Goal: Task Accomplishment & Management: Manage account settings

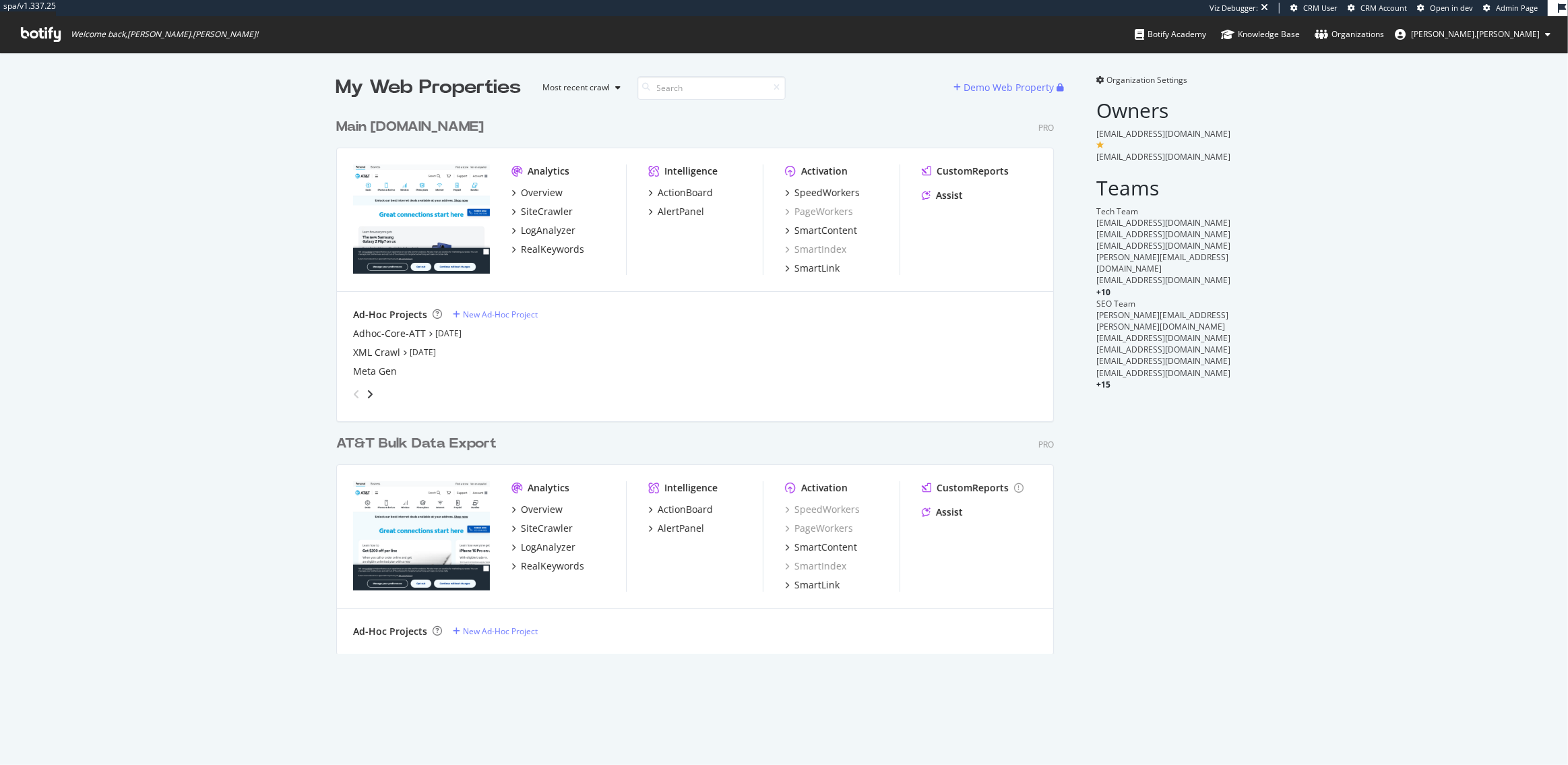
scroll to position [552, 727]
click at [261, 347] on div "My Web Properties Most recent crawl Demo Web Property Main att.com Pro Analytic…" at bounding box center [784, 364] width 1568 height 622
click at [808, 190] on div "SpeedWorkers" at bounding box center [827, 193] width 66 height 14
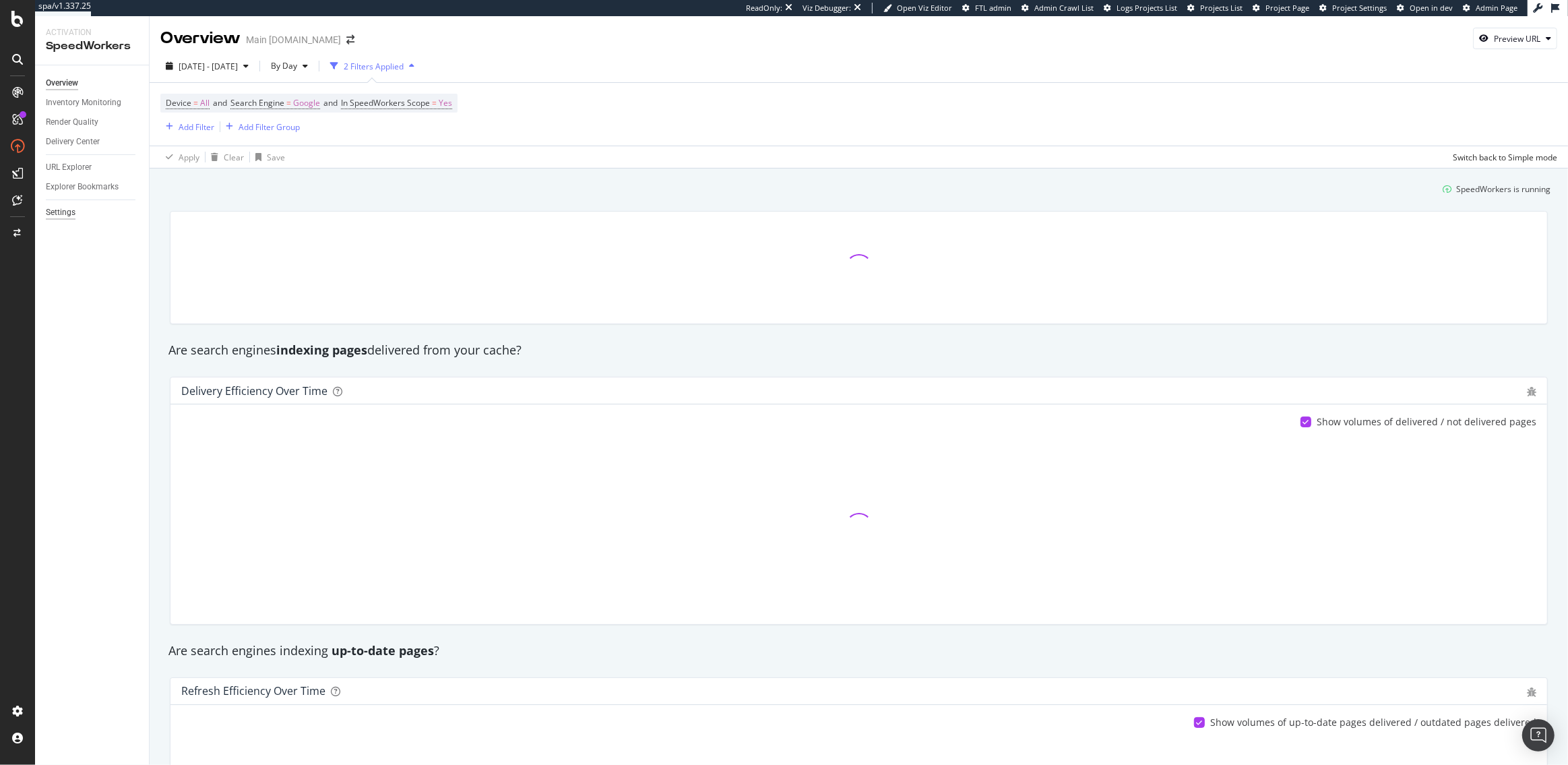
click at [63, 219] on div "Settings" at bounding box center [61, 213] width 30 height 14
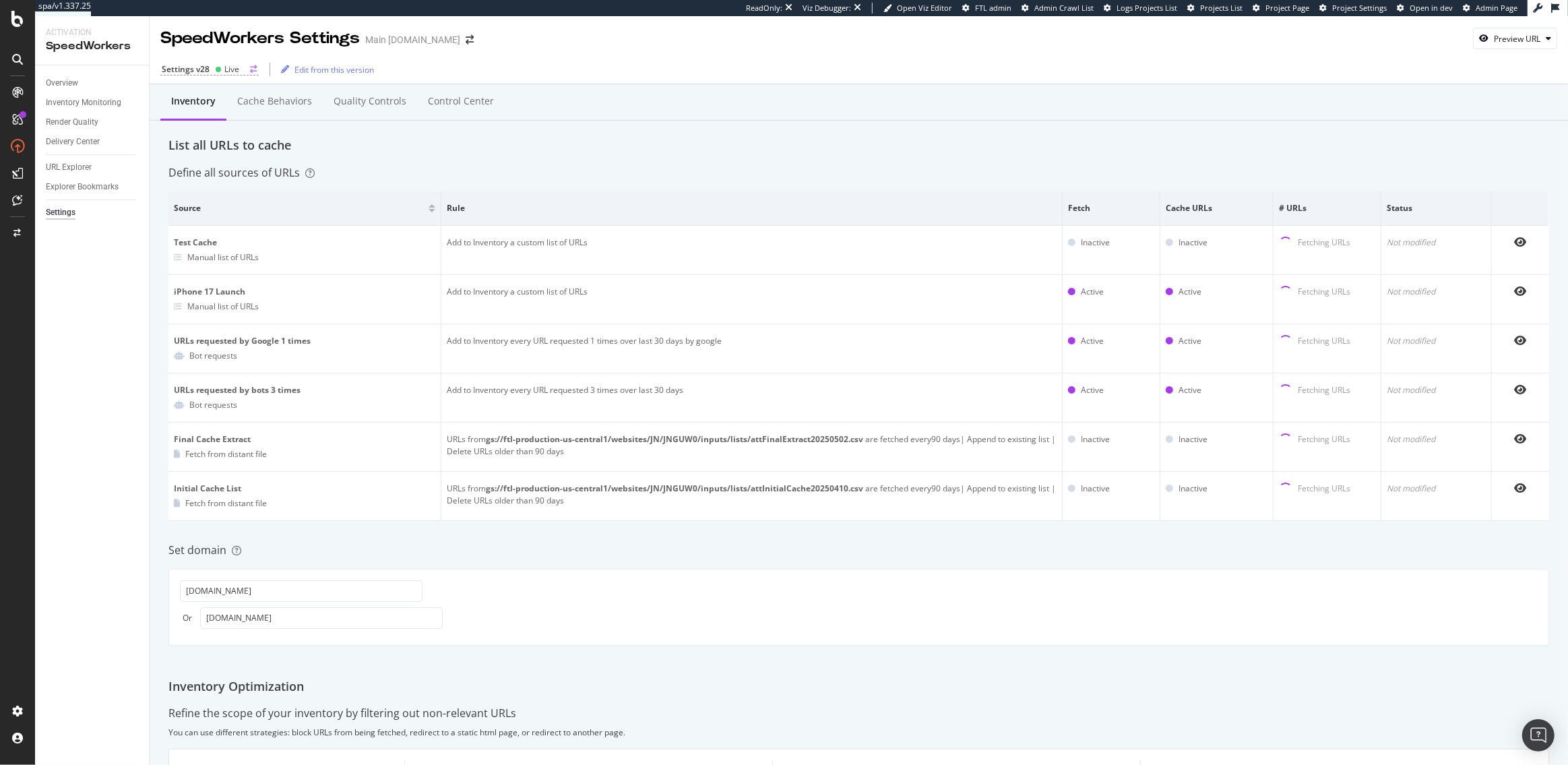
click at [193, 68] on div "Settings v28" at bounding box center [186, 70] width 48 height 12
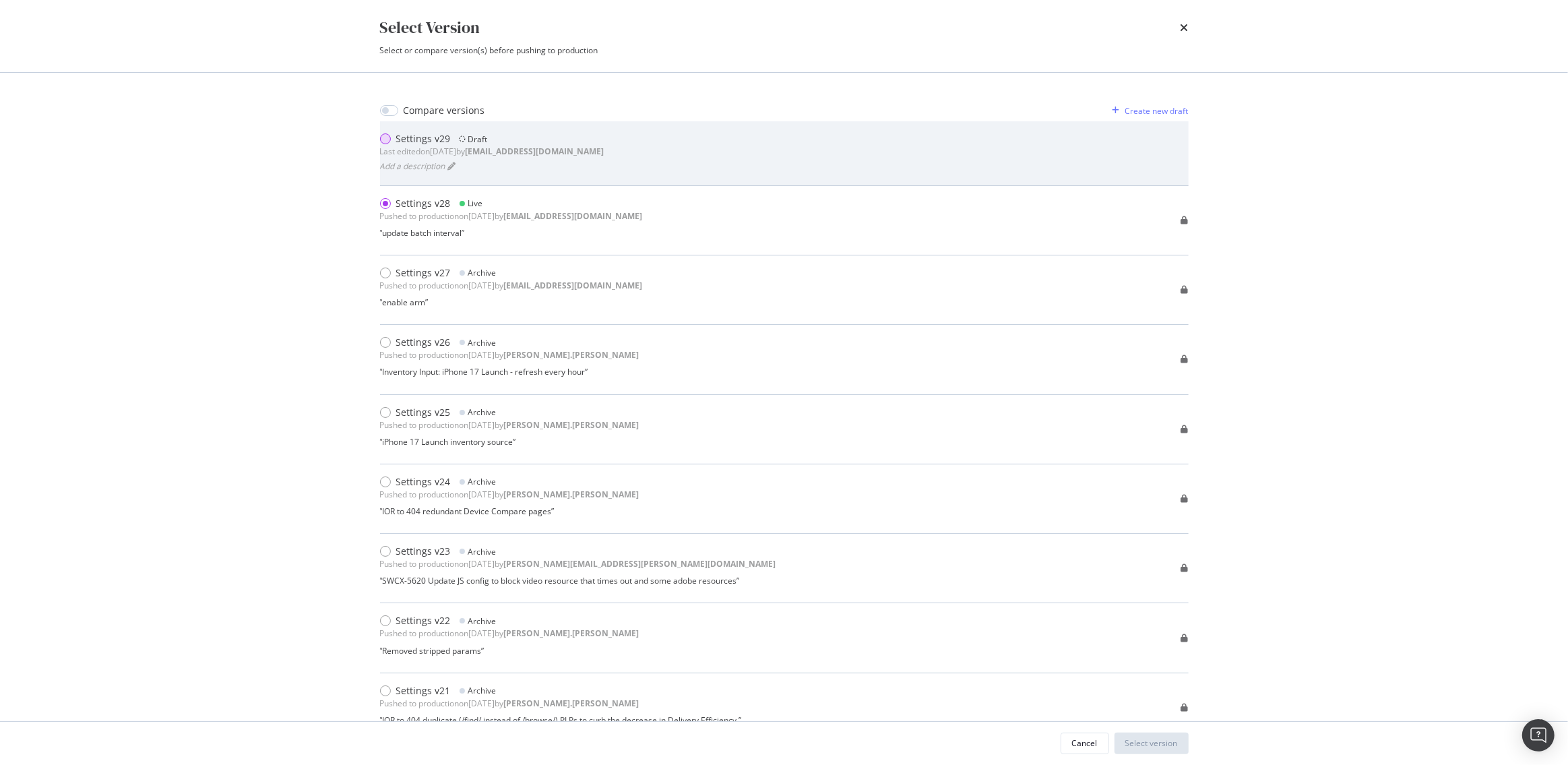
click at [393, 137] on div "modal" at bounding box center [388, 139] width 16 height 14
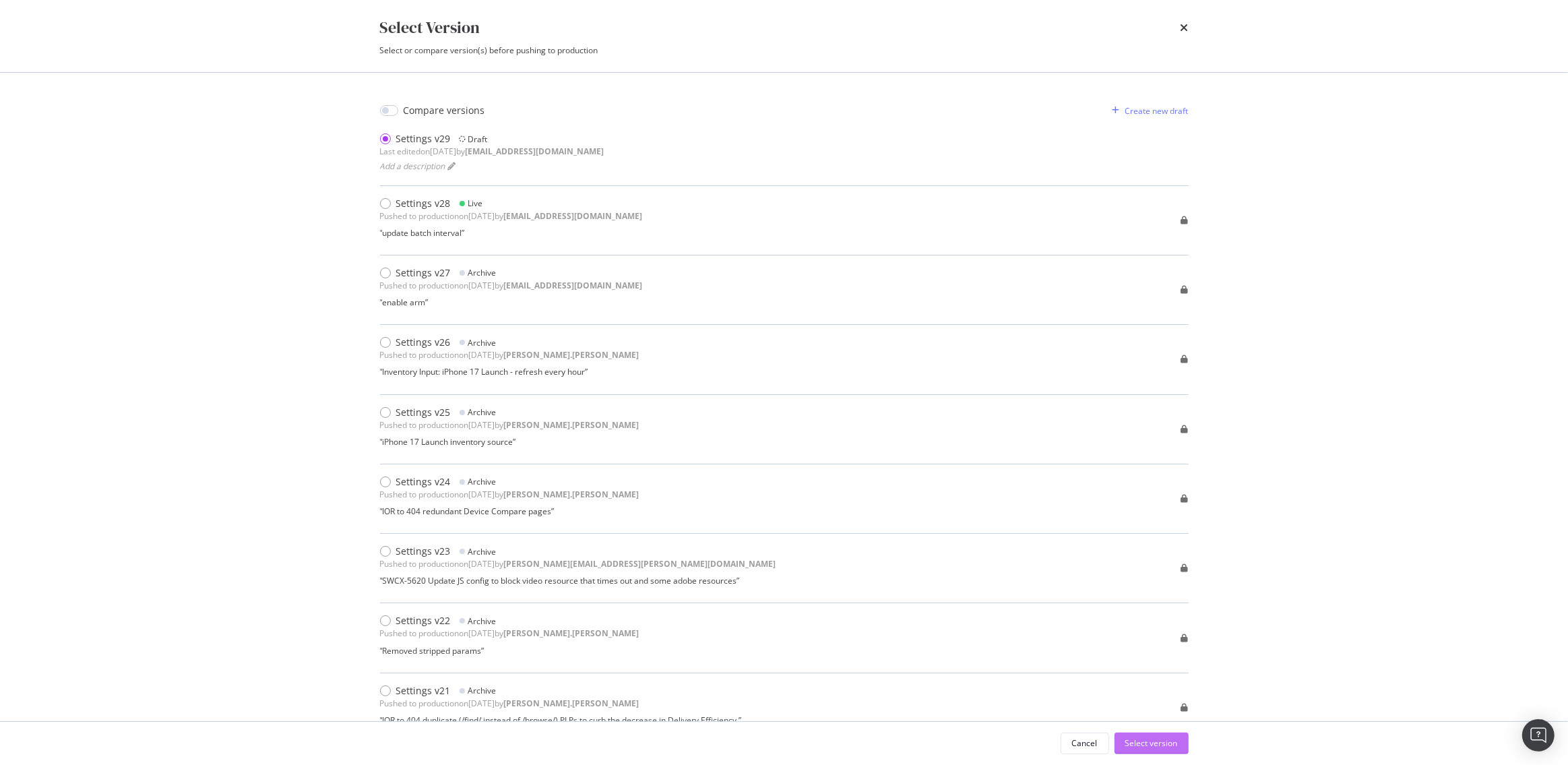
click at [1145, 739] on div "Select version" at bounding box center [1151, 743] width 53 height 12
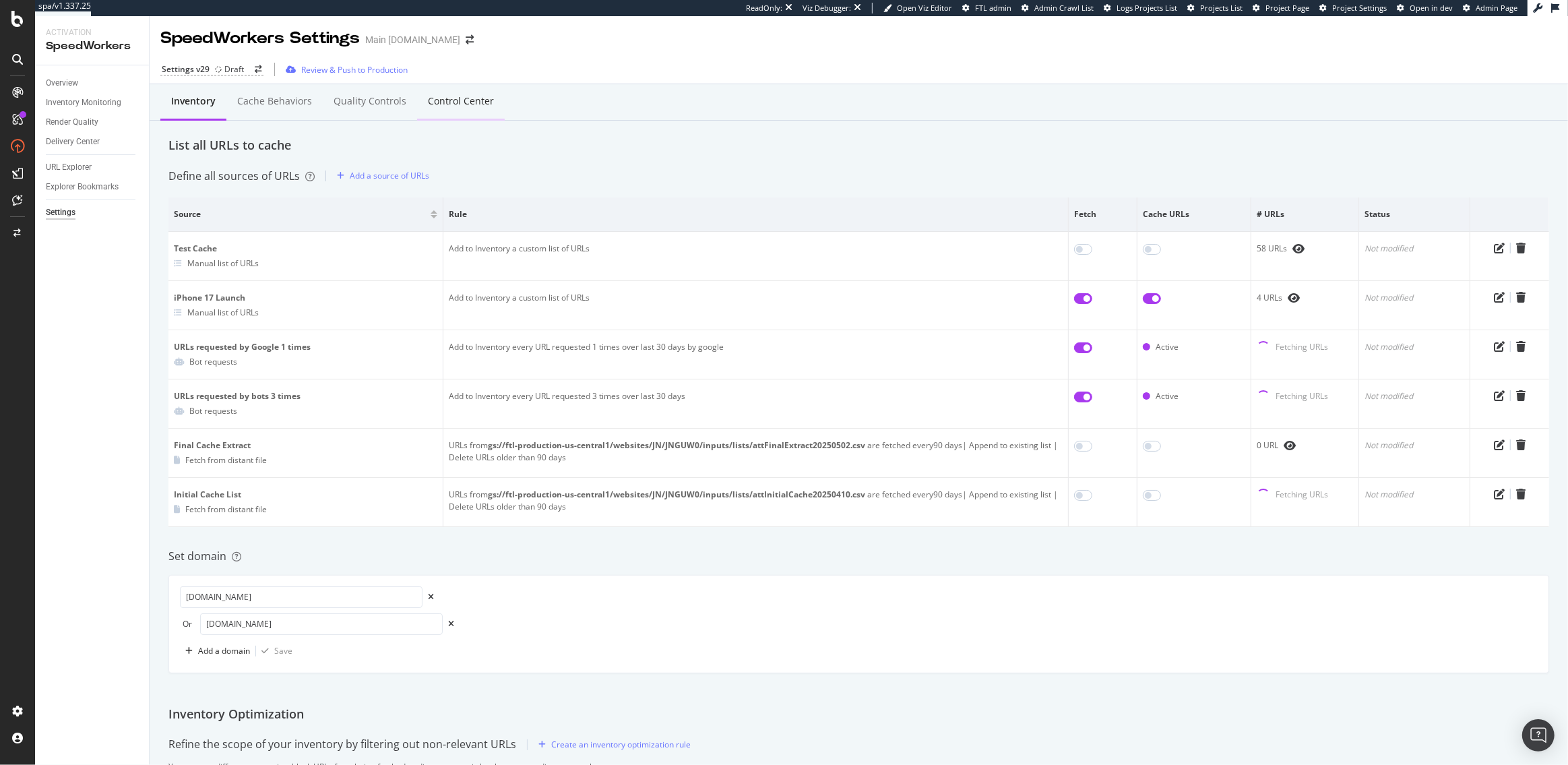
click at [457, 93] on div "Control Center" at bounding box center [461, 101] width 87 height 37
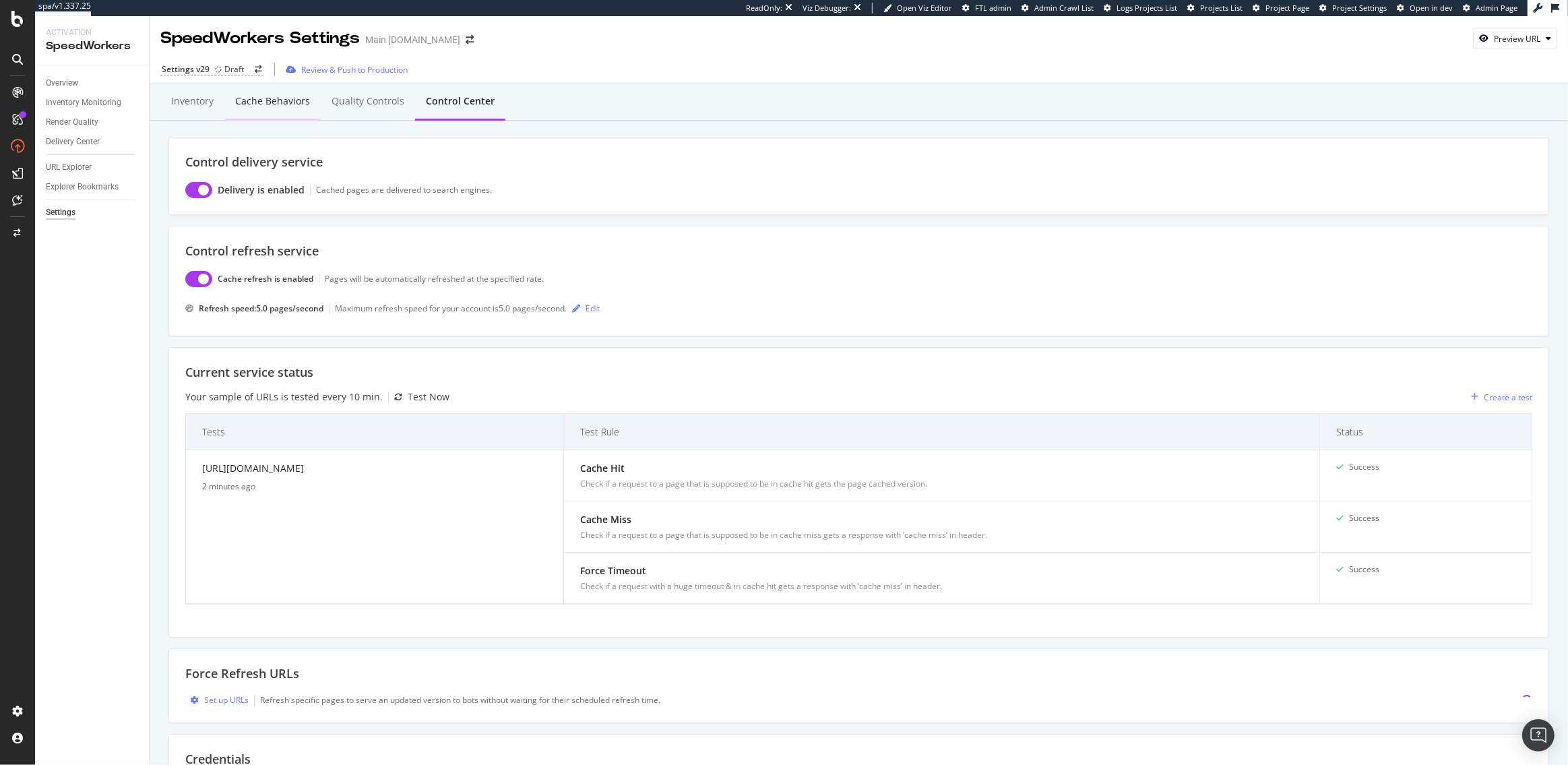
click at [285, 91] on div "Cache behaviors" at bounding box center [272, 101] width 96 height 37
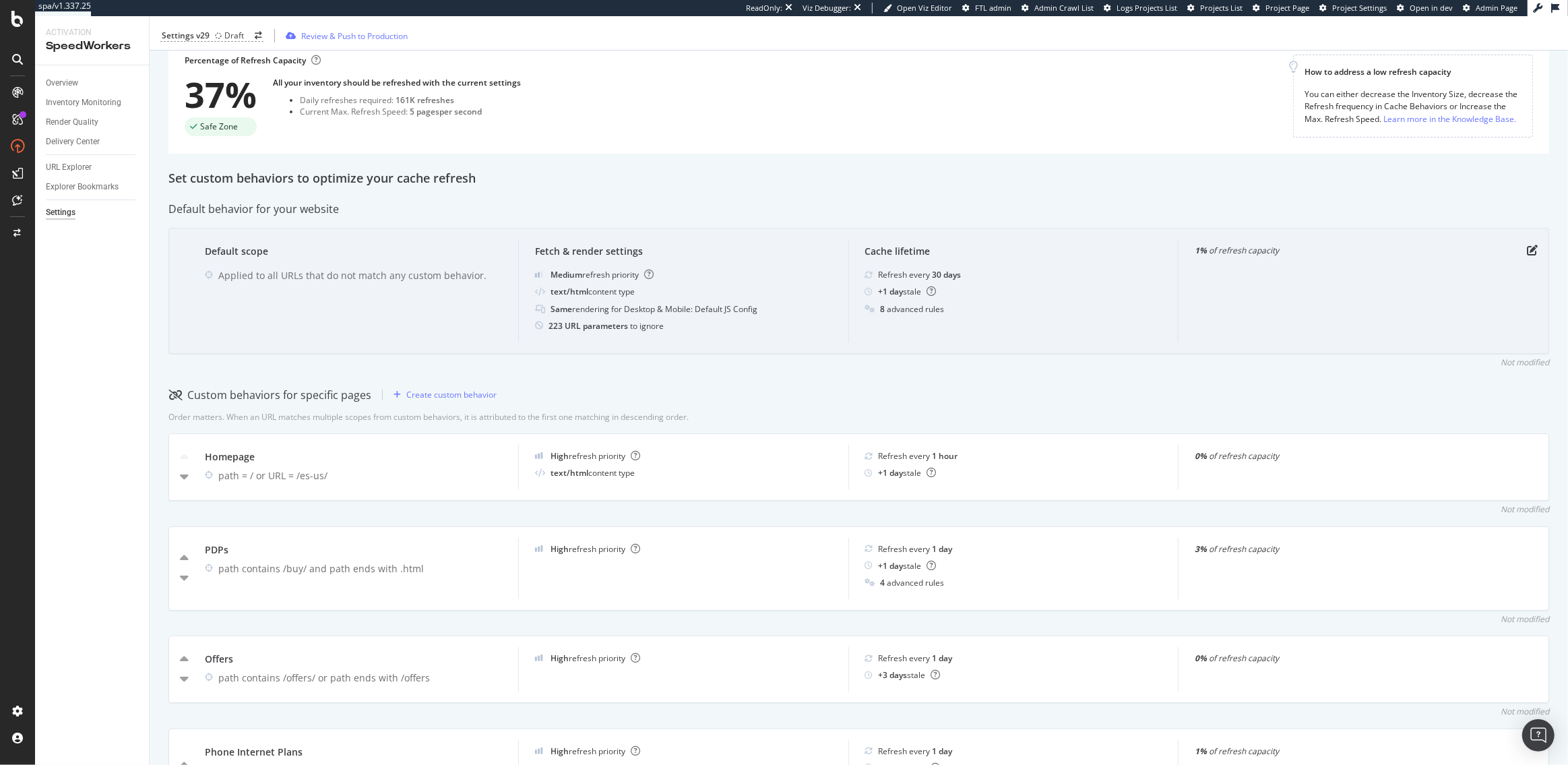
scroll to position [280, 0]
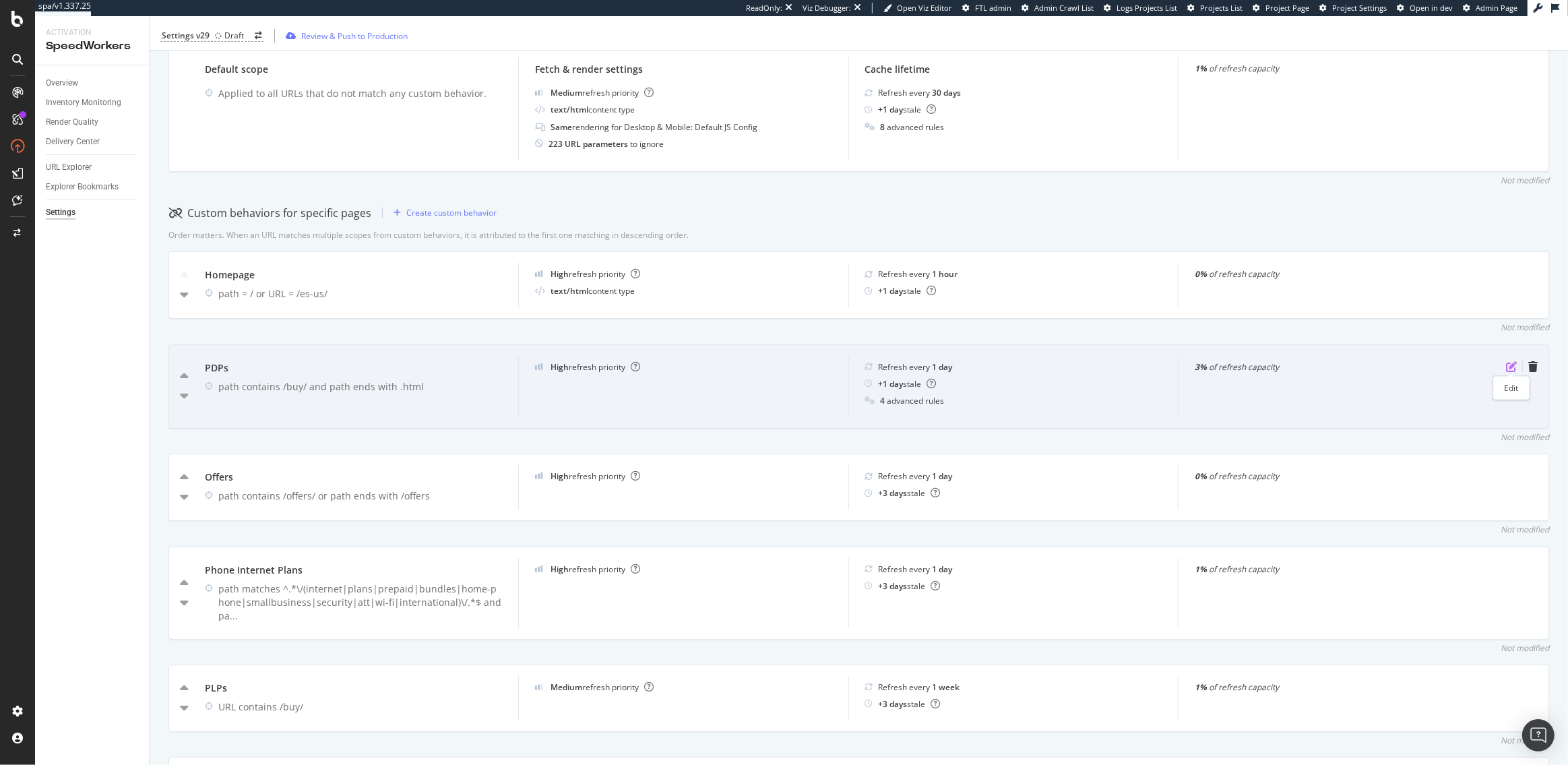
click at [1510, 363] on icon "pen-to-square" at bounding box center [1510, 366] width 11 height 11
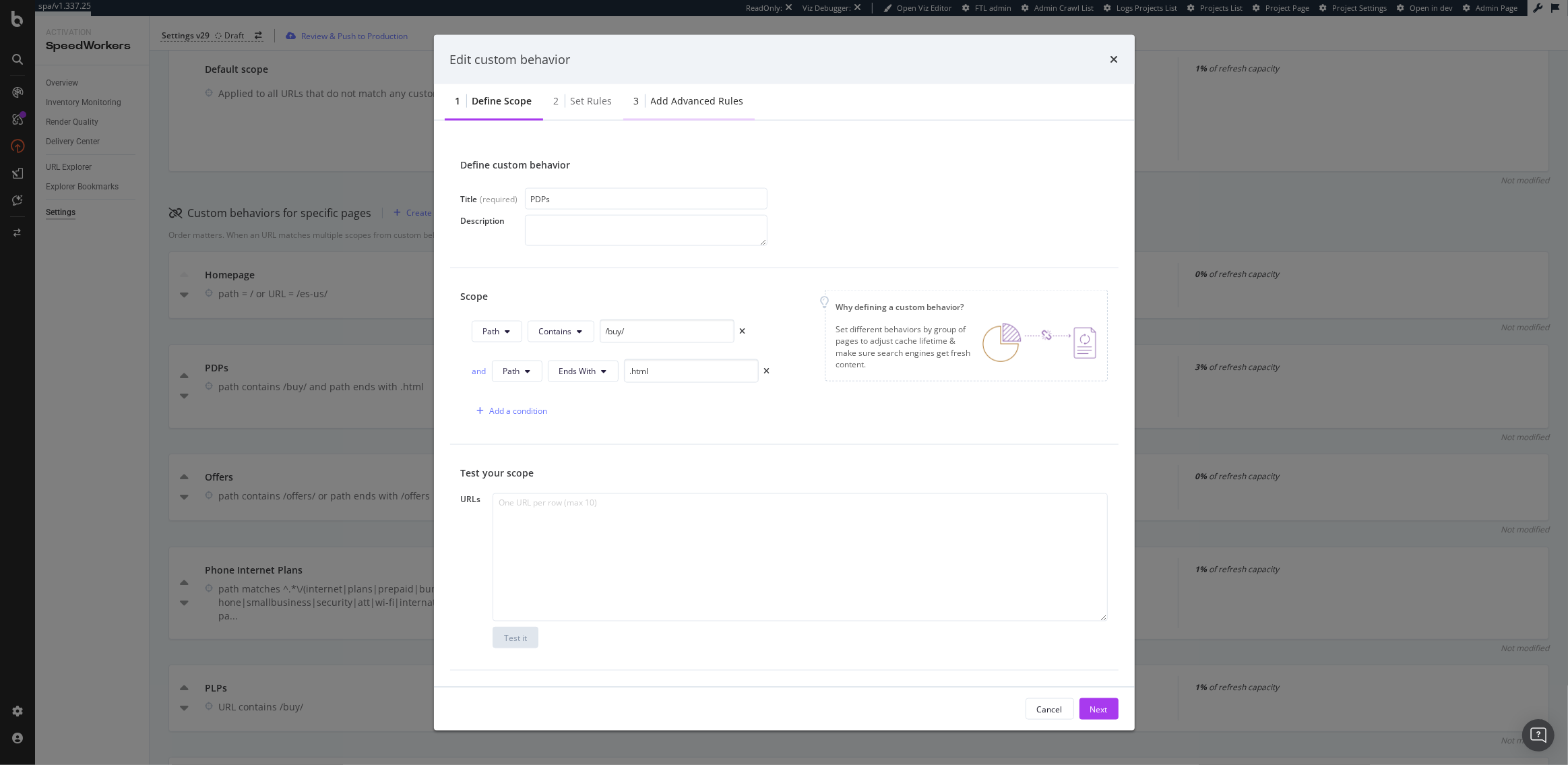
click at [719, 86] on div "3 Add advanced rules" at bounding box center [689, 101] width 131 height 37
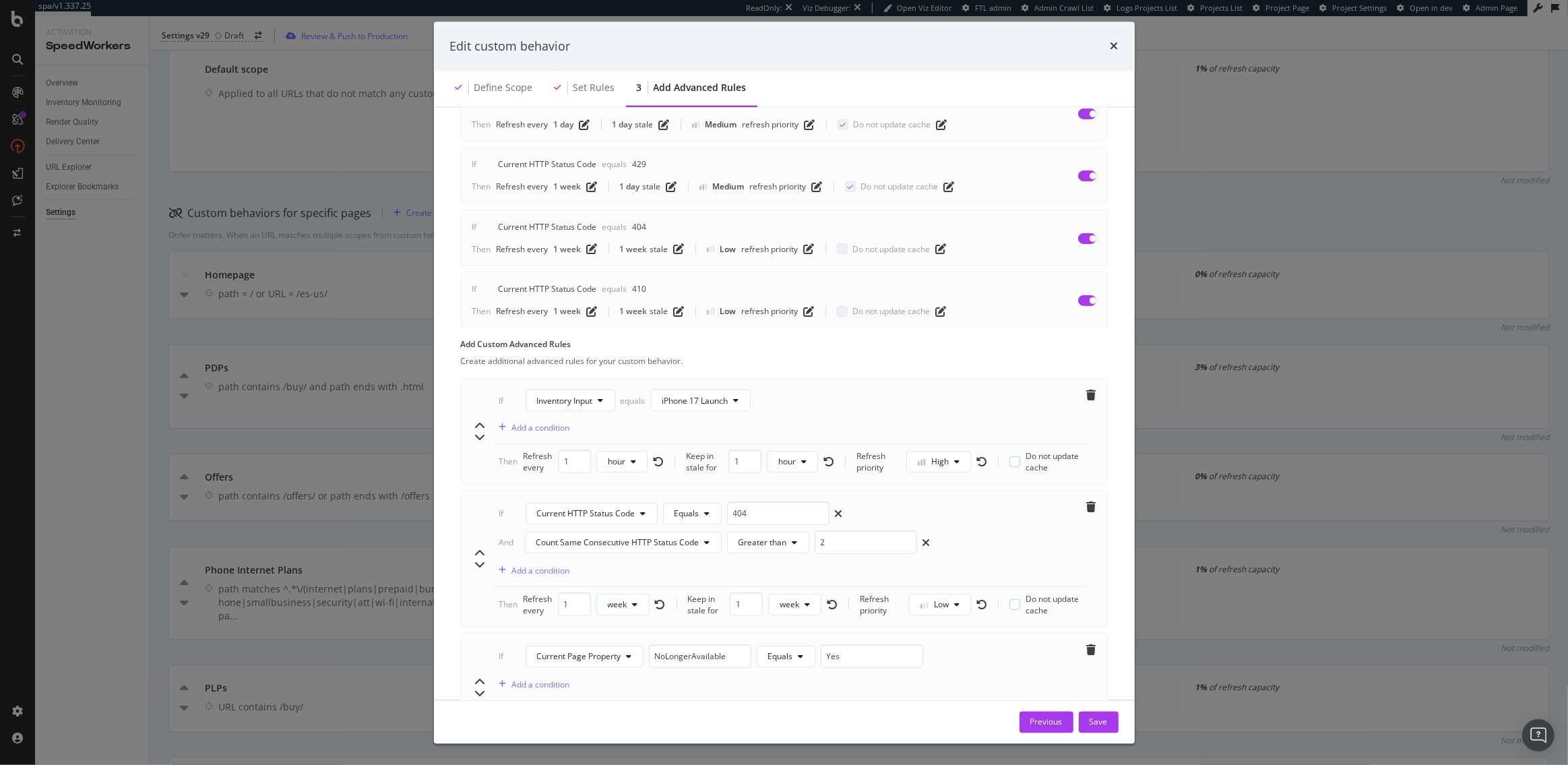
scroll to position [651, 0]
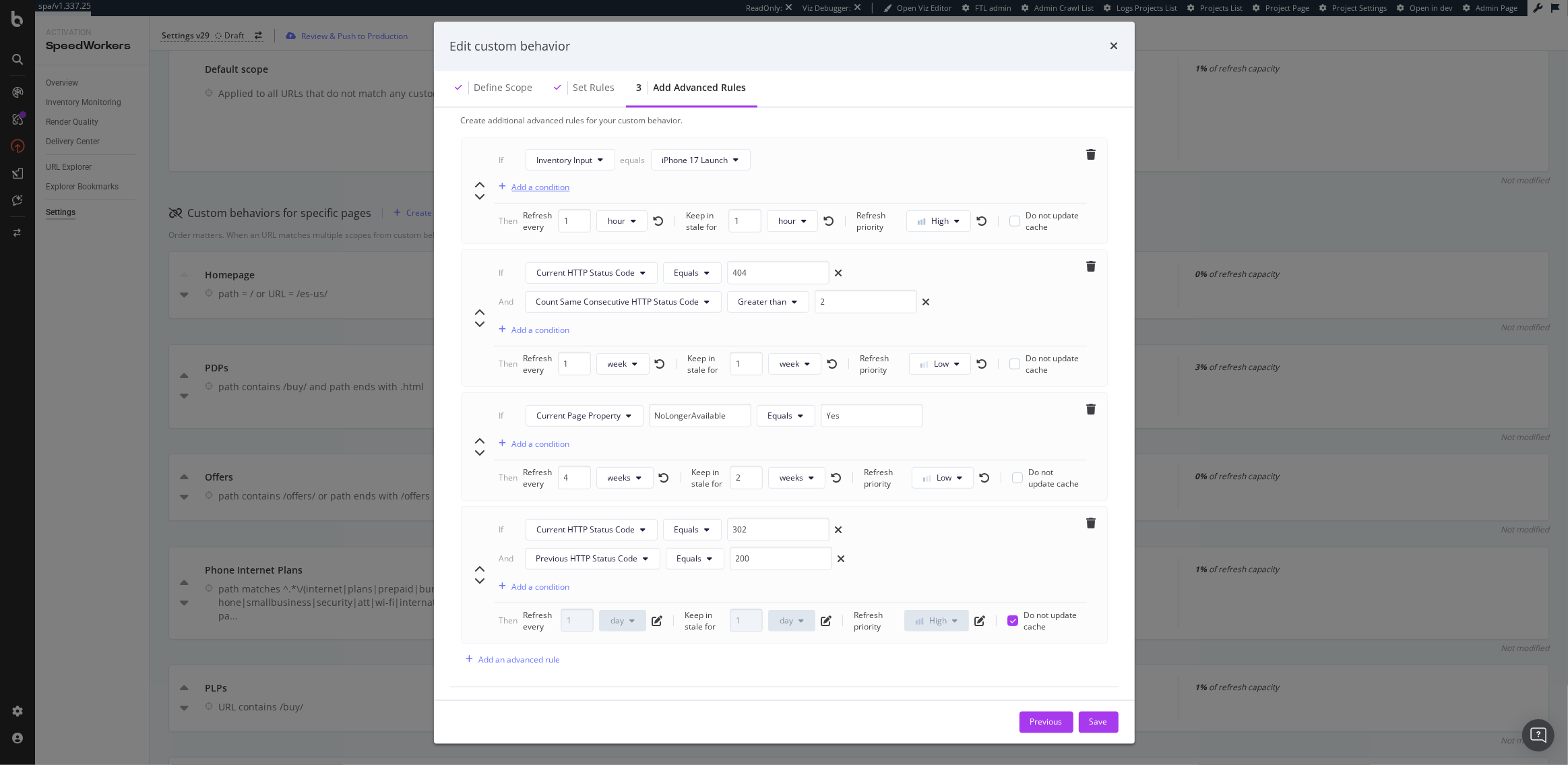
click at [532, 185] on div "Add a condition" at bounding box center [541, 187] width 58 height 12
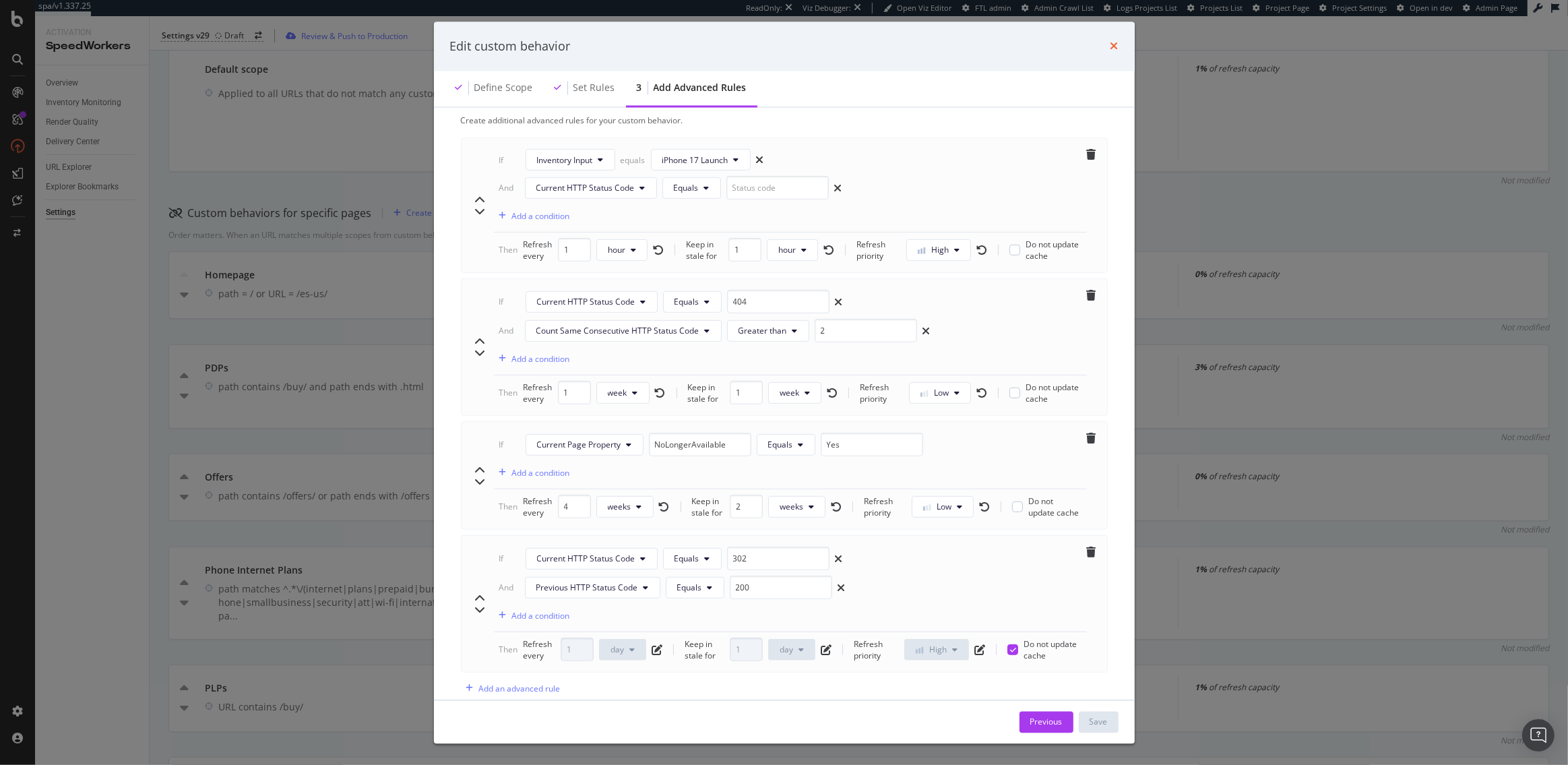
click at [1116, 46] on icon "times" at bounding box center [1114, 46] width 8 height 11
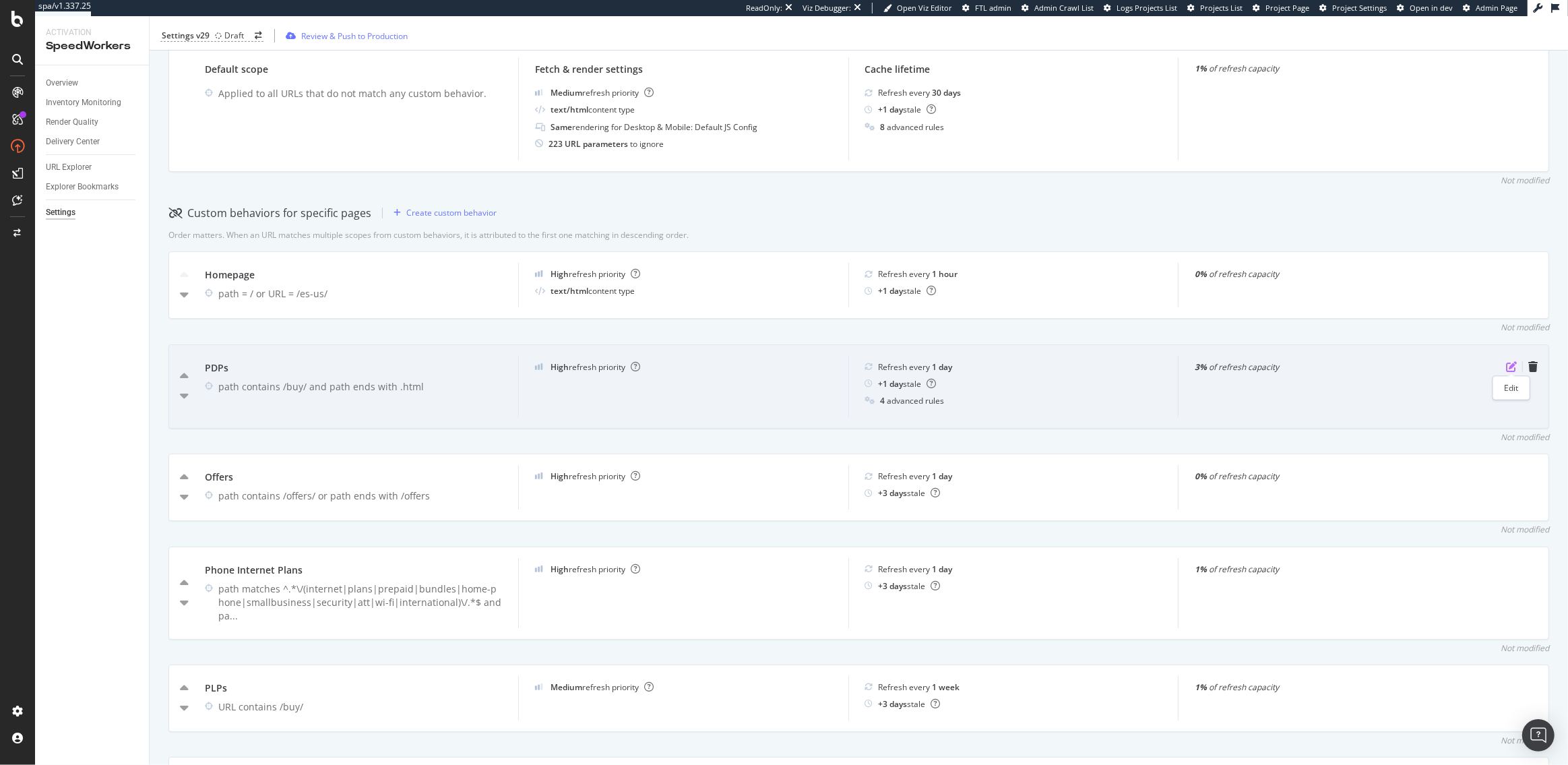
click at [1509, 361] on icon "pen-to-square" at bounding box center [1510, 366] width 11 height 11
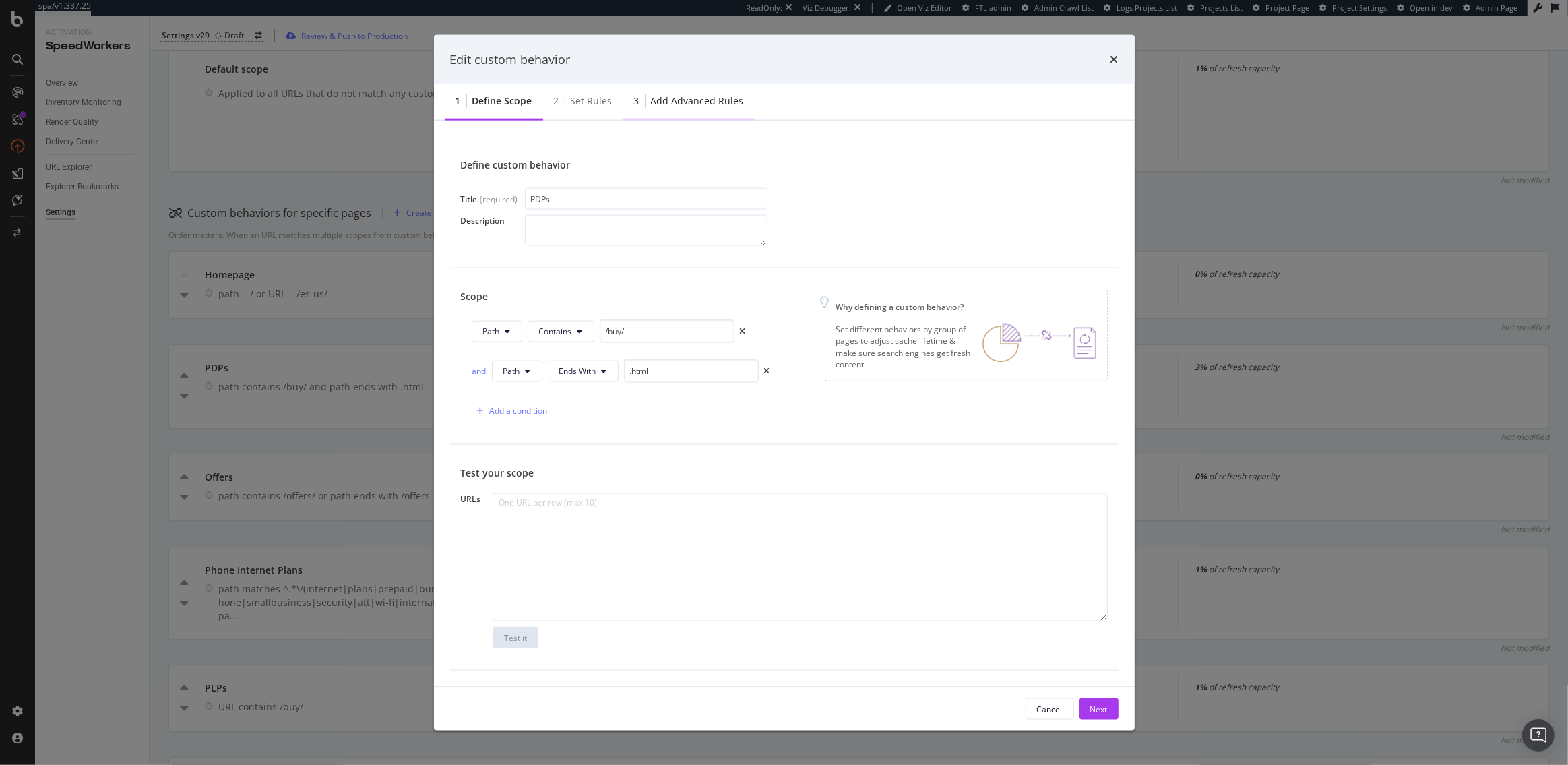
click at [696, 110] on div "3 Add advanced rules" at bounding box center [689, 101] width 131 height 37
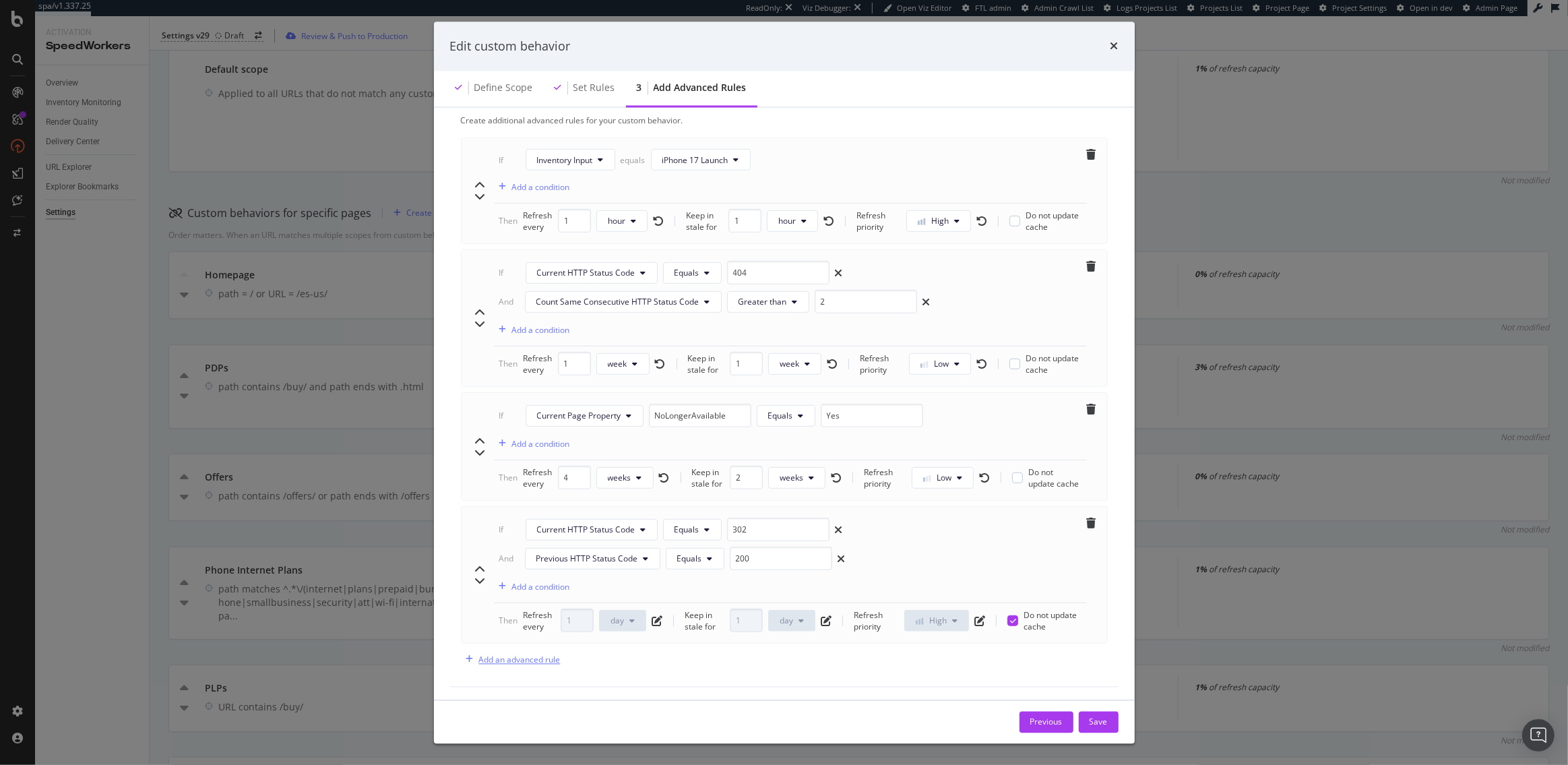
click at [524, 657] on div "Add an advanced rule" at bounding box center [520, 660] width 81 height 12
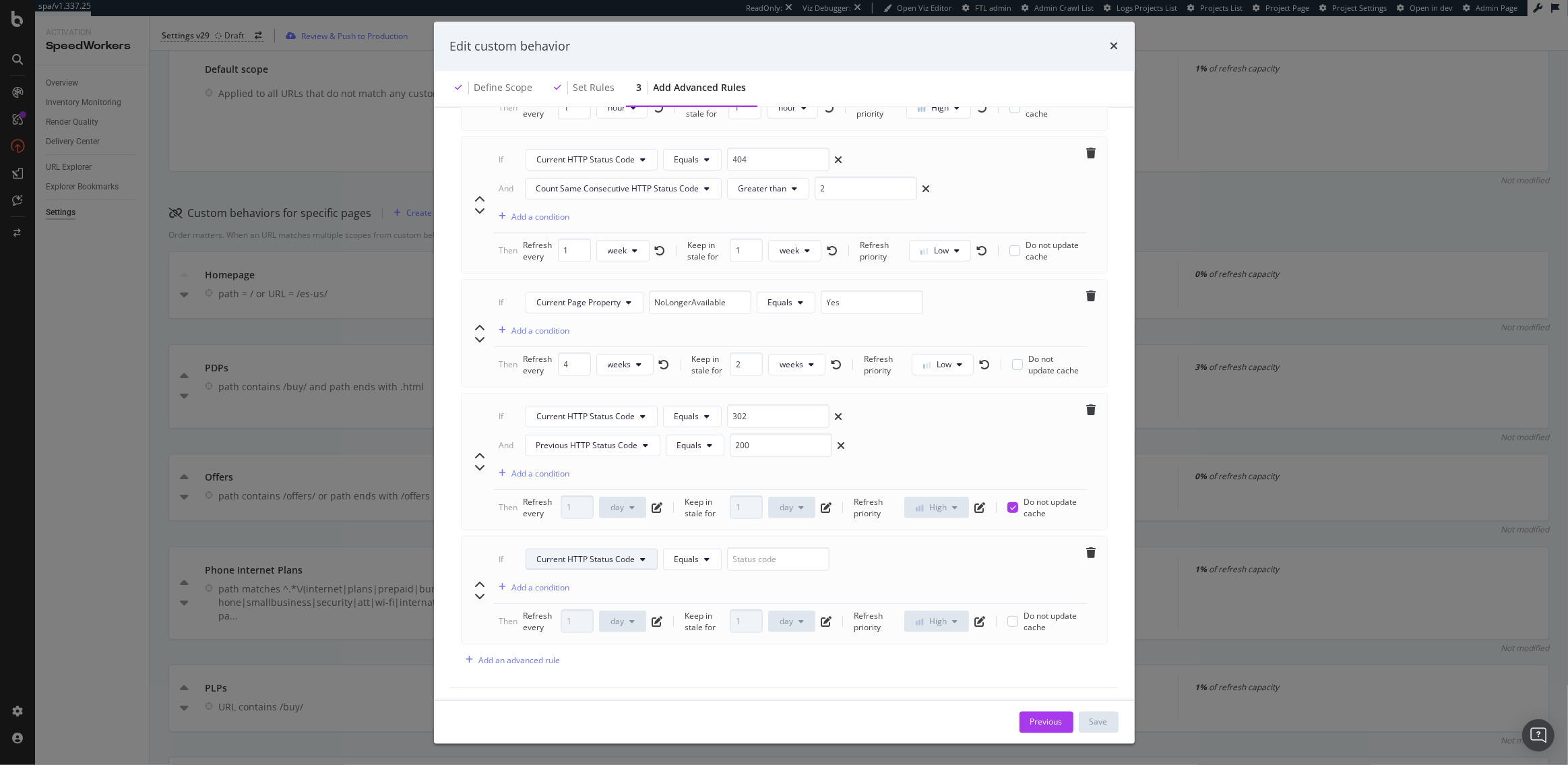
click at [600, 564] on button "Current HTTP Status Code" at bounding box center [591, 558] width 132 height 22
click at [1114, 45] on icon "times" at bounding box center [1114, 46] width 8 height 11
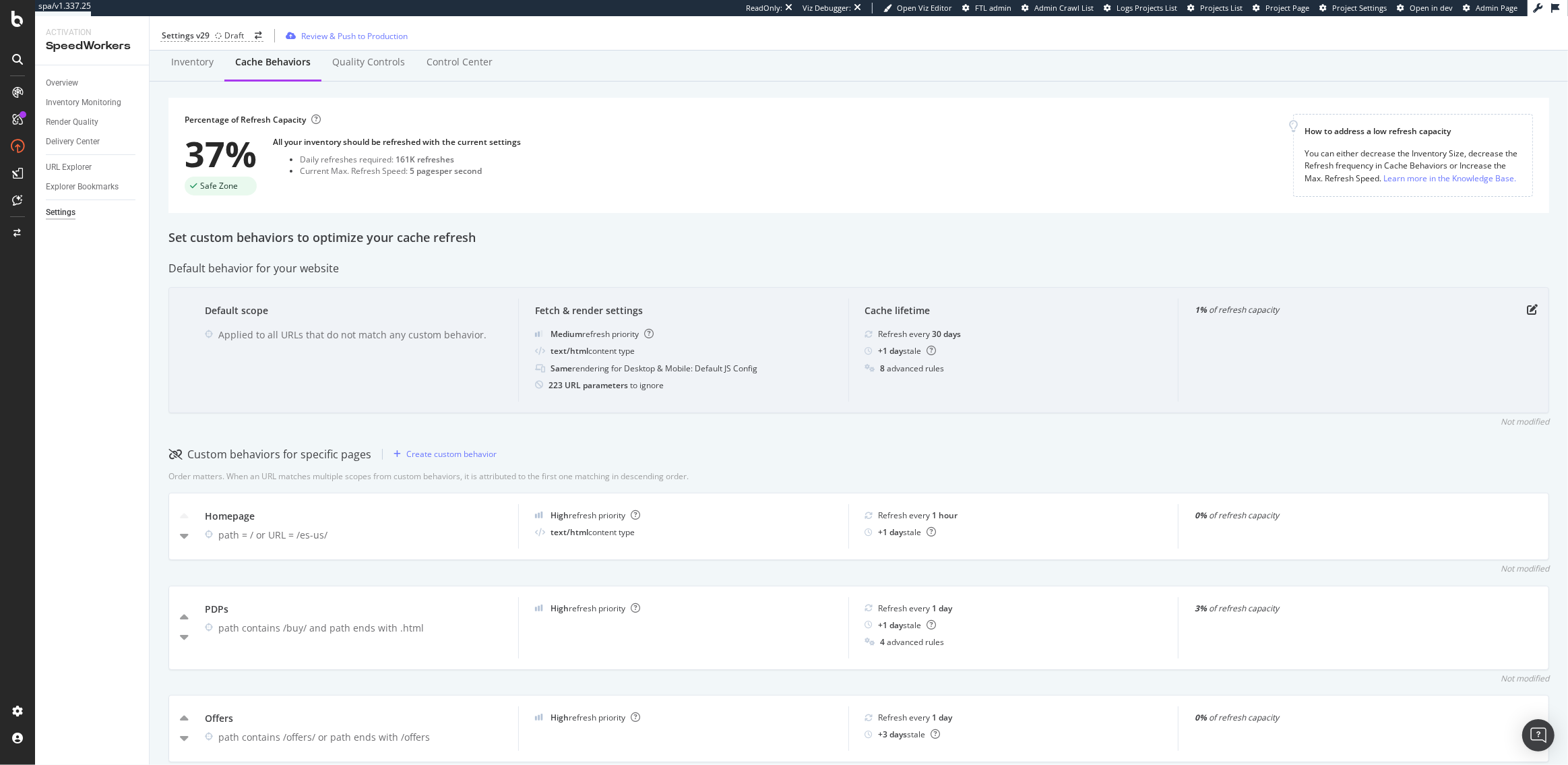
scroll to position [0, 0]
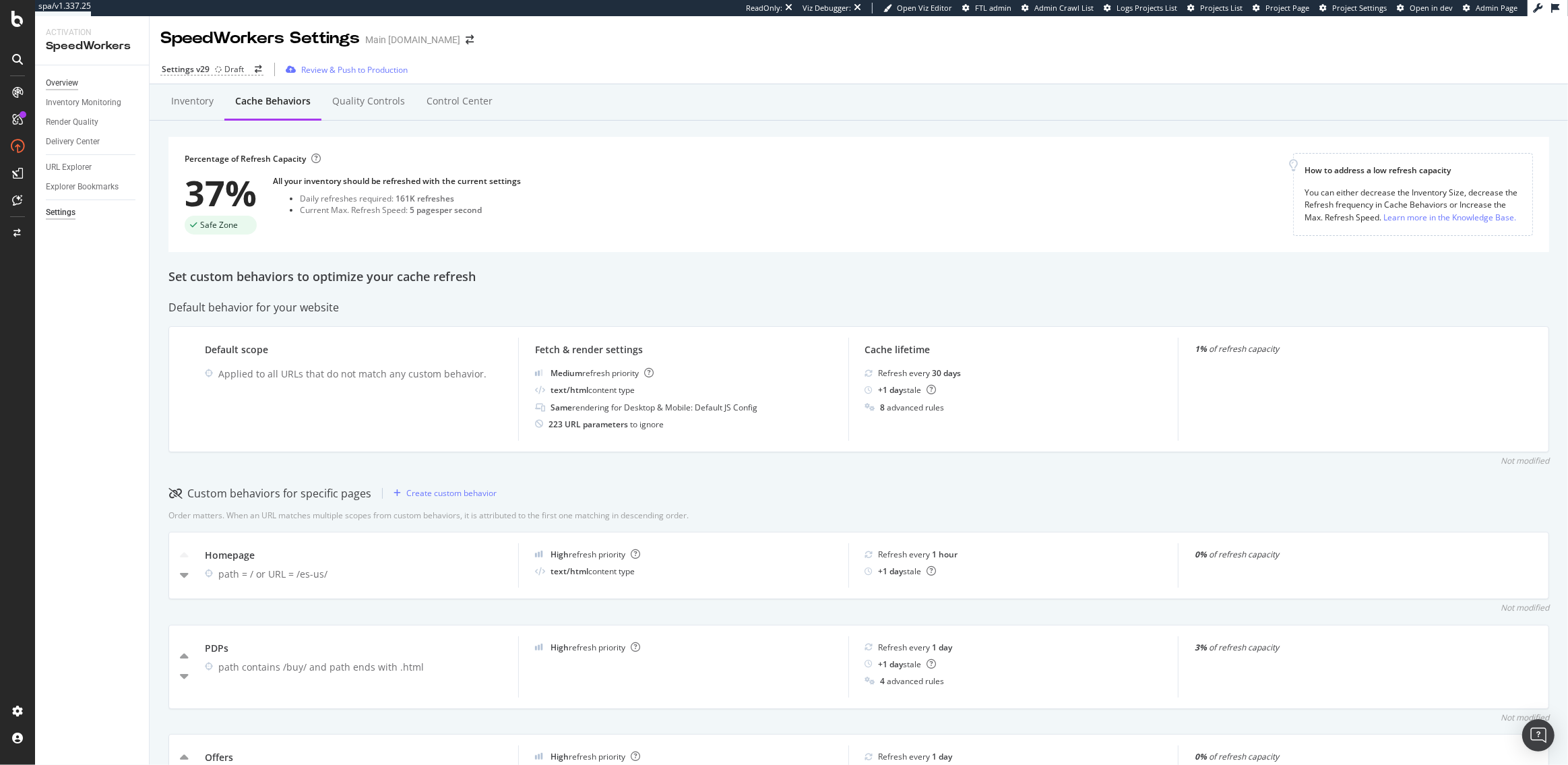
click at [65, 80] on div "Overview" at bounding box center [62, 83] width 33 height 14
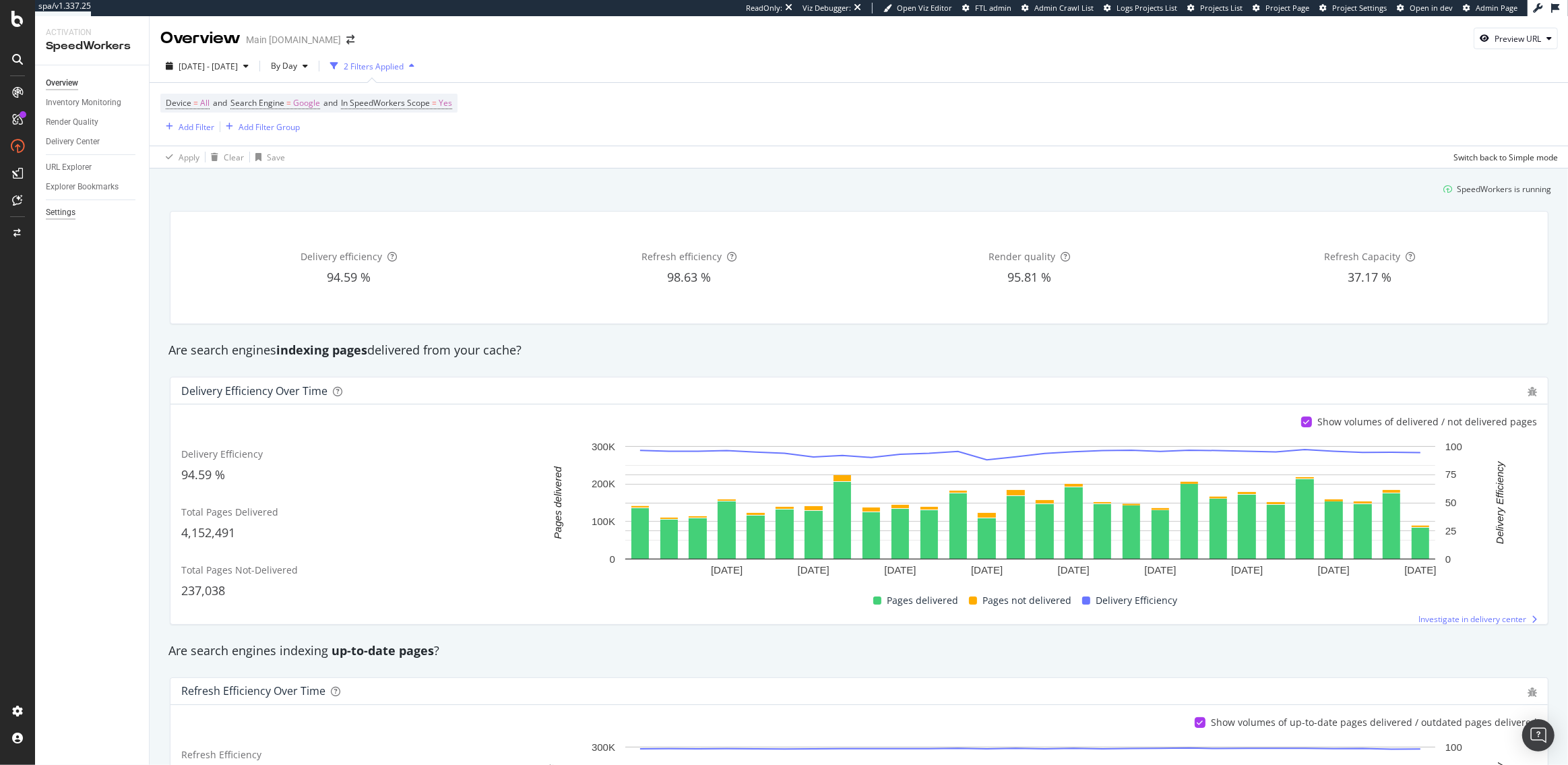
click at [65, 211] on div "Settings" at bounding box center [61, 213] width 30 height 14
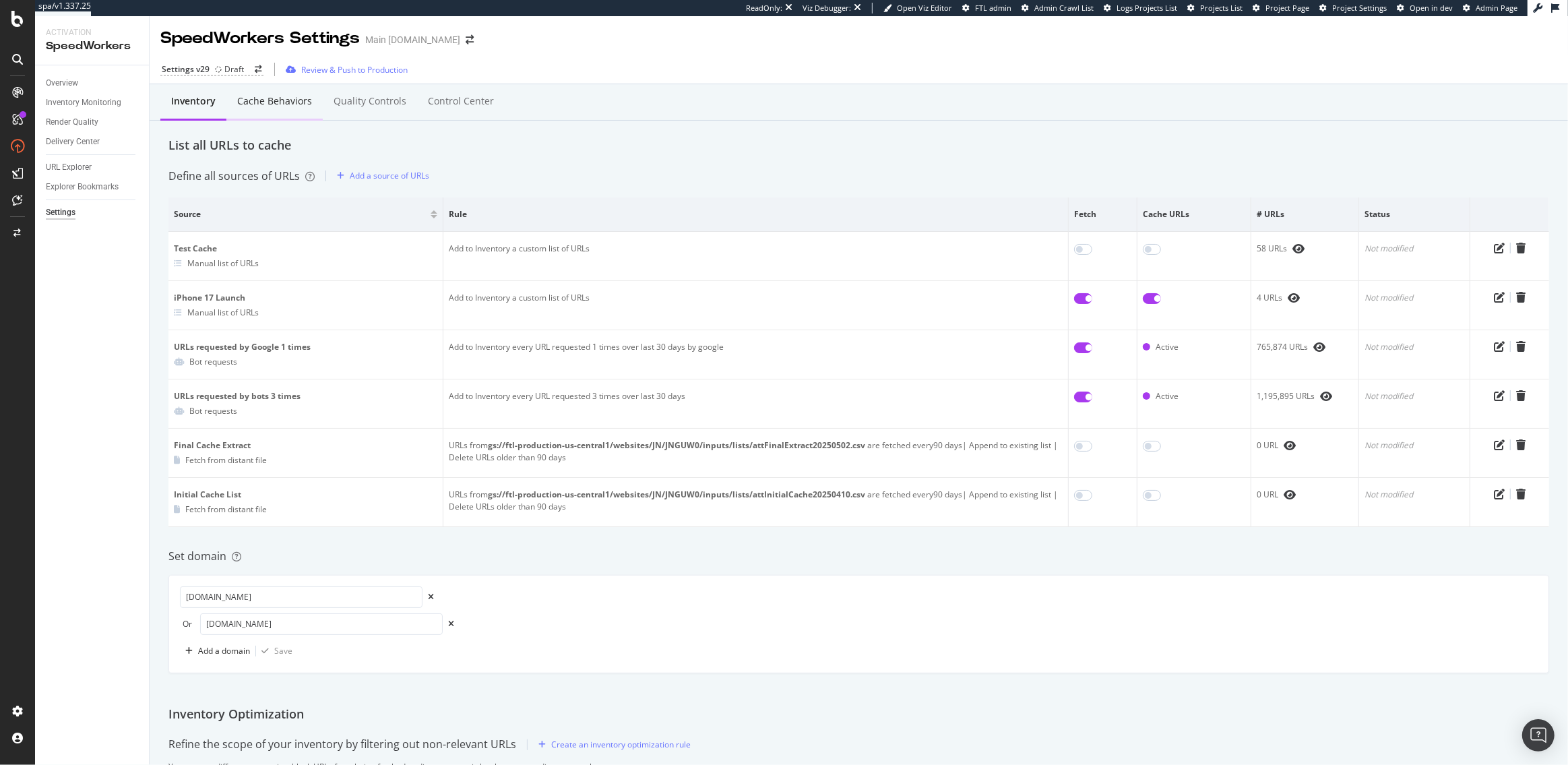
click at [262, 94] on div "Cache behaviors" at bounding box center [274, 101] width 75 height 14
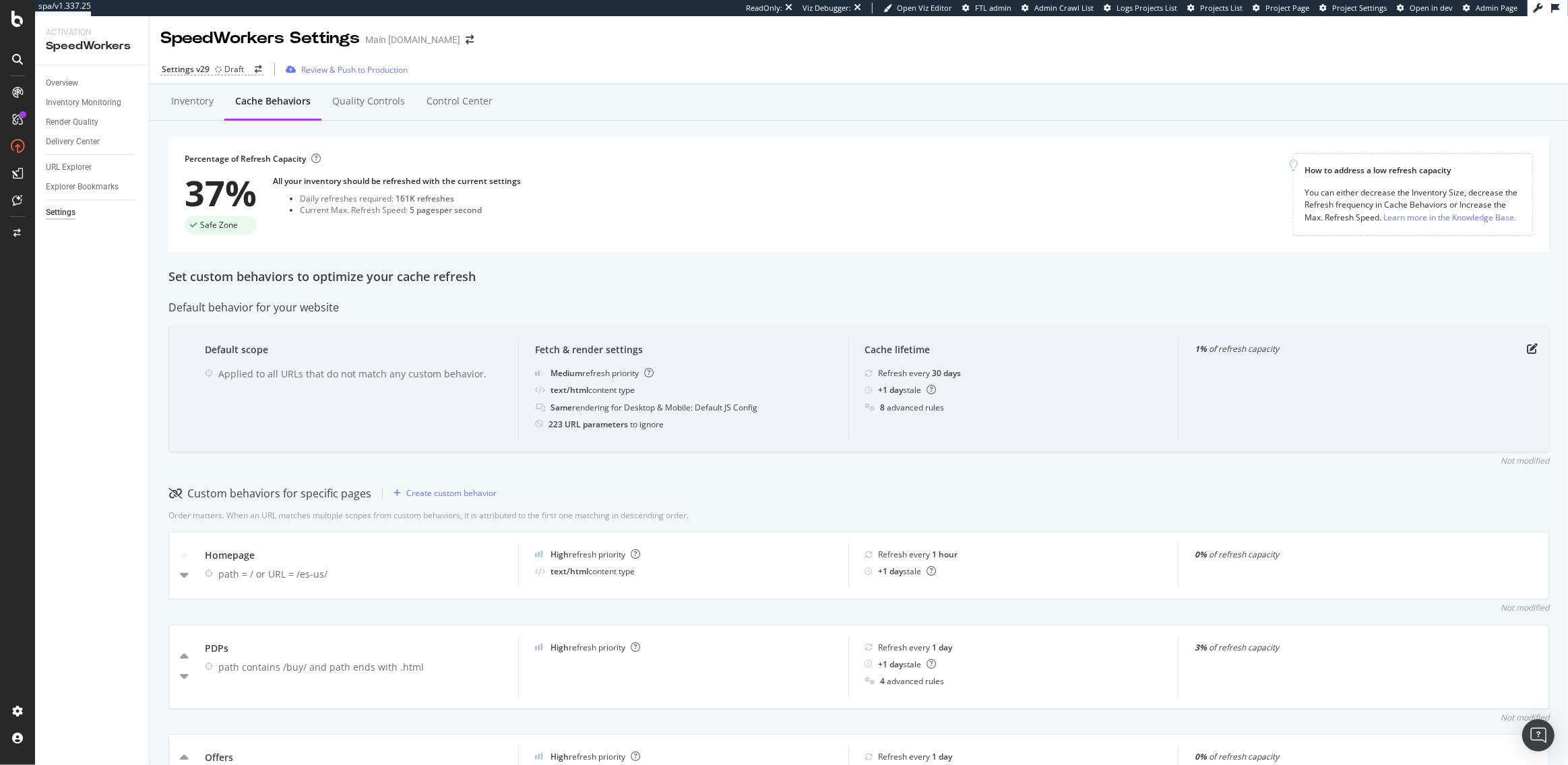
scroll to position [307, 0]
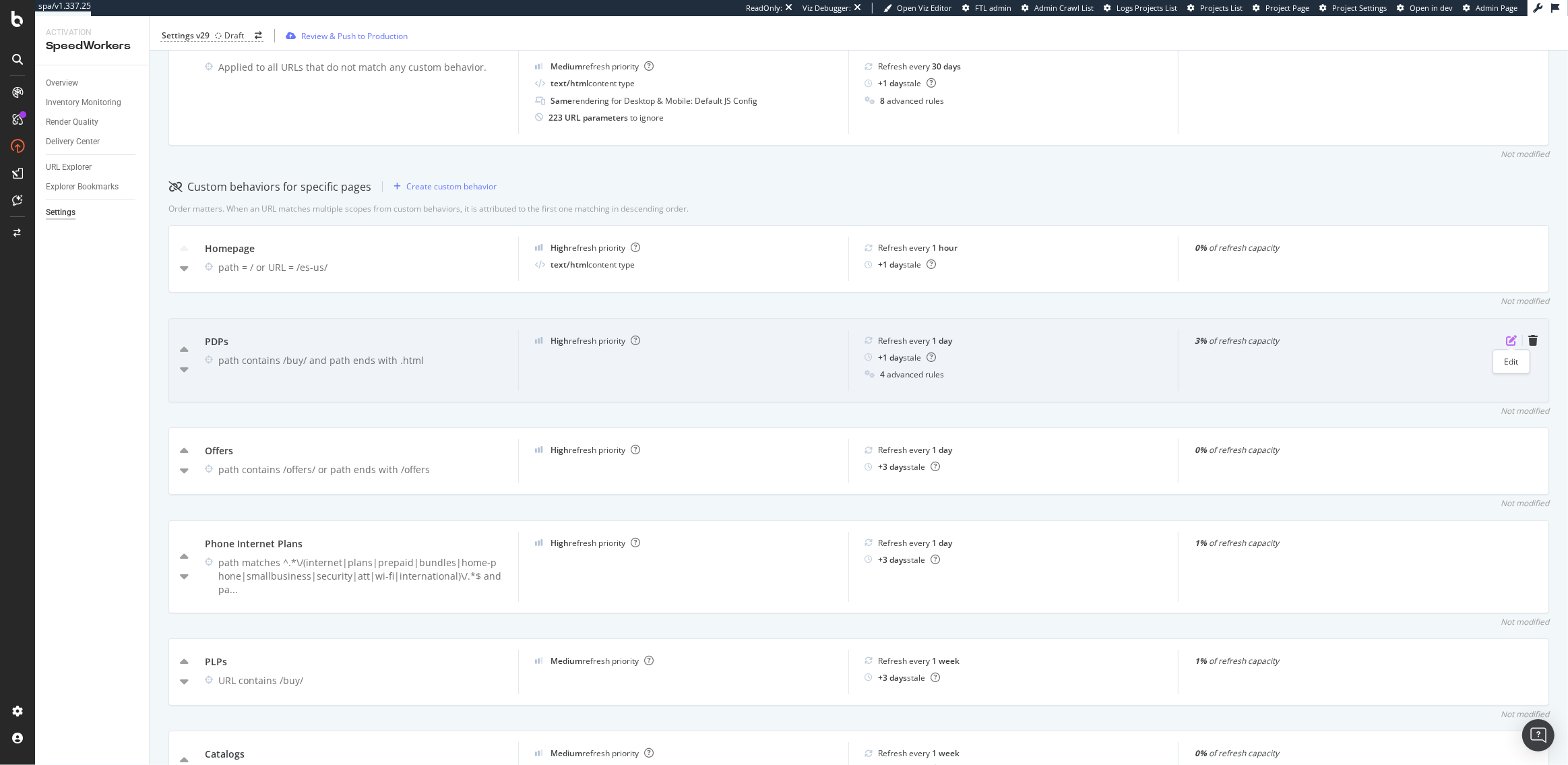
click at [1512, 338] on icon "pen-to-square" at bounding box center [1510, 340] width 11 height 11
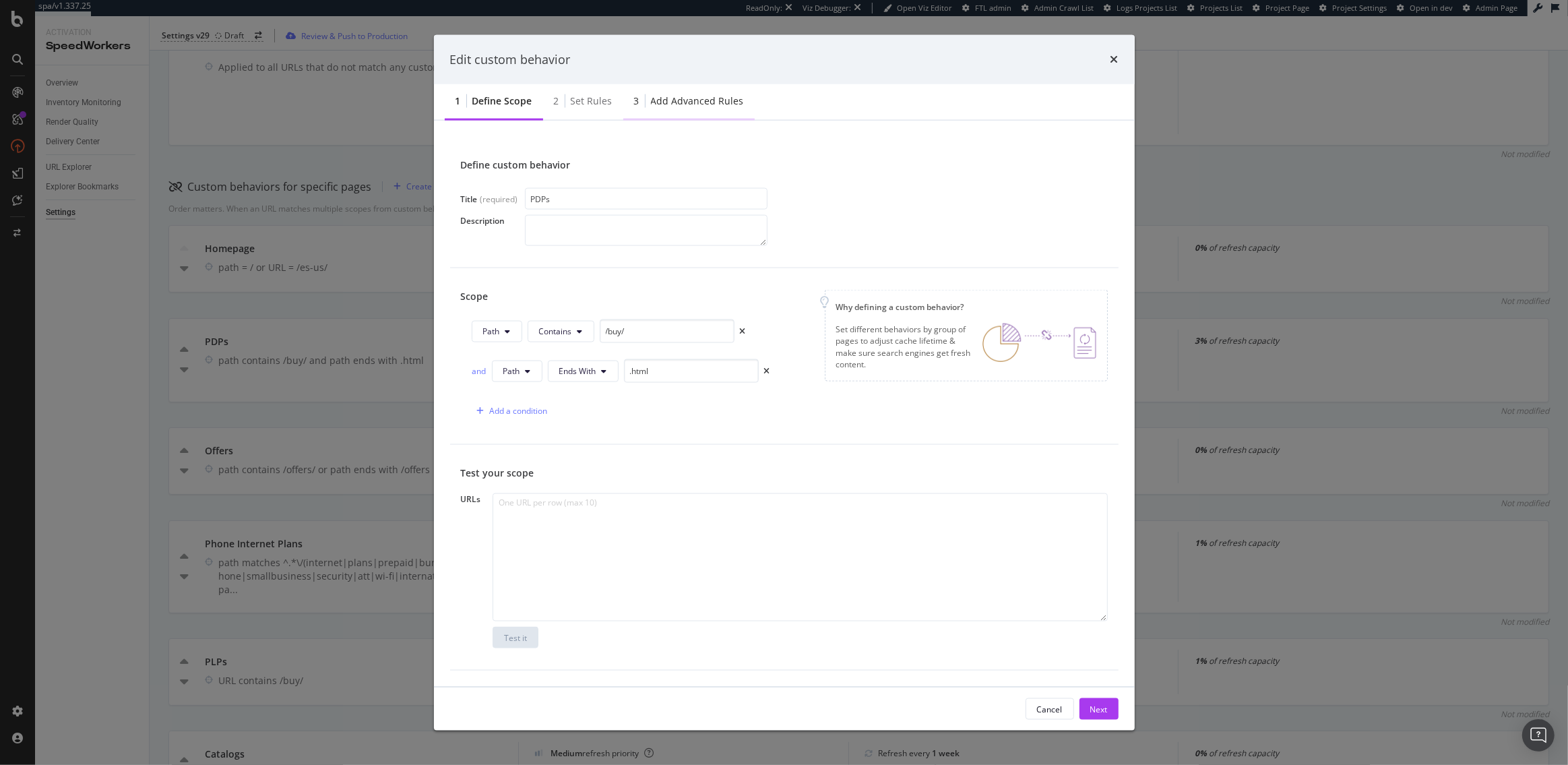
click at [702, 99] on div "Add advanced rules" at bounding box center [698, 101] width 93 height 14
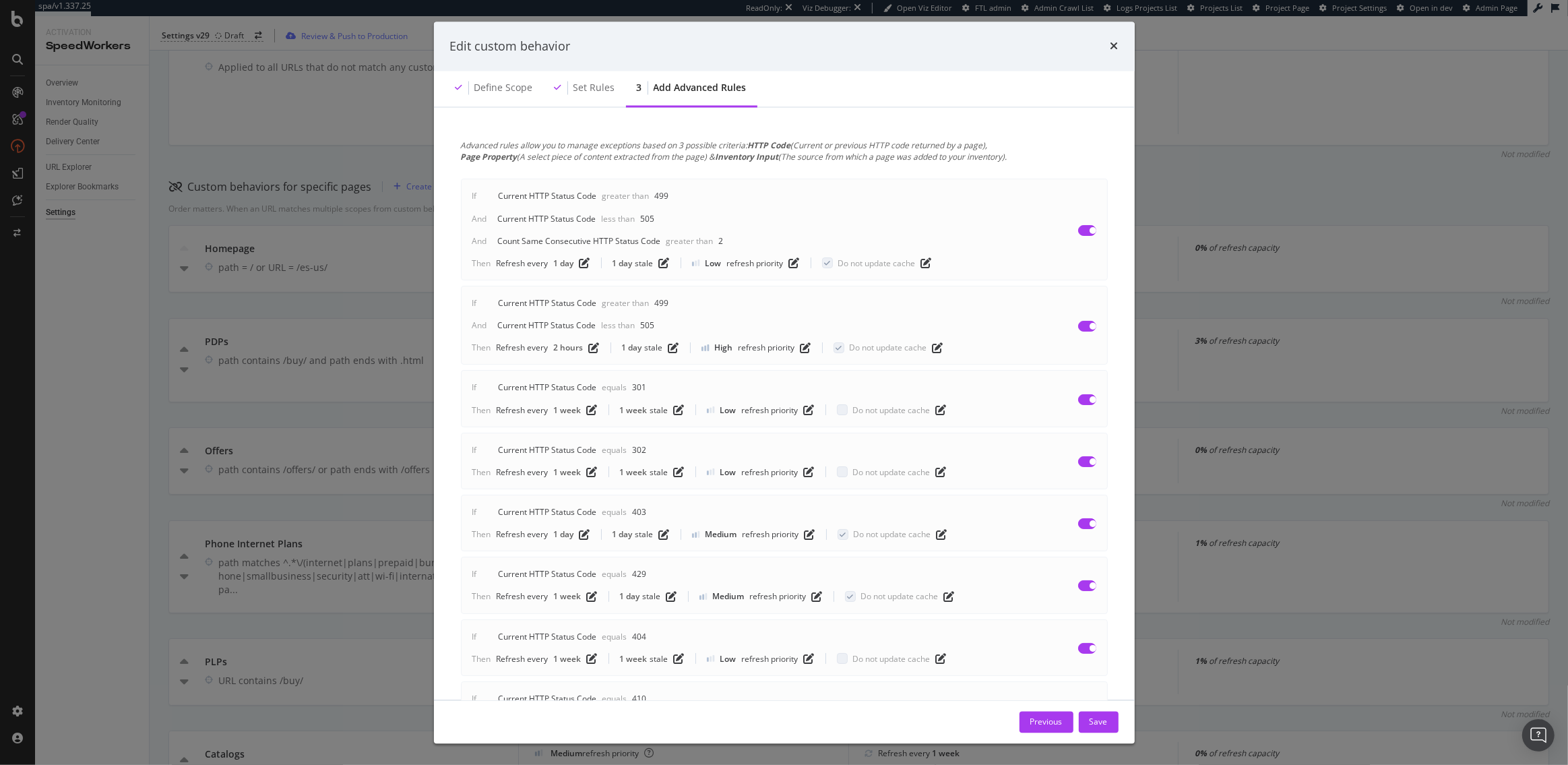
scroll to position [0, 0]
click at [938, 472] on icon "pen-to-square" at bounding box center [941, 472] width 11 height 11
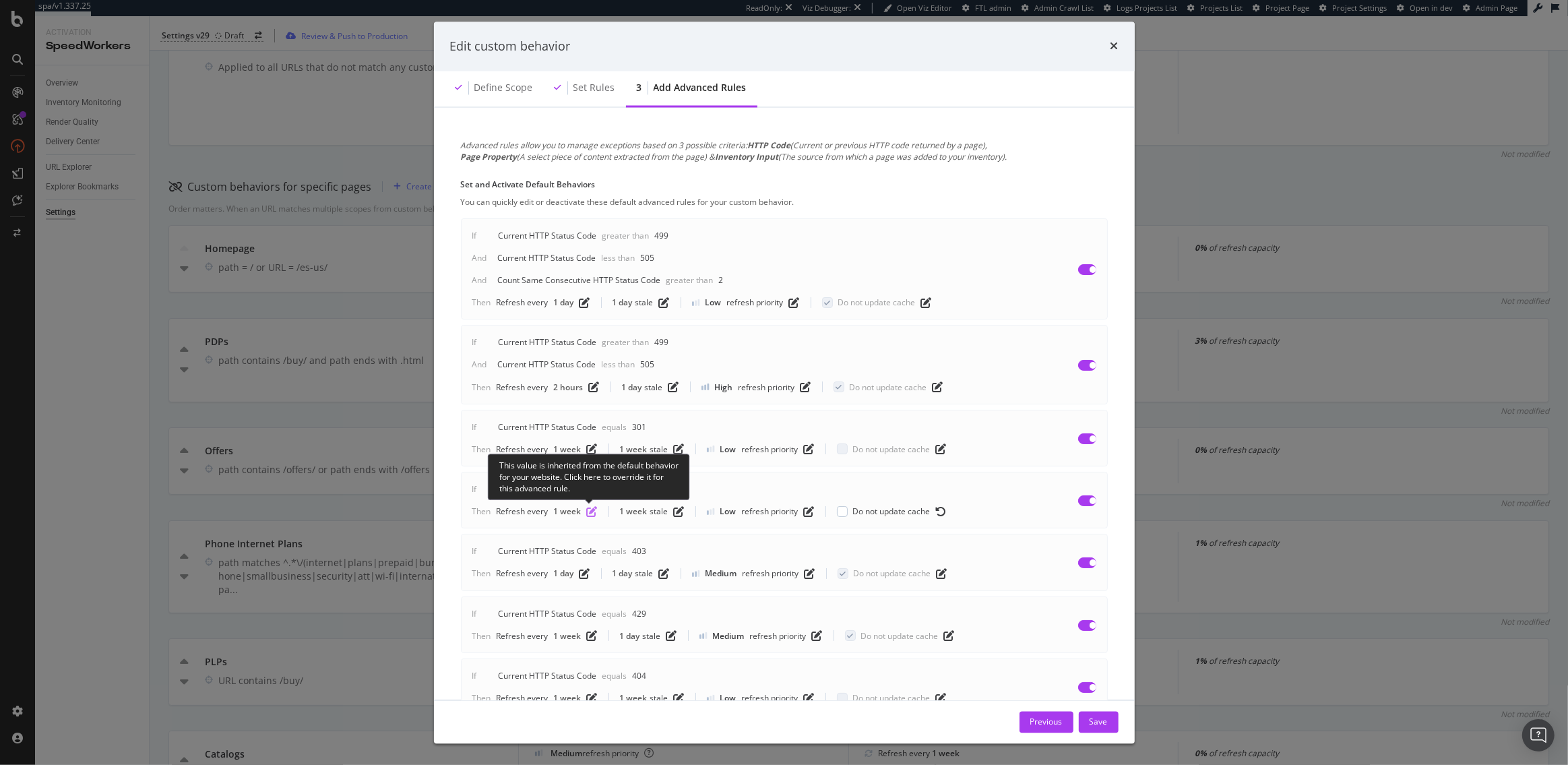
click at [589, 510] on icon "pen-to-square" at bounding box center [592, 511] width 11 height 11
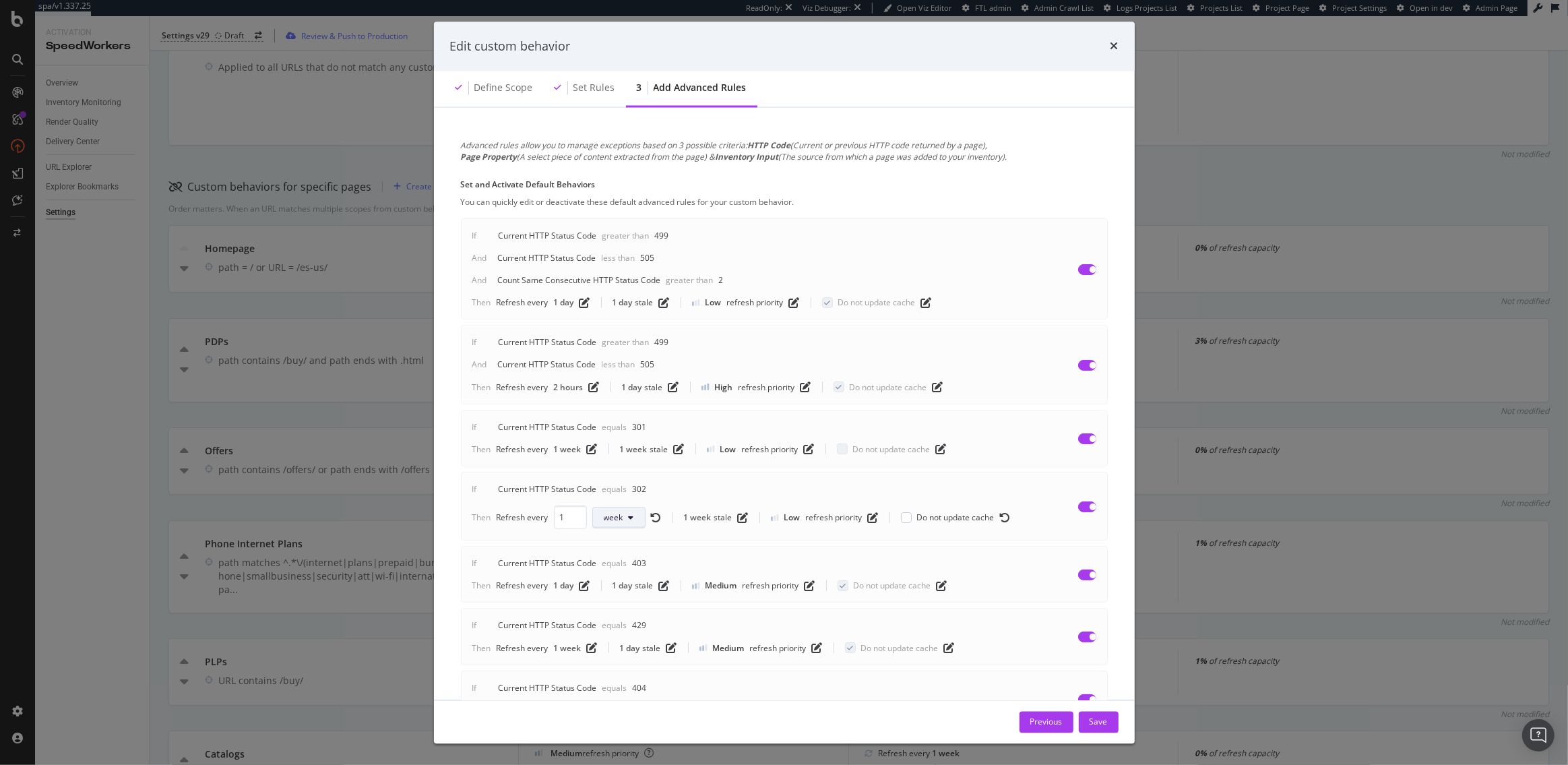
click at [626, 516] on button "week" at bounding box center [619, 518] width 54 height 22
click at [617, 564] on span "hour" at bounding box center [615, 568] width 26 height 12
click at [738, 519] on icon "pen-to-square" at bounding box center [740, 517] width 11 height 11
click at [767, 520] on span "week" at bounding box center [770, 518] width 20 height 12
click at [769, 591] on span "day" at bounding box center [773, 593] width 26 height 12
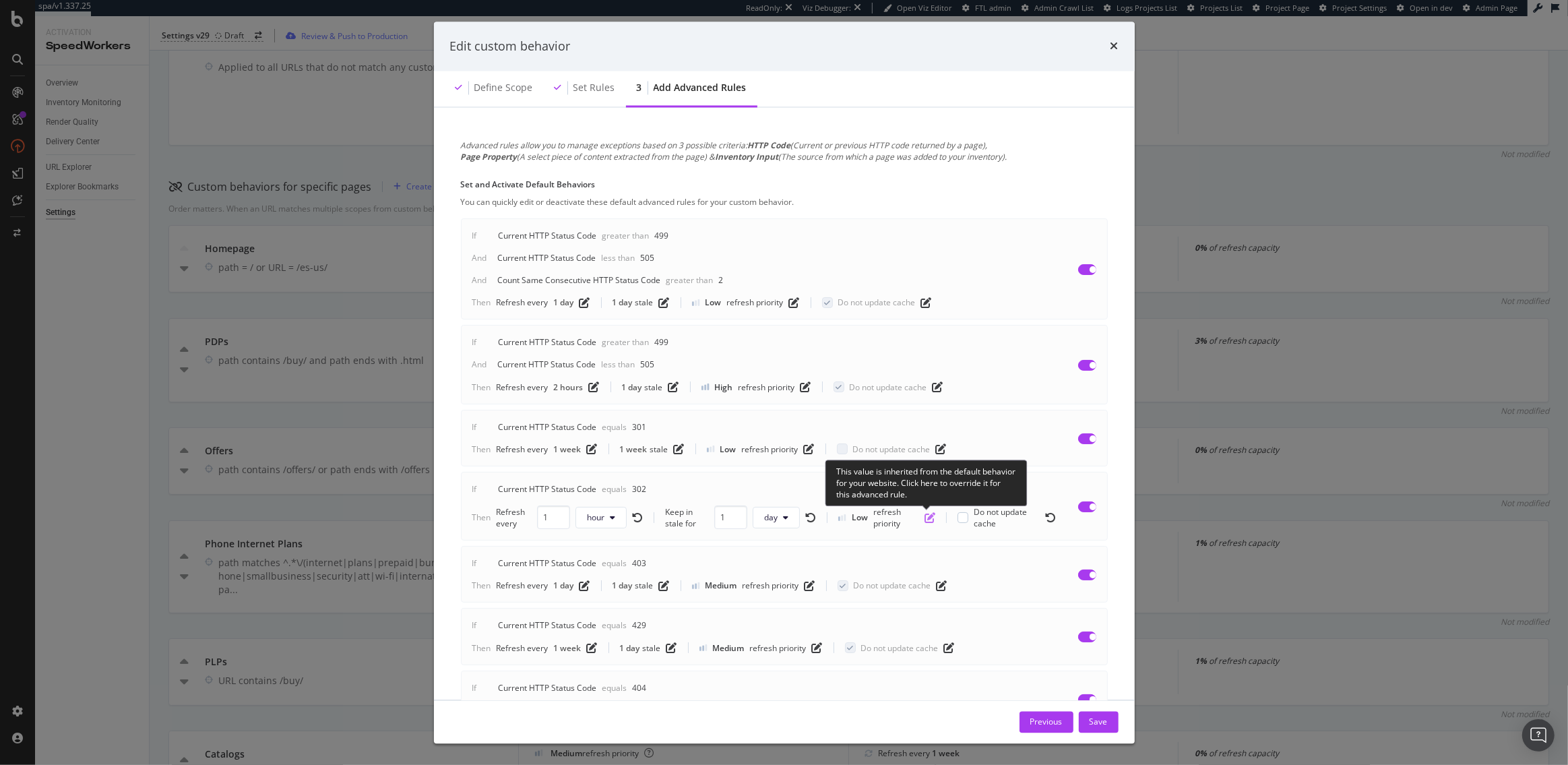
click at [926, 520] on icon "pen-to-square" at bounding box center [929, 517] width 11 height 11
click at [909, 517] on icon "modal" at bounding box center [910, 518] width 5 height 8
click at [889, 595] on span "High" at bounding box center [888, 593] width 31 height 12
click at [970, 512] on div "modal" at bounding box center [969, 517] width 11 height 11
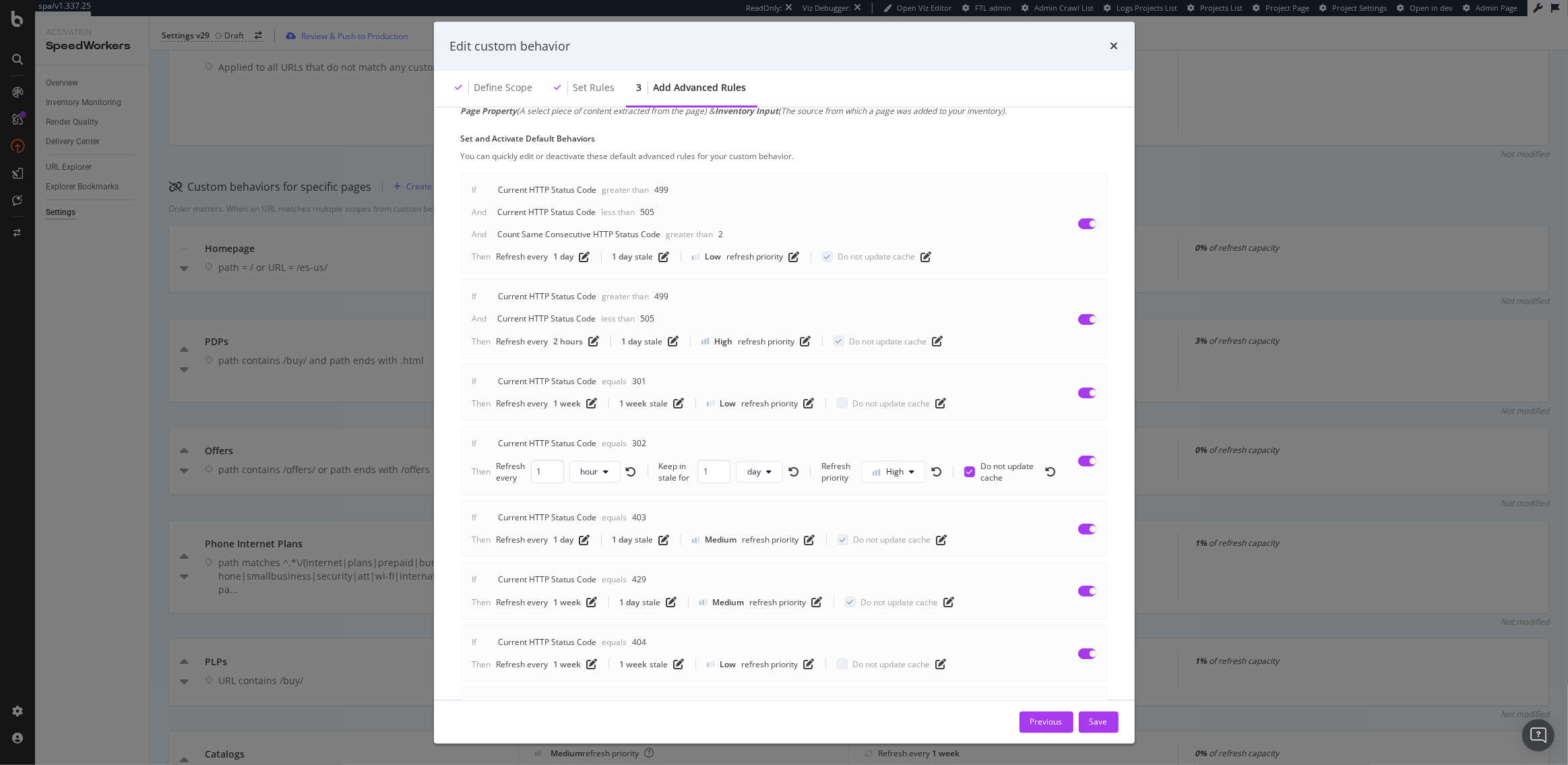
scroll to position [67, 0]
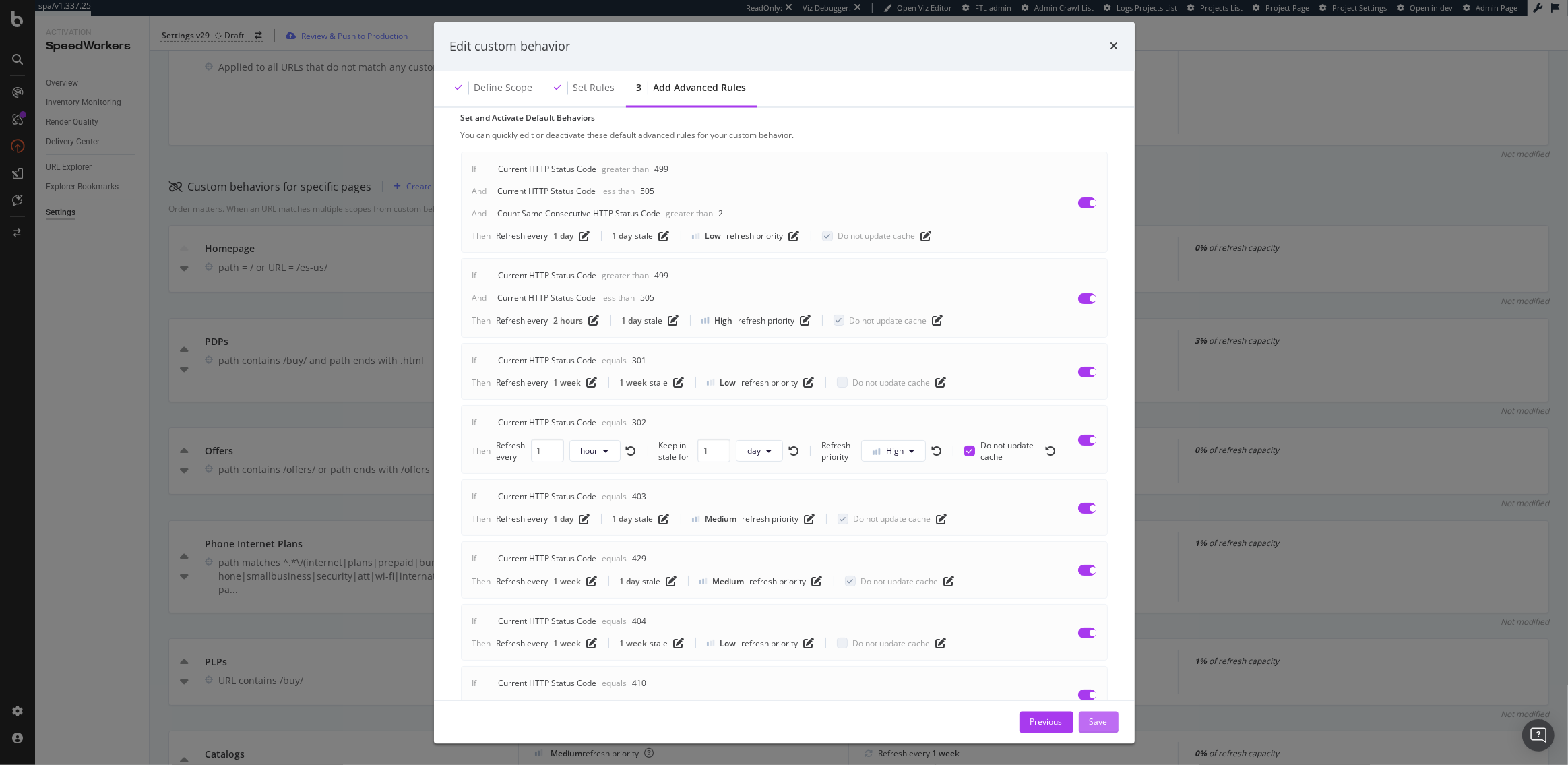
click at [1095, 722] on div "Save" at bounding box center [1098, 721] width 18 height 12
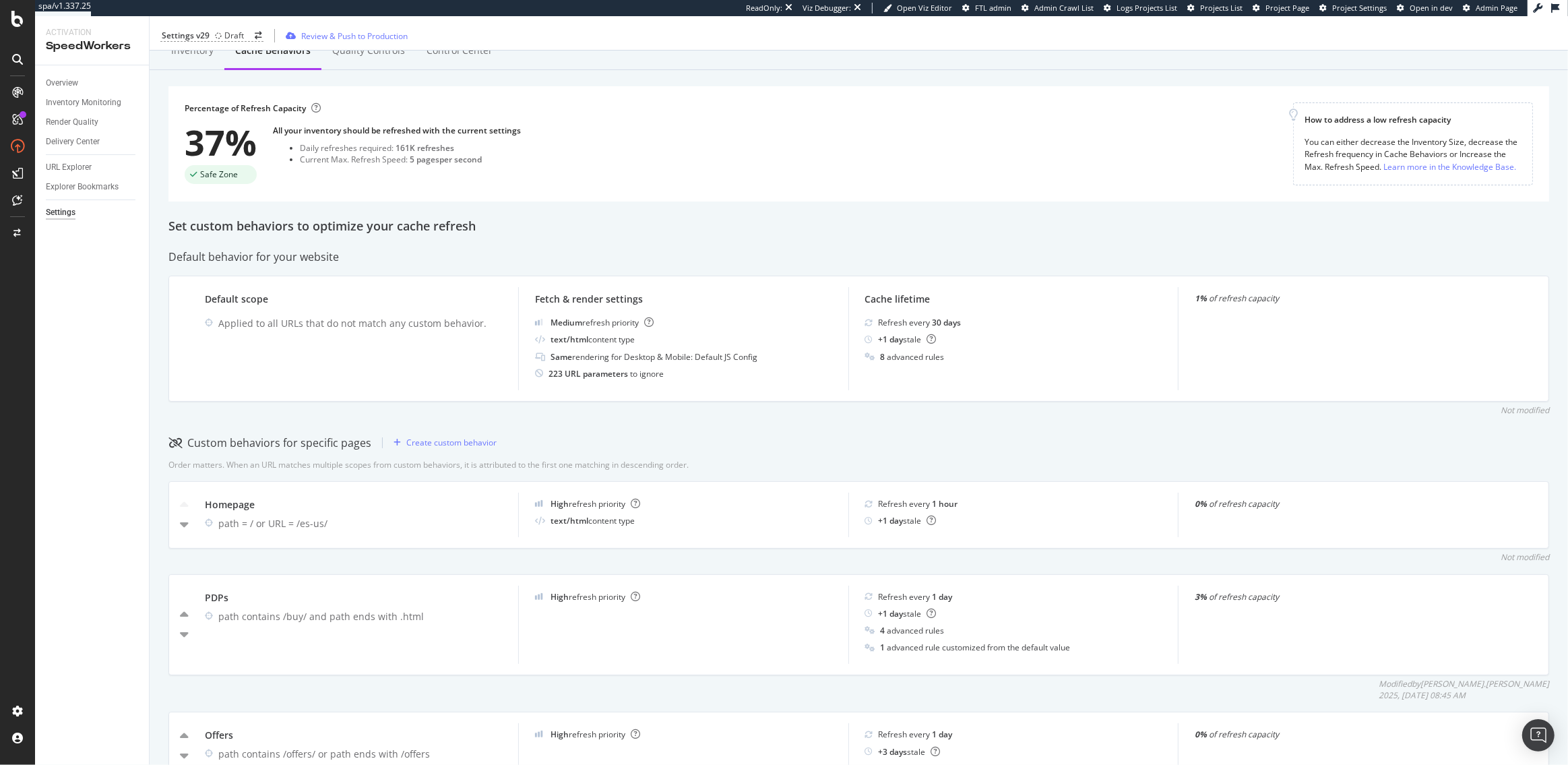
scroll to position [0, 0]
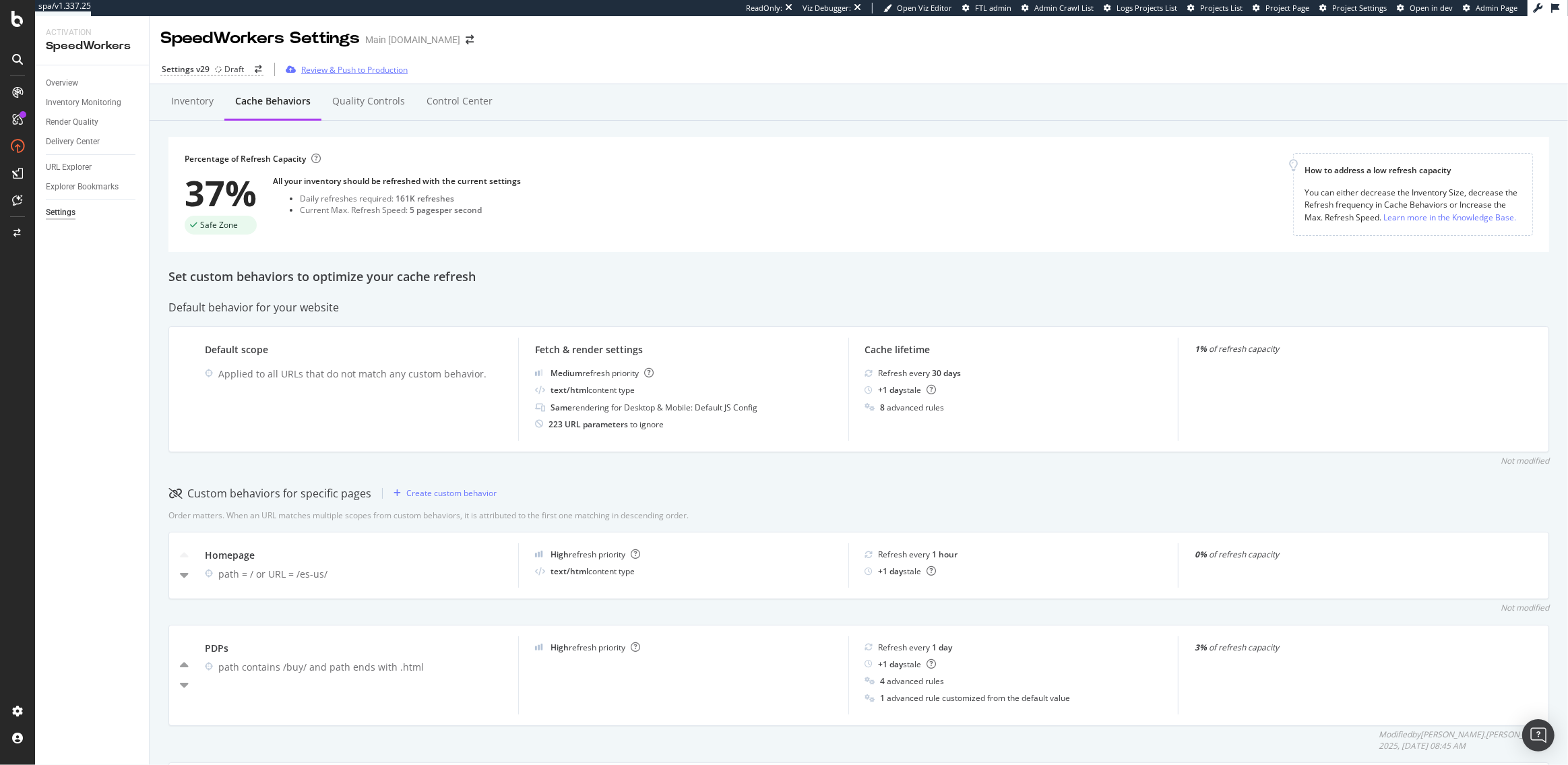
click at [332, 71] on div "Review & Push to Production" at bounding box center [354, 70] width 106 height 12
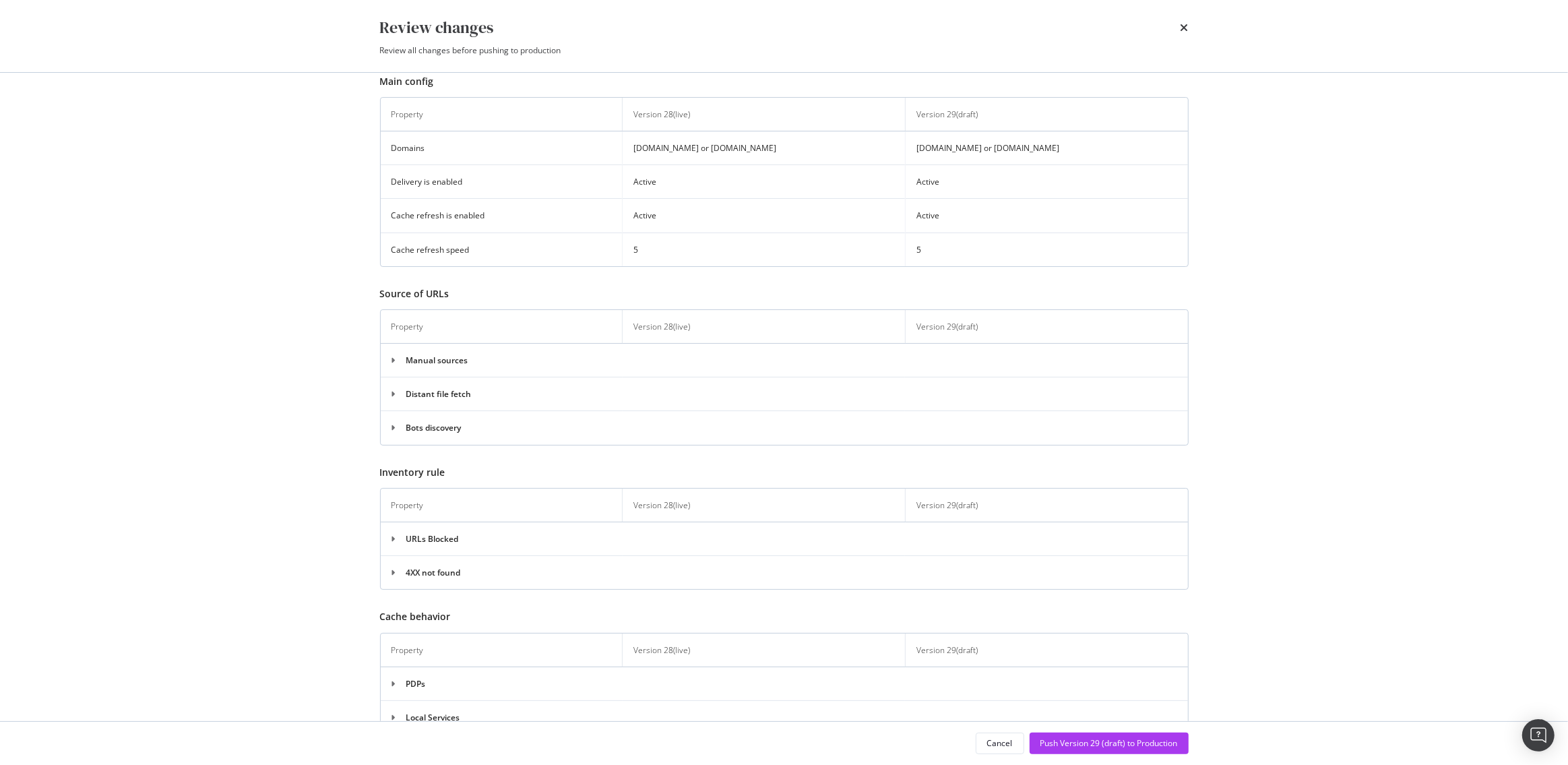
scroll to position [87, 0]
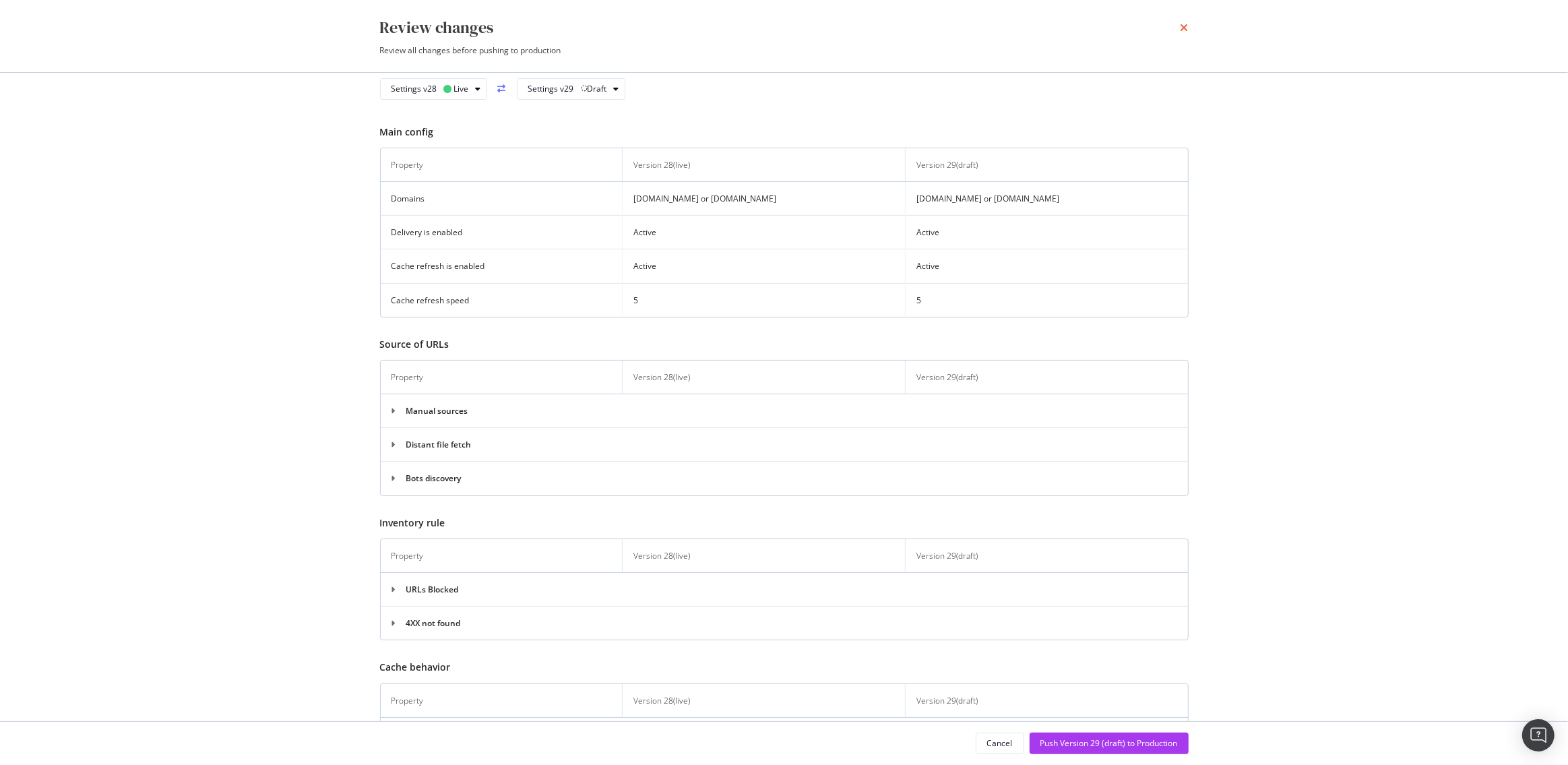
click at [1185, 26] on icon "times" at bounding box center [1184, 27] width 8 height 11
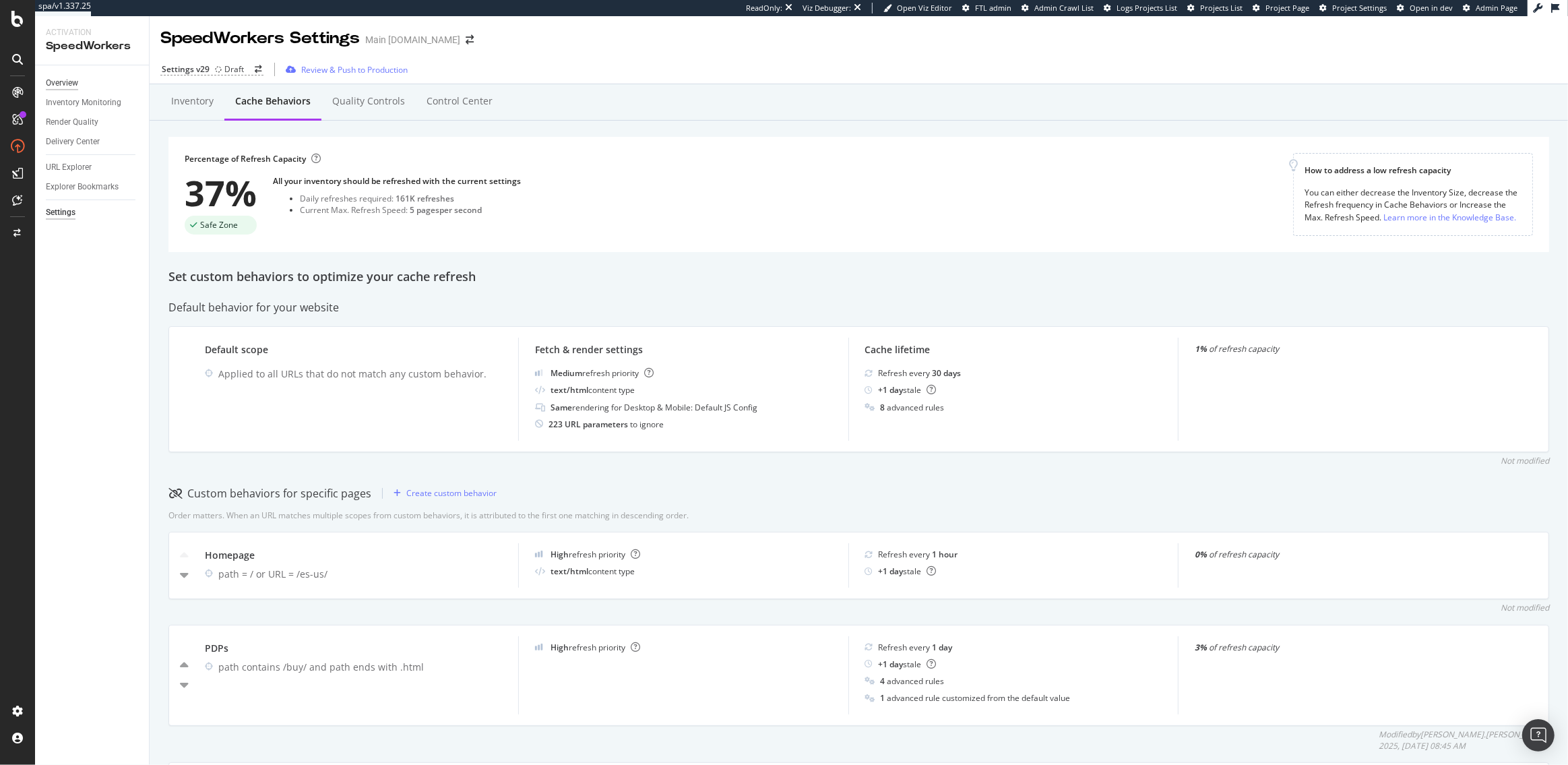
click at [62, 80] on div "Overview" at bounding box center [62, 83] width 33 height 14
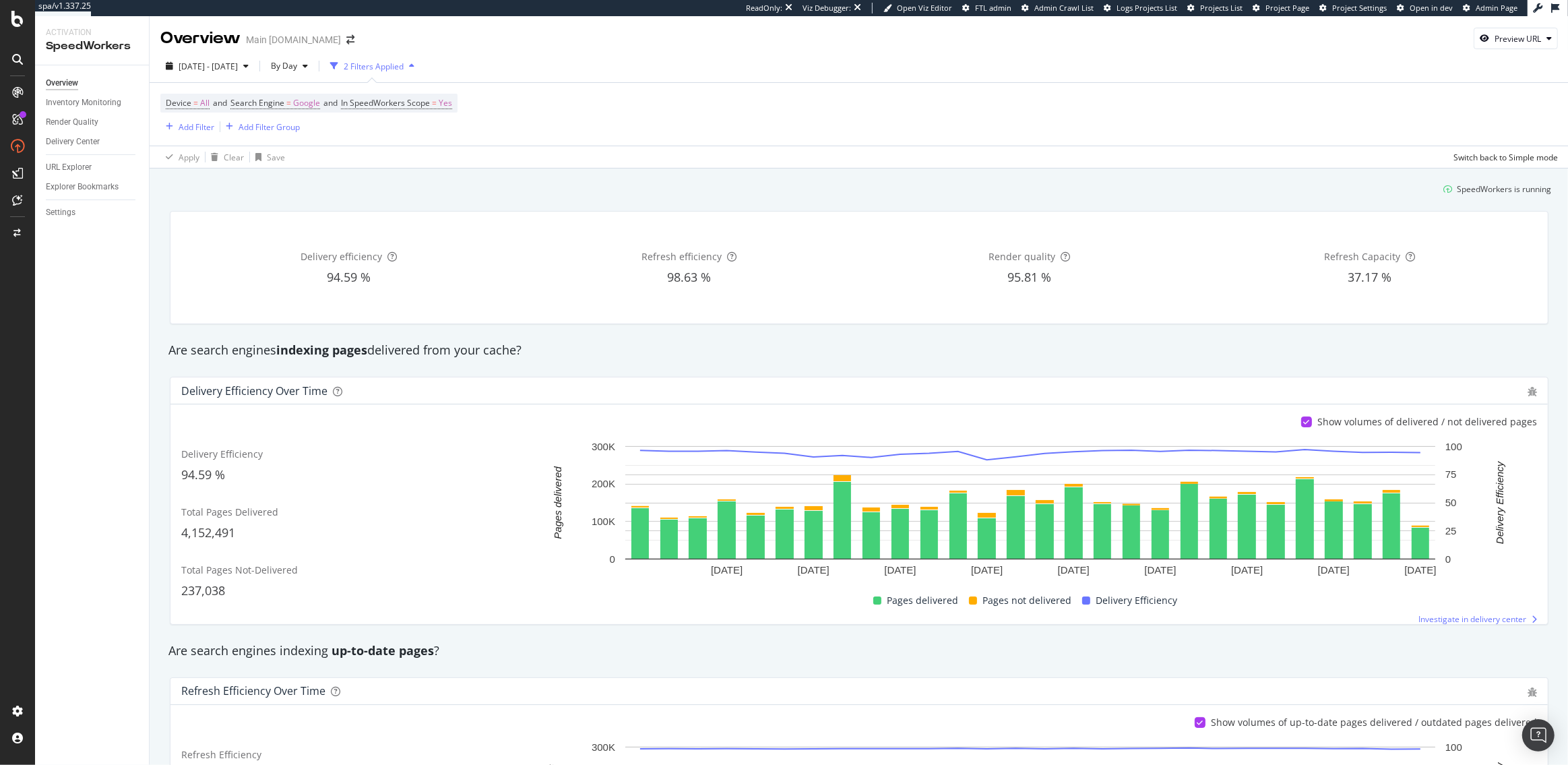
click at [60, 203] on div "Settings" at bounding box center [97, 213] width 103 height 20
click at [58, 213] on div "Settings" at bounding box center [61, 213] width 30 height 14
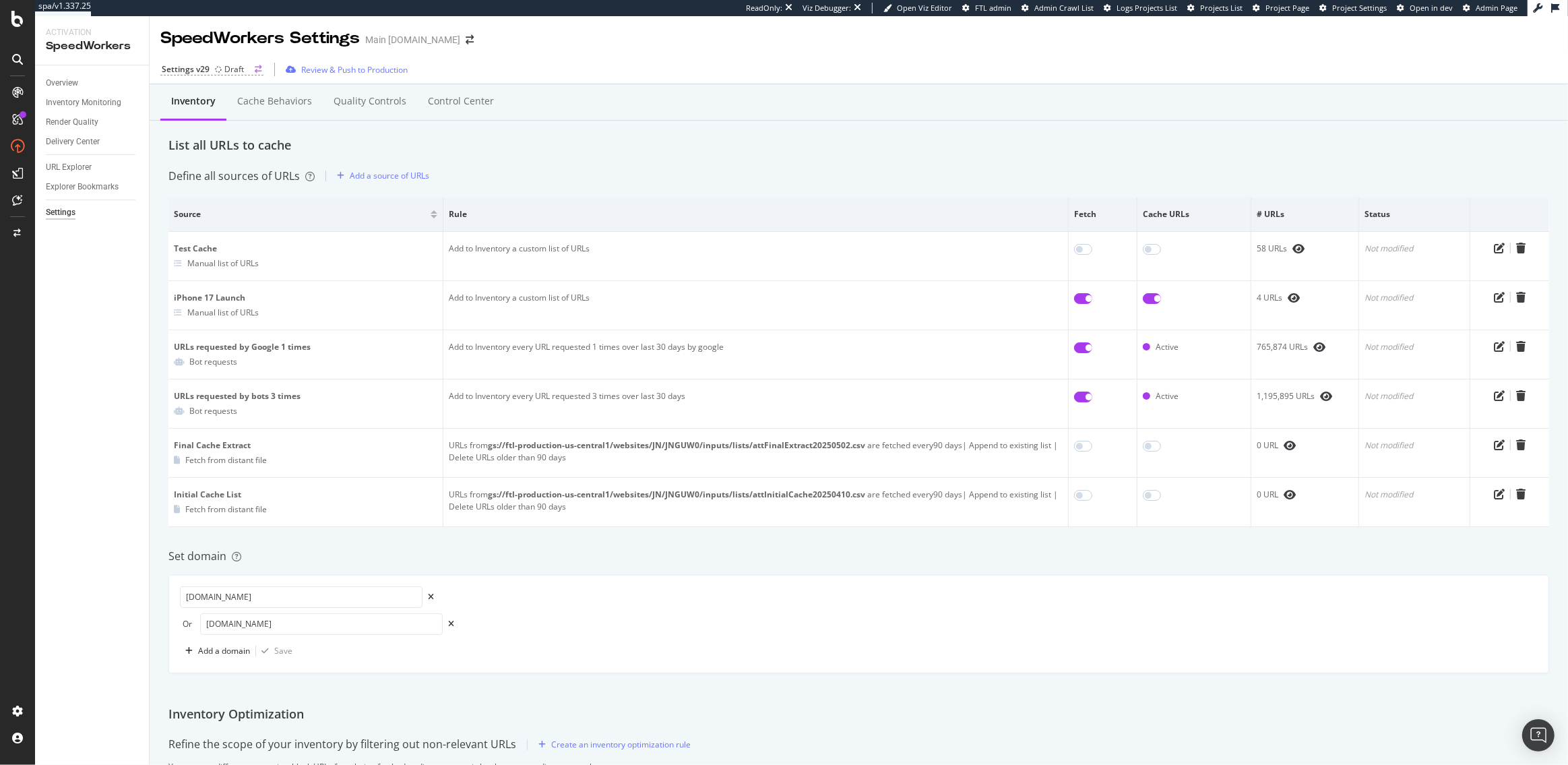
click at [206, 69] on div "Settings v29" at bounding box center [186, 70] width 48 height 12
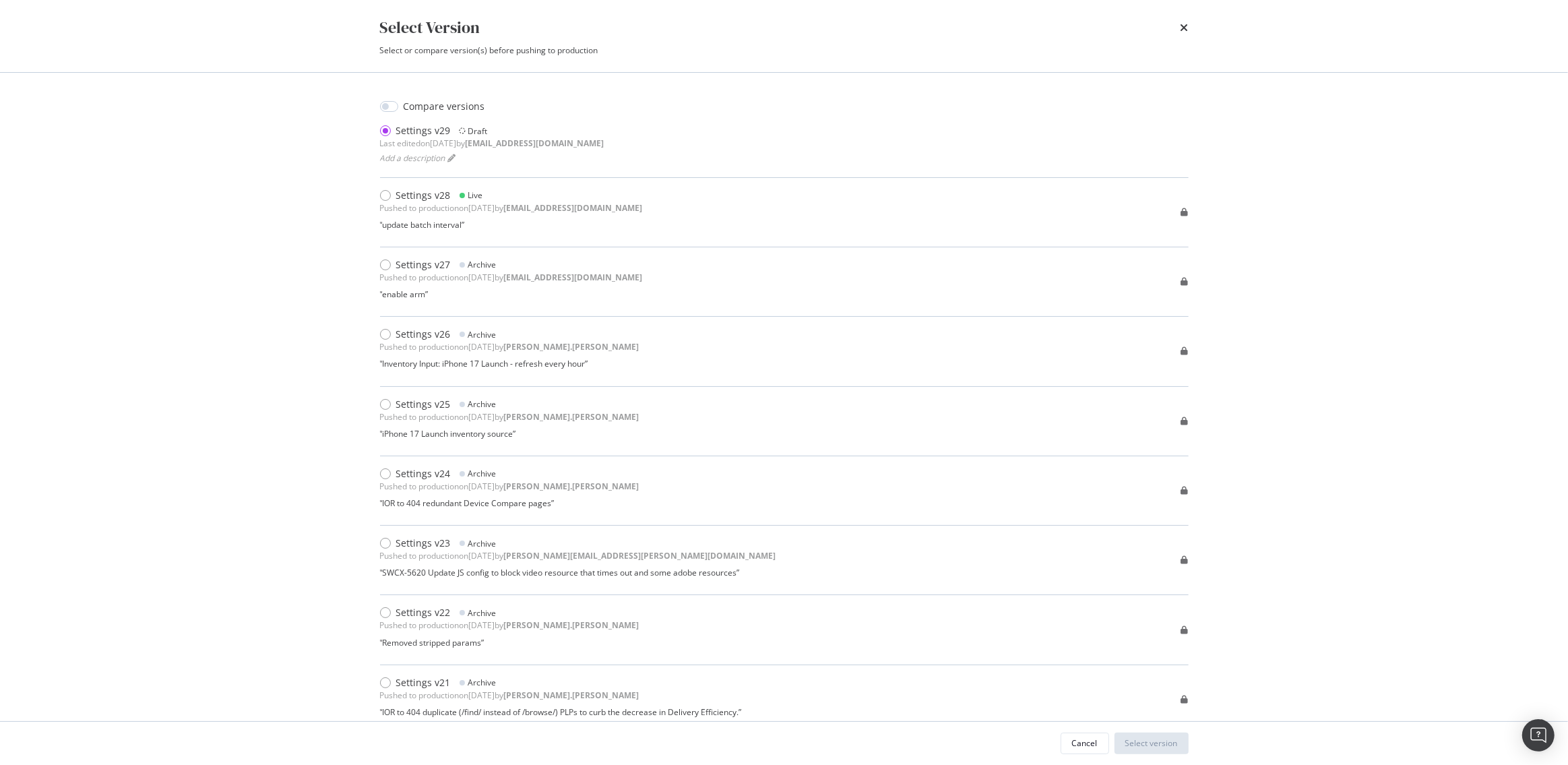
click at [312, 194] on div "Select Version Select or compare version(s) before pushing to production Compar…" at bounding box center [784, 382] width 1568 height 765
click at [1089, 737] on div "Cancel" at bounding box center [1085, 743] width 26 height 12
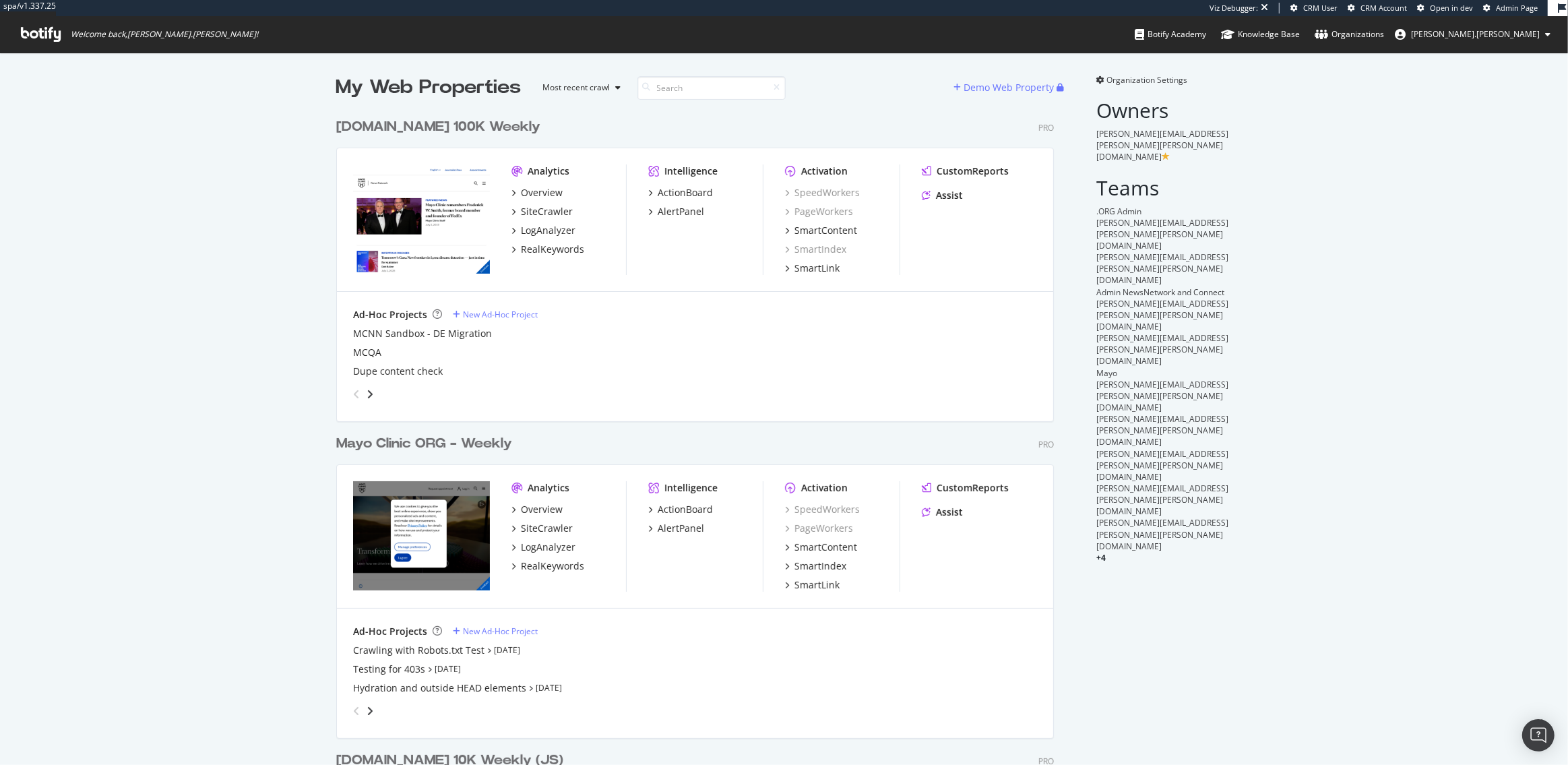
scroll to position [1925, 727]
click at [541, 207] on div "SiteCrawler" at bounding box center [547, 212] width 52 height 14
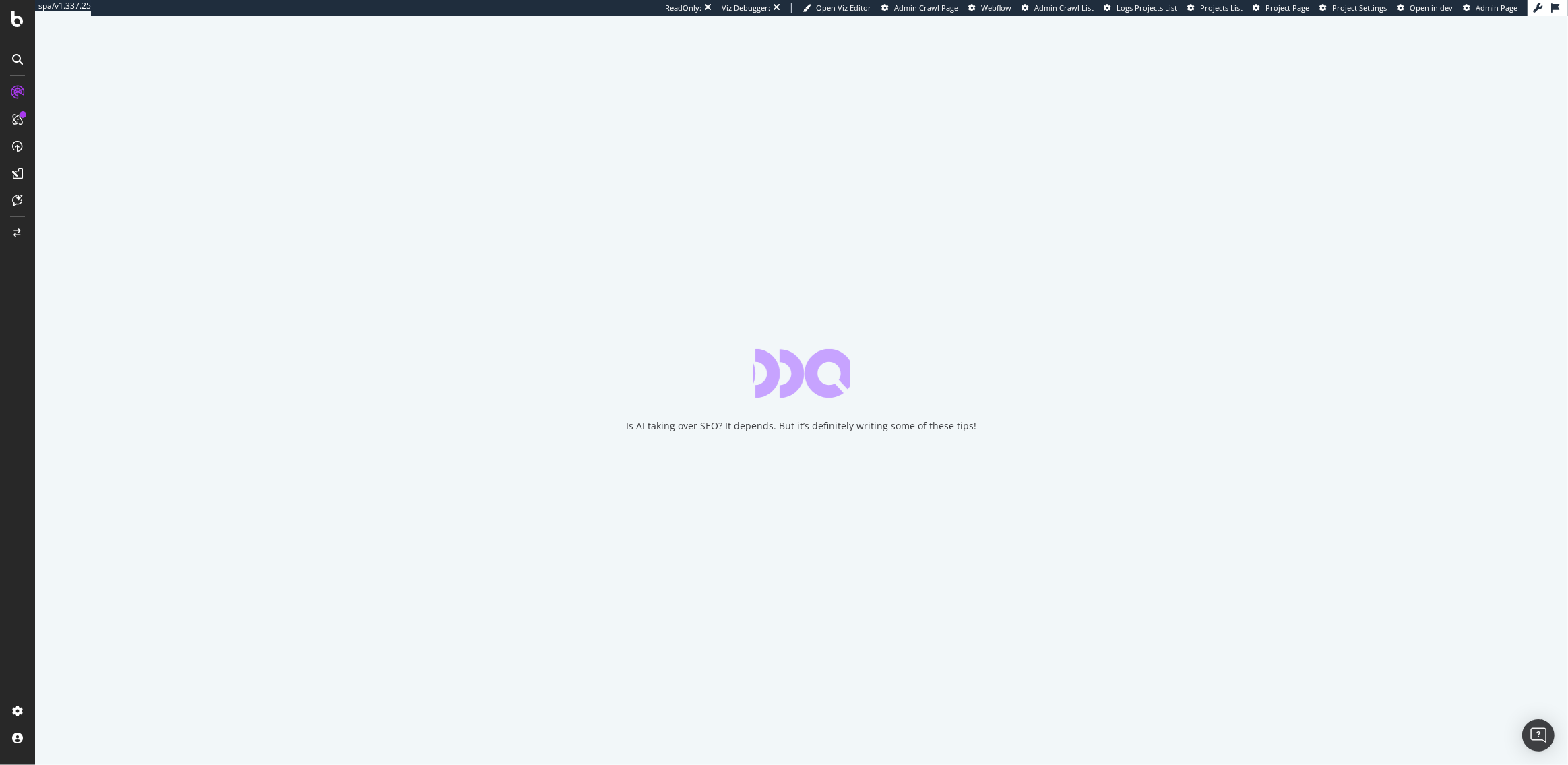
click at [1161, 7] on span "Logs Projects List" at bounding box center [1146, 8] width 61 height 10
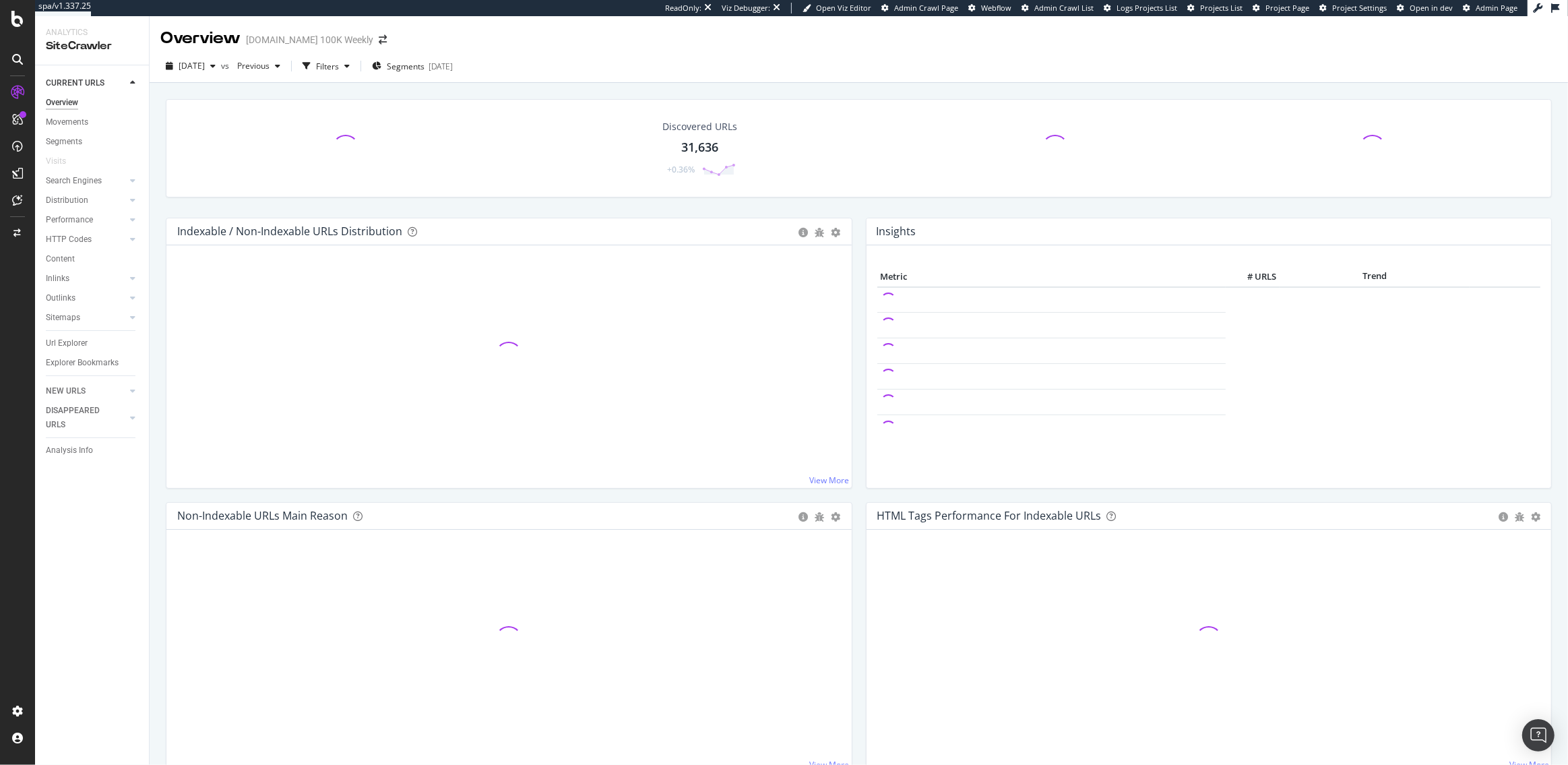
click at [1296, 11] on span "Project Page" at bounding box center [1287, 8] width 44 height 10
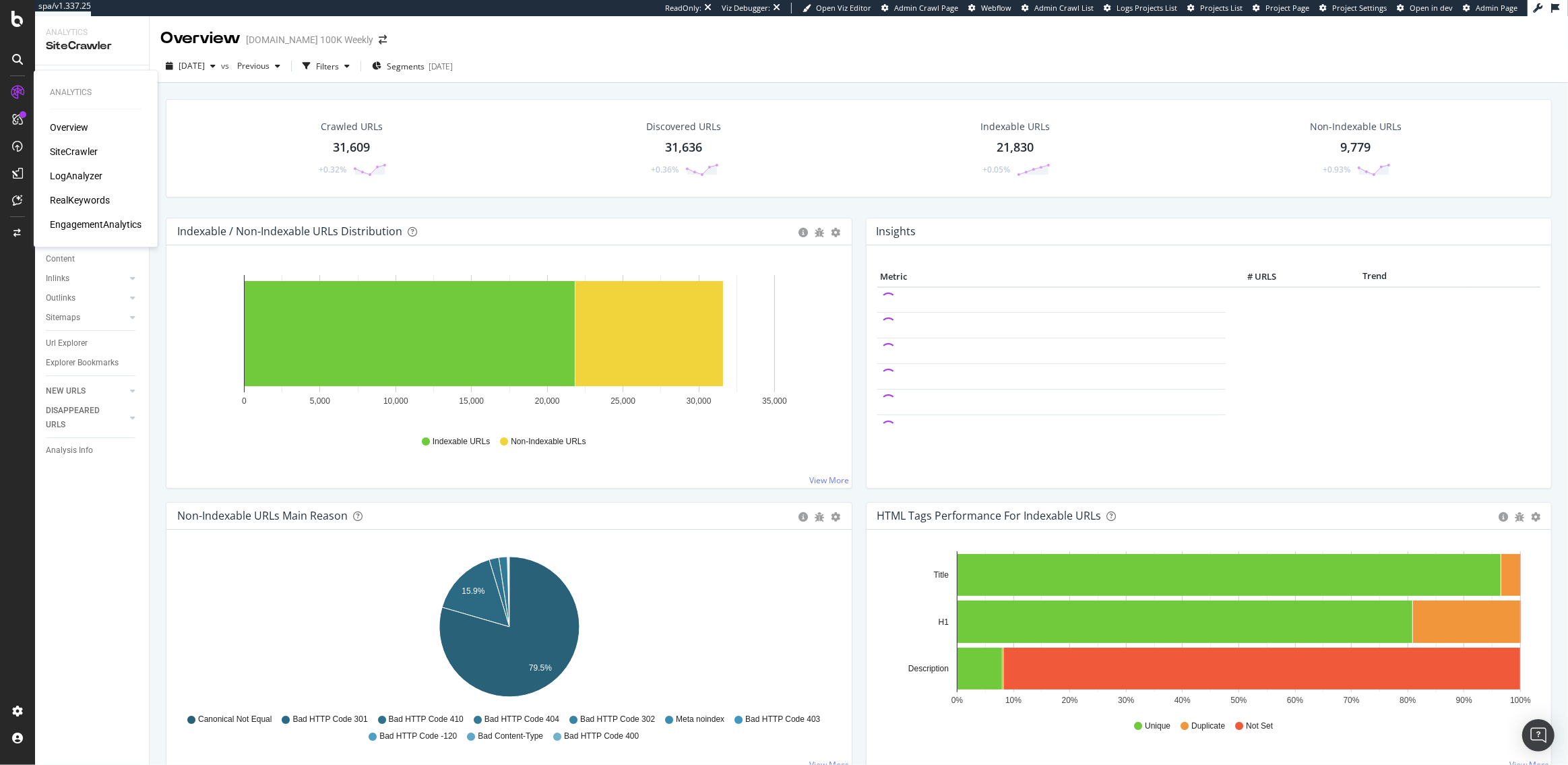
click at [70, 126] on div "Overview" at bounding box center [69, 127] width 39 height 14
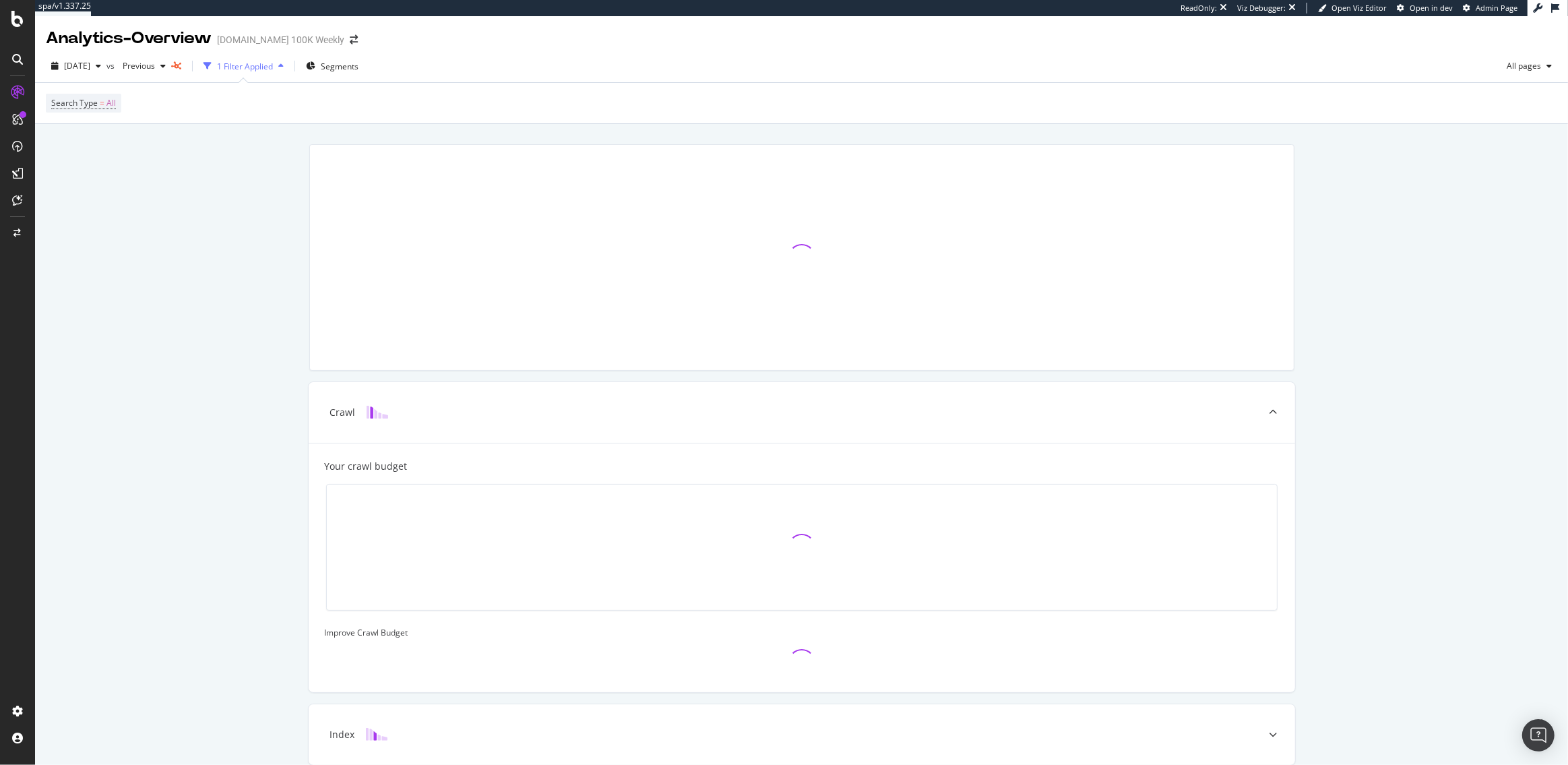
click at [16, 26] on icon at bounding box center [18, 19] width 12 height 16
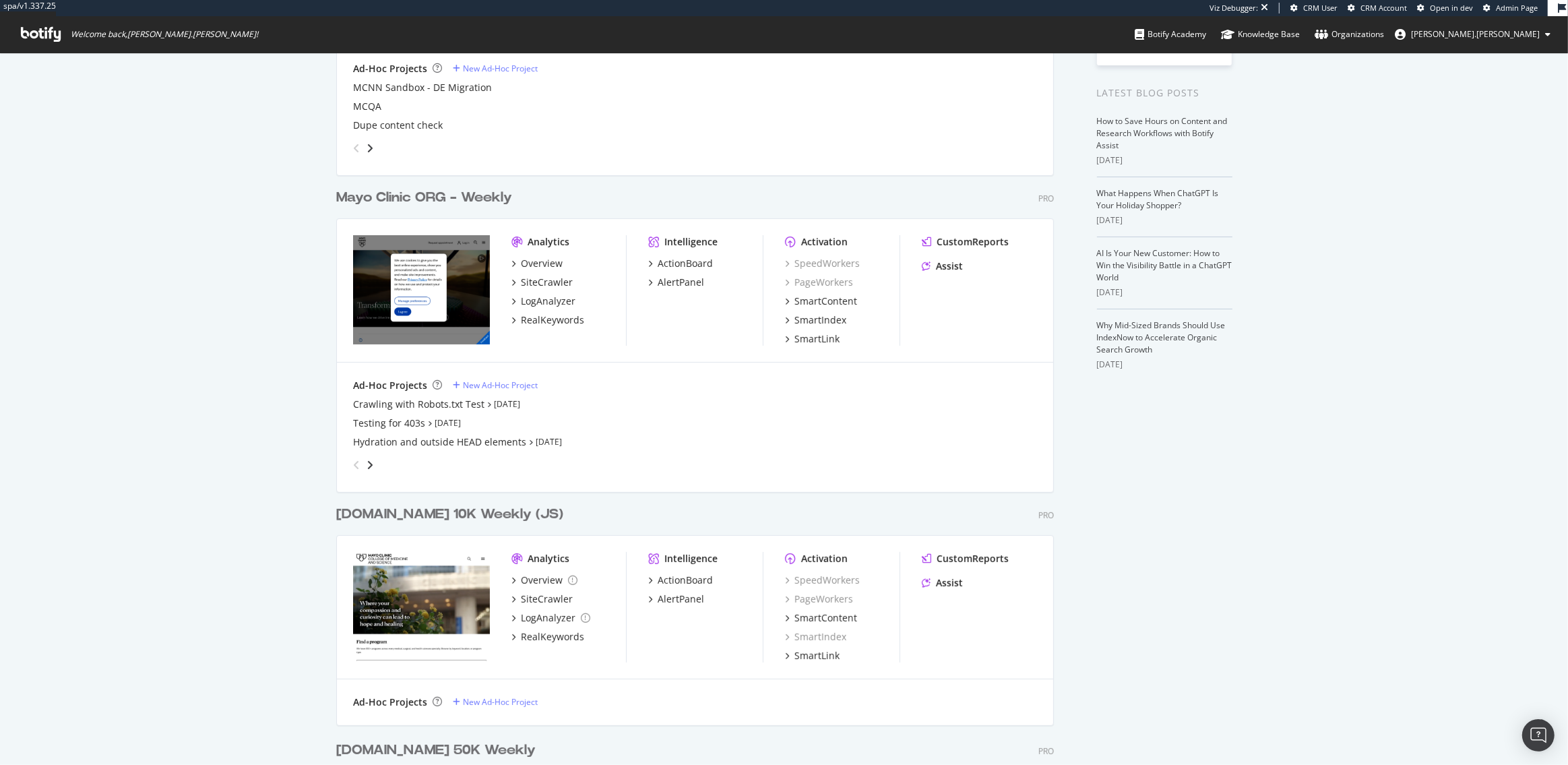
scroll to position [259, 0]
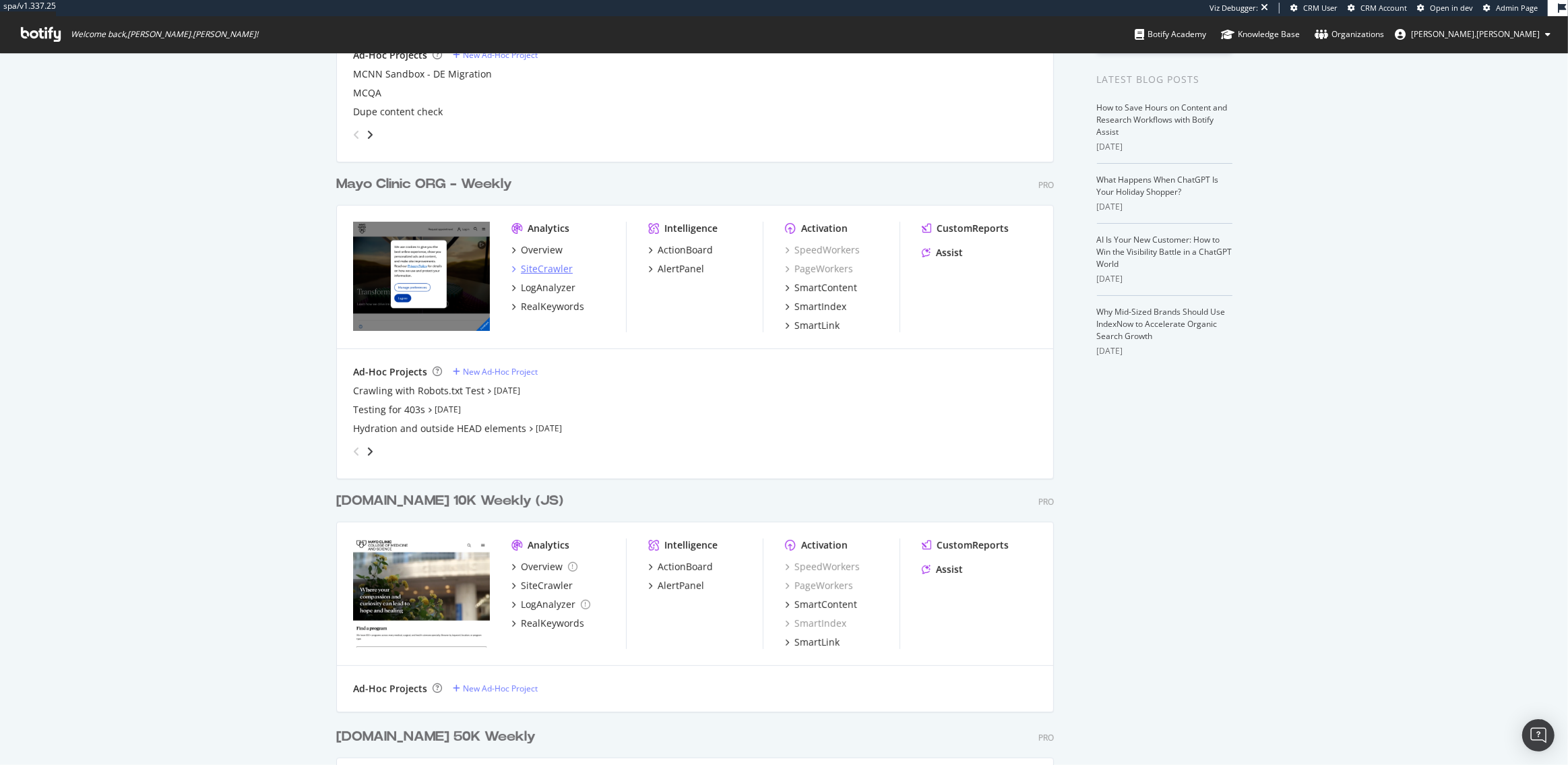
click at [553, 265] on div "SiteCrawler" at bounding box center [547, 269] width 52 height 14
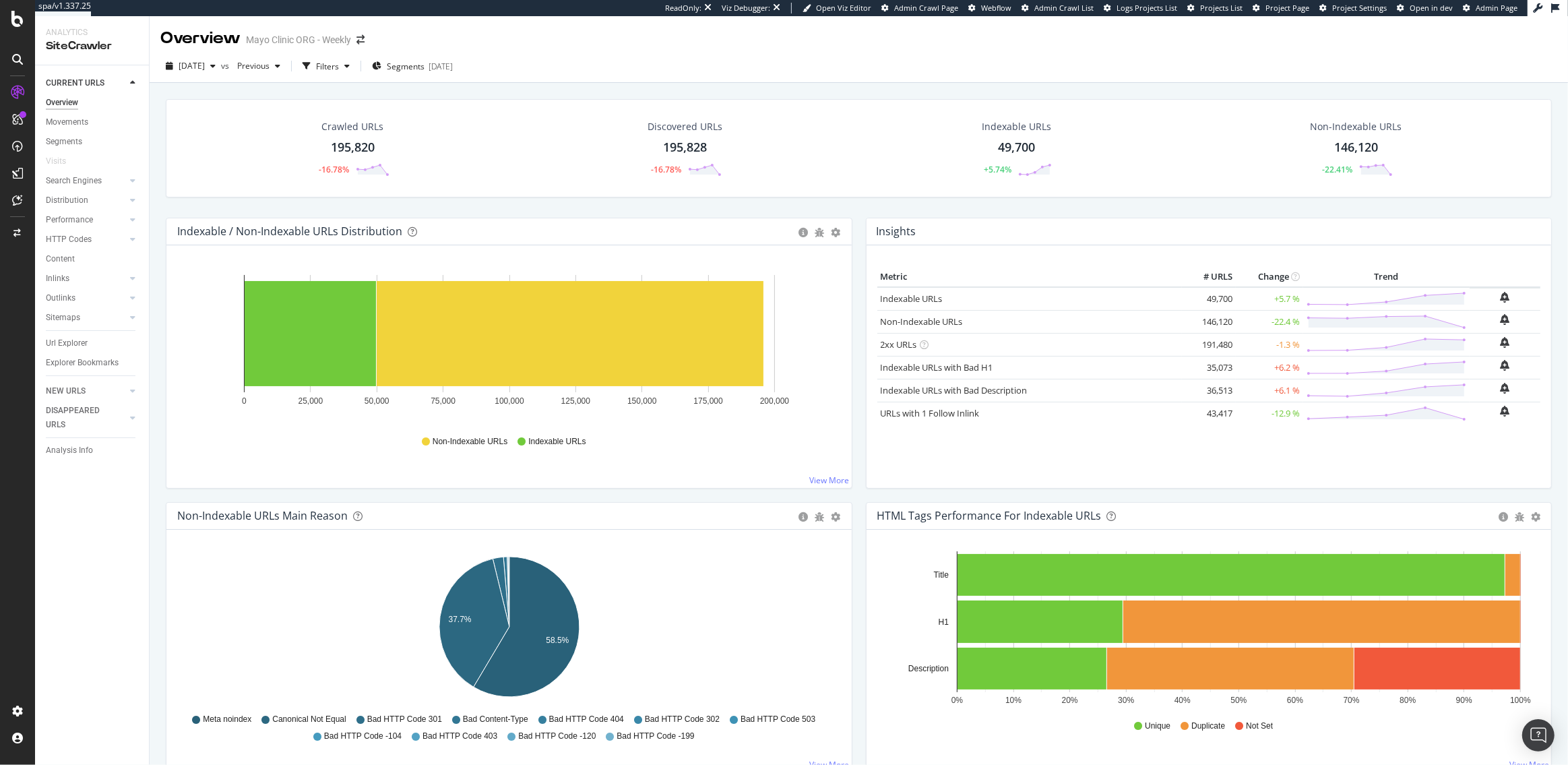
click at [1301, 11] on span "Project Page" at bounding box center [1287, 8] width 44 height 10
click at [21, 704] on icon at bounding box center [18, 711] width 14 height 14
click at [58, 650] on div "Project settings" at bounding box center [70, 651] width 57 height 11
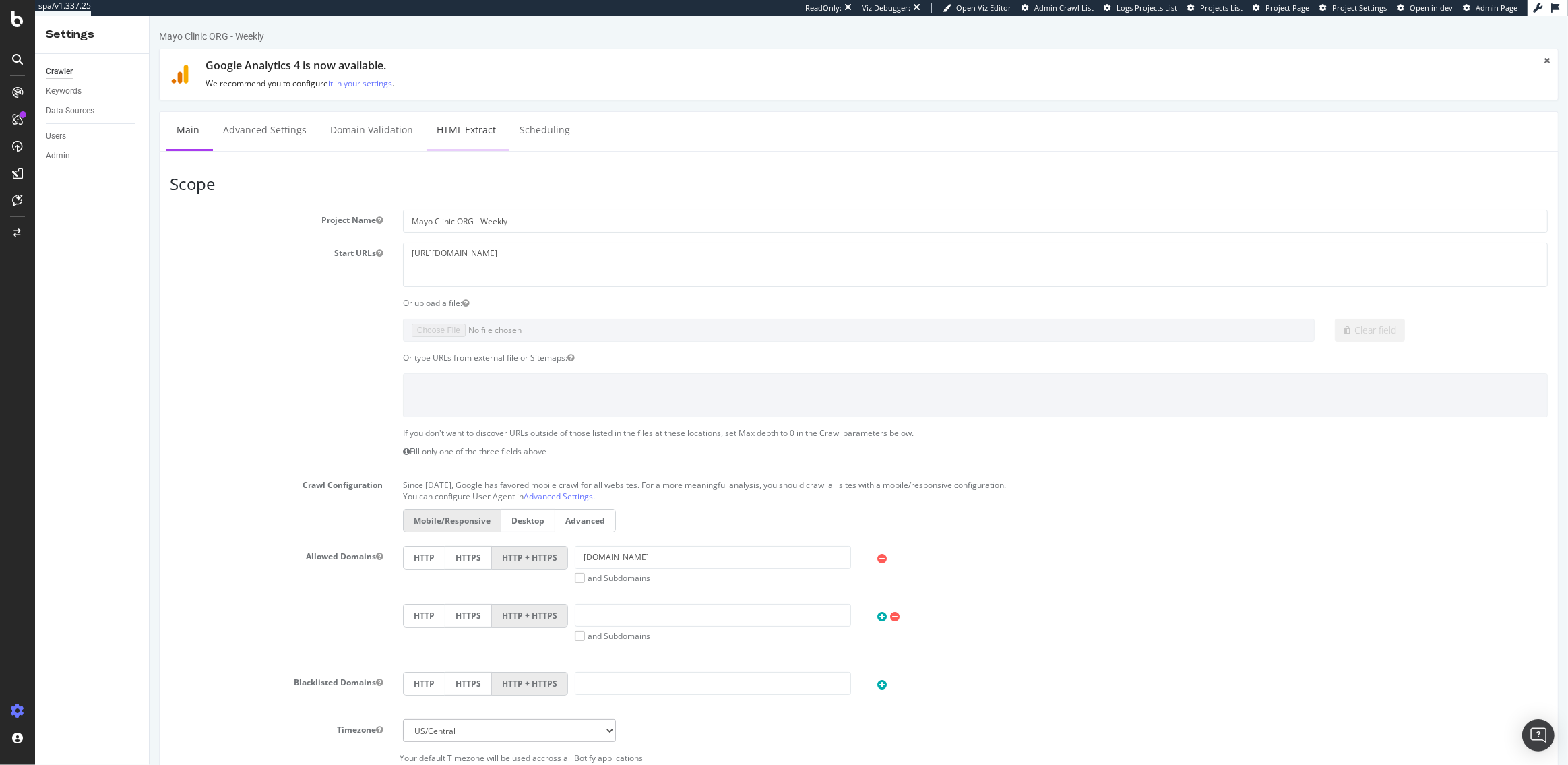
click at [467, 127] on link "HTML Extract" at bounding box center [466, 130] width 79 height 37
select select "exist"
select select "list"
select select "exist"
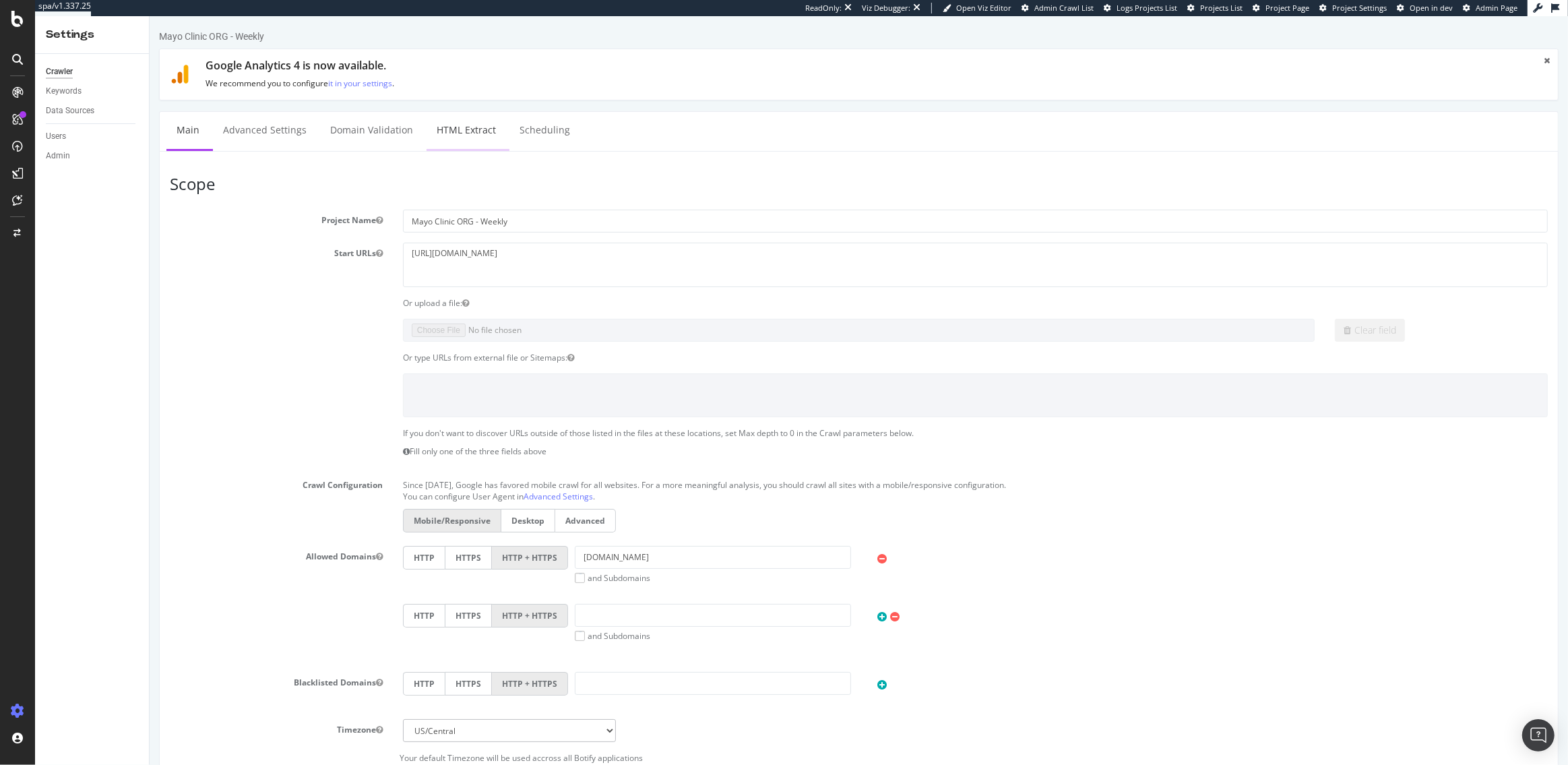
select select "count"
select select "list"
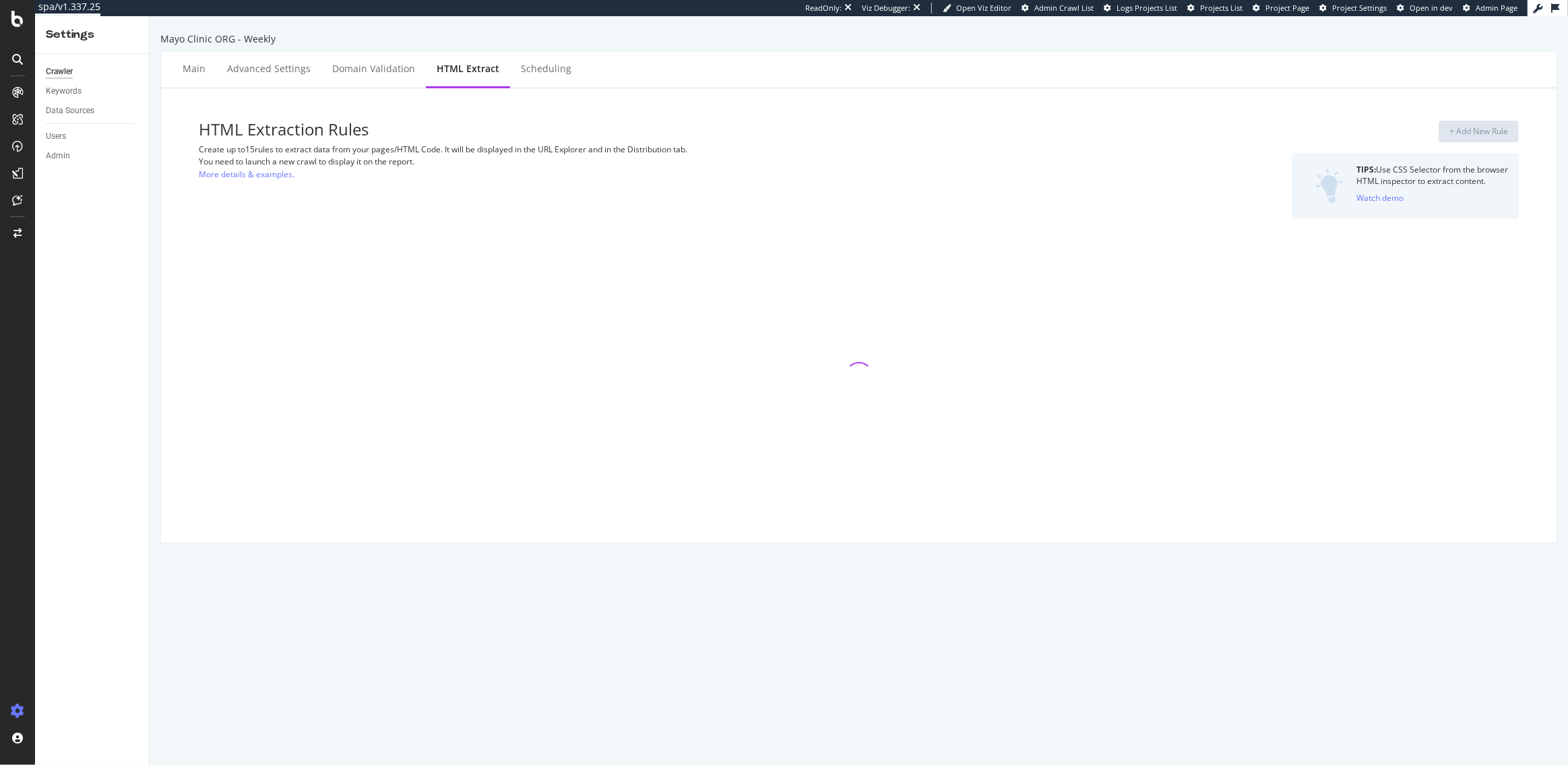
select select "exist"
select select "list"
select select "exist"
select select "count"
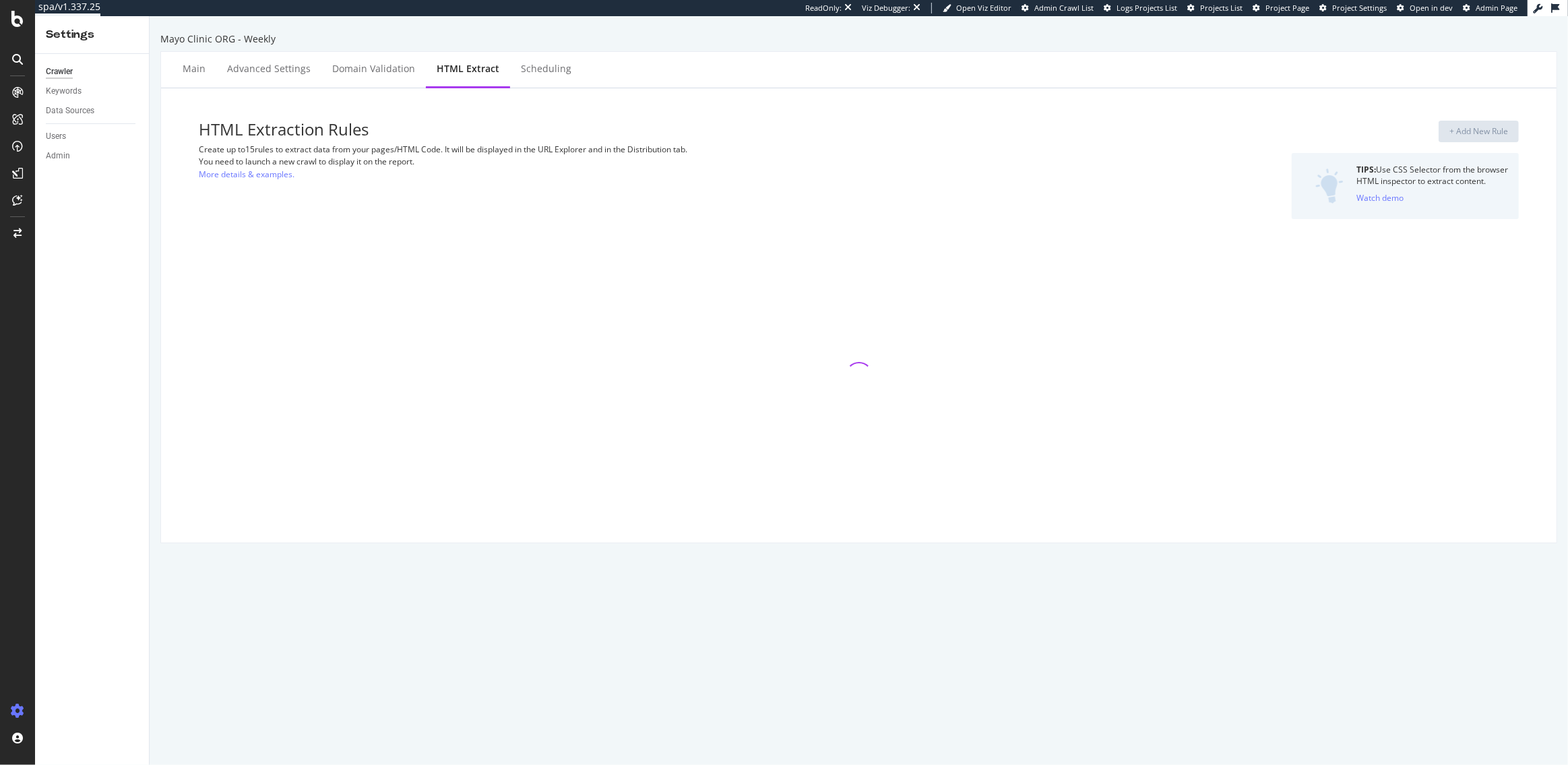
select select "list"
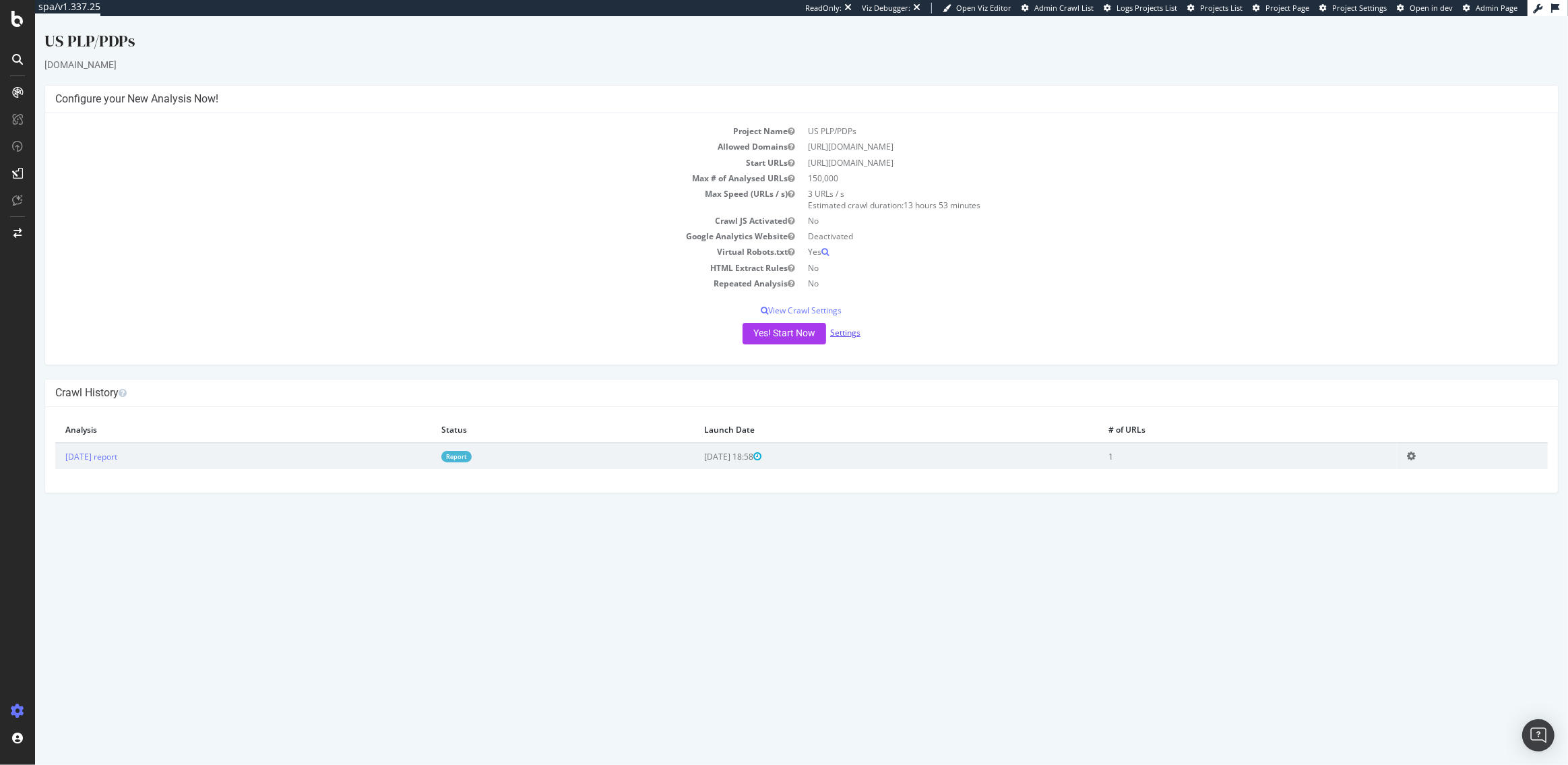
click at [847, 333] on link "Settings" at bounding box center [845, 333] width 31 height 12
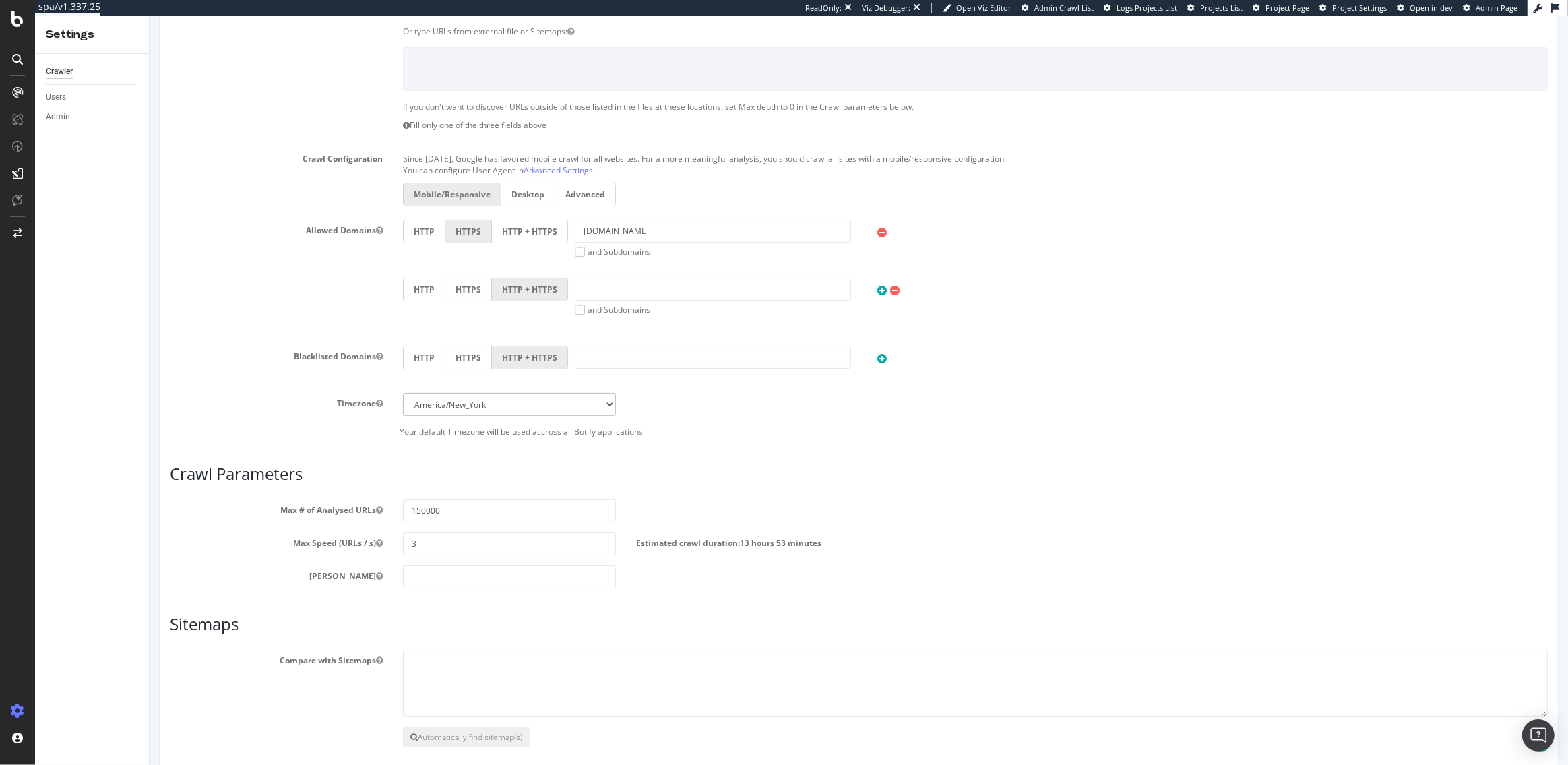
scroll to position [329, 0]
click at [426, 508] on input "150000" at bounding box center [509, 508] width 213 height 23
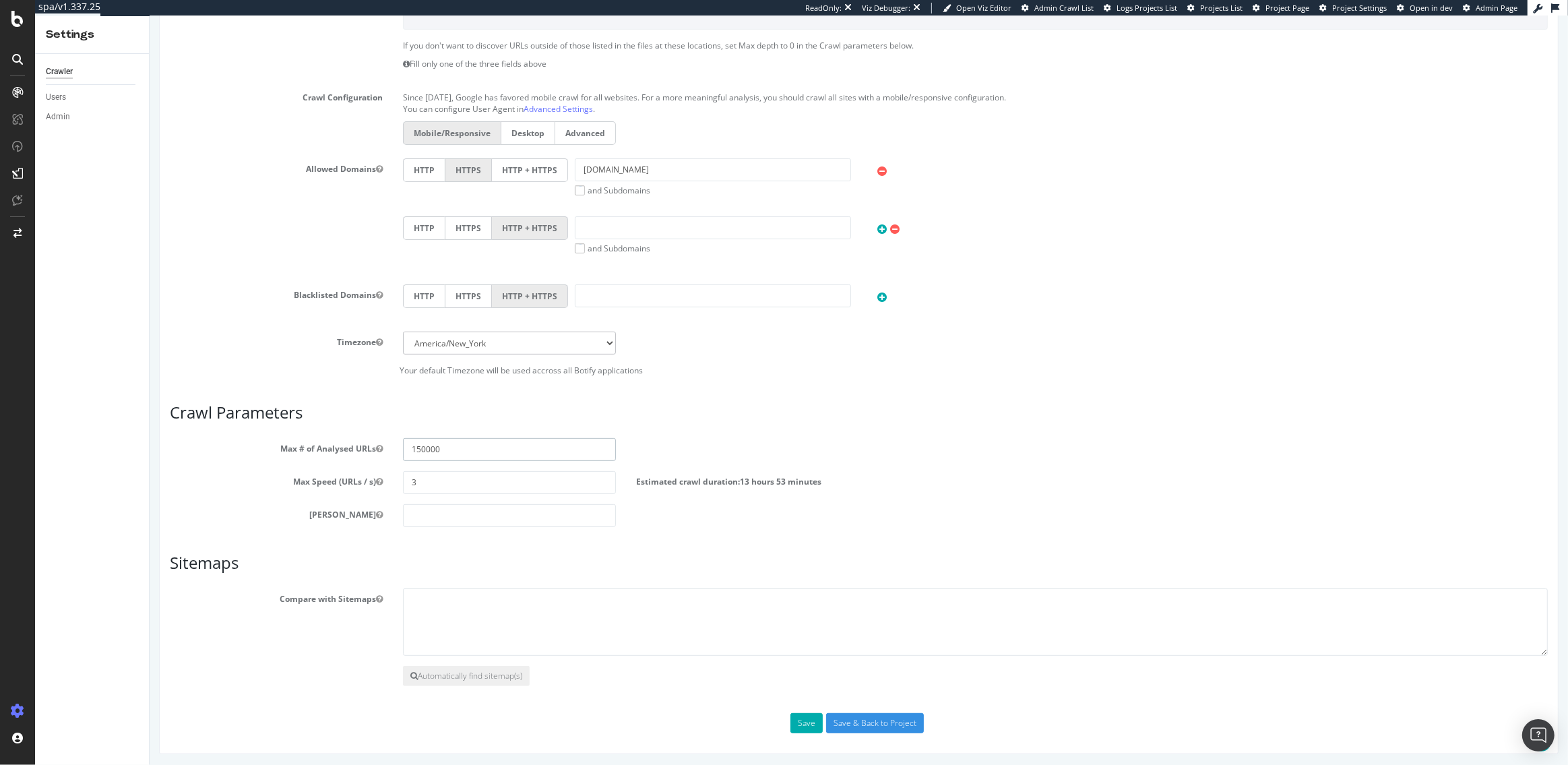
scroll to position [0, 0]
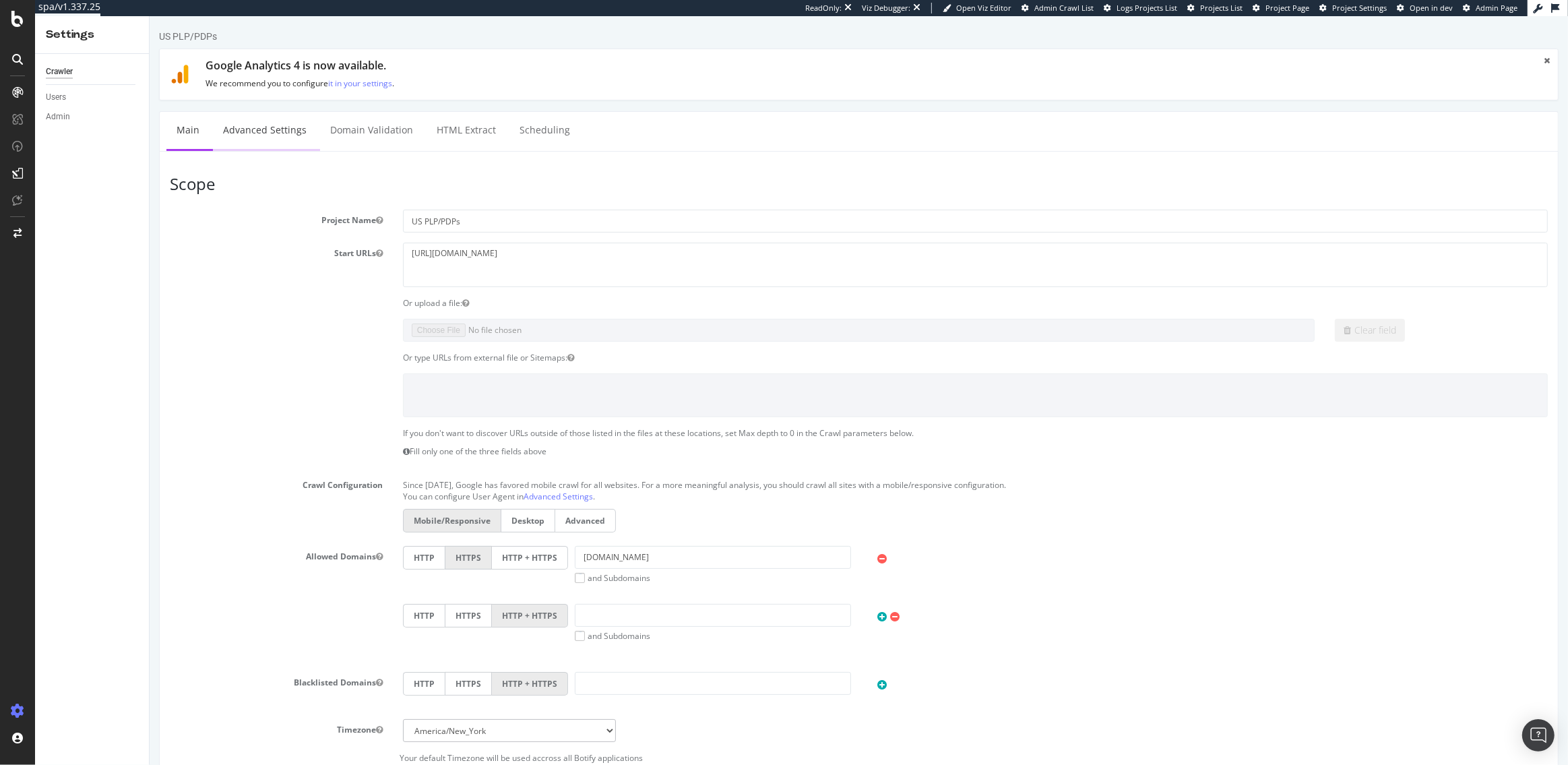
click at [258, 133] on link "Advanced Settings" at bounding box center [264, 130] width 103 height 37
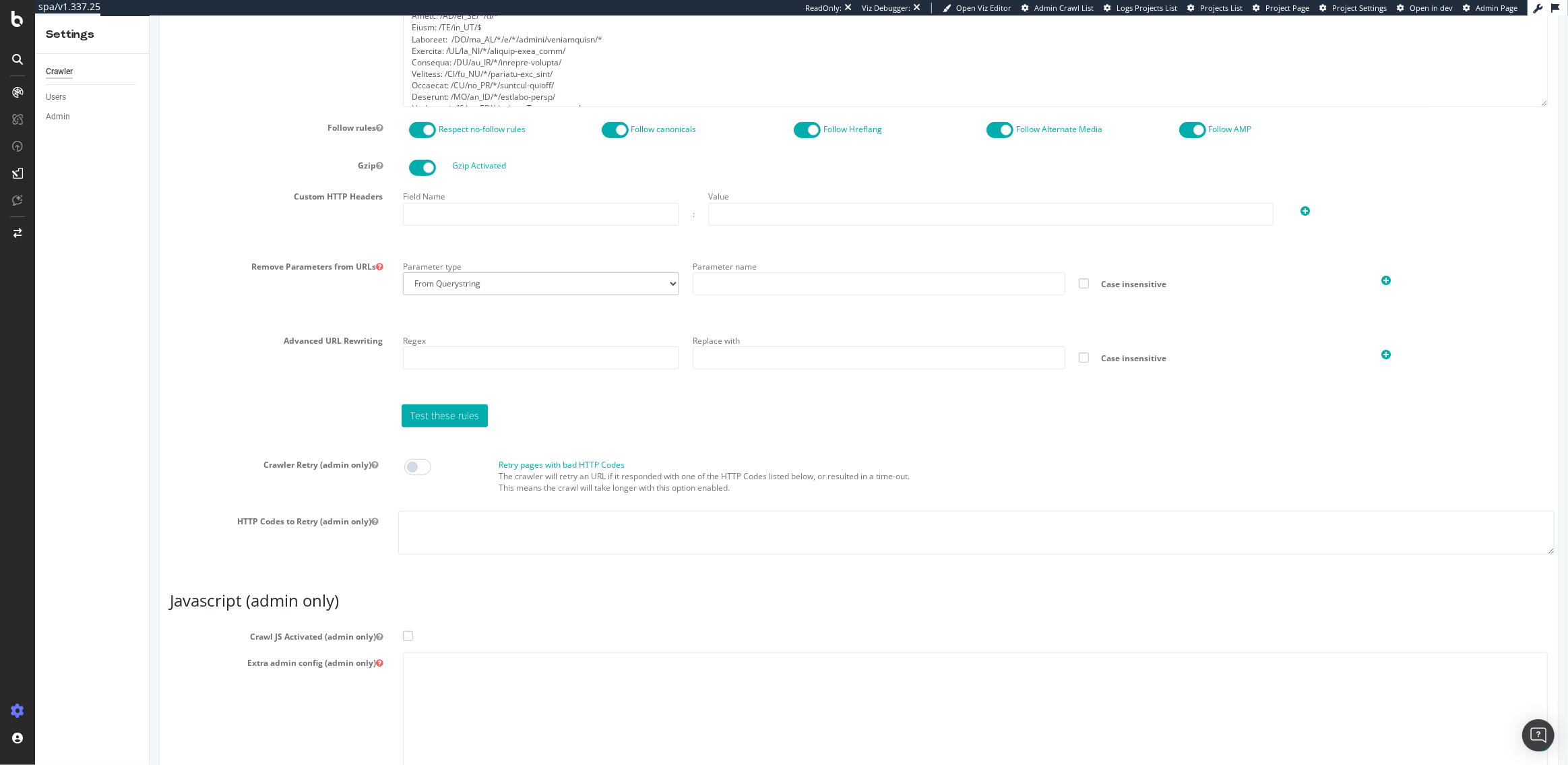
scroll to position [860, 0]
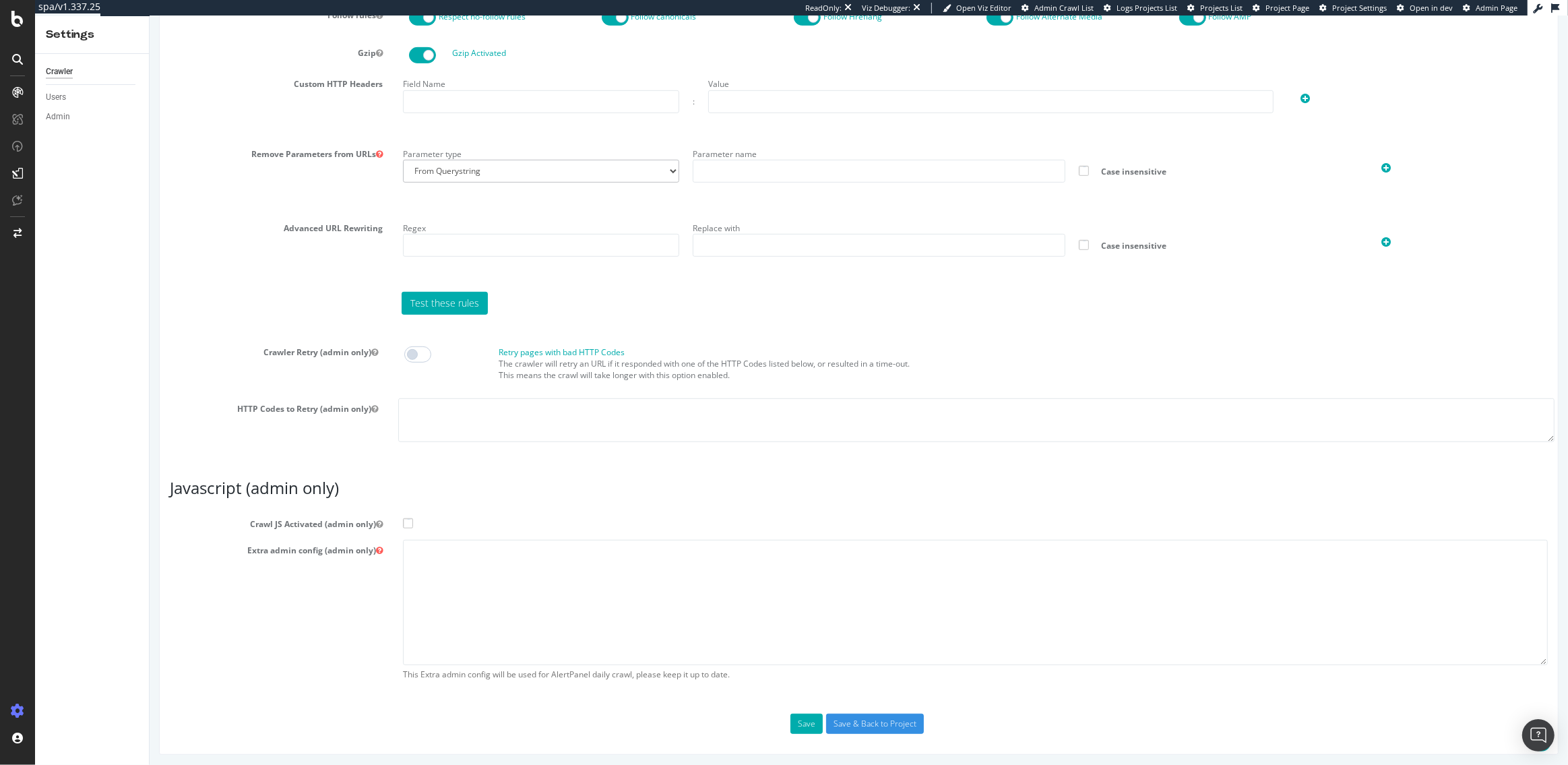
click at [404, 520] on span at bounding box center [407, 523] width 10 height 10
click at [149, 16] on input "Crawl JS Activated (admin only)" at bounding box center [149, 16] width 0 height 0
click at [459, 549] on textarea at bounding box center [975, 601] width 1145 height 124
paste textarea "{ "flags": [ "cube" ], "beta": { "pap_mini_rules": [ "++ [URL][DOMAIN_NAME]", "…"
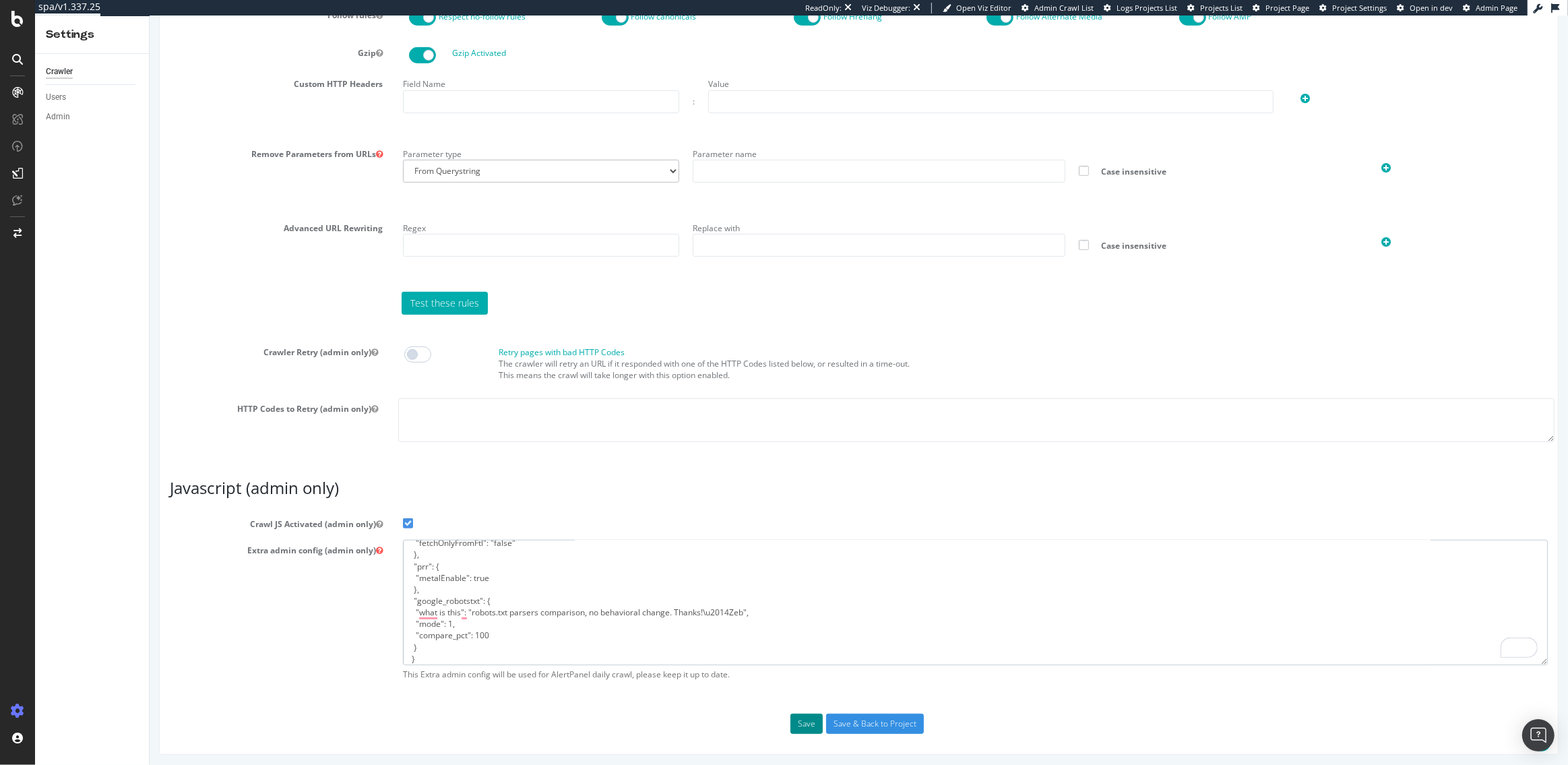
type textarea "{ "flags": [ "cube" ], "beta": { "pap_mini_rules": [ "++ [URL][DOMAIN_NAME]", "…"
click at [810, 725] on button "Save" at bounding box center [806, 723] width 33 height 20
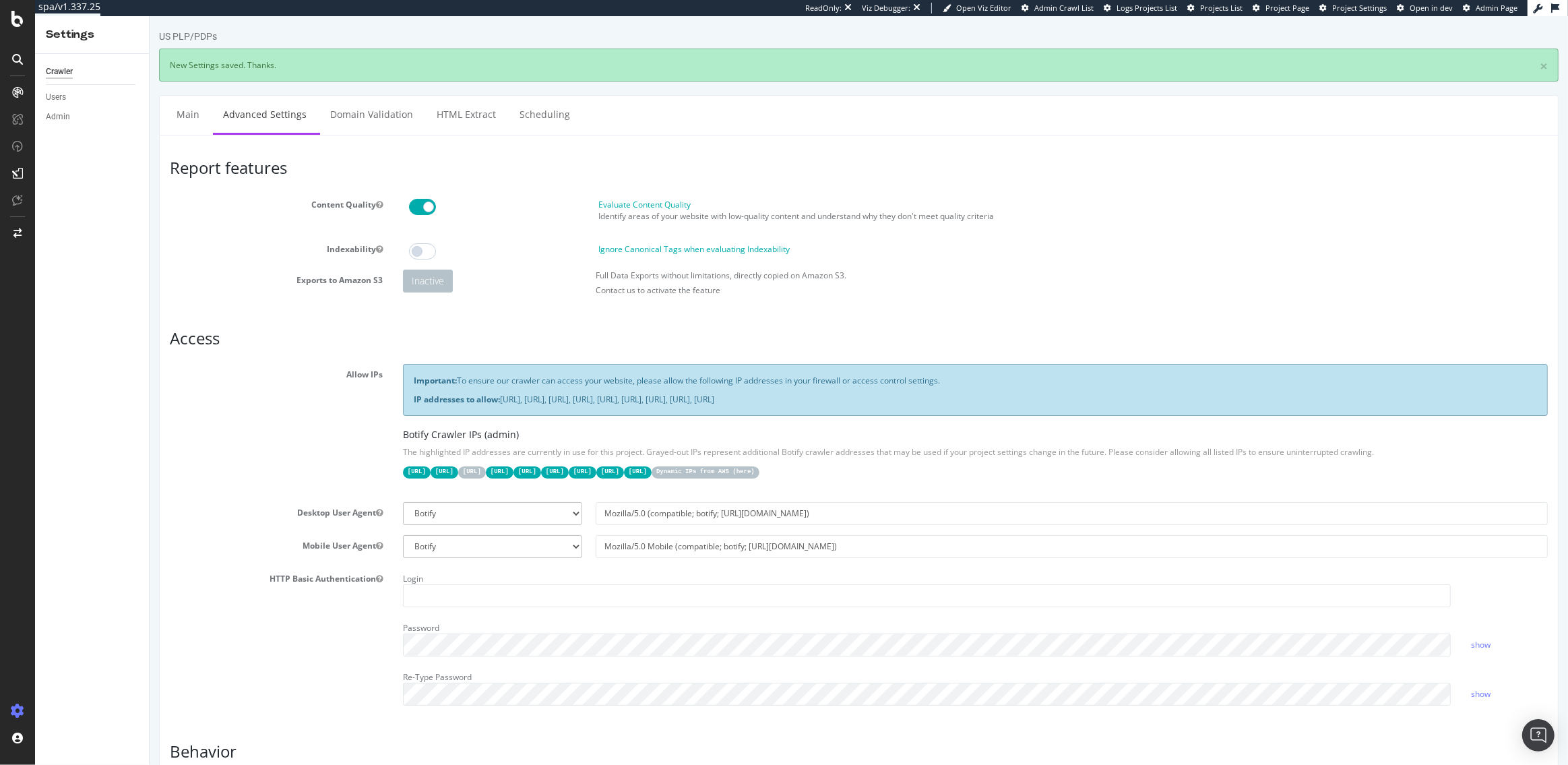
scroll to position [0, 0]
click at [177, 125] on link "Main" at bounding box center [187, 113] width 43 height 37
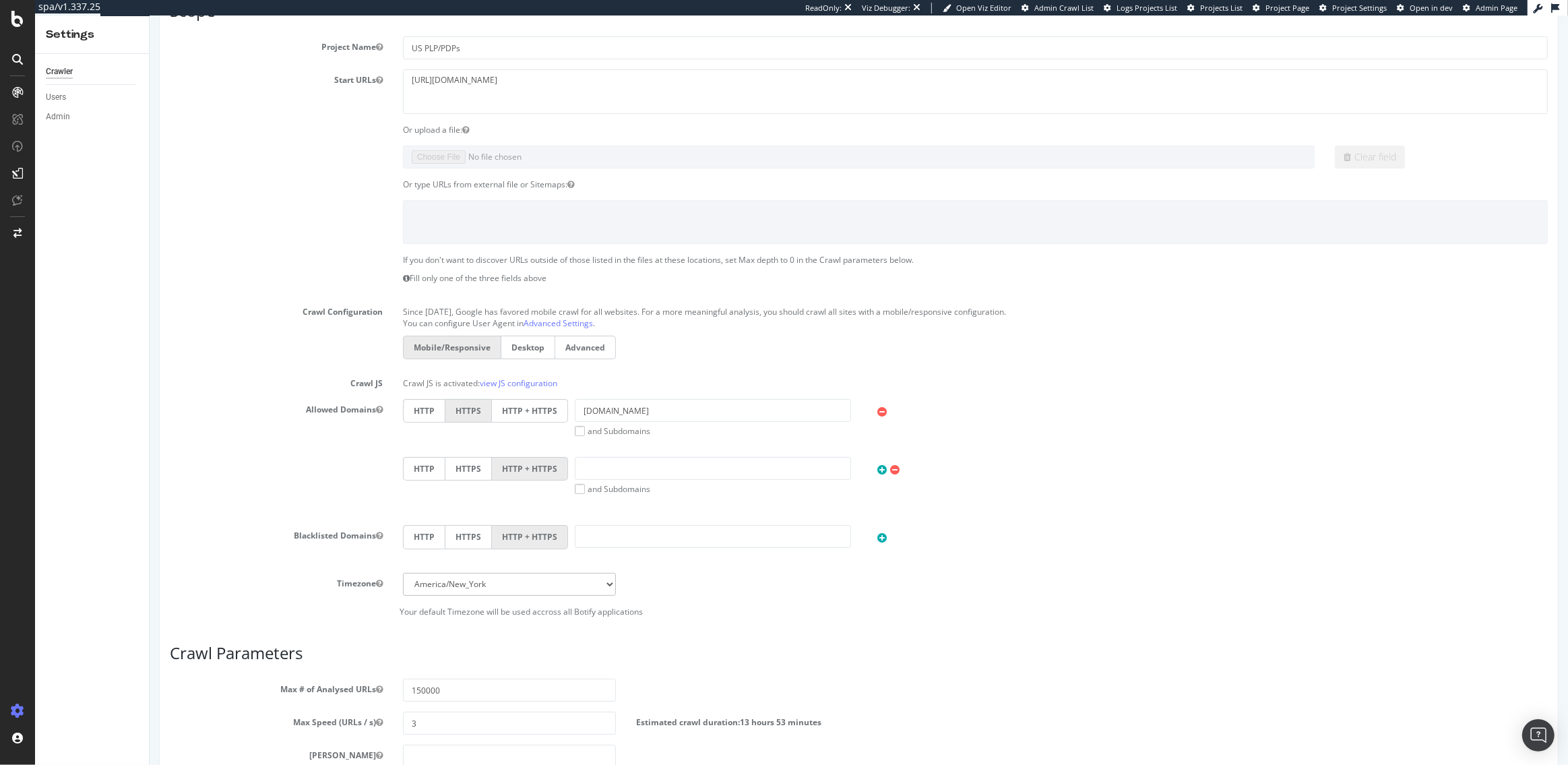
scroll to position [413, 0]
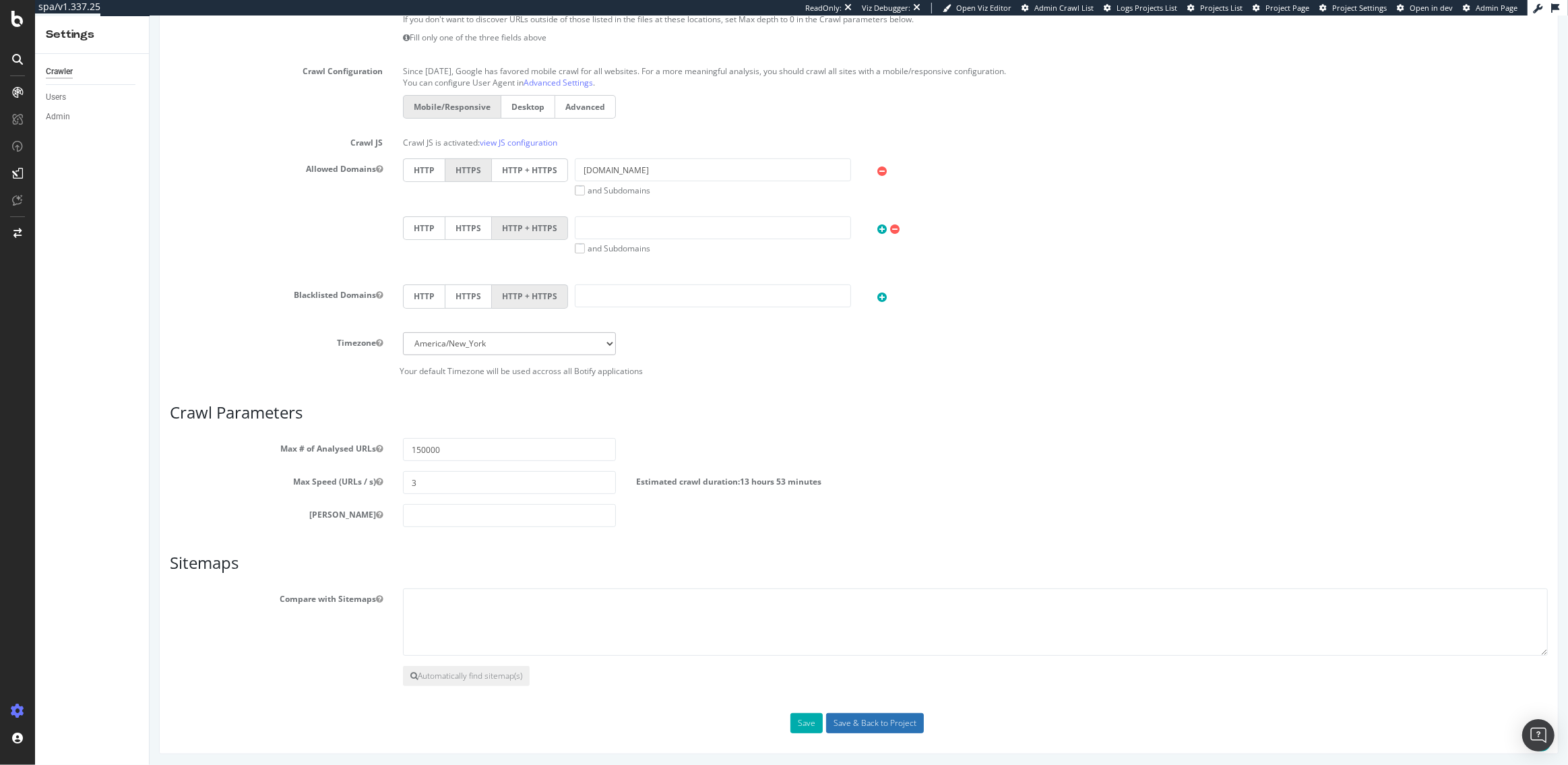
click at [868, 724] on input "Save & Back to Project" at bounding box center [874, 722] width 97 height 20
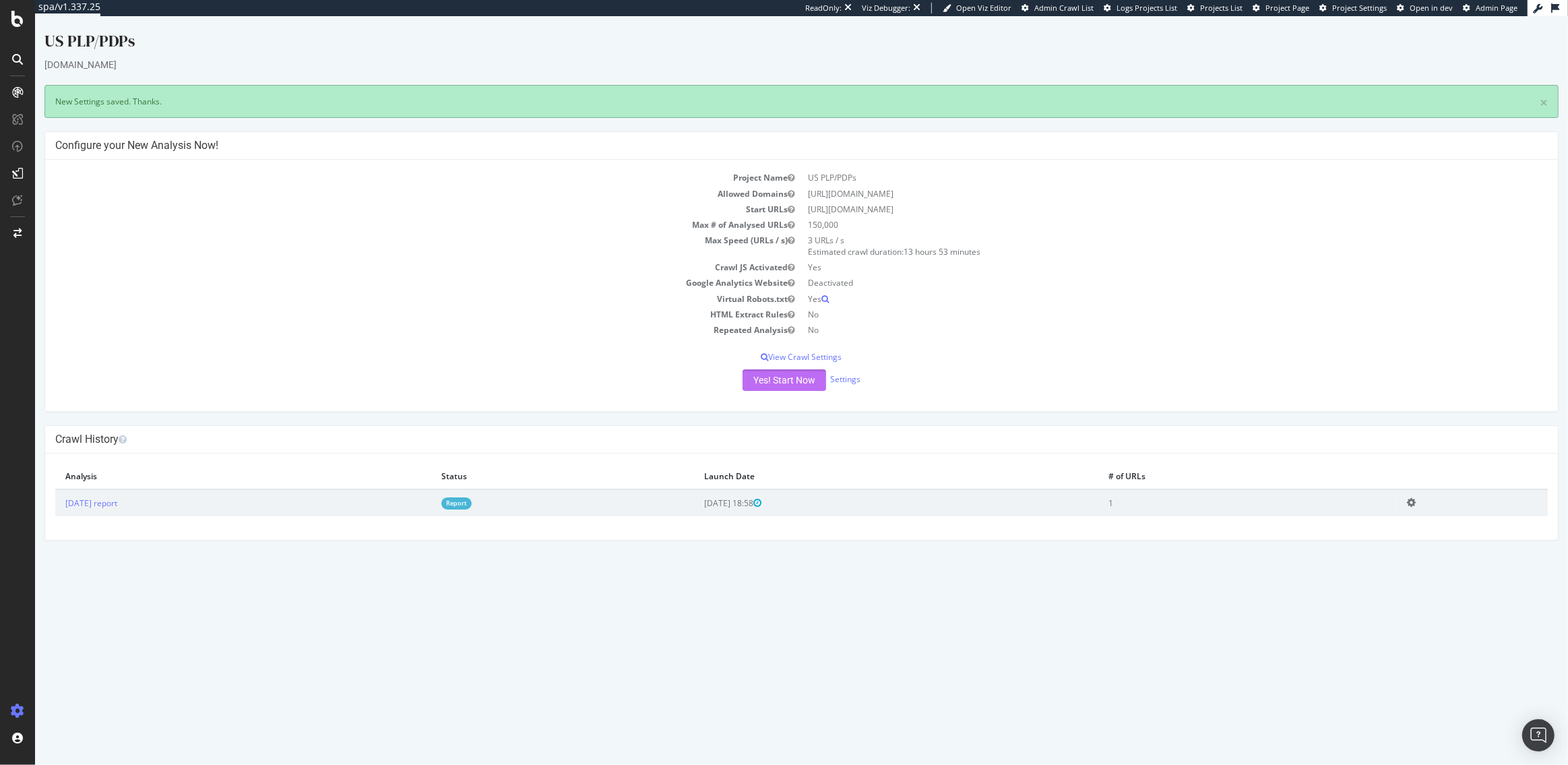
click at [782, 380] on button "Yes! Start Now" at bounding box center [784, 381] width 83 height 22
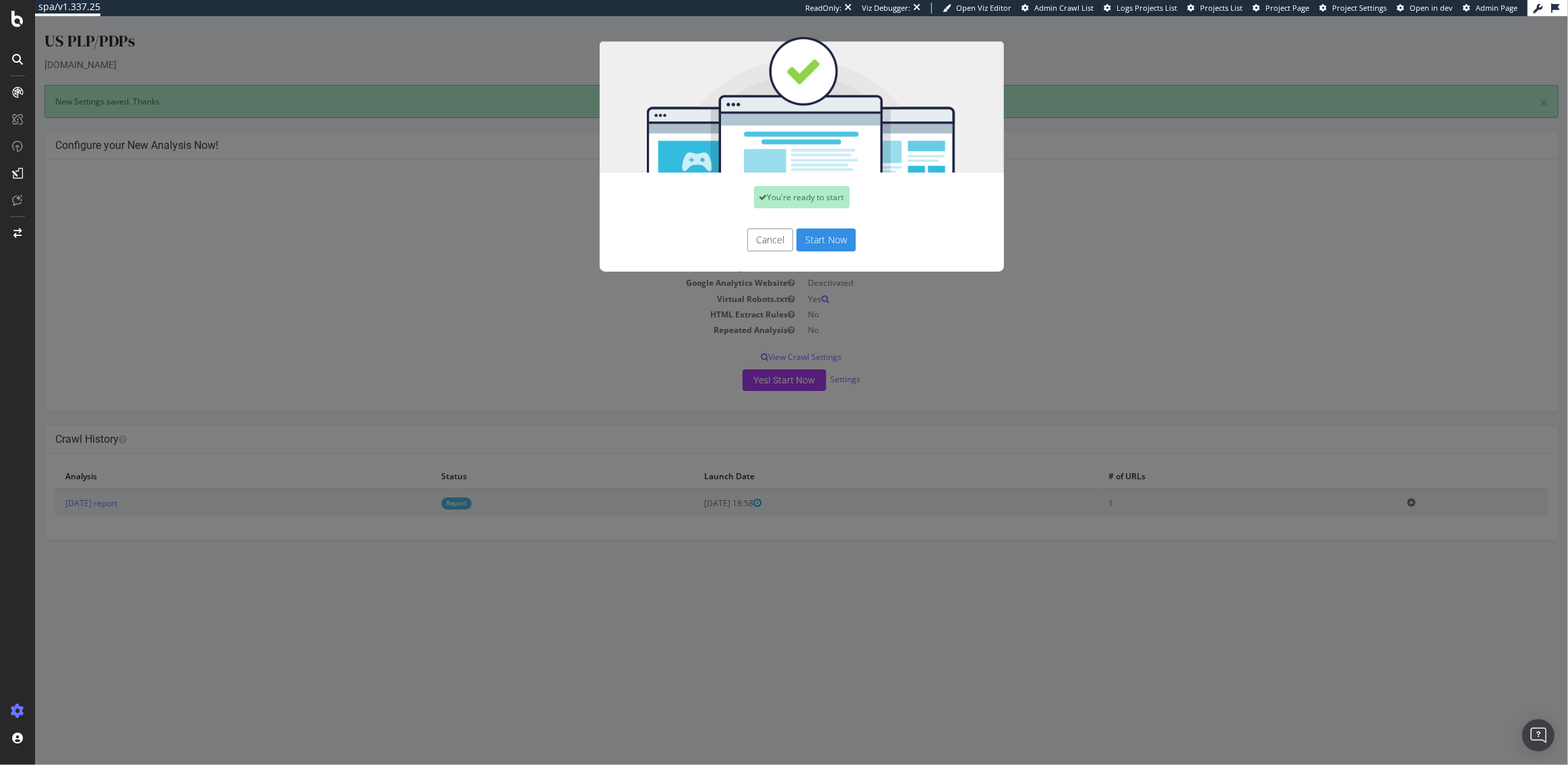
click at [755, 236] on button "Cancel" at bounding box center [770, 239] width 46 height 23
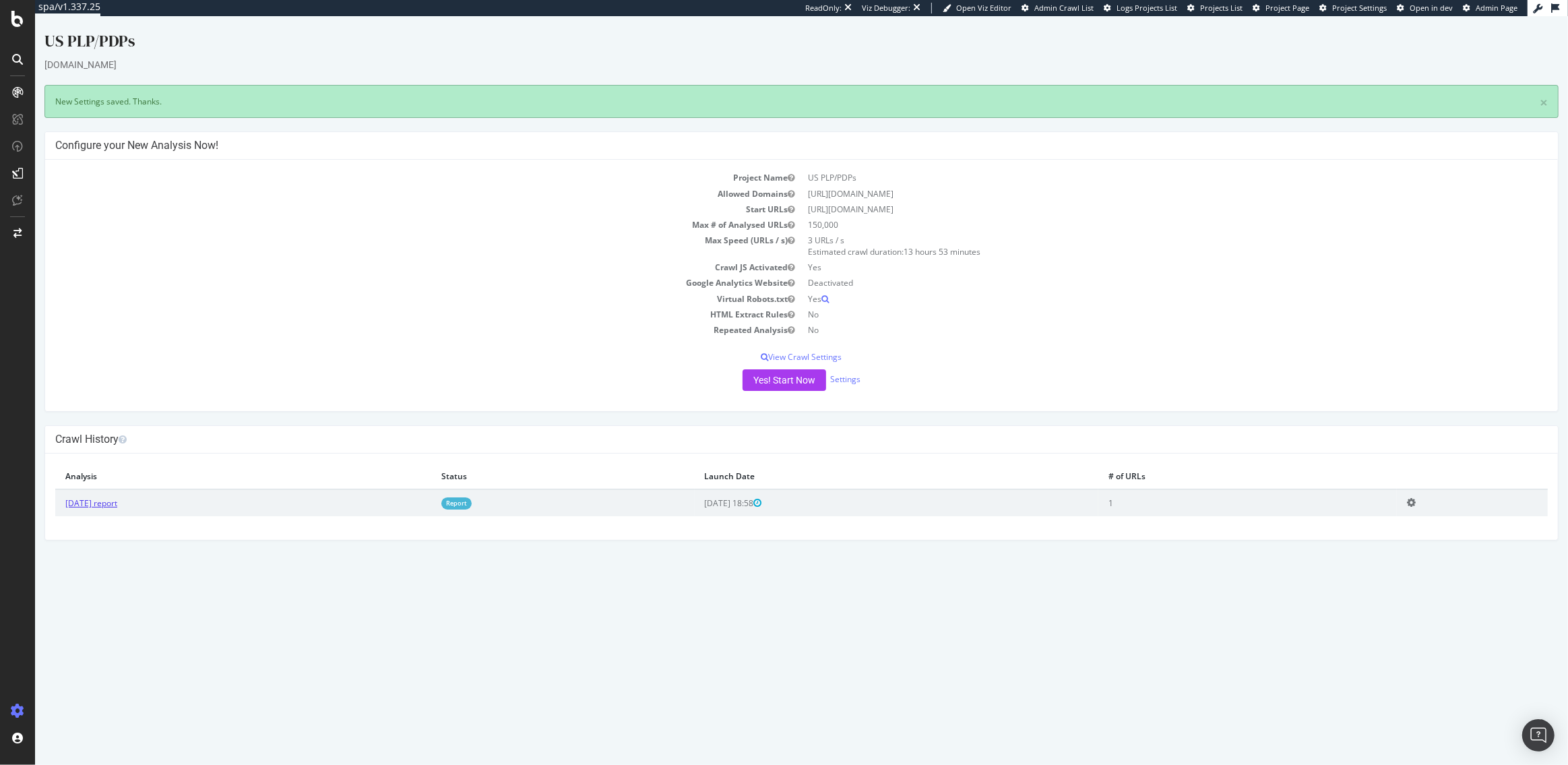
click at [117, 501] on link "2025 Sep. 11th report" at bounding box center [91, 503] width 52 height 12
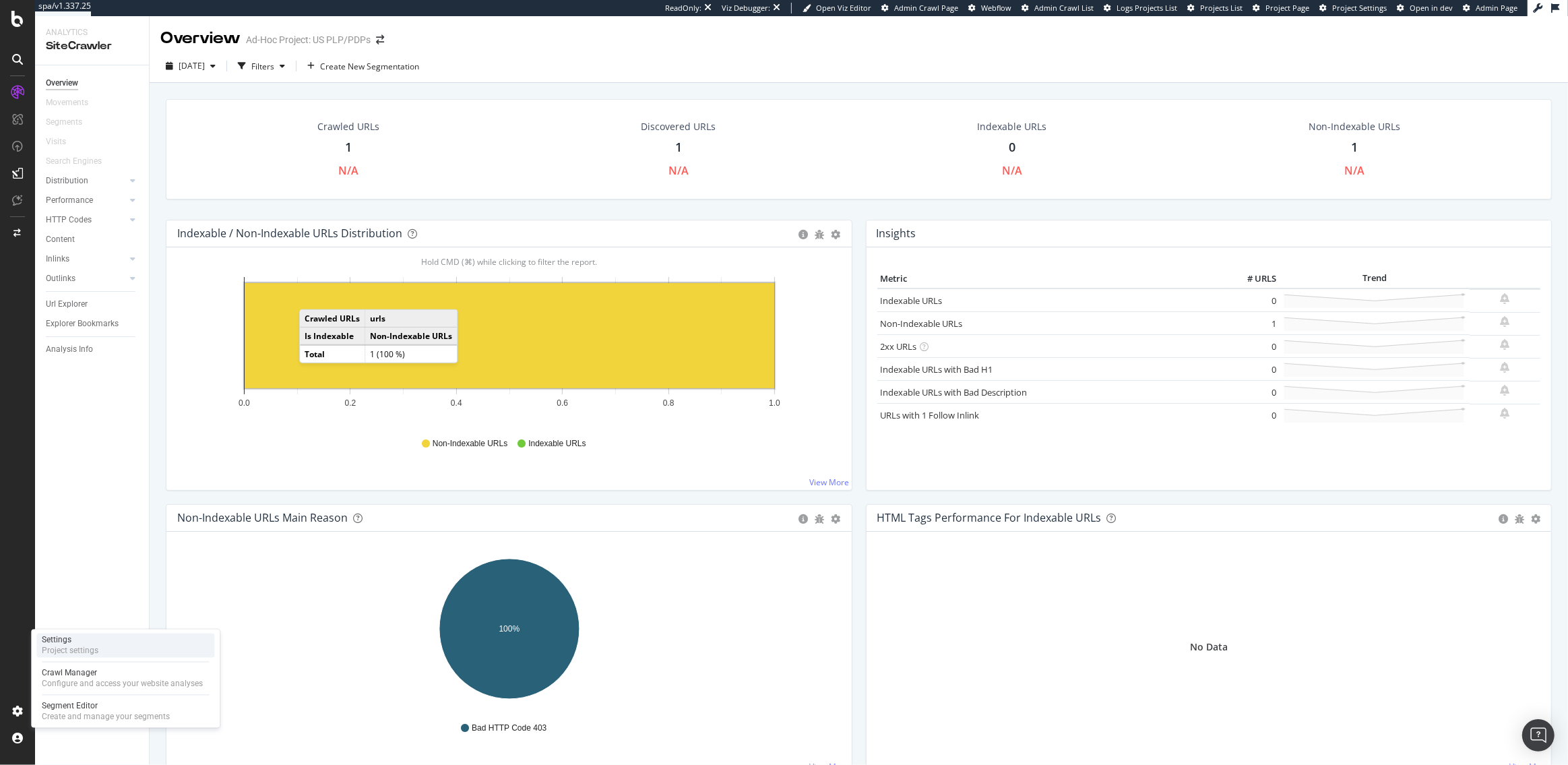
click at [75, 635] on div "Settings" at bounding box center [70, 640] width 57 height 11
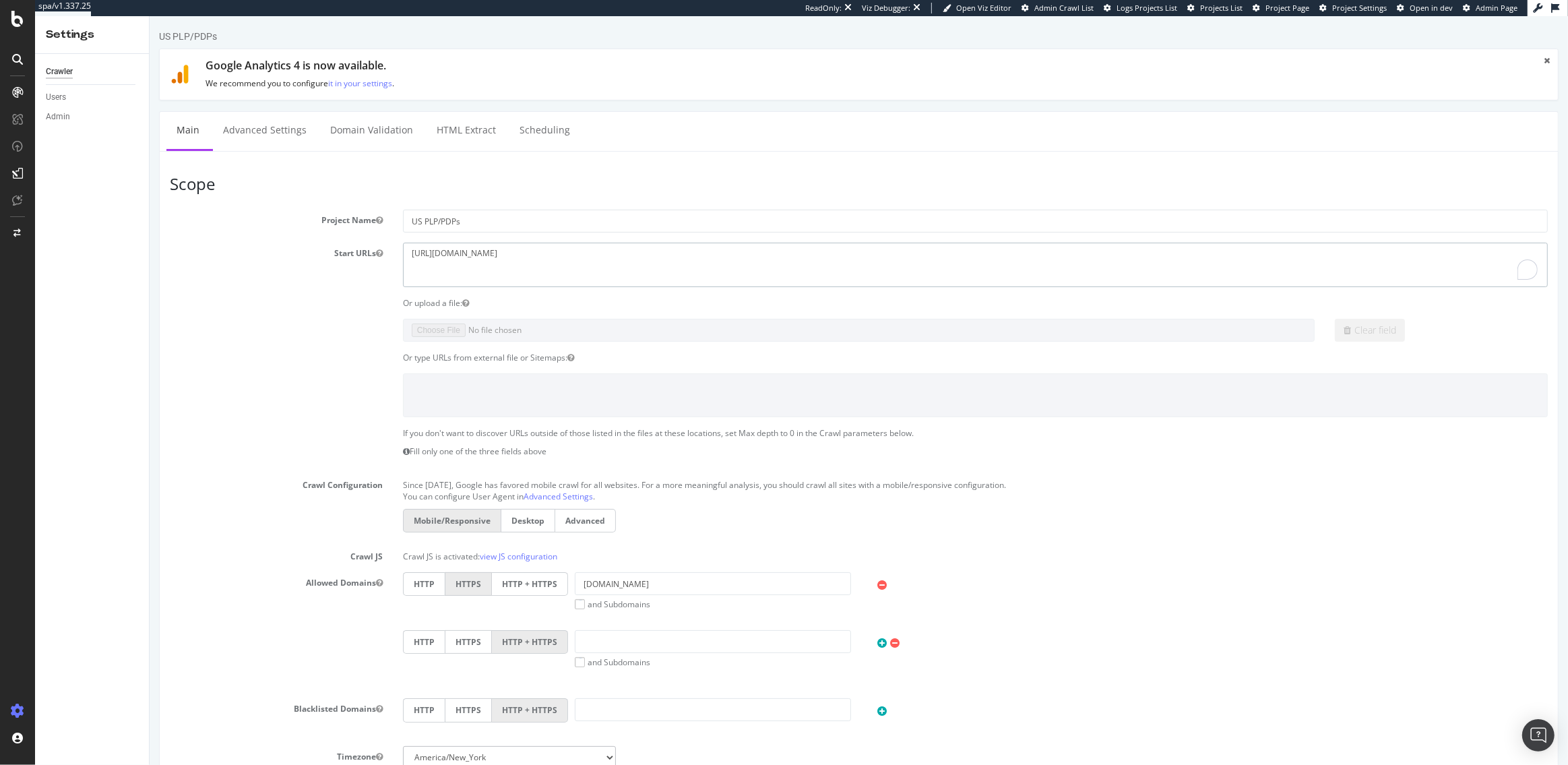
drag, startPoint x: 570, startPoint y: 257, endPoint x: 405, endPoint y: 250, distance: 165.1
click at [405, 251] on textarea "https://staging07.dtc.levi.com/US/en_US/" at bounding box center [975, 264] width 1145 height 44
click at [252, 131] on link "Advanced Settings" at bounding box center [264, 130] width 103 height 37
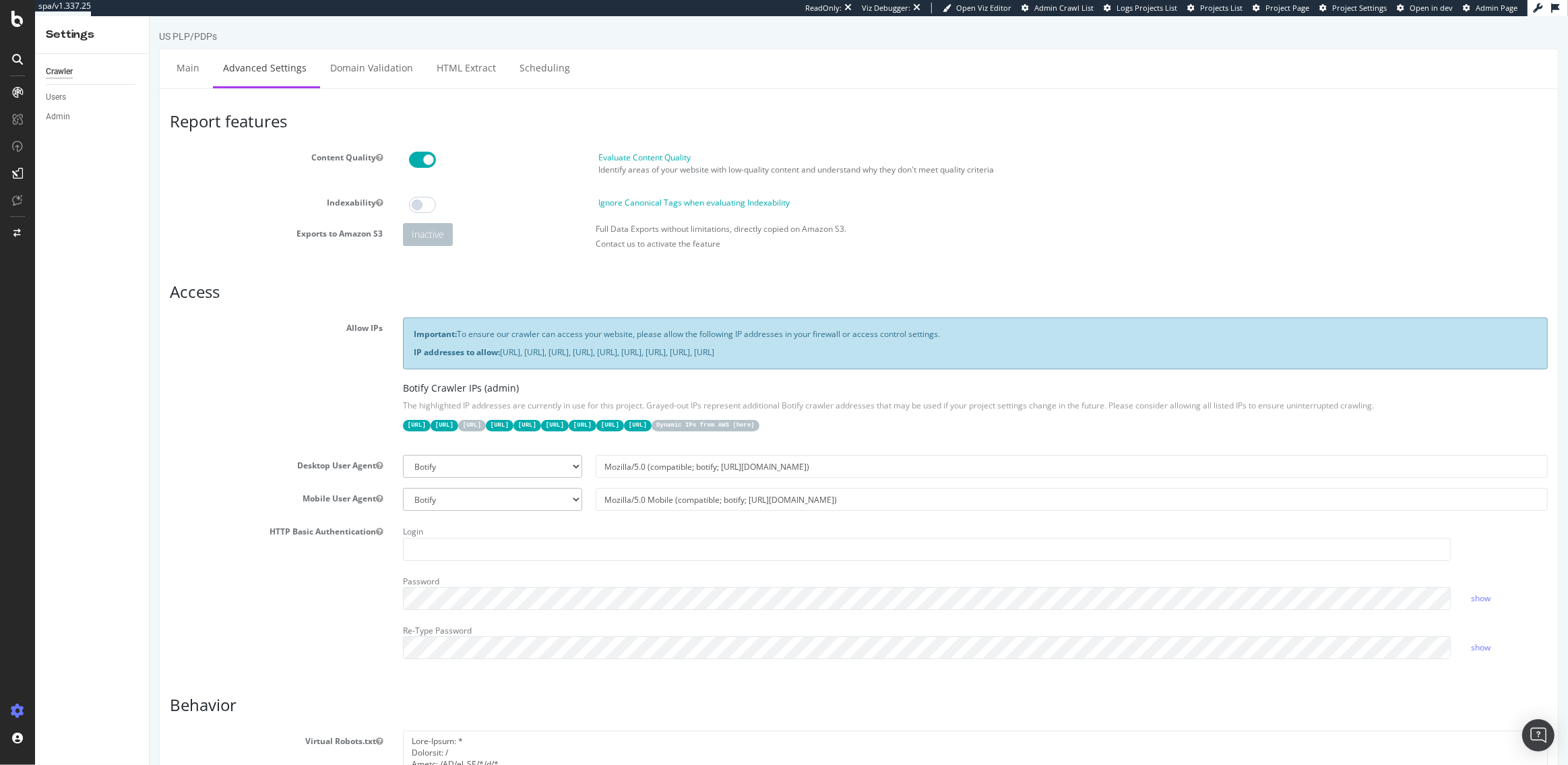
click at [1301, 9] on span "Project Page" at bounding box center [1287, 8] width 44 height 10
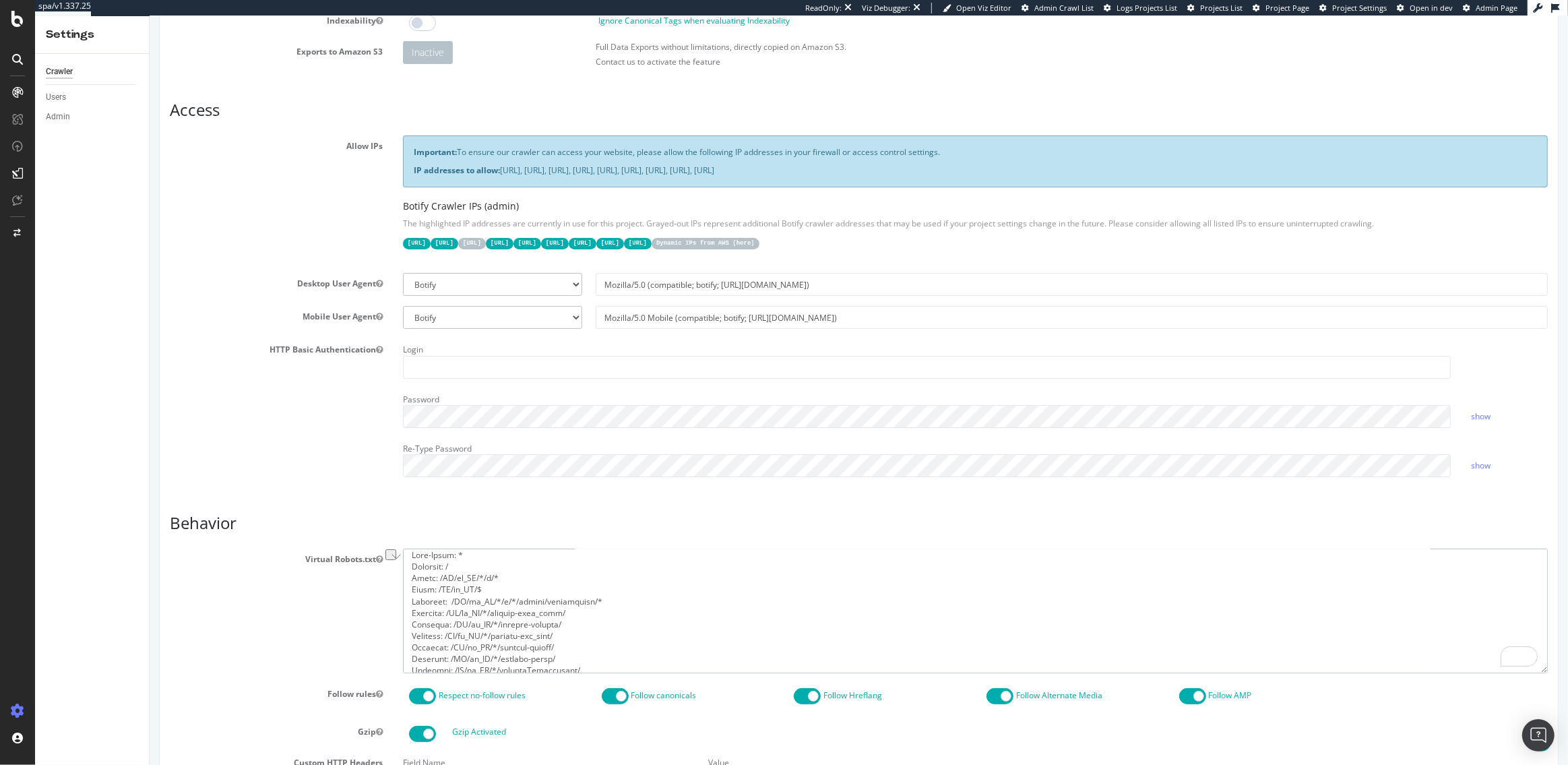
scroll to position [4, 0]
drag, startPoint x: 499, startPoint y: 576, endPoint x: 409, endPoint y: 574, distance: 90.0
click at [409, 574] on textarea "To enrich screen reader interactions, please activate Accessibility in Grammarl…" at bounding box center [975, 610] width 1145 height 124
click at [507, 574] on textarea "To enrich screen reader interactions, please activate Accessibility in Grammarl…" at bounding box center [975, 610] width 1145 height 124
paste textarea "Allow: /US/en_US/*/c/*"
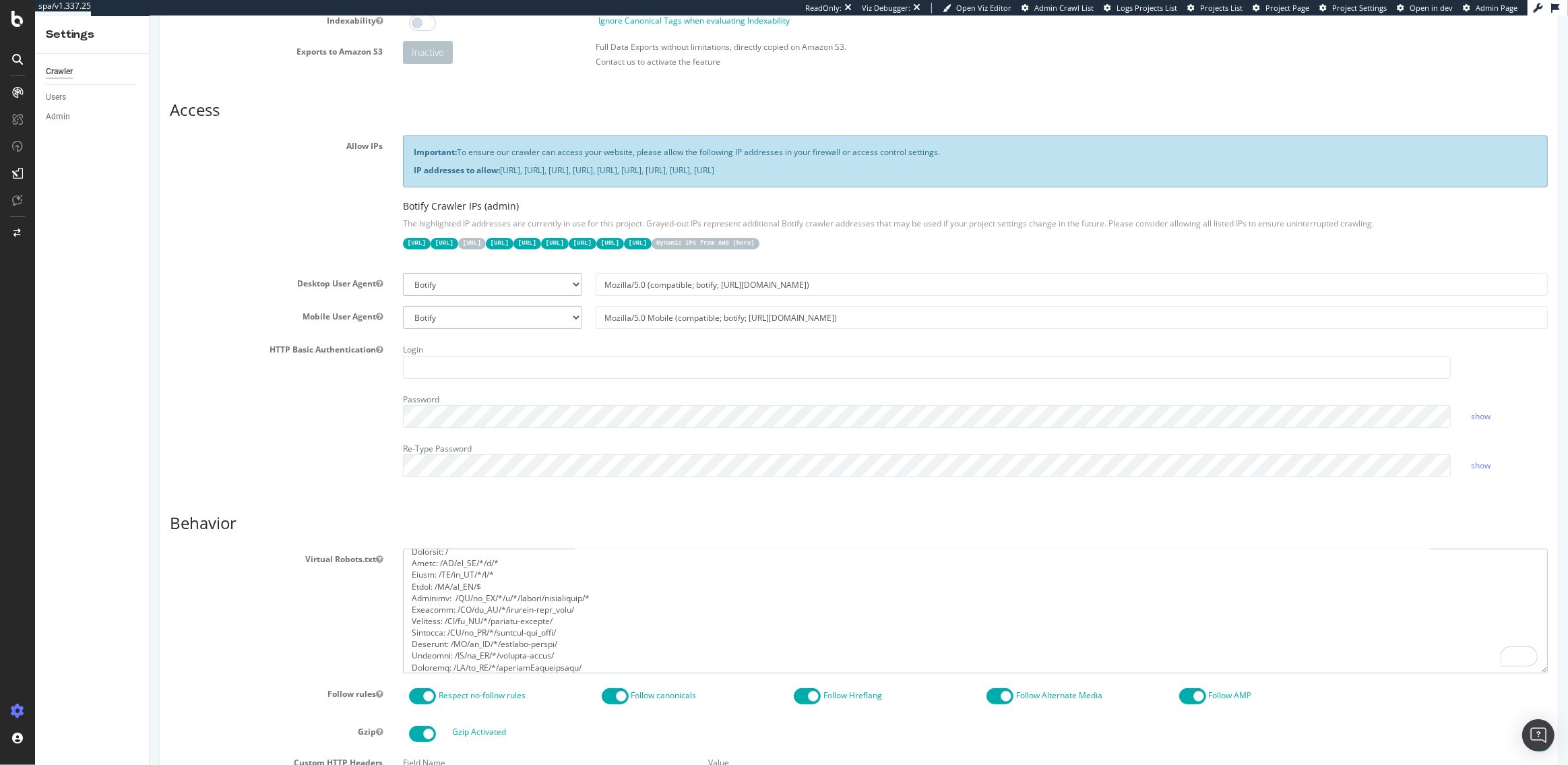
scroll to position [19, 0]
click at [491, 573] on textarea "To enrich screen reader interactions, please activate Accessibility in Grammarl…" at bounding box center [975, 610] width 1145 height 124
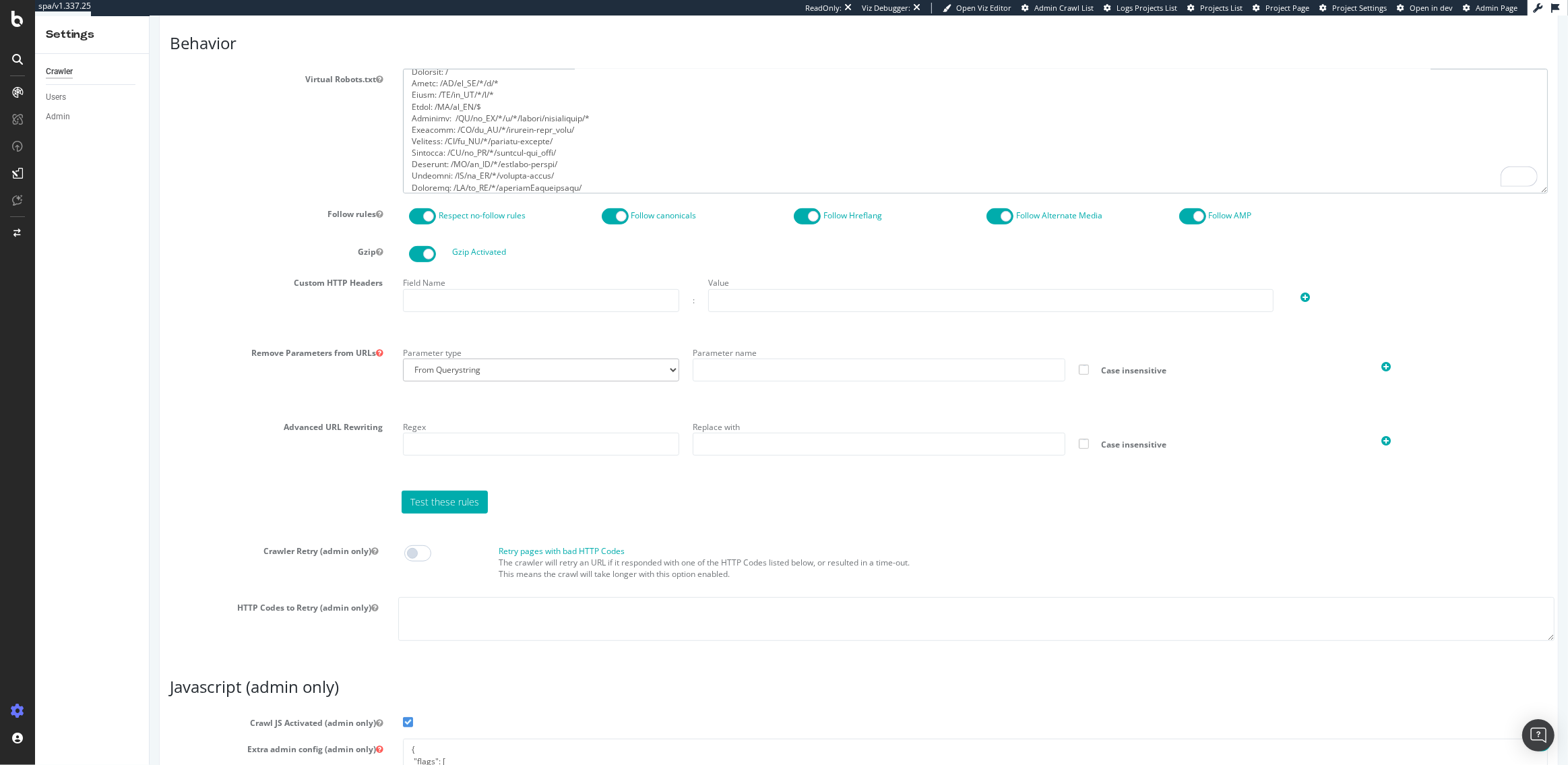
scroll to position [860, 0]
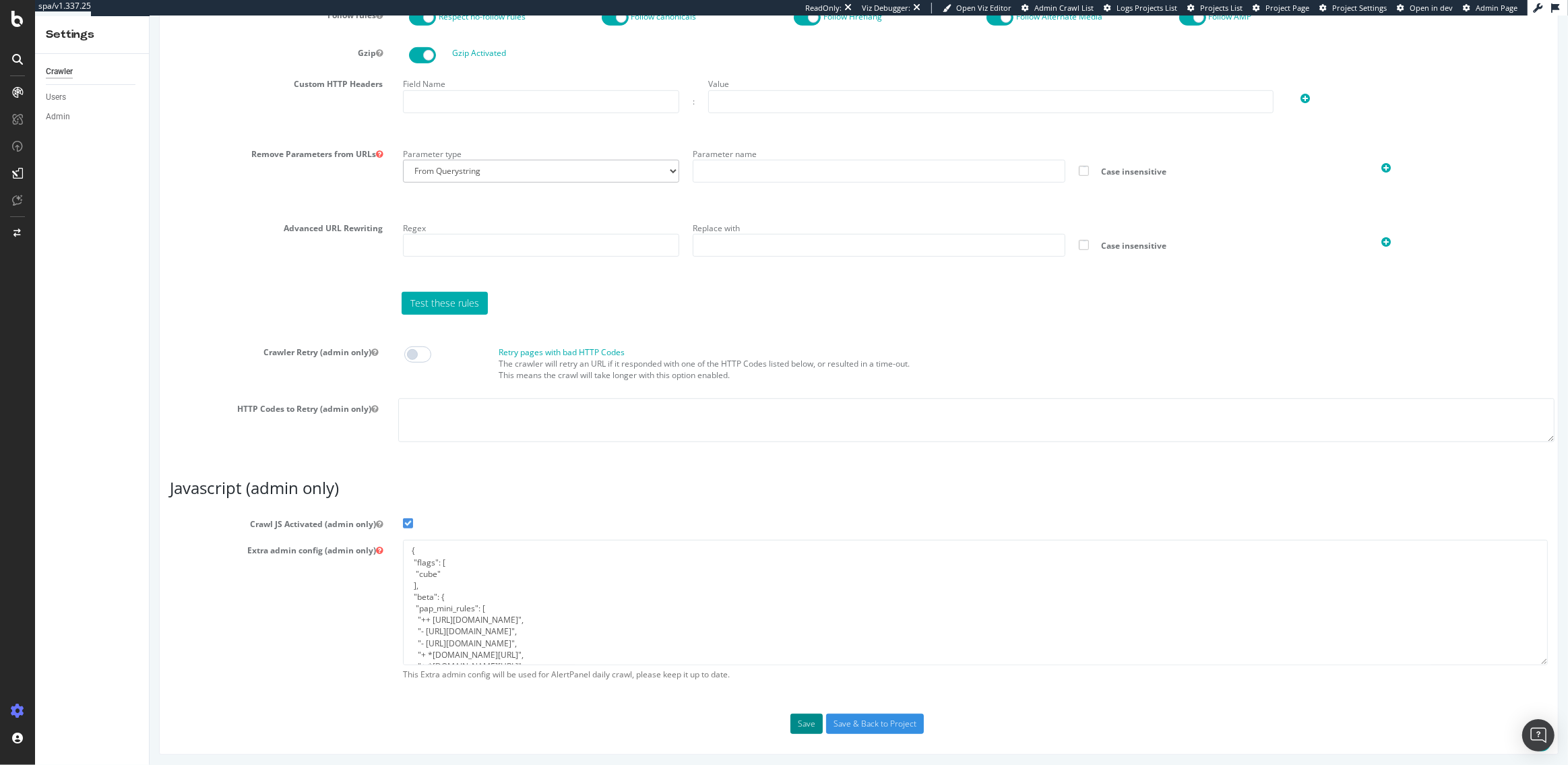
type textarea "User-Agent: * Disallow: / Allow: /US/en_US/*/c/* Allow: /US/en_US/*/p/* Allow: …"
click at [800, 716] on button "Save" at bounding box center [806, 723] width 33 height 20
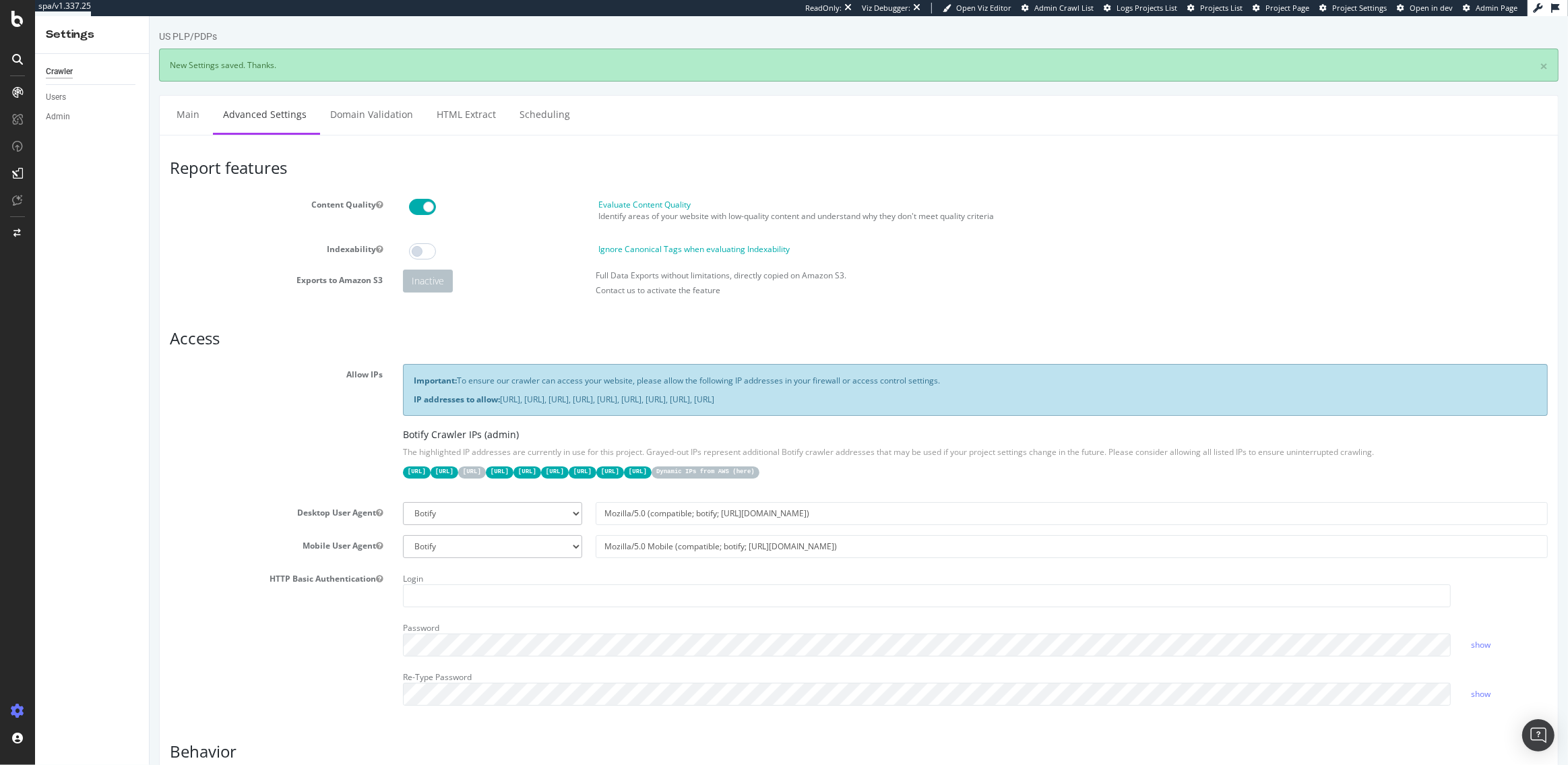
scroll to position [0, 0]
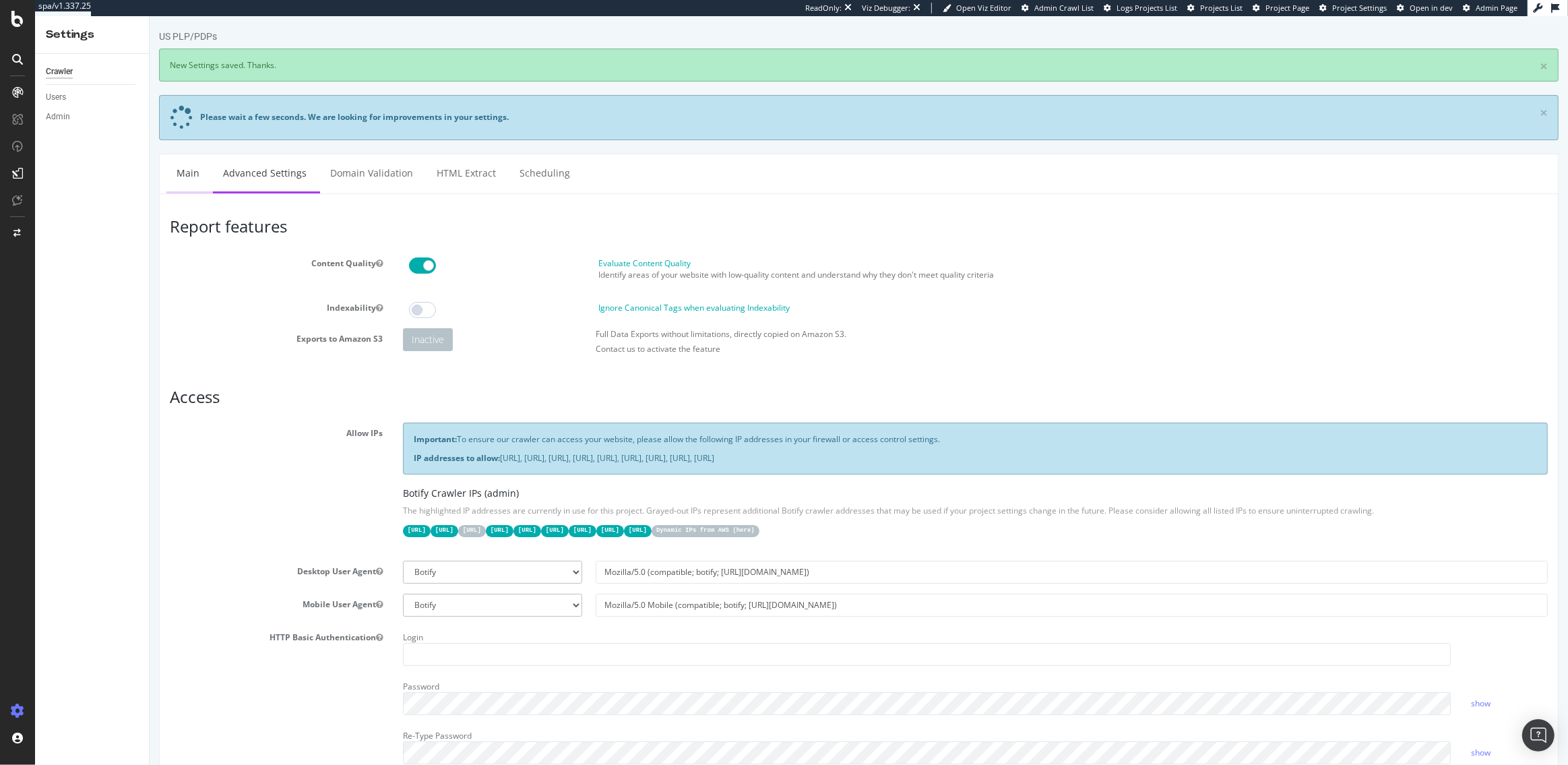
click at [179, 173] on link "Main" at bounding box center [187, 172] width 43 height 37
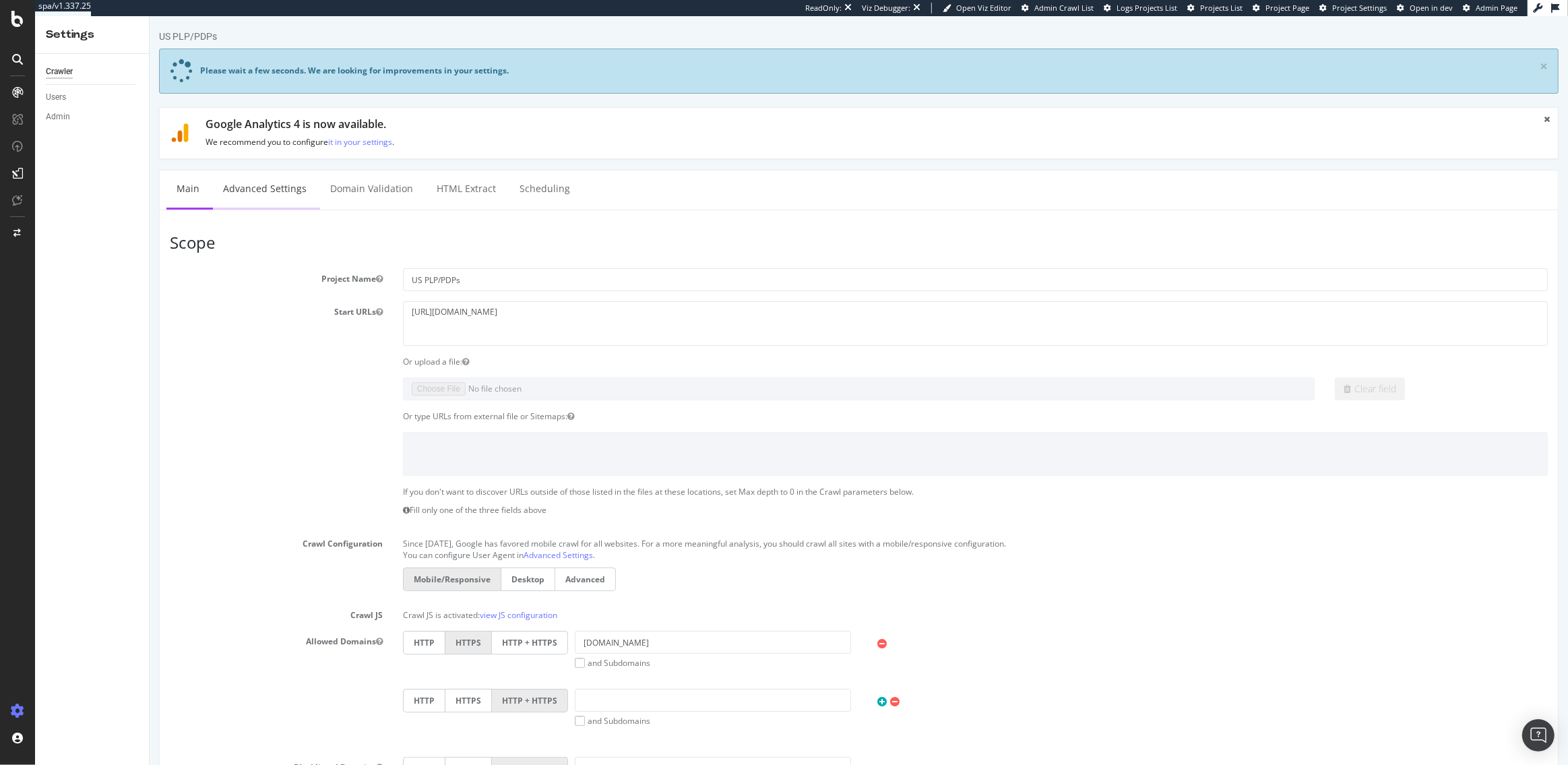
click at [245, 181] on link "Advanced Settings" at bounding box center [264, 189] width 103 height 37
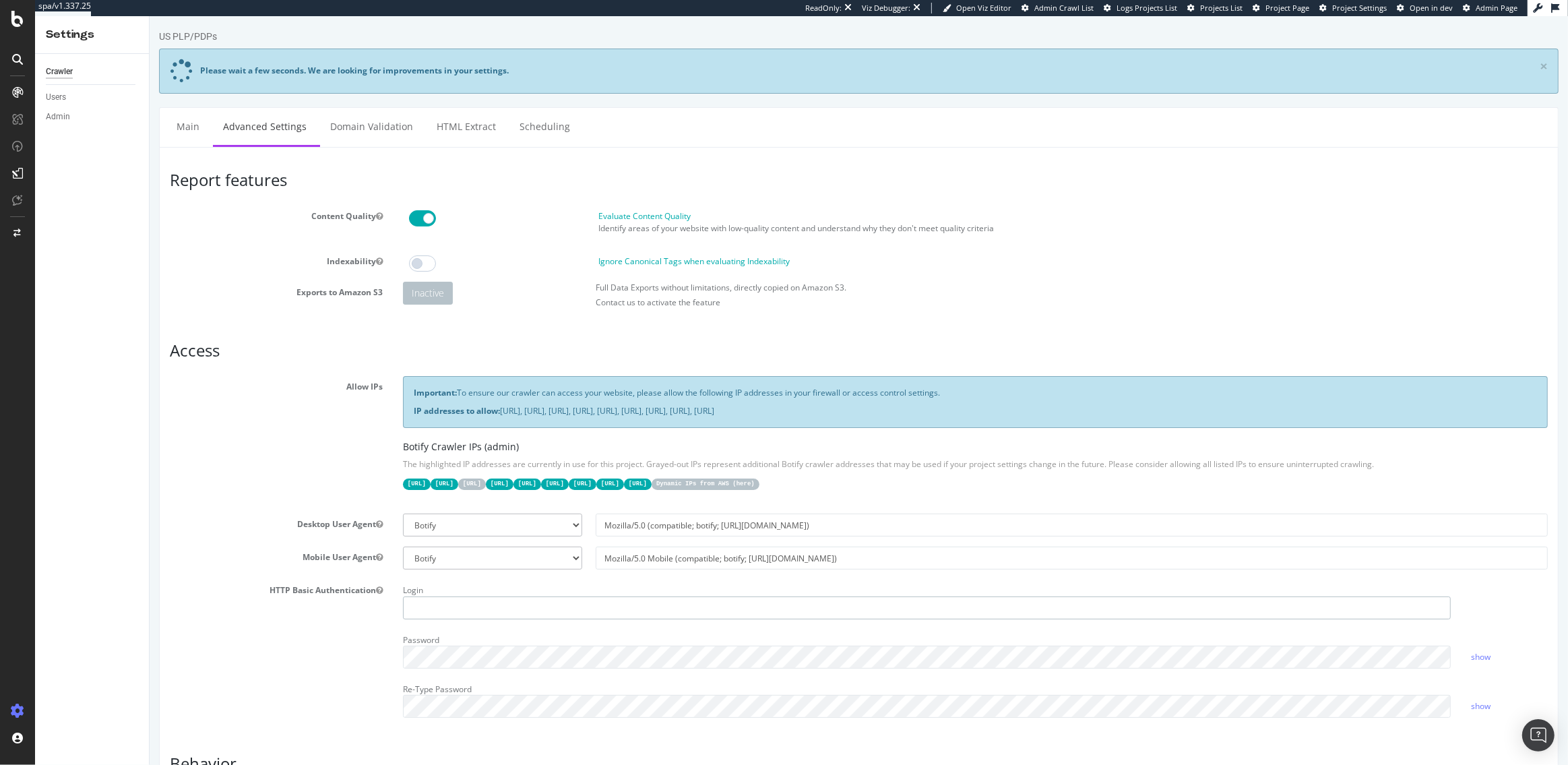
click at [441, 611] on input "text" at bounding box center [926, 607] width 1047 height 23
paste input "rdh101"
type input "rdh101"
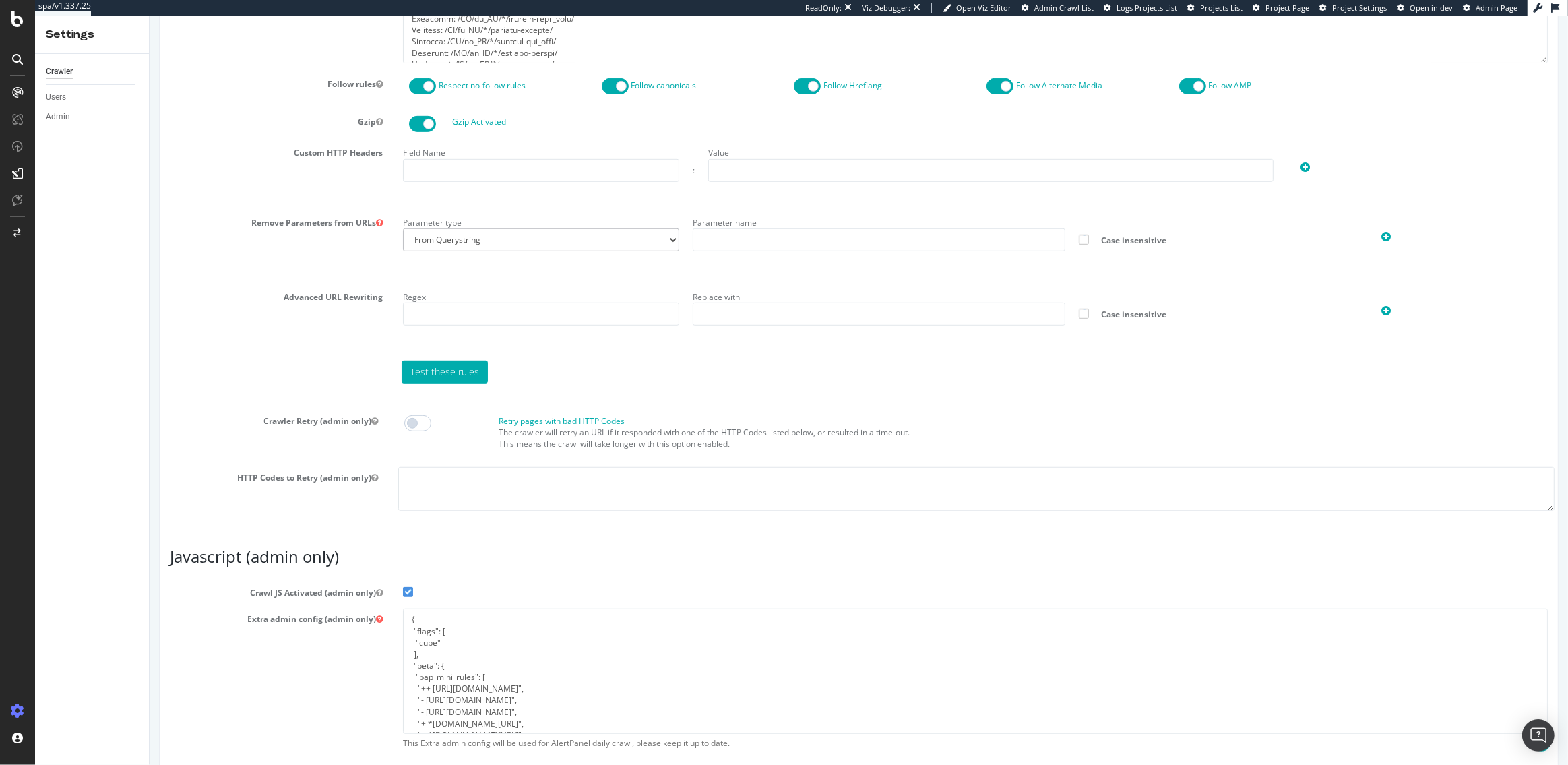
scroll to position [919, 0]
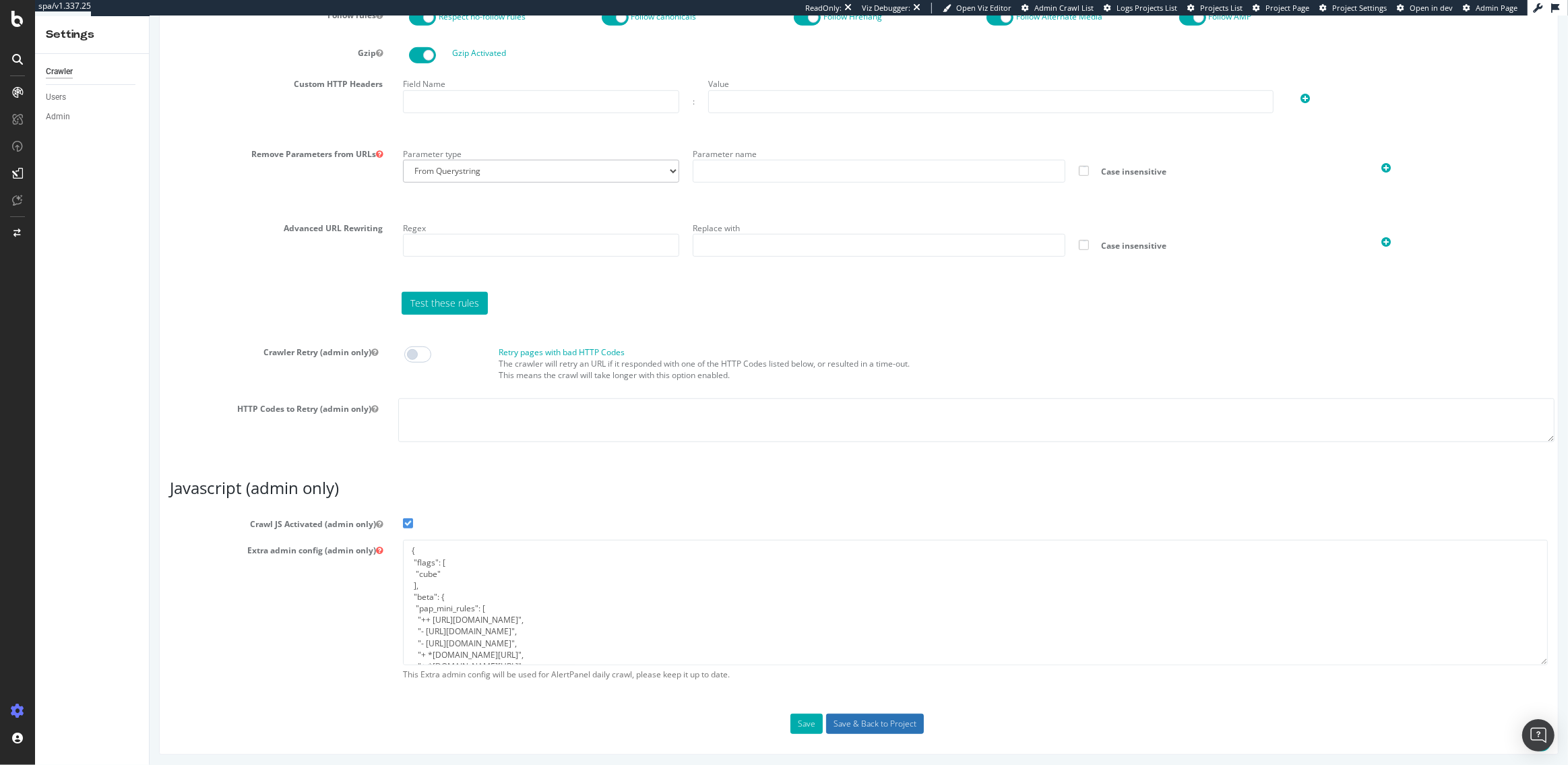
click at [848, 717] on input "Save & Back to Project" at bounding box center [874, 723] width 97 height 20
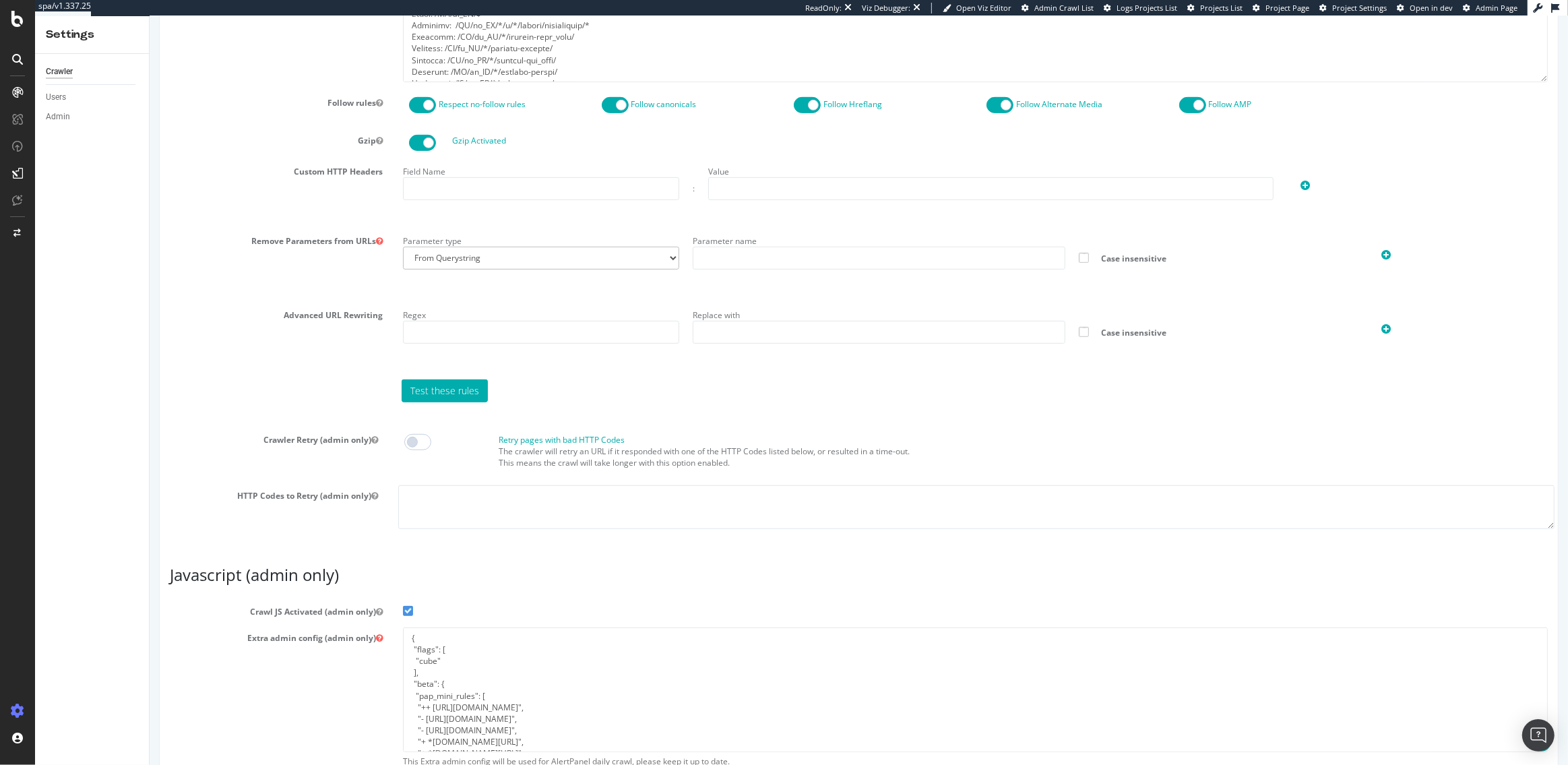
scroll to position [936, 0]
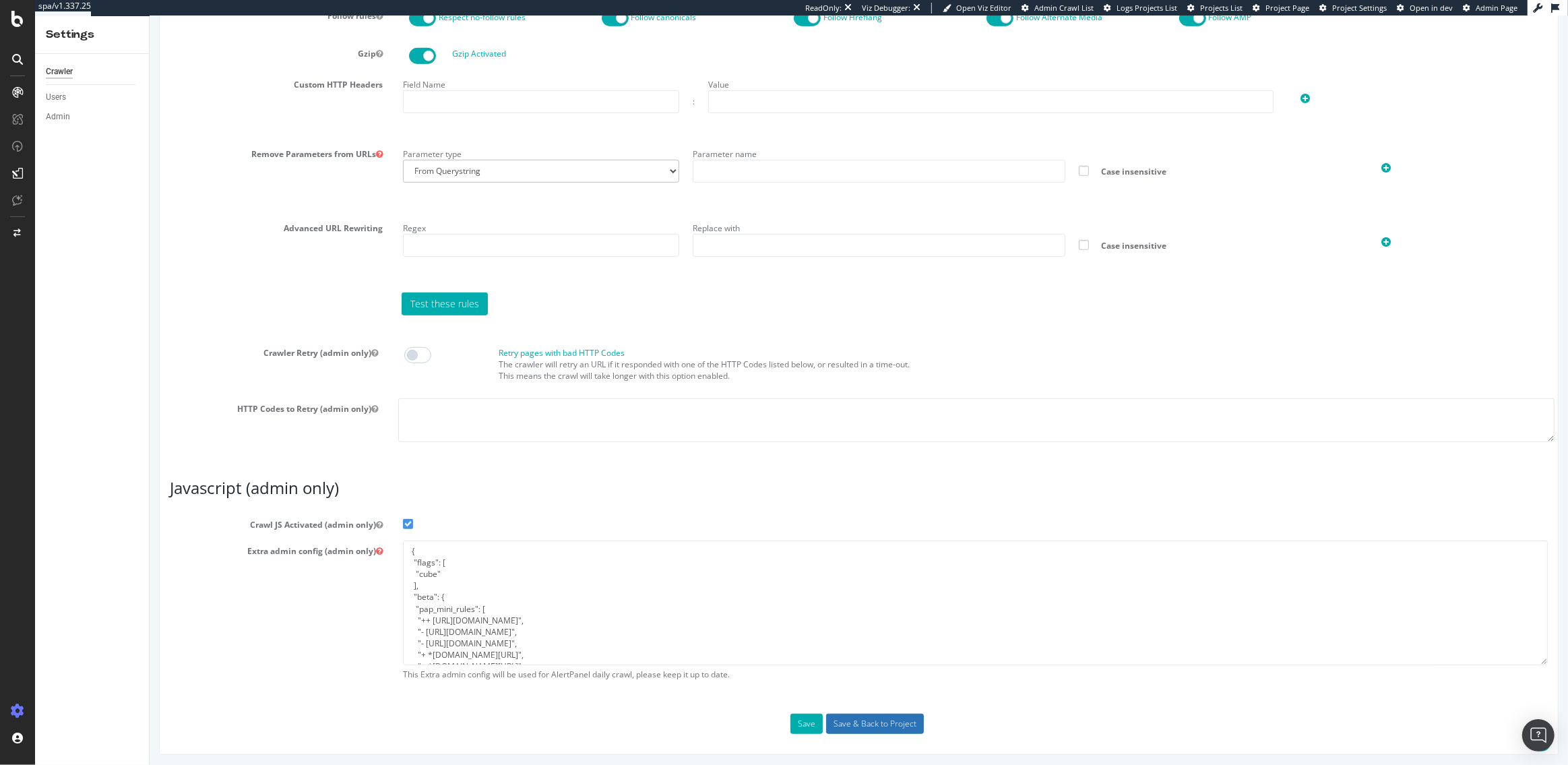
click at [867, 722] on input "Save & Back to Project" at bounding box center [874, 723] width 97 height 20
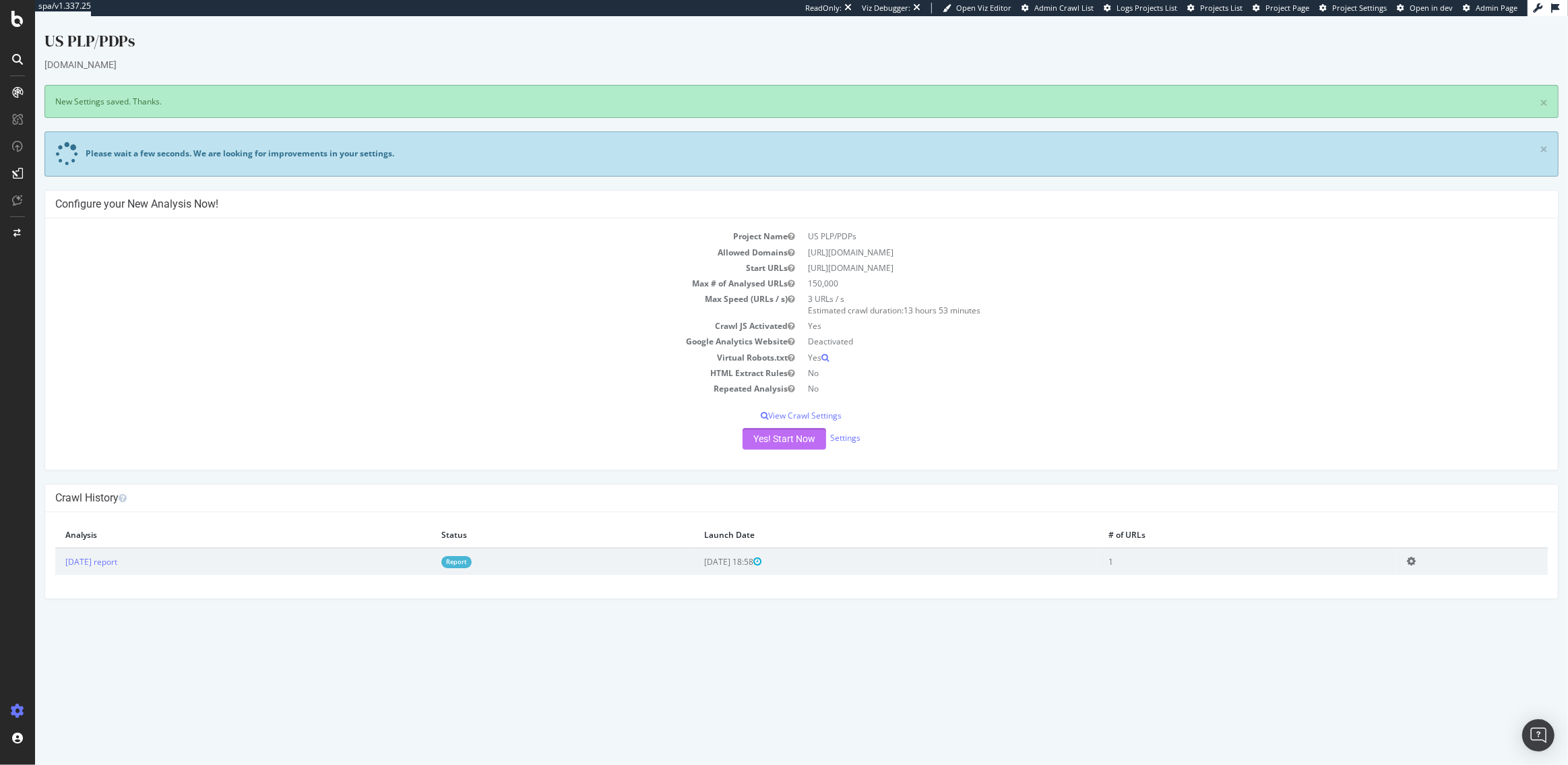
click at [780, 436] on button "Yes! Start Now" at bounding box center [784, 439] width 83 height 22
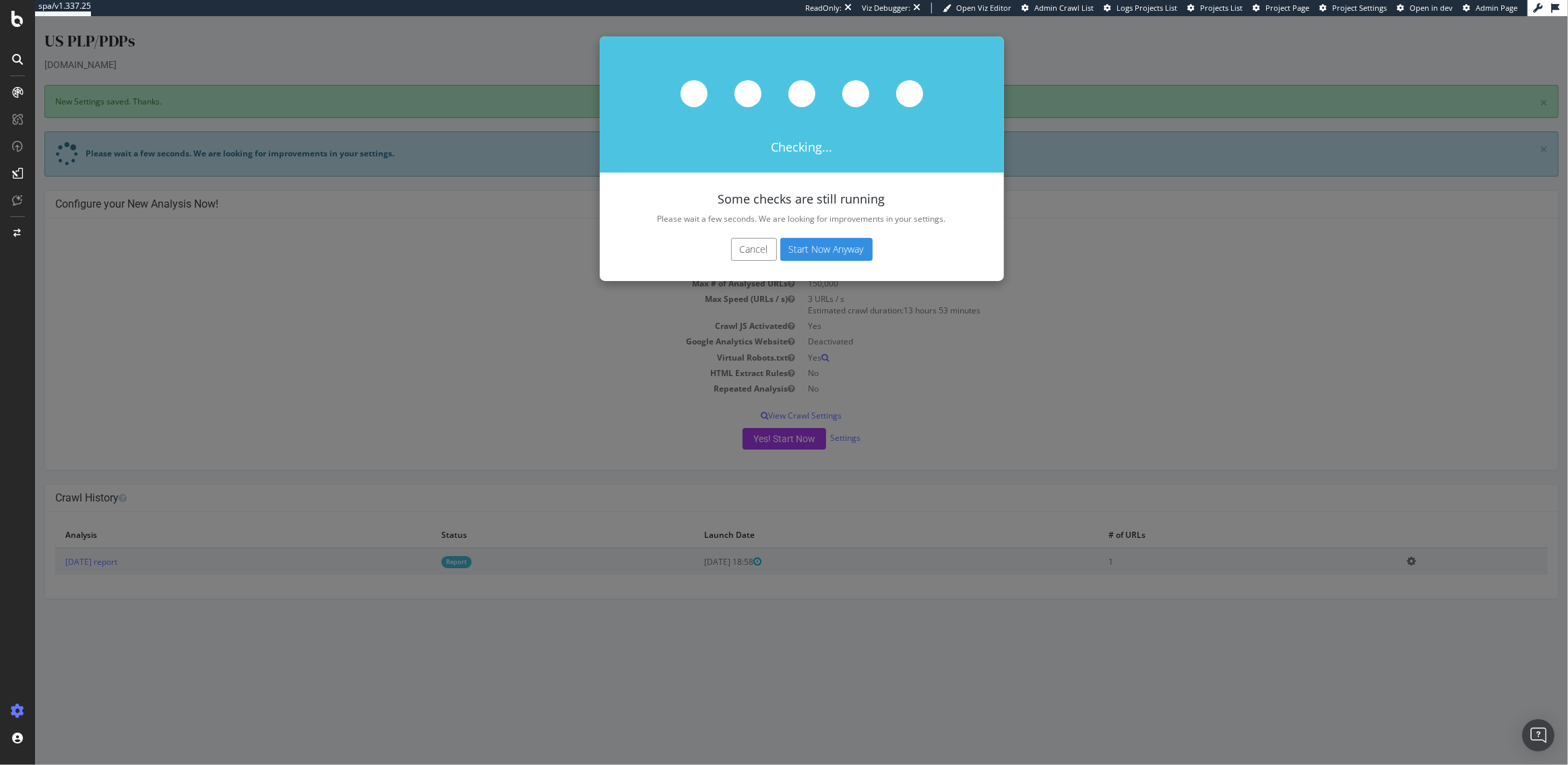
click at [808, 252] on button "Start Now Anyway" at bounding box center [826, 248] width 92 height 23
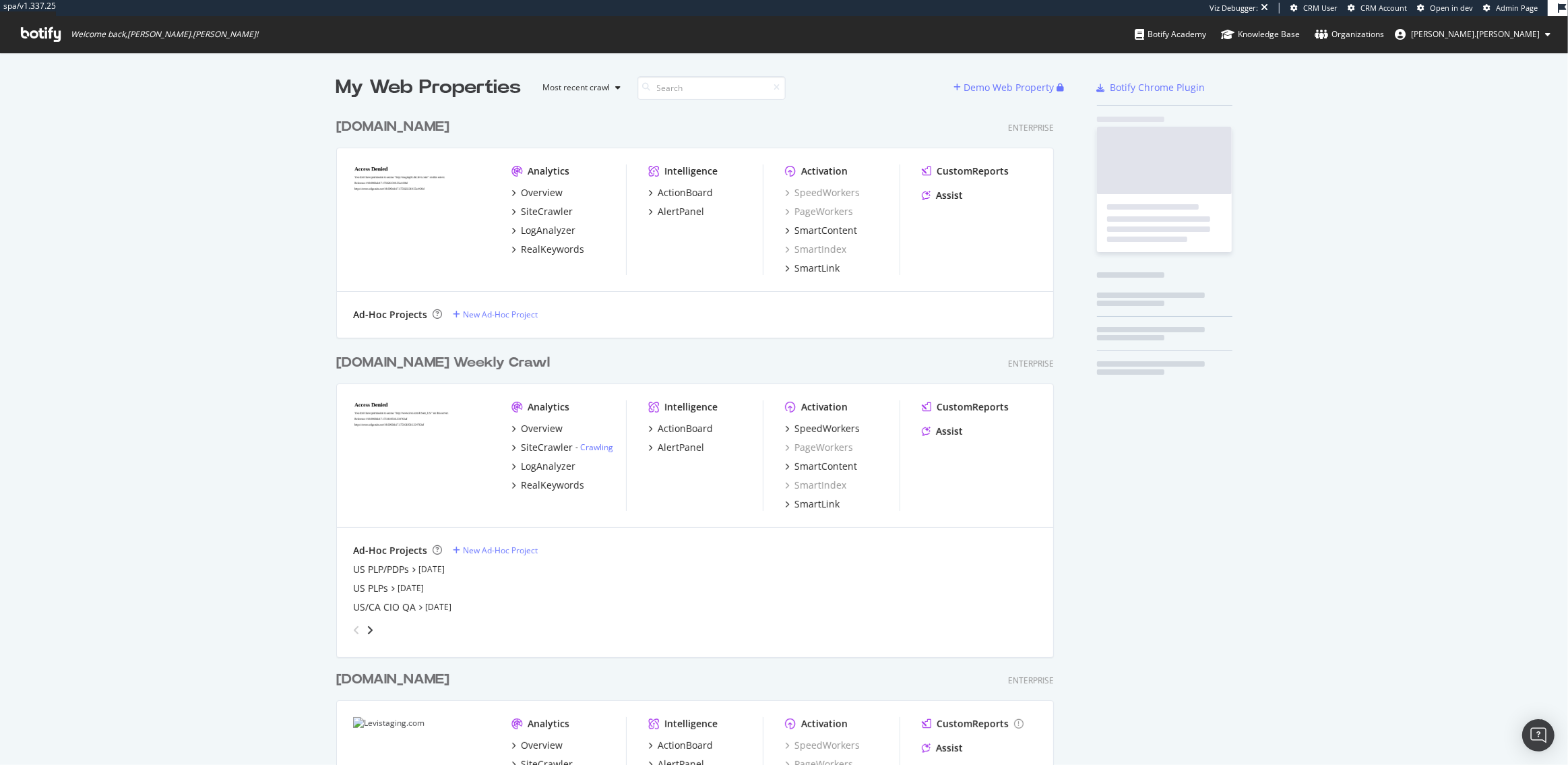
scroll to position [1024, 727]
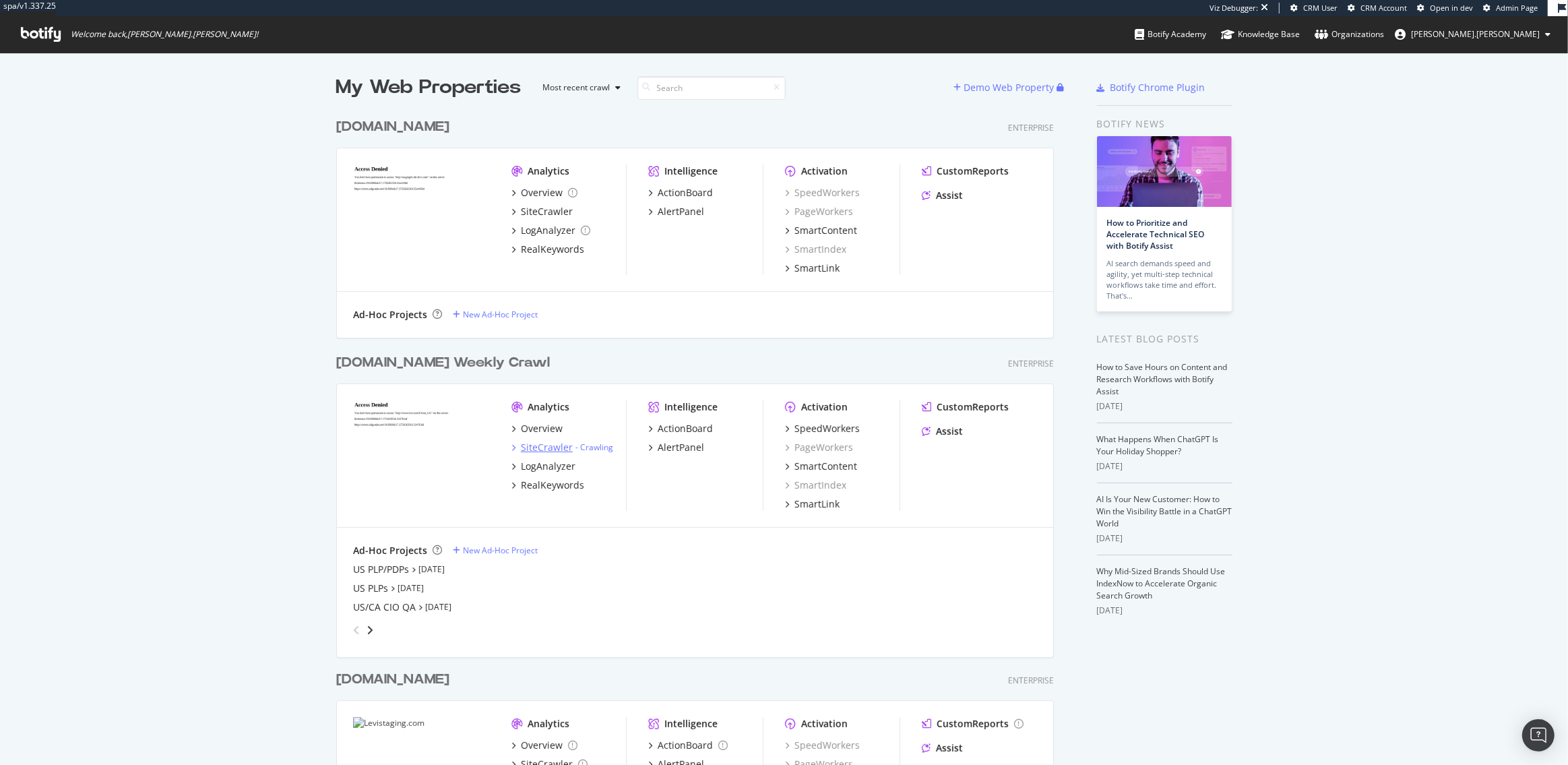
click at [545, 444] on div "SiteCrawler" at bounding box center [547, 447] width 52 height 14
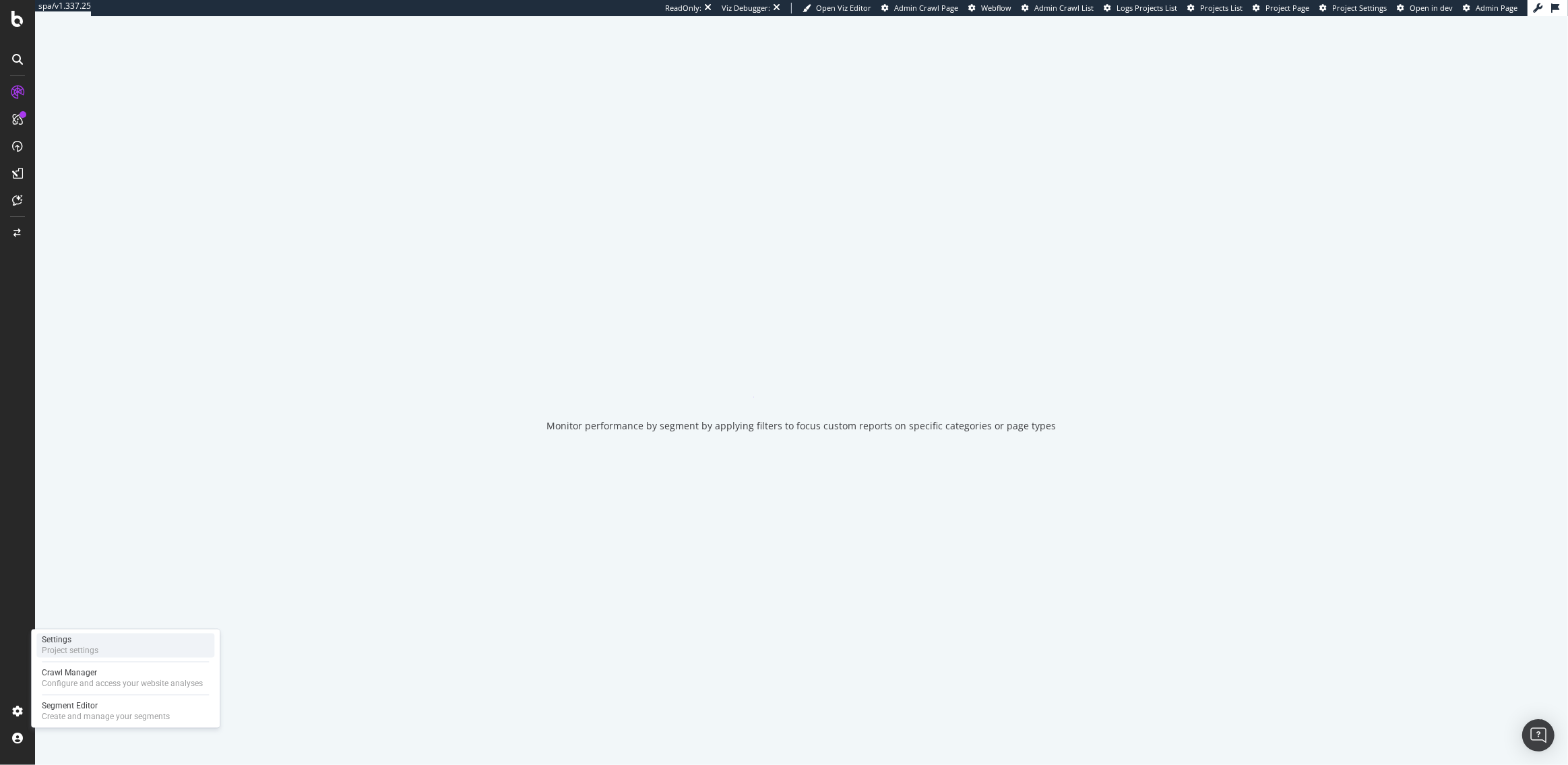
click at [77, 648] on div "Project settings" at bounding box center [70, 651] width 57 height 11
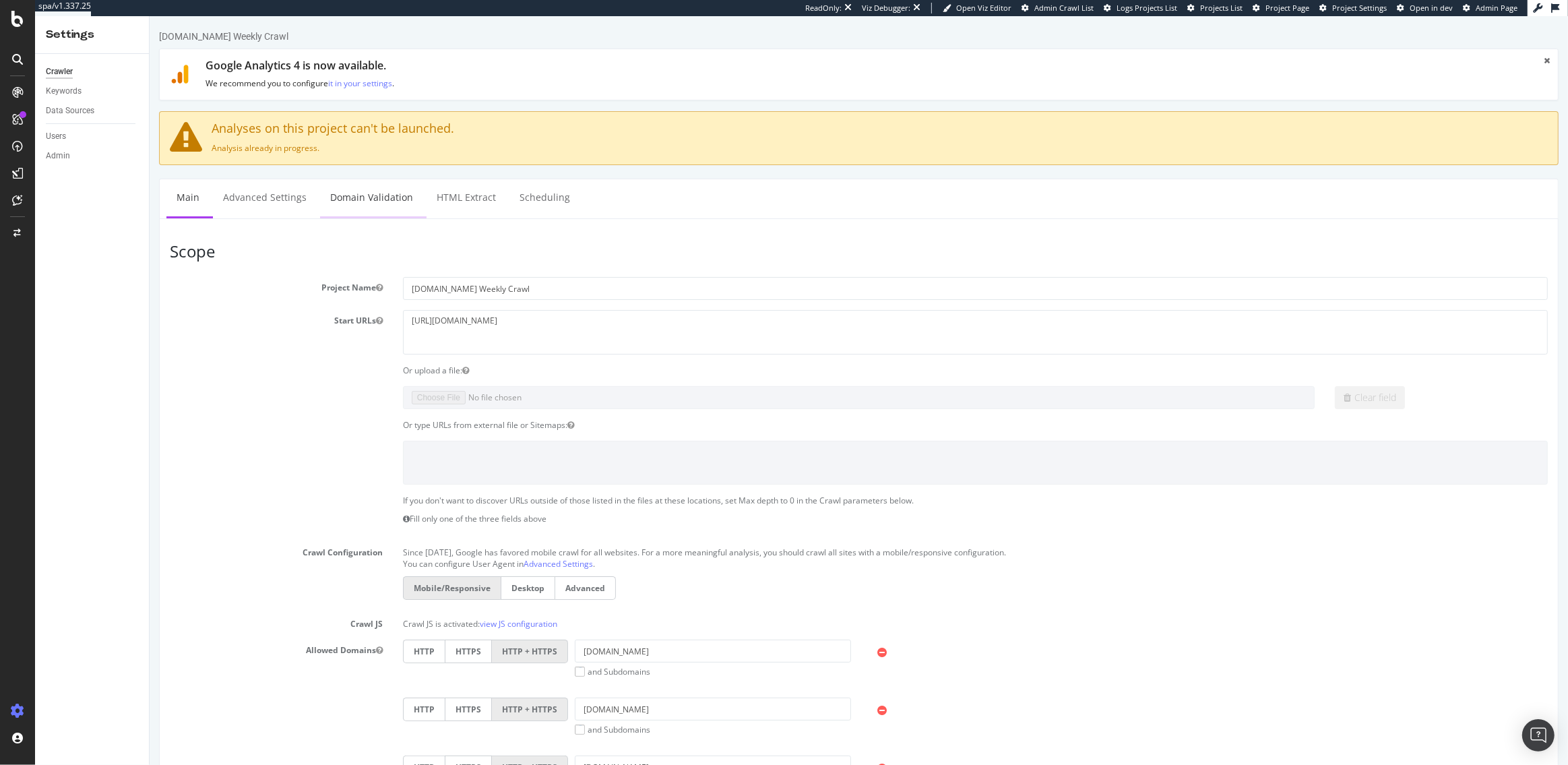
click at [374, 197] on link "Domain Validation" at bounding box center [371, 197] width 103 height 37
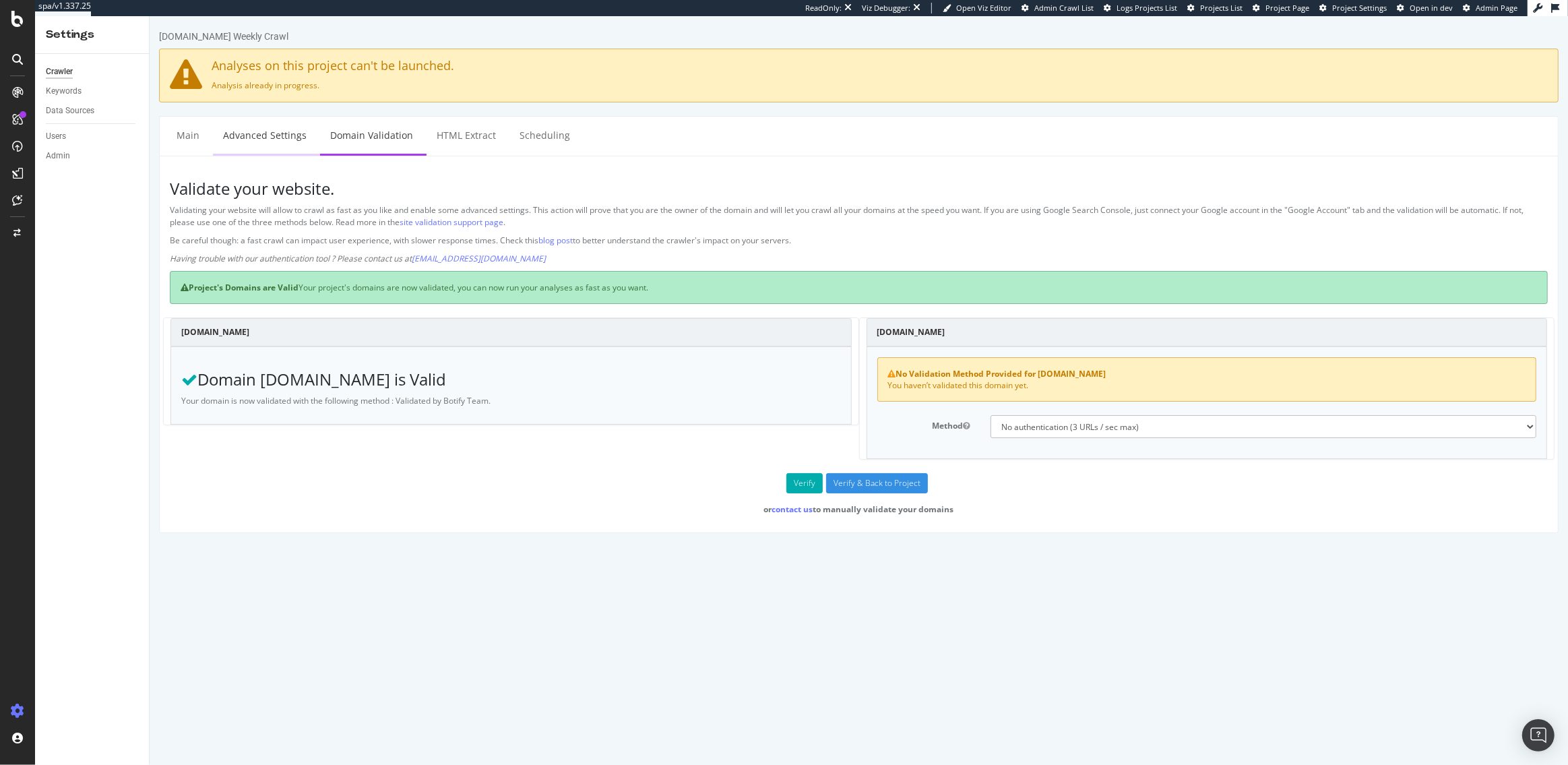
click at [276, 130] on link "Advanced Settings" at bounding box center [264, 134] width 103 height 37
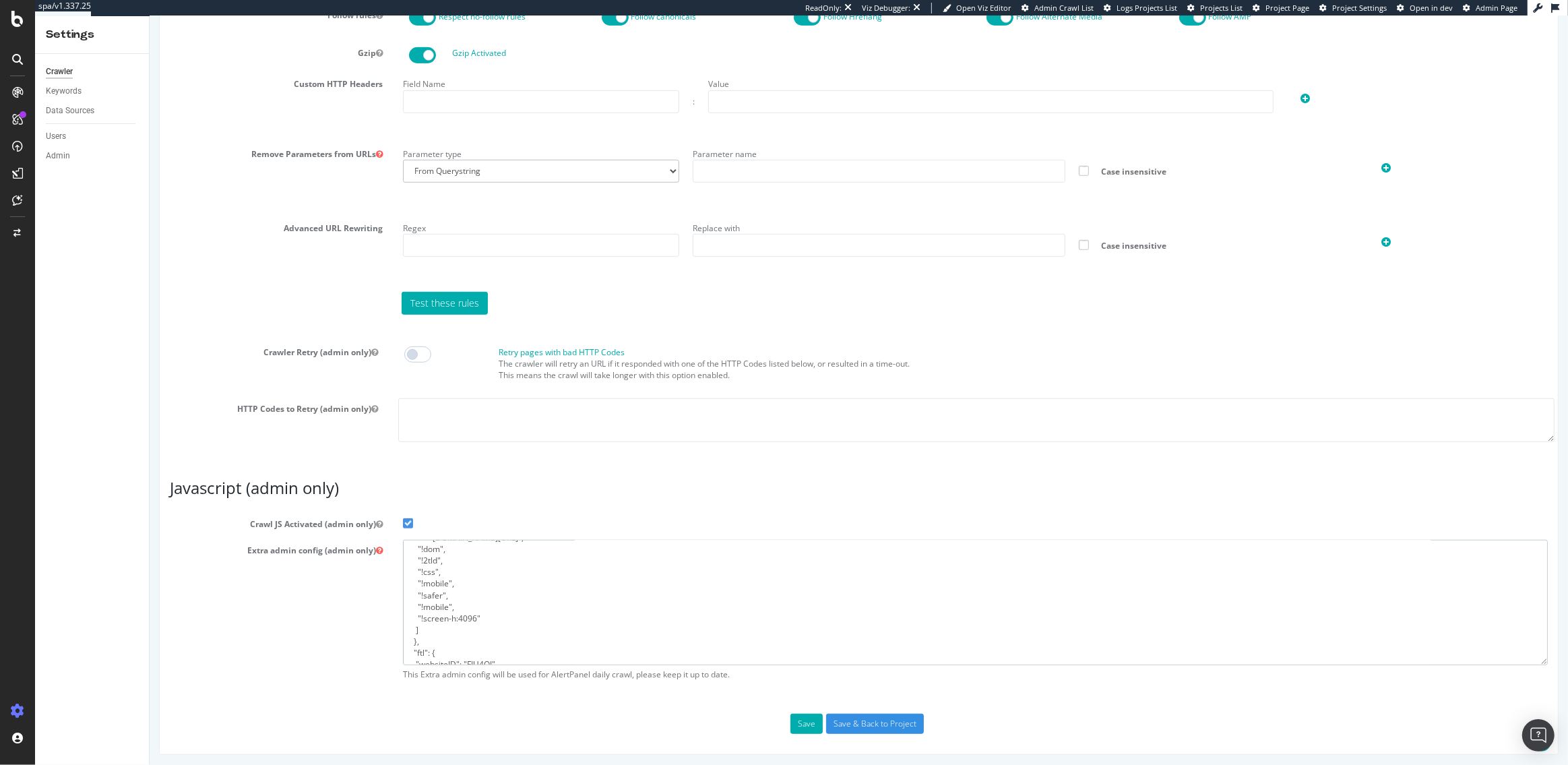
scroll to position [323, 0]
drag, startPoint x: 407, startPoint y: 547, endPoint x: 451, endPoint y: 671, distance: 131.6
click at [451, 671] on div "{ "flags": [ "cube" ], "beta": { "pap_mini_rules": [ "++ [URL][DOMAIN_NAME]", "…" at bounding box center [975, 613] width 1165 height 147
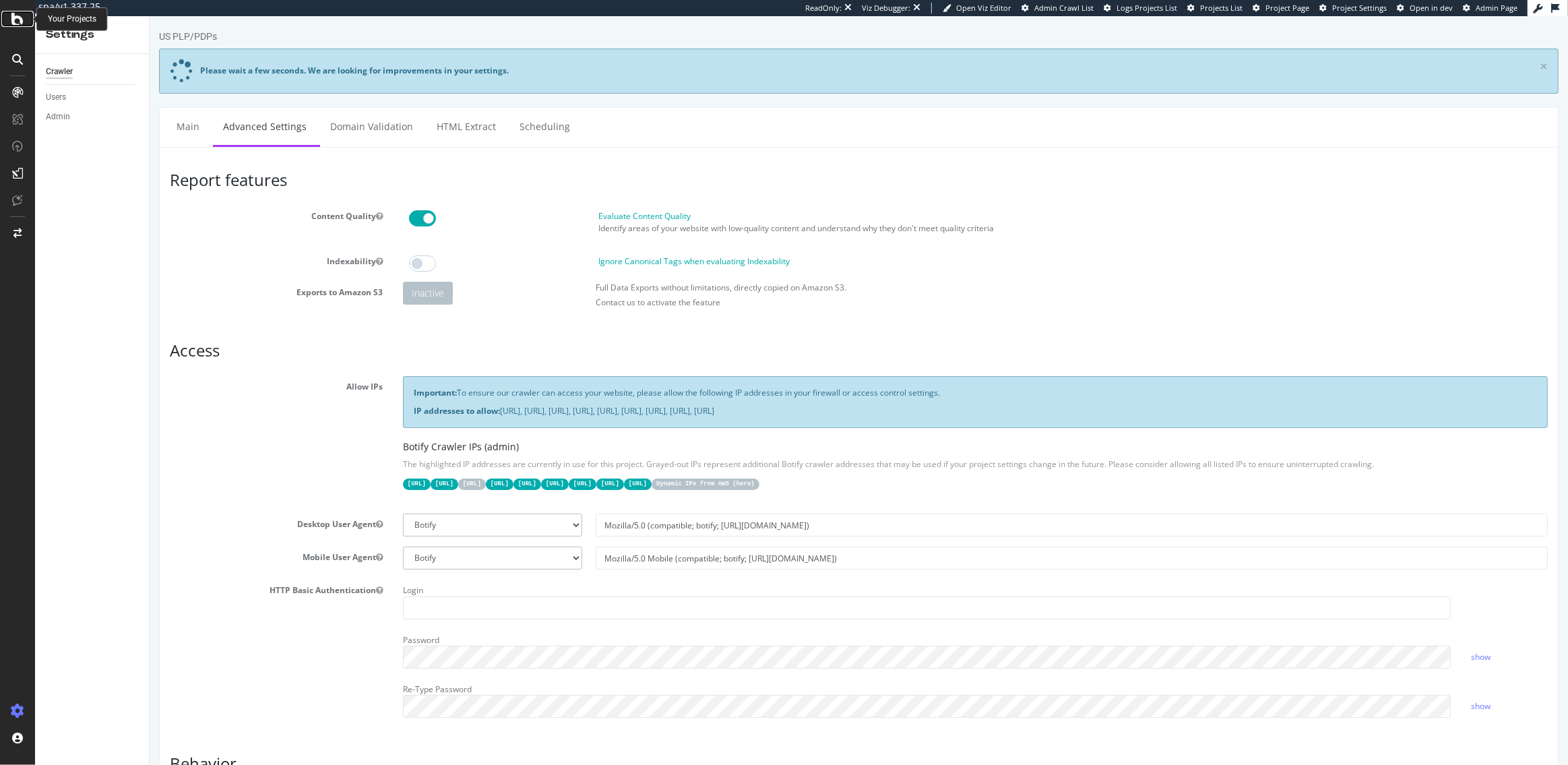
click at [16, 22] on icon at bounding box center [18, 19] width 12 height 16
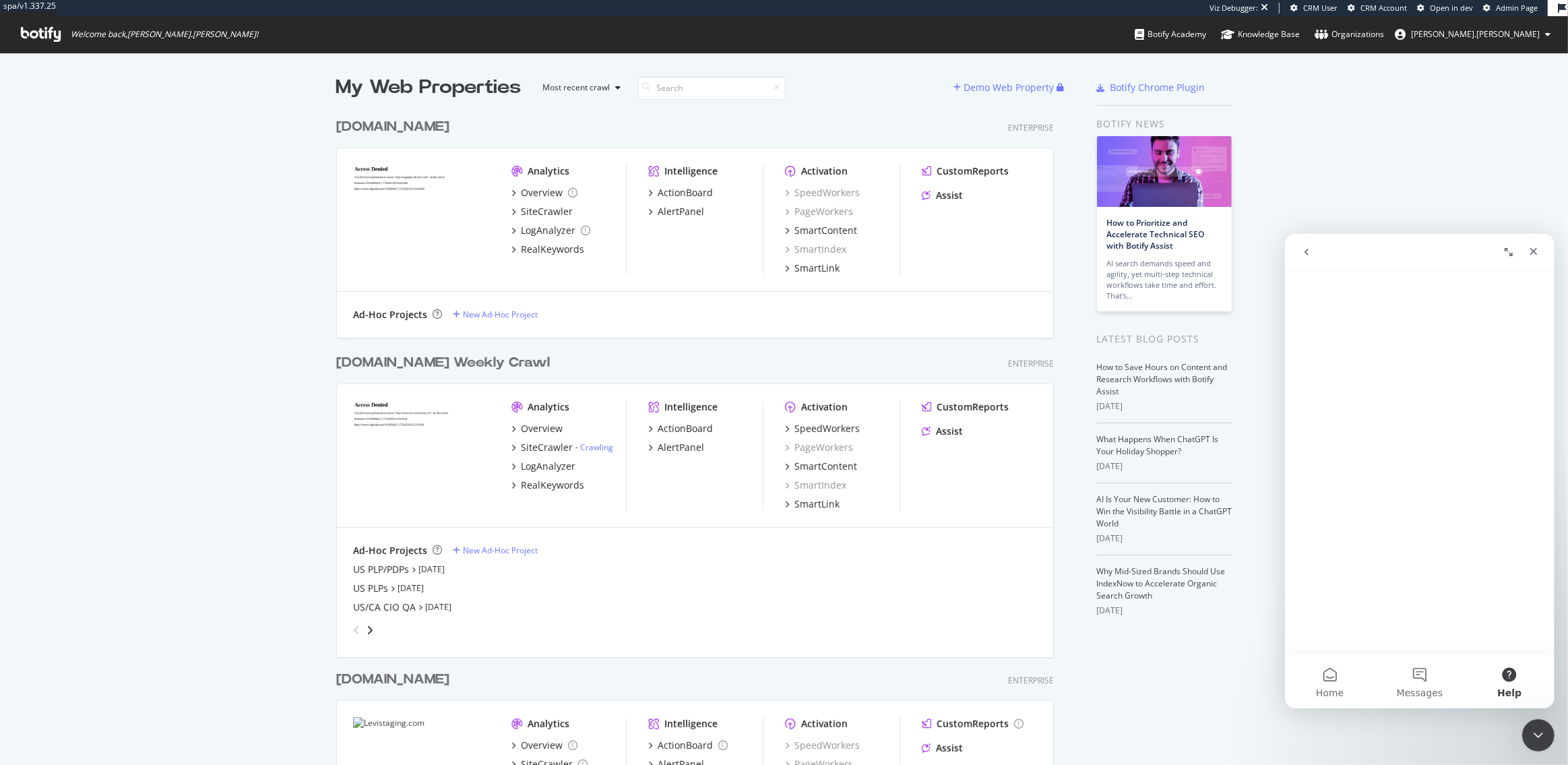
scroll to position [5, 0]
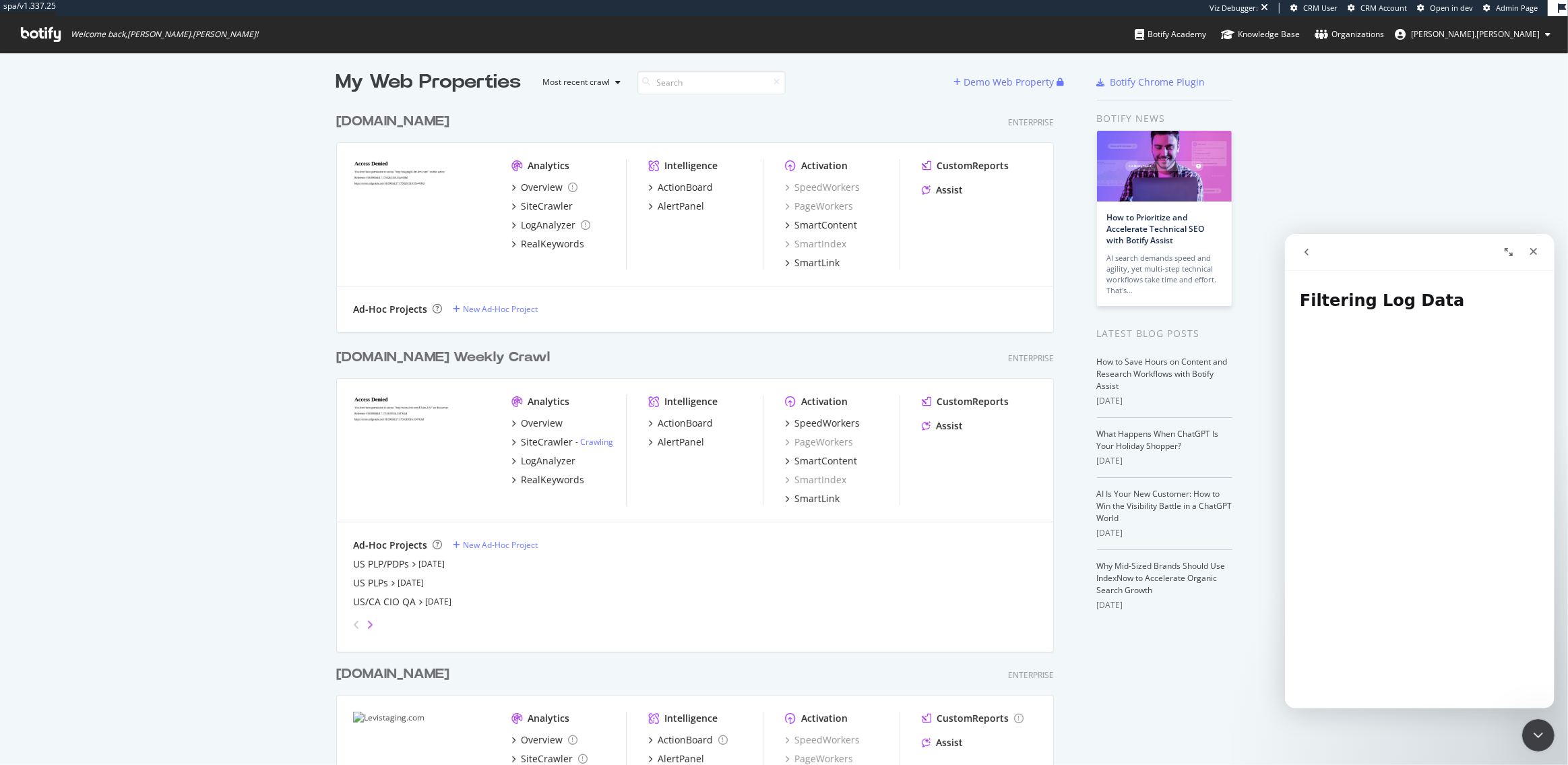
click at [368, 622] on icon "angle-right" at bounding box center [370, 624] width 7 height 11
click at [374, 580] on div "PreProd Test" at bounding box center [382, 583] width 58 height 14
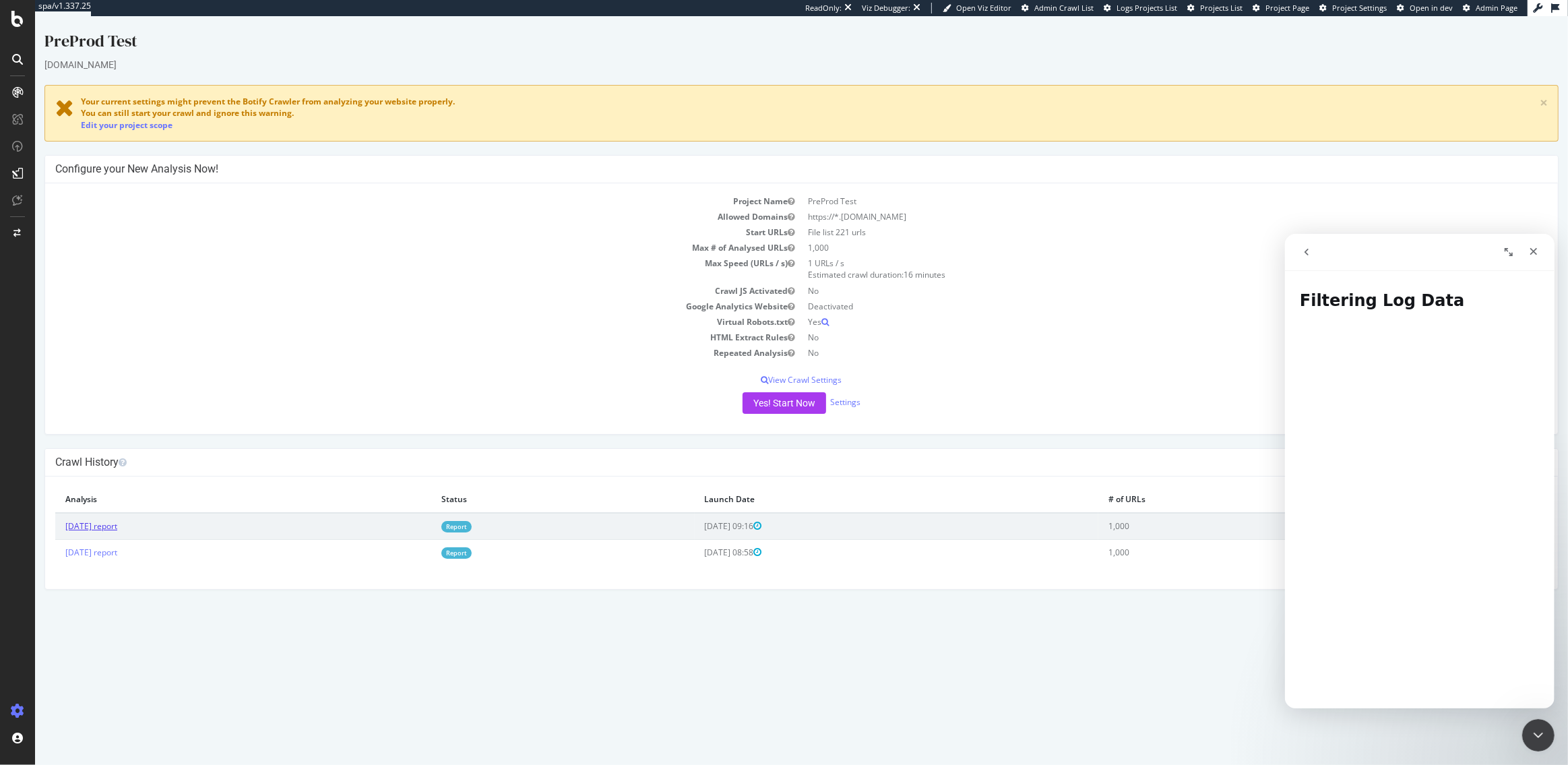
click at [113, 524] on link "[DATE] report" at bounding box center [91, 526] width 52 height 12
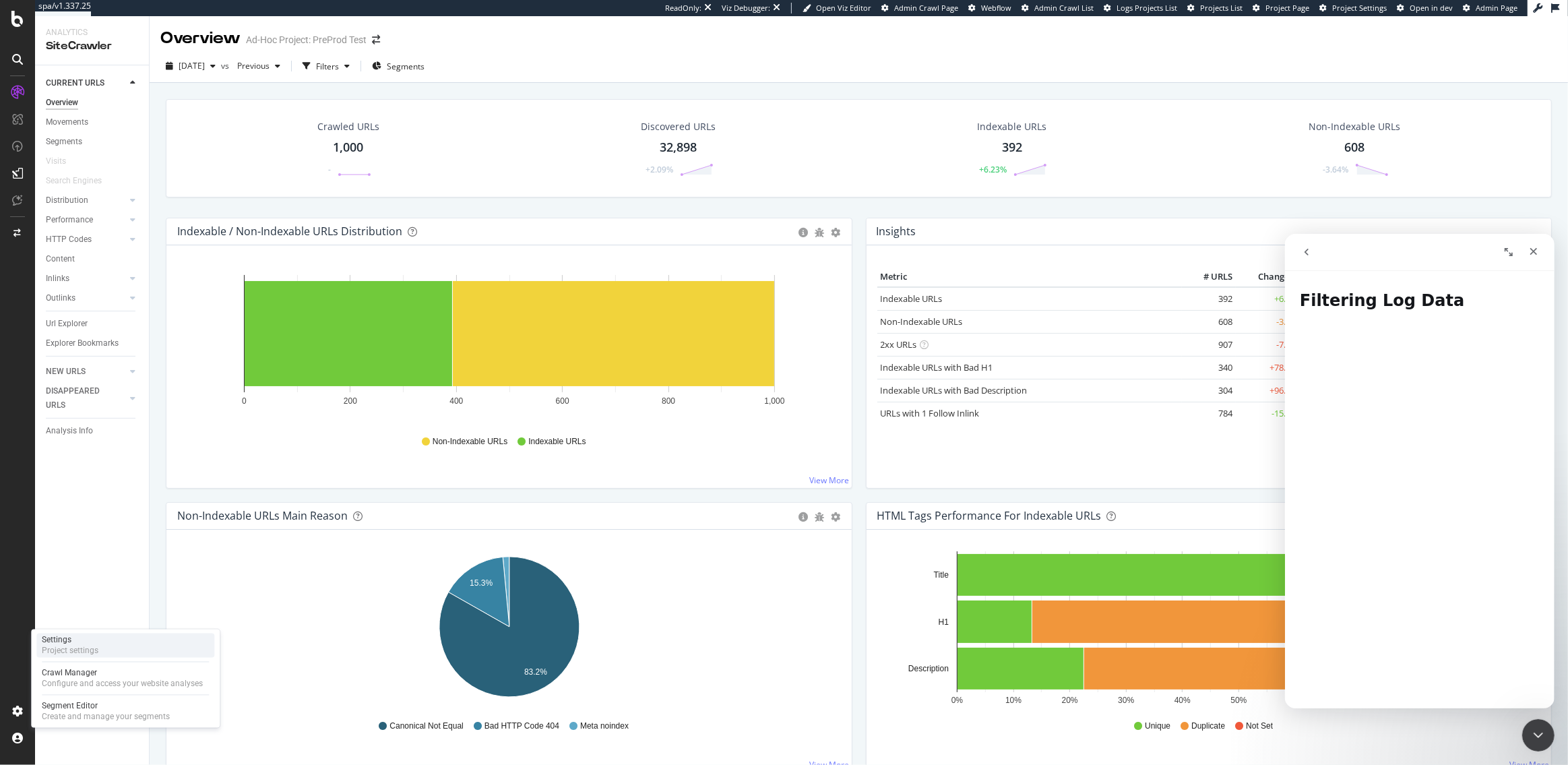
click at [80, 646] on div "Project settings" at bounding box center [70, 651] width 57 height 11
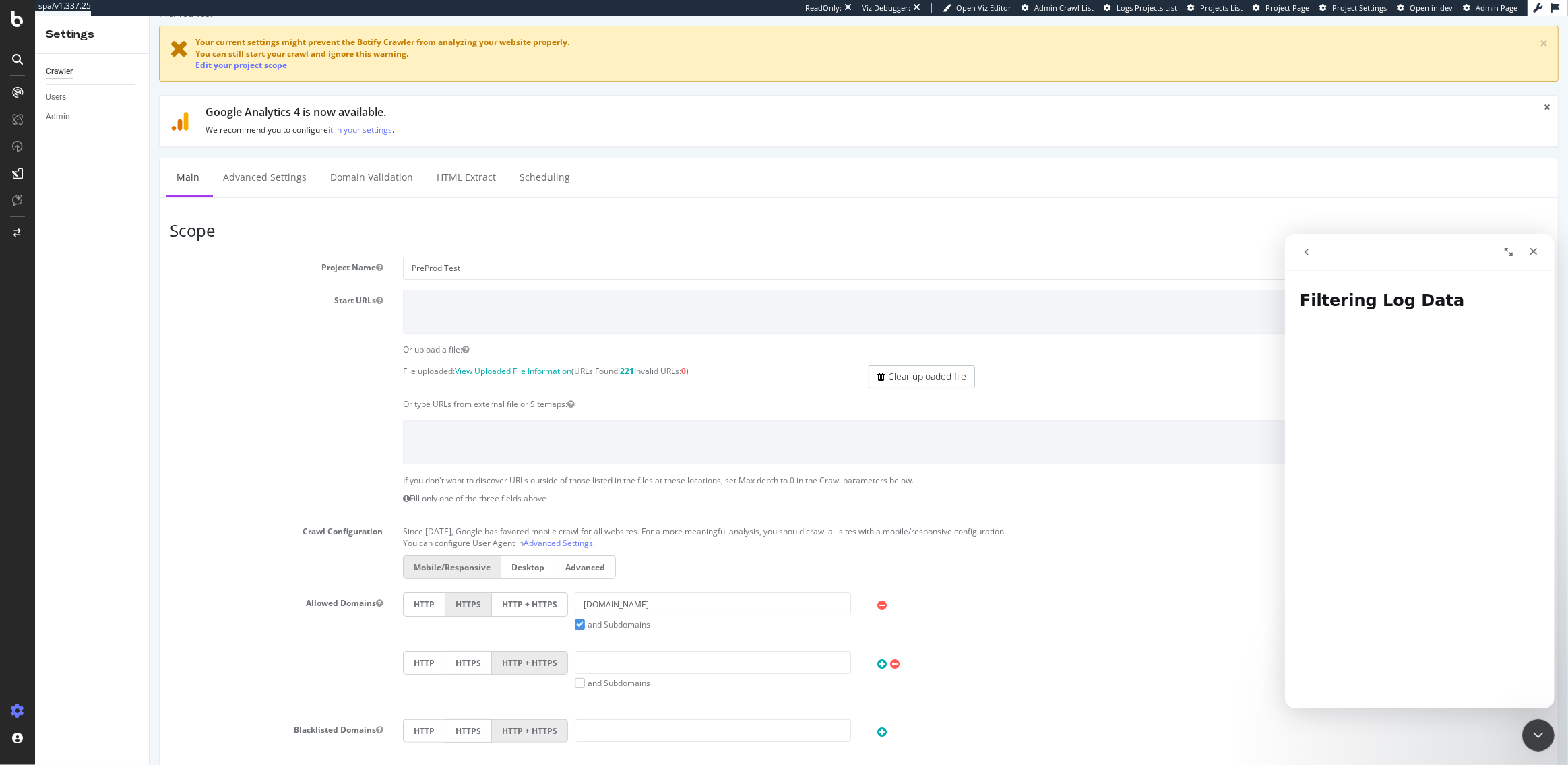
scroll to position [11, 0]
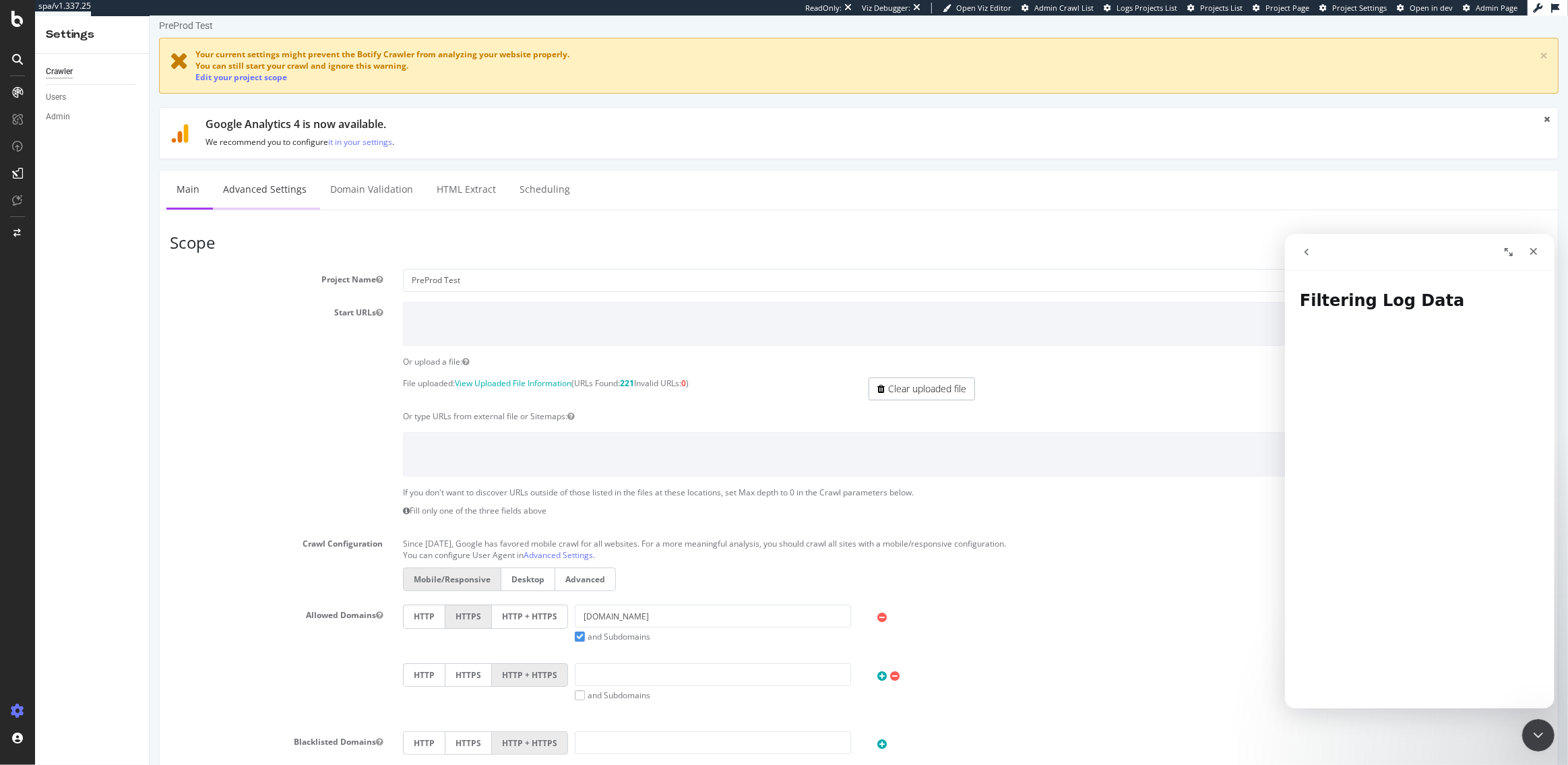
click at [266, 191] on link "Advanced Settings" at bounding box center [264, 189] width 103 height 37
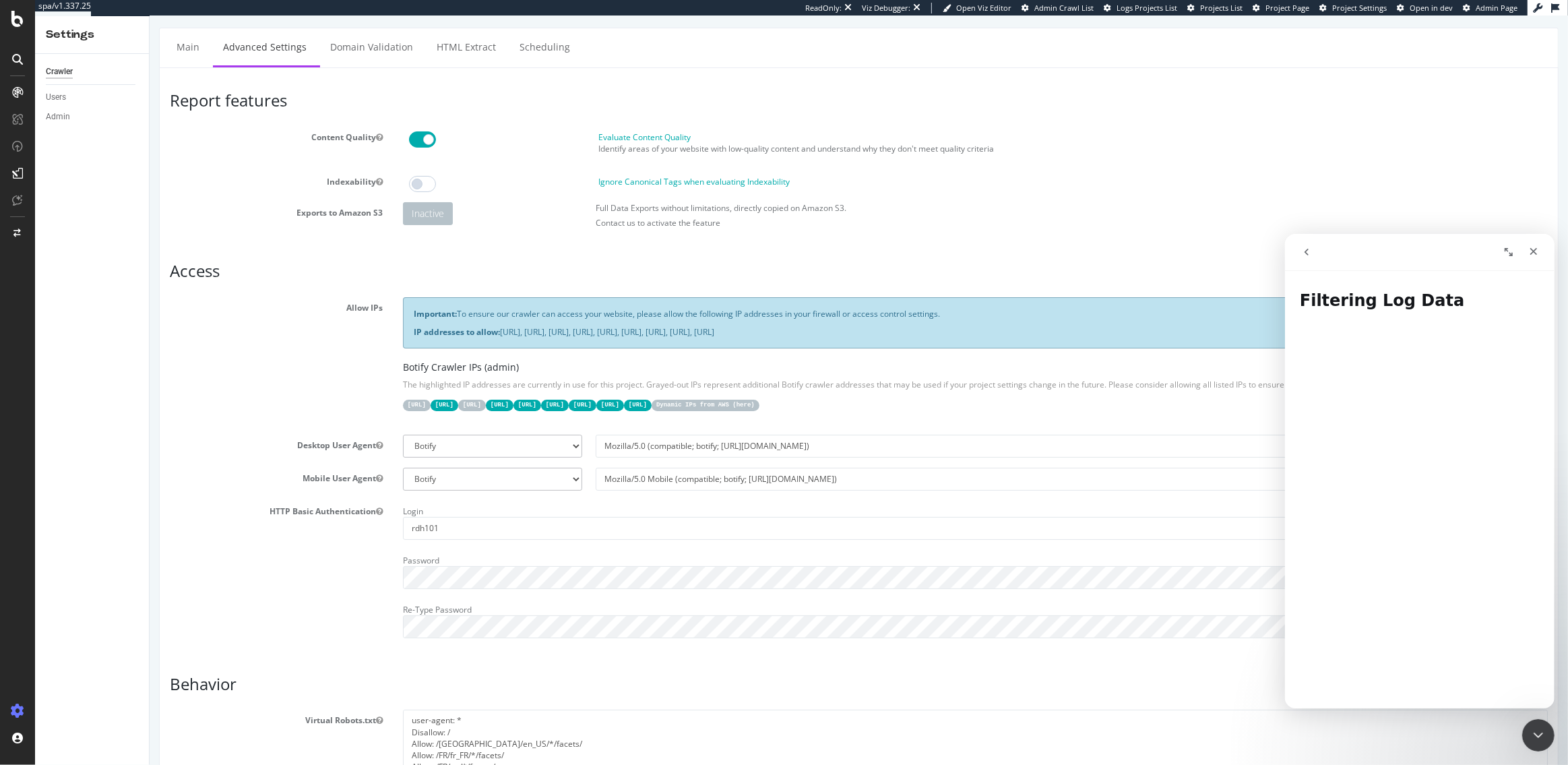
scroll to position [107, 0]
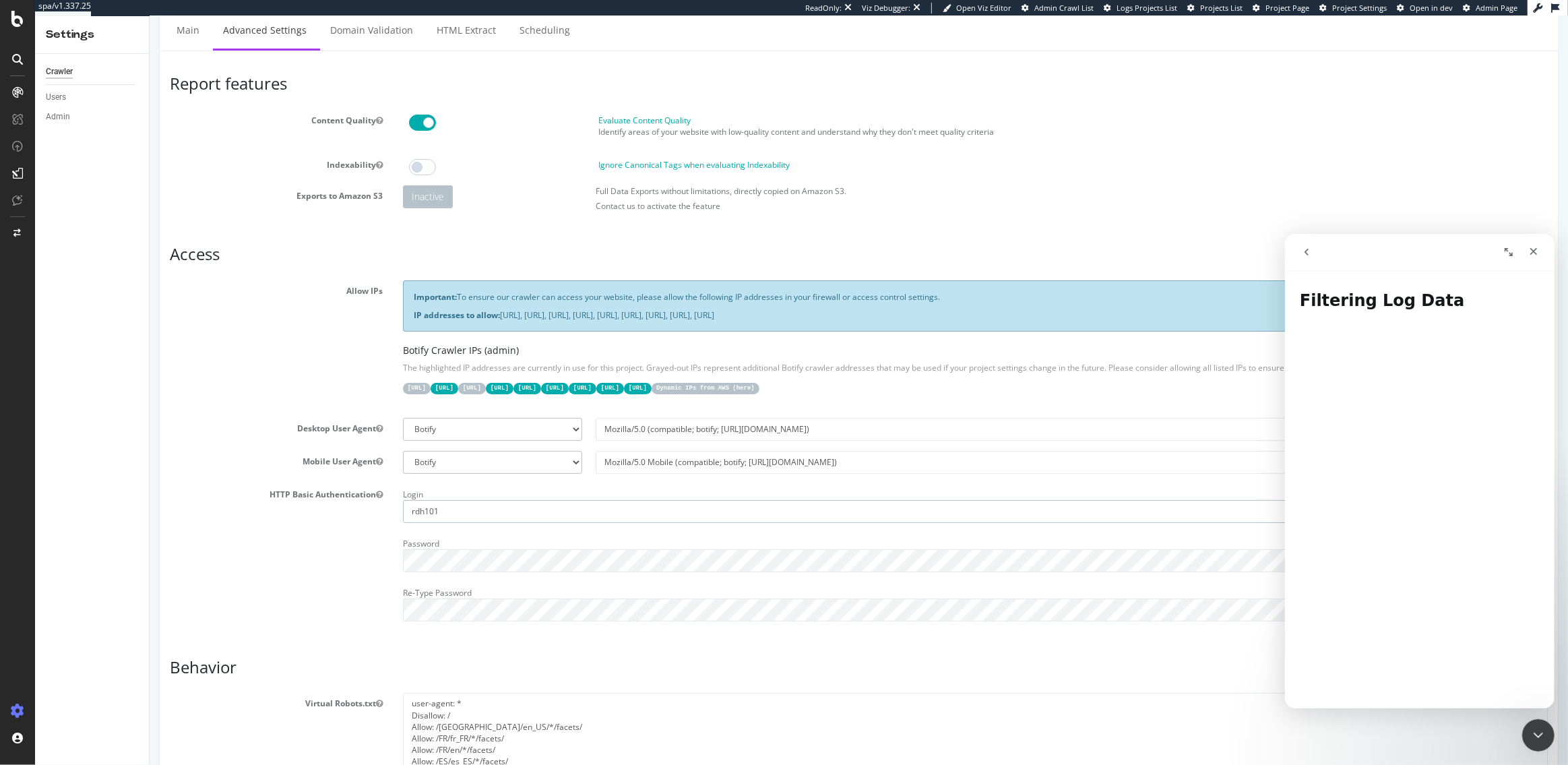
click at [437, 511] on input "rdh101" at bounding box center [926, 511] width 1047 height 23
click at [325, 568] on div "HTTP Basic Authentication Login rdh101 Password show Re-Type Password show" at bounding box center [858, 557] width 1398 height 147
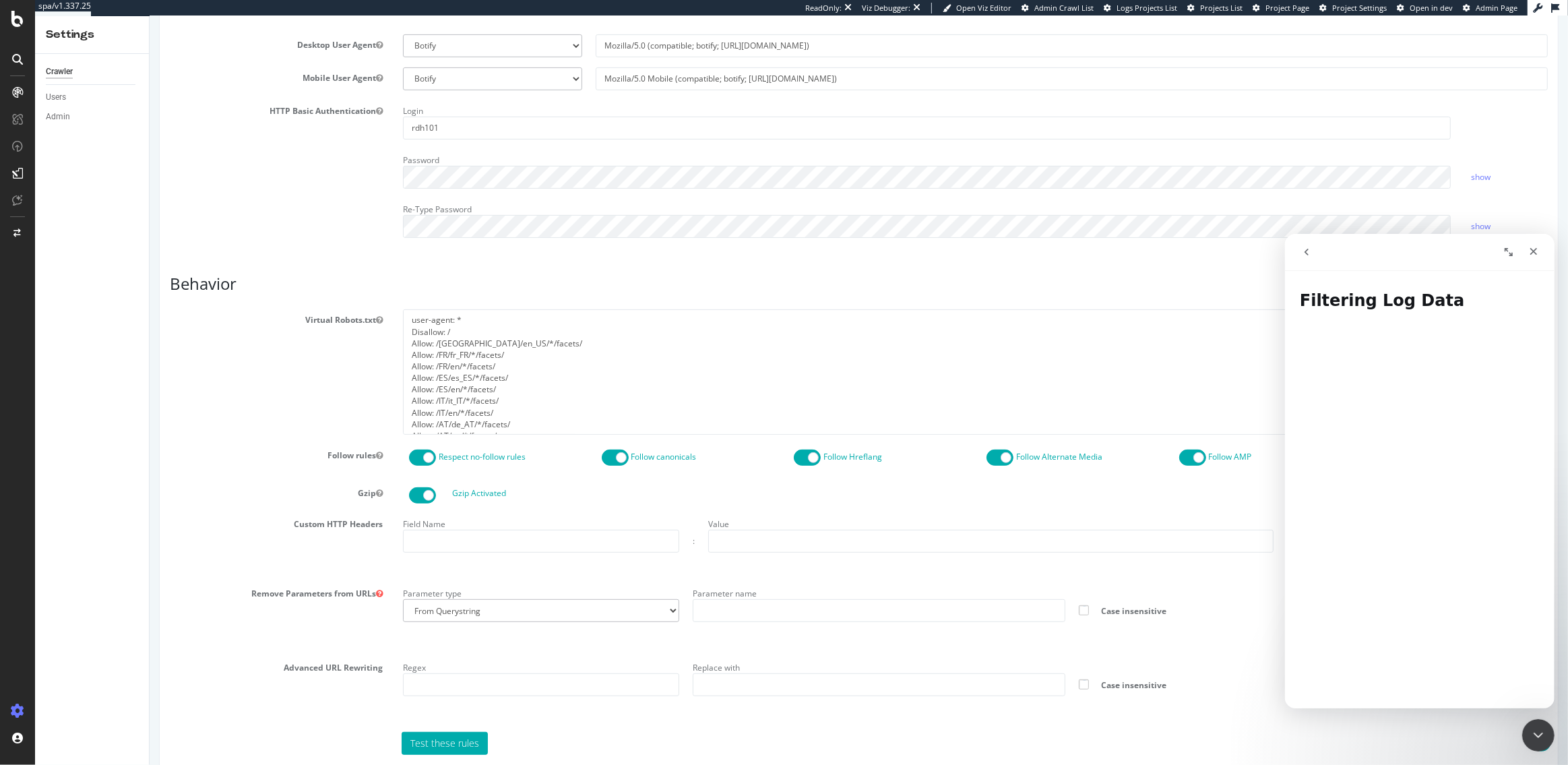
scroll to position [537, 0]
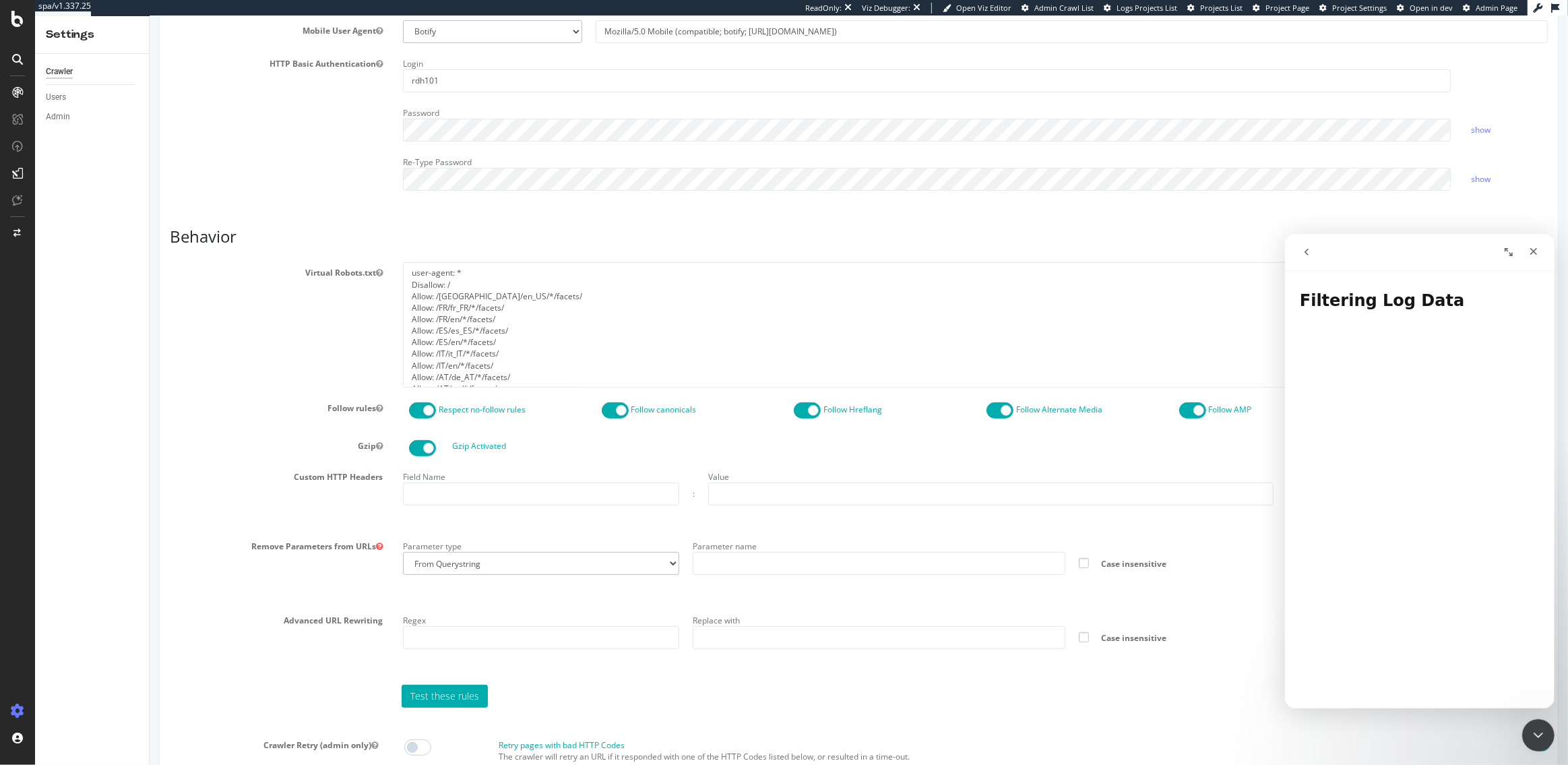
click at [701, 240] on h3 "Behavior" at bounding box center [858, 236] width 1378 height 18
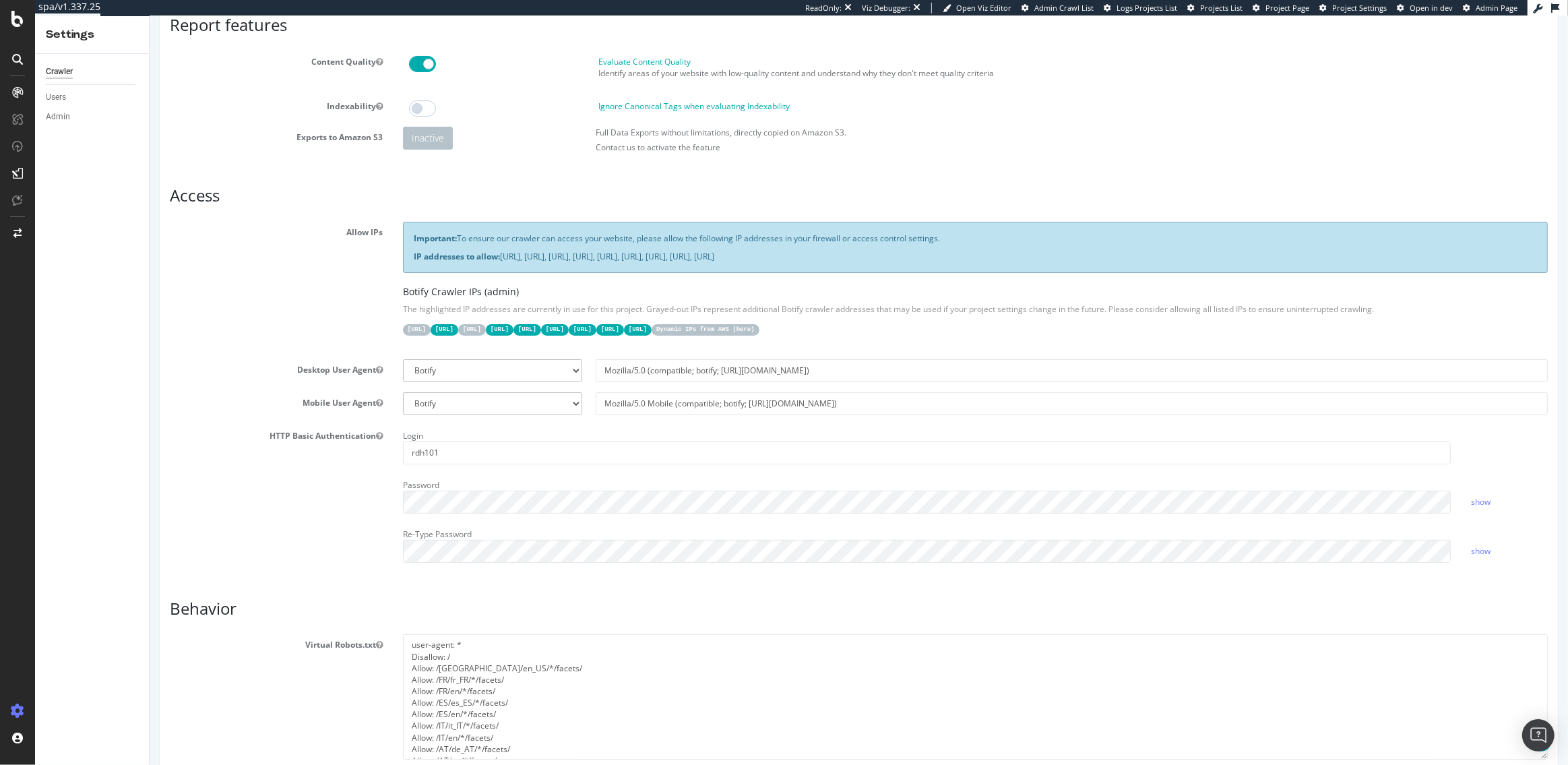
scroll to position [181, 0]
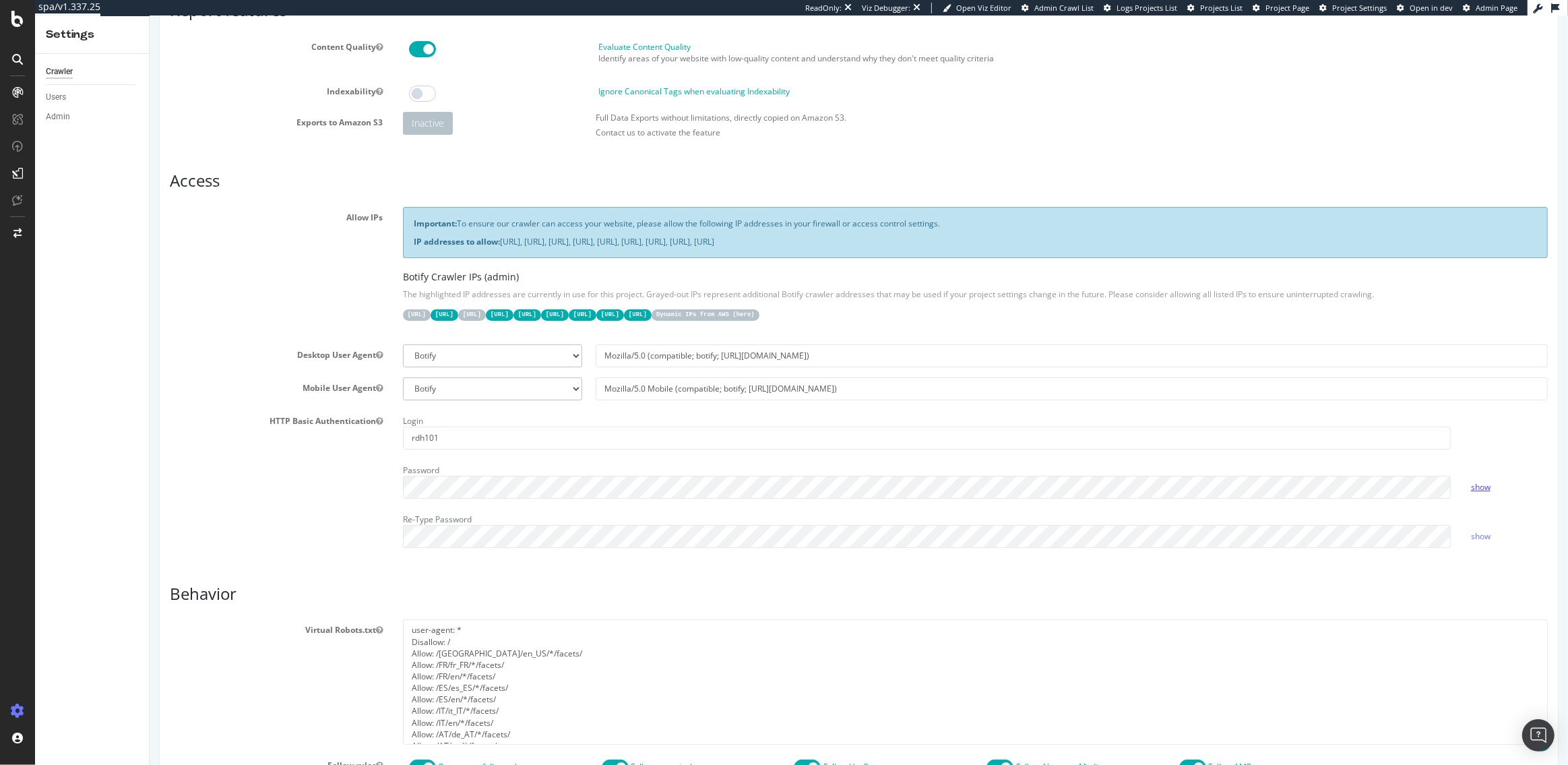
click at [1481, 487] on link "show" at bounding box center [1480, 487] width 20 height 12
click at [1481, 490] on link "hide" at bounding box center [1478, 487] width 16 height 12
click at [1481, 490] on link "show" at bounding box center [1480, 487] width 20 height 12
click at [480, 509] on div "Re-Type Password" at bounding box center [926, 528] width 1068 height 39
click at [283, 455] on div "HTTP Basic Authentication Login rdh101 Password hide Re-Type Password show" at bounding box center [858, 484] width 1398 height 147
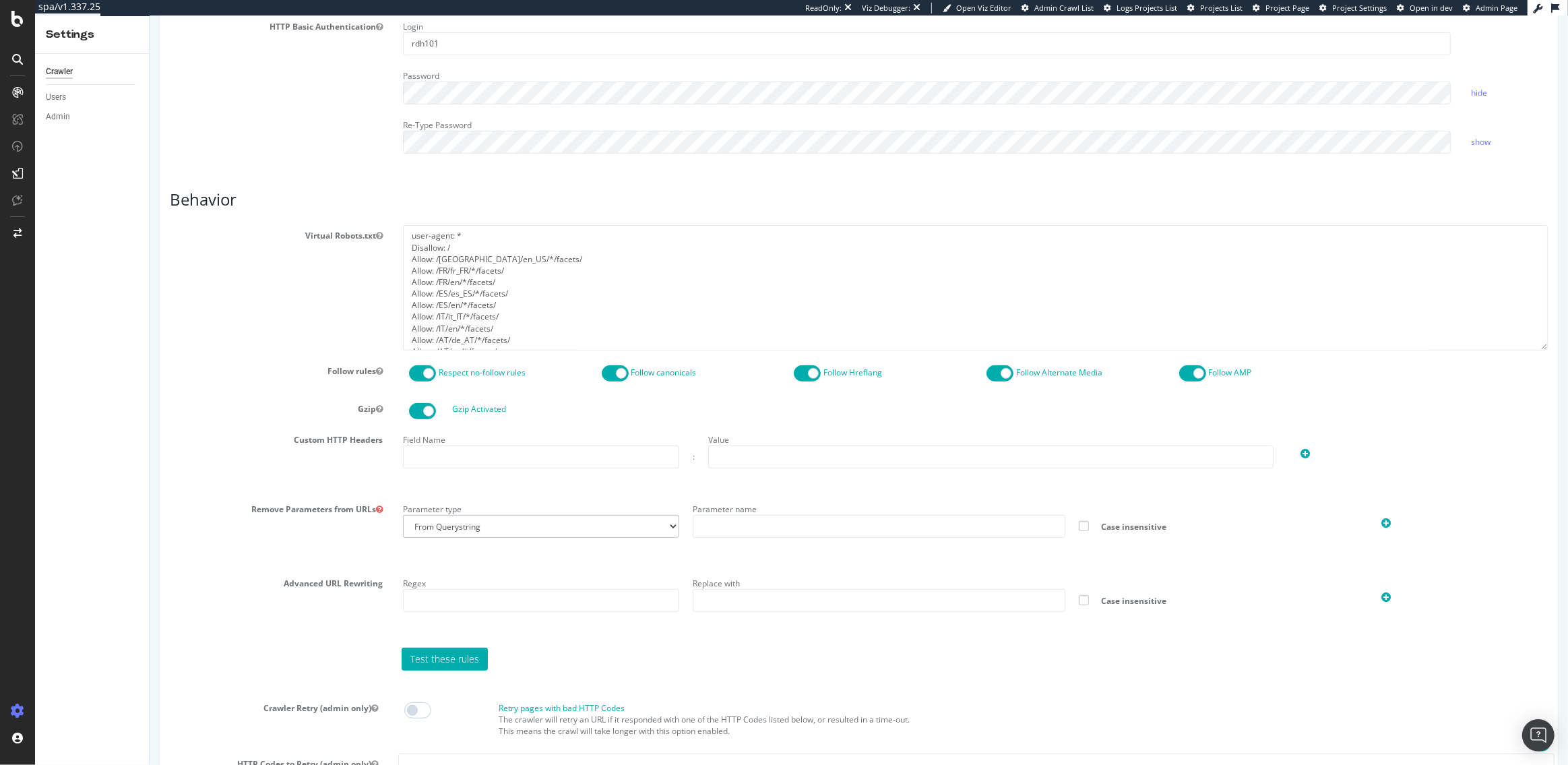
scroll to position [0, 0]
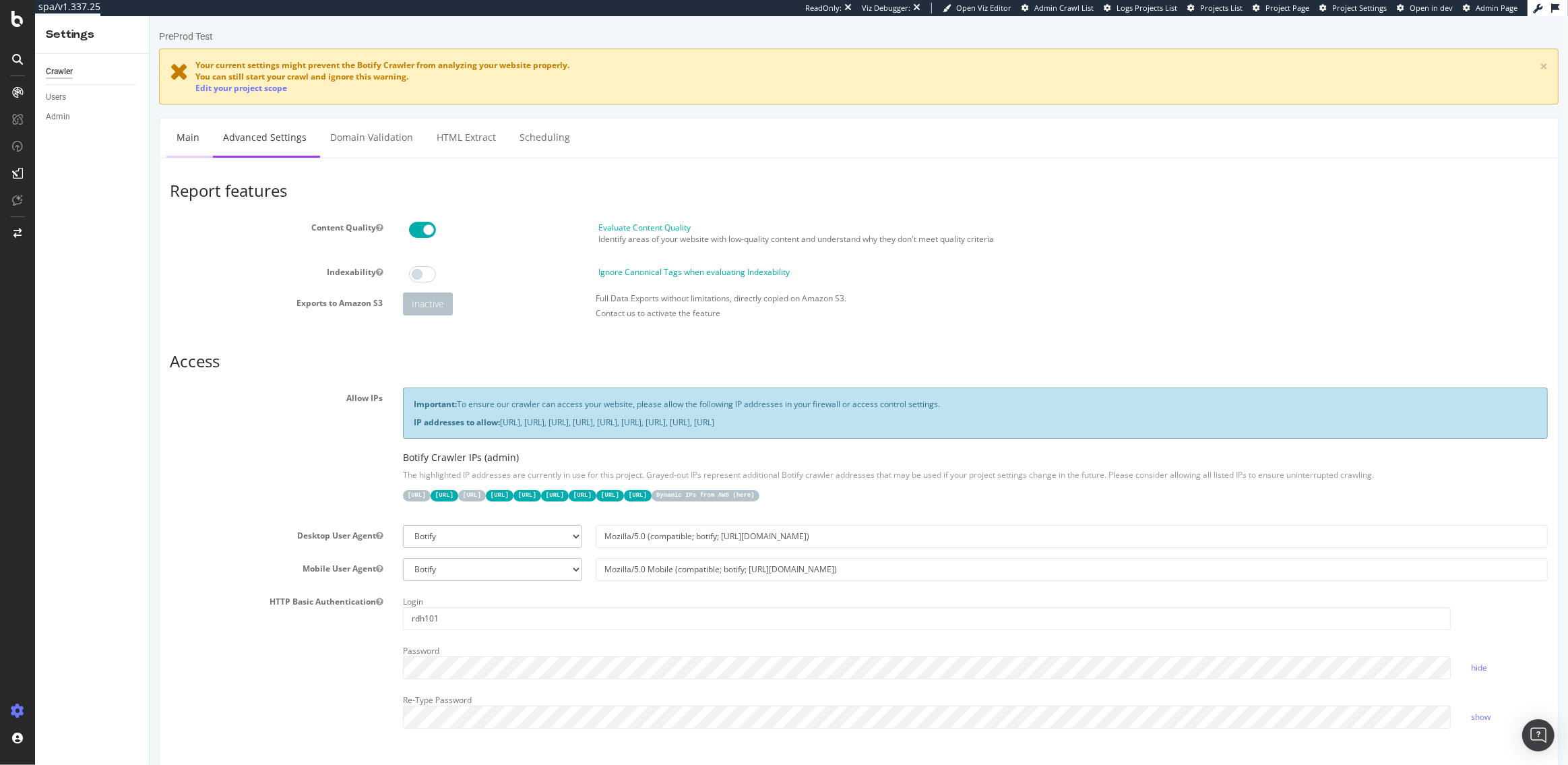
click at [179, 139] on link "Main" at bounding box center [187, 136] width 43 height 37
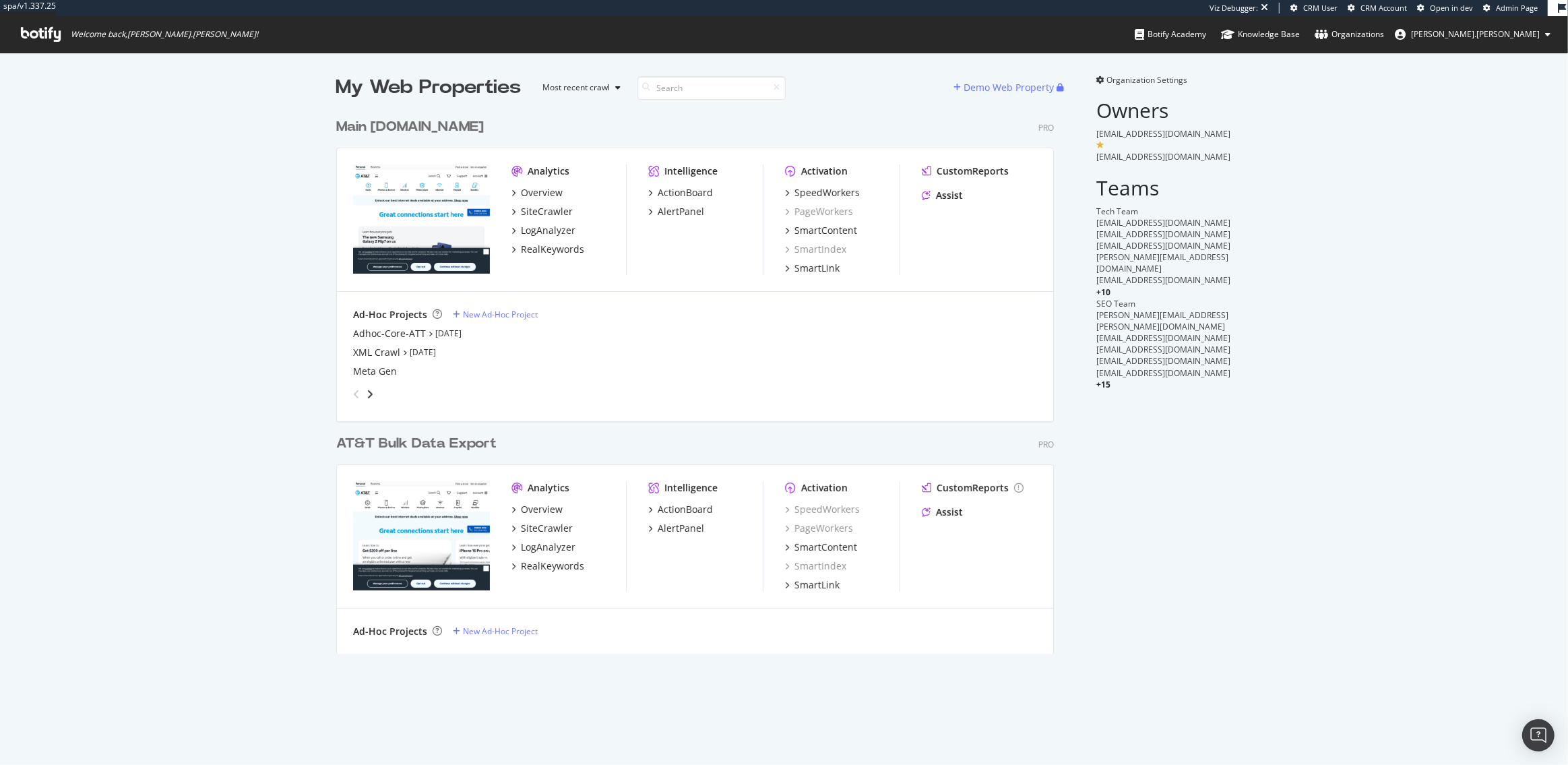
scroll to position [552, 727]
click at [534, 209] on div "SiteCrawler" at bounding box center [547, 212] width 52 height 14
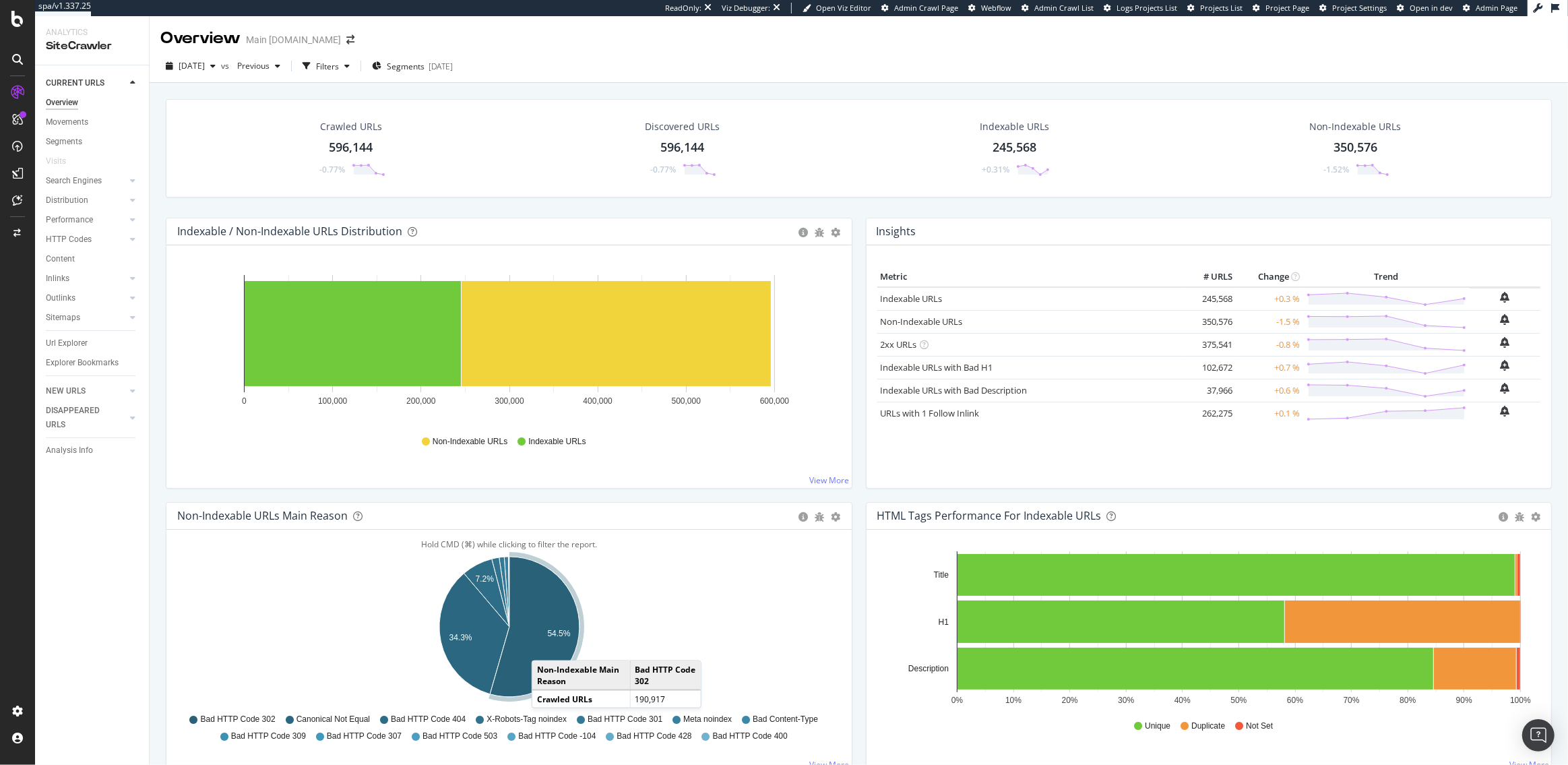
click at [546, 646] on icon "A chart." at bounding box center [535, 626] width 89 height 140
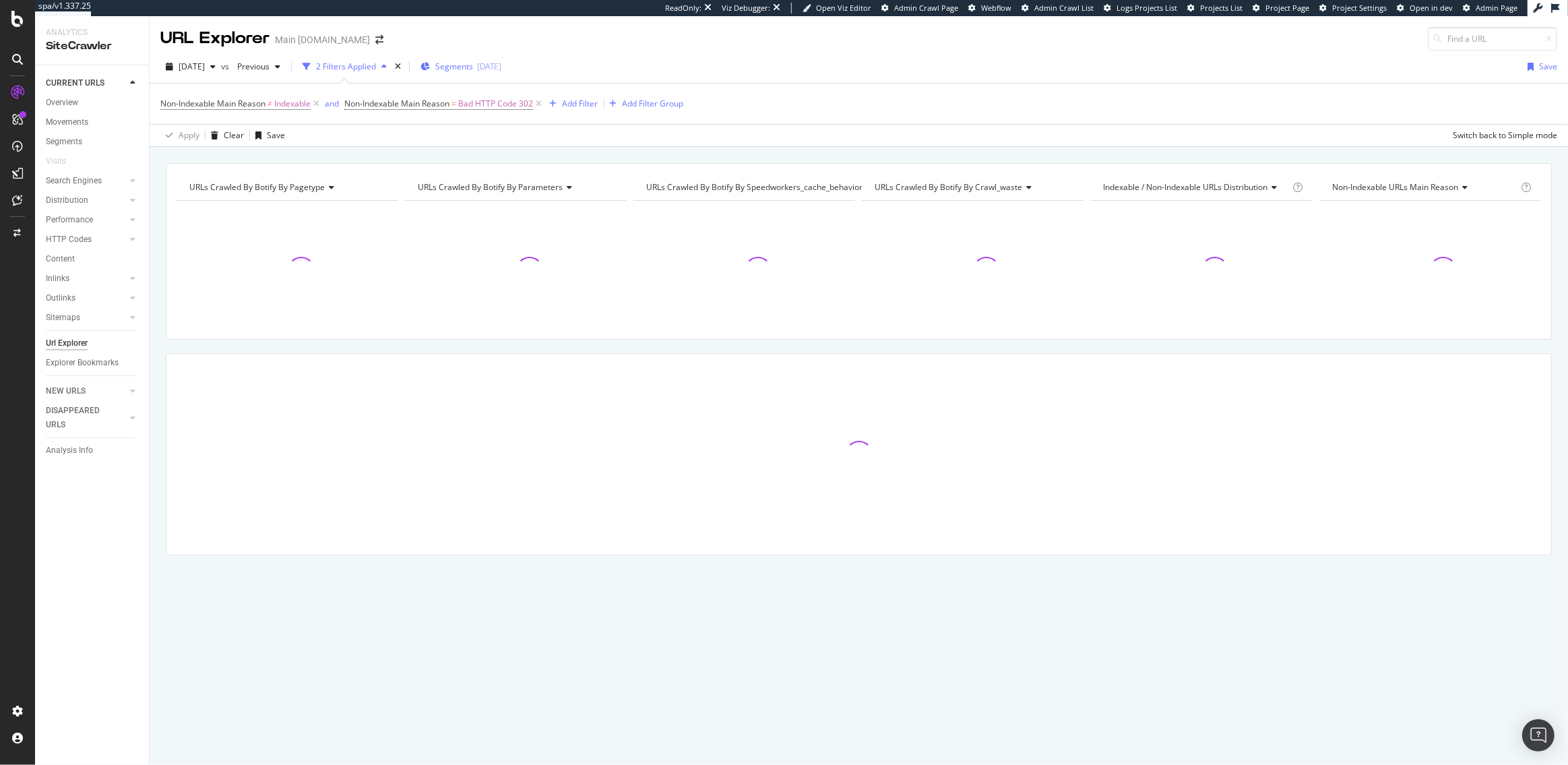
click at [473, 68] on span "Segments" at bounding box center [454, 67] width 38 height 12
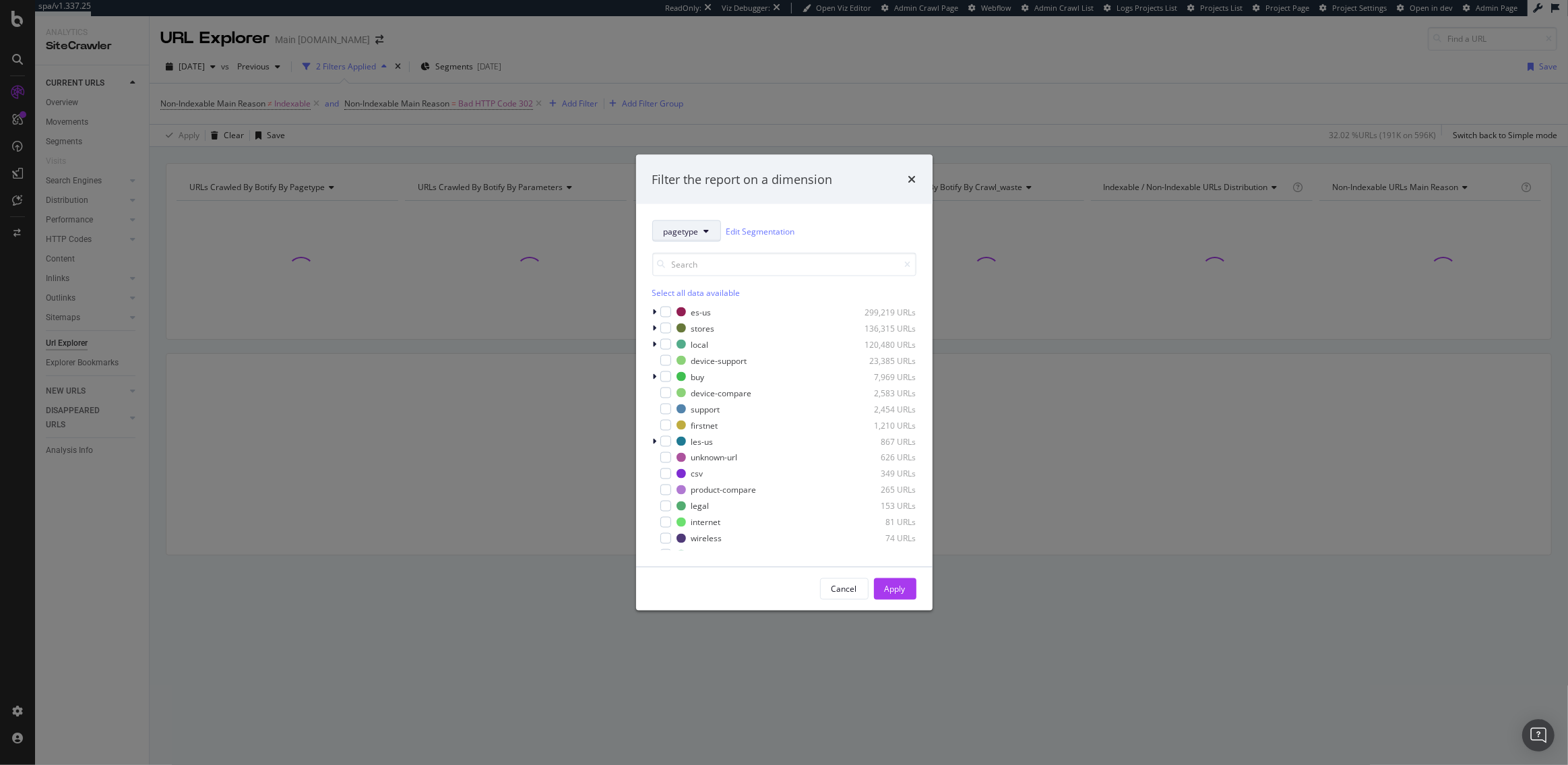
click at [685, 237] on button "pagetype" at bounding box center [686, 231] width 69 height 22
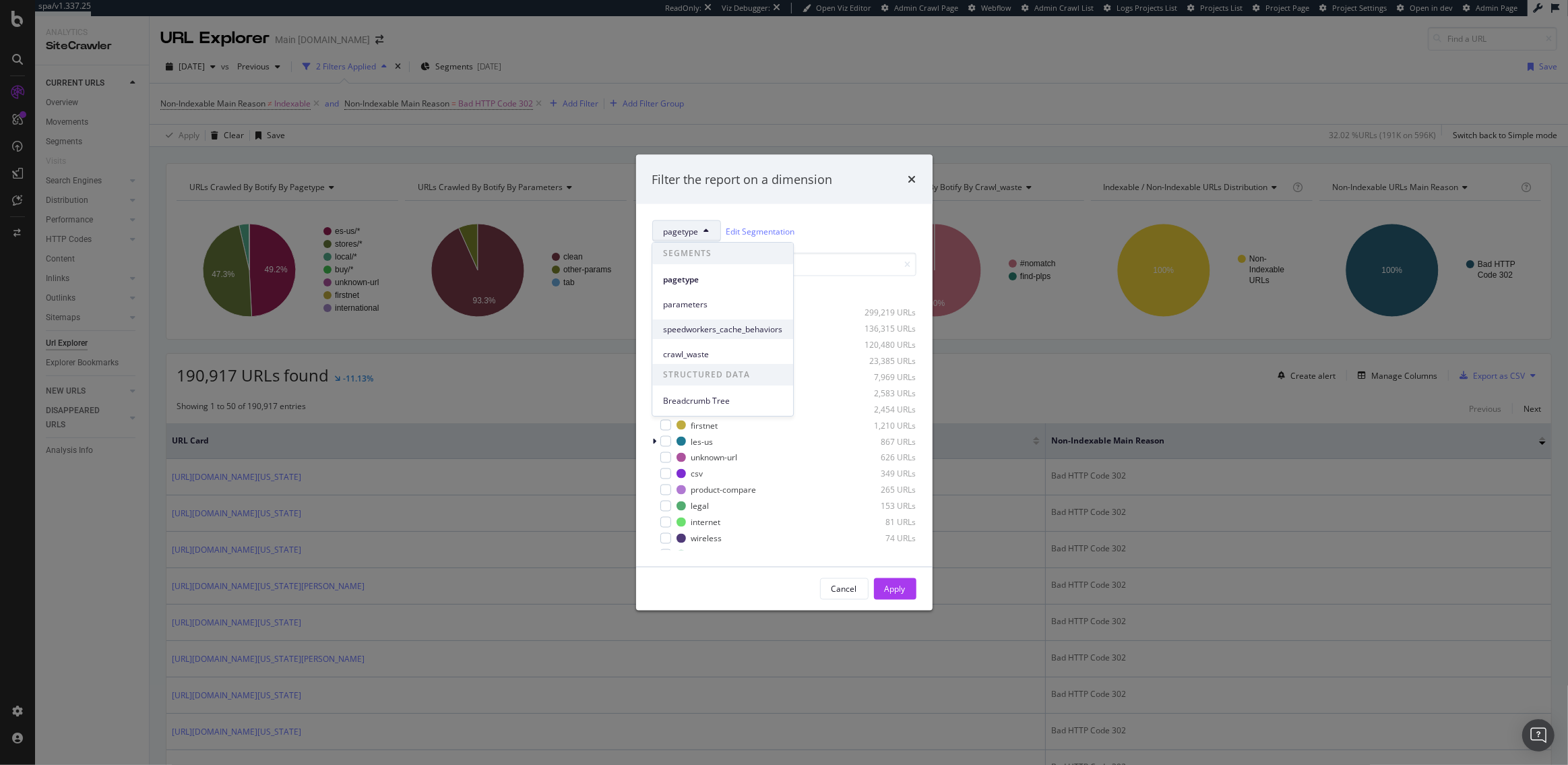
click at [699, 330] on span "speedworkers_cache_behaviors" at bounding box center [722, 329] width 119 height 12
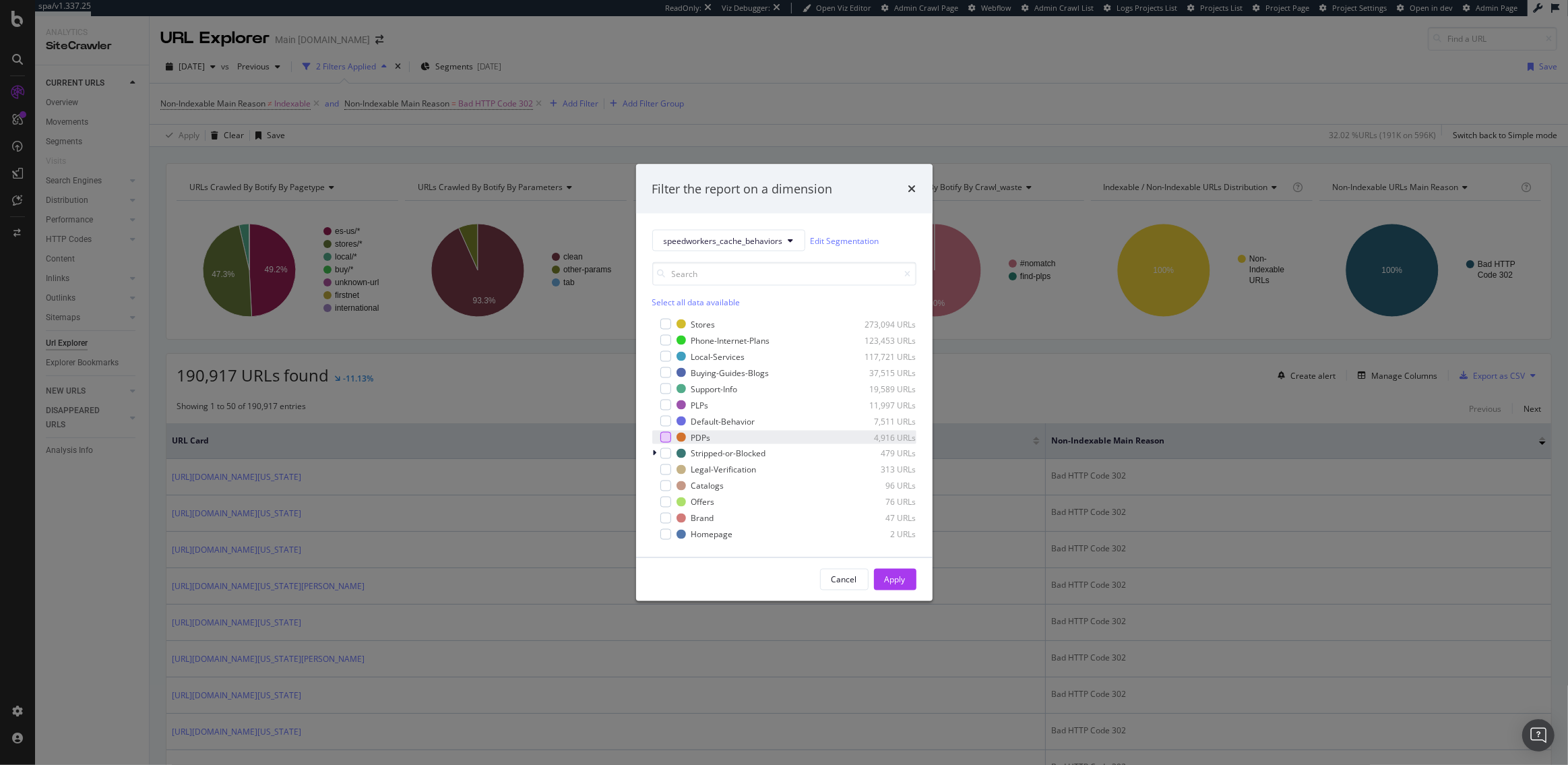
click at [666, 439] on div "modal" at bounding box center [665, 437] width 11 height 11
click at [905, 582] on button "Apply" at bounding box center [894, 579] width 43 height 22
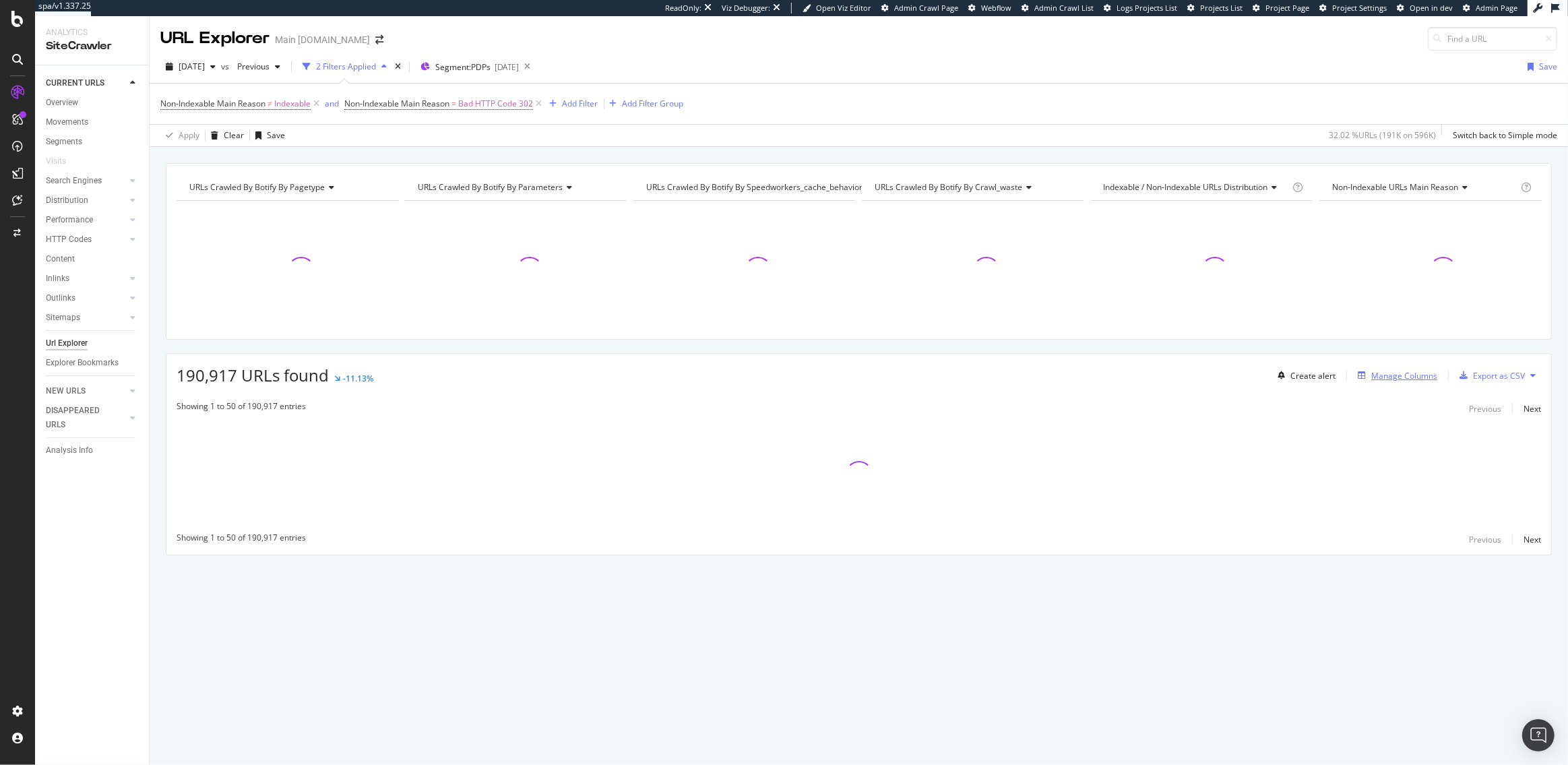
click at [1411, 374] on div "Manage Columns" at bounding box center [1404, 376] width 66 height 12
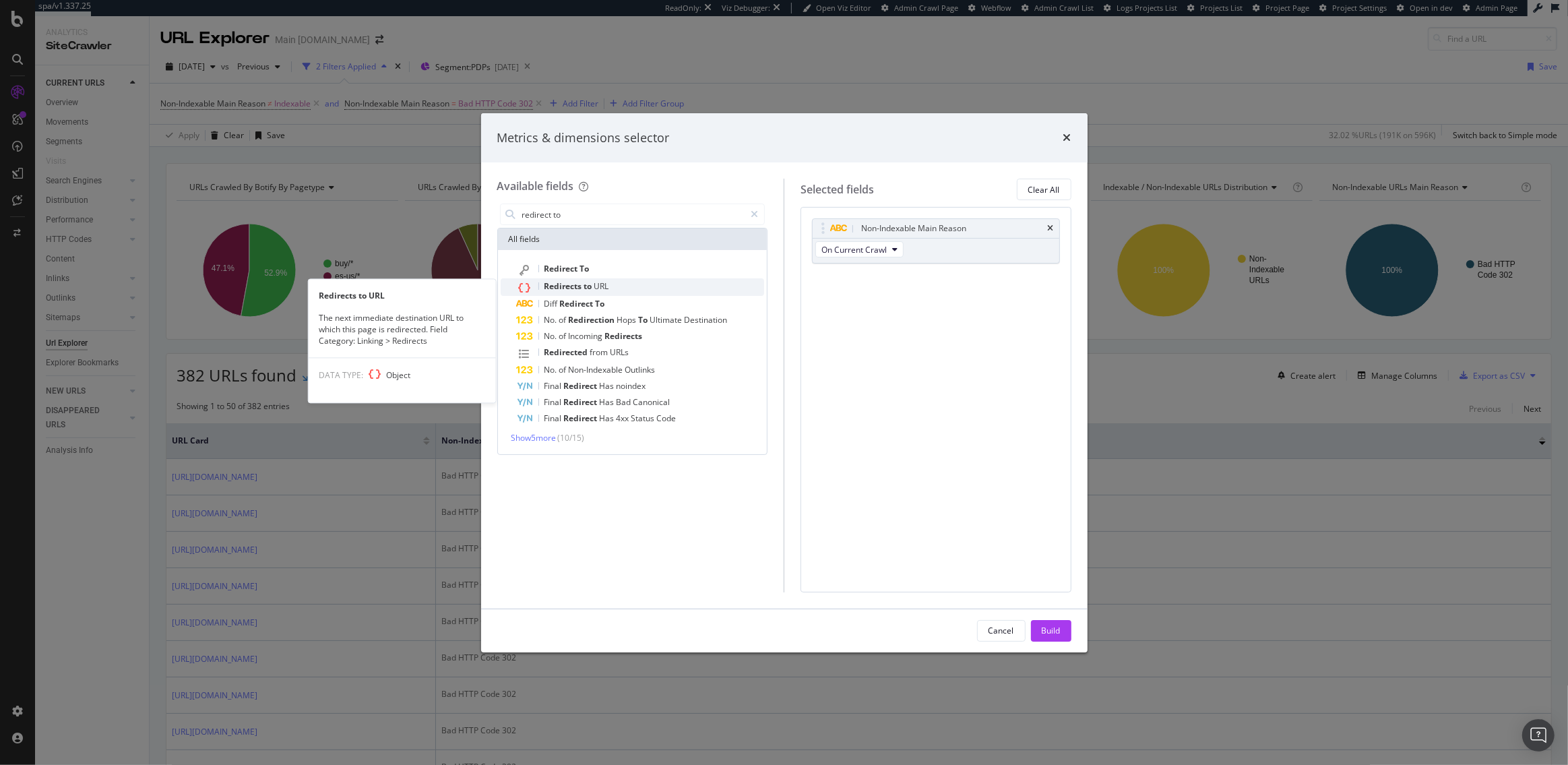
type input "redirect to"
click at [679, 281] on div "Redirects to URL" at bounding box center [641, 287] width 248 height 18
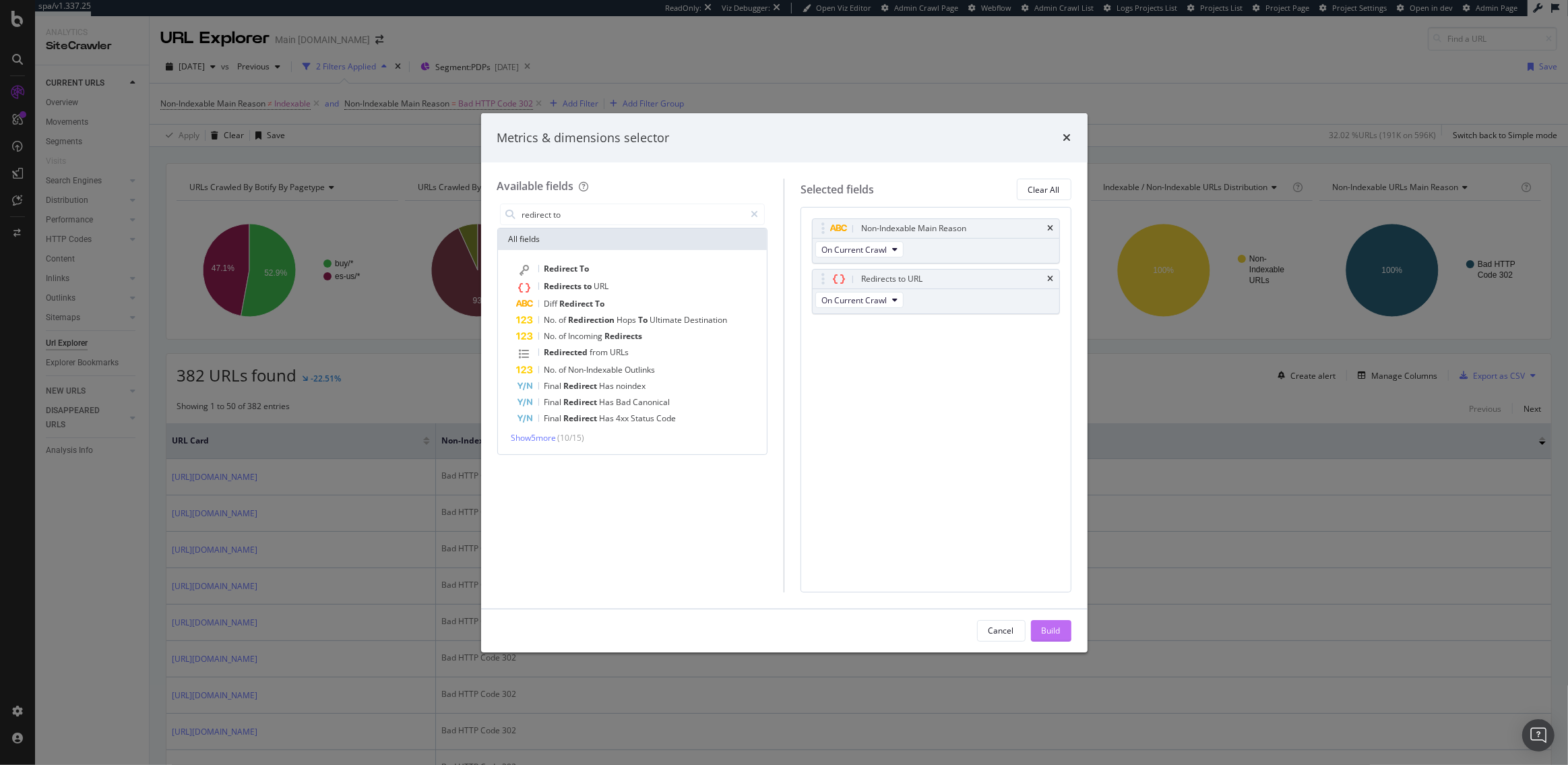
click at [1044, 625] on div "Build" at bounding box center [1050, 631] width 19 height 12
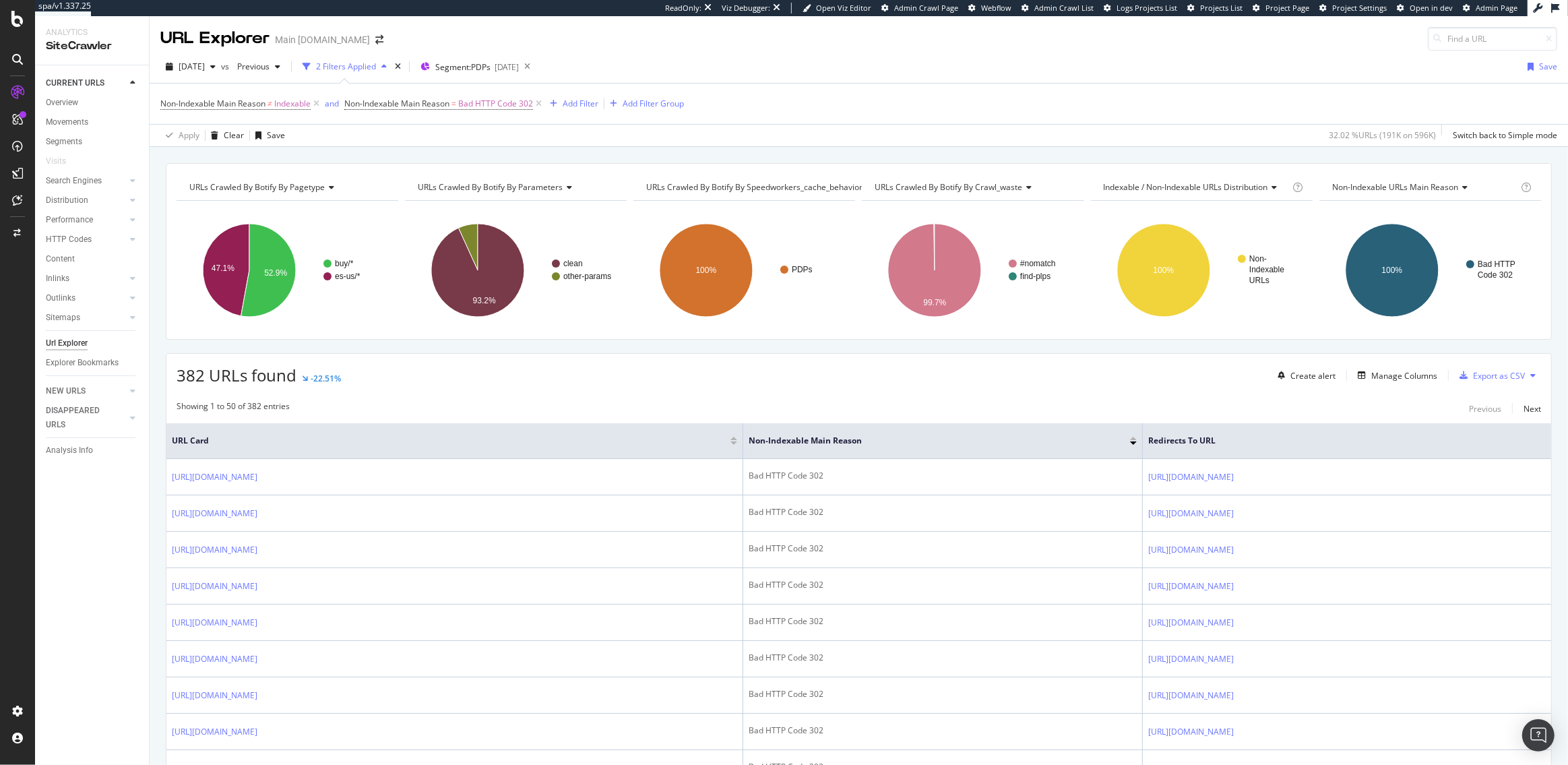
click at [574, 356] on div "382 URLs found -22.51% Create alert Manage Columns Export as CSV" at bounding box center [858, 370] width 1384 height 33
click at [588, 101] on div "Add Filter" at bounding box center [580, 103] width 36 height 12
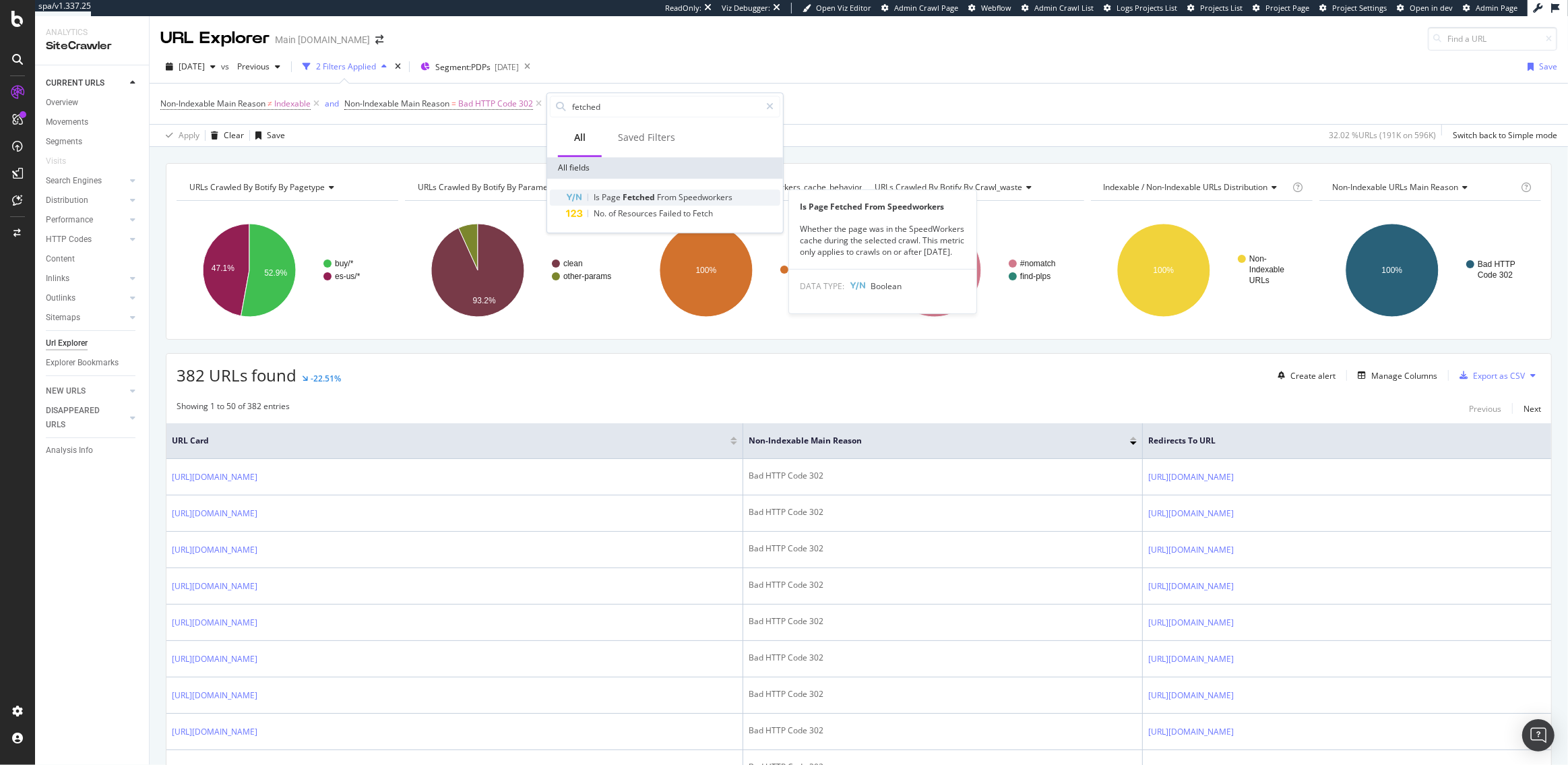
type input "fetched"
click at [637, 198] on span "Fetched" at bounding box center [639, 198] width 35 height 12
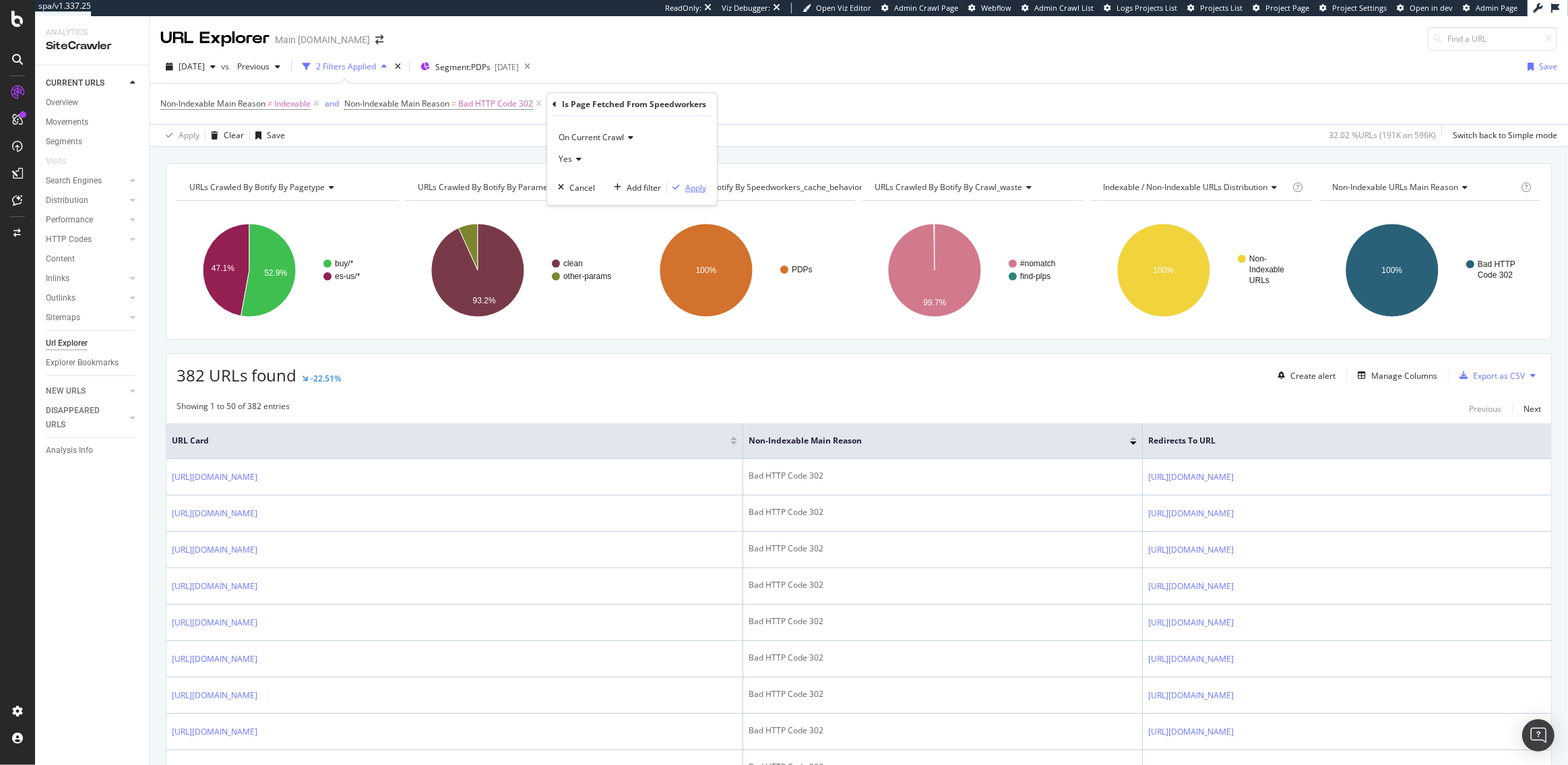
click at [689, 186] on div "Apply" at bounding box center [696, 188] width 21 height 12
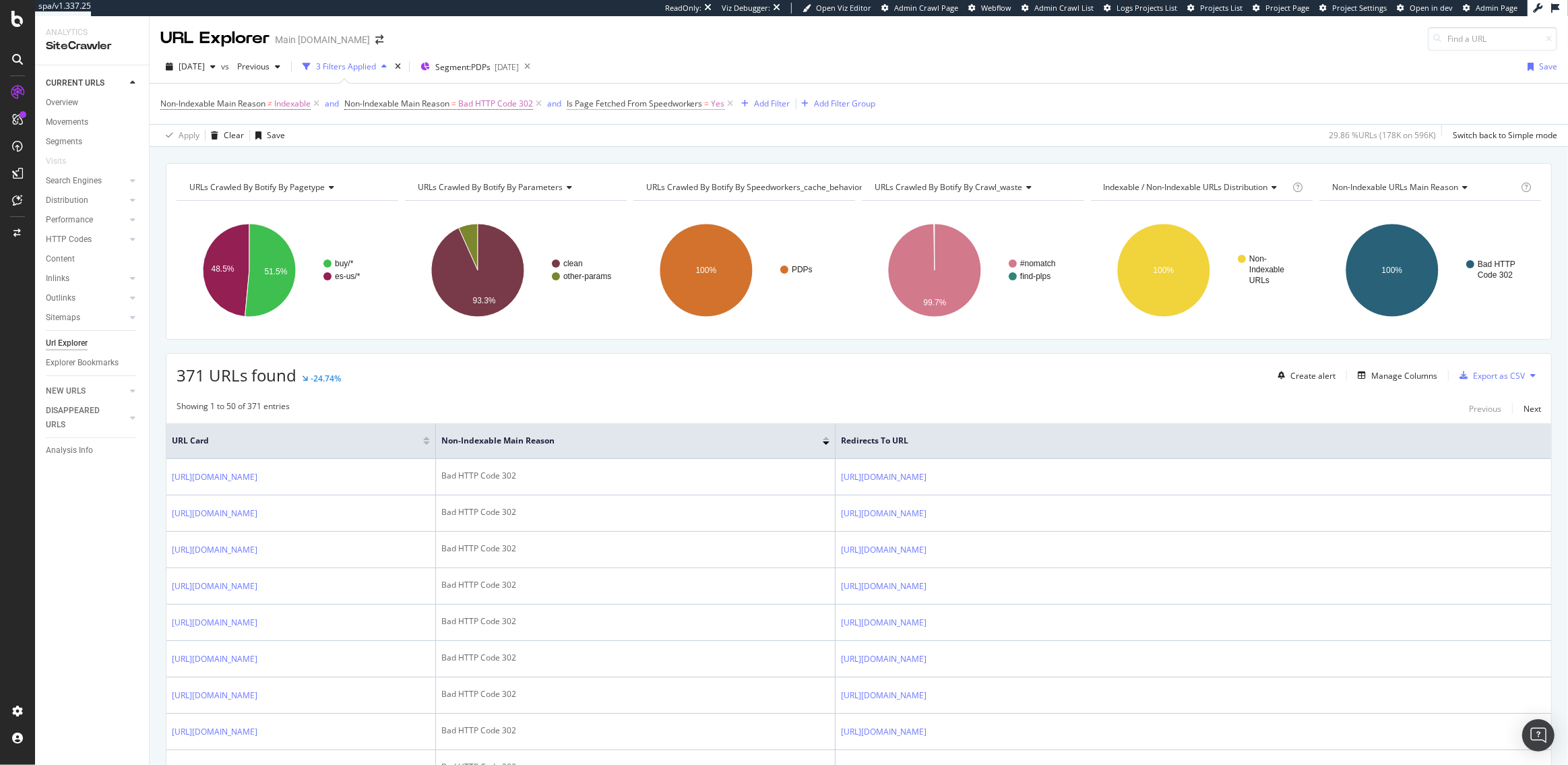
click at [658, 104] on span "Is Page Fetched From Speedworkers" at bounding box center [634, 103] width 136 height 12
click at [593, 156] on span "Yes" at bounding box center [588, 157] width 14 height 12
click at [598, 197] on div "No" at bounding box center [656, 203] width 144 height 18
click at [710, 181] on div "Apply" at bounding box center [718, 185] width 21 height 12
click at [681, 103] on span "Is Page Fetched From Speedworkers" at bounding box center [634, 103] width 136 height 12
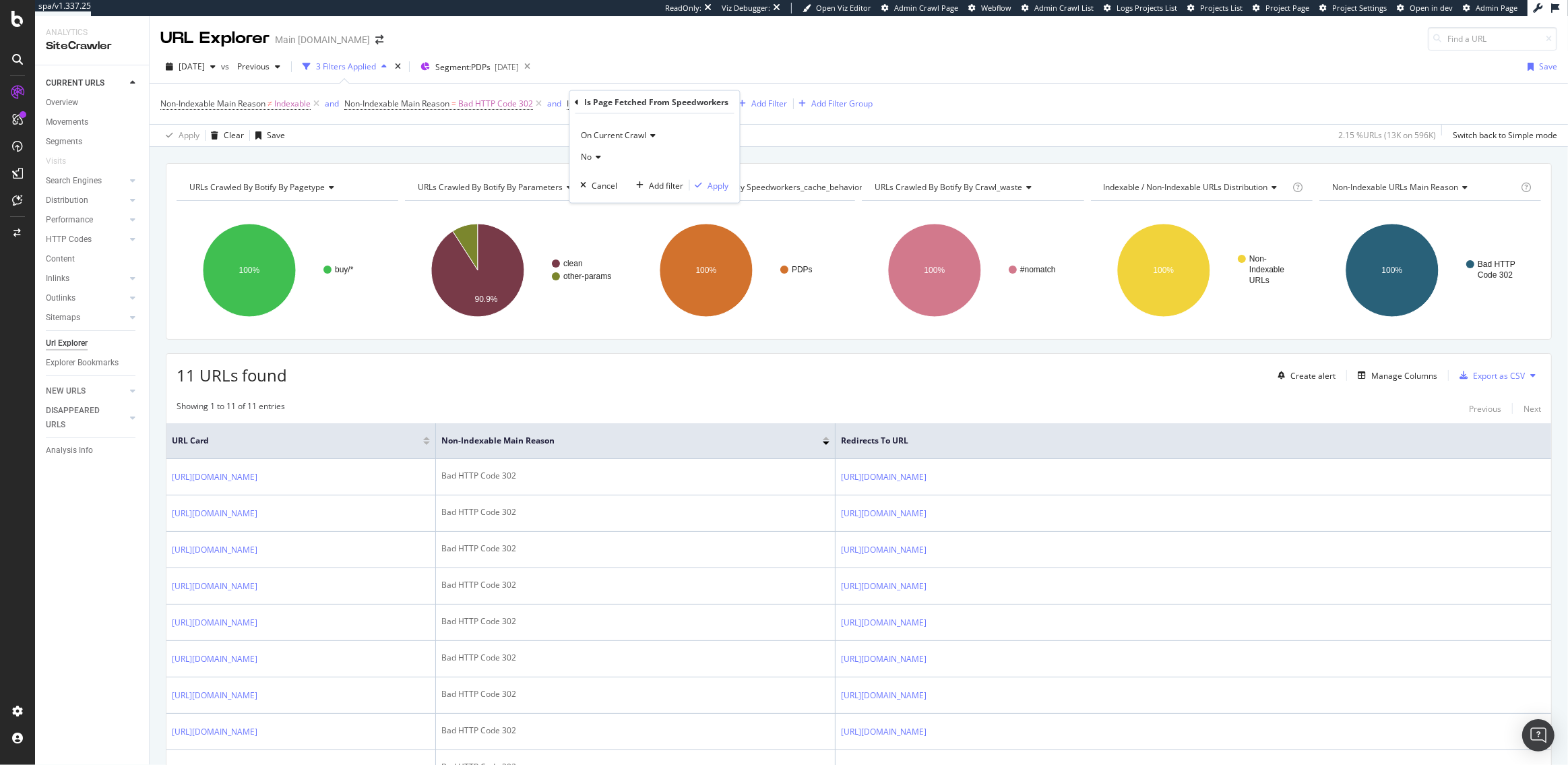
click at [605, 132] on span "On Current Crawl" at bounding box center [614, 135] width 66 height 12
click at [788, 133] on div "Apply Clear Save 2.15 % URLs ( 13K on 596K ) Switch back to Simple mode" at bounding box center [859, 135] width 1418 height 22
click at [643, 105] on span "Is Page Fetched From Speedworkers" at bounding box center [634, 103] width 136 height 12
click at [596, 157] on icon at bounding box center [596, 157] width 9 height 8
click at [596, 183] on span "Yes" at bounding box center [594, 185] width 14 height 12
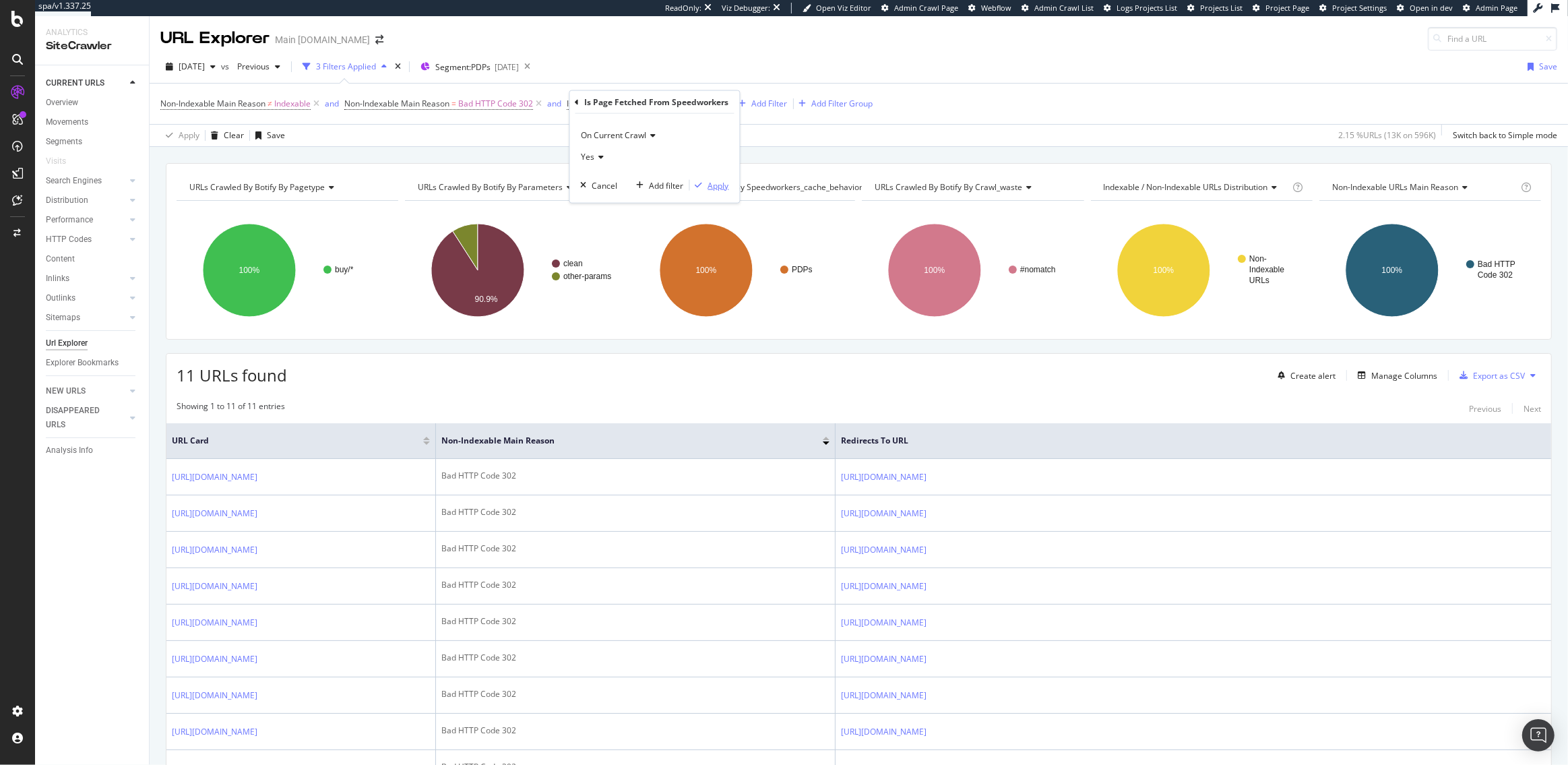
click at [716, 183] on div "Apply" at bounding box center [718, 185] width 21 height 12
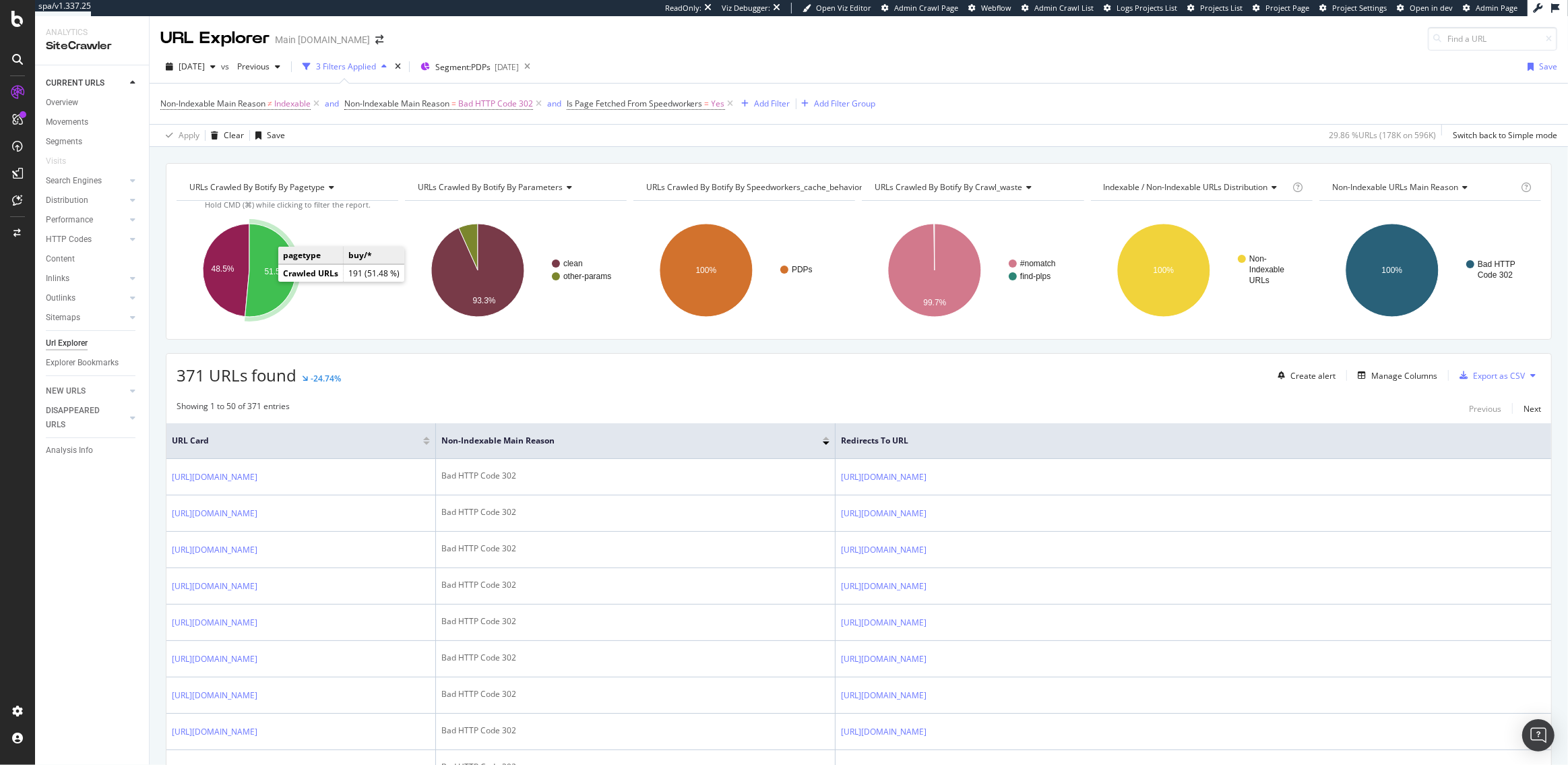
click at [266, 270] on text "51.5%" at bounding box center [275, 270] width 23 height 9
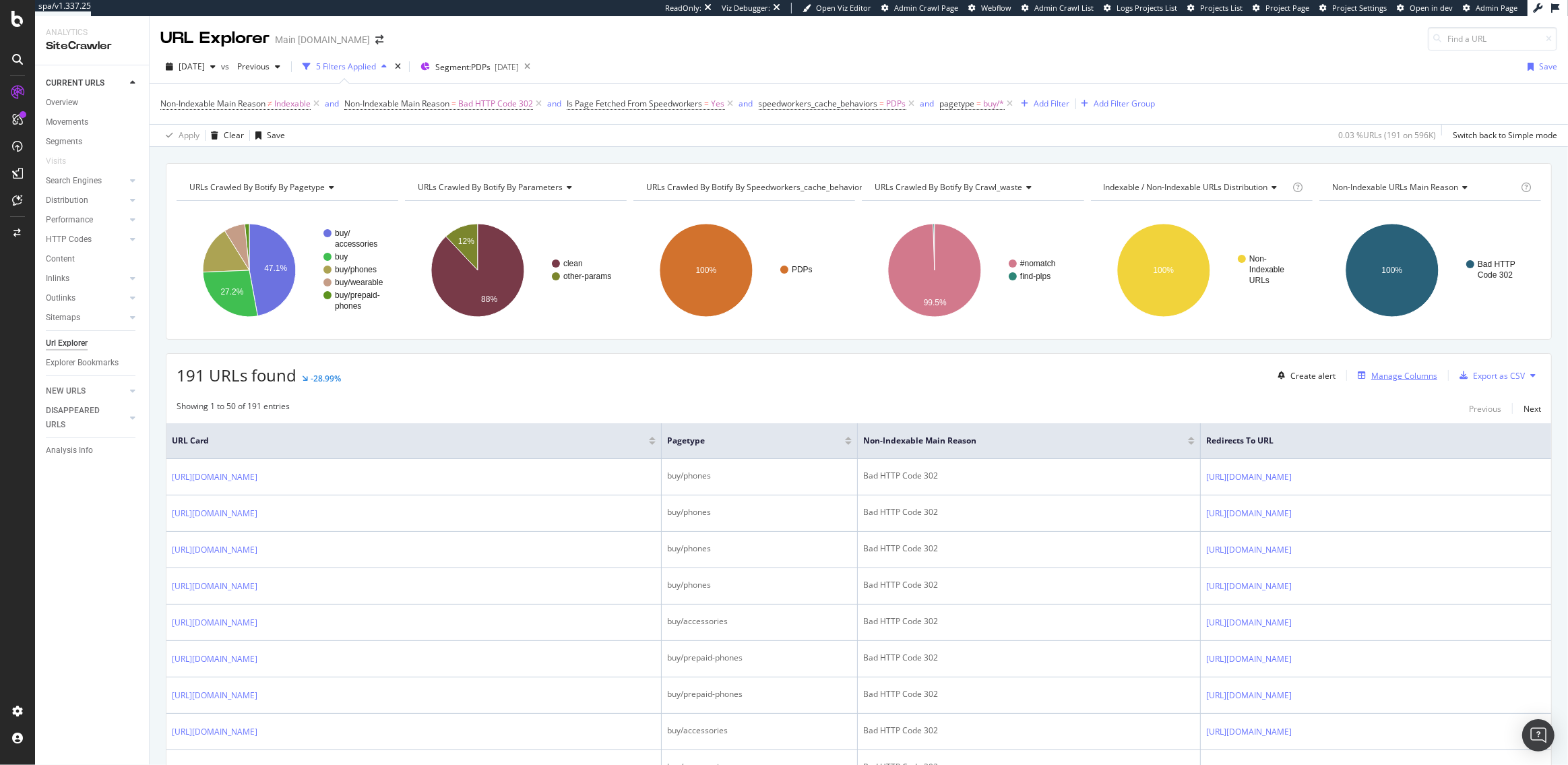
click at [1389, 378] on div "Manage Columns" at bounding box center [1404, 376] width 66 height 12
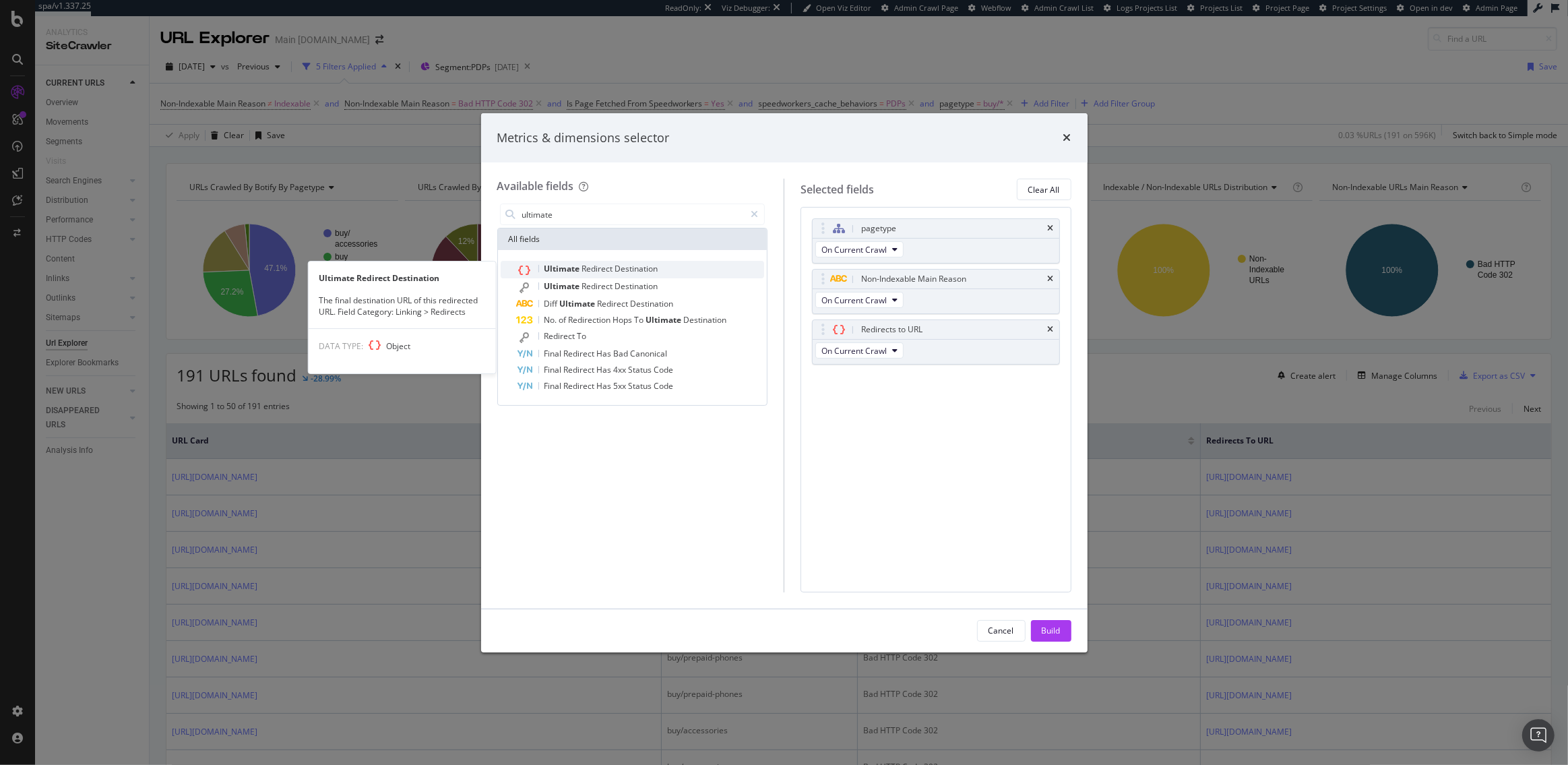
type input "ultimate"
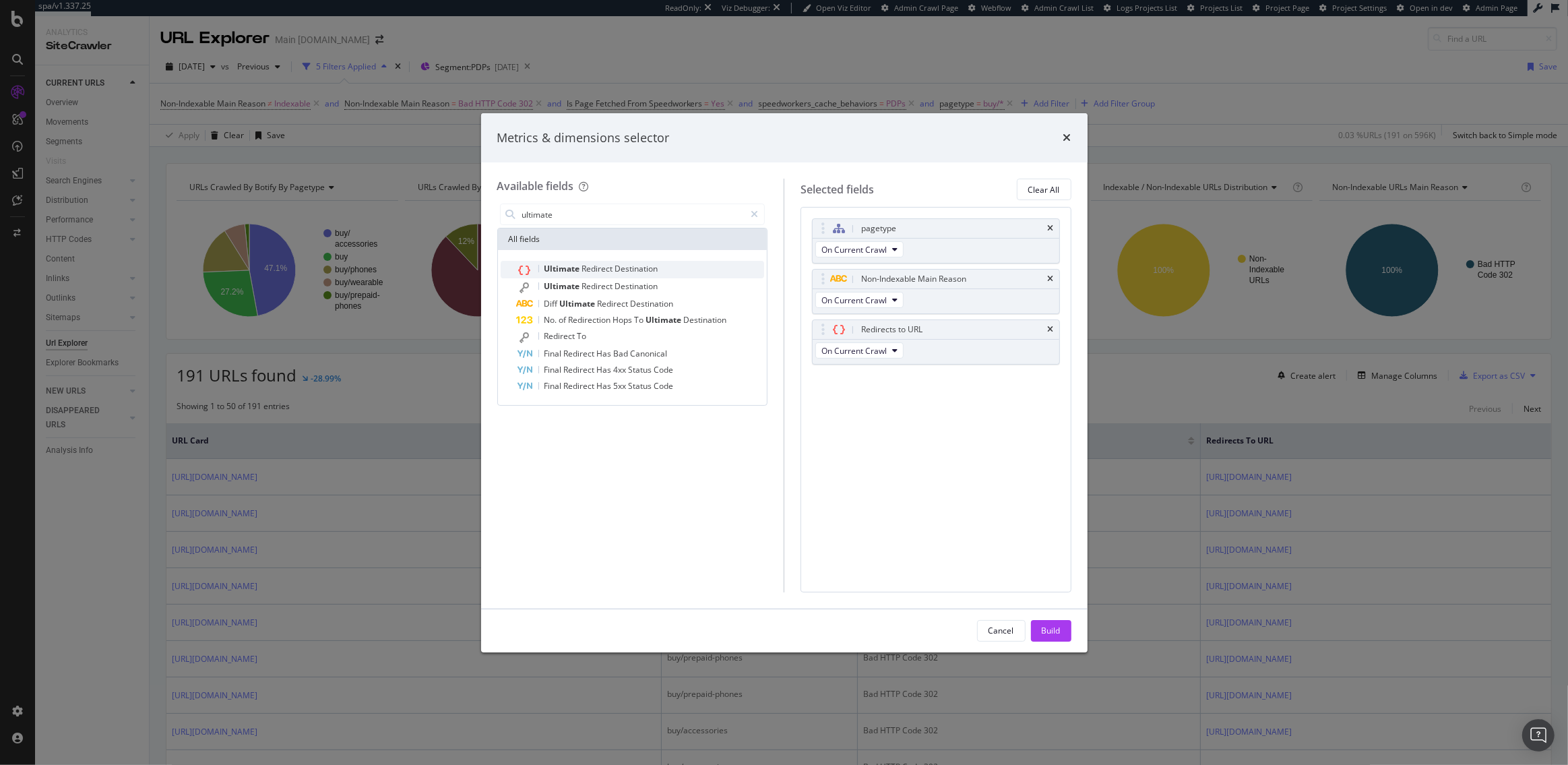
click at [671, 269] on div "Ultimate Redirect Destination" at bounding box center [641, 269] width 248 height 18
click at [1047, 629] on div "Build" at bounding box center [1050, 631] width 19 height 12
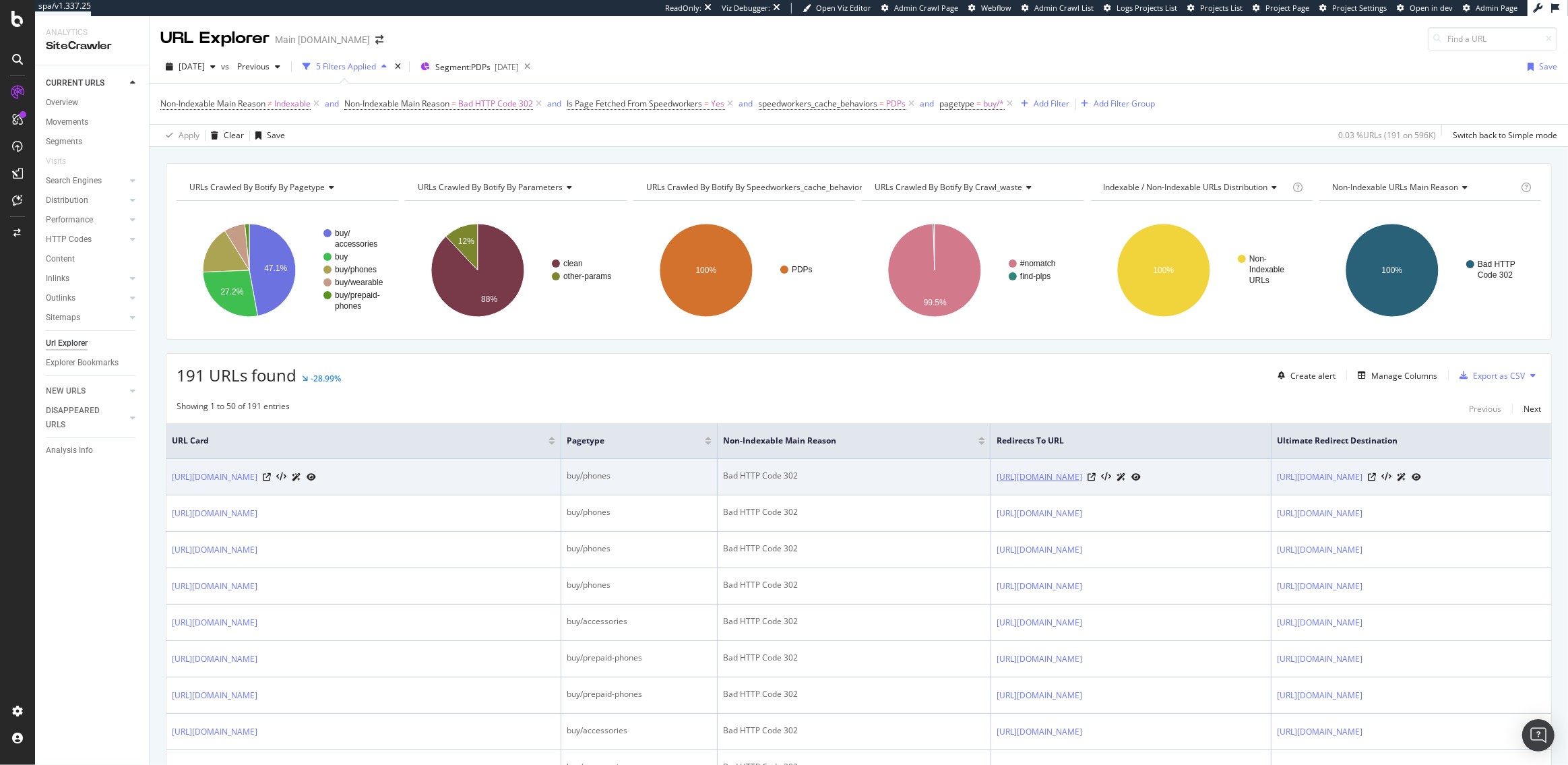
drag, startPoint x: 913, startPoint y: 478, endPoint x: 1094, endPoint y: 478, distance: 181.0
click at [1094, 478] on td "https://www.att.com/buy/phones/queue-lander" at bounding box center [1131, 477] width 280 height 37
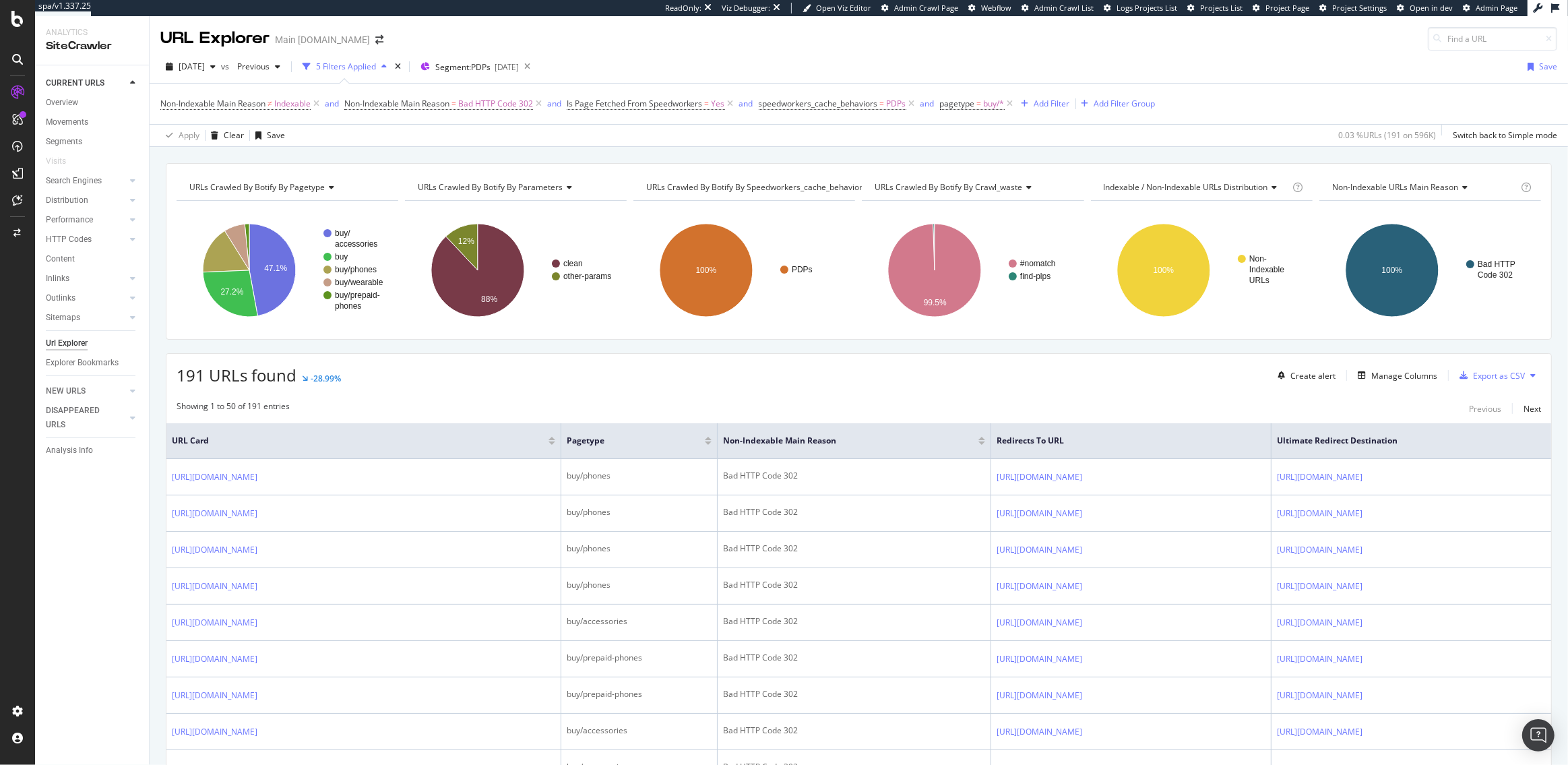
copy link "https://www.att.com/buy/phones/queue-lander"
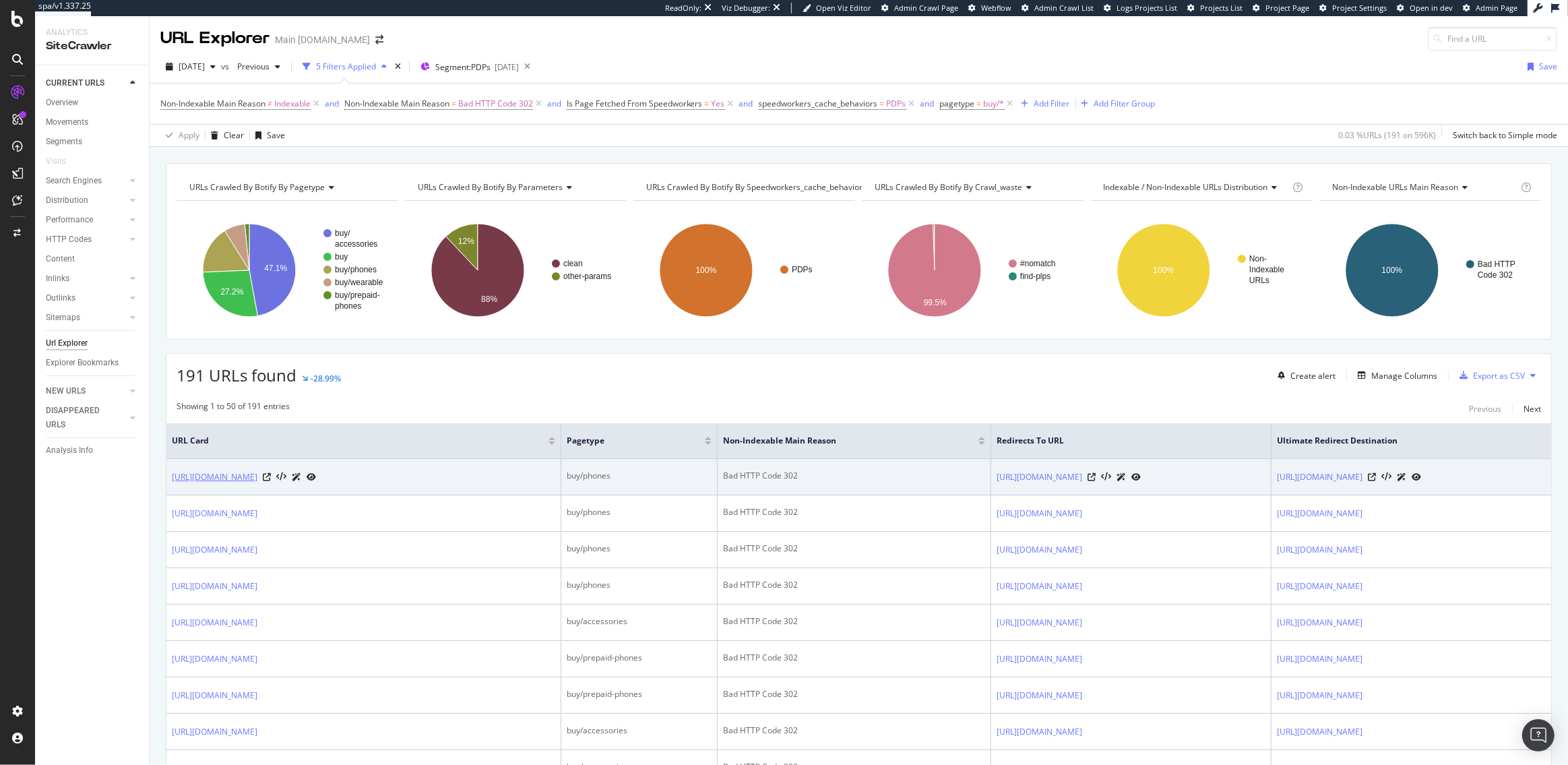
drag, startPoint x: 397, startPoint y: 478, endPoint x: 171, endPoint y: 480, distance: 226.0
click at [172, 480] on div "https://www.att.com/buy/phones/samsung-galaxy-s25.html" at bounding box center [243, 477] width 144 height 14
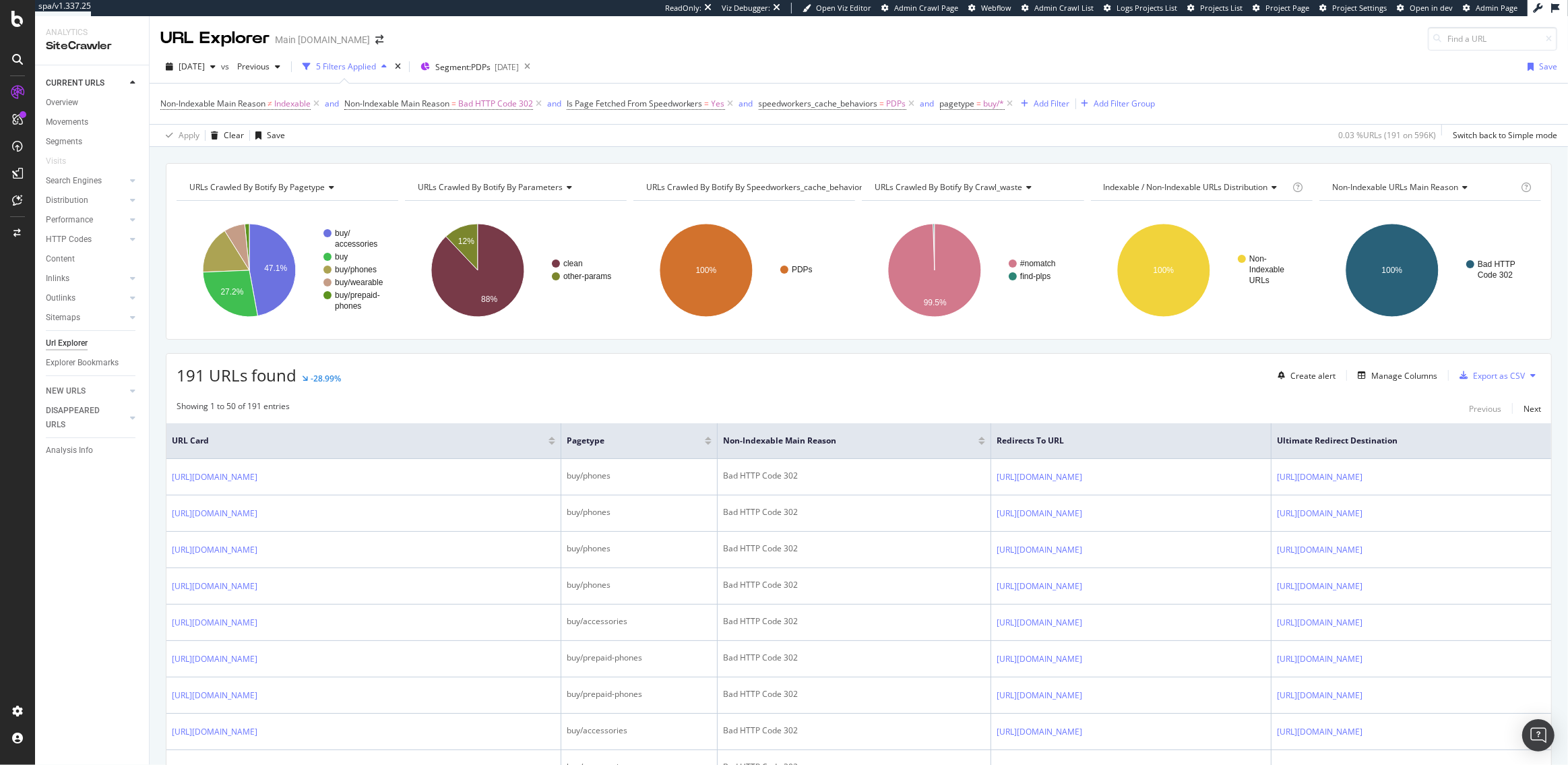
copy link "https://www.att.com/buy/phones/samsung-galaxy-s25.html"
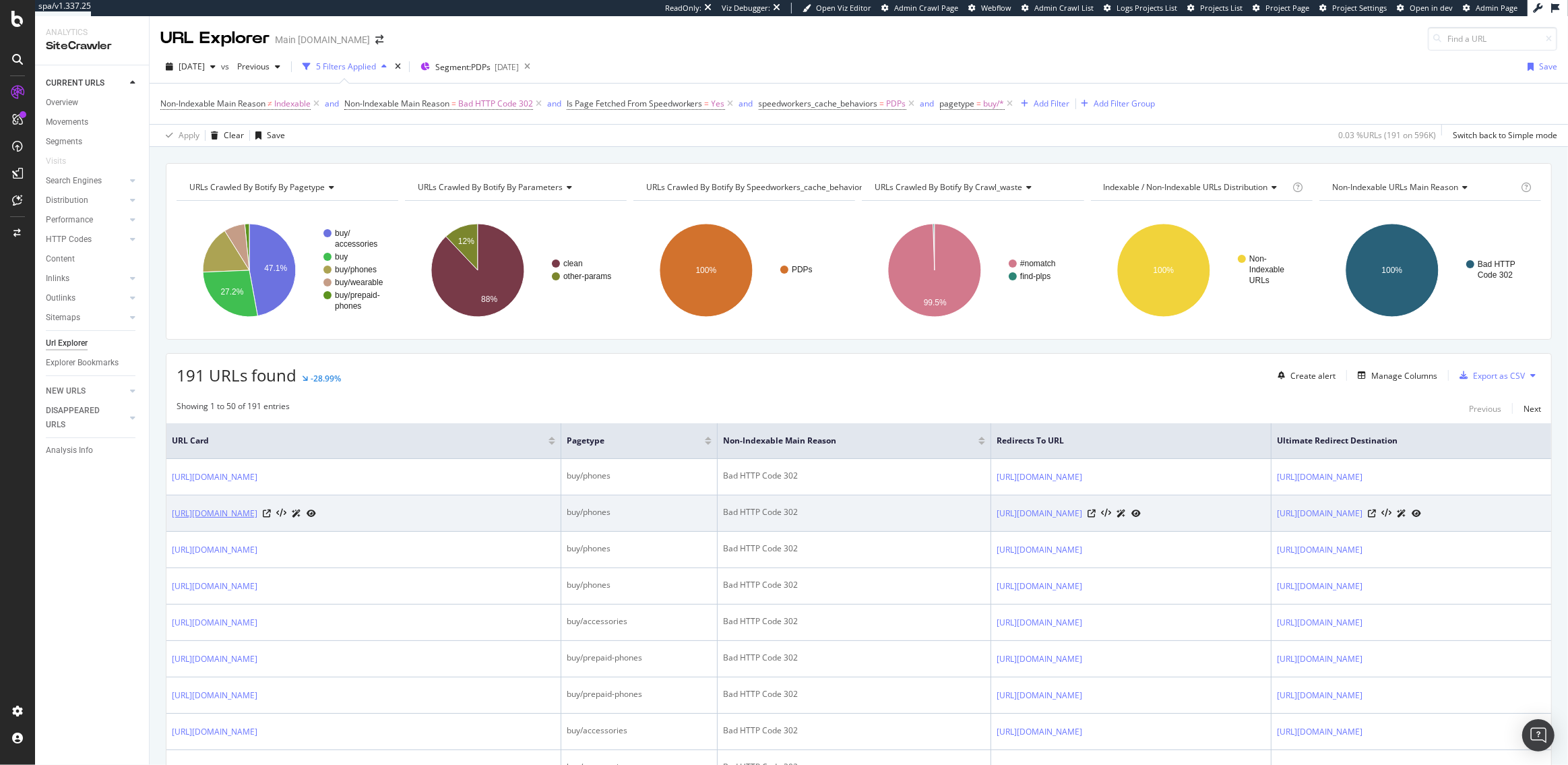
drag, startPoint x: 403, startPoint y: 512, endPoint x: 291, endPoint y: 510, distance: 112.0
click at [291, 510] on div "https://www.att.com/buy/phones/google-pixel-10-pro-xl.html" at bounding box center [243, 513] width 144 height 14
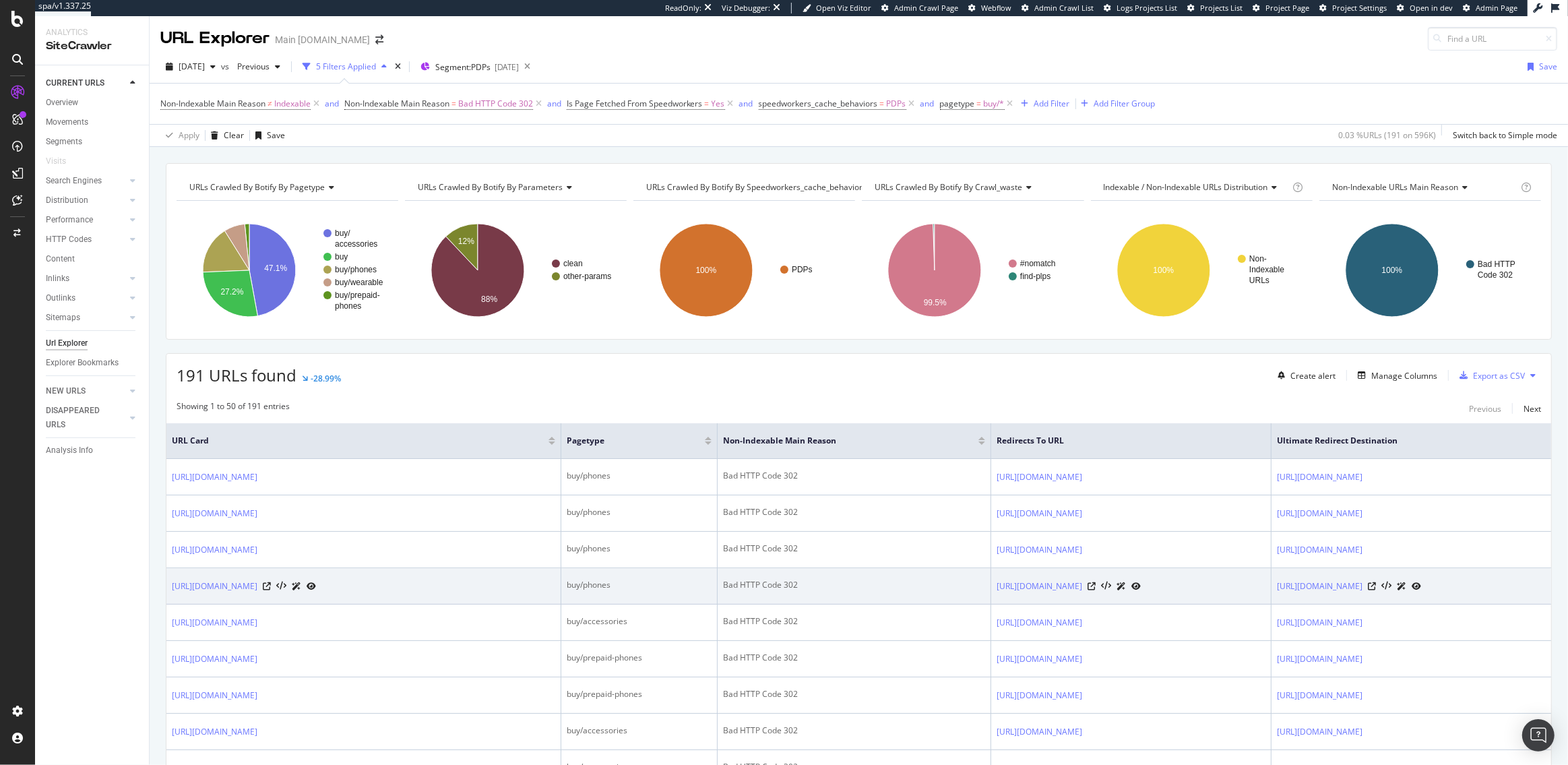
drag, startPoint x: 501, startPoint y: 586, endPoint x: 171, endPoint y: 589, distance: 330.0
click at [171, 589] on td "https://www.att.com/buy/phones/apple-iphone-16-pro-max-256gb-white-titanium.html" at bounding box center [363, 586] width 394 height 37
copy link "https://www.att.com/buy/phones/apple-iphone-16-pro-max-256gb-white-titanium.html"
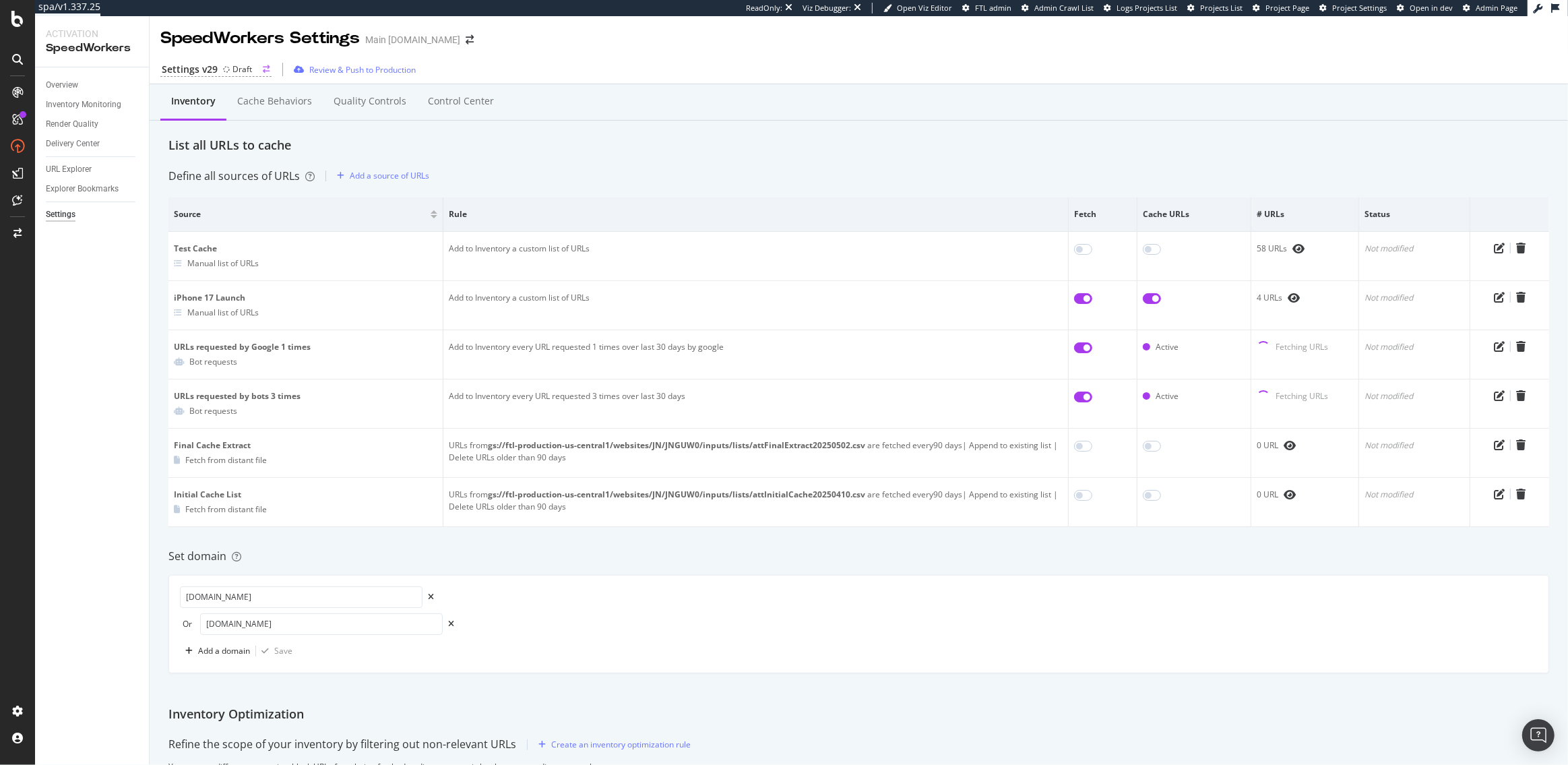
click at [220, 71] on div "Settings v29 Draft" at bounding box center [216, 70] width 111 height 14
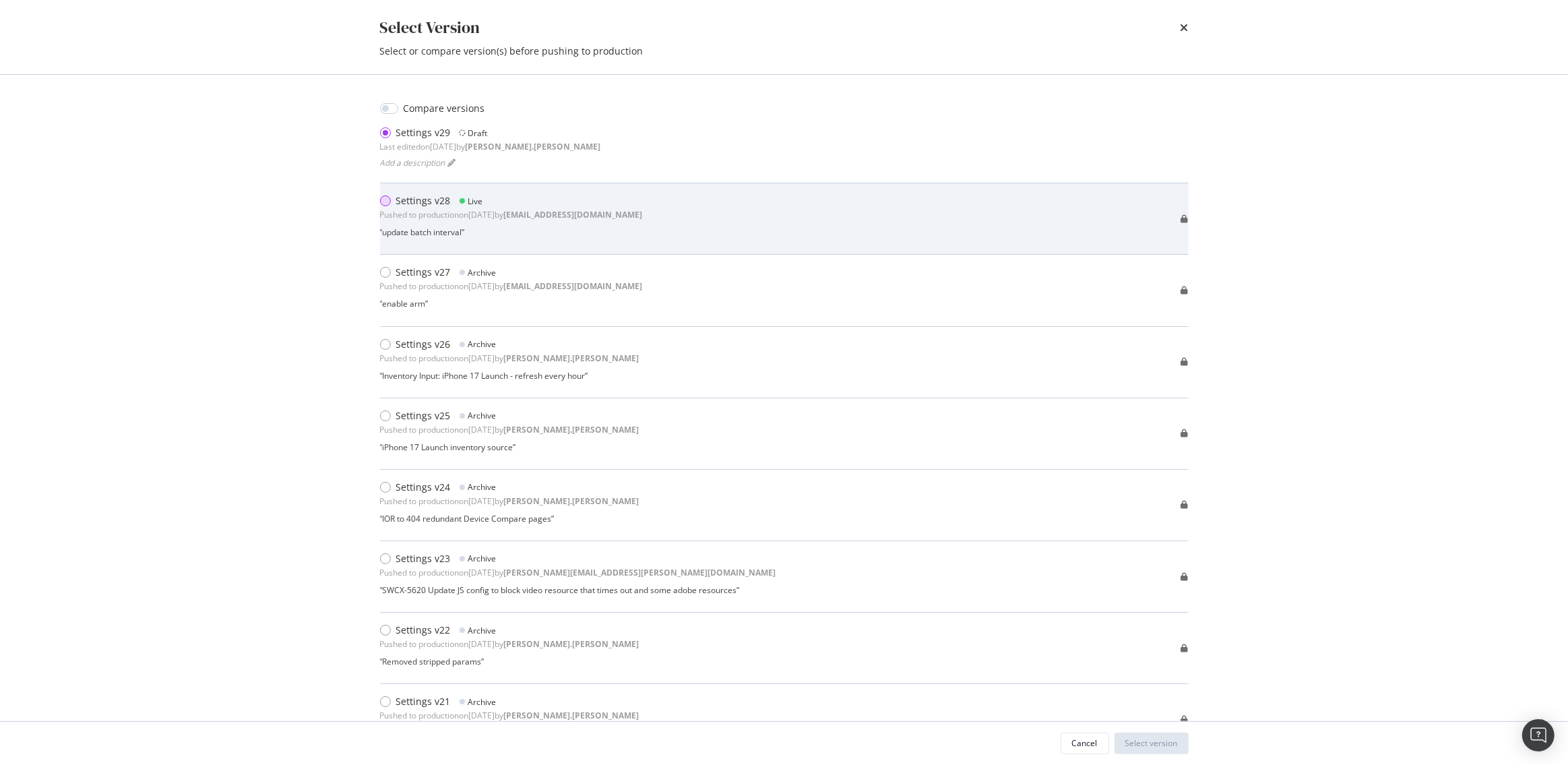
click at [384, 204] on div "modal" at bounding box center [385, 201] width 11 height 11
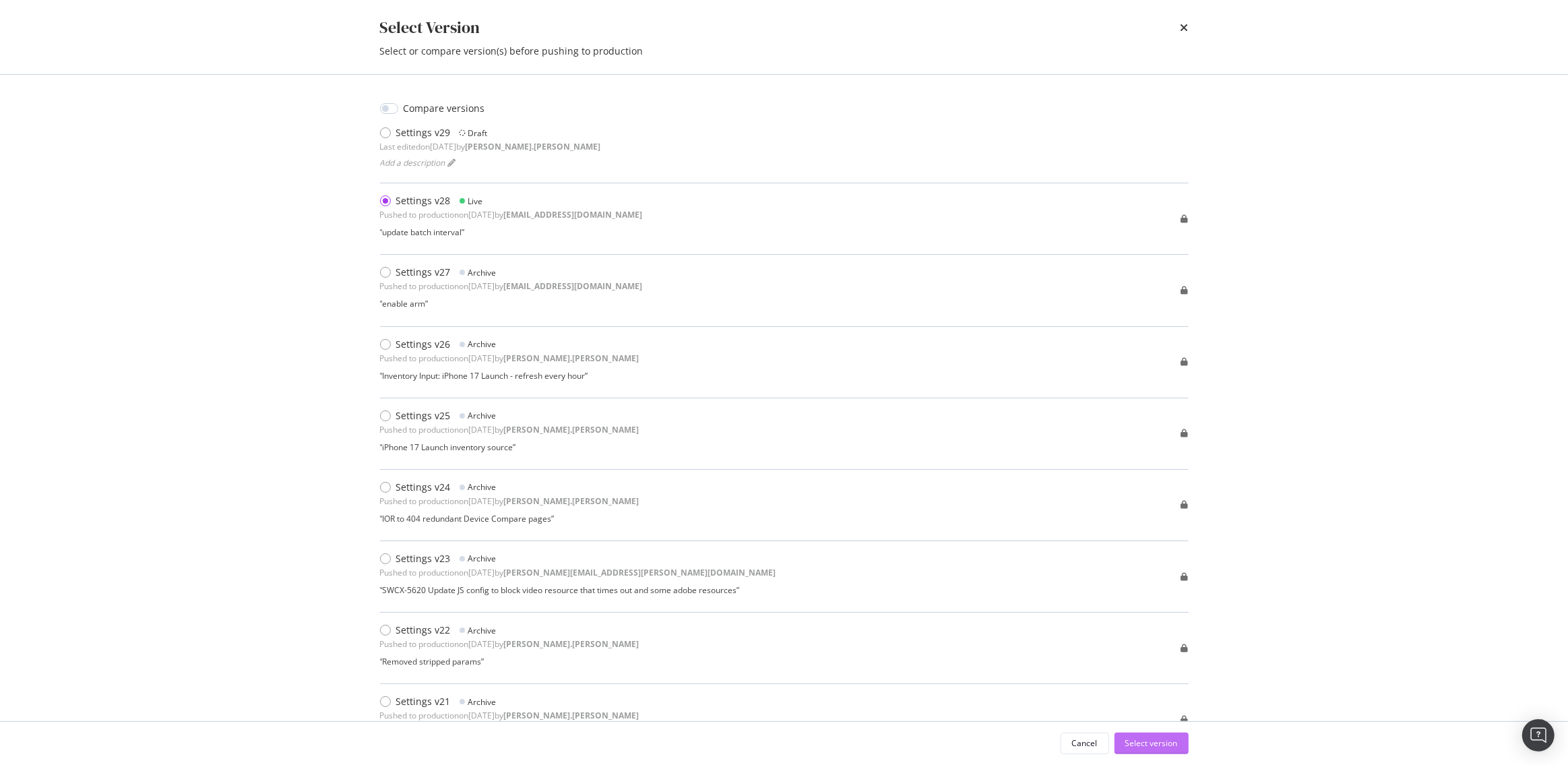
click at [1151, 738] on div "Select version" at bounding box center [1151, 743] width 53 height 12
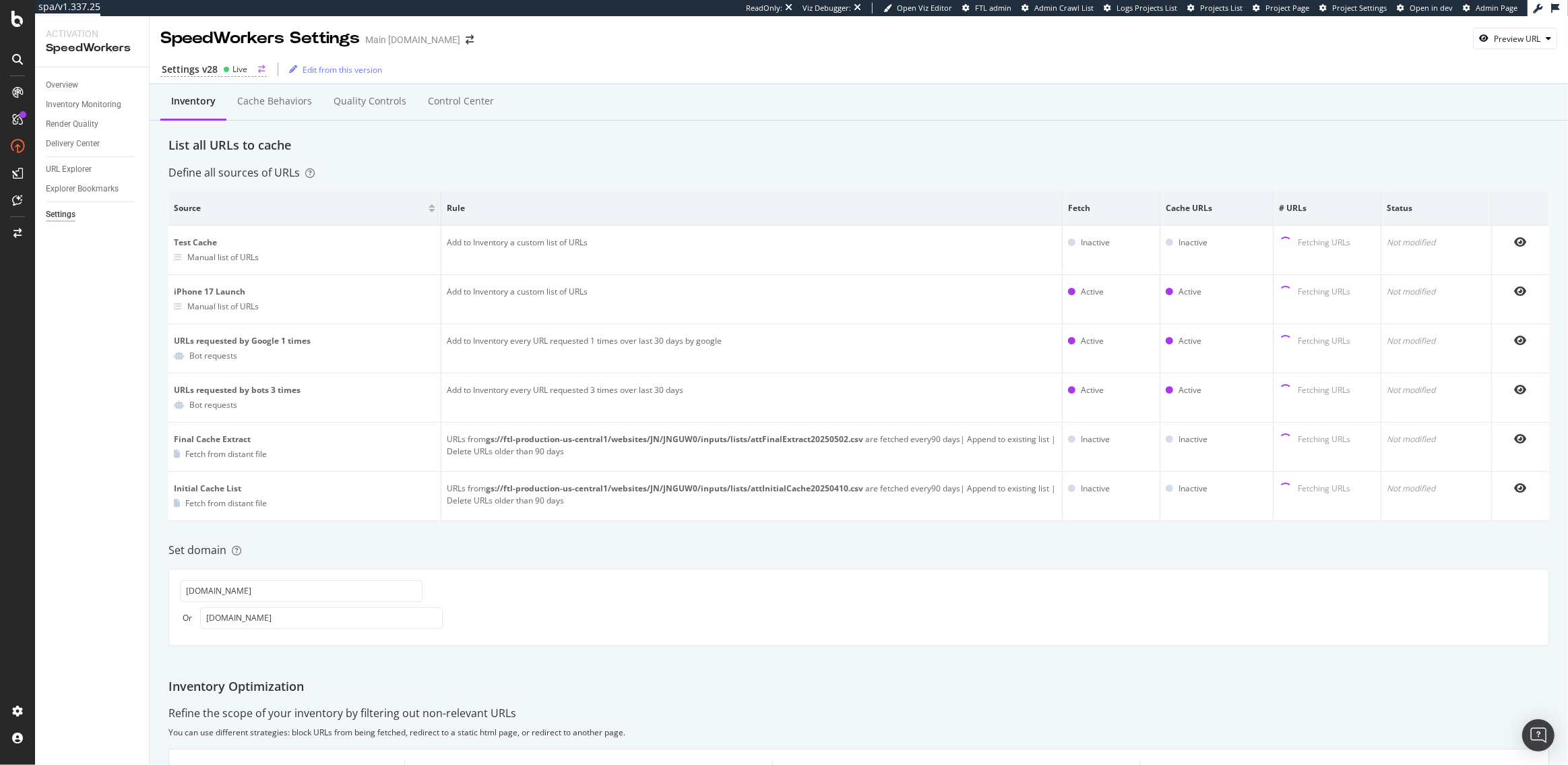
click at [224, 71] on circle at bounding box center [226, 69] width 5 height 5
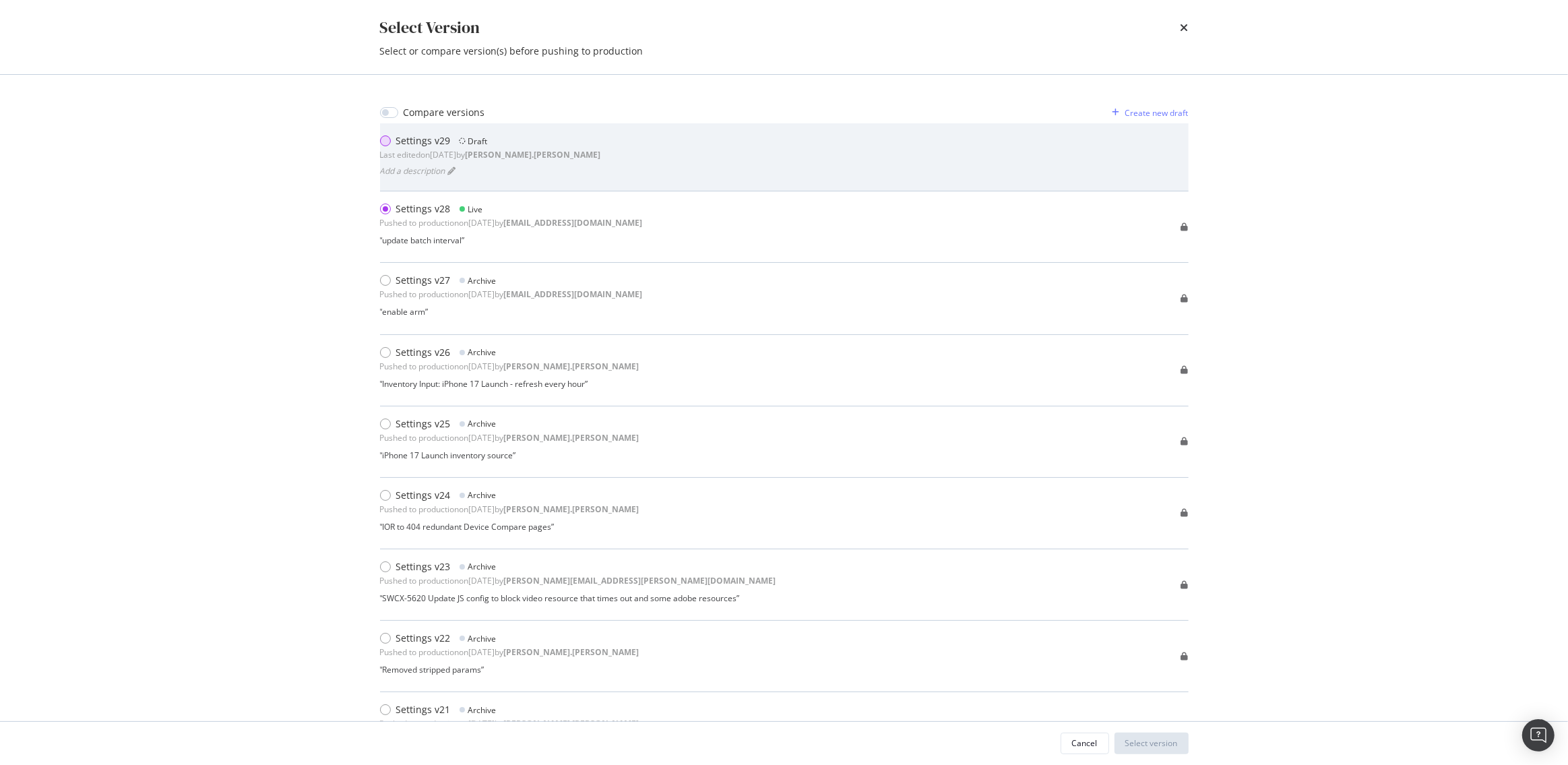
click at [382, 141] on div "modal" at bounding box center [385, 140] width 11 height 11
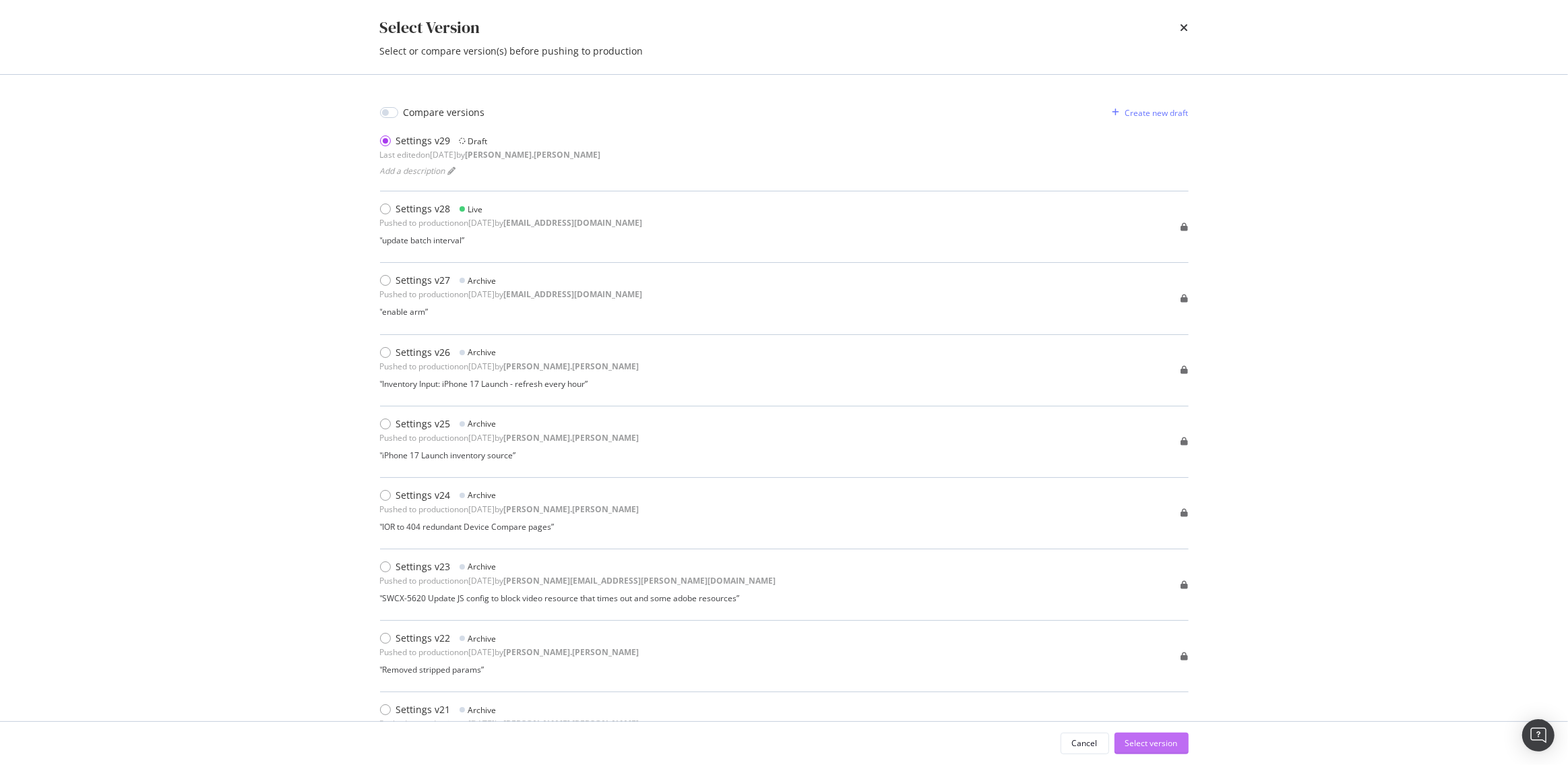
click at [1161, 741] on div "Select version" at bounding box center [1151, 743] width 53 height 12
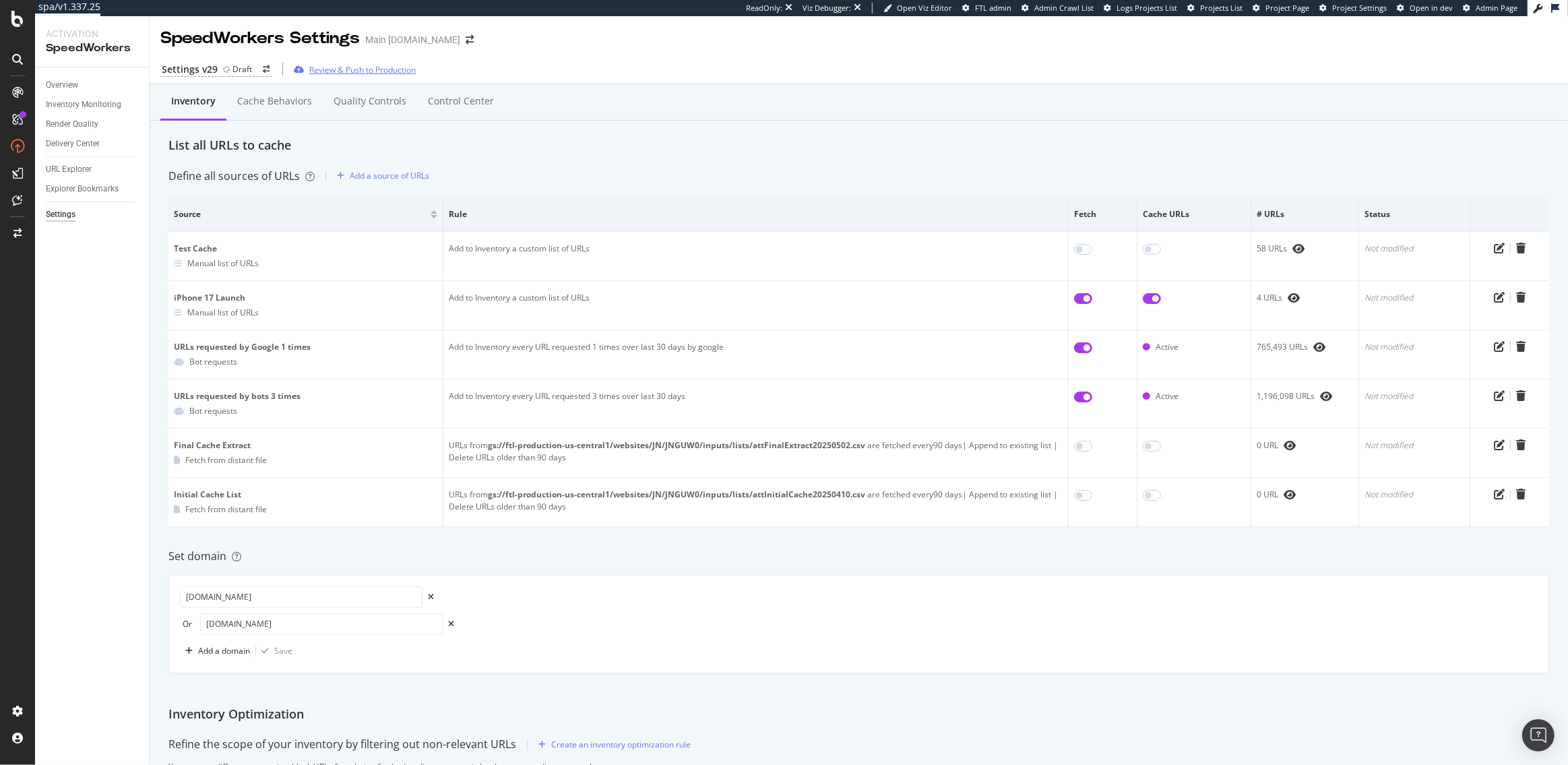
click at [328, 68] on div "Review & Push to Production" at bounding box center [362, 70] width 106 height 12
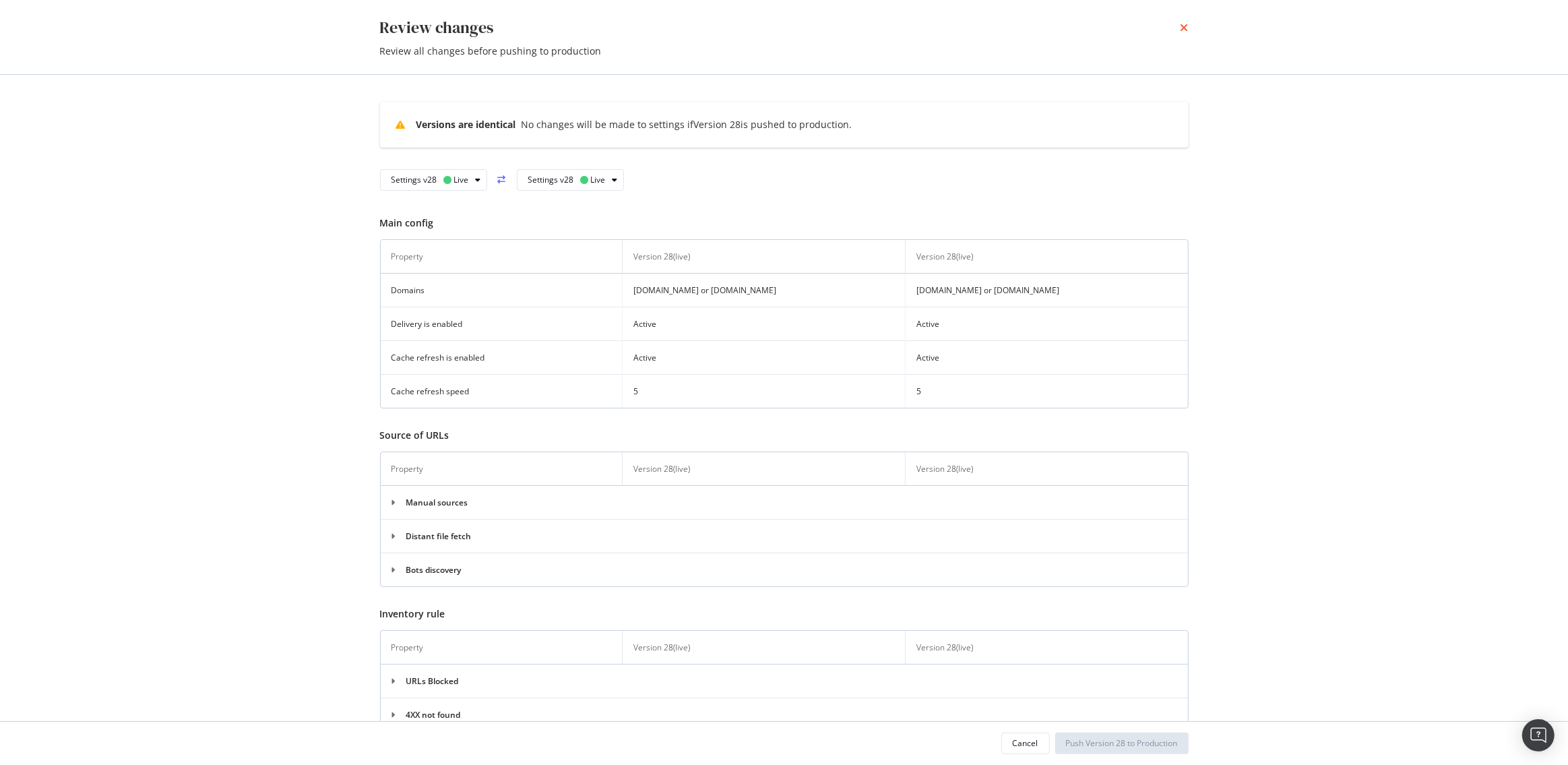
click at [1183, 26] on icon "times" at bounding box center [1184, 27] width 8 height 11
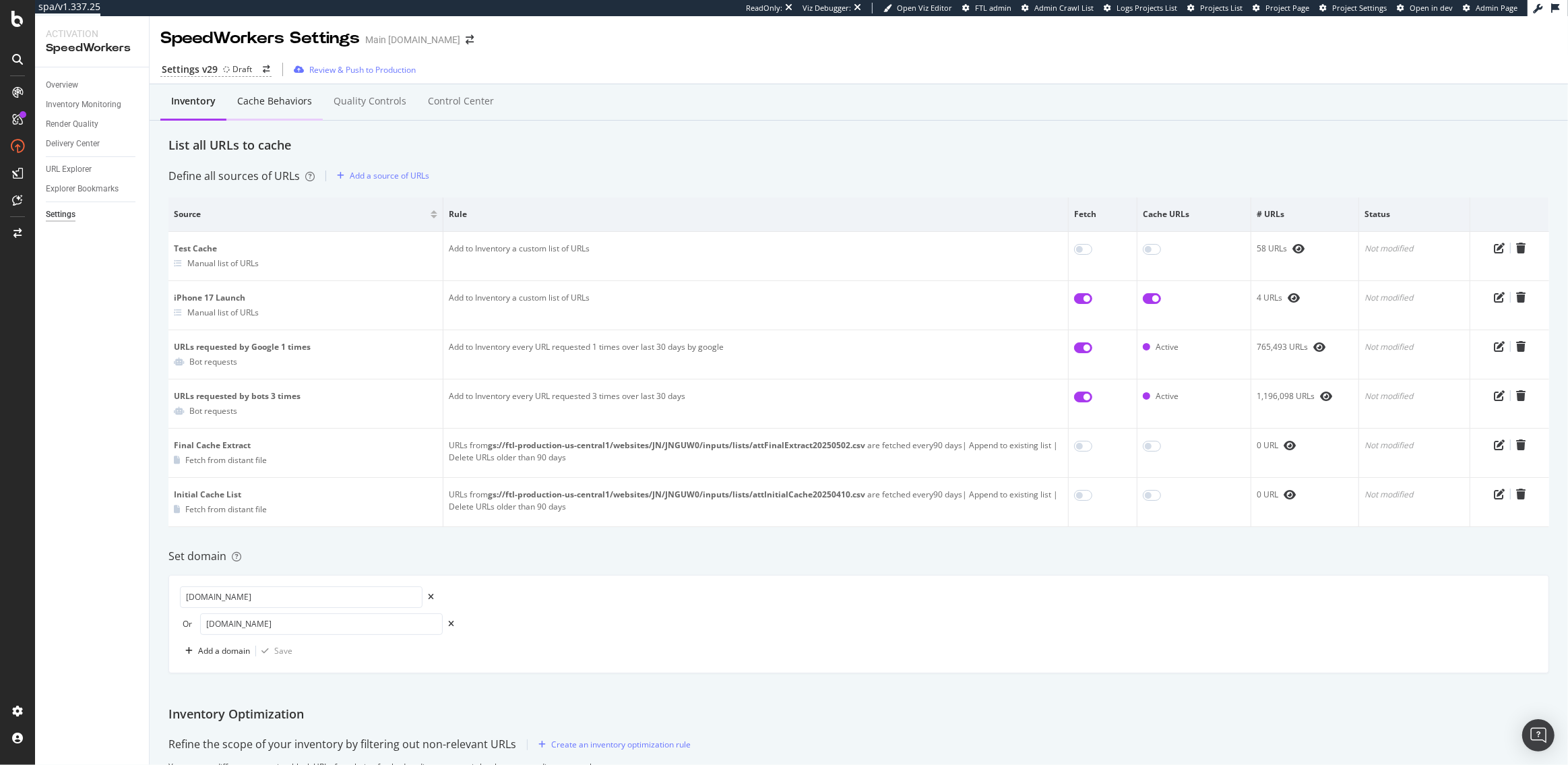
click at [290, 103] on div "Cache behaviors" at bounding box center [274, 101] width 75 height 14
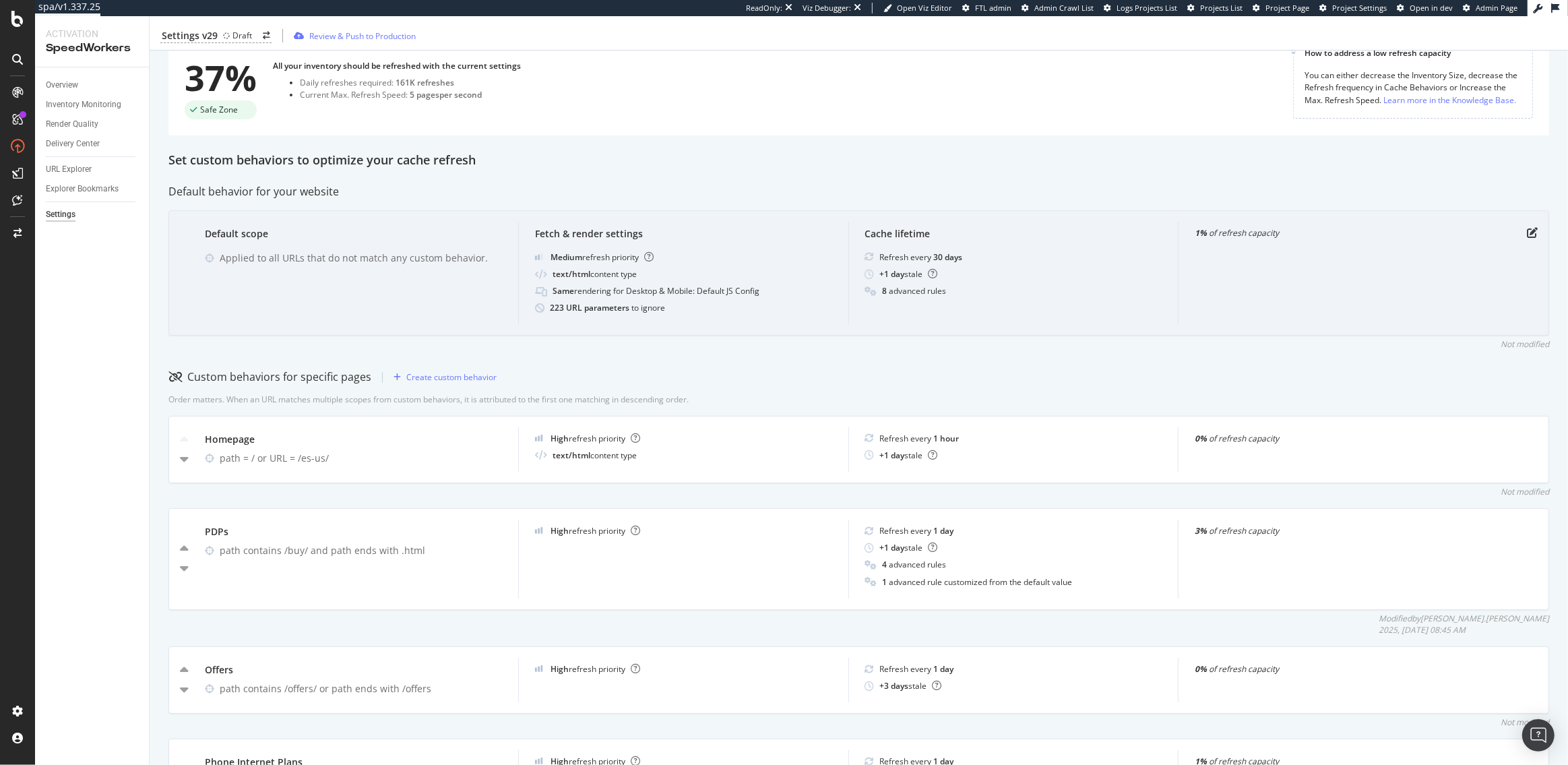
scroll to position [255, 0]
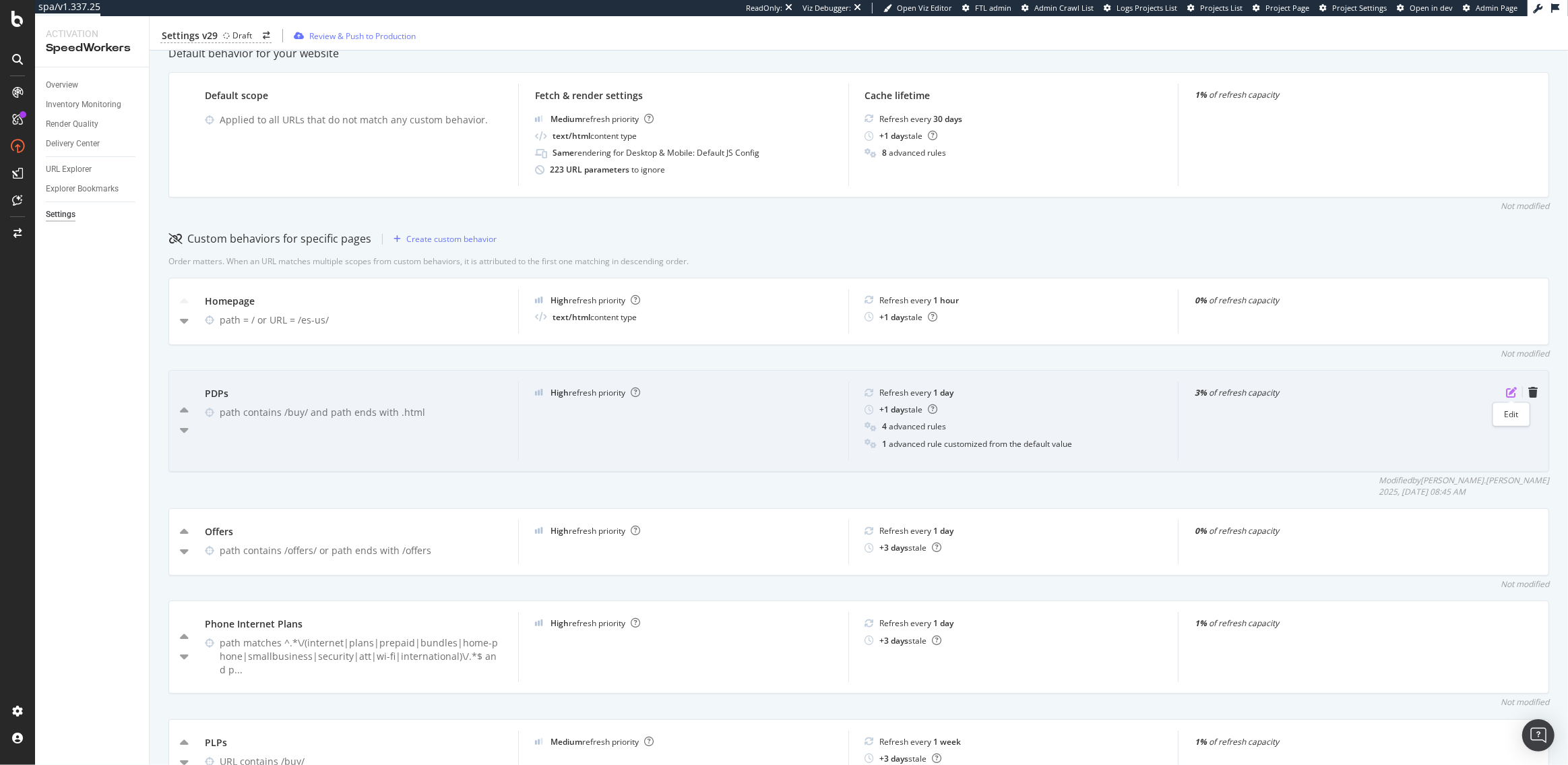
click at [1514, 391] on icon "pen-to-square" at bounding box center [1510, 391] width 11 height 11
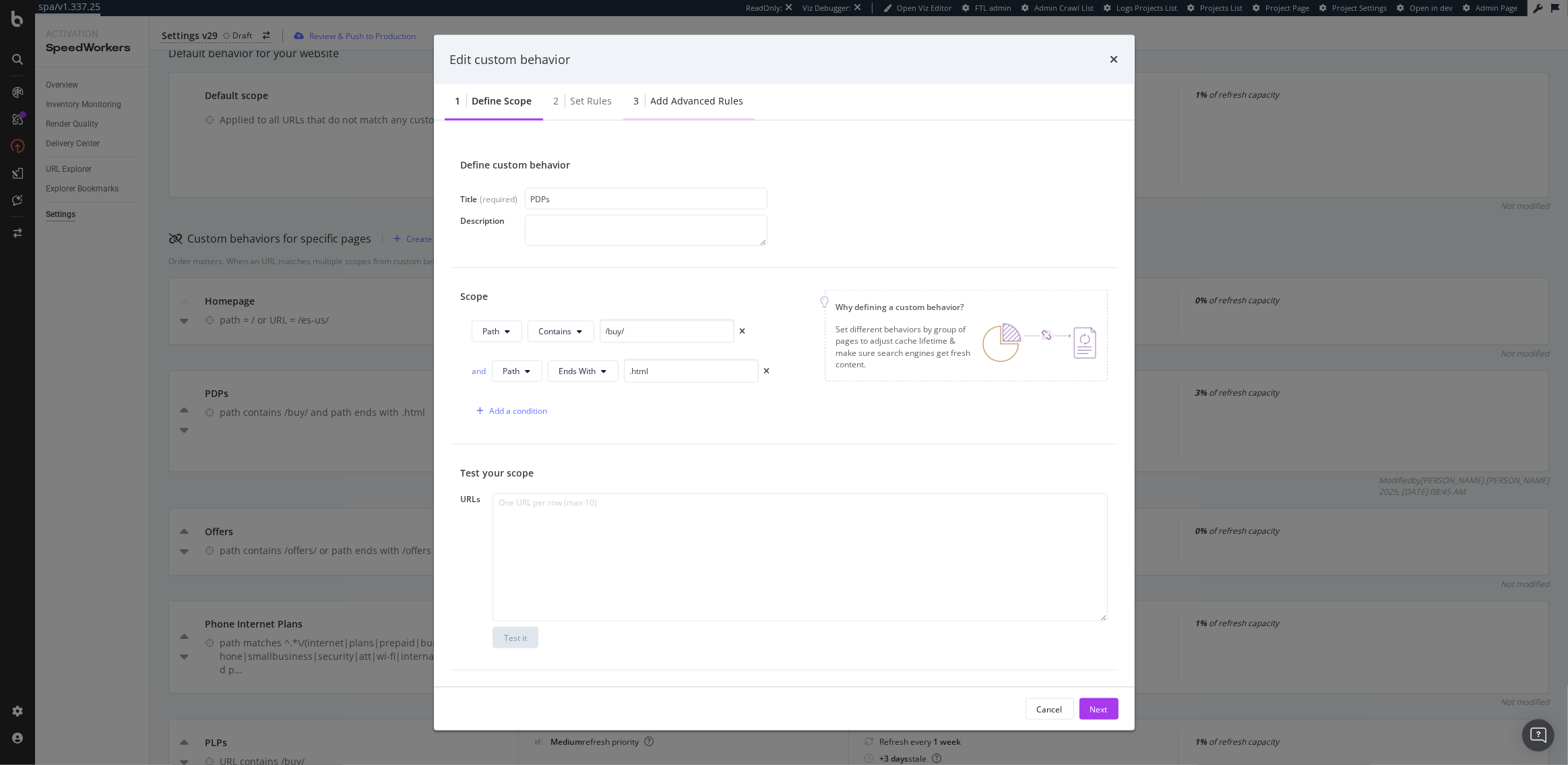
click at [678, 105] on div "Add advanced rules" at bounding box center [698, 101] width 93 height 14
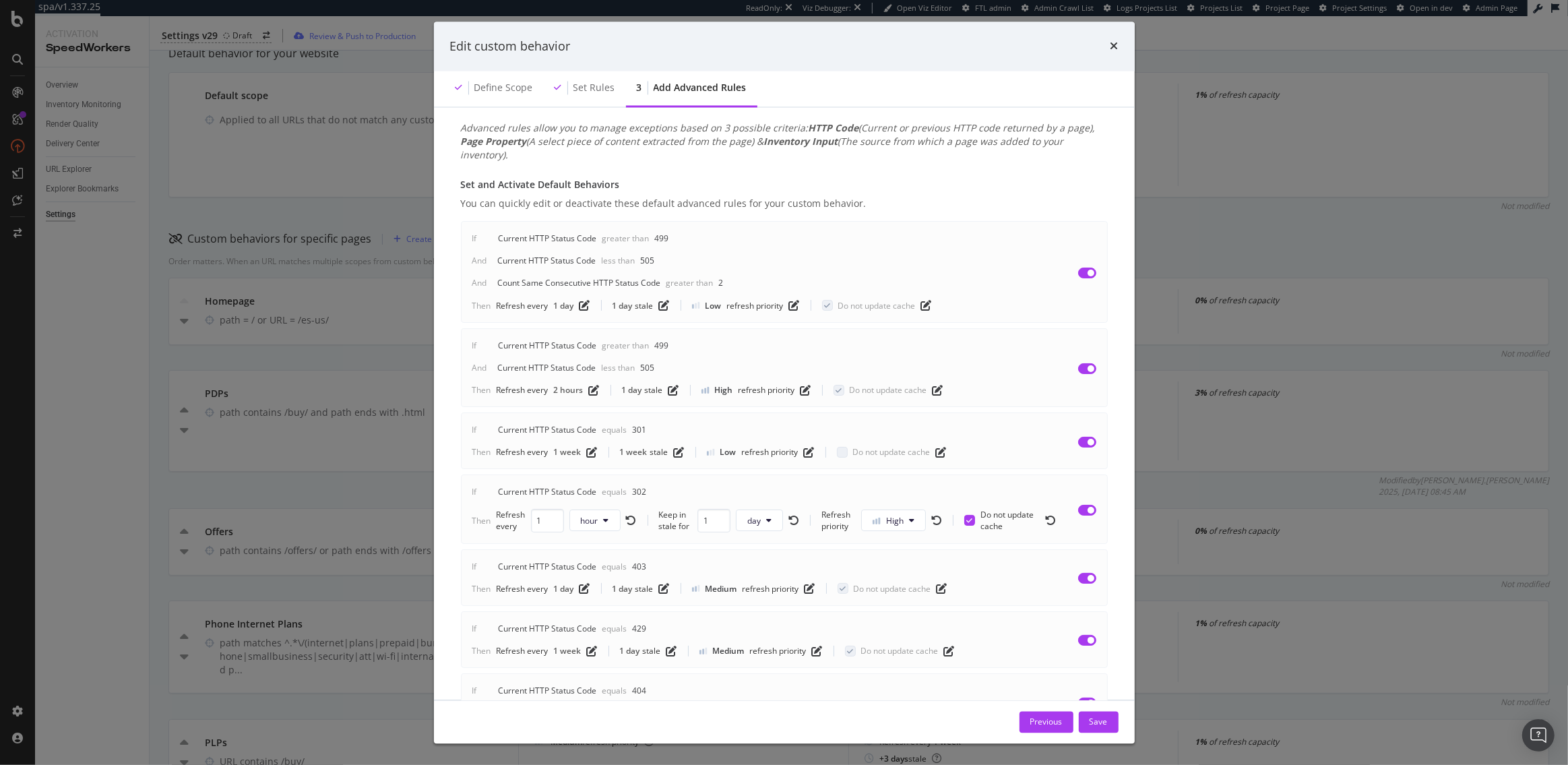
scroll to position [24, 0]
click at [1094, 723] on div "Save" at bounding box center [1098, 721] width 18 height 12
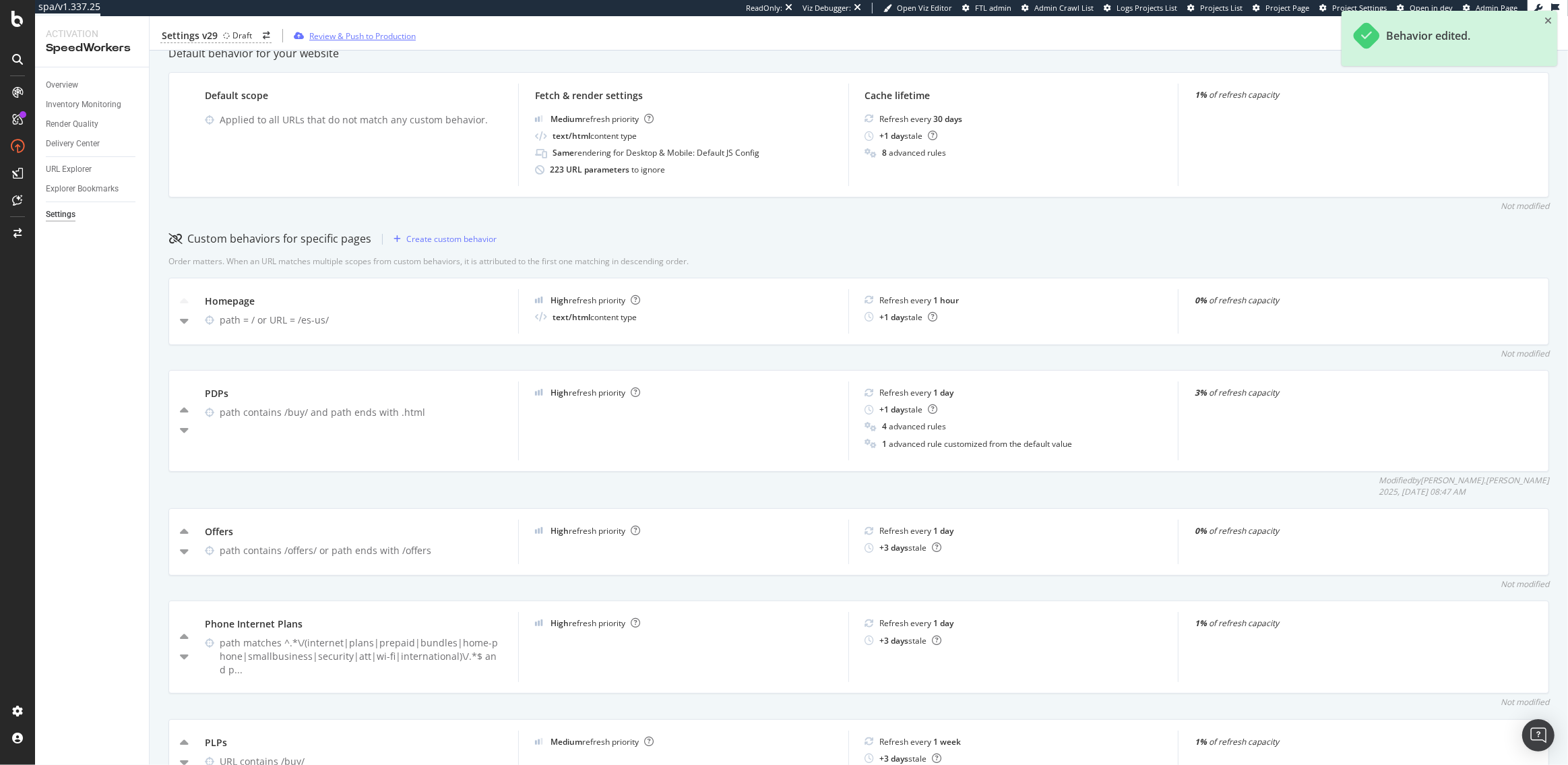
click at [355, 35] on div "Review & Push to Production" at bounding box center [362, 36] width 106 height 12
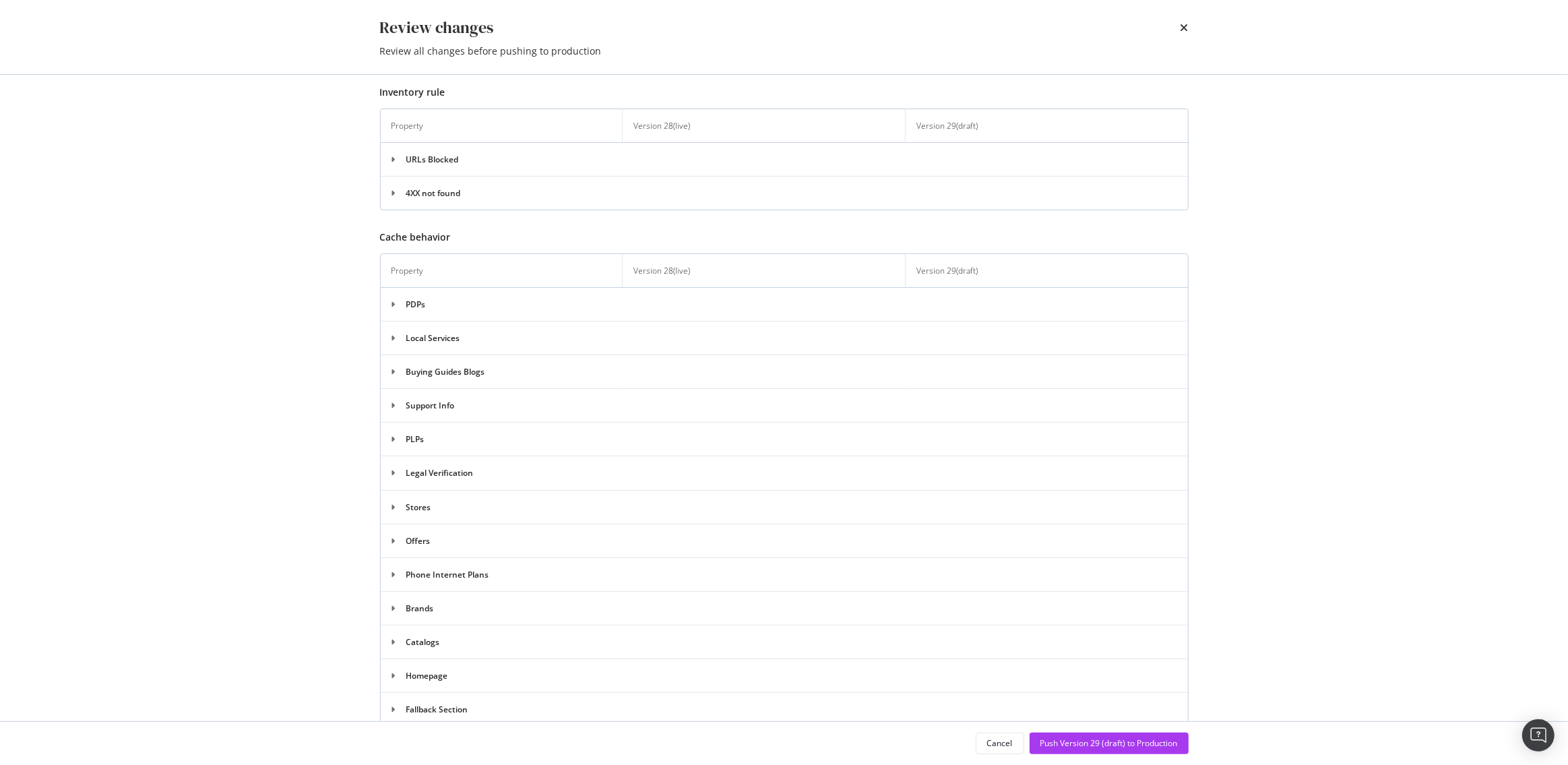
scroll to position [545, 0]
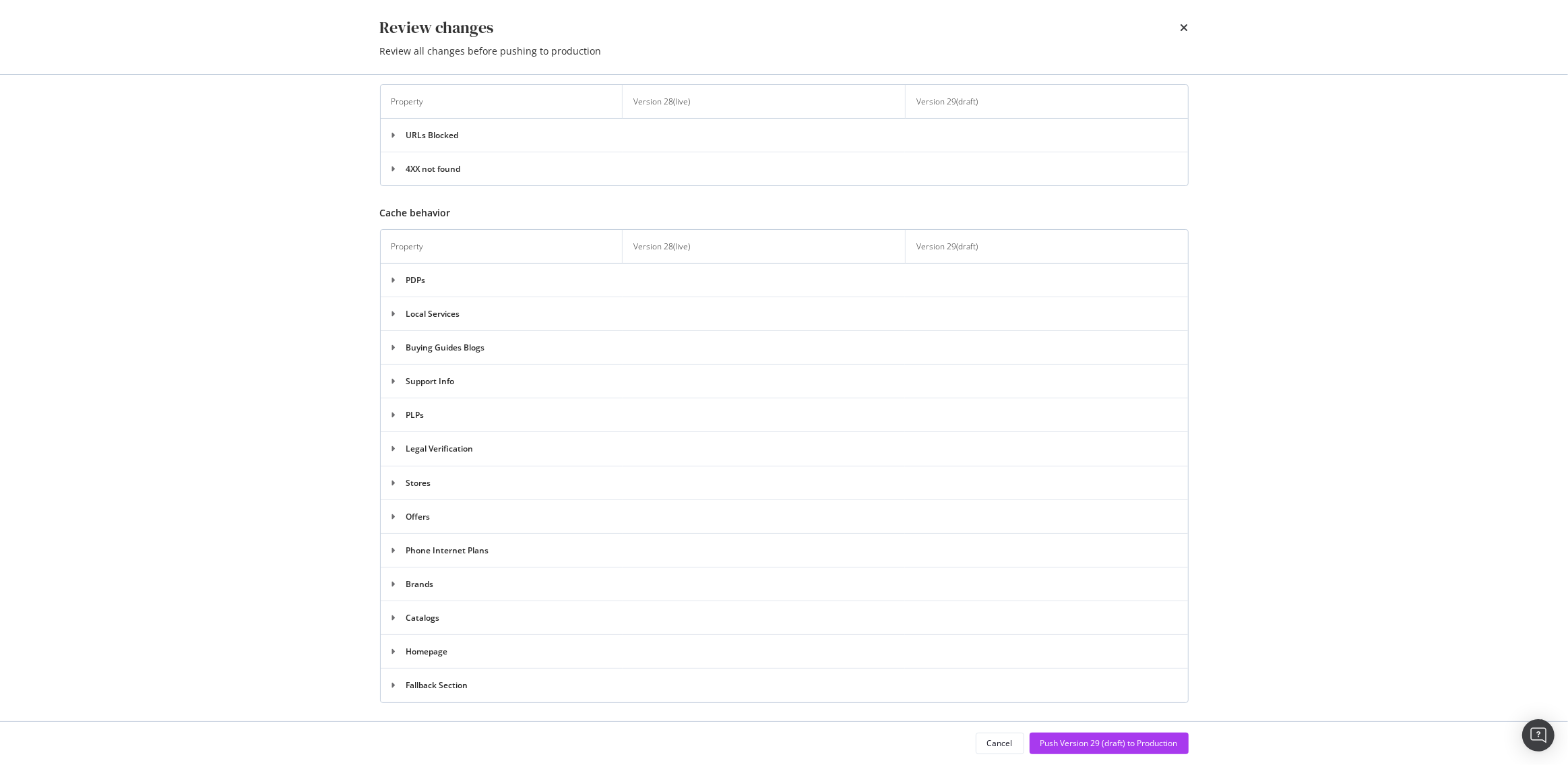
click at [392, 272] on td "PDPs" at bounding box center [784, 279] width 807 height 34
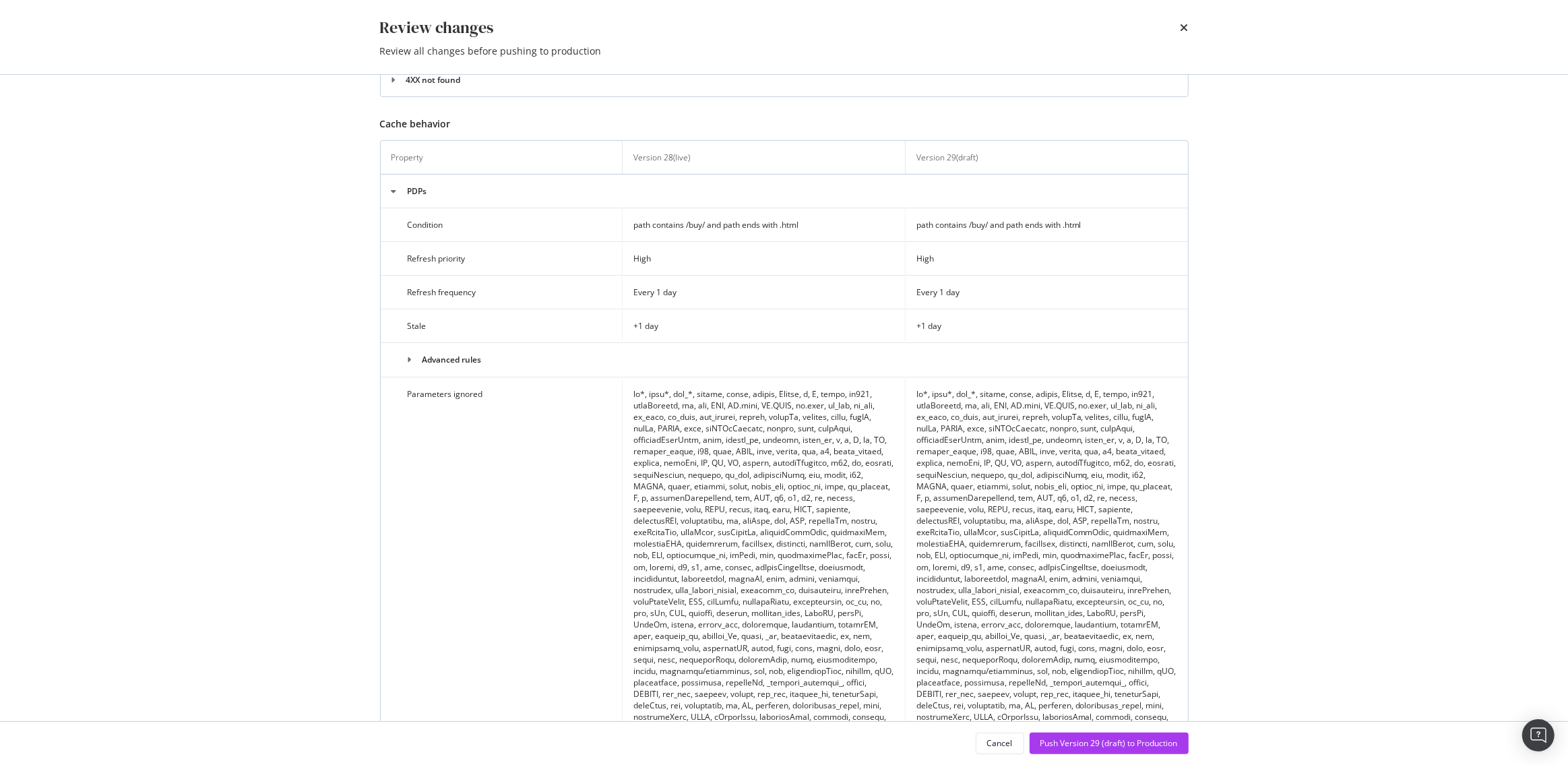
scroll to position [676, 0]
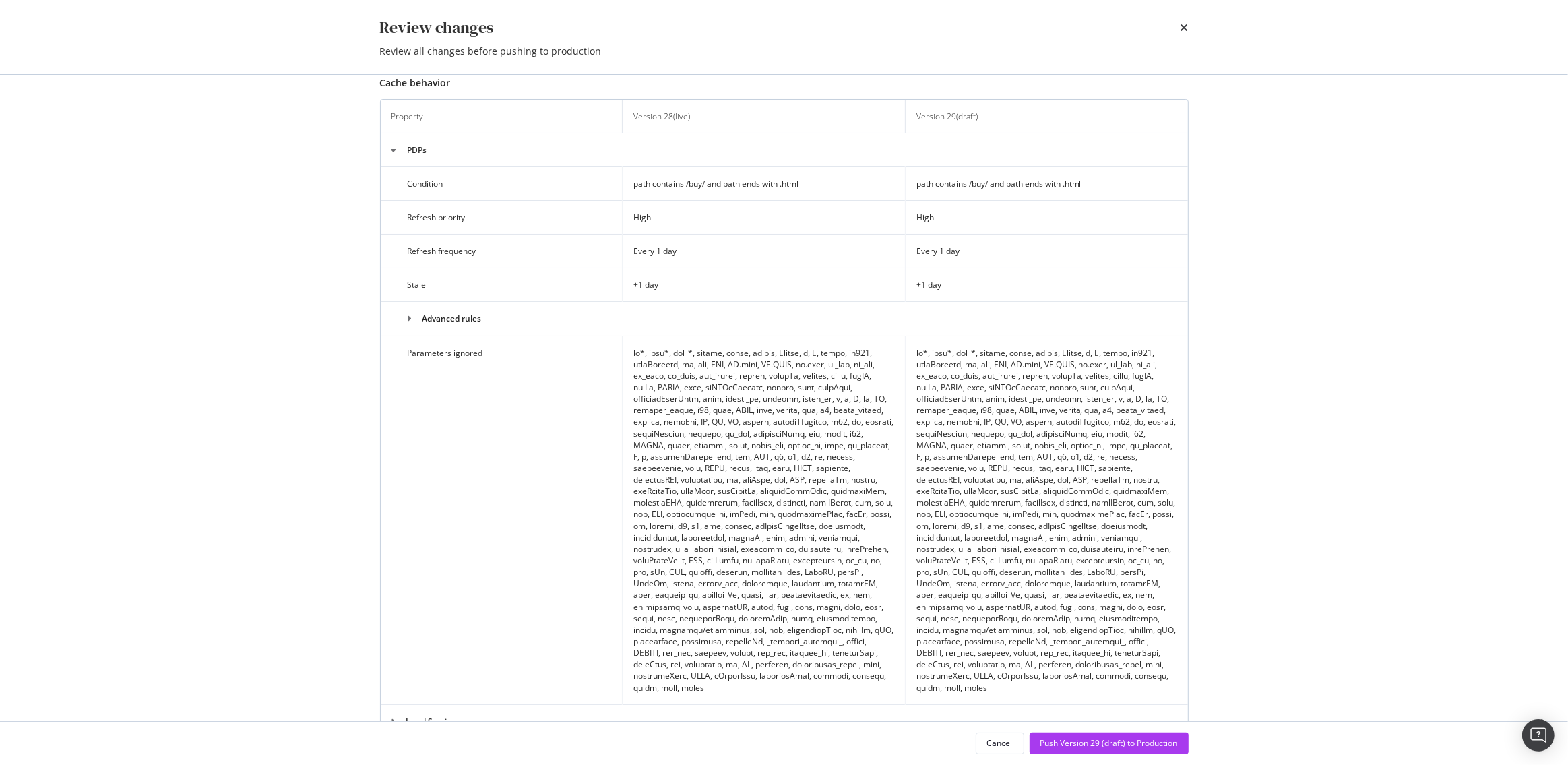
click at [420, 323] on td "Advanced rules" at bounding box center [784, 319] width 807 height 34
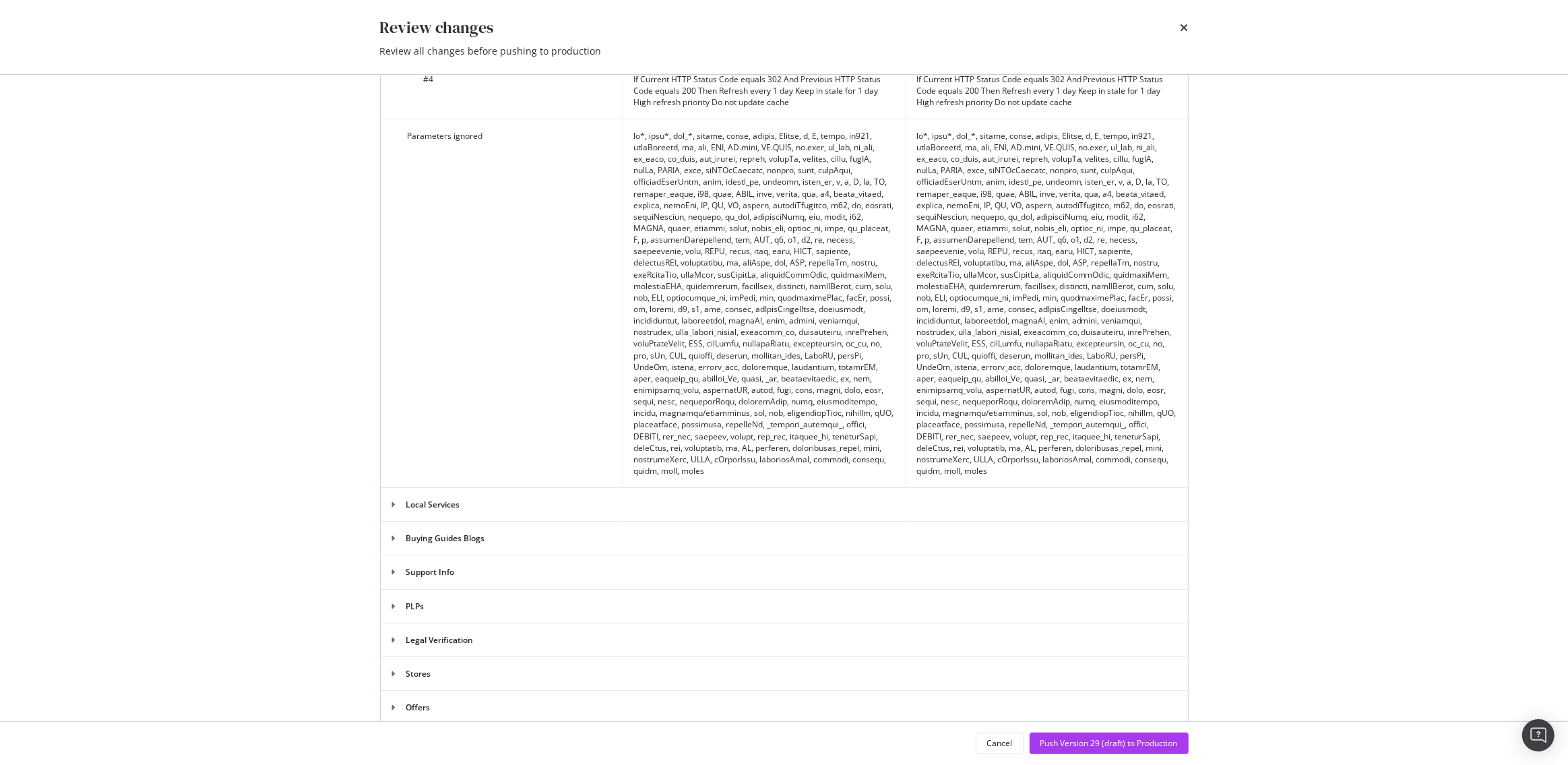
scroll to position [1152, 0]
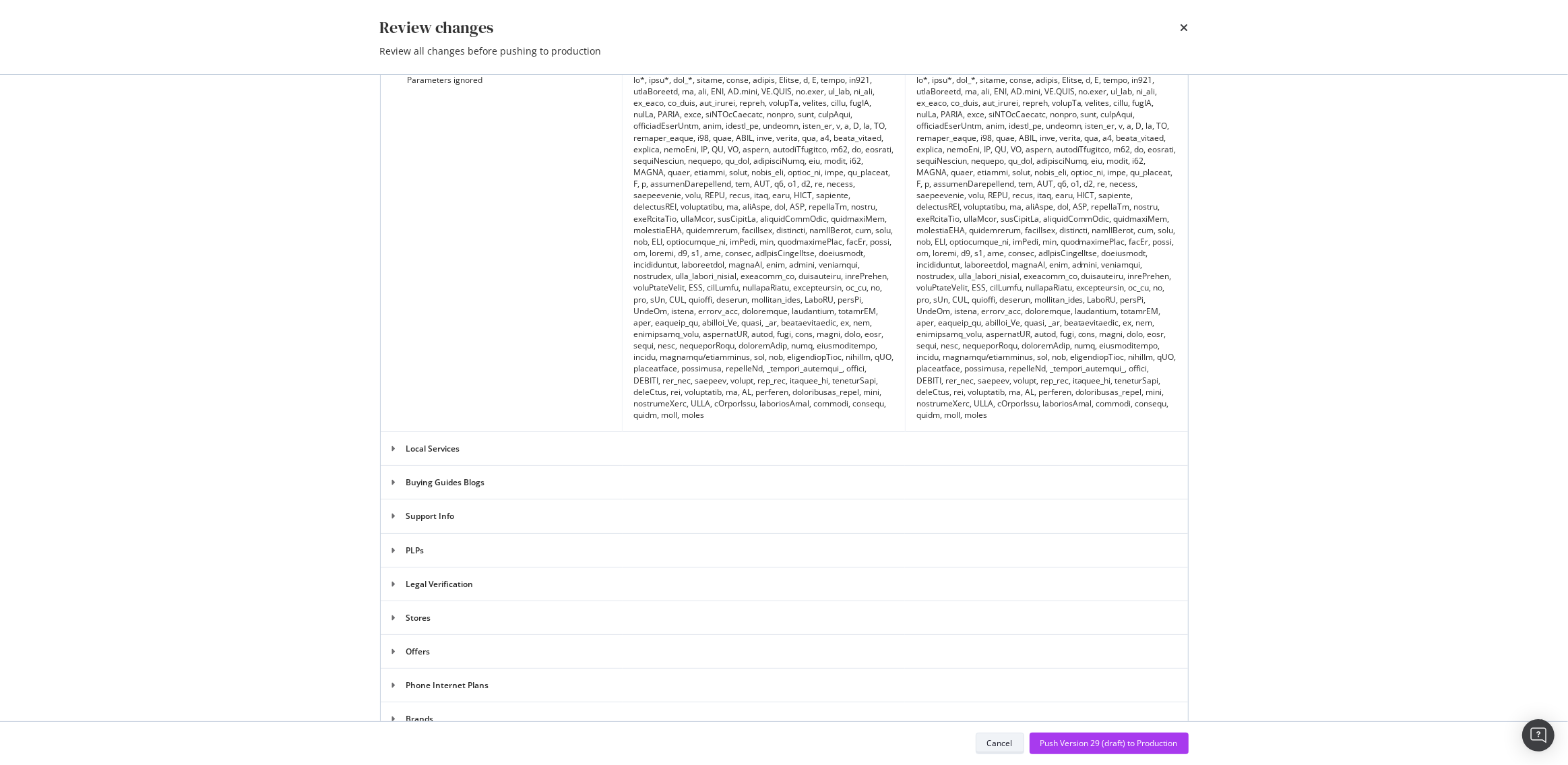
click at [1005, 745] on div "Cancel" at bounding box center [1000, 743] width 26 height 12
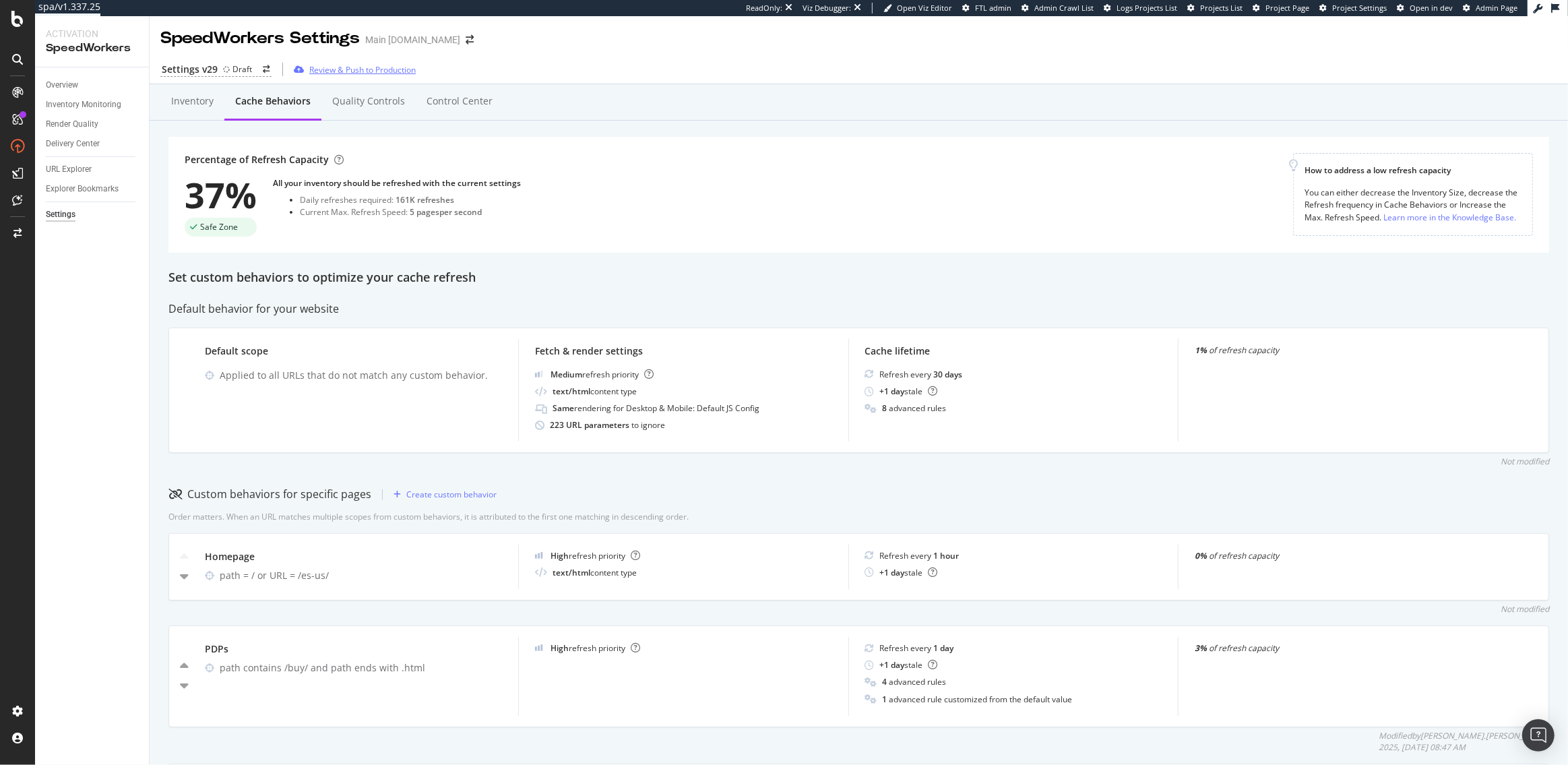
click at [371, 69] on div "Review & Push to Production" at bounding box center [362, 70] width 106 height 12
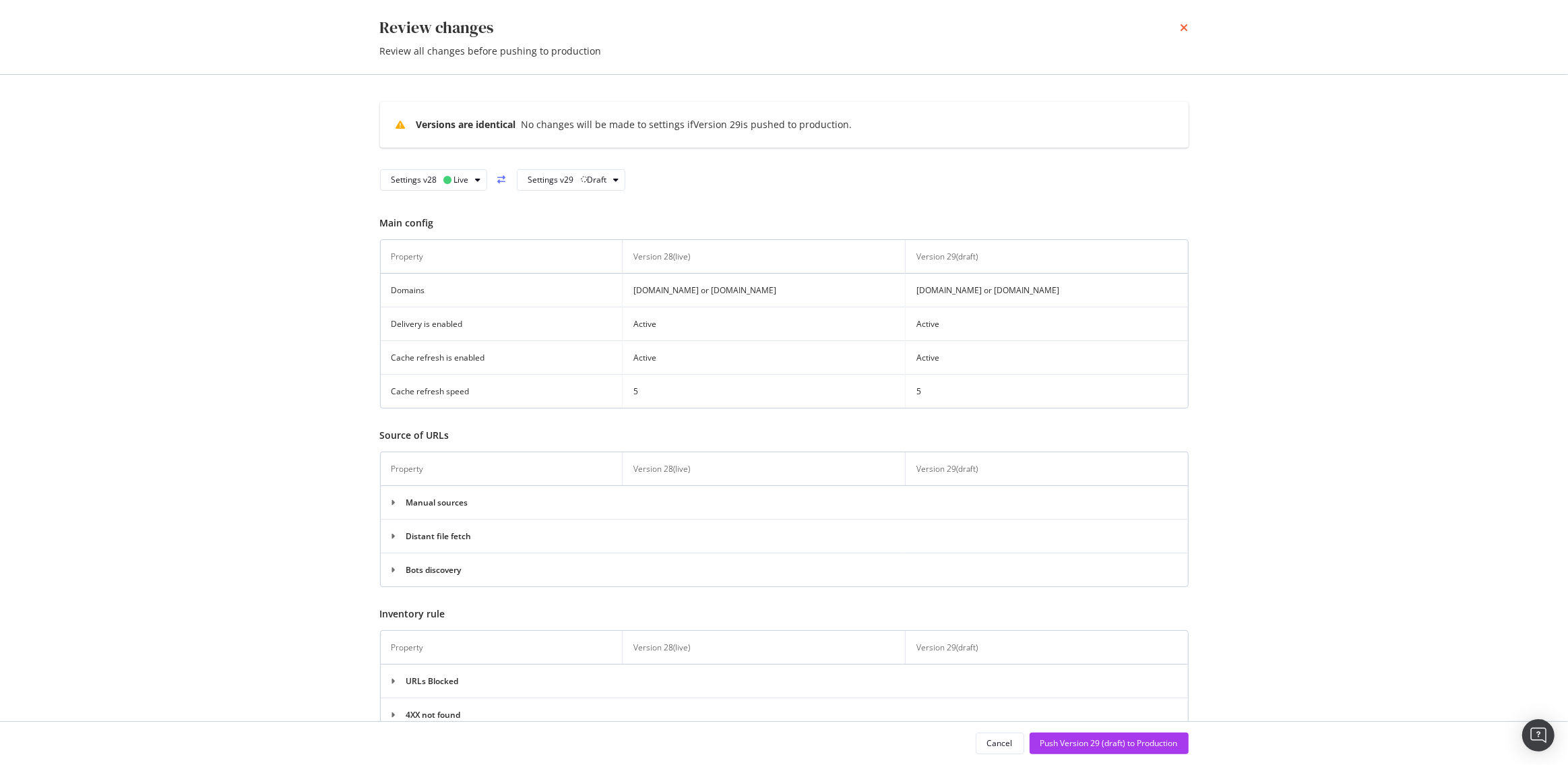
click at [1185, 28] on icon "times" at bounding box center [1184, 27] width 8 height 11
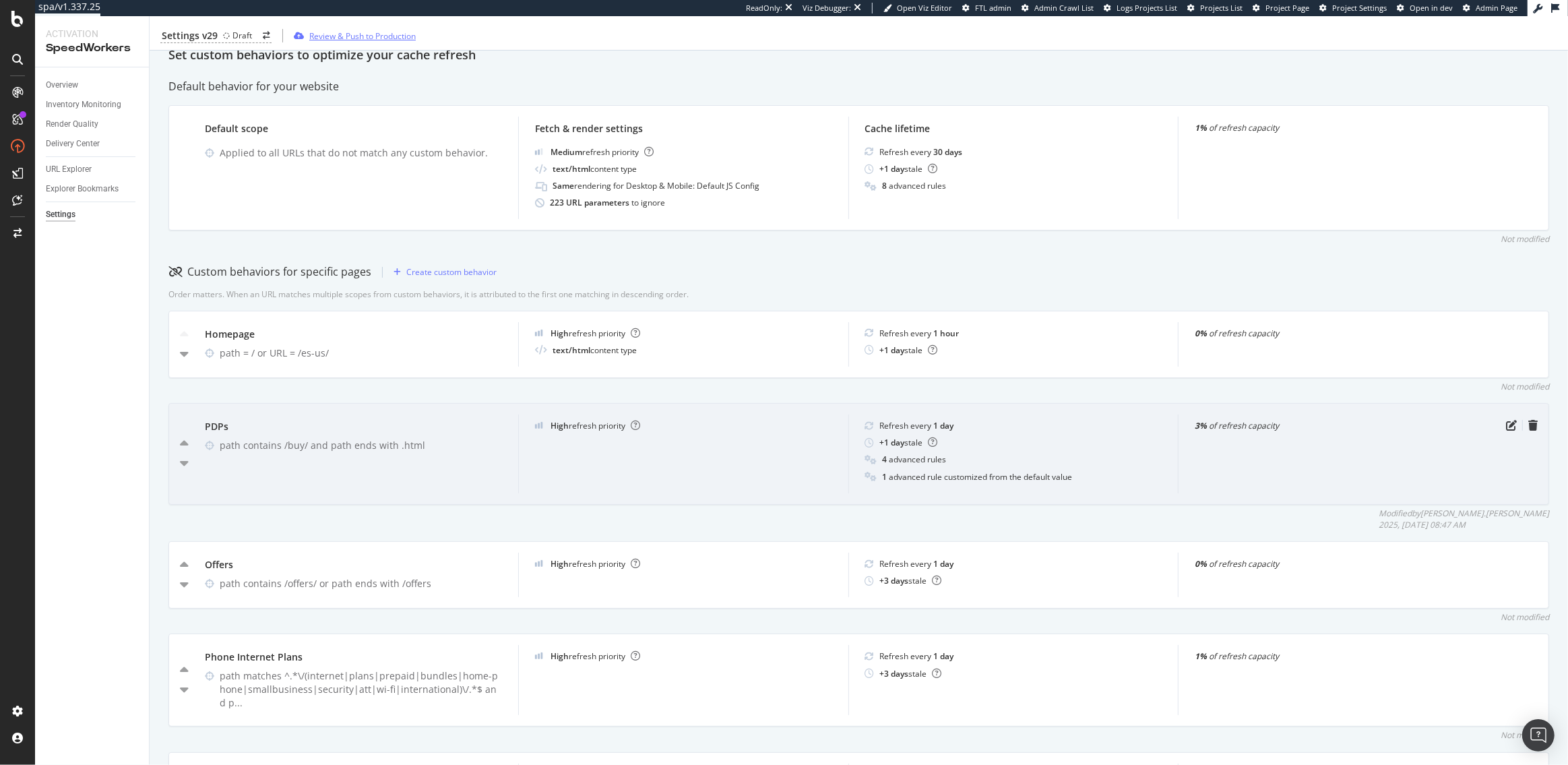
scroll to position [231, 0]
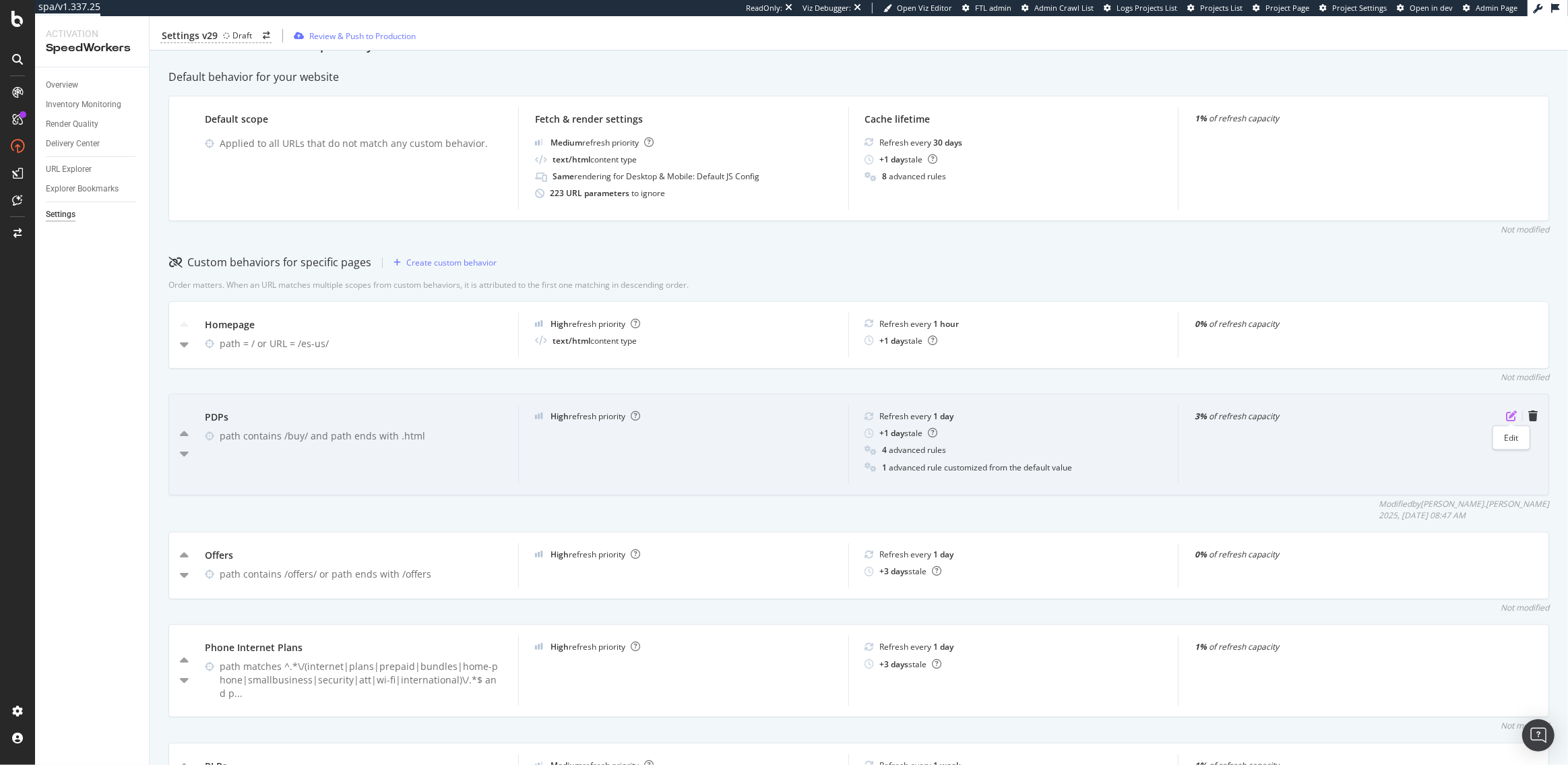
click at [1510, 412] on icon "pen-to-square" at bounding box center [1510, 415] width 11 height 11
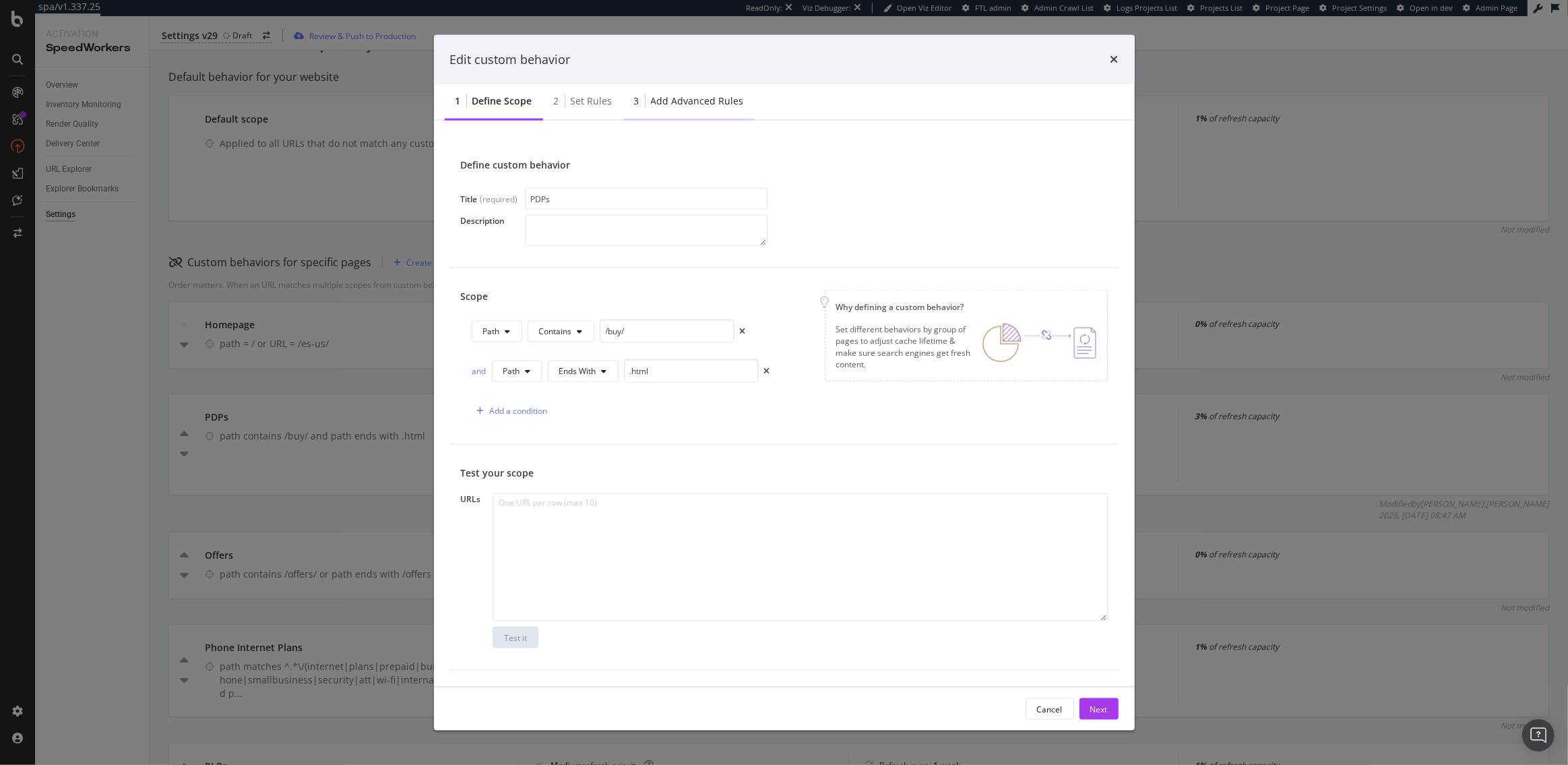
click at [660, 101] on div "Add advanced rules" at bounding box center [698, 101] width 93 height 14
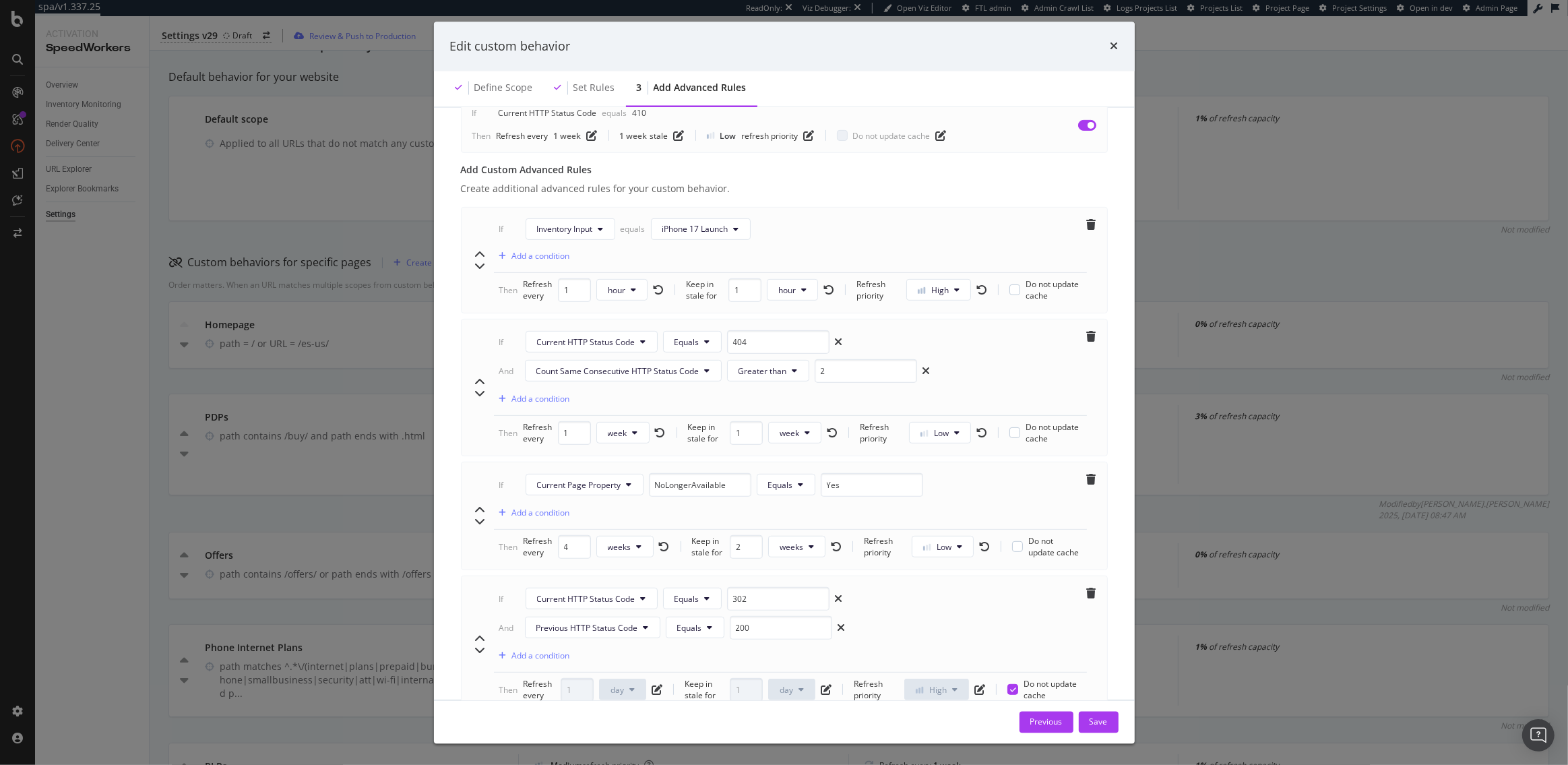
scroll to position [713, 0]
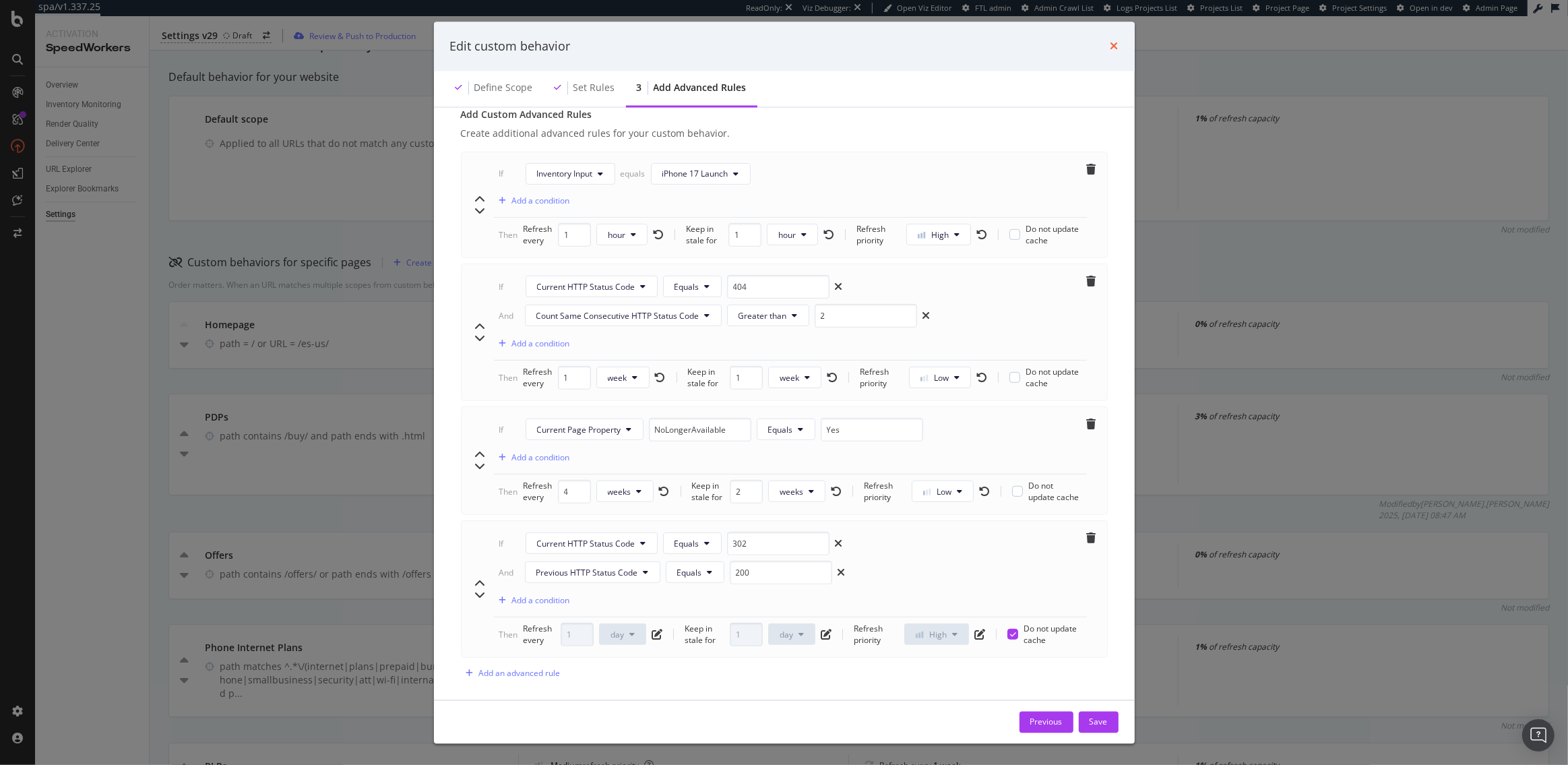
click at [1115, 47] on icon "times" at bounding box center [1114, 46] width 8 height 11
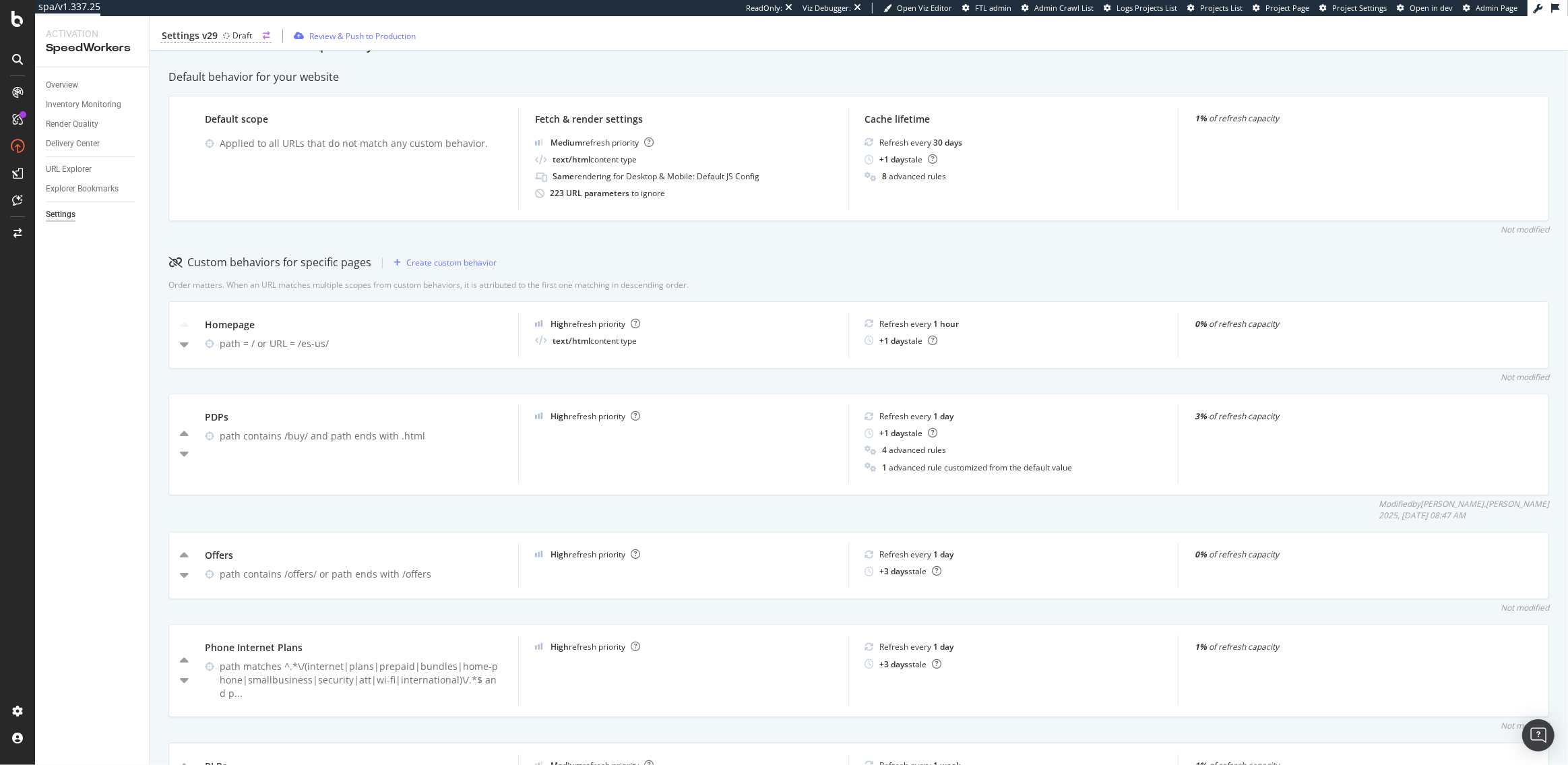
click at [237, 33] on div "Draft" at bounding box center [242, 36] width 20 height 12
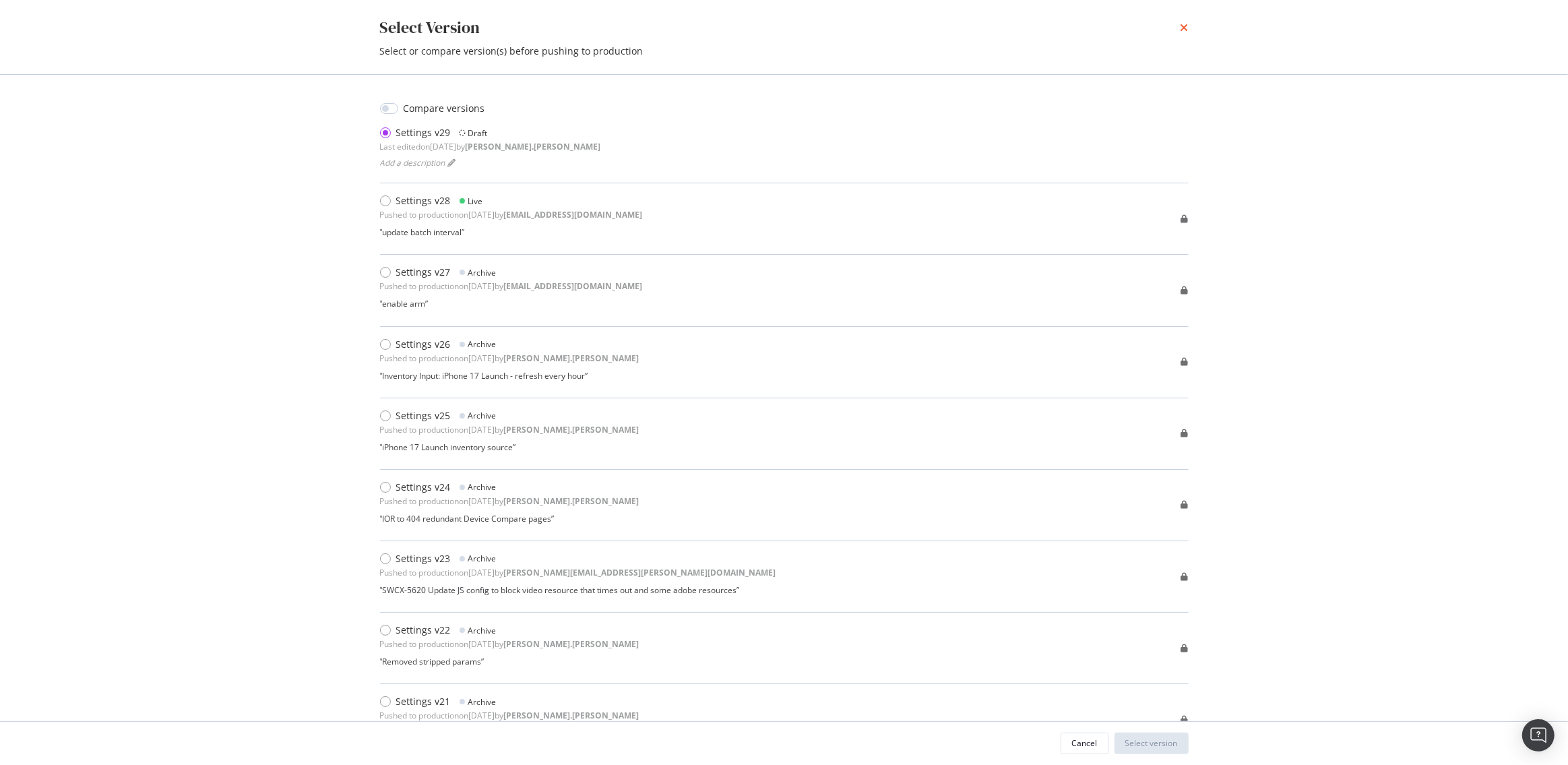
click at [1183, 26] on icon "times" at bounding box center [1184, 27] width 8 height 11
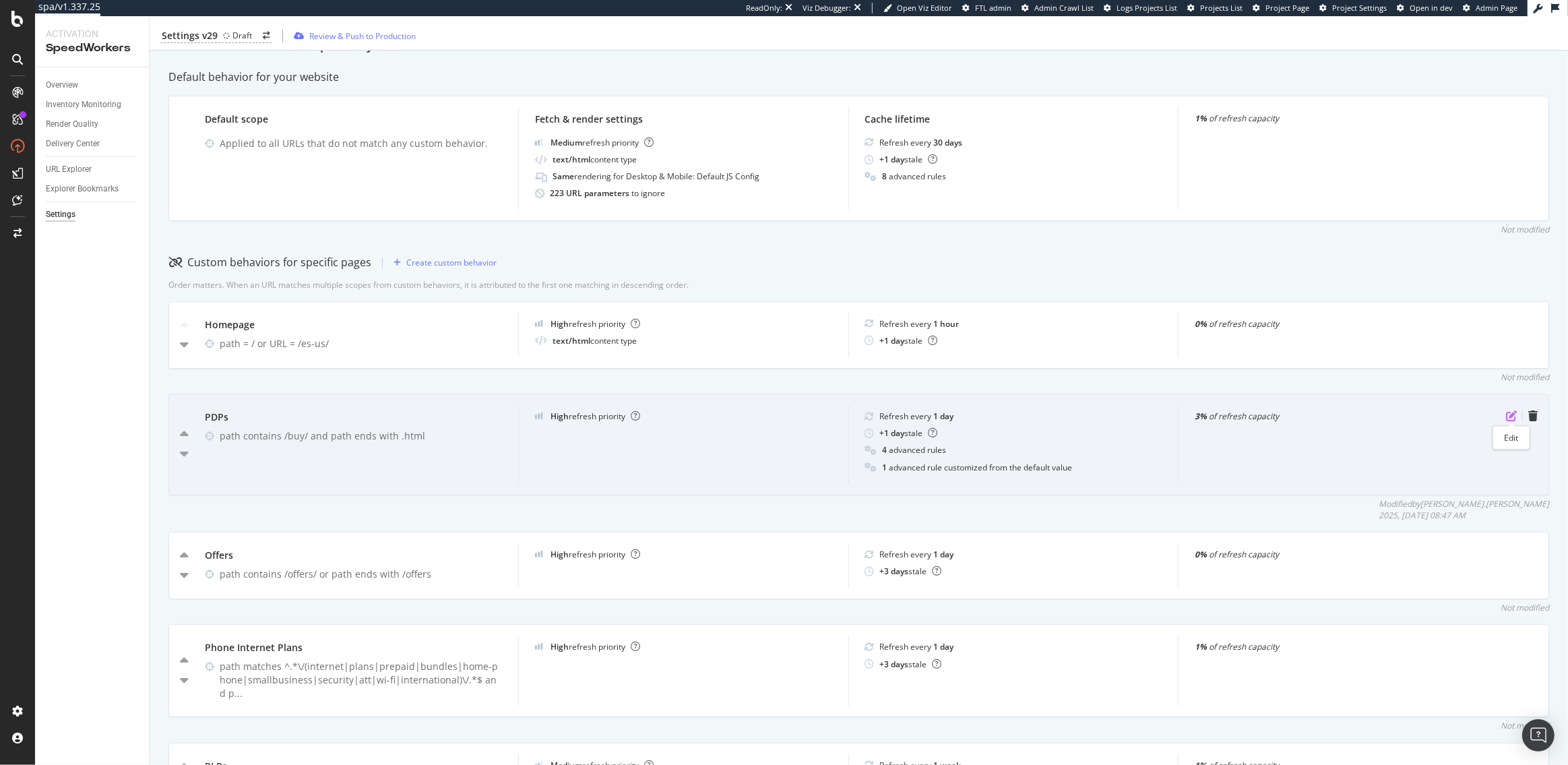
click at [1514, 415] on icon "pen-to-square" at bounding box center [1510, 415] width 11 height 11
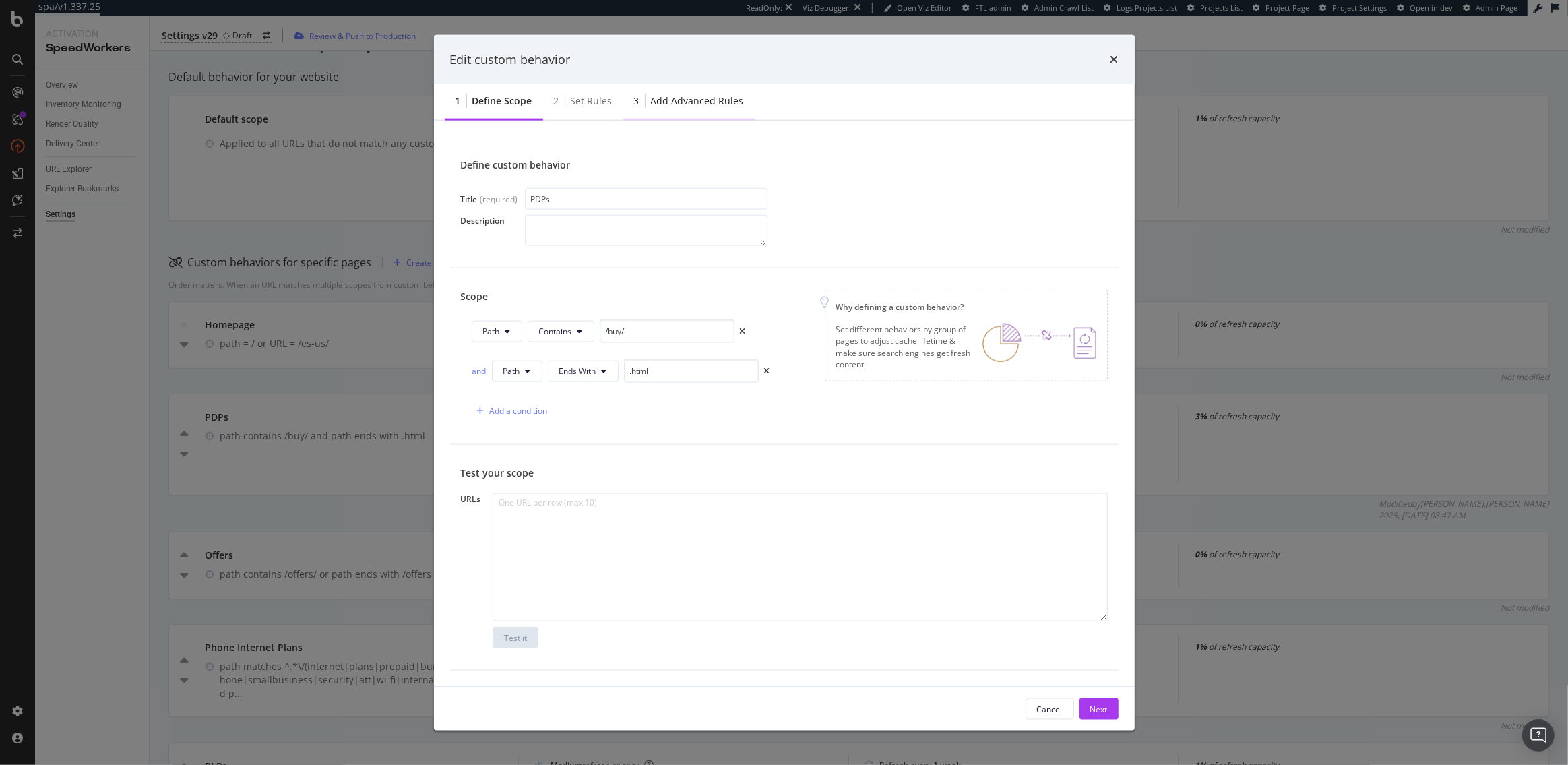
click at [679, 104] on div "Add advanced rules" at bounding box center [698, 101] width 93 height 14
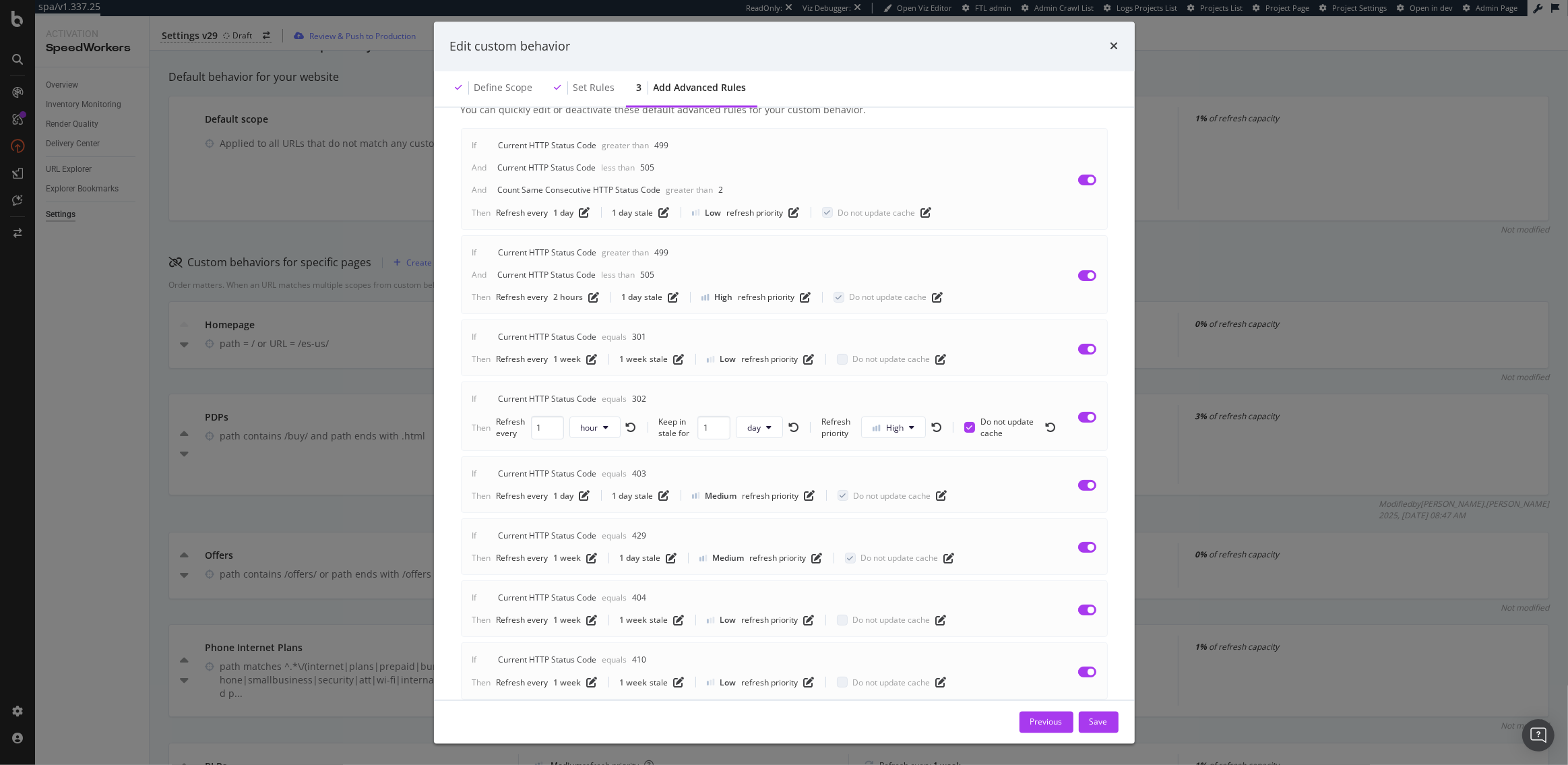
scroll to position [112, 0]
click at [1090, 410] on input "modal" at bounding box center [1087, 415] width 18 height 11
checkbox input "false"
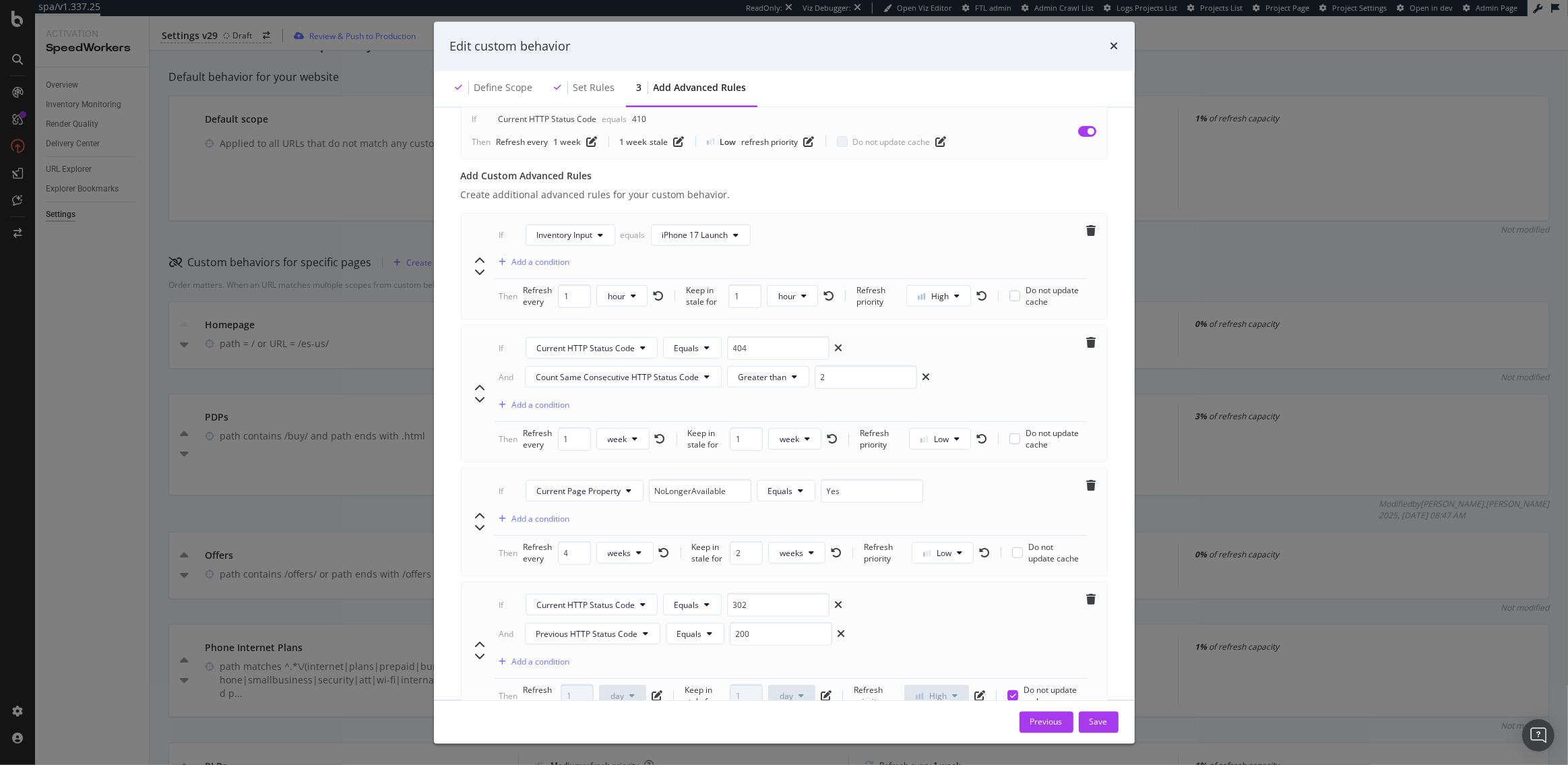
scroll to position [713, 0]
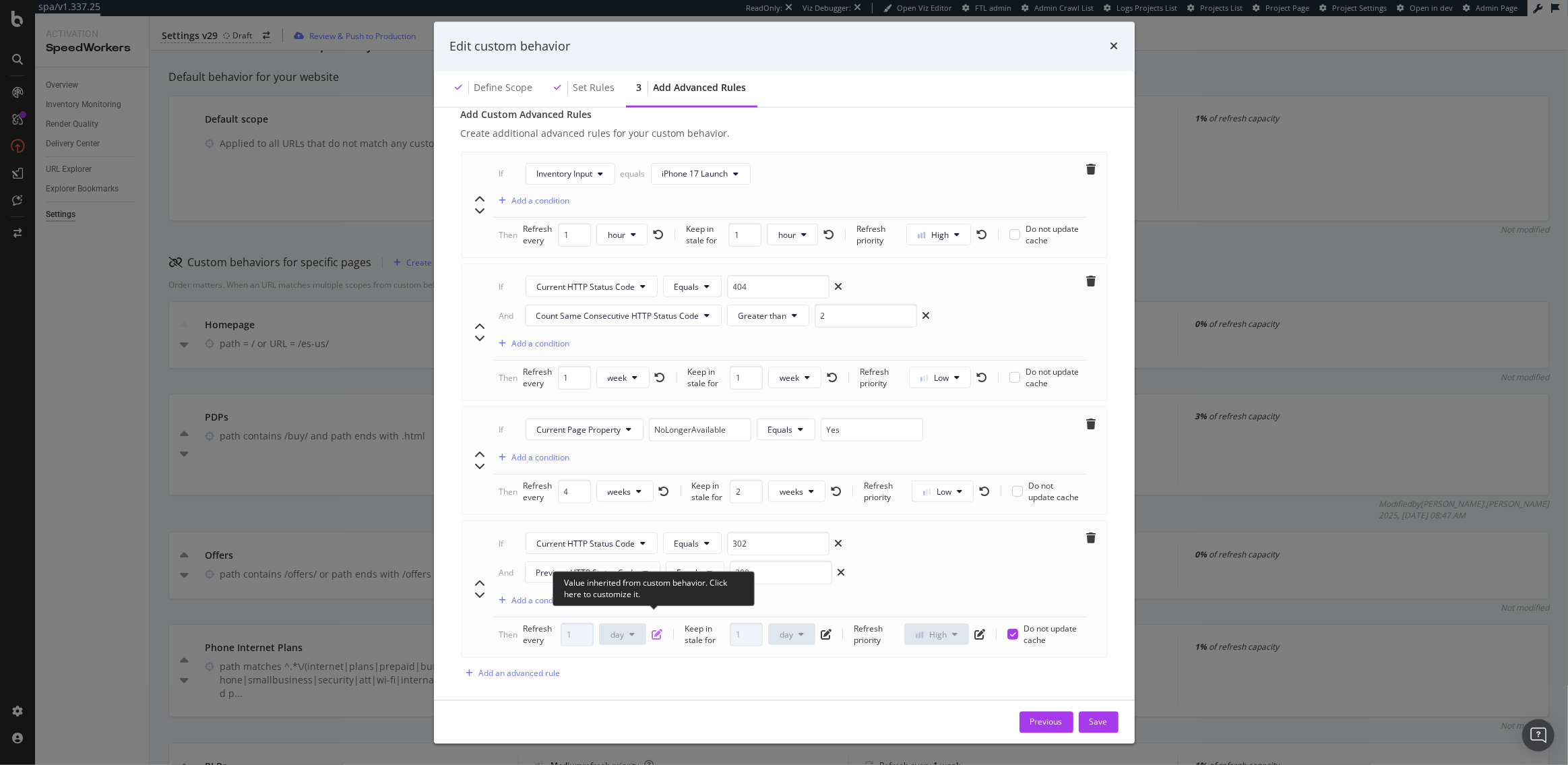
click at [659, 629] on icon "pen-to-square" at bounding box center [657, 634] width 11 height 11
click at [617, 628] on span "day" at bounding box center [617, 634] width 14 height 12
click at [614, 663] on span "hour" at bounding box center [623, 669] width 26 height 12
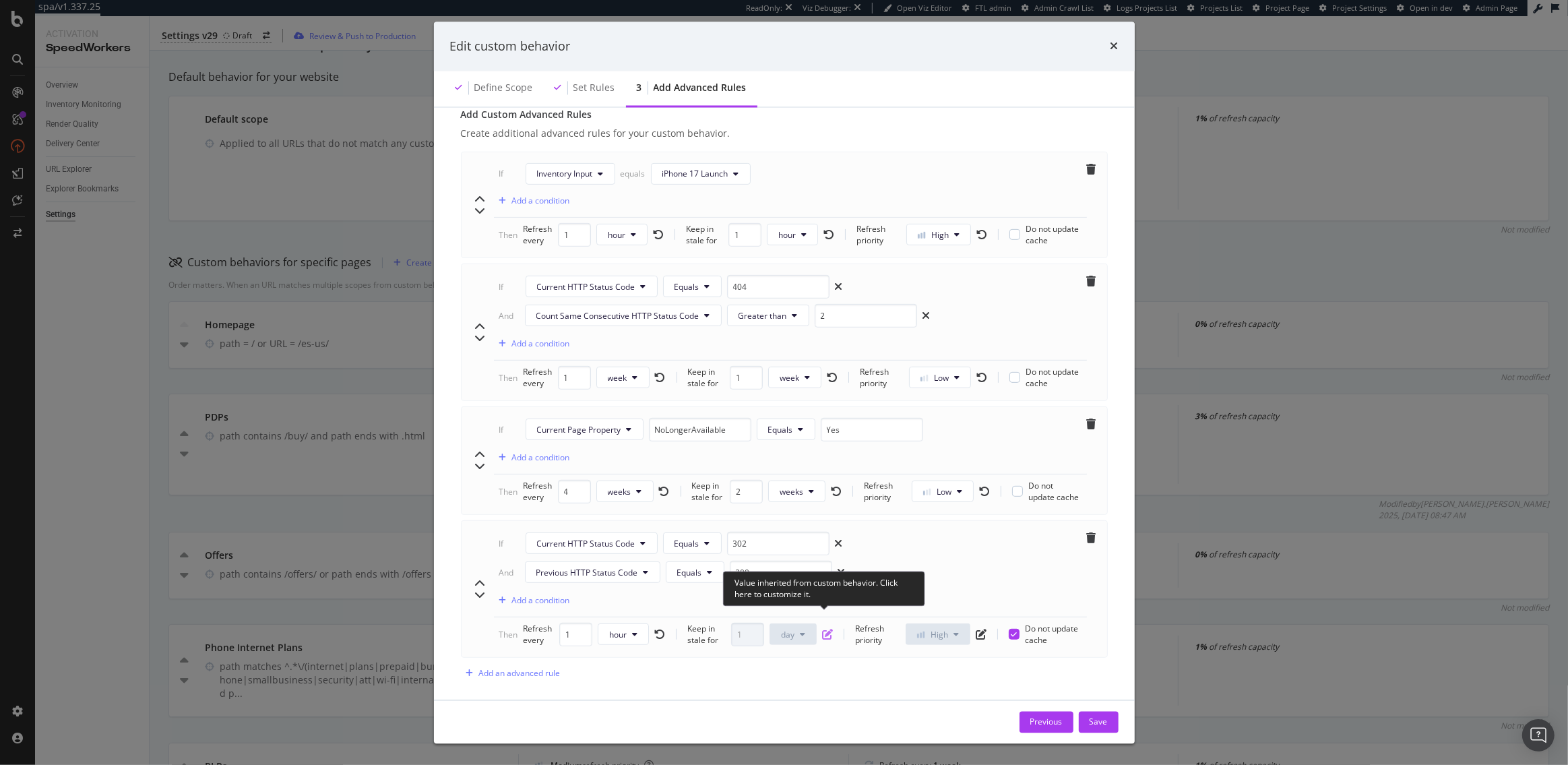
click at [827, 629] on icon "pen-to-square" at bounding box center [827, 634] width 11 height 11
click at [800, 630] on icon "modal" at bounding box center [802, 634] width 5 height 8
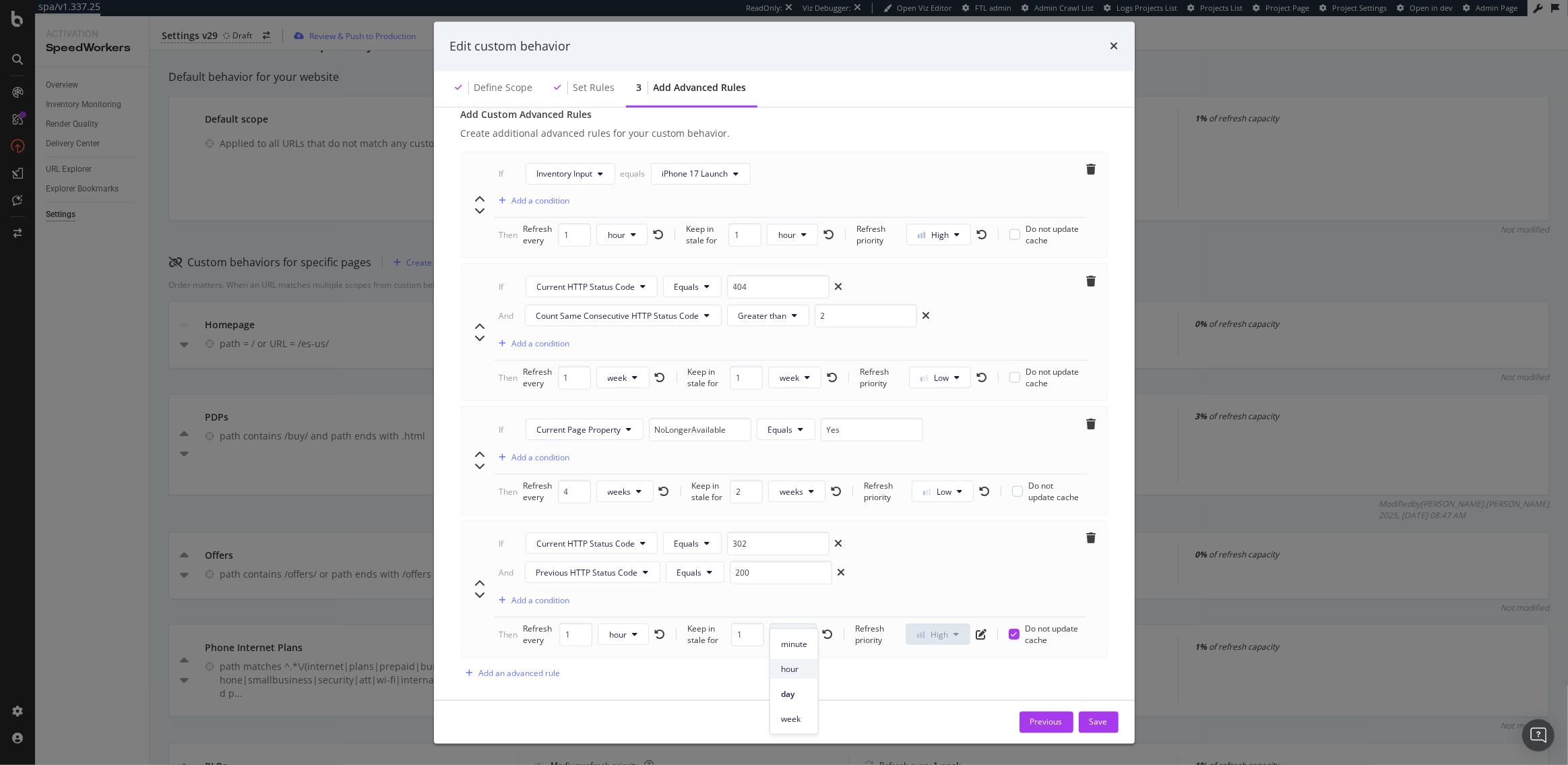
click at [800, 665] on span "hour" at bounding box center [794, 669] width 26 height 12
click at [739, 622] on input "1" at bounding box center [744, 634] width 33 height 24
type input "2"
click at [1100, 723] on div "Save" at bounding box center [1098, 721] width 18 height 12
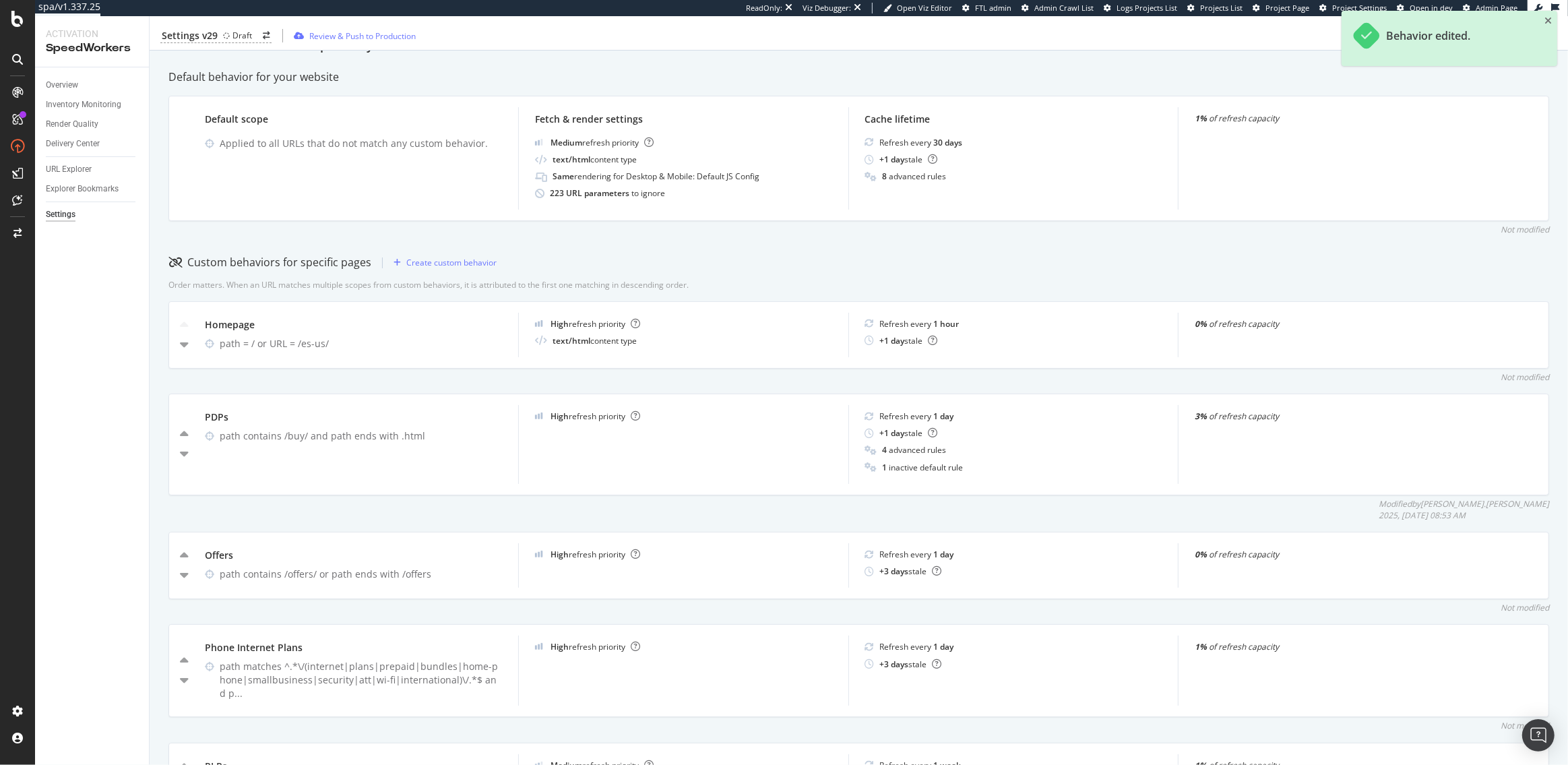
scroll to position [0, 0]
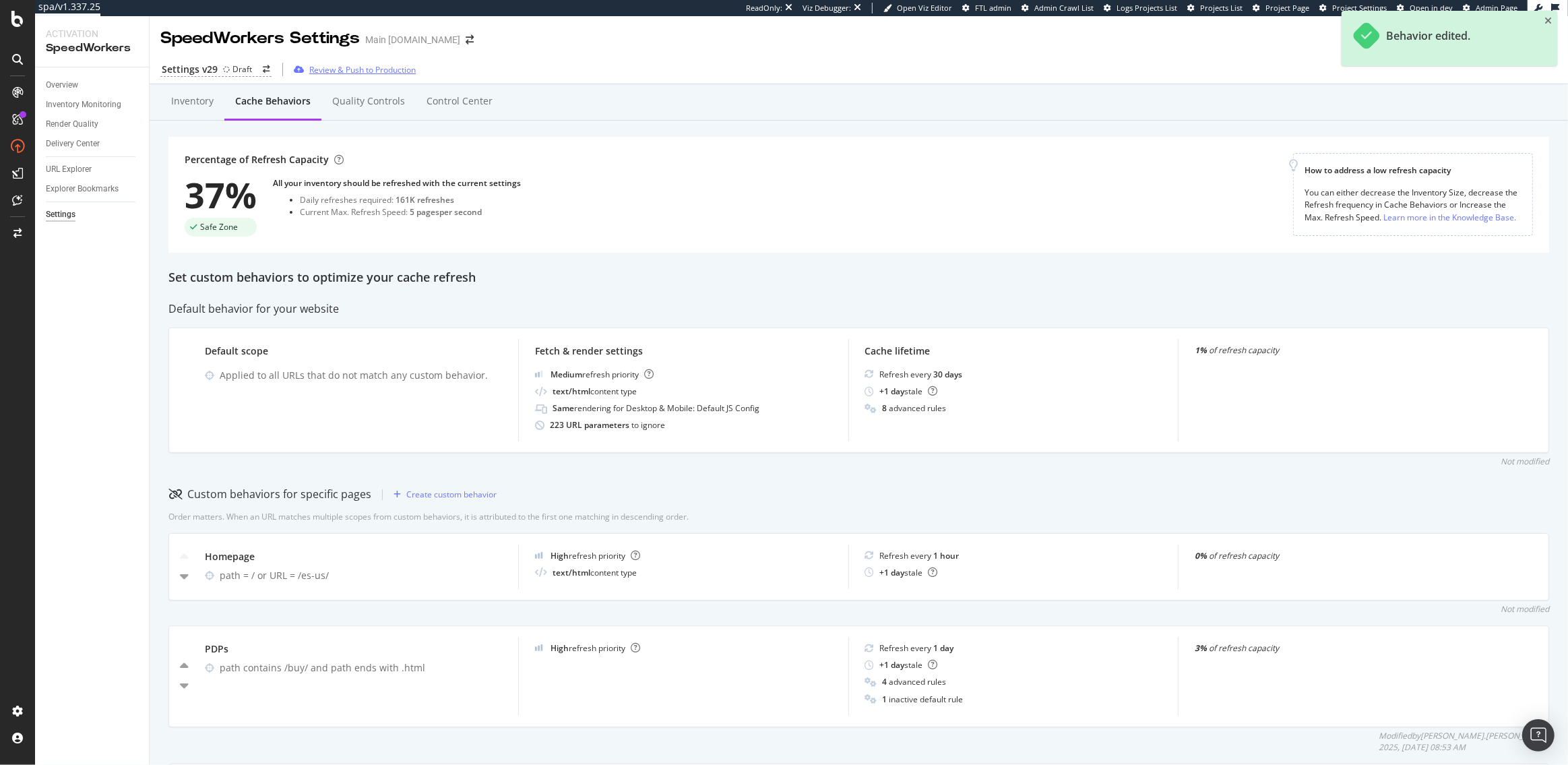
click at [335, 66] on div "Review & Push to Production" at bounding box center [362, 70] width 106 height 12
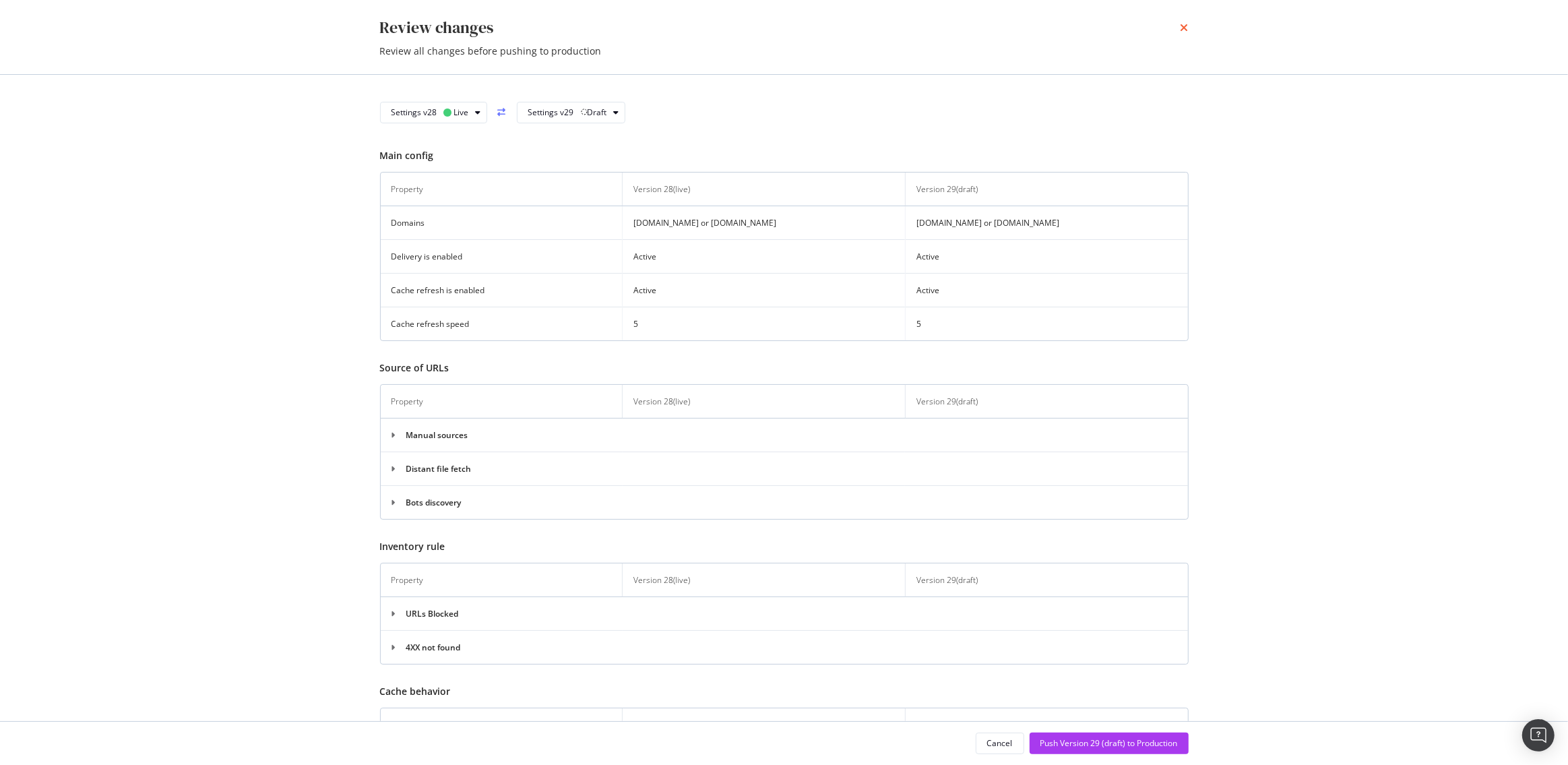
click at [1185, 25] on icon "times" at bounding box center [1184, 27] width 8 height 11
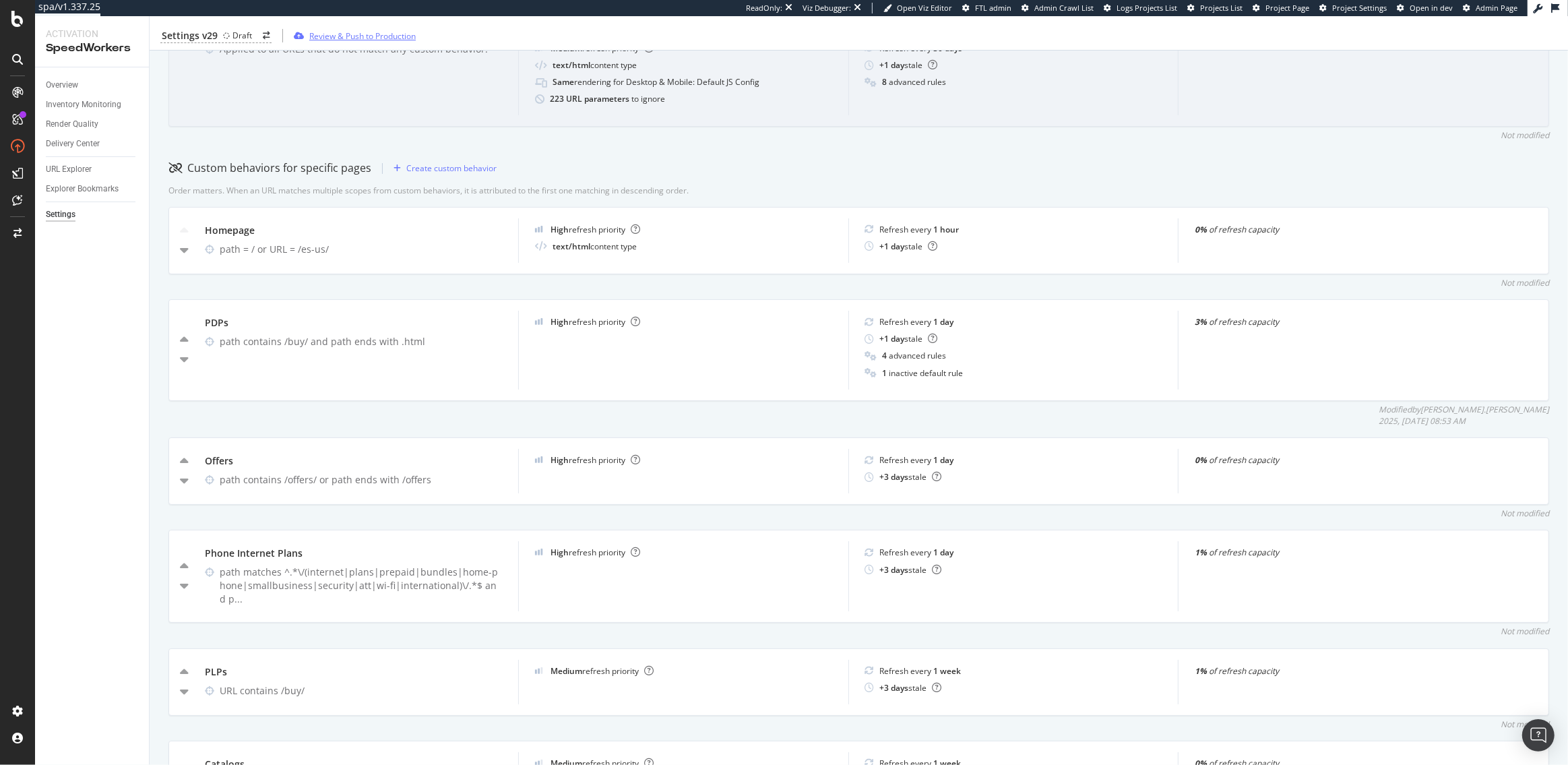
scroll to position [410, 0]
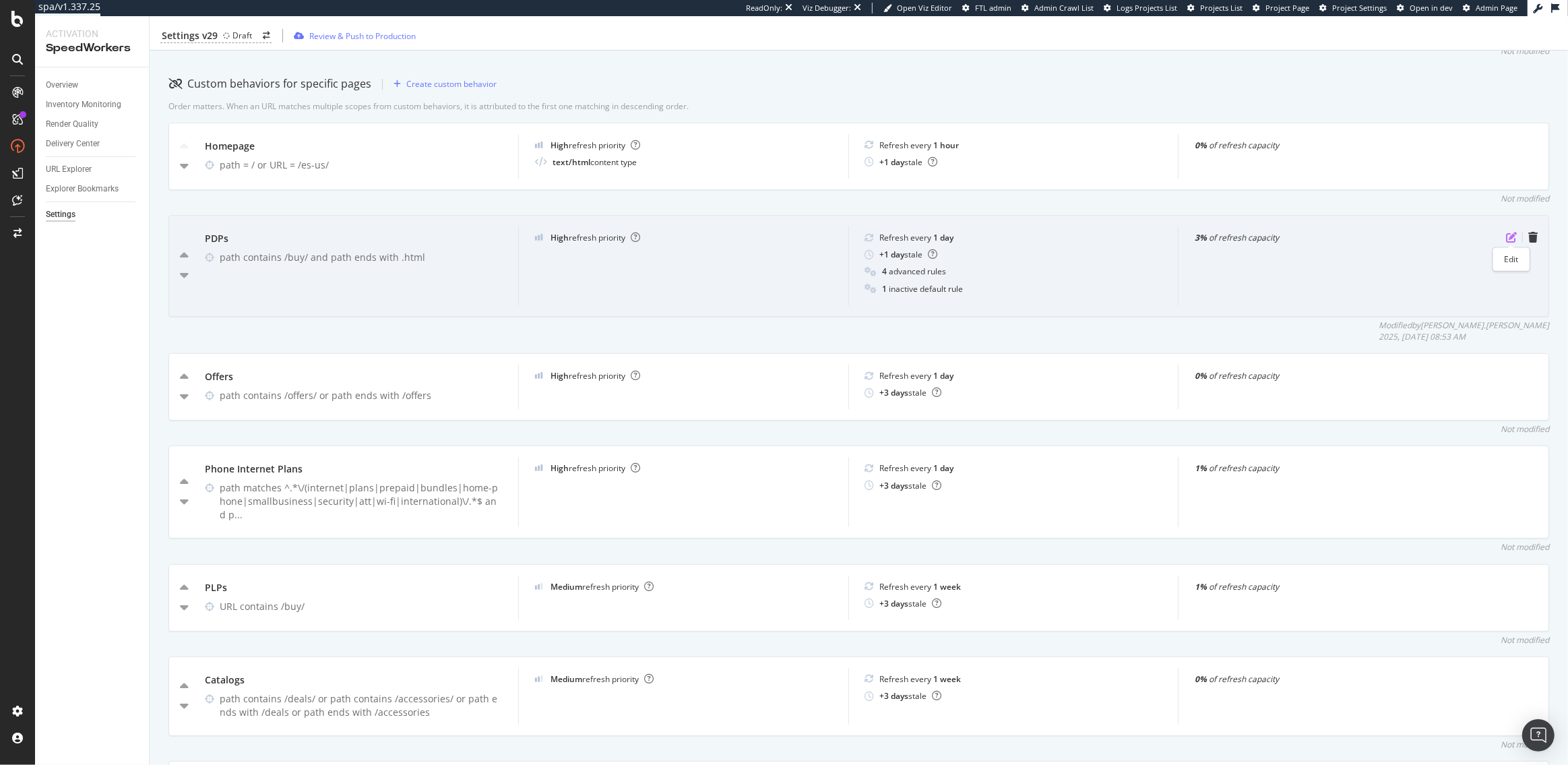
click at [1505, 232] on icon "pen-to-square" at bounding box center [1510, 236] width 11 height 11
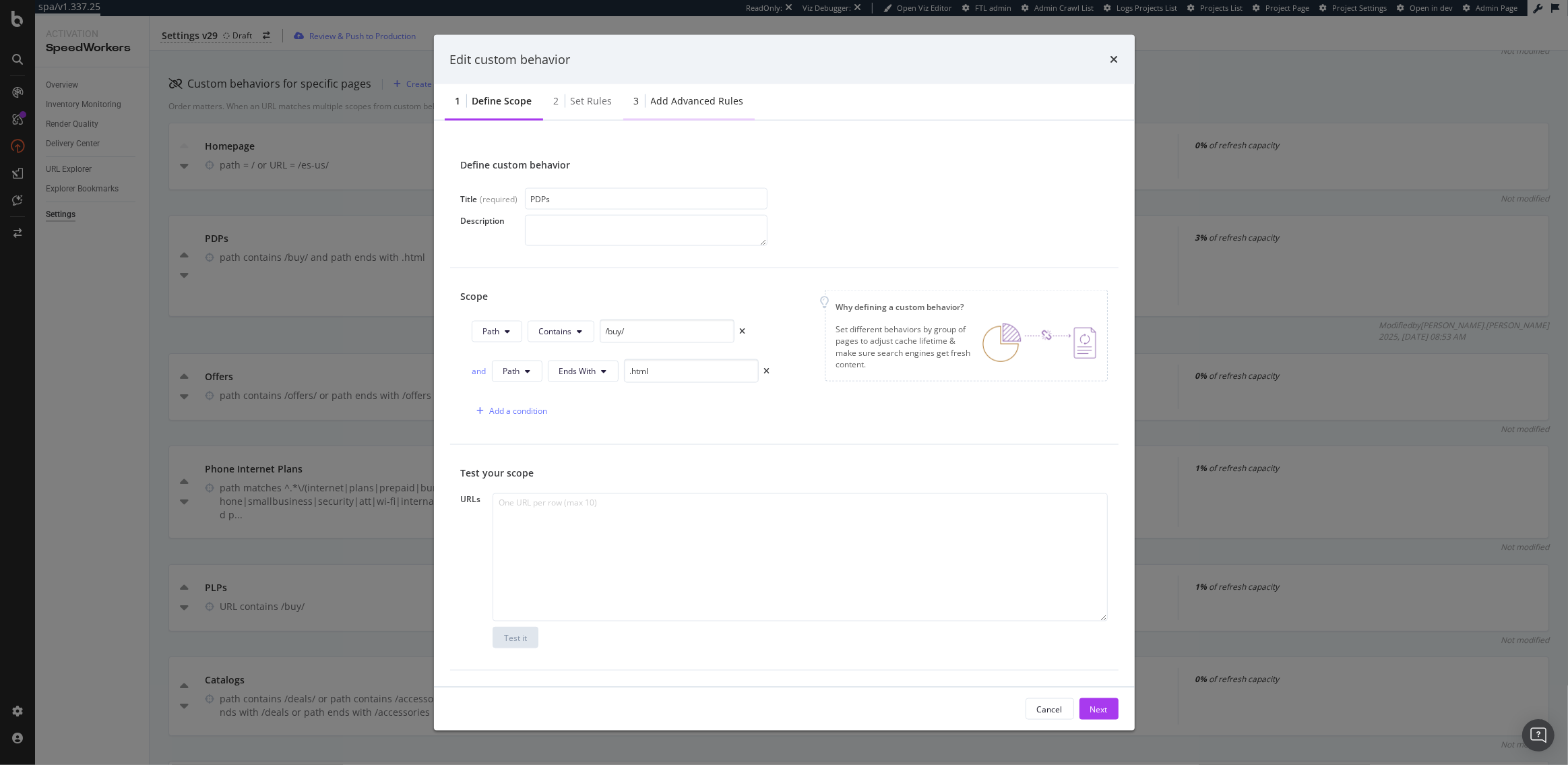
click at [691, 107] on div "Add advanced rules" at bounding box center [698, 101] width 93 height 14
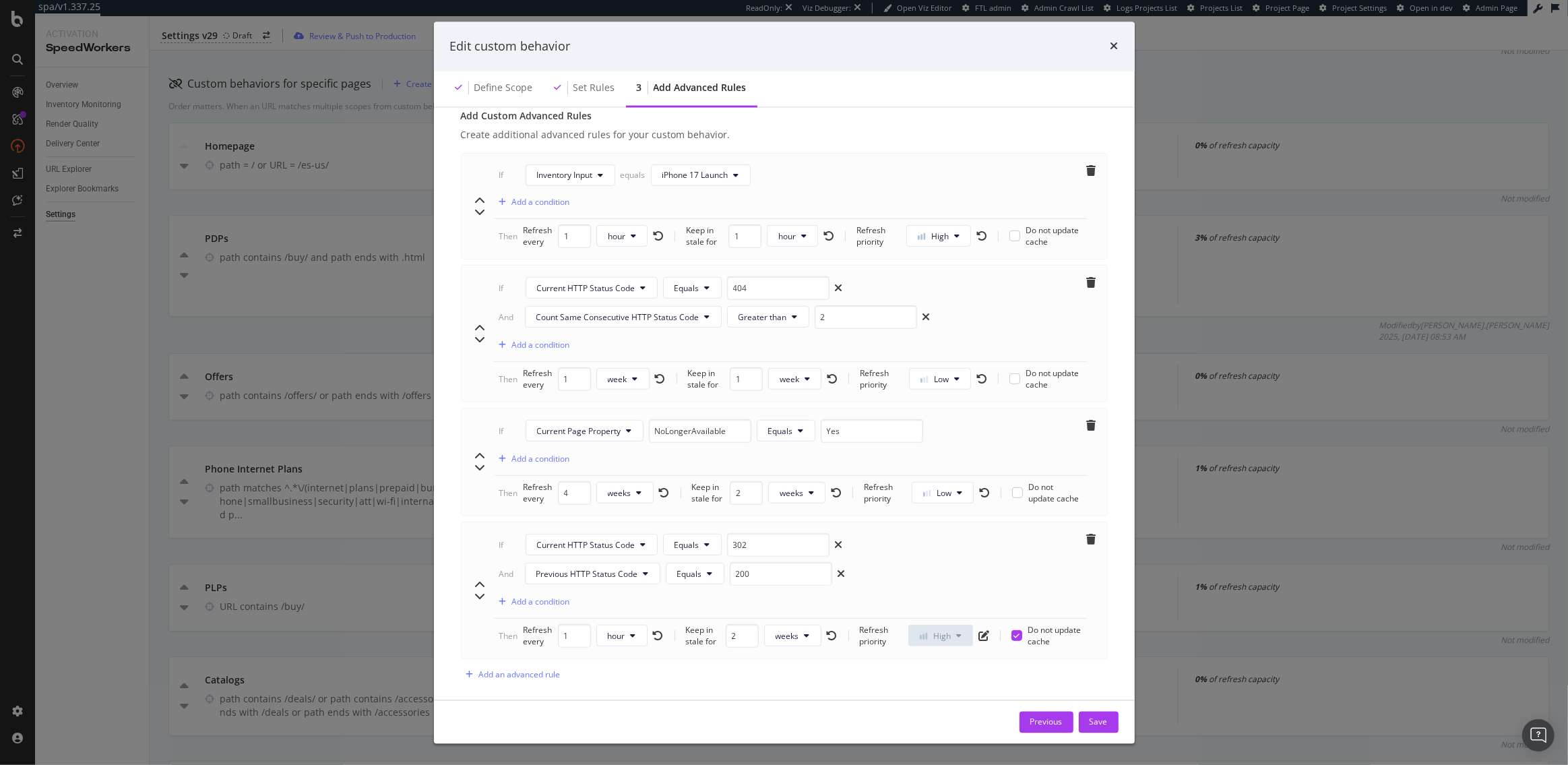
scroll to position [713, 0]
click at [800, 623] on button "weeks" at bounding box center [793, 634] width 58 height 22
click at [792, 668] on span "hours" at bounding box center [790, 669] width 31 height 12
click at [1094, 726] on div "Save" at bounding box center [1098, 721] width 18 height 12
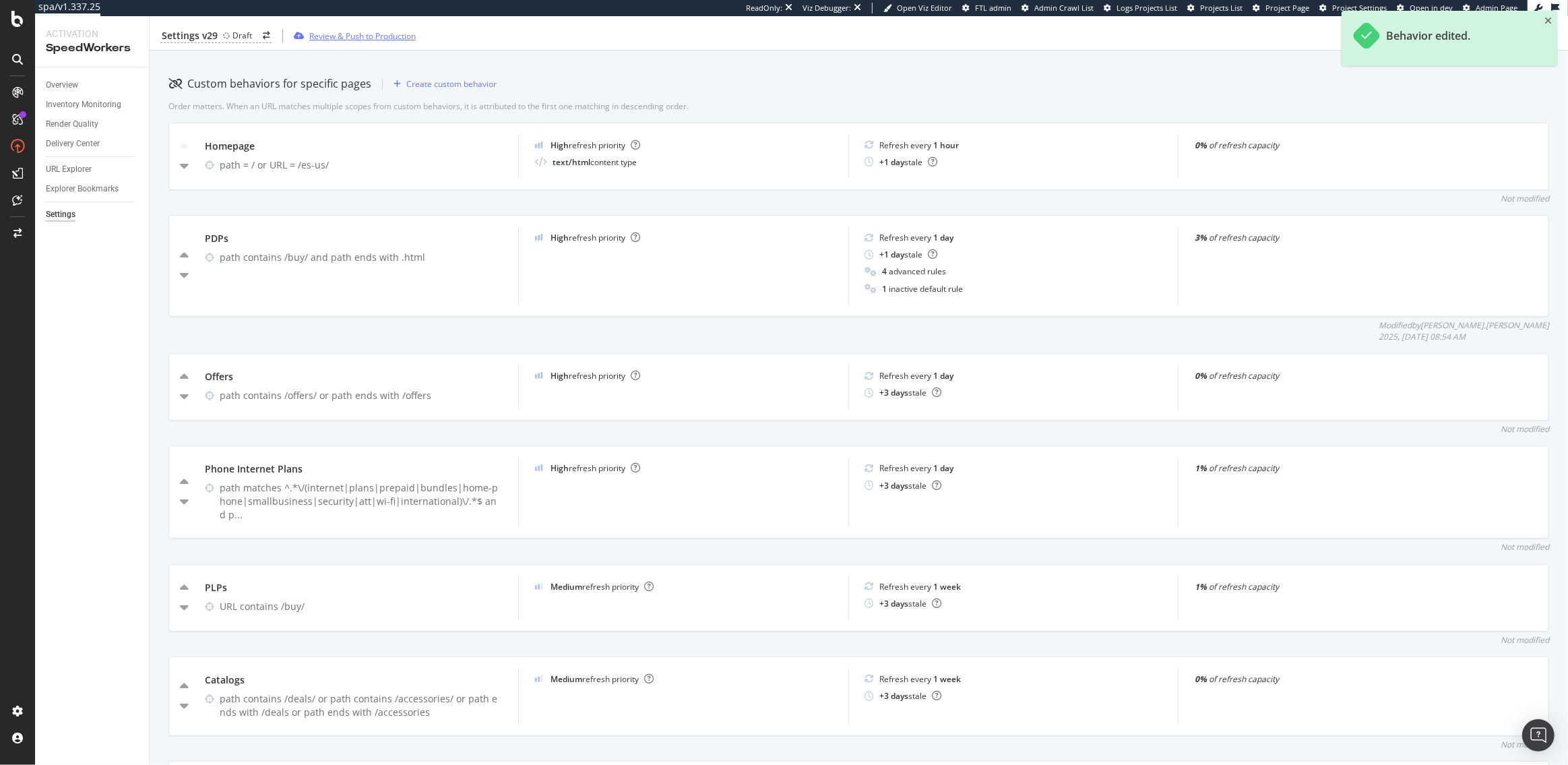
click at [365, 34] on div "Review & Push to Production" at bounding box center [362, 36] width 106 height 12
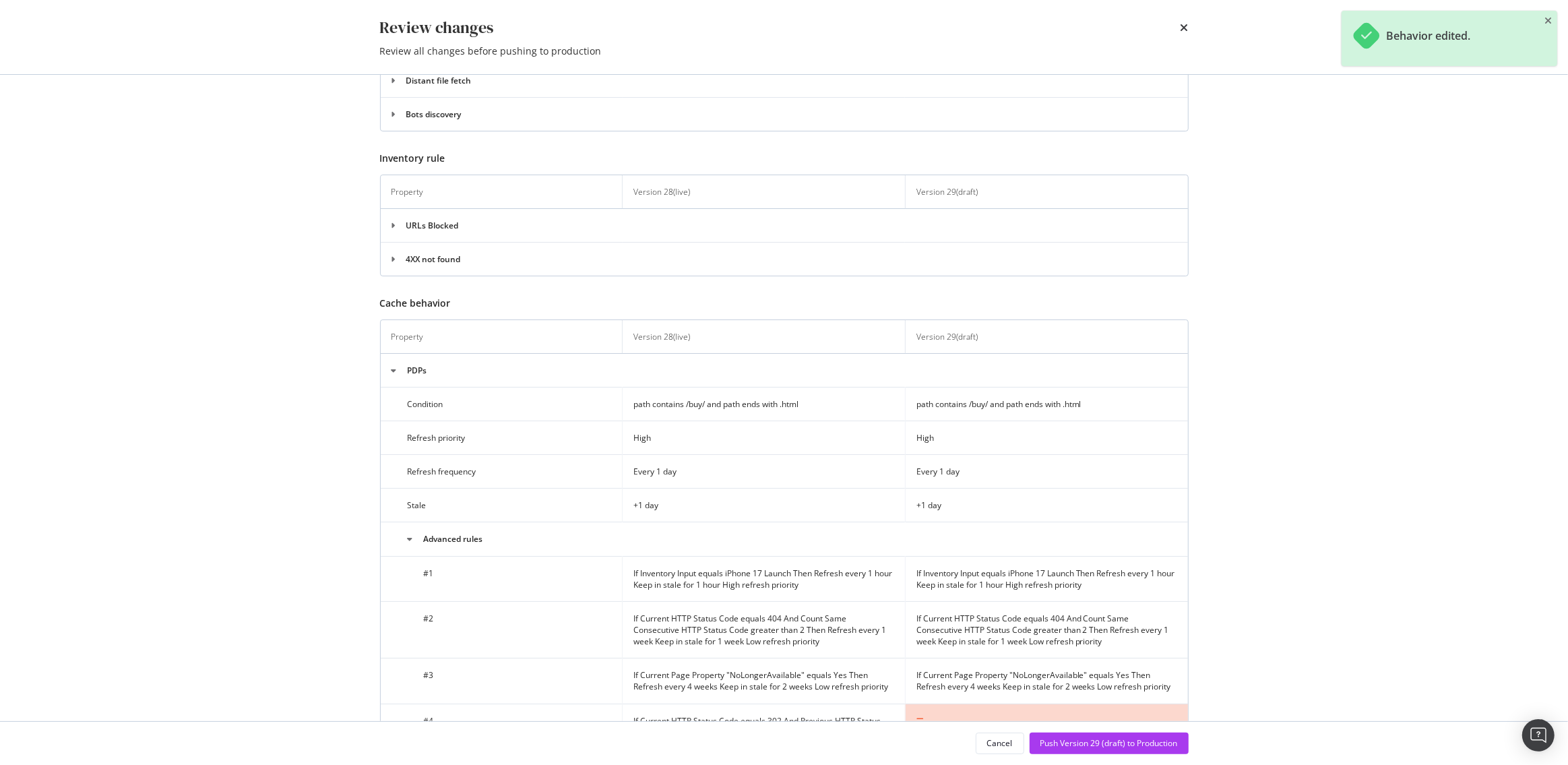
scroll to position [597, 0]
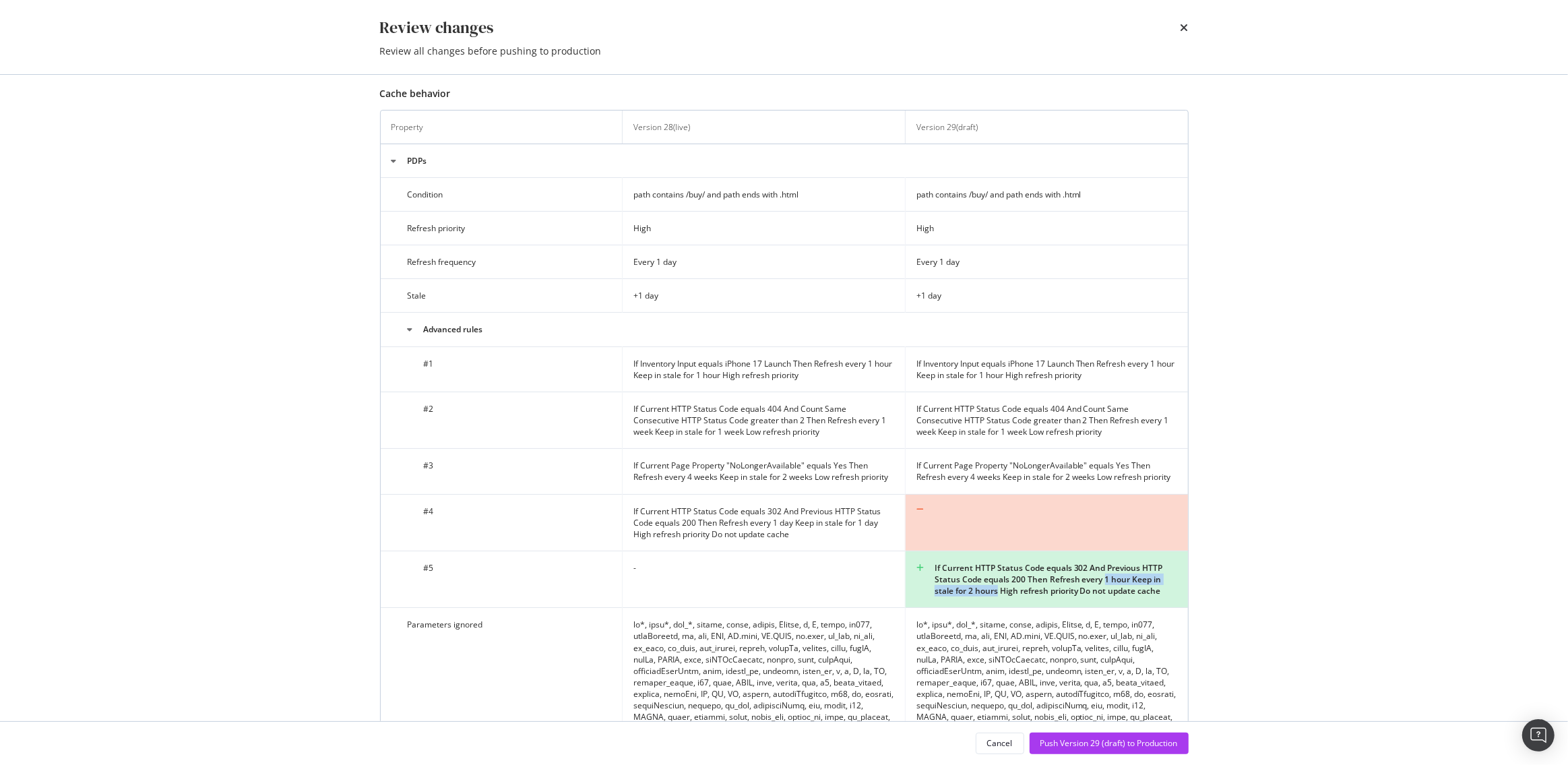
drag, startPoint x: 998, startPoint y: 589, endPoint x: 1104, endPoint y: 575, distance: 106.9
click at [1104, 575] on div "If Current HTTP Status Code equals 302 And Previous HTTP Status Code equals 200…" at bounding box center [1046, 578] width 260 height 35
copy div "1 hour Keep in stale for 2 hours"
click at [1088, 738] on div "Push Version 29 (draft) to Production" at bounding box center [1109, 743] width 137 height 12
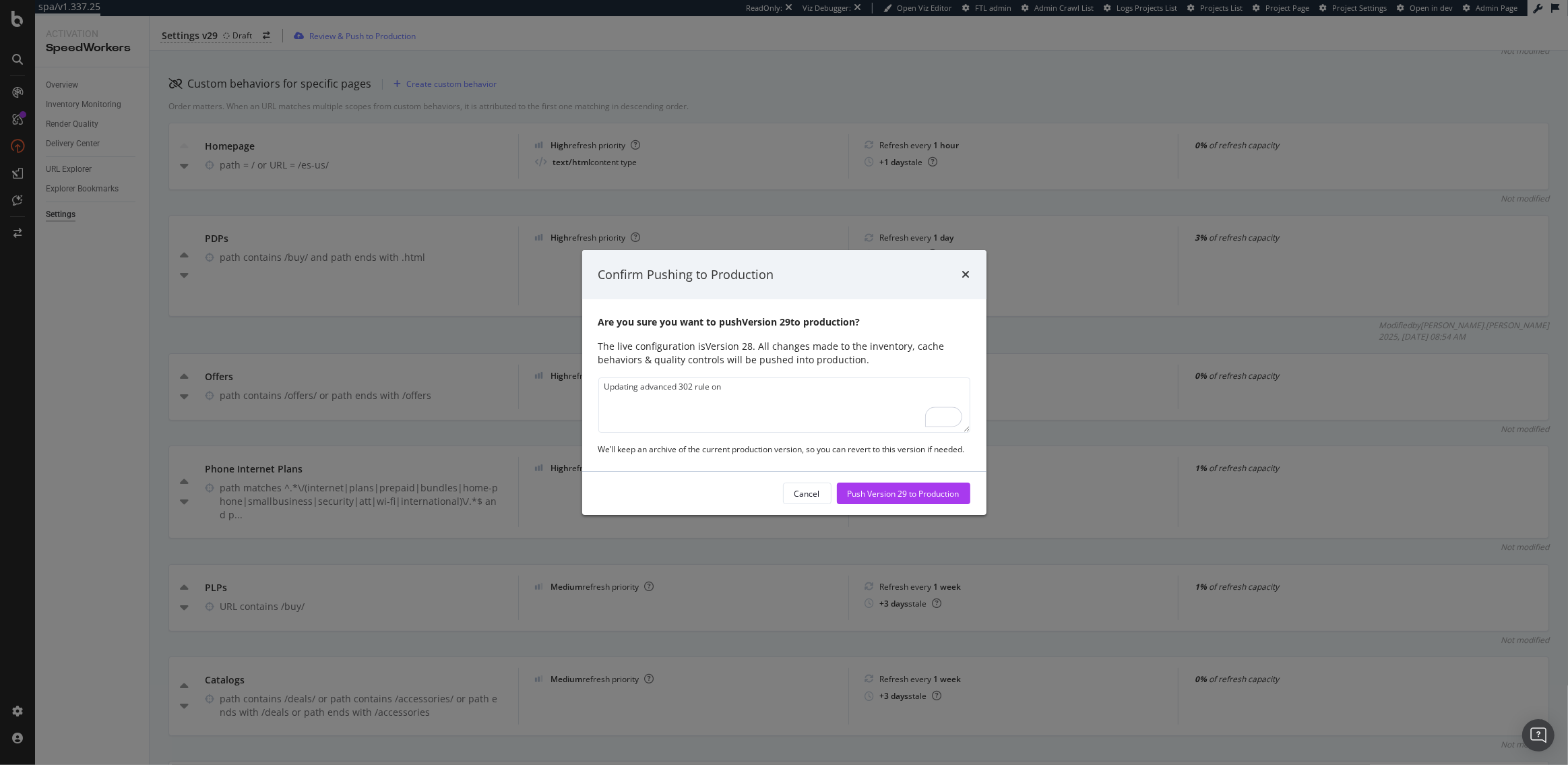
click at [739, 386] on textarea "Updating advanced 302 rule on" at bounding box center [784, 405] width 372 height 56
type textarea "Updating the advanced 302 rule on PDPs to update if the previous status code wa…"
click at [876, 495] on div "Push Version 29 to Production" at bounding box center [903, 494] width 112 height 12
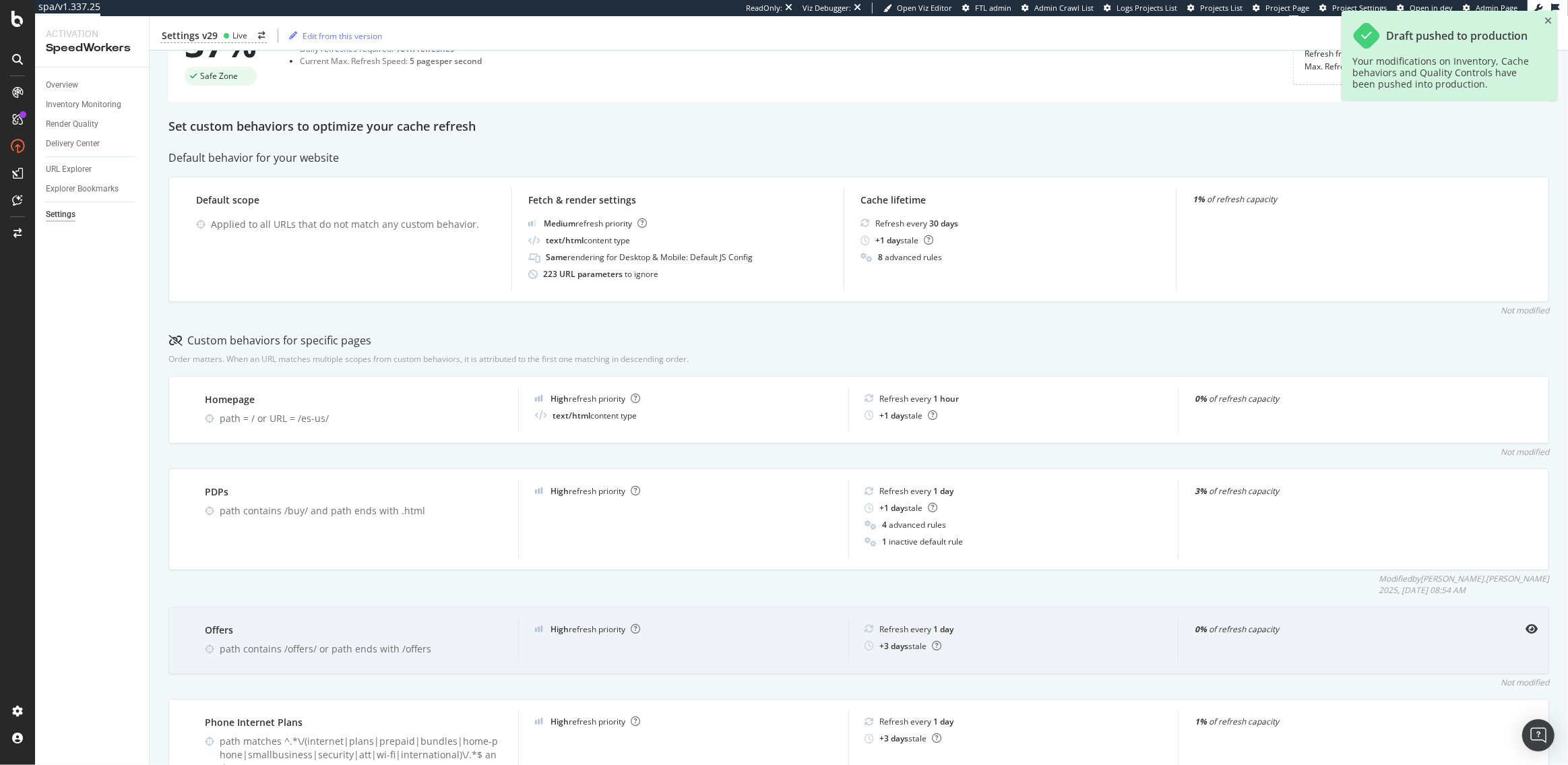
scroll to position [33, 0]
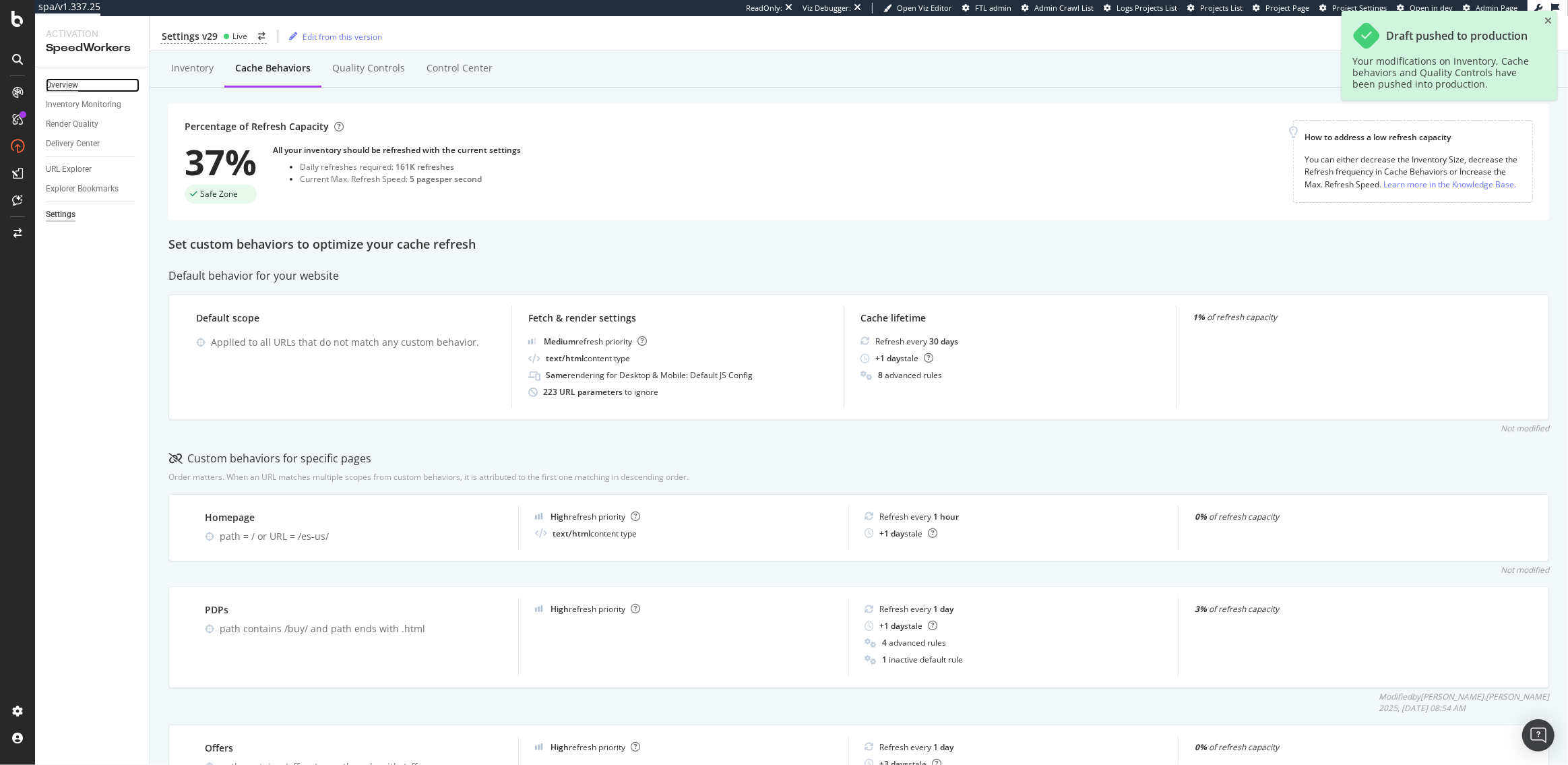
click at [65, 80] on div "Overview" at bounding box center [62, 85] width 33 height 14
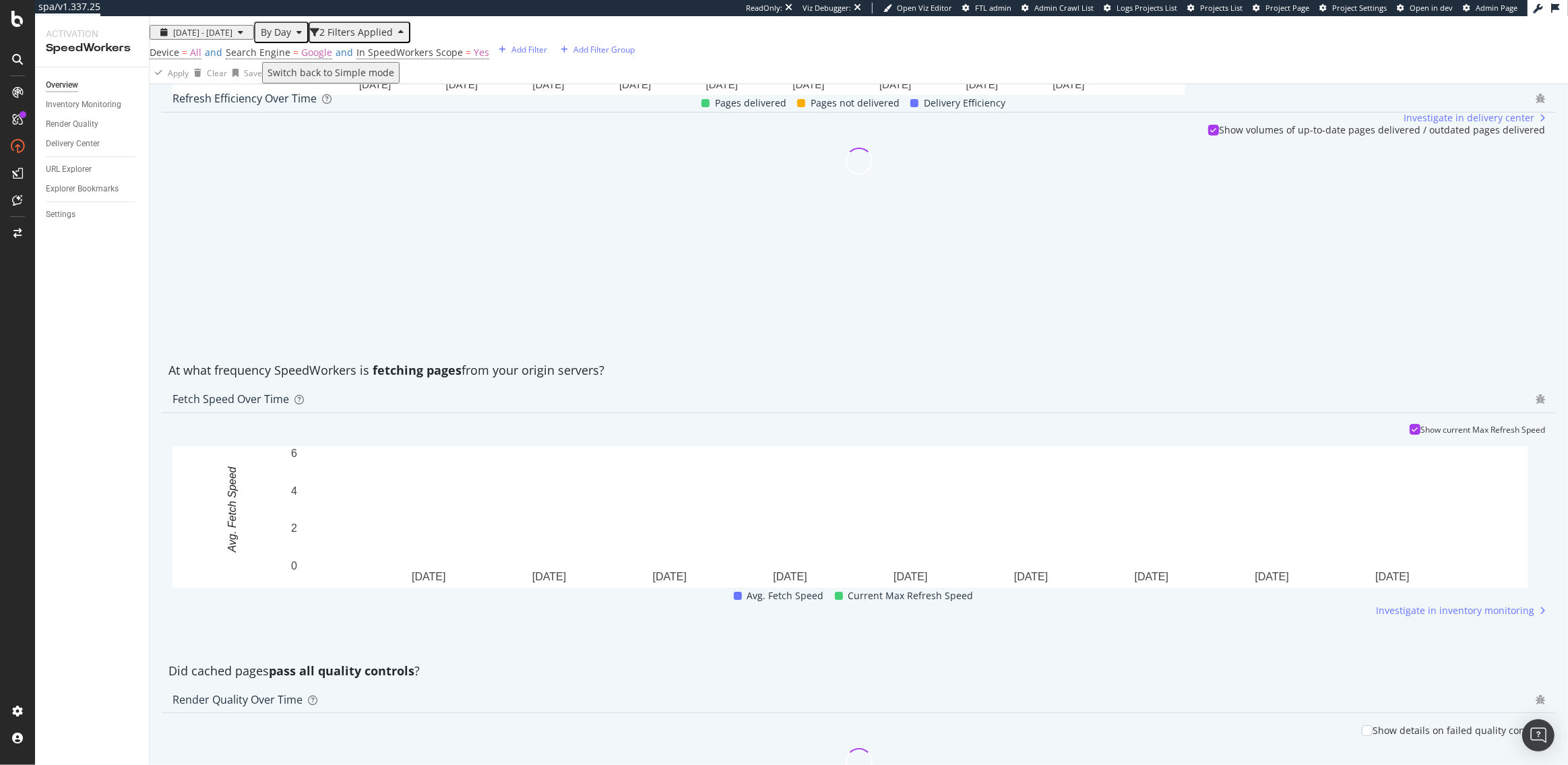
scroll to position [521, 0]
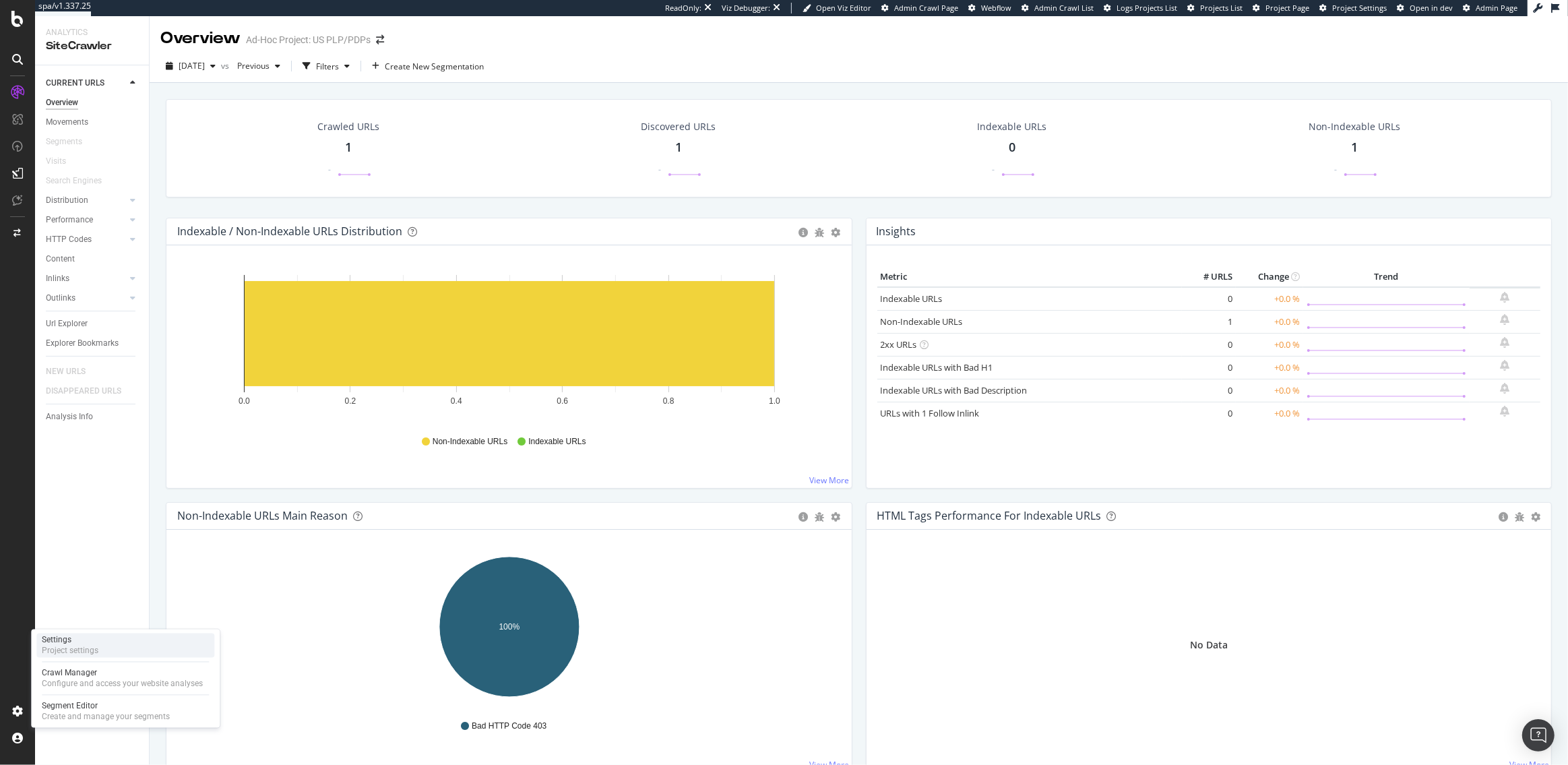
click at [103, 637] on div "Settings Project settings" at bounding box center [125, 645] width 178 height 24
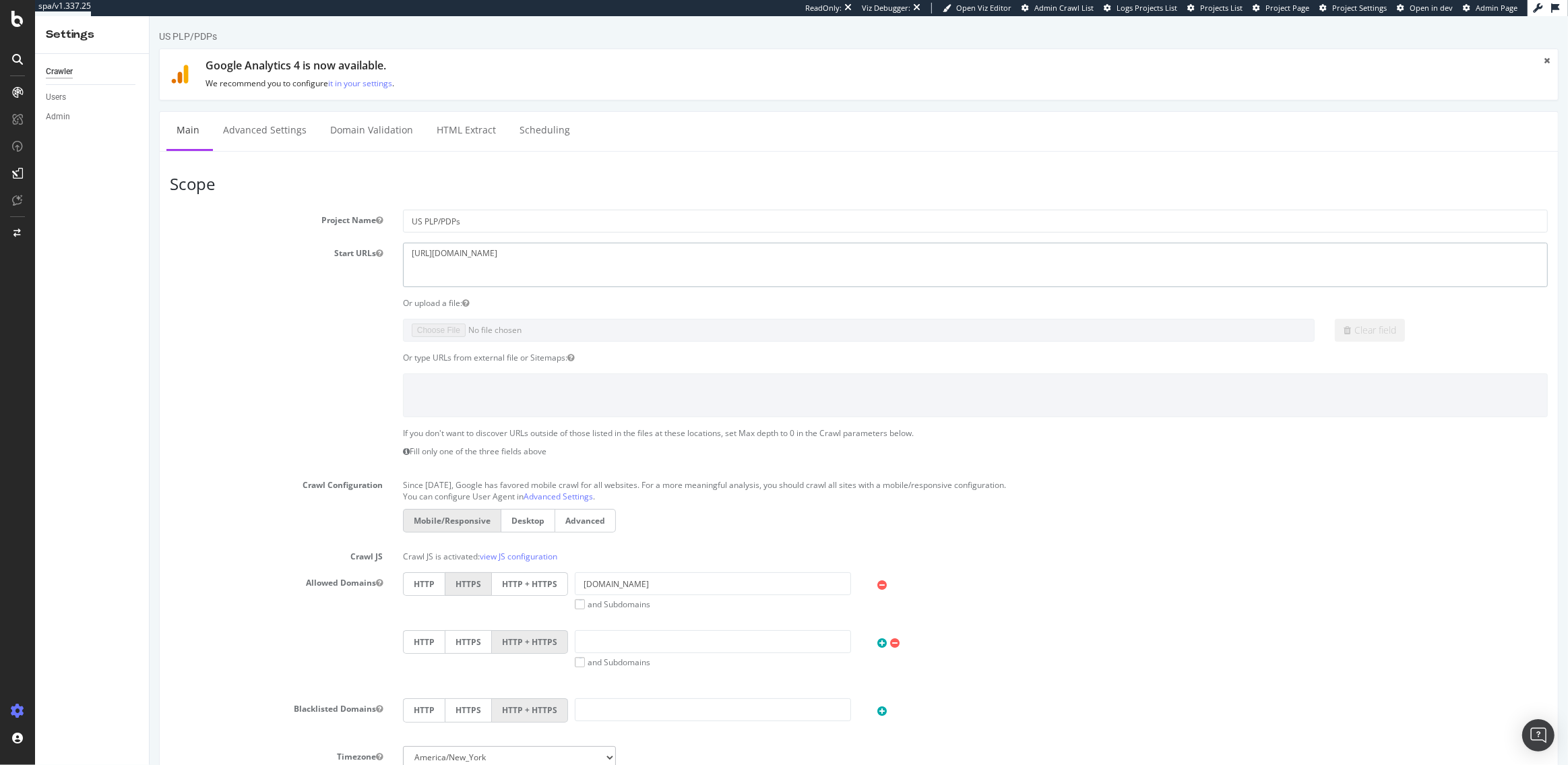
click at [510, 251] on textarea "[URL][DOMAIN_NAME]" at bounding box center [975, 264] width 1145 height 44
click at [279, 133] on link "Advanced Settings" at bounding box center [264, 130] width 103 height 37
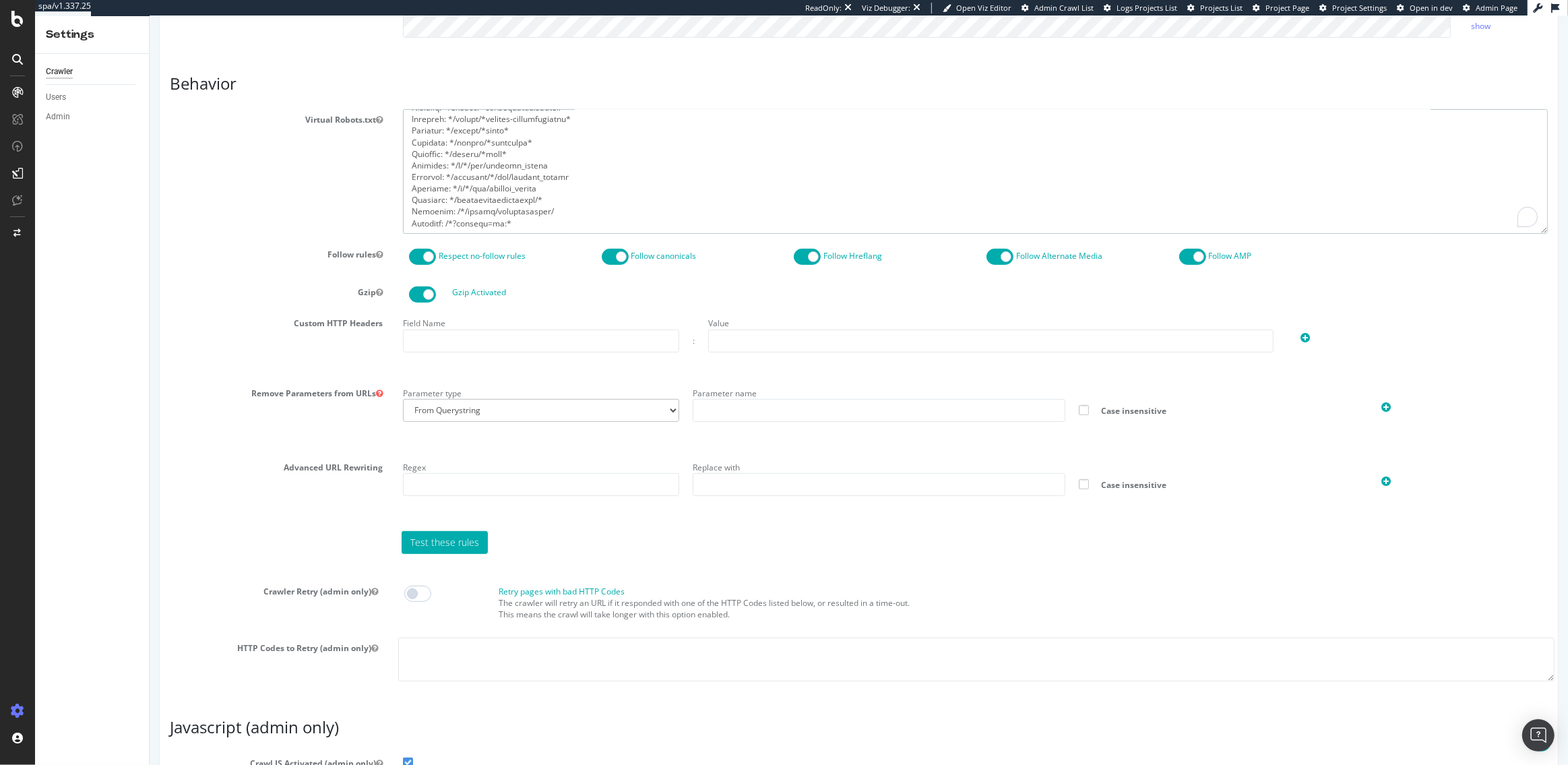
scroll to position [763, 0]
drag, startPoint x: 410, startPoint y: 114, endPoint x: 514, endPoint y: 322, distance: 232.6
click at [514, 322] on section "Virtual Robots.txt Follow rules Respect no-follow rules Follow canonicals Follo…" at bounding box center [858, 400] width 1378 height 582
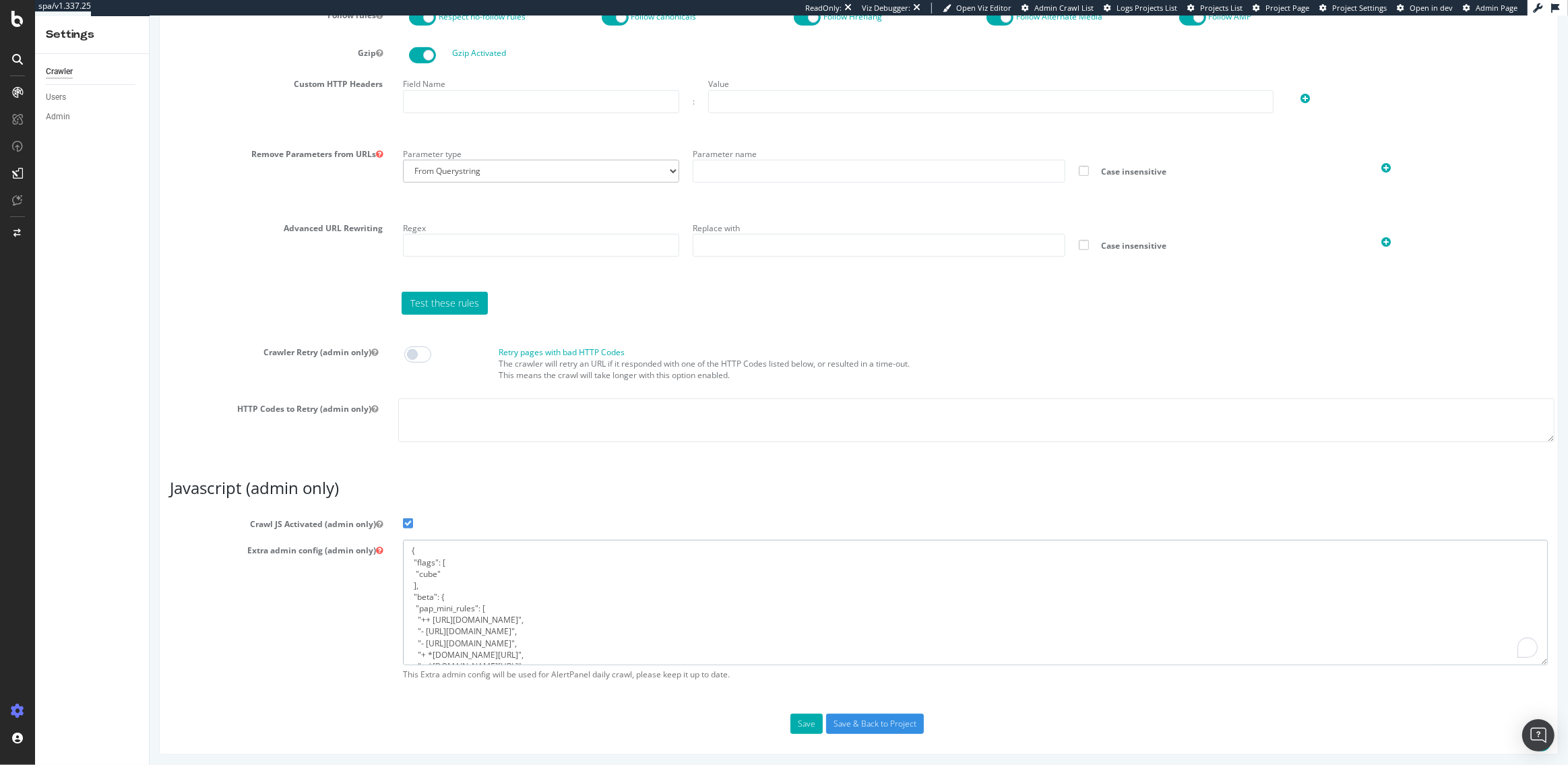
scroll to position [323, 0]
drag, startPoint x: 408, startPoint y: 549, endPoint x: 518, endPoint y: 757, distance: 235.3
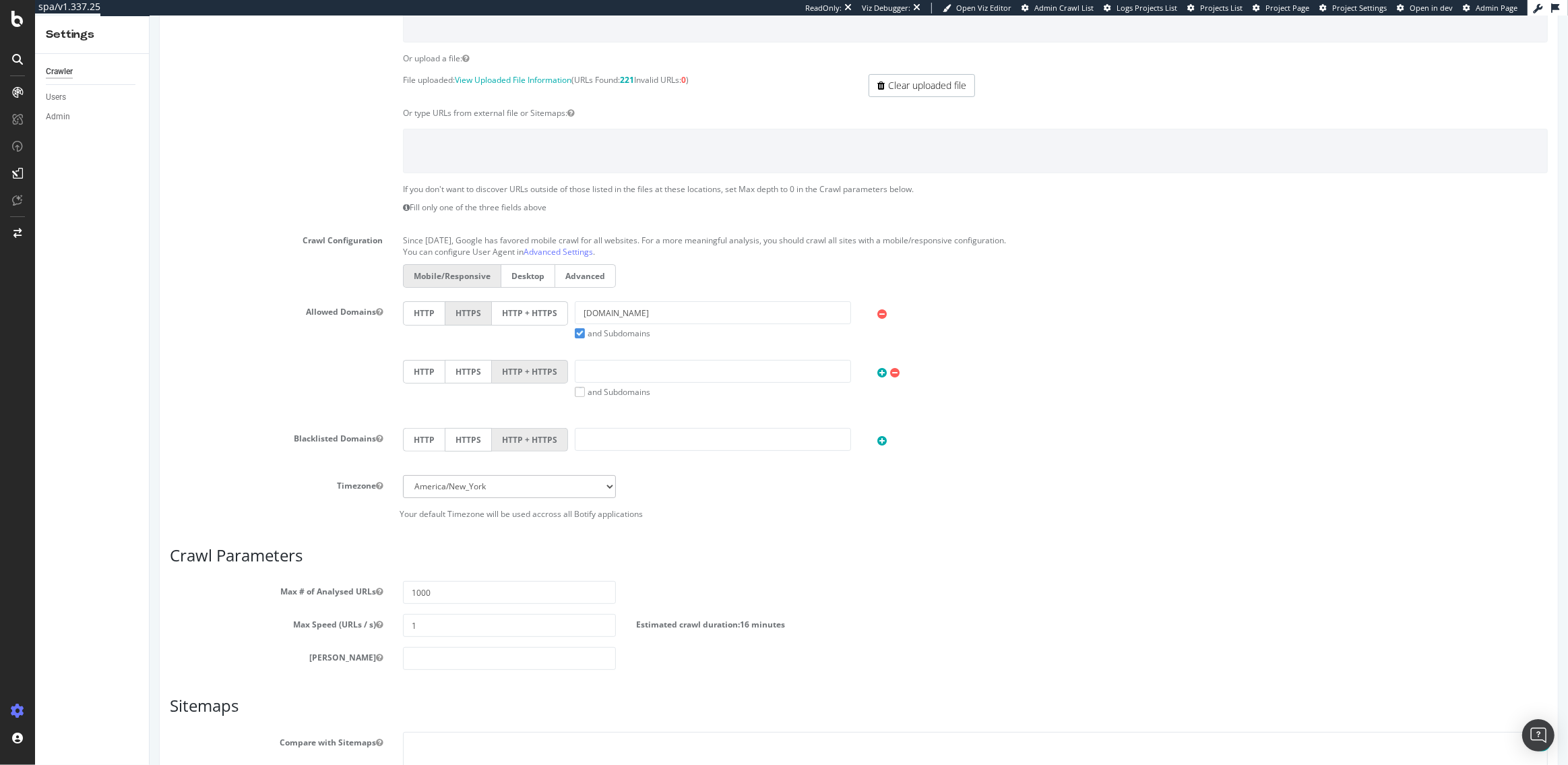
scroll to position [256, 0]
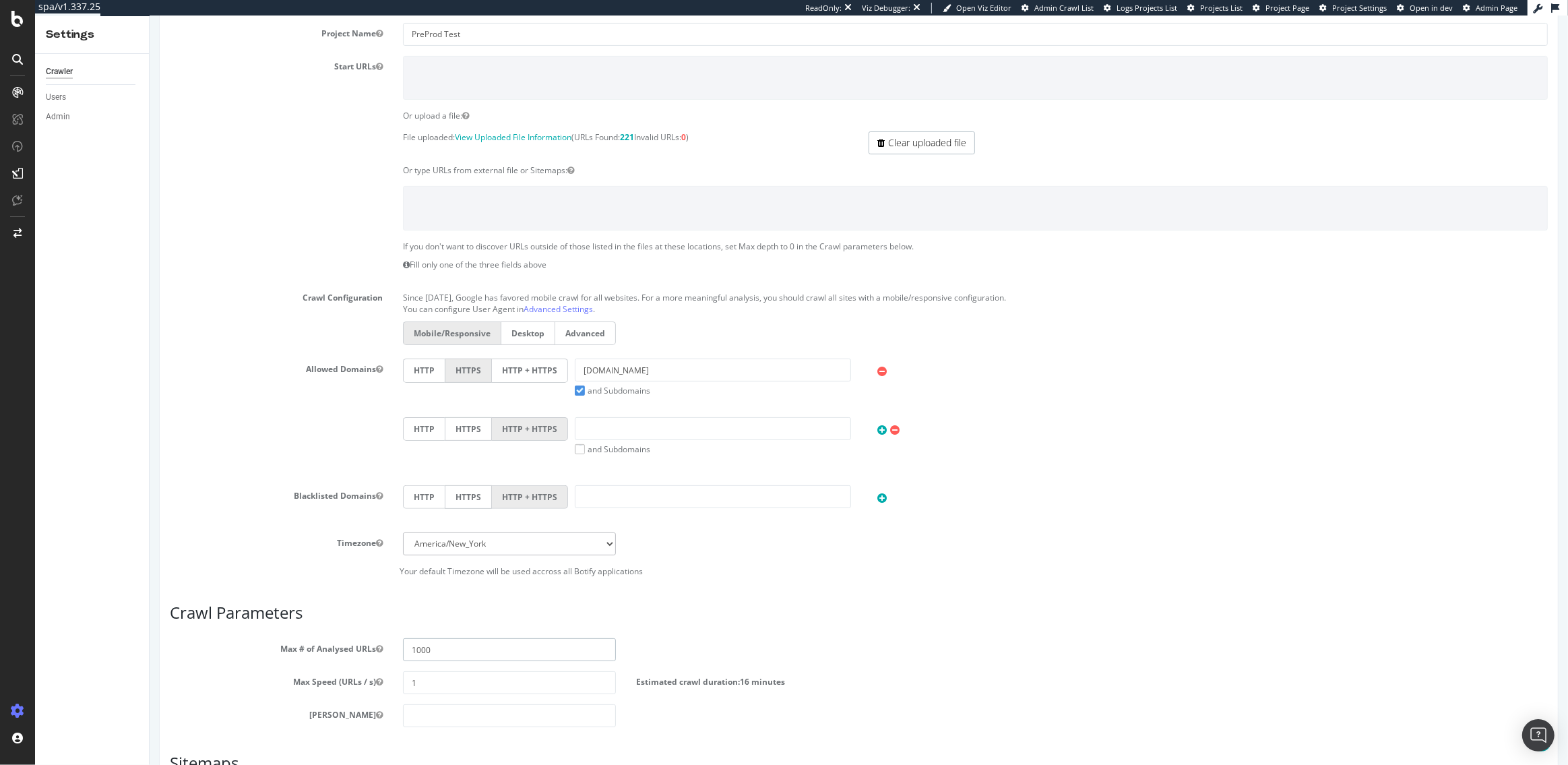
click at [415, 648] on input "1000" at bounding box center [509, 649] width 213 height 23
type input "1500000"
click at [447, 679] on input "1" at bounding box center [509, 682] width 213 height 23
type input "3"
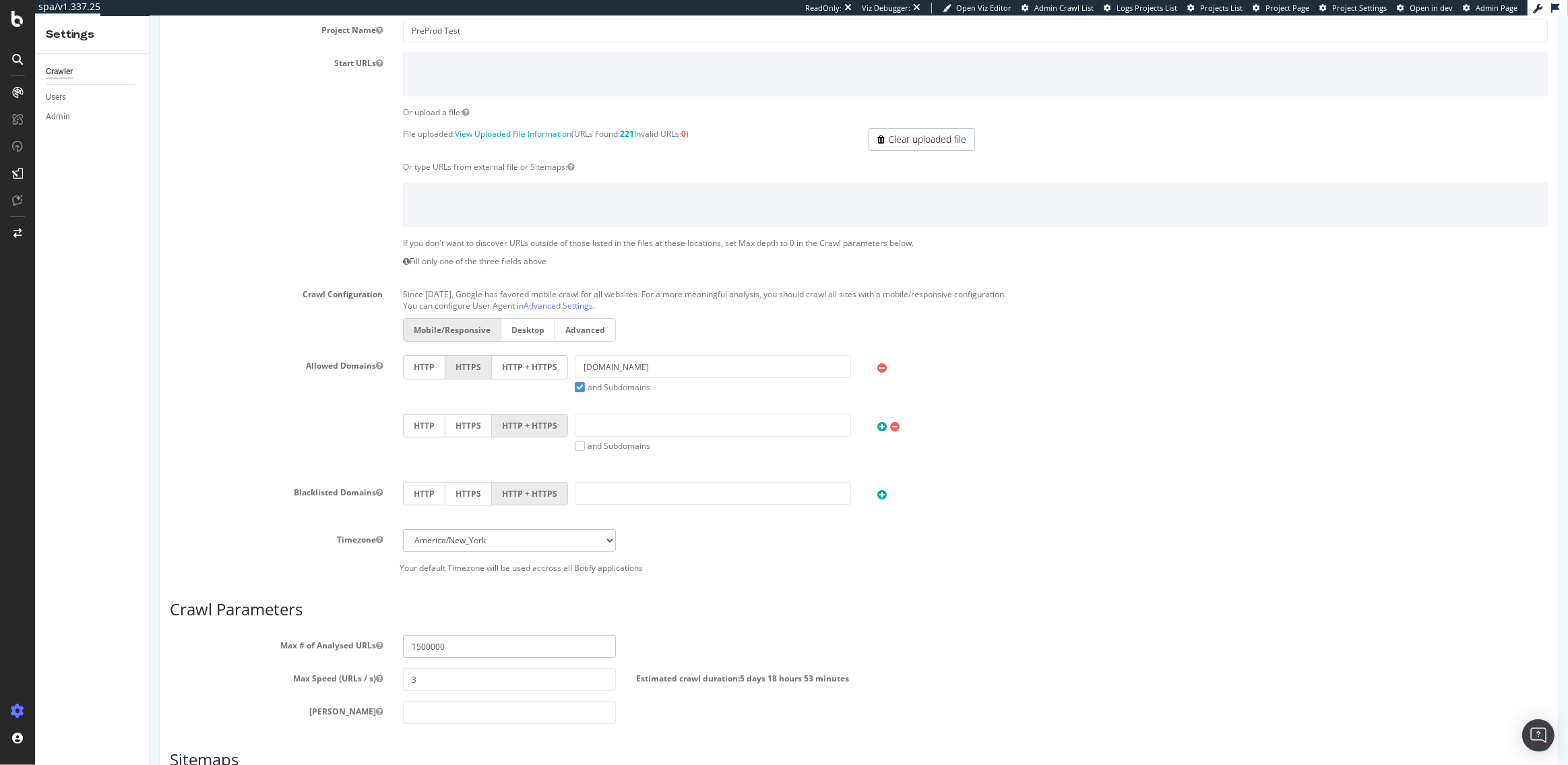
click at [467, 645] on input "1500000" at bounding box center [509, 646] width 213 height 23
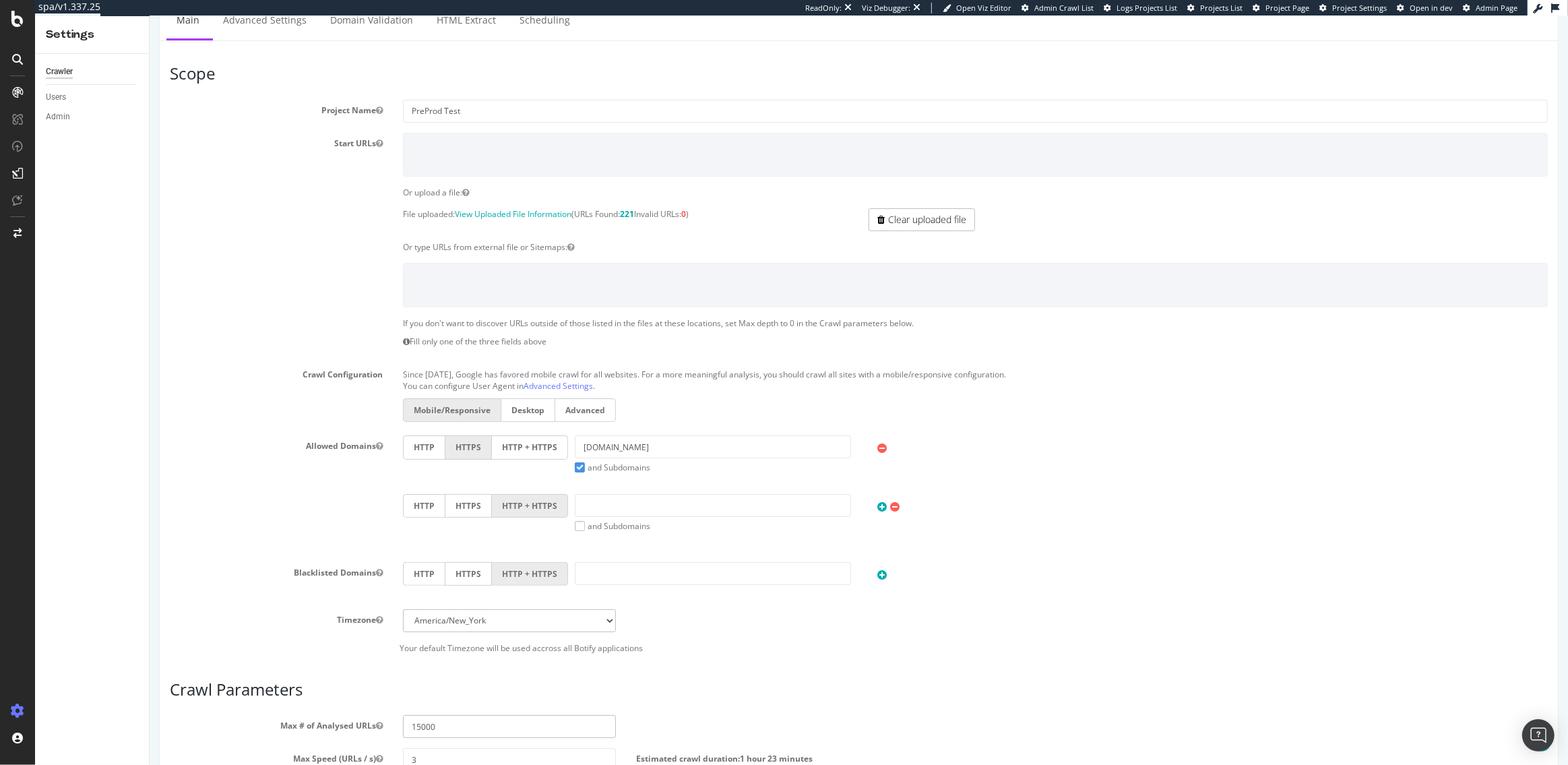
scroll to position [174, 0]
type input "15000"
click at [905, 228] on link "Clear uploaded file" at bounding box center [920, 226] width 106 height 23
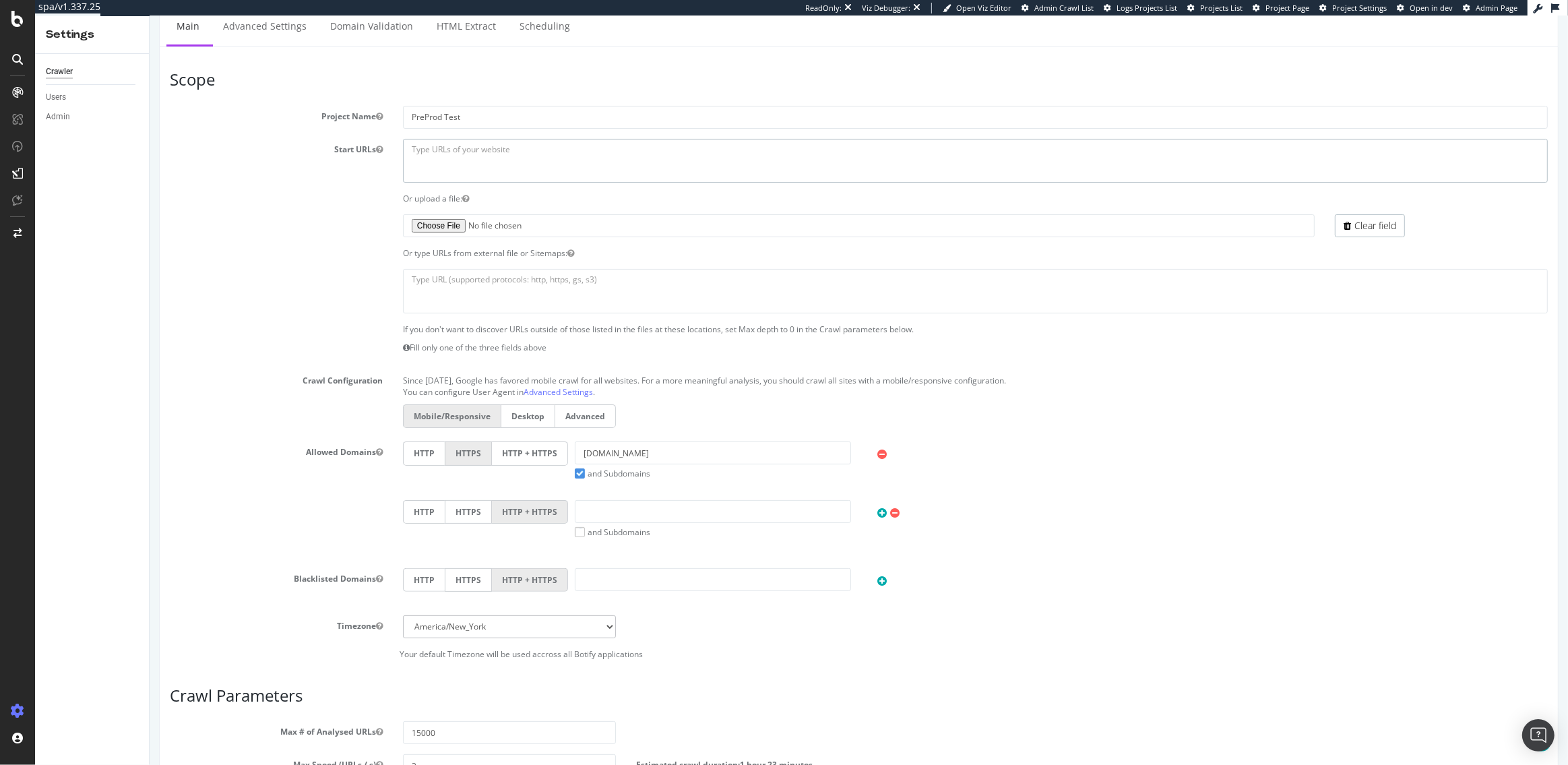
click at [451, 145] on textarea at bounding box center [975, 161] width 1145 height 44
paste textarea "https://staging07.dtc.levi.com/US/en_US/"
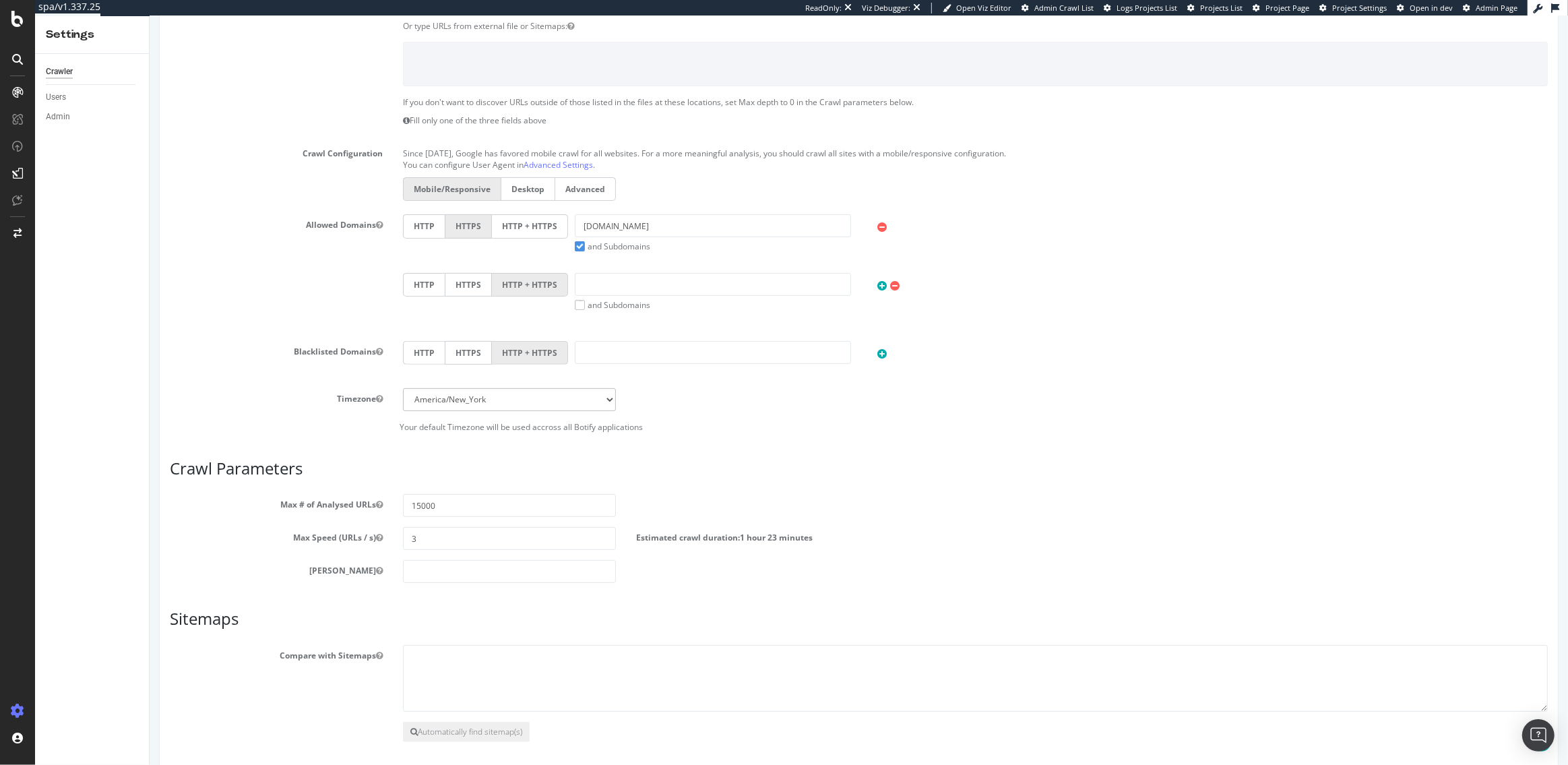
scroll to position [457, 0]
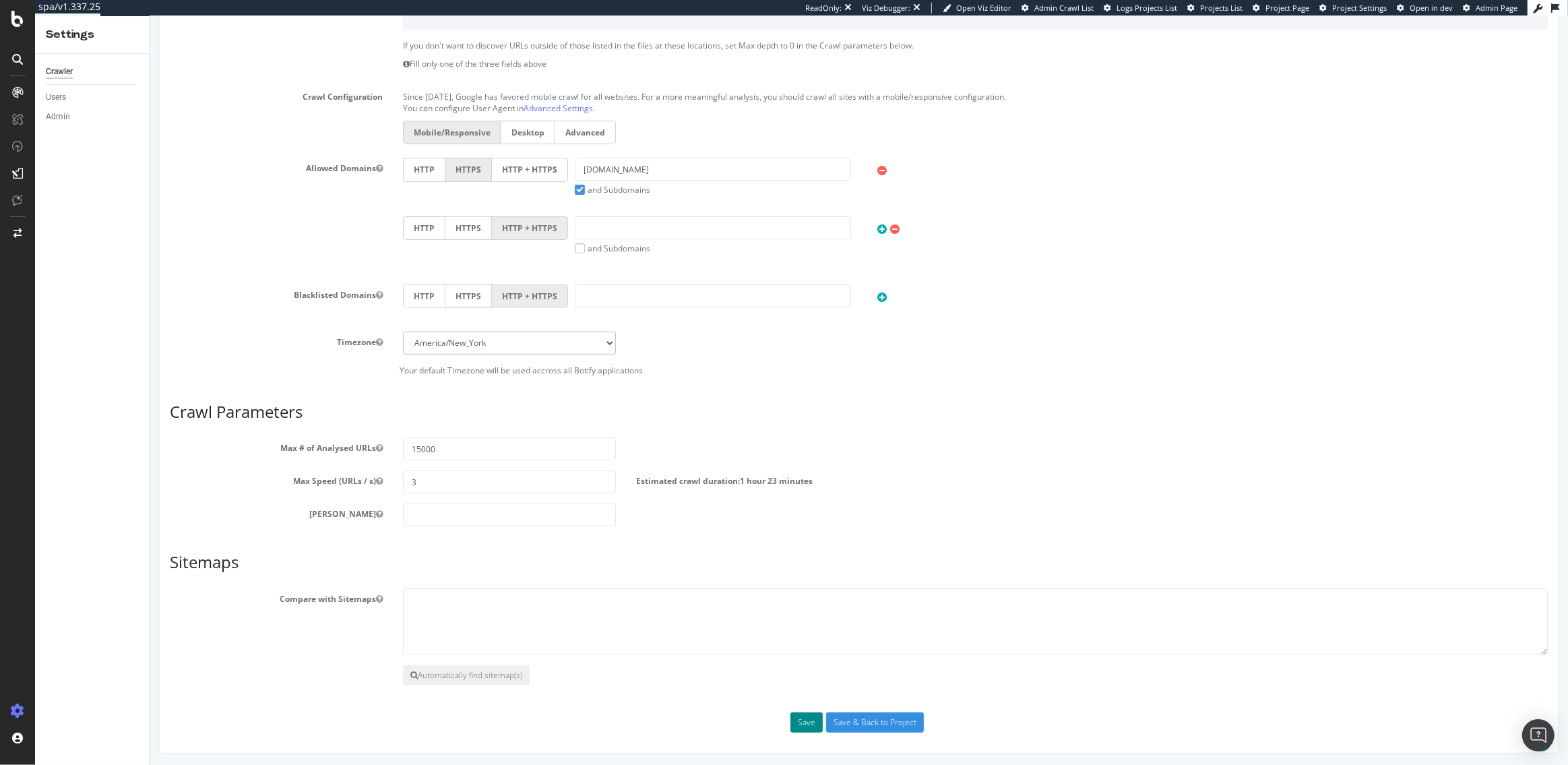
type textarea "https://staging07.dtc.levi.com/US/en_US/"
click at [809, 726] on button "Save" at bounding box center [806, 722] width 33 height 20
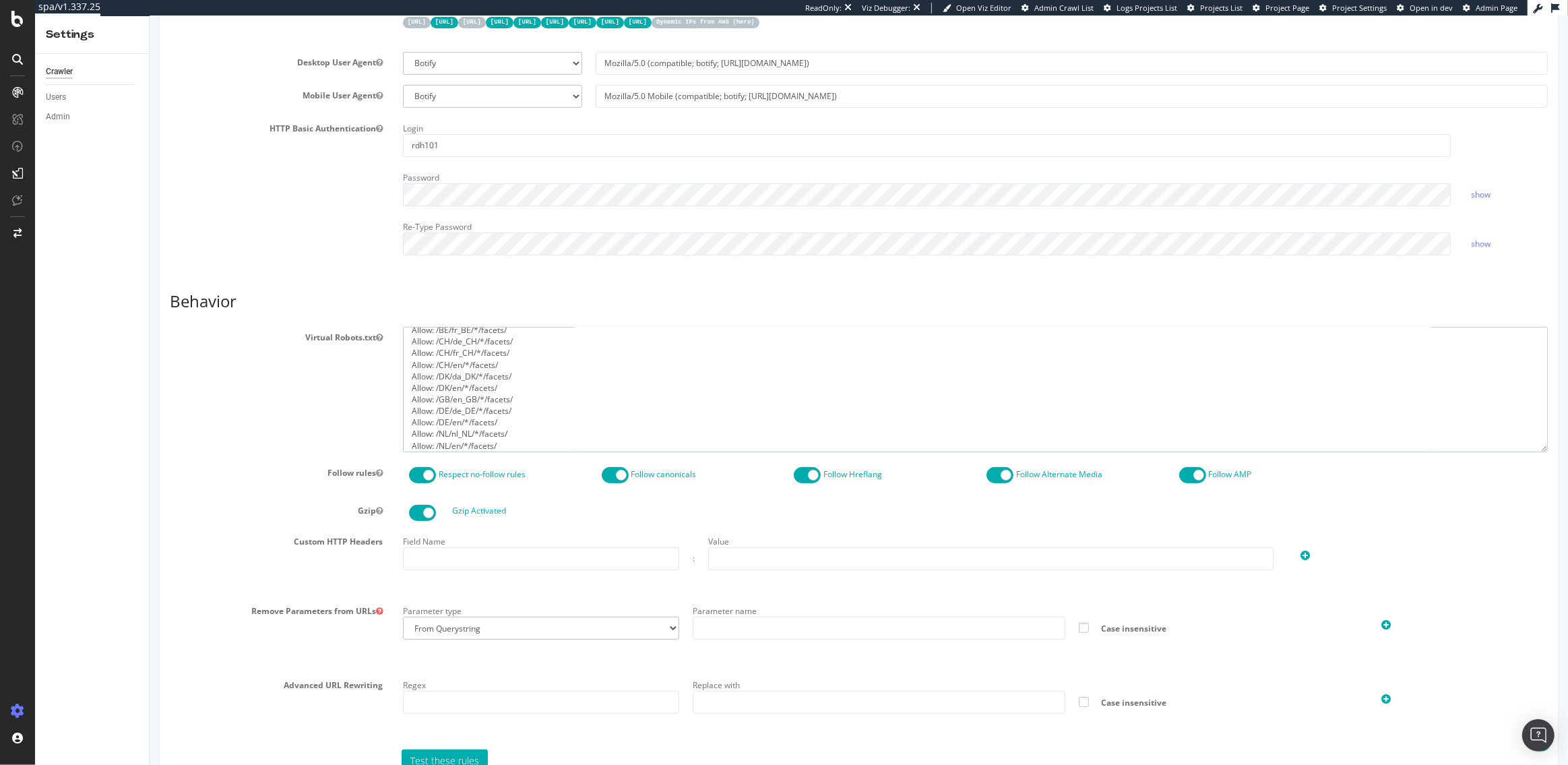
scroll to position [174, 0]
drag, startPoint x: 409, startPoint y: 333, endPoint x: 522, endPoint y: 527, distance: 224.5
click at [522, 527] on section "Virtual Robots.txt user-agent: * Disallow: / Allow: /US/en_US/*/facets/ Allow: …" at bounding box center [858, 618] width 1378 height 582
paste textarea "User-Agent: * Disallow: / Allow: /US/en_US/*/c/* Allow: /US/en_US/*/p/* Allow: …"
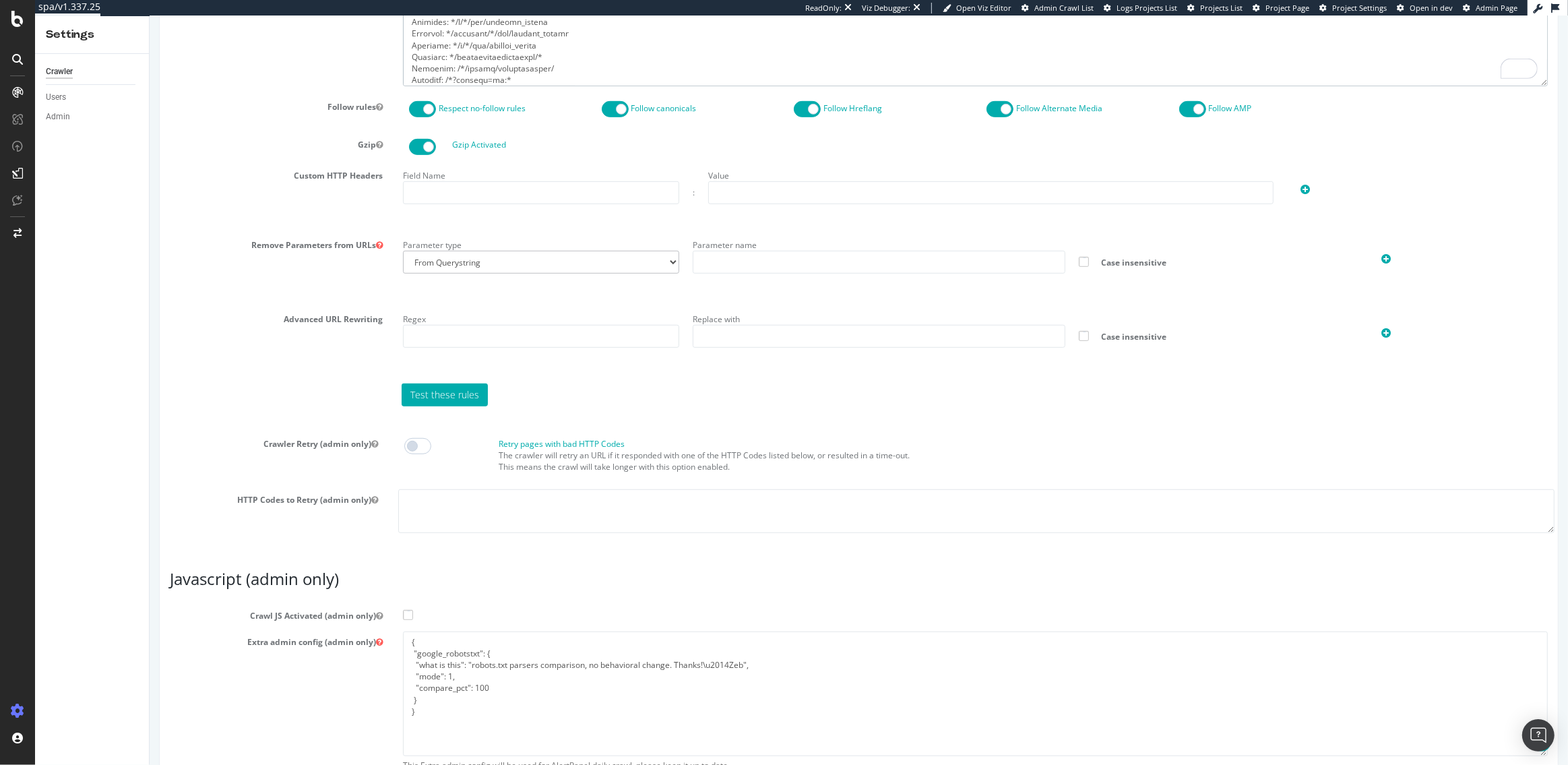
scroll to position [930, 0]
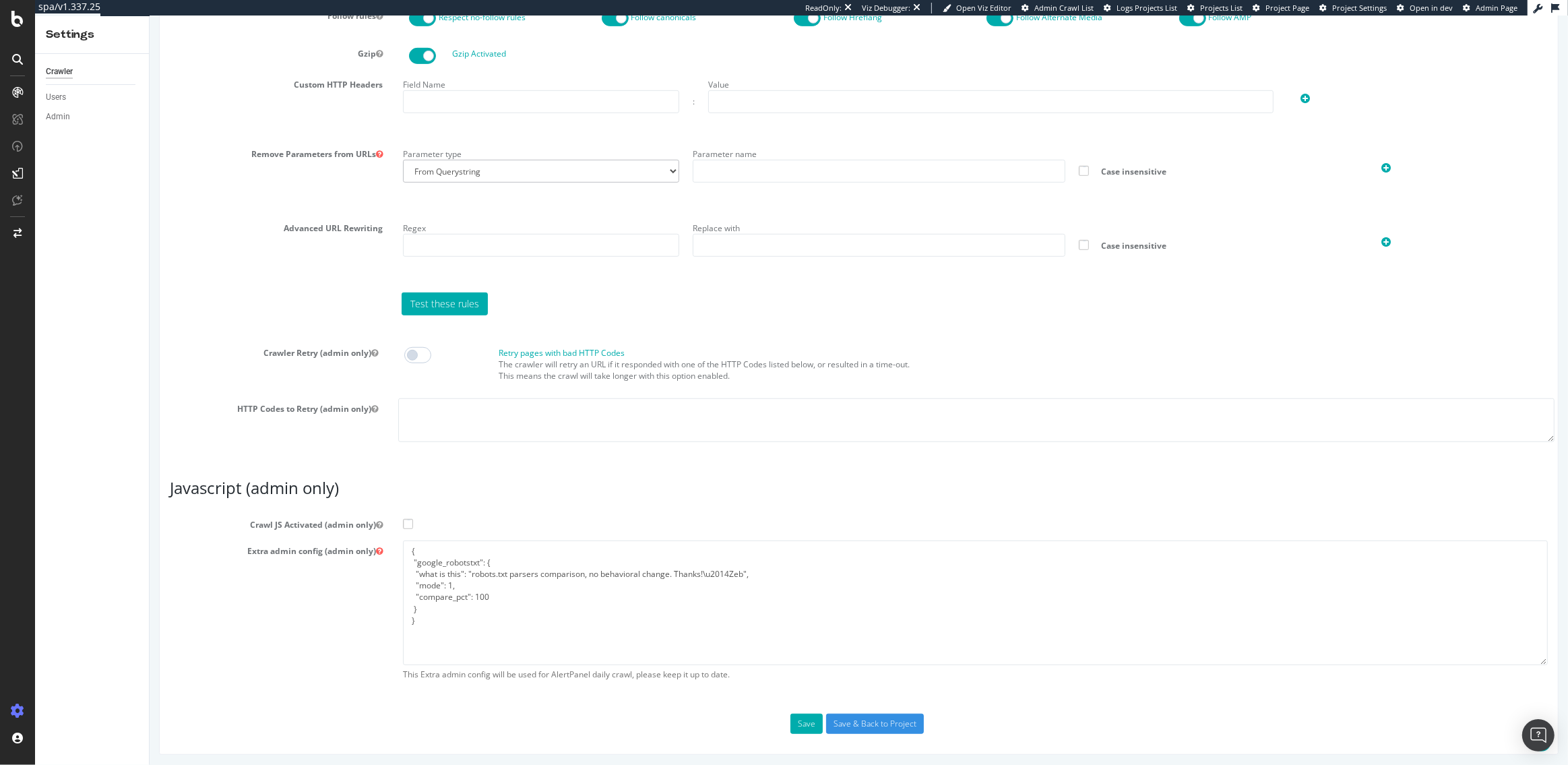
type textarea "User-Agent: * Disallow: / Allow: /US/en_US/*/c/* Allow: /US/en_US/*/p/* Allow: …"
click at [407, 525] on span at bounding box center [407, 524] width 10 height 10
click at [149, 16] on input "Crawl JS Activated (admin only)" at bounding box center [149, 16] width 0 height 0
drag, startPoint x: 432, startPoint y: 650, endPoint x: 417, endPoint y: 536, distance: 115.0
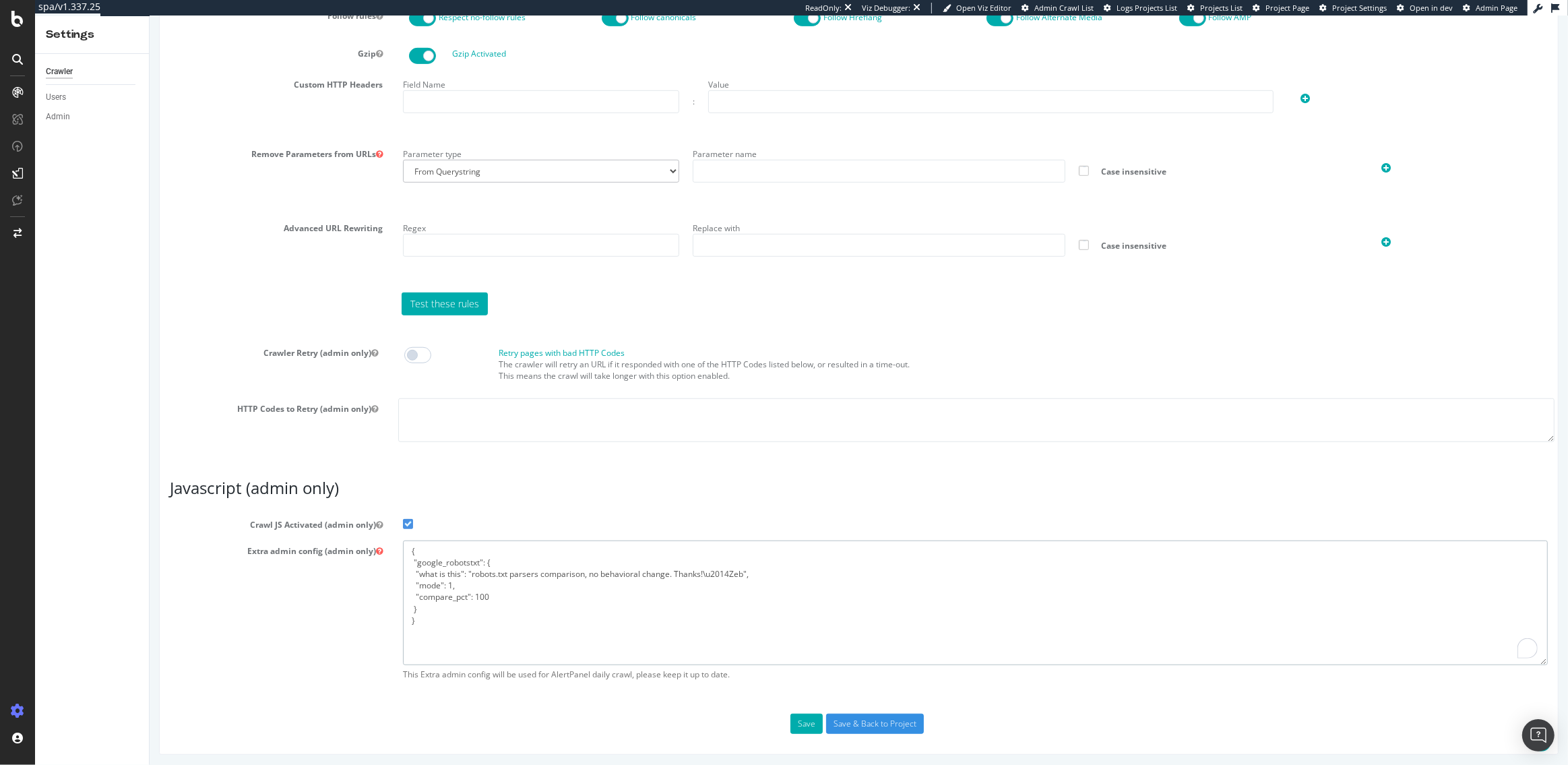
click at [417, 536] on section "Crawl JS Activated (admin only) Extra admin config (admin only) { "google_robot…" at bounding box center [858, 600] width 1378 height 173
paste textarea "flags": [ "cube" ], "beta": { "pap_mini_rules": [ "++ https://www.levi.com/ngsa…"
type textarea "{ "flags": [ "cube" ], "beta": { "pap_mini_rules": [ "++ https://www.levi.com/n…"
click at [813, 723] on button "Save" at bounding box center [806, 723] width 33 height 20
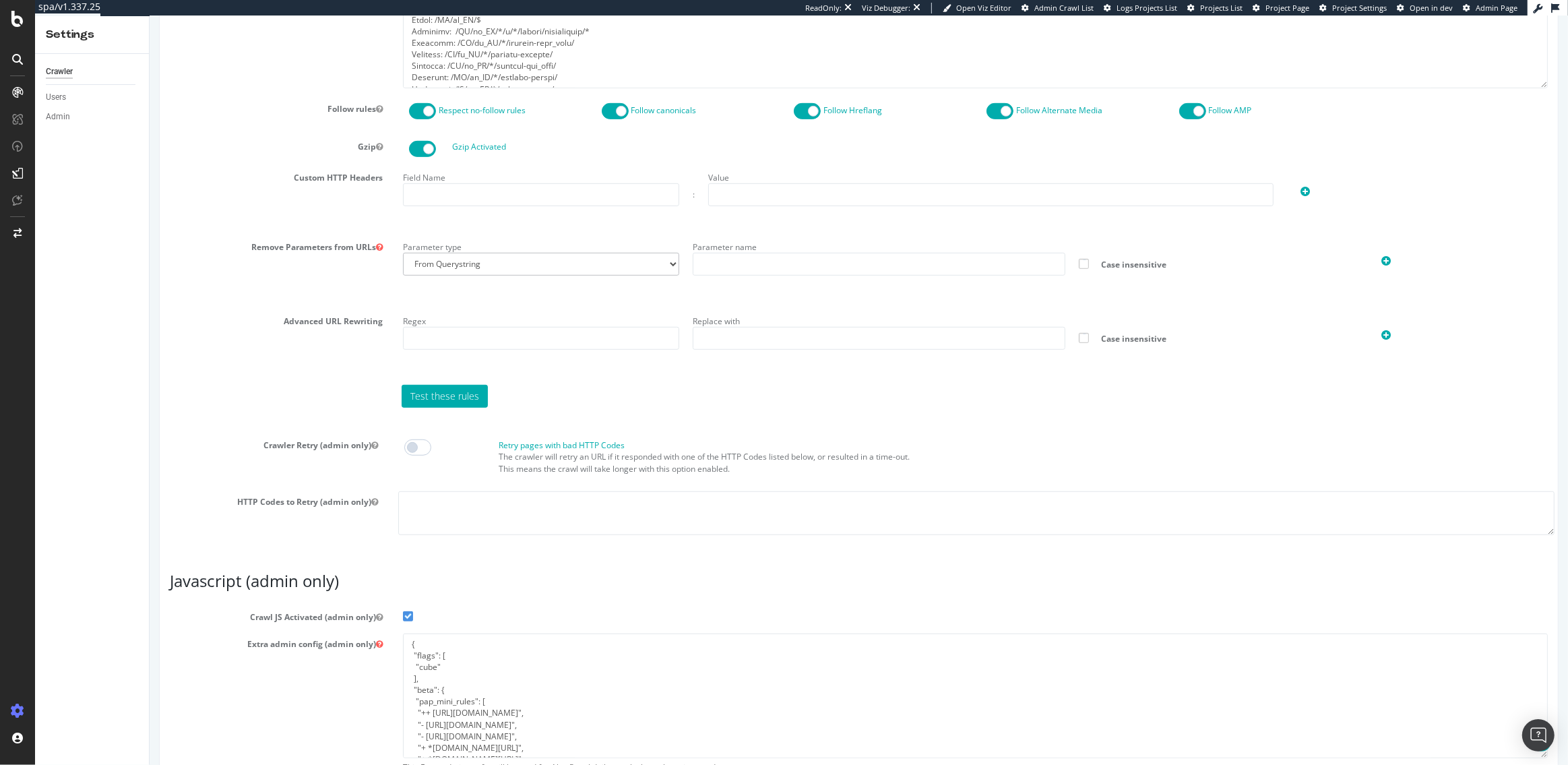
scroll to position [966, 0]
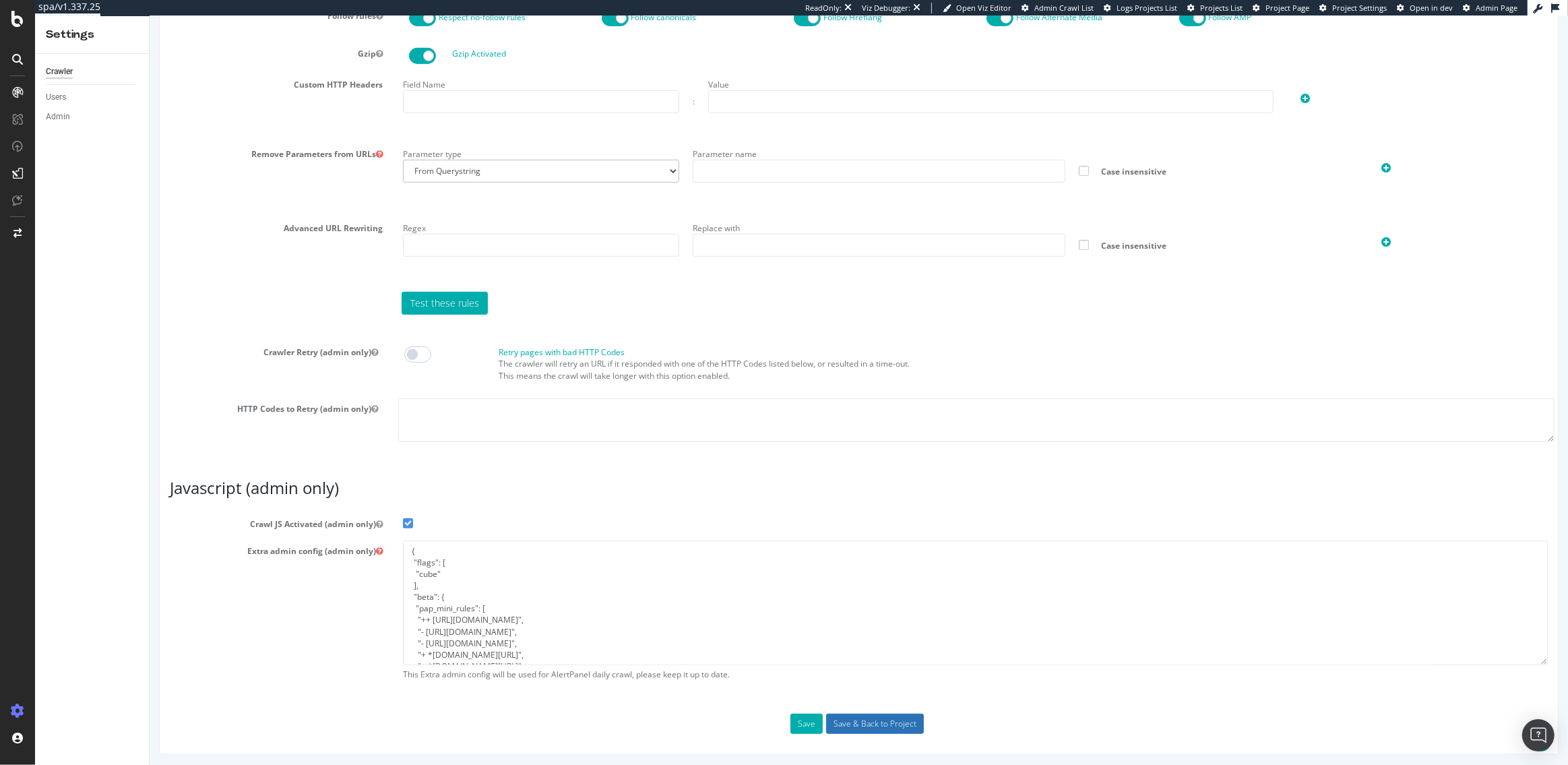
click at [863, 725] on input "Save & Back to Project" at bounding box center [874, 723] width 97 height 20
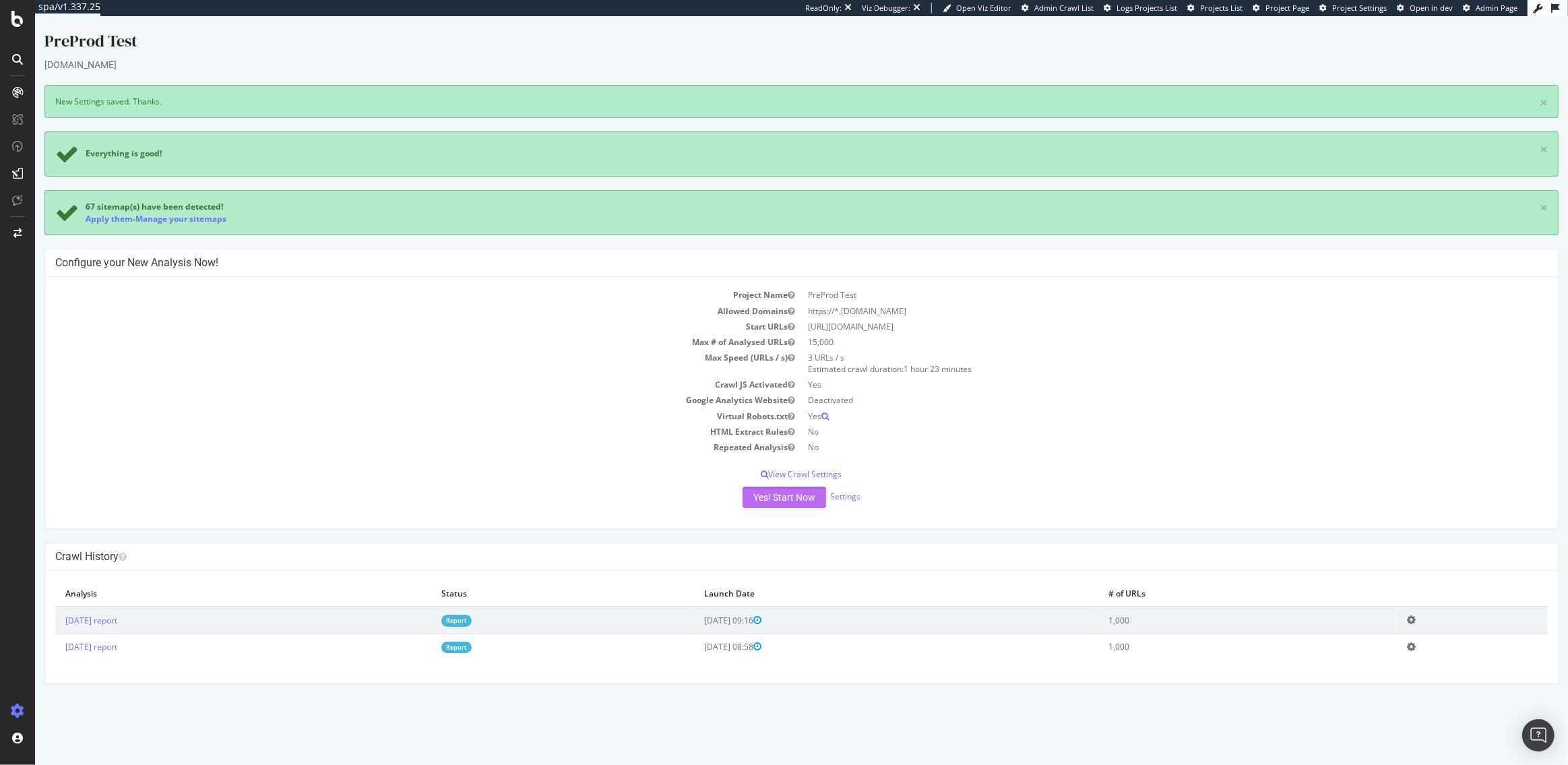
click at [770, 498] on button "Yes! Start Now" at bounding box center [784, 498] width 83 height 22
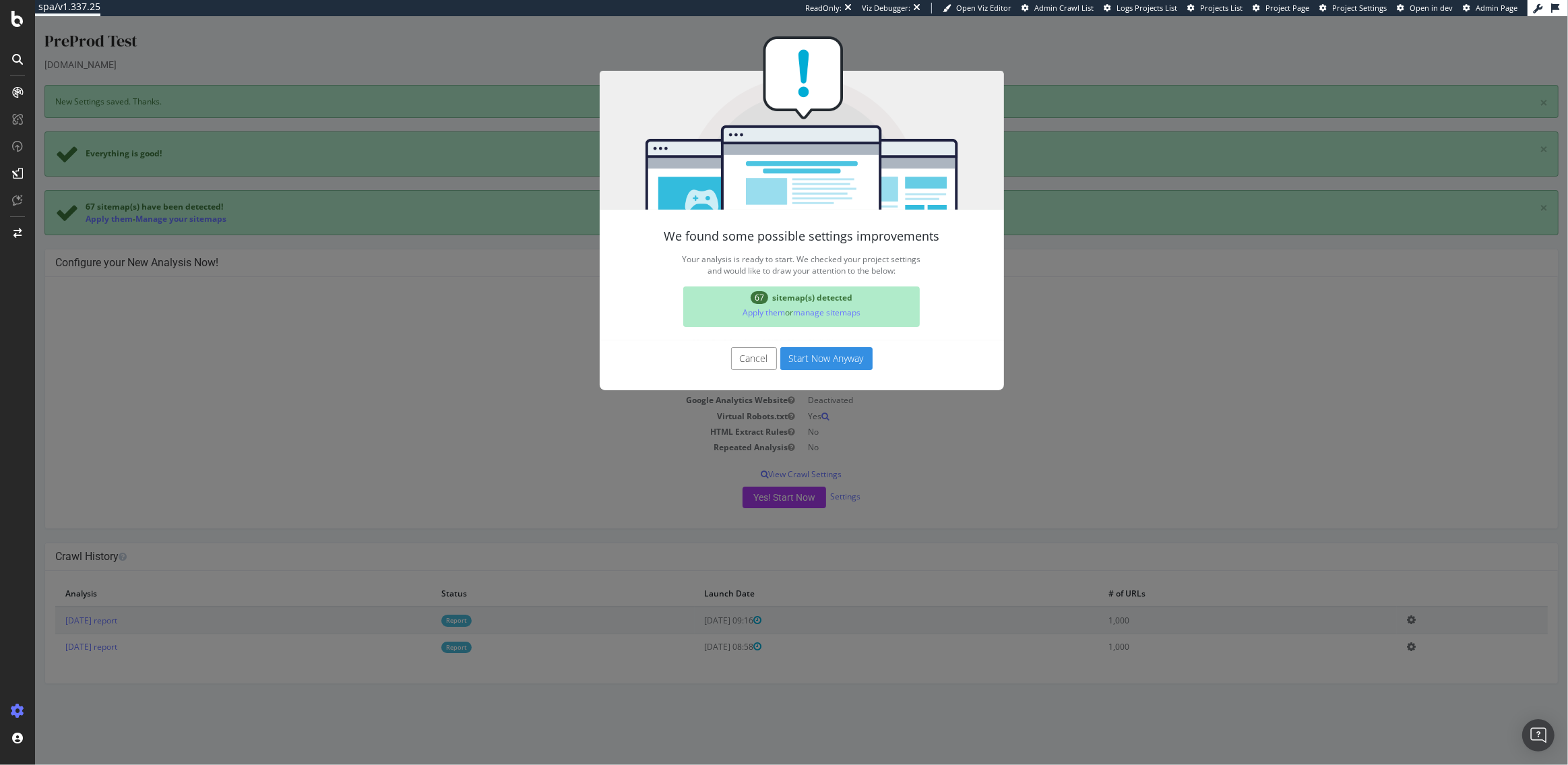
click at [832, 359] on button "Start Now Anyway" at bounding box center [826, 358] width 92 height 23
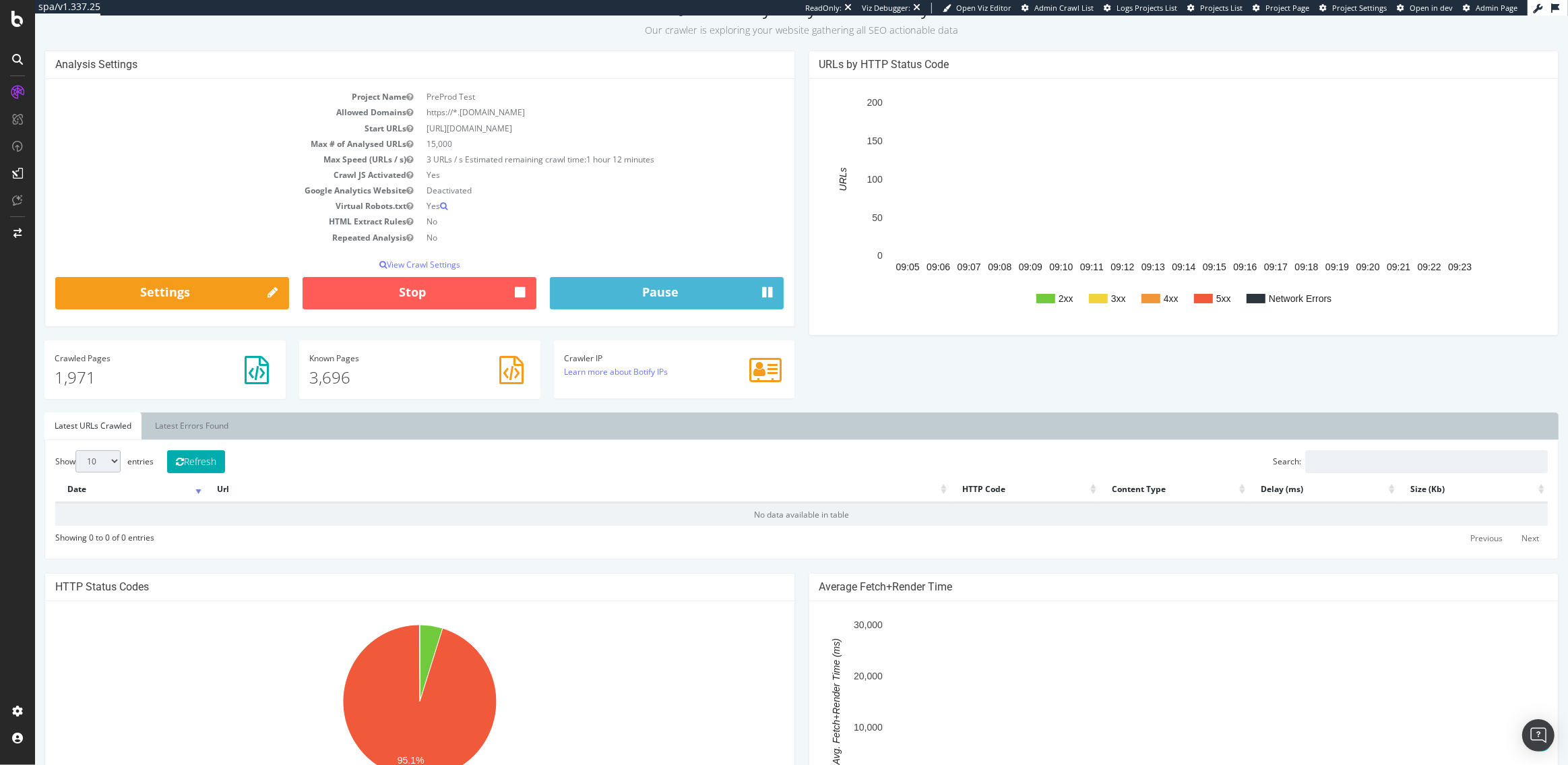
scroll to position [16, 0]
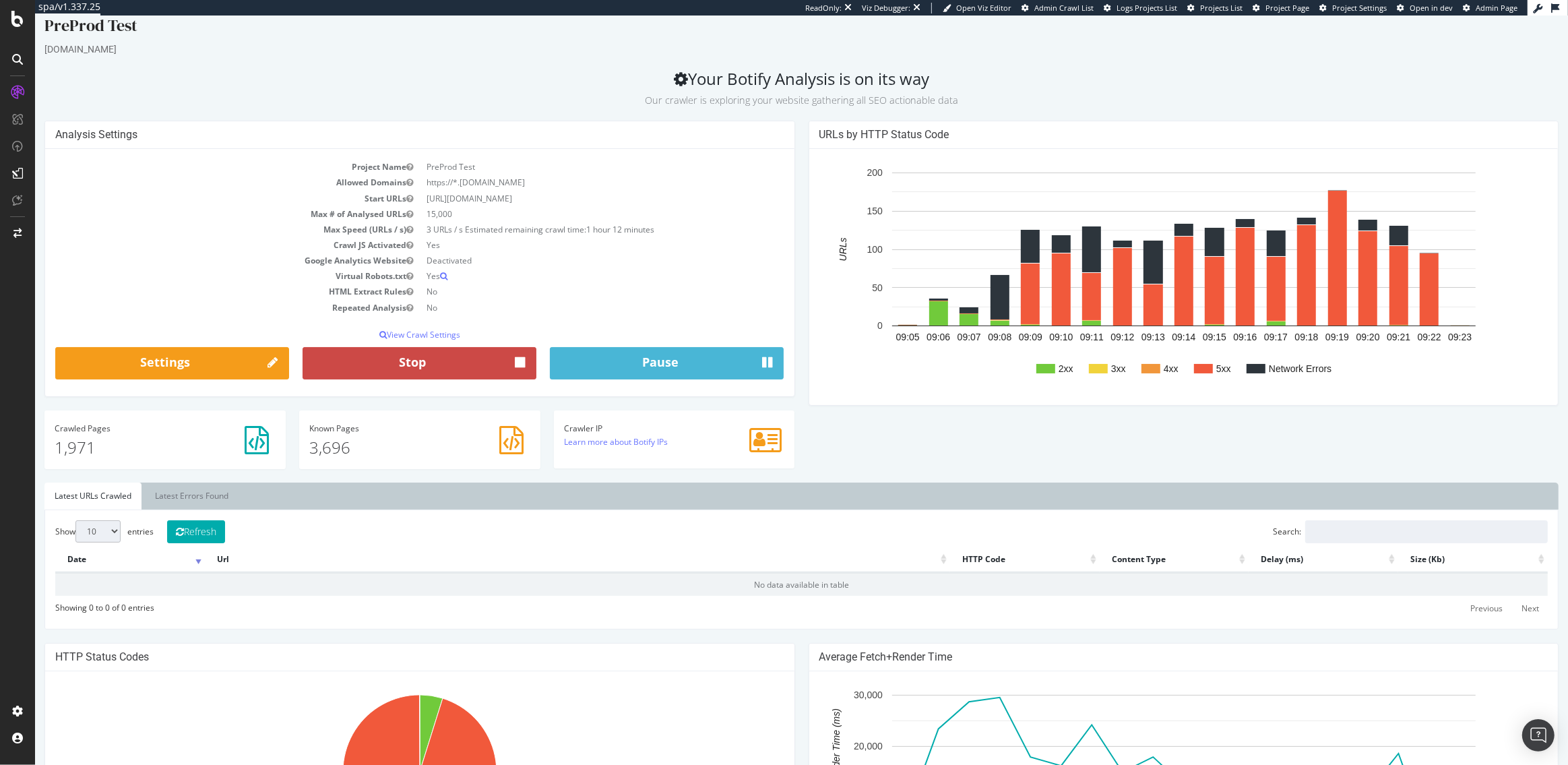
click at [358, 361] on button "Stop" at bounding box center [418, 363] width 234 height 33
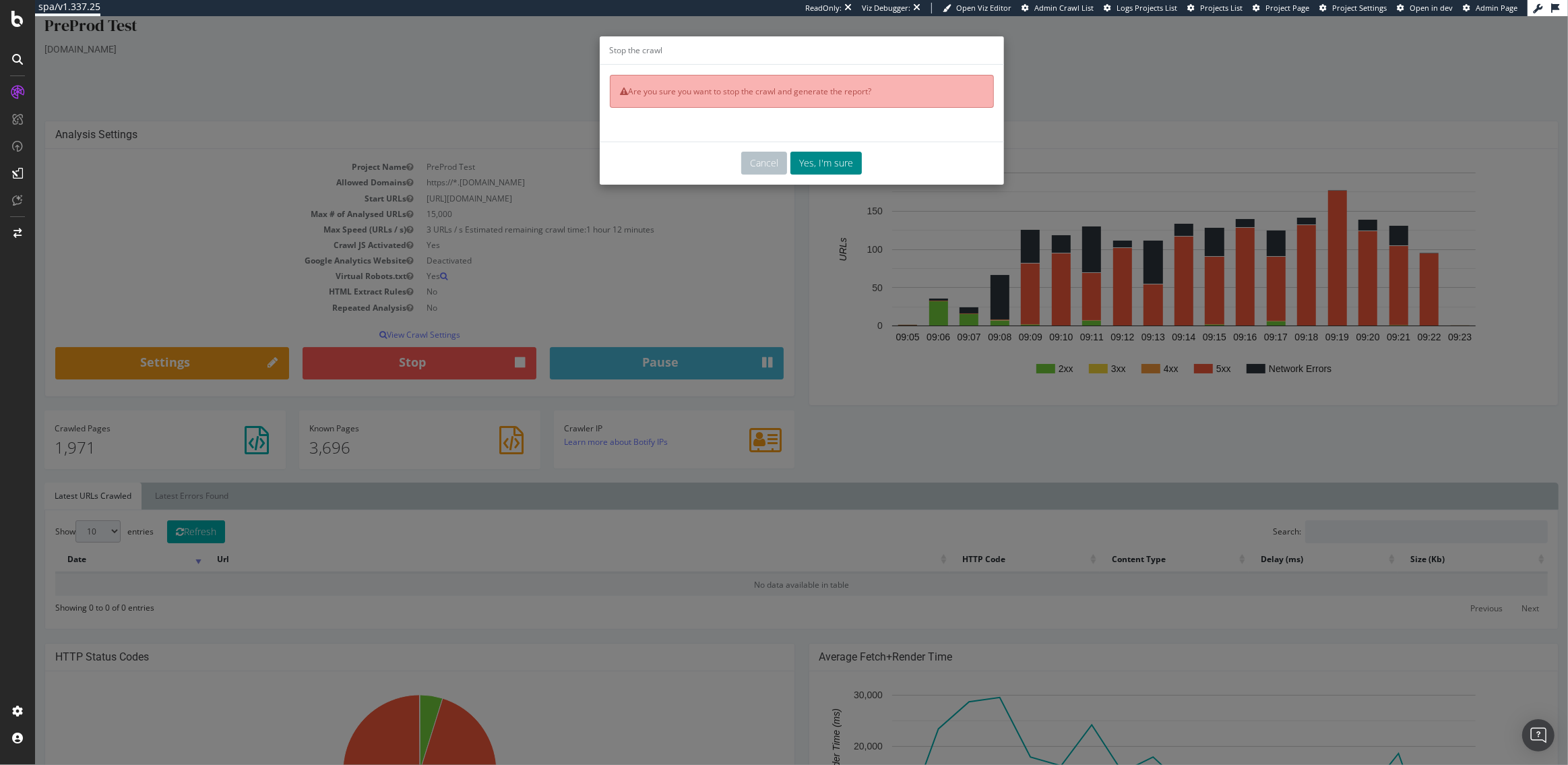
click at [839, 169] on button "Yes, I'm sure" at bounding box center [826, 163] width 72 height 23
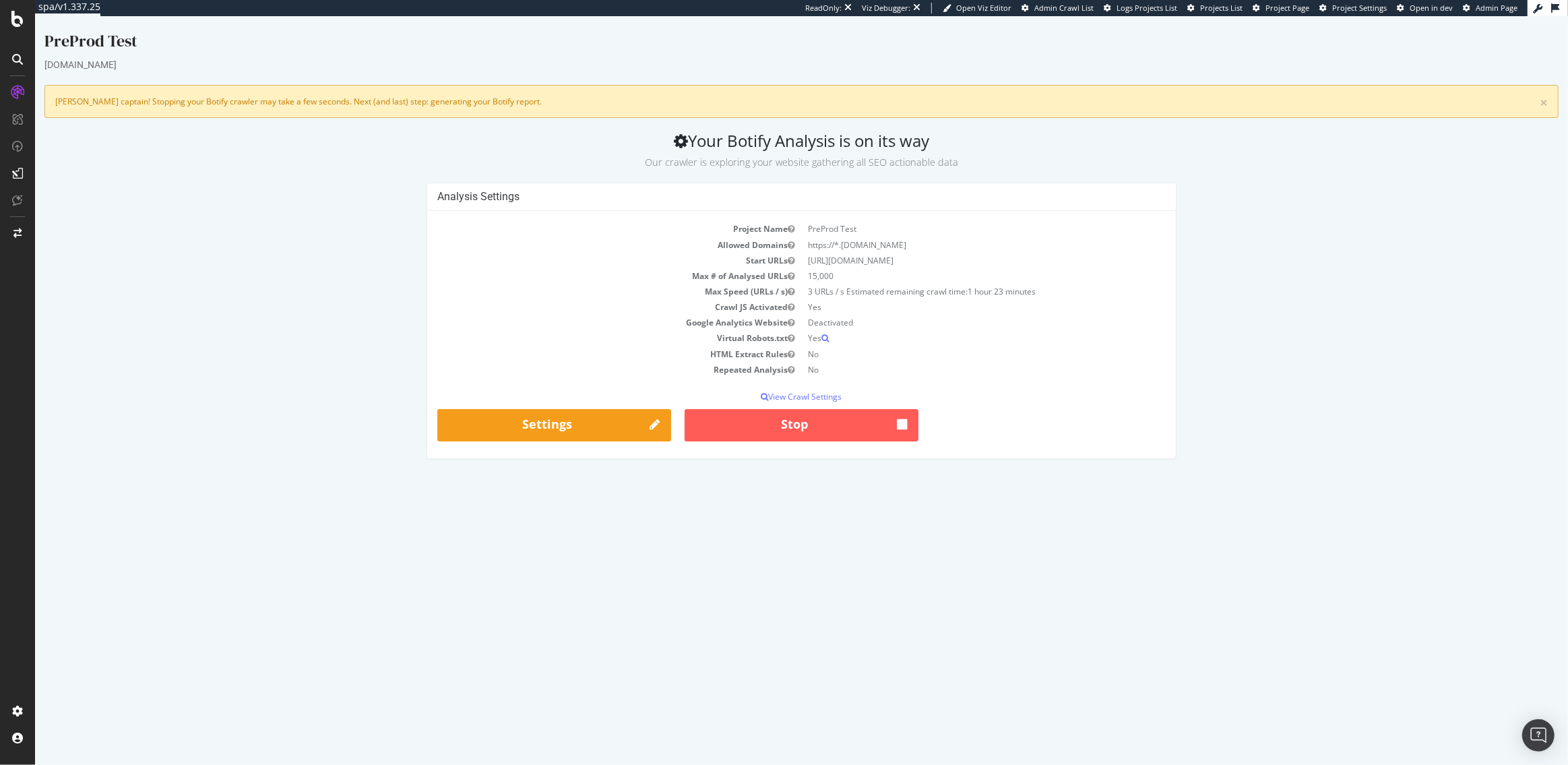
scroll to position [0, 0]
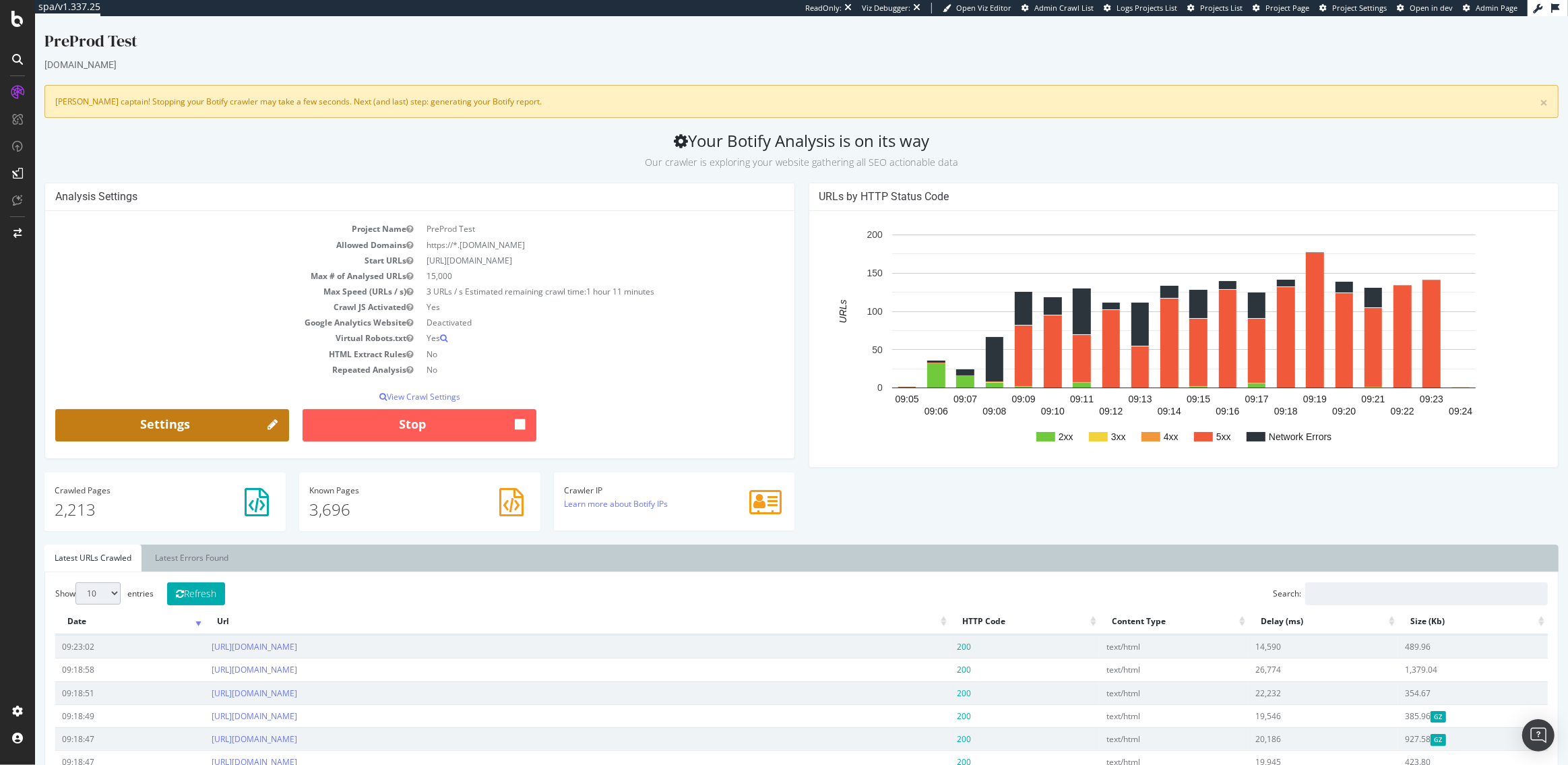
click at [153, 423] on link "Settings" at bounding box center [172, 425] width 234 height 33
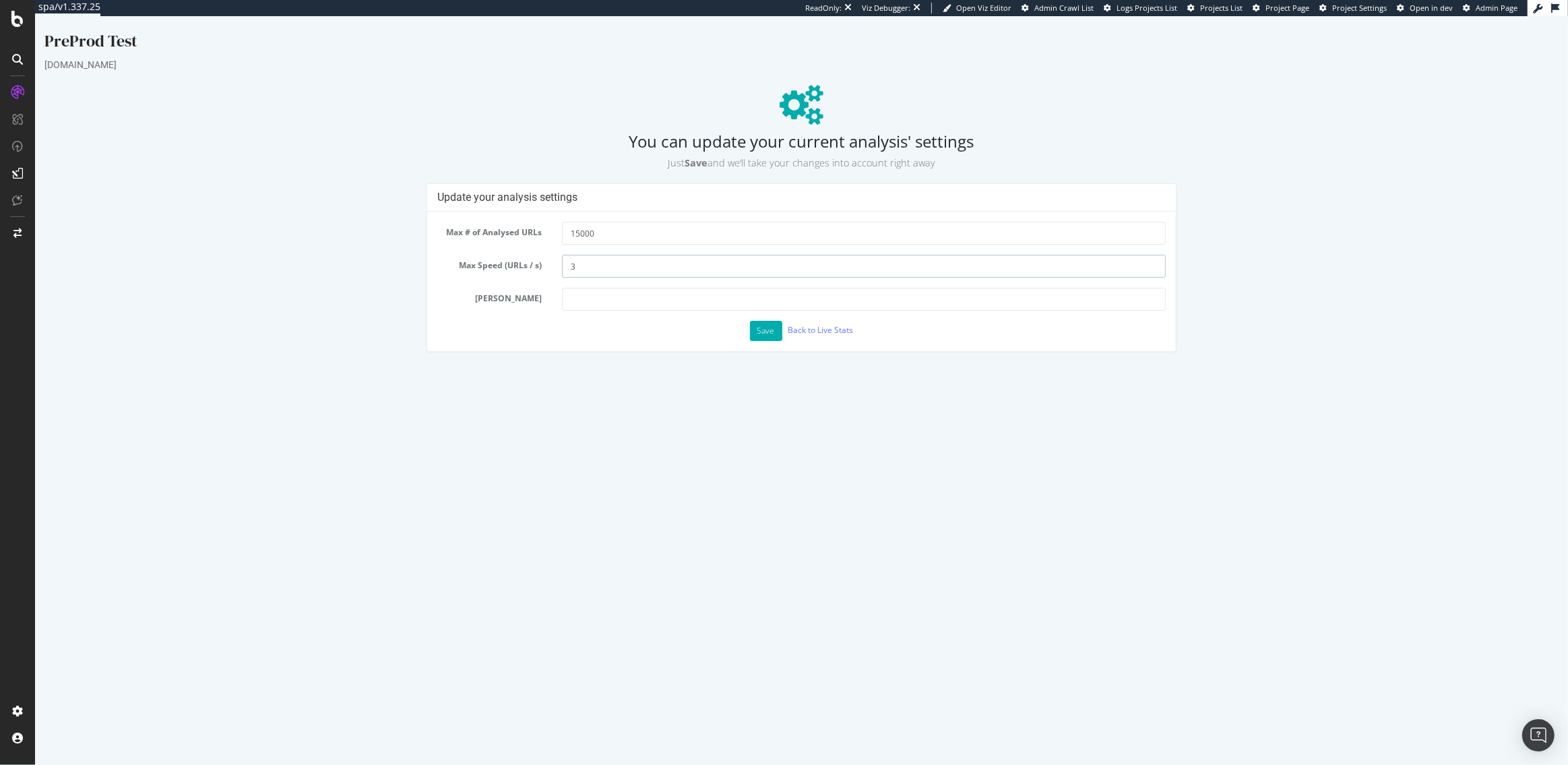
click at [585, 259] on input "3" at bounding box center [863, 265] width 604 height 23
click at [585, 266] on input "3" at bounding box center [863, 265] width 604 height 23
type input "1"
click at [771, 333] on button "Save" at bounding box center [766, 331] width 33 height 20
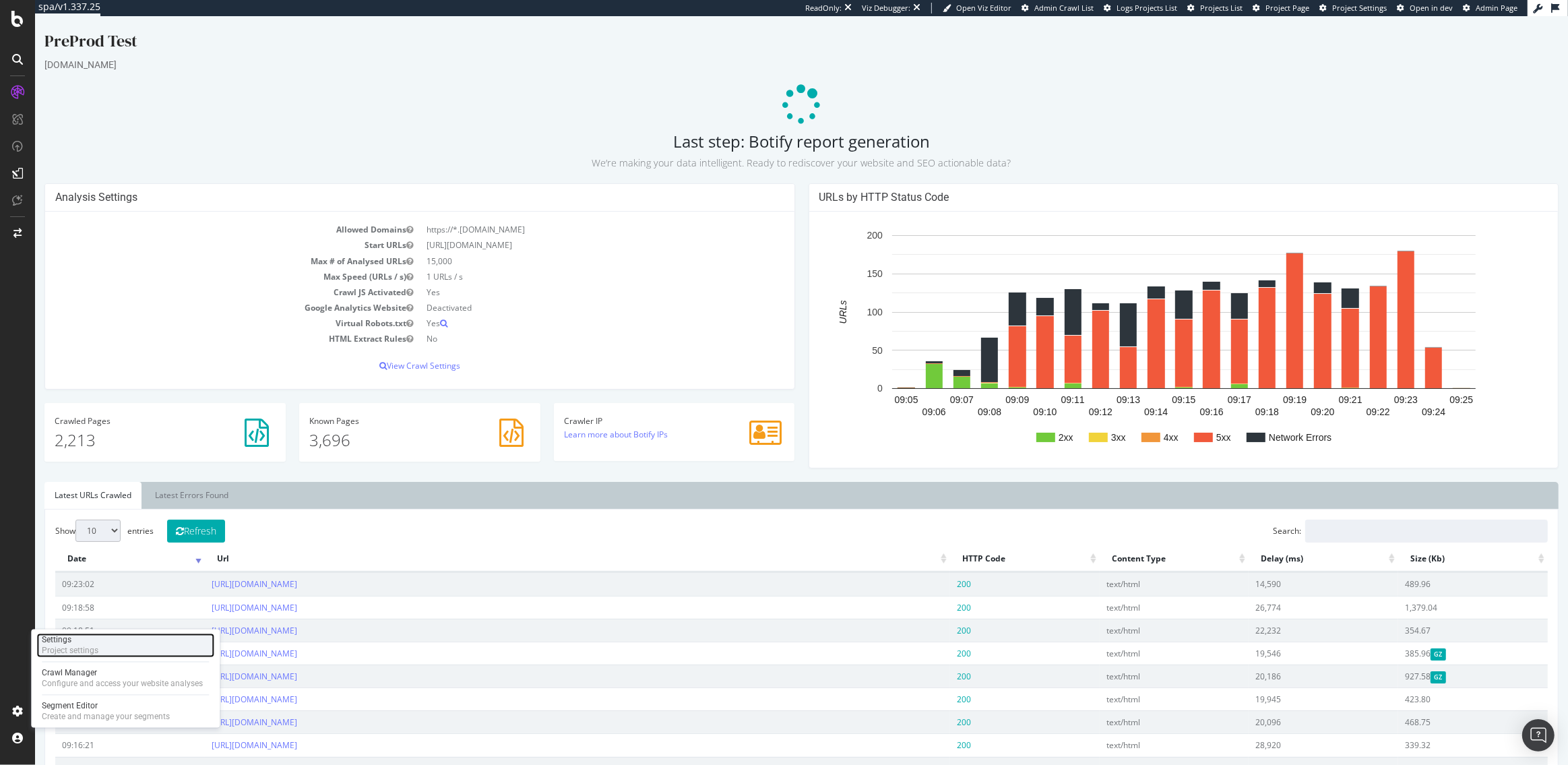
click at [71, 638] on div "Settings" at bounding box center [70, 640] width 57 height 11
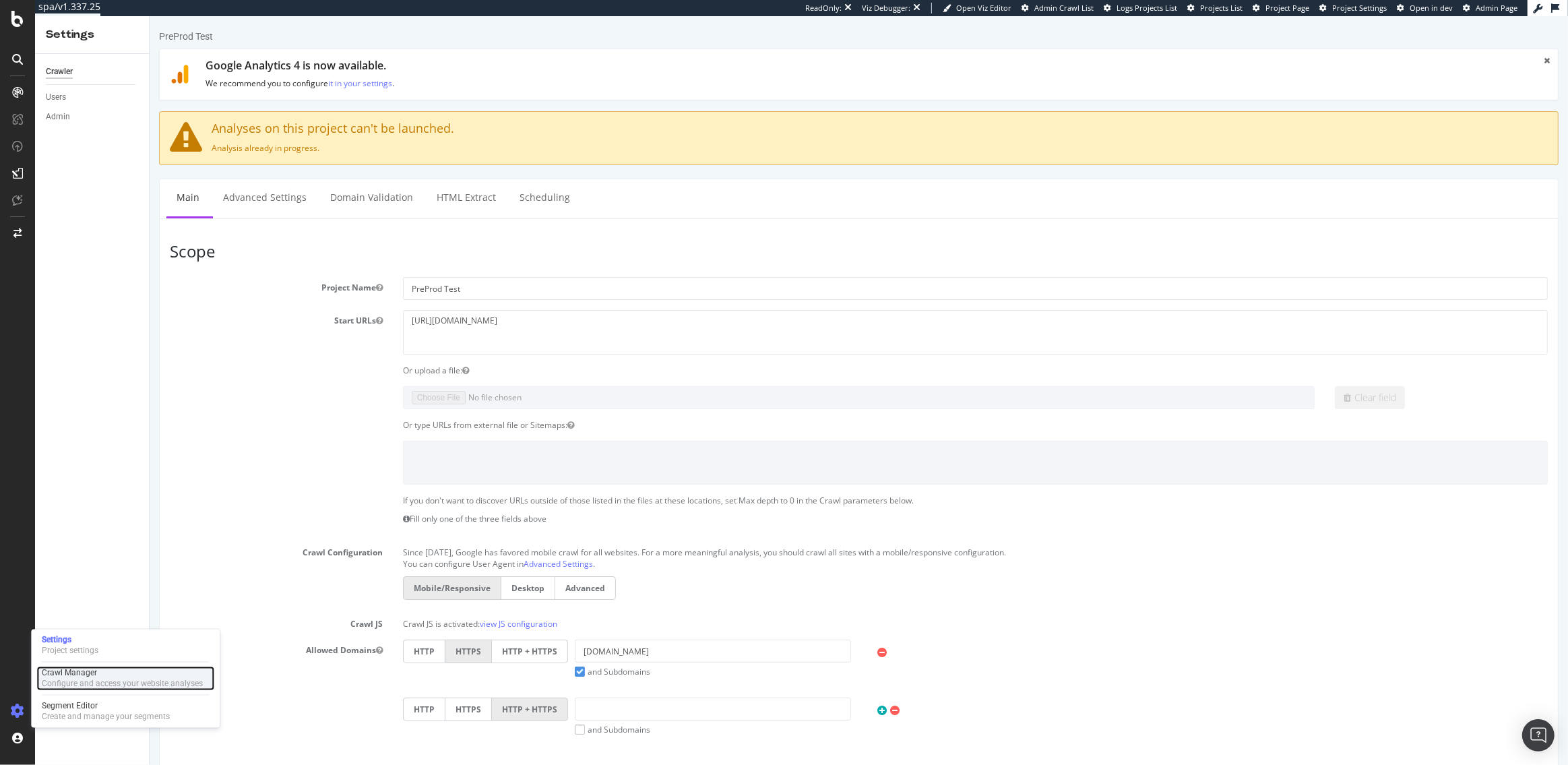
click at [78, 682] on div "Configure and access your website analyses" at bounding box center [122, 684] width 161 height 11
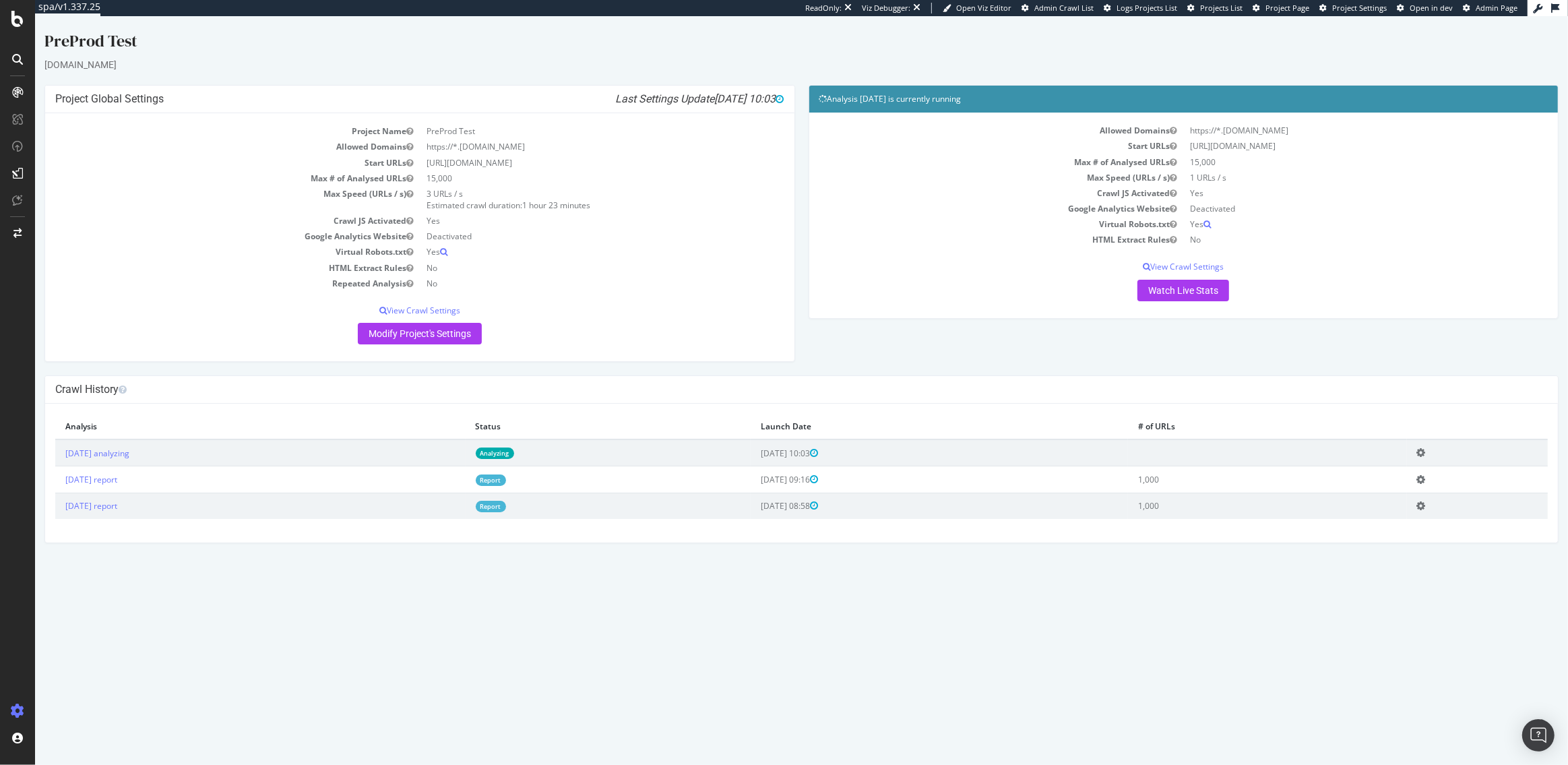
click at [822, 327] on div "Analysis 2025 Sep. 12th is currently running Allowed Domains https://*.staging0…" at bounding box center [1183, 208] width 764 height 246
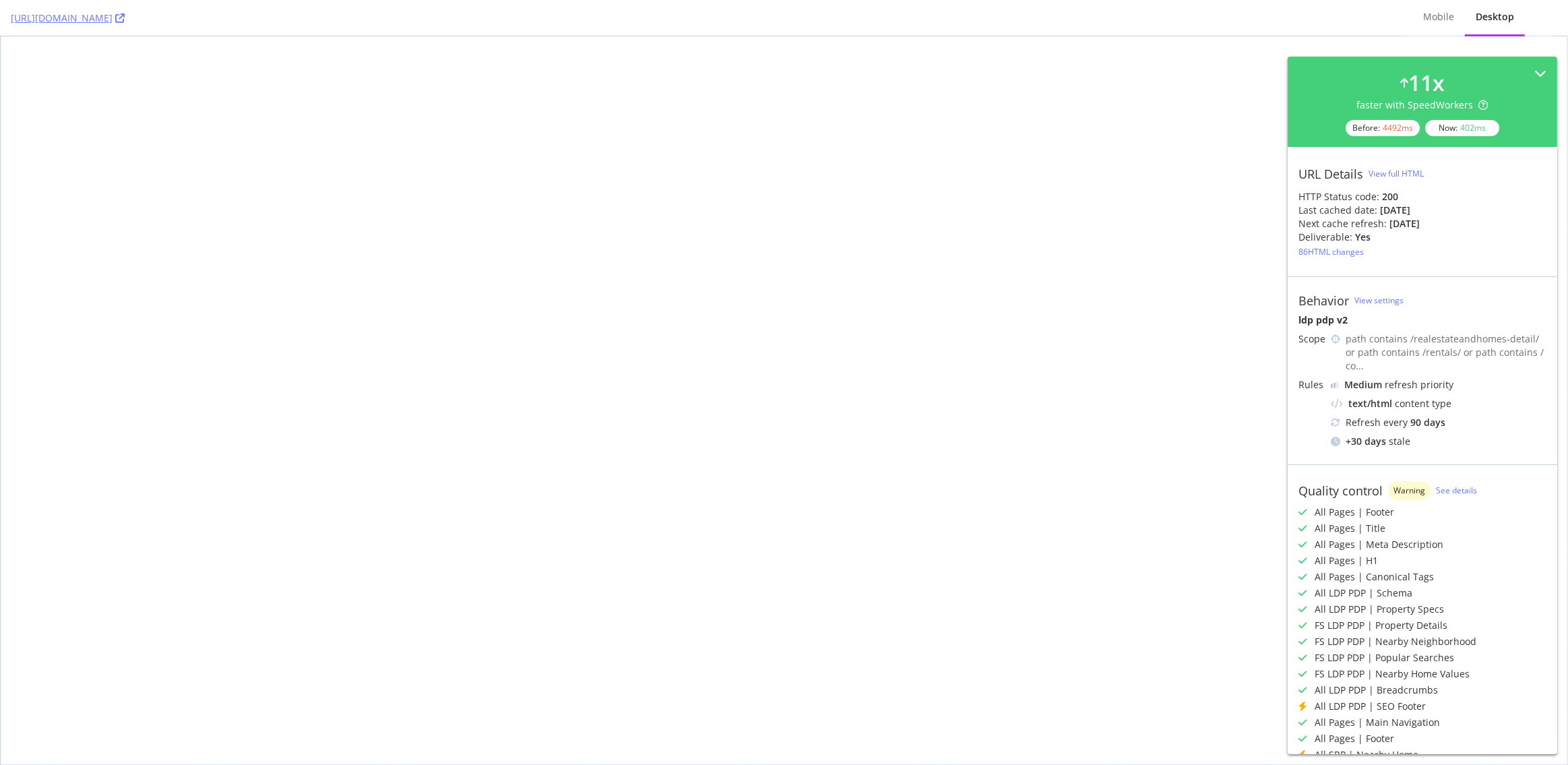
select select "sell"
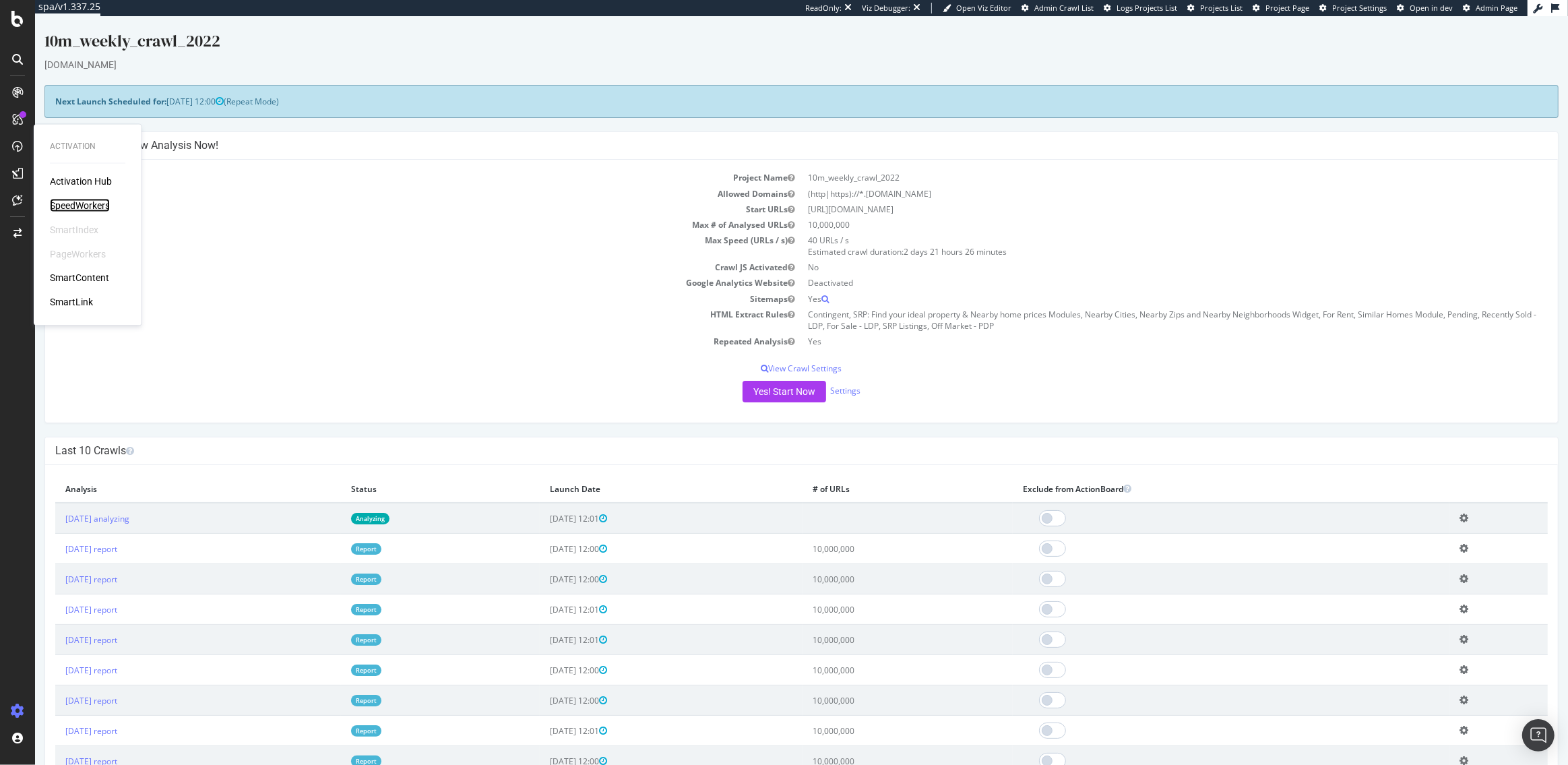
click at [75, 208] on div "SpeedWorkers" at bounding box center [79, 206] width 60 height 14
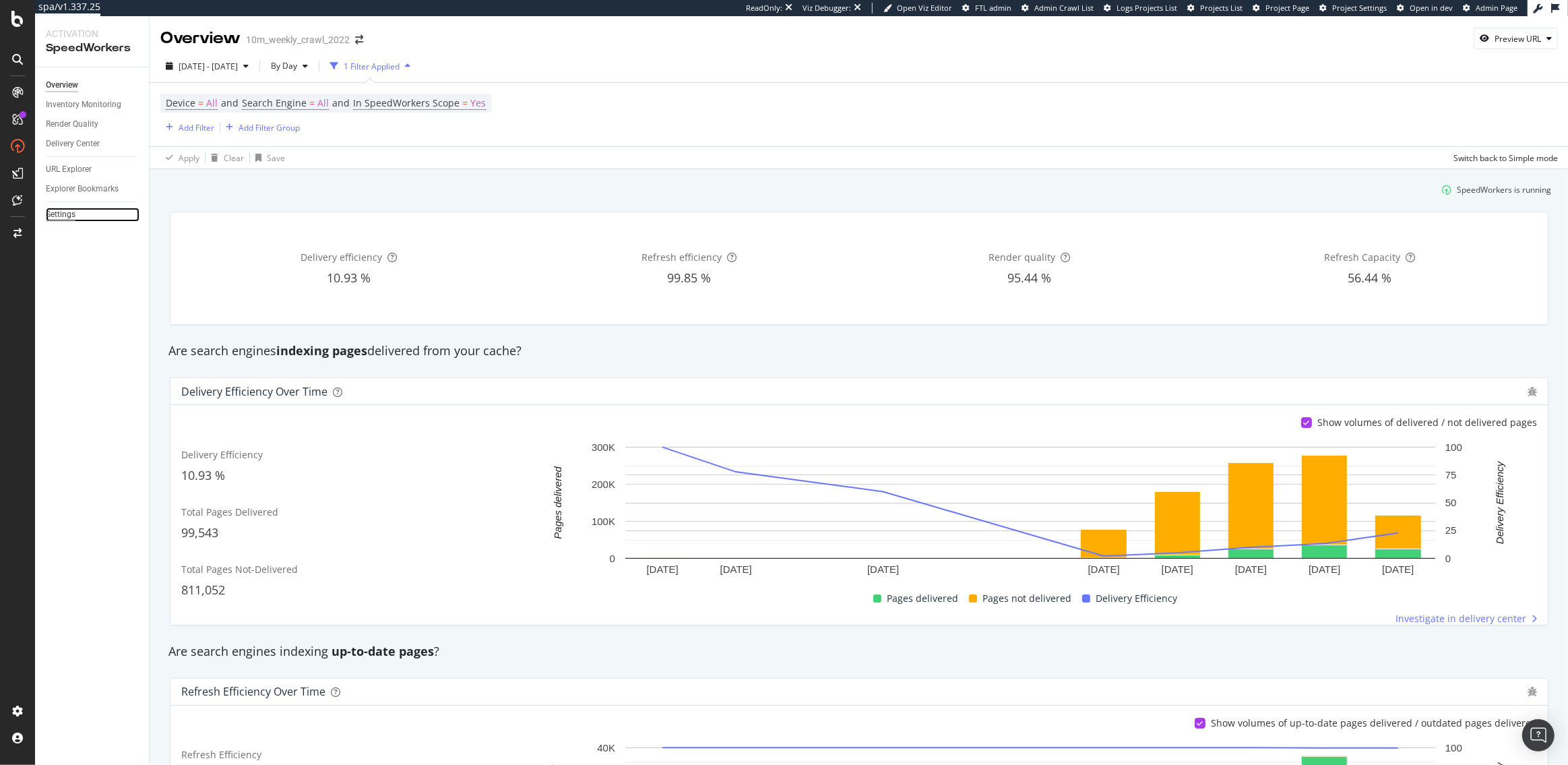
click at [68, 217] on div "Settings" at bounding box center [61, 215] width 30 height 14
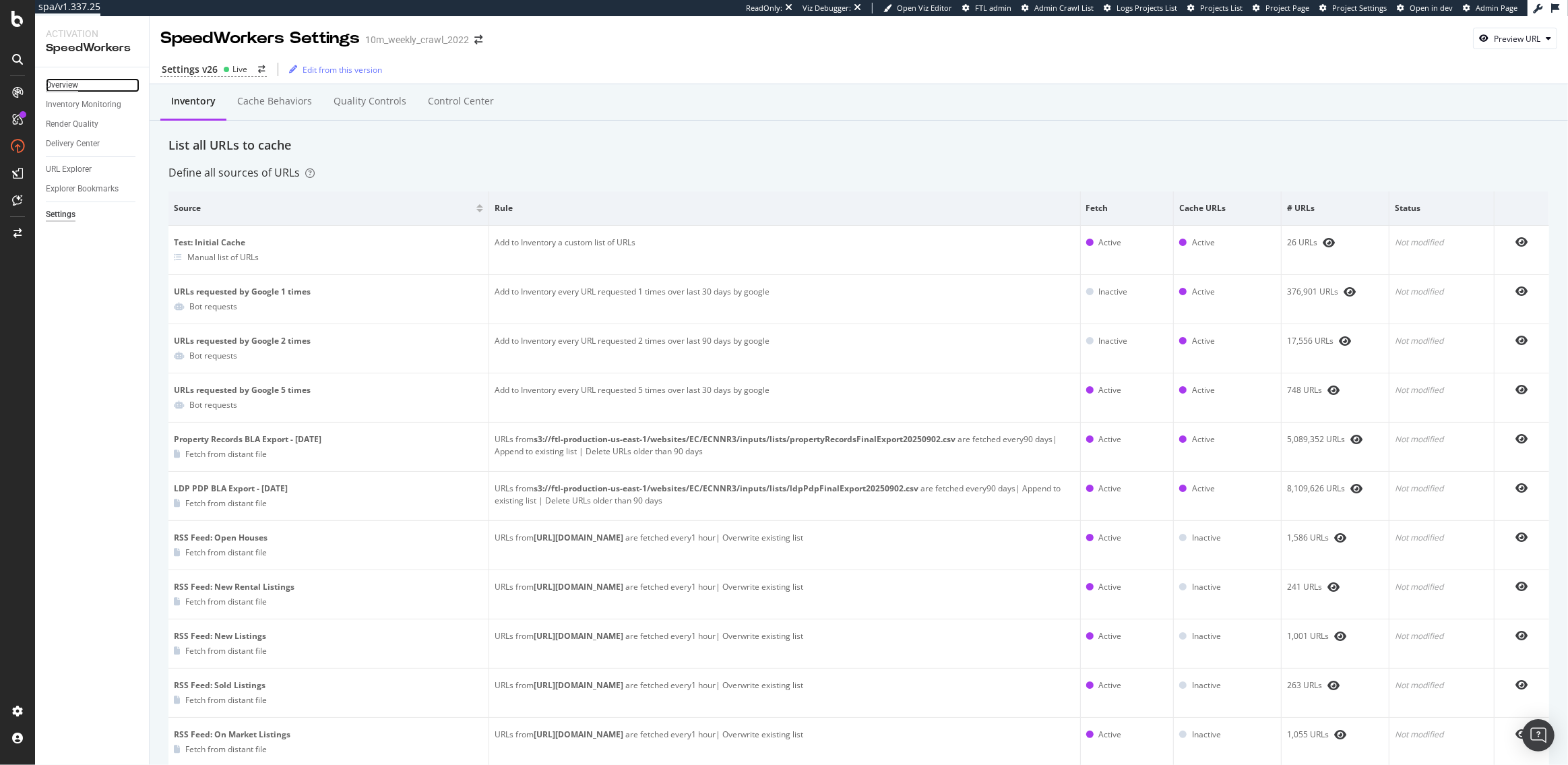
click at [60, 80] on div "Overview" at bounding box center [62, 85] width 33 height 14
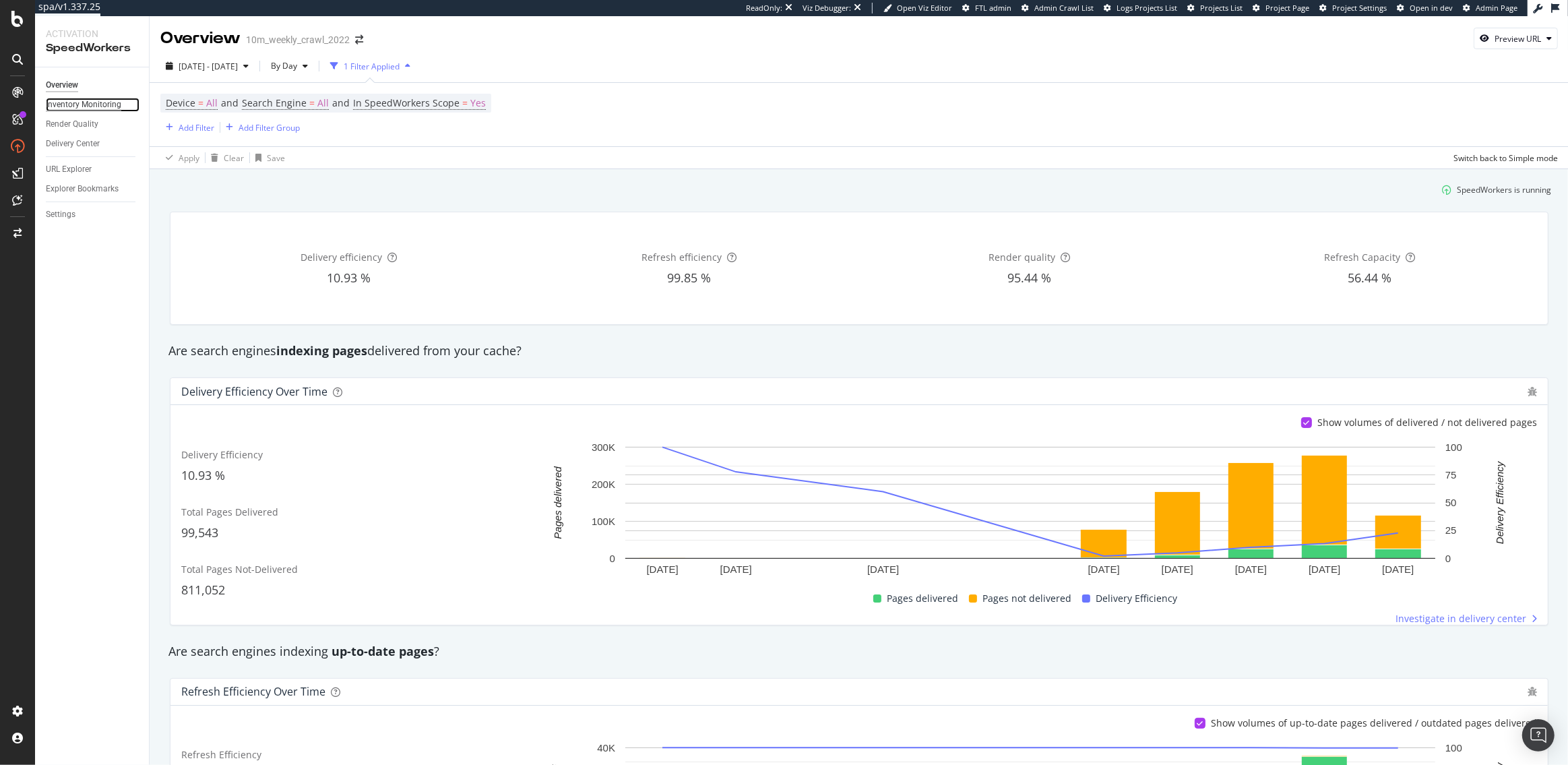
click at [68, 103] on div "Inventory Monitoring" at bounding box center [83, 104] width 76 height 14
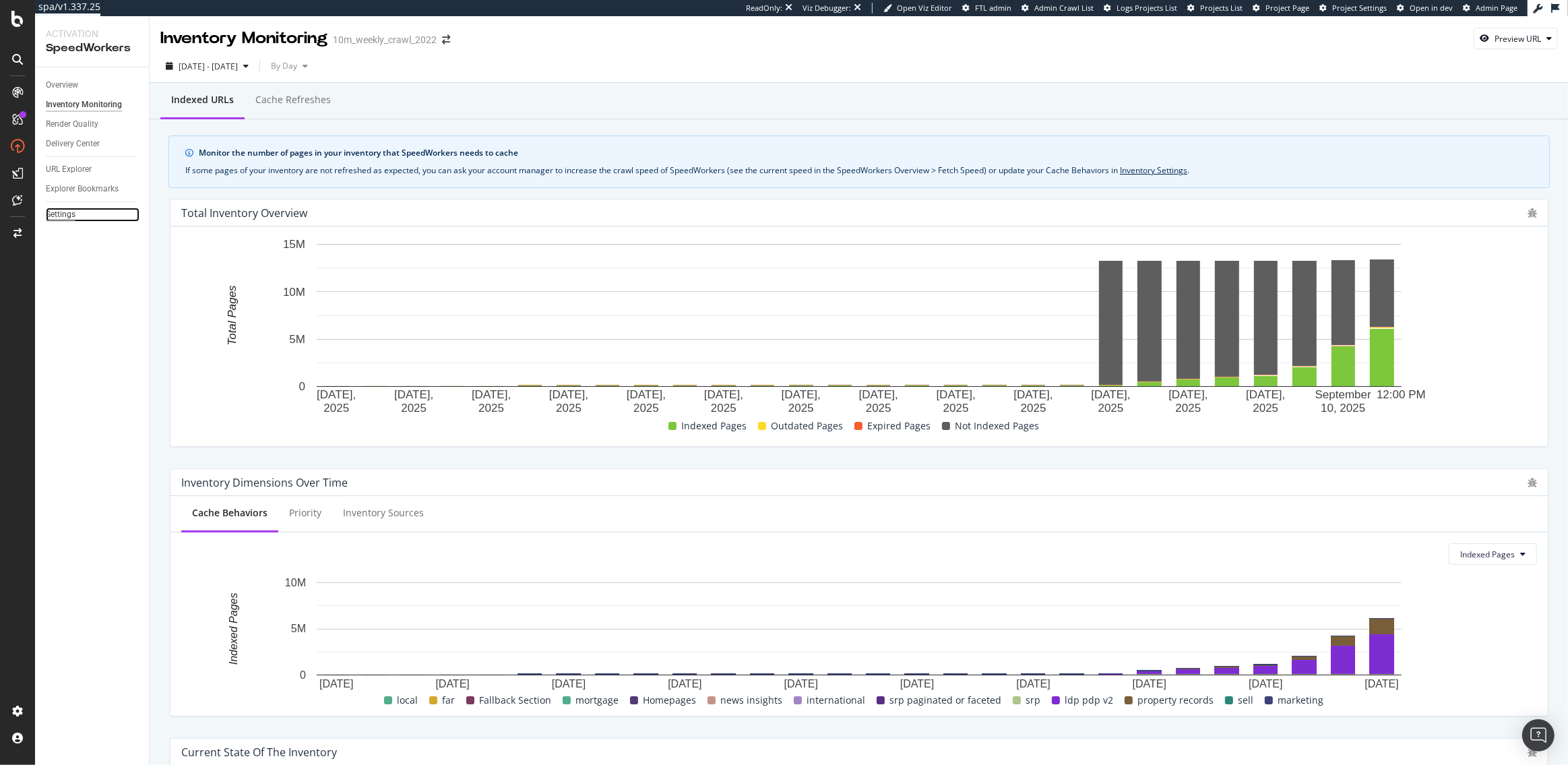
click at [60, 216] on div "Settings" at bounding box center [61, 215] width 30 height 14
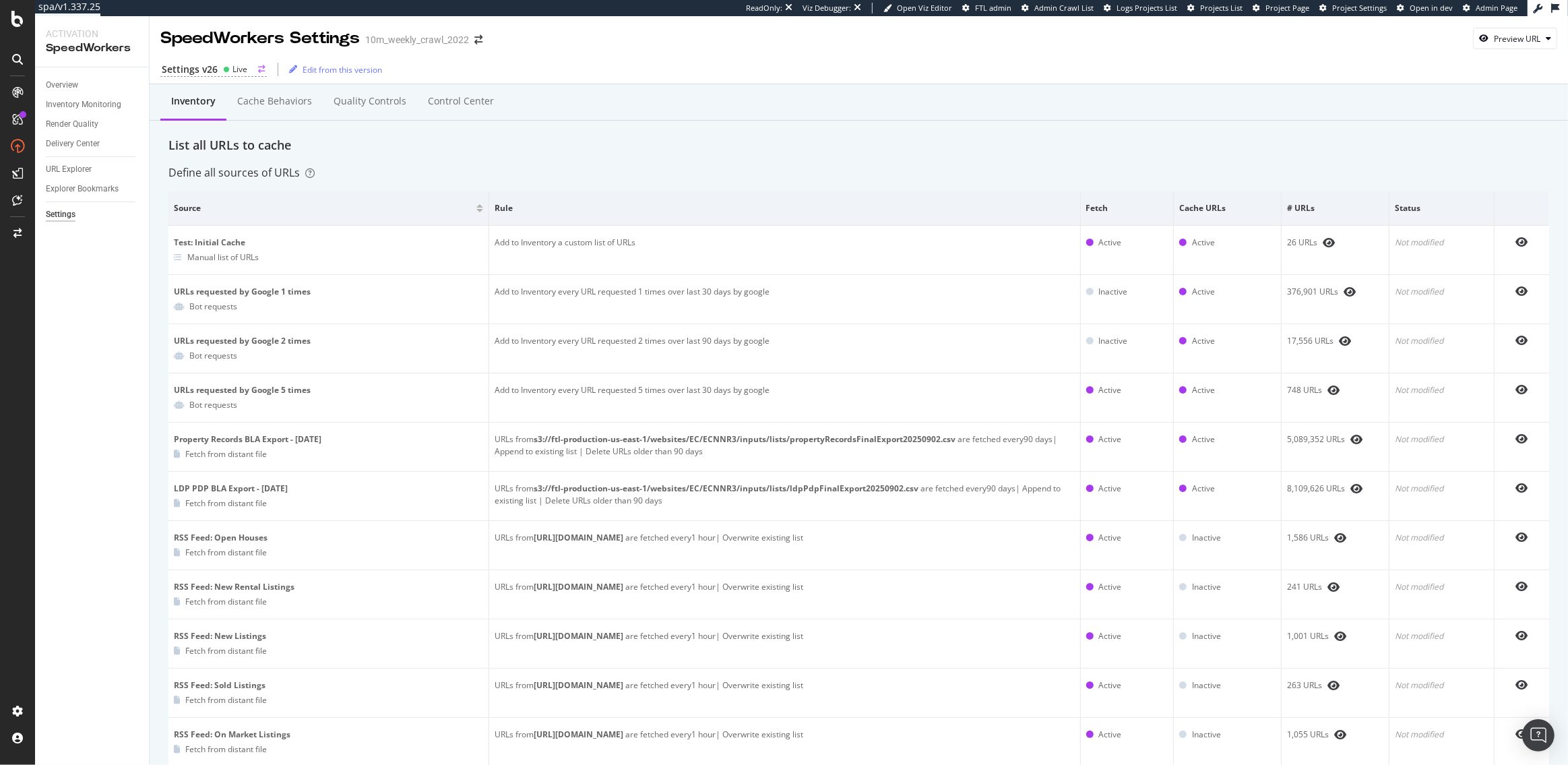
click at [185, 68] on div "Settings v26" at bounding box center [190, 70] width 56 height 14
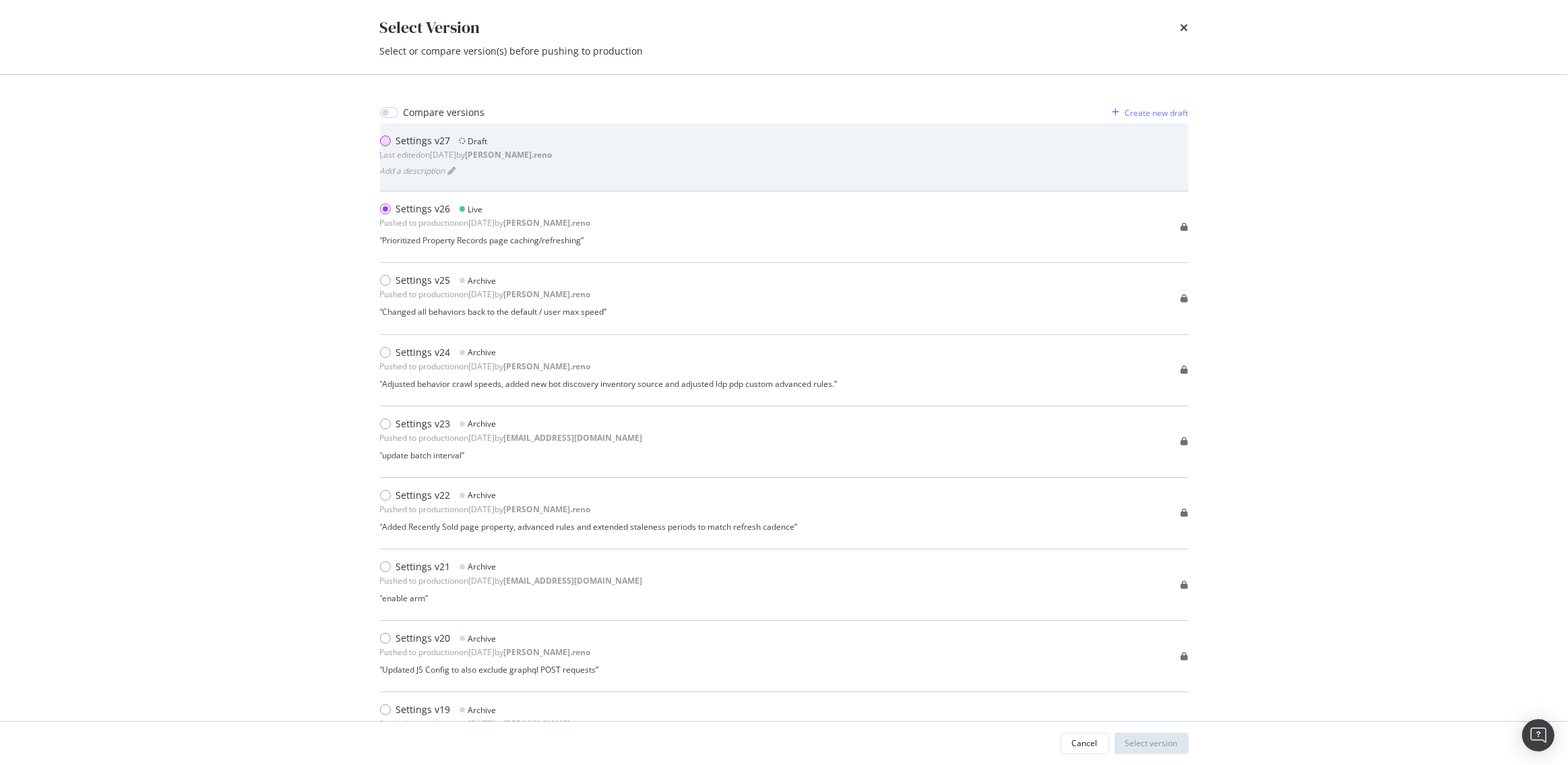
click at [393, 138] on div "modal" at bounding box center [388, 141] width 16 height 14
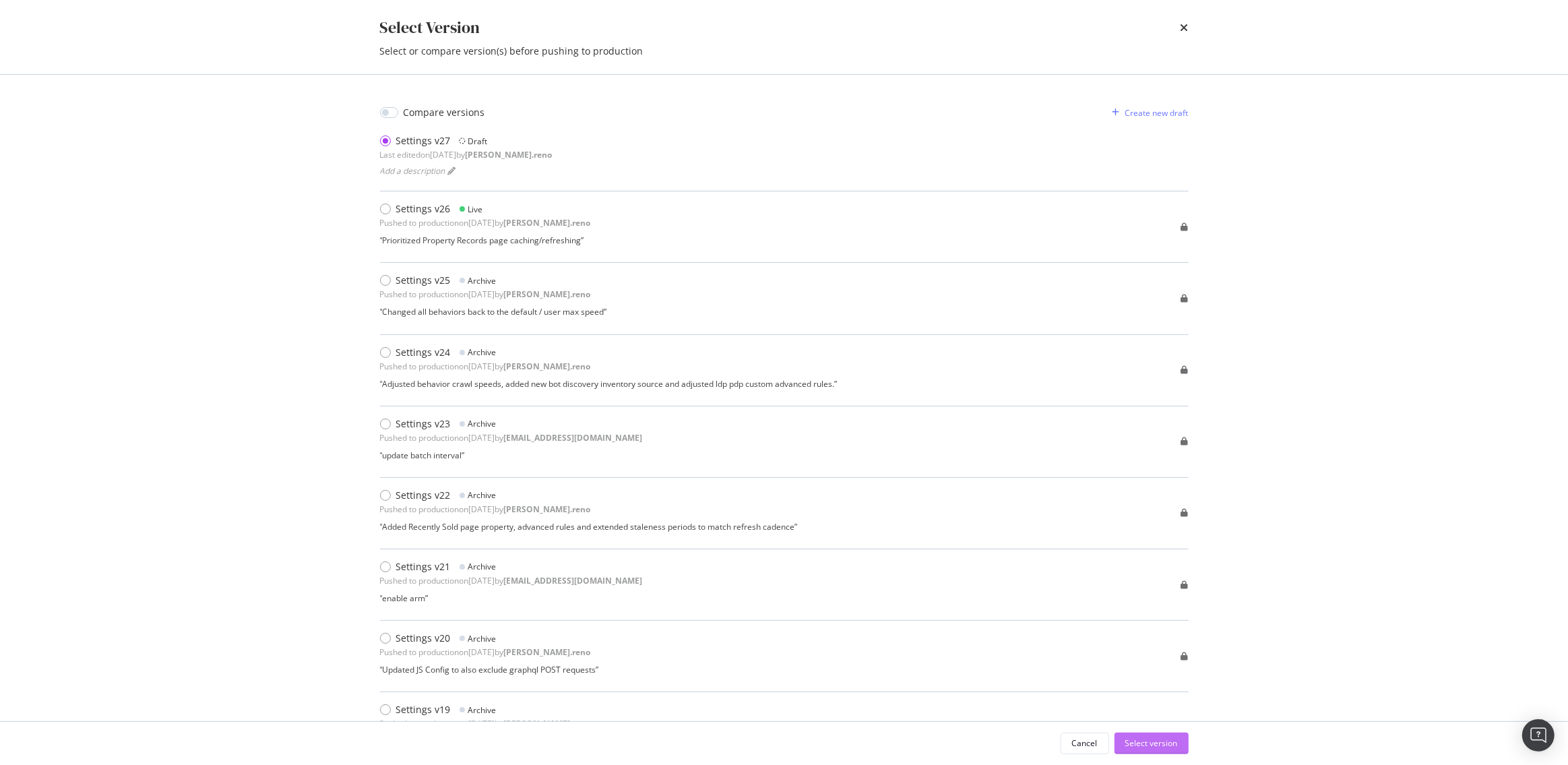
click at [1163, 751] on div "Select version" at bounding box center [1151, 743] width 53 height 20
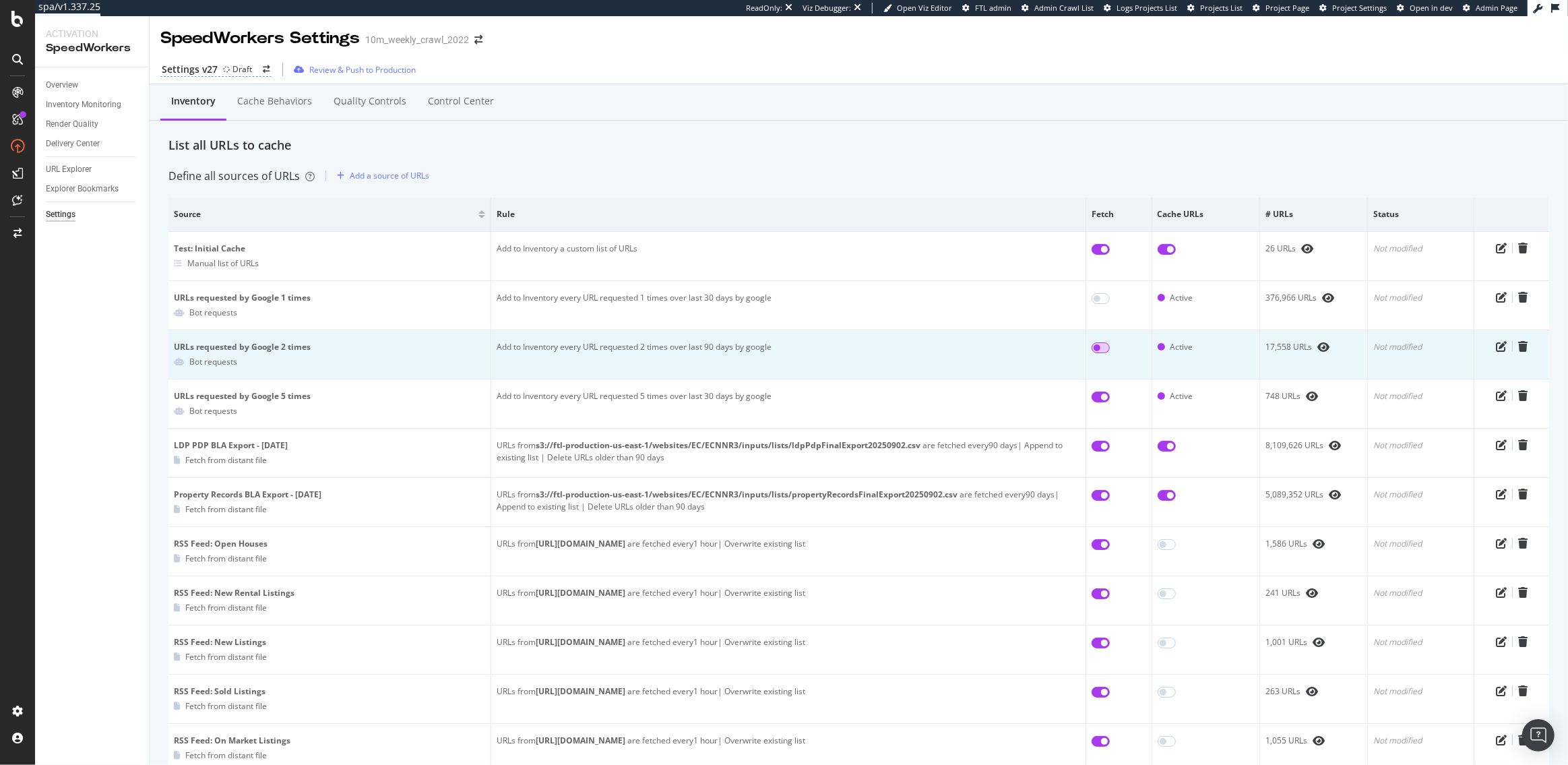
click at [1095, 344] on input "checkbox" at bounding box center [1100, 347] width 18 height 11
checkbox input "true"
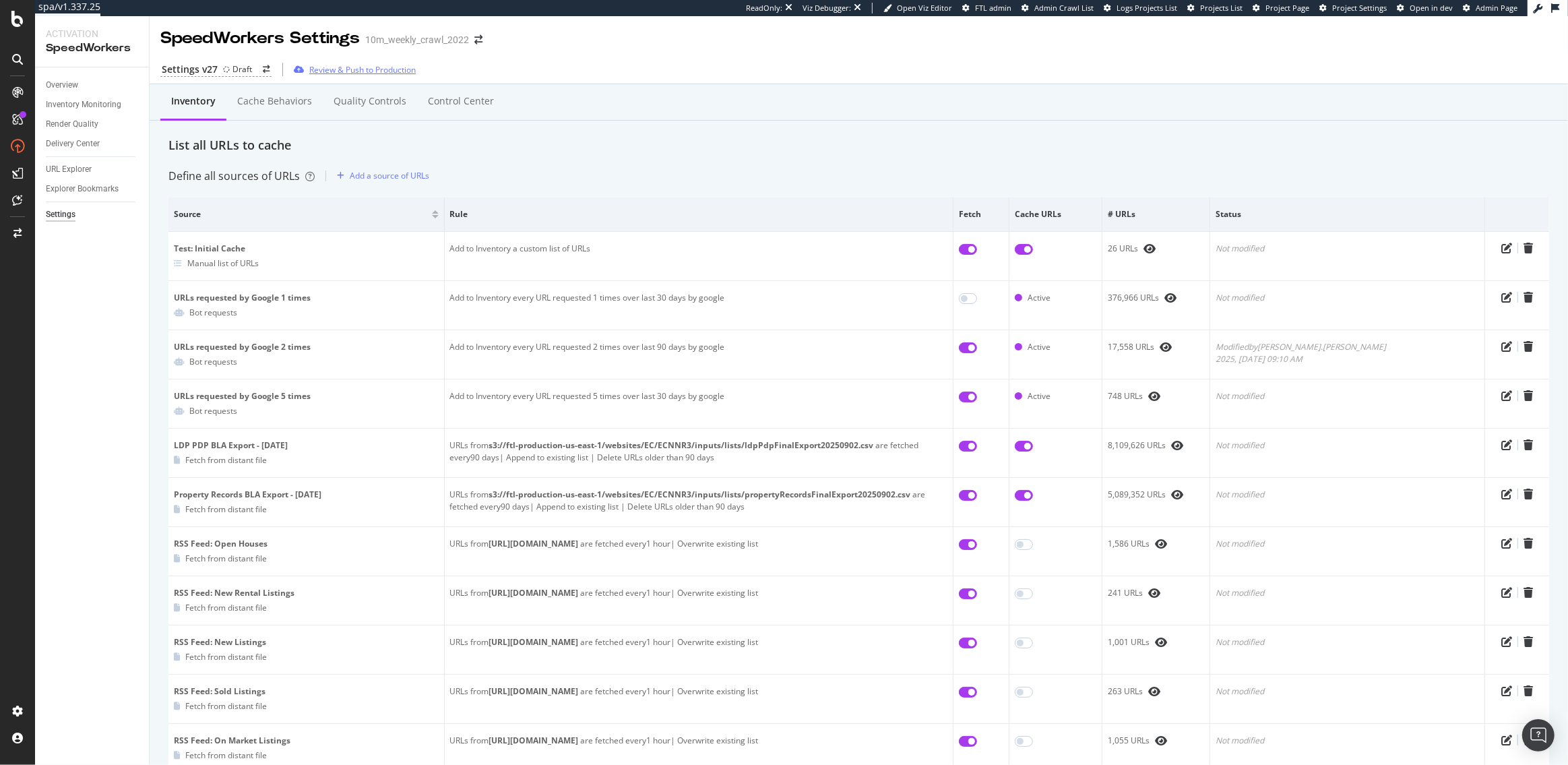
click at [378, 68] on div "Review & Push to Production" at bounding box center [362, 70] width 106 height 12
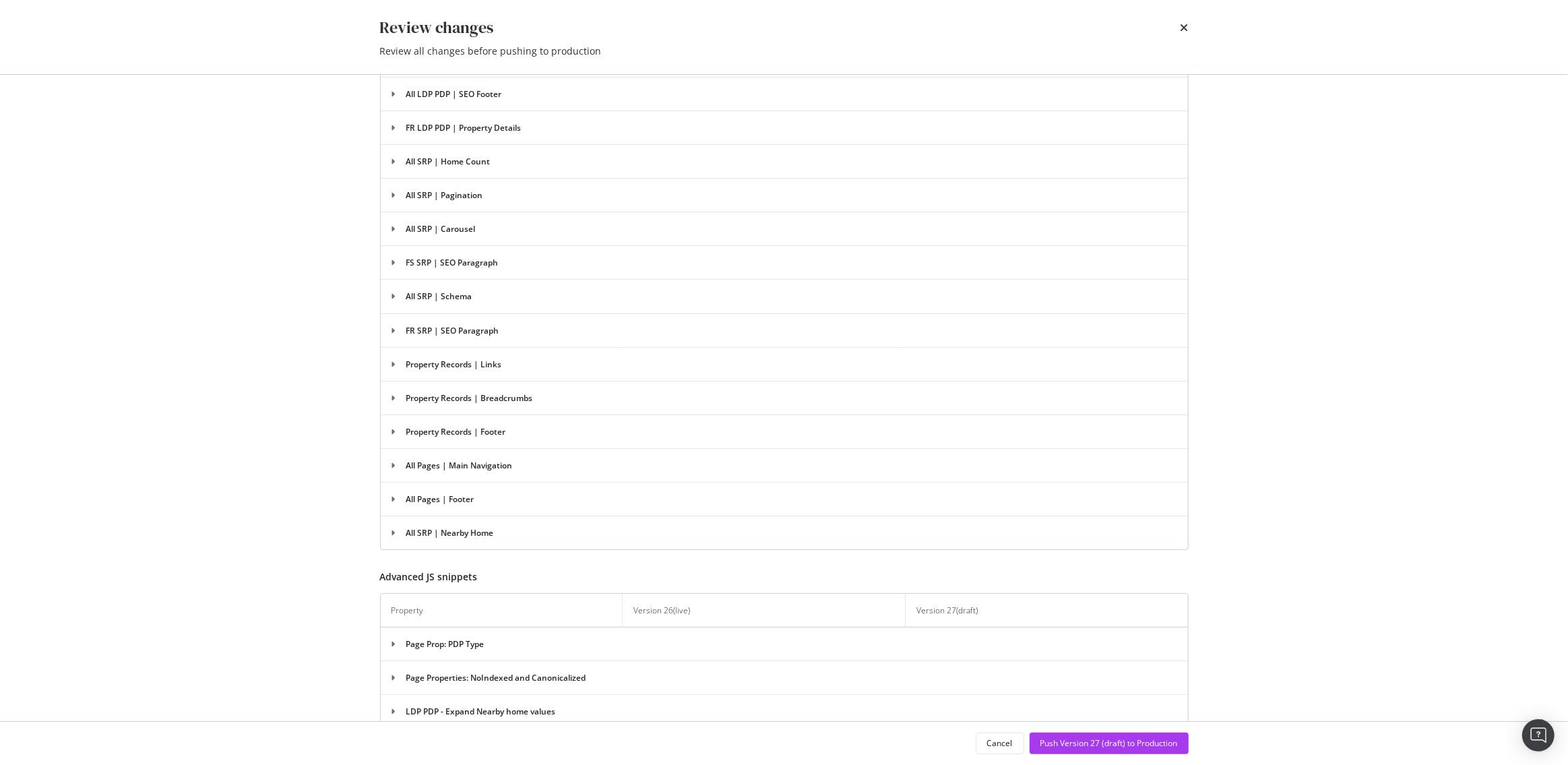
scroll to position [2526, 0]
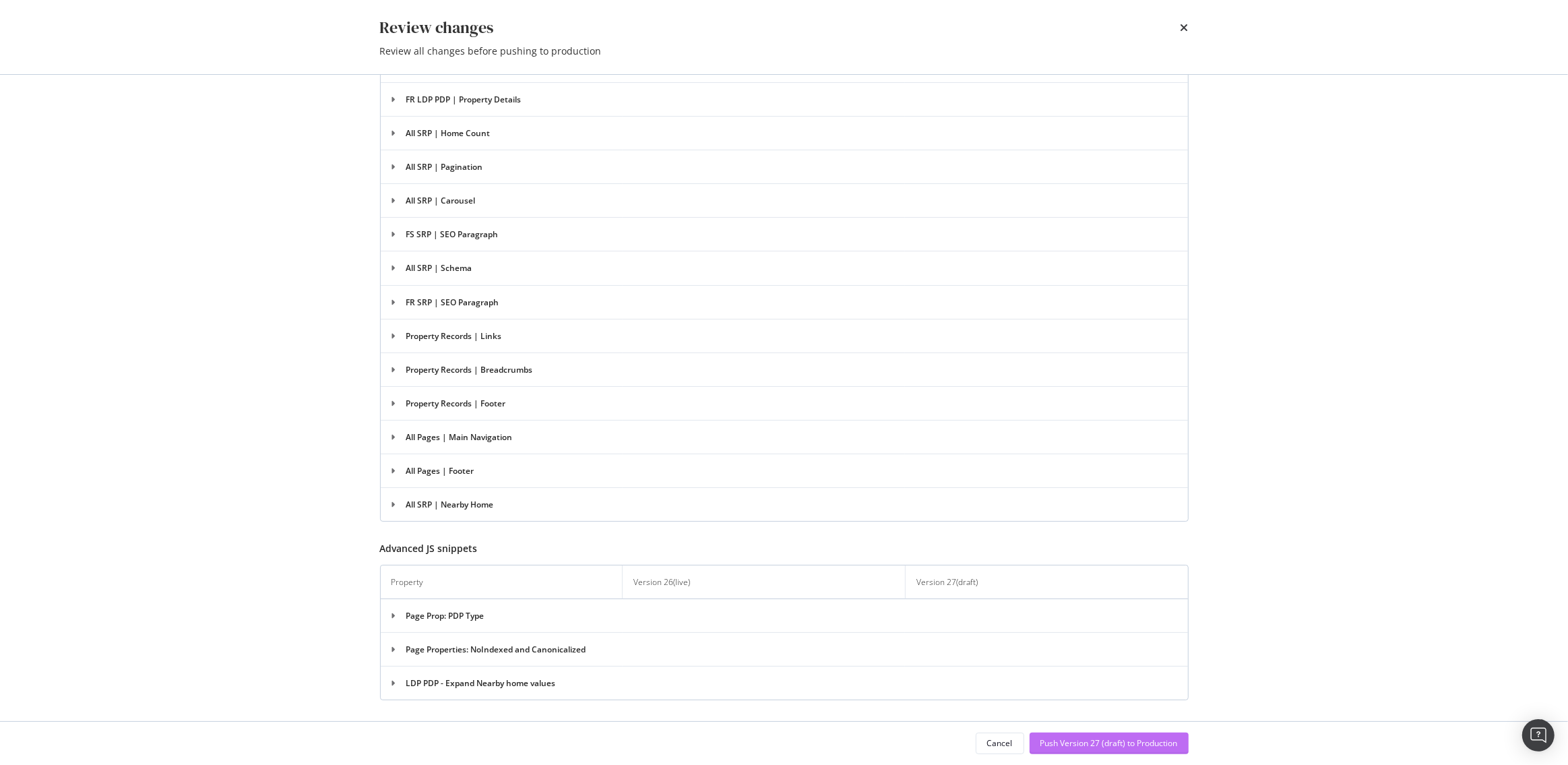
click at [1118, 752] on div "Push Version 27 (draft) to Production" at bounding box center [1109, 743] width 137 height 20
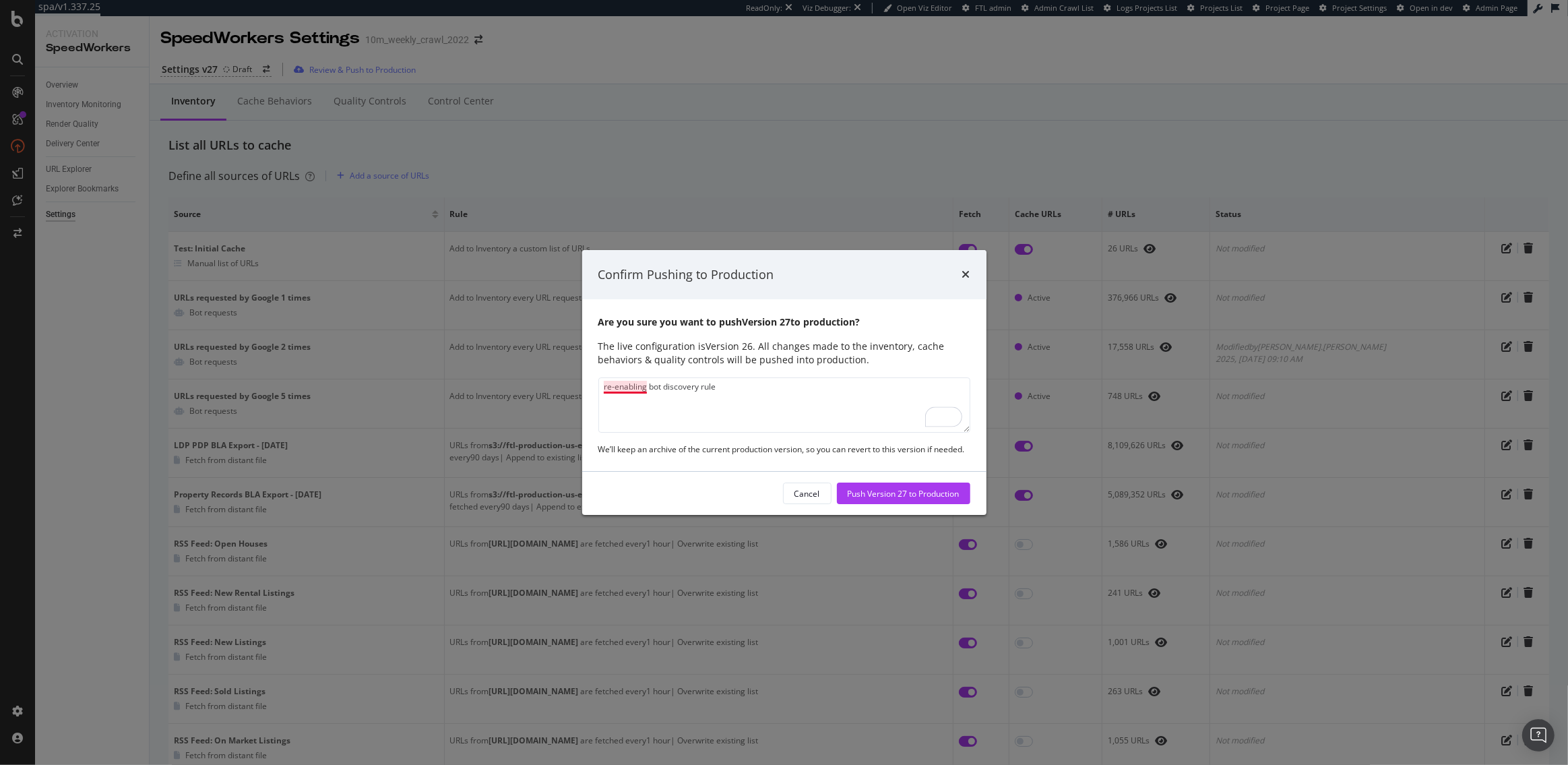
click at [646, 385] on textarea "re-enabling bot discovery rule" at bounding box center [784, 405] width 372 height 56
click at [786, 393] on textarea "Re-enabling 2 request bot discovery rule" at bounding box center [784, 405] width 372 height 56
type textarea "Re-enabling 2 request bot discovery rule"
click at [895, 495] on div "Push Version 27 to Production" at bounding box center [903, 494] width 112 height 12
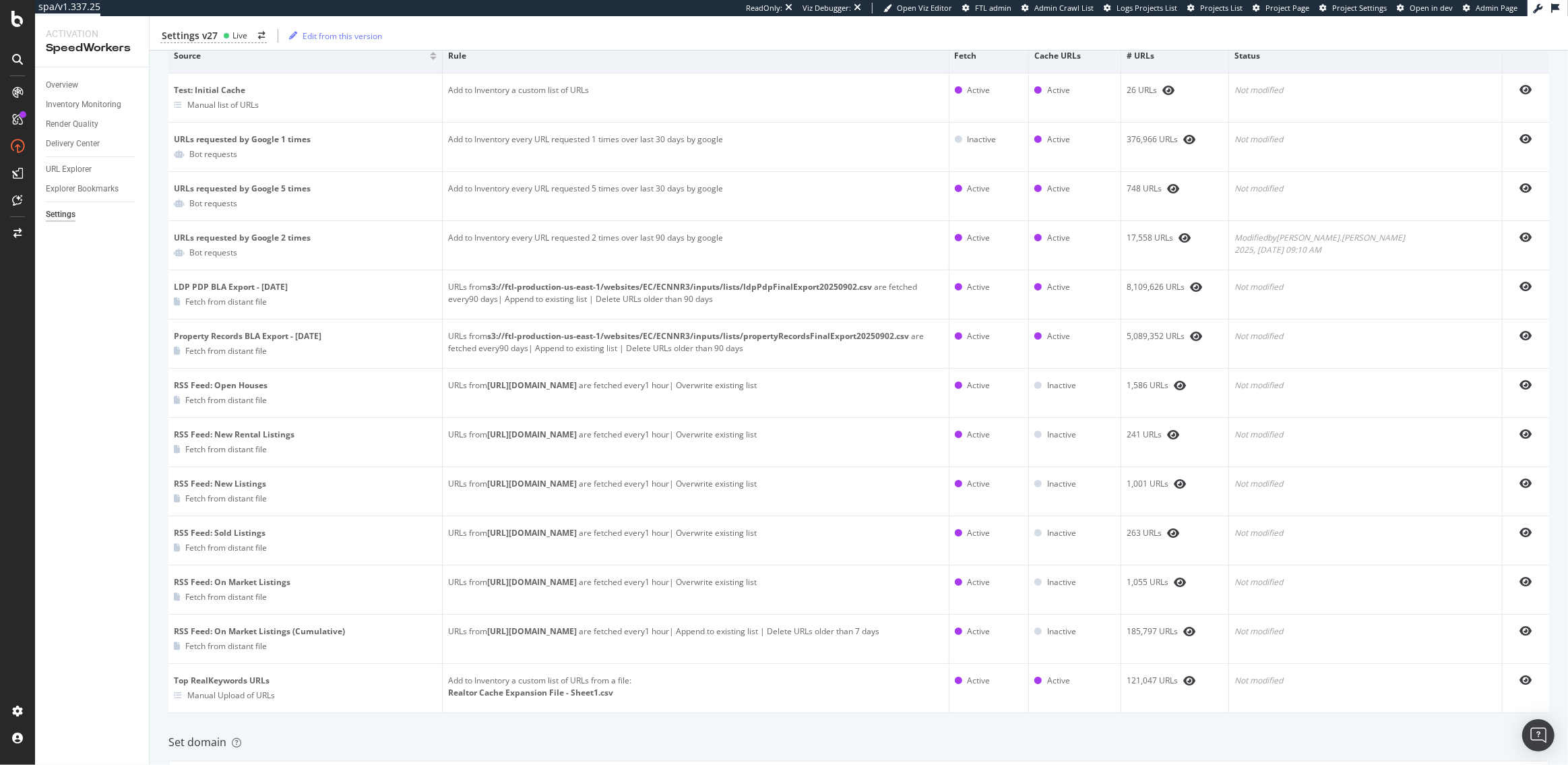
scroll to position [0, 0]
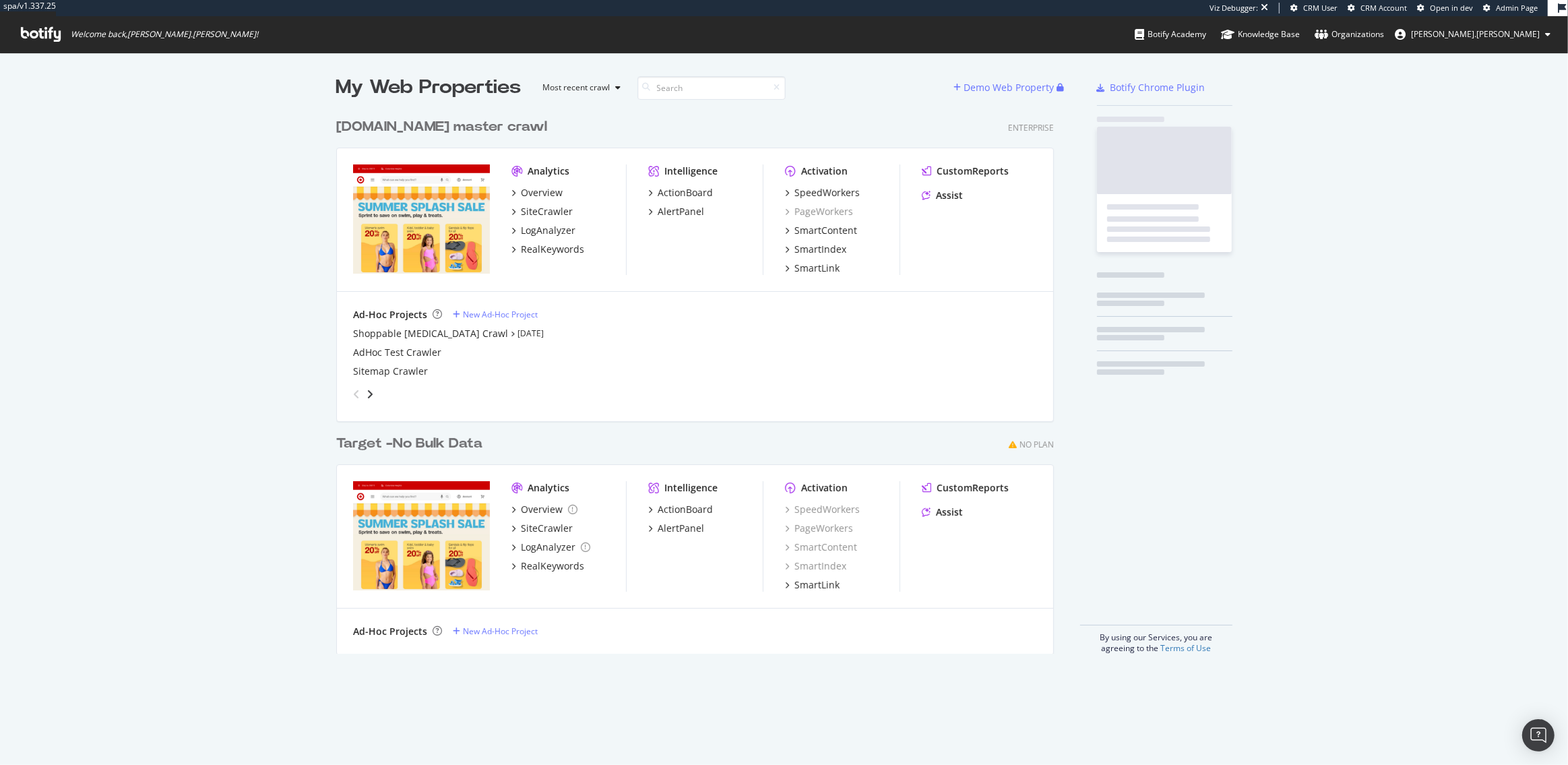
scroll to position [552, 727]
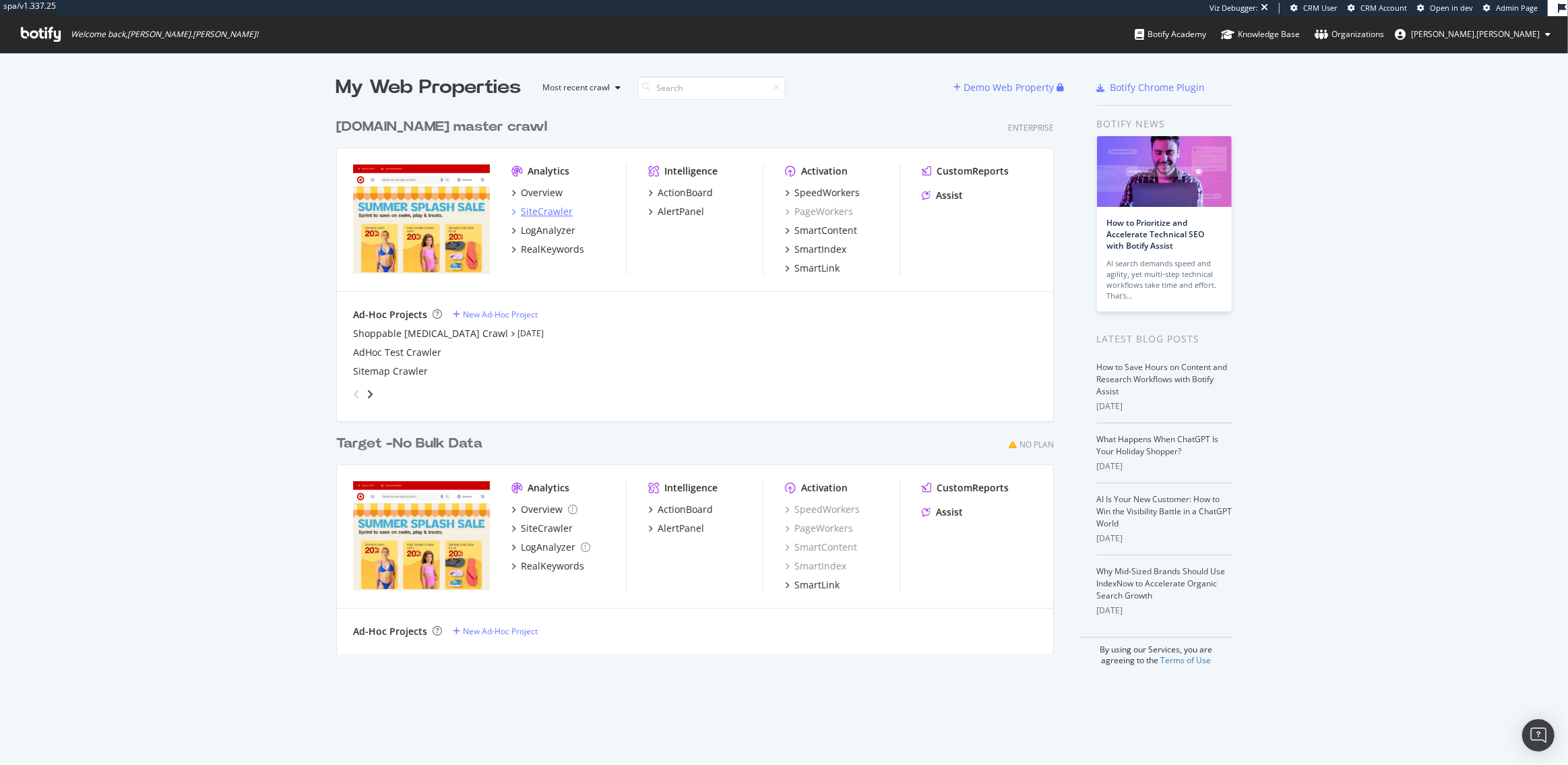
click at [535, 211] on div "SiteCrawler" at bounding box center [547, 212] width 52 height 14
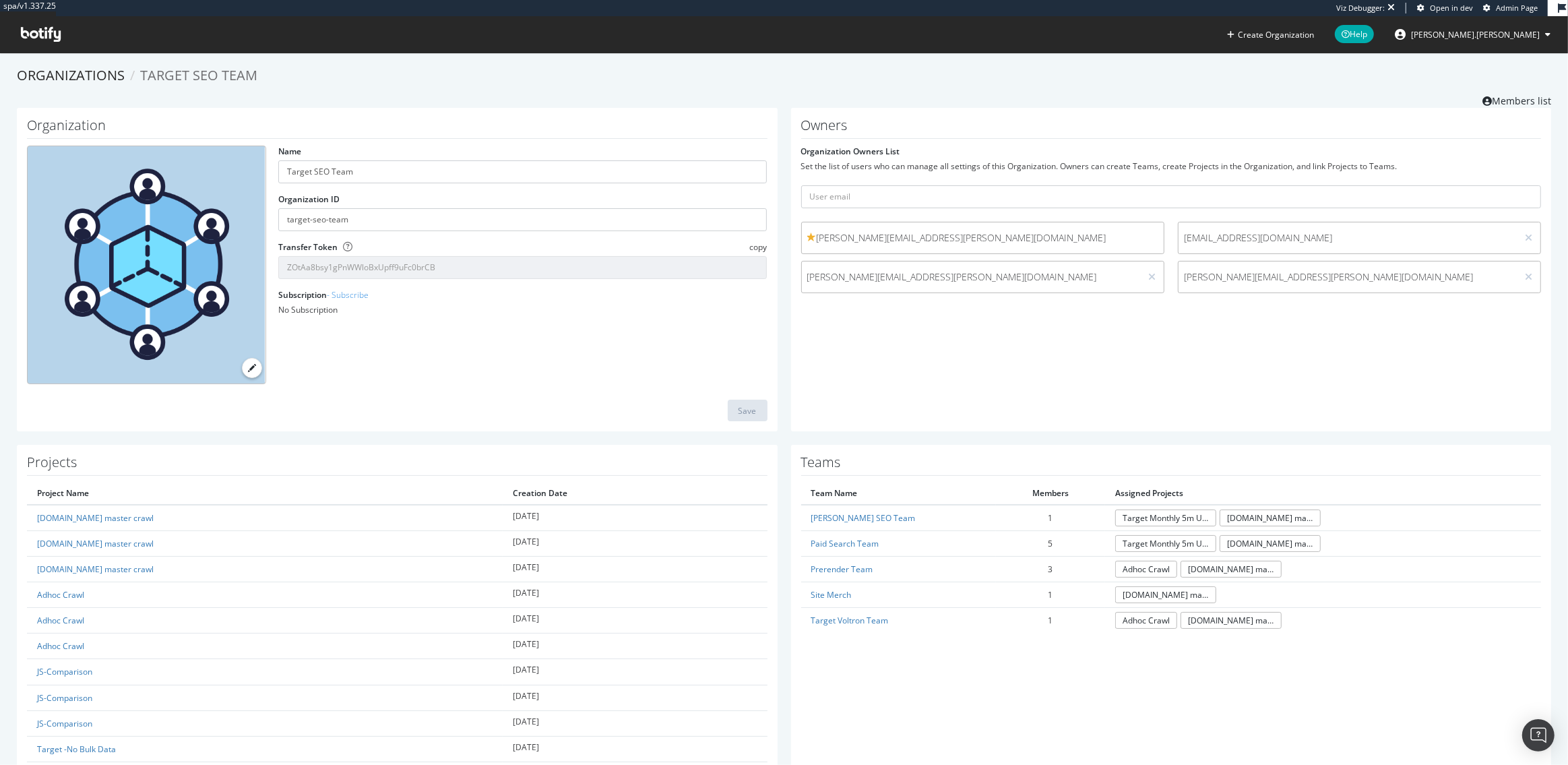
scroll to position [367, 0]
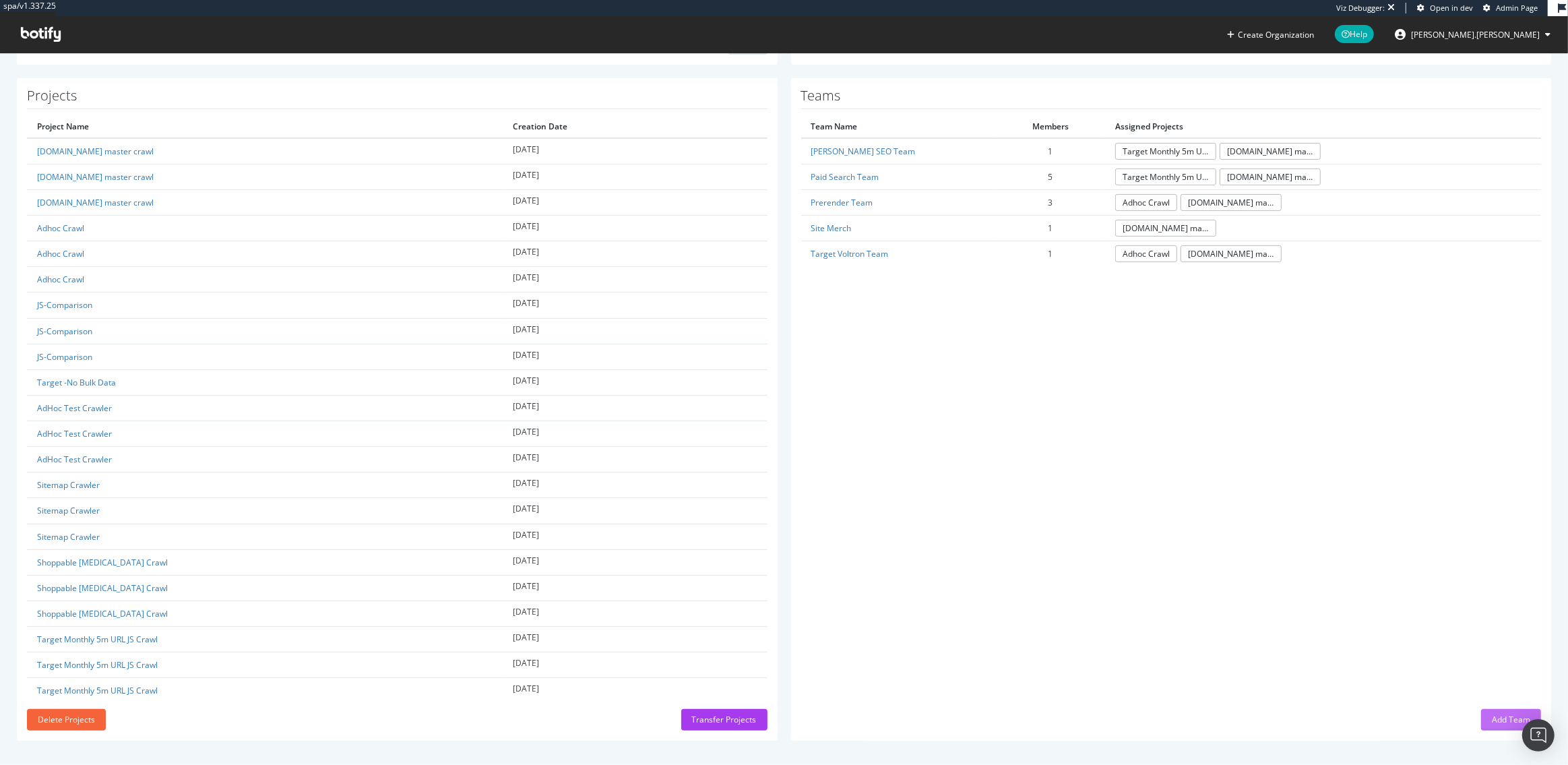
click at [1490, 716] on button "Add Team" at bounding box center [1510, 719] width 60 height 22
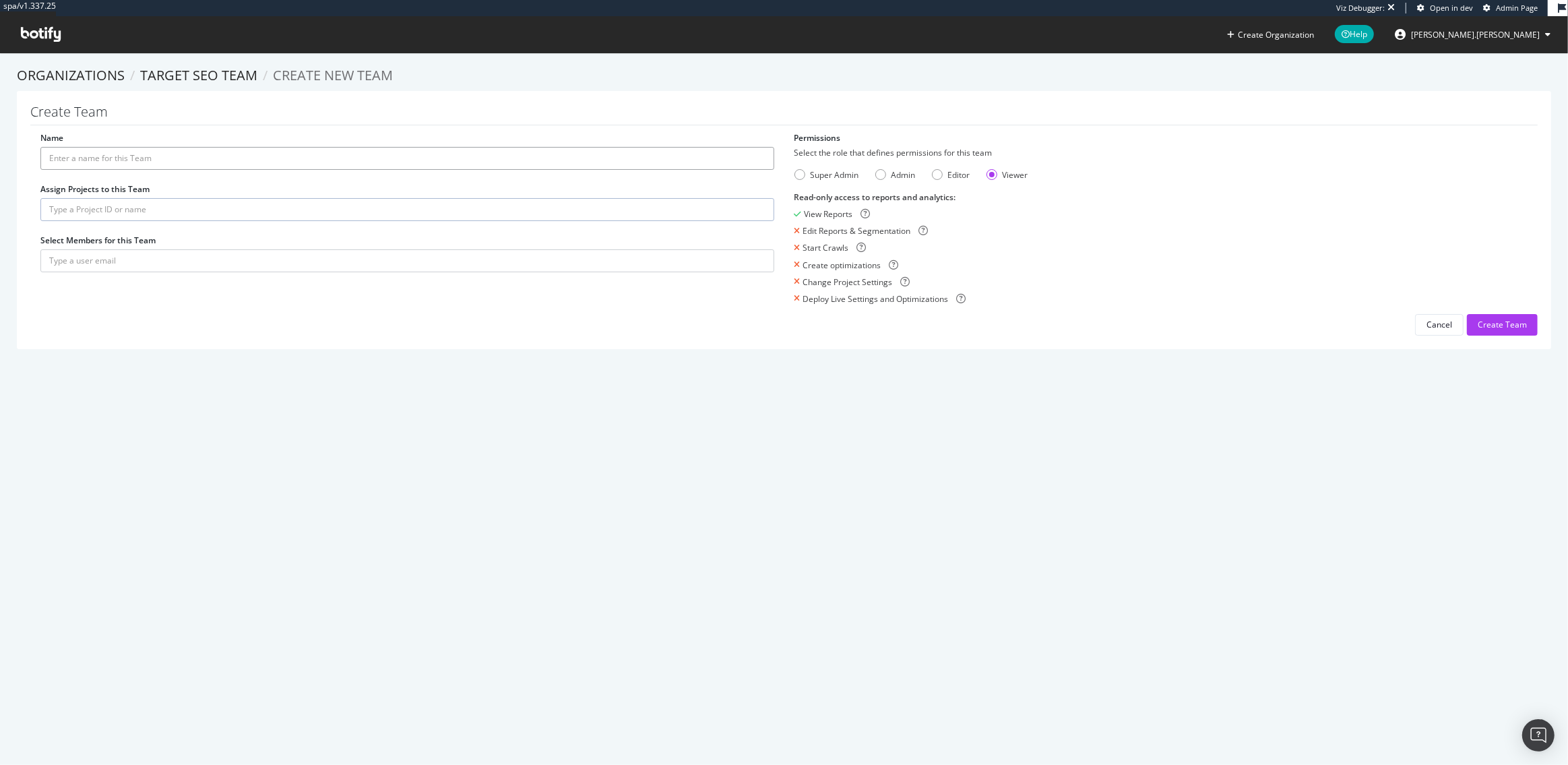
click at [154, 160] on input "Name" at bounding box center [407, 158] width 733 height 23
type input "General Privileges"
click at [160, 210] on input "text" at bounding box center [407, 209] width 733 height 23
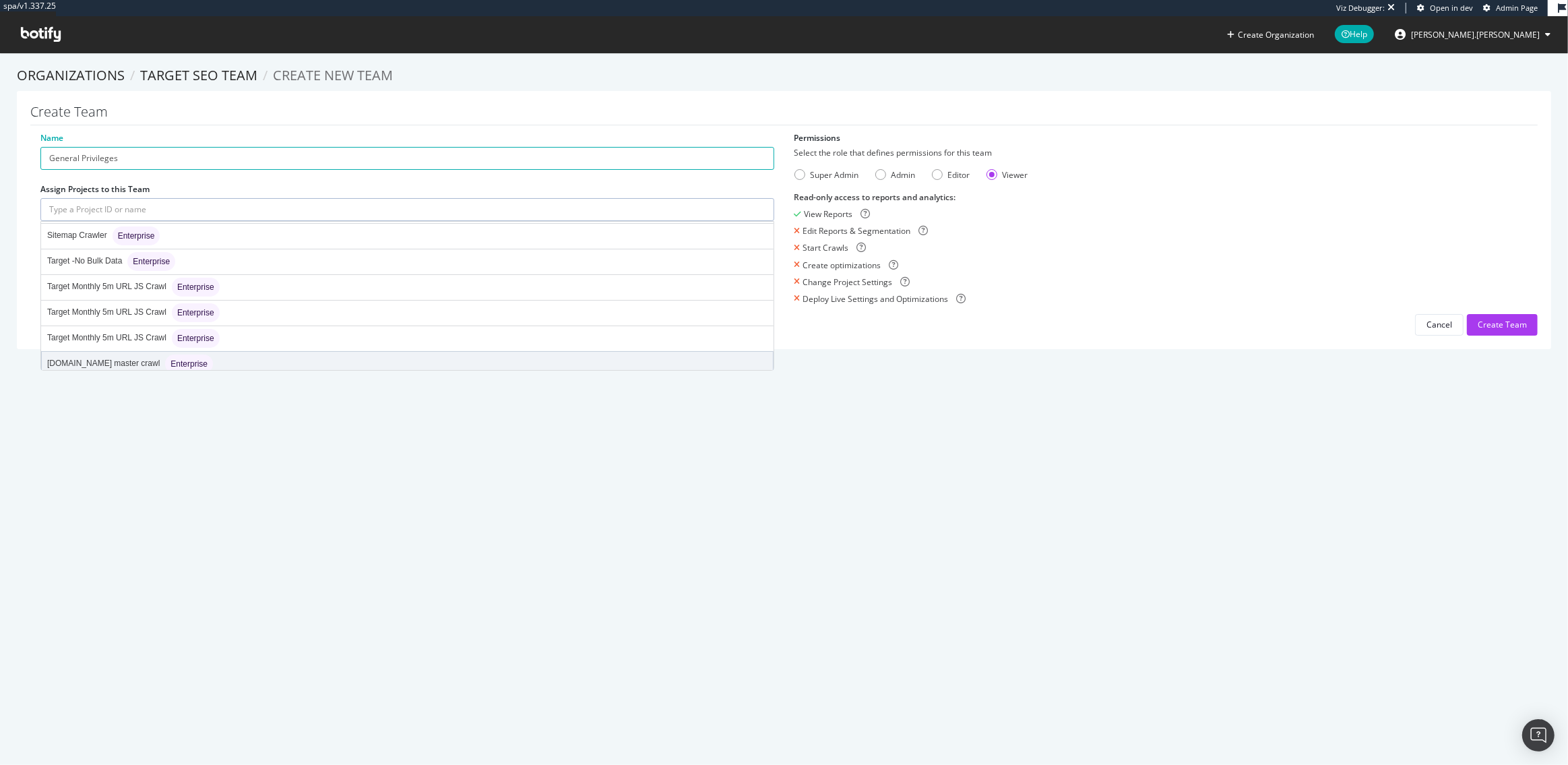
scroll to position [357, 0]
click at [439, 488] on div "spa/v1.337.25 Viz Debugger: Open in dev Admin Page Create Organization Help rob…" at bounding box center [784, 382] width 1568 height 765
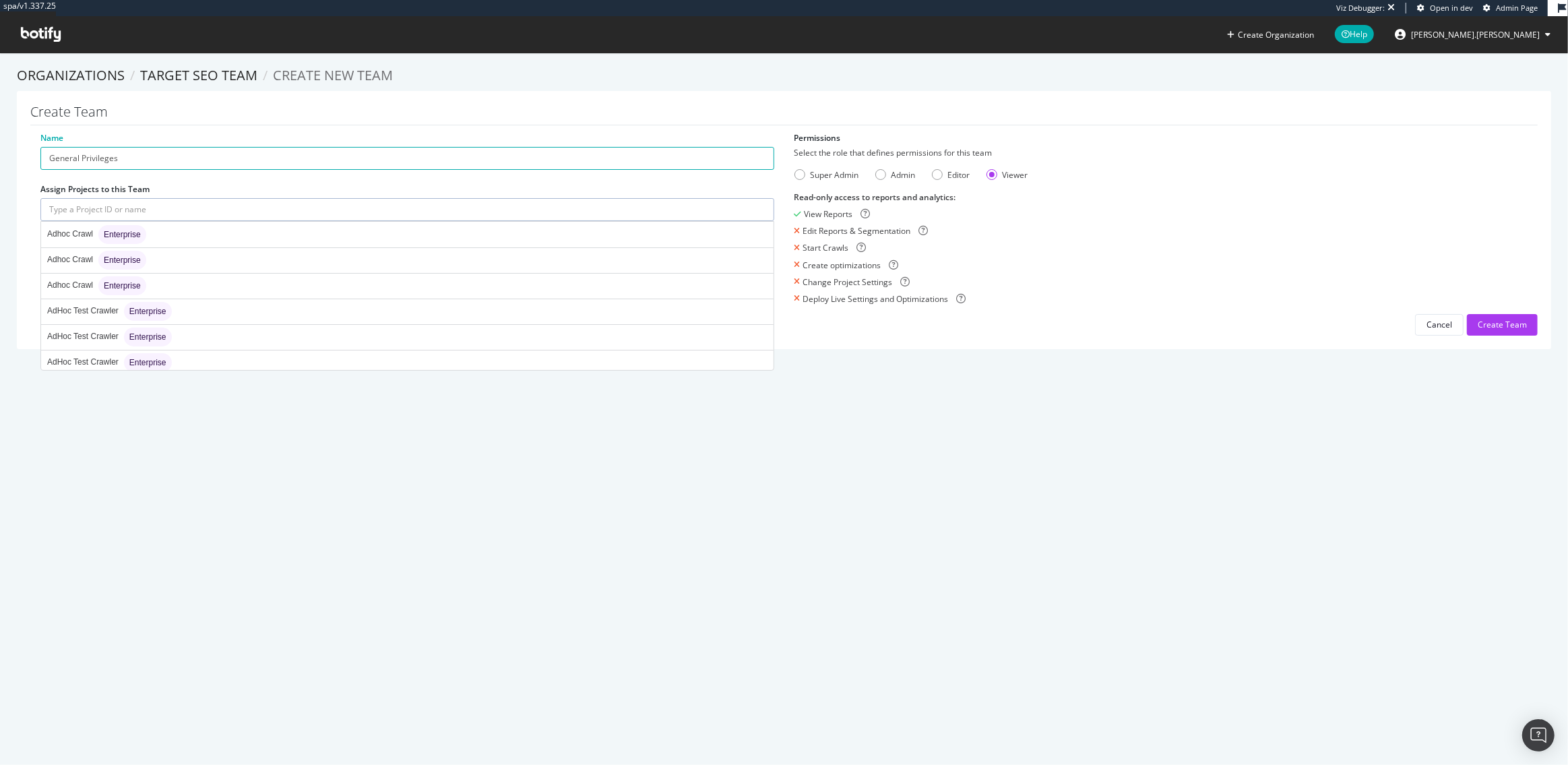
click at [283, 203] on input "text" at bounding box center [407, 209] width 733 height 23
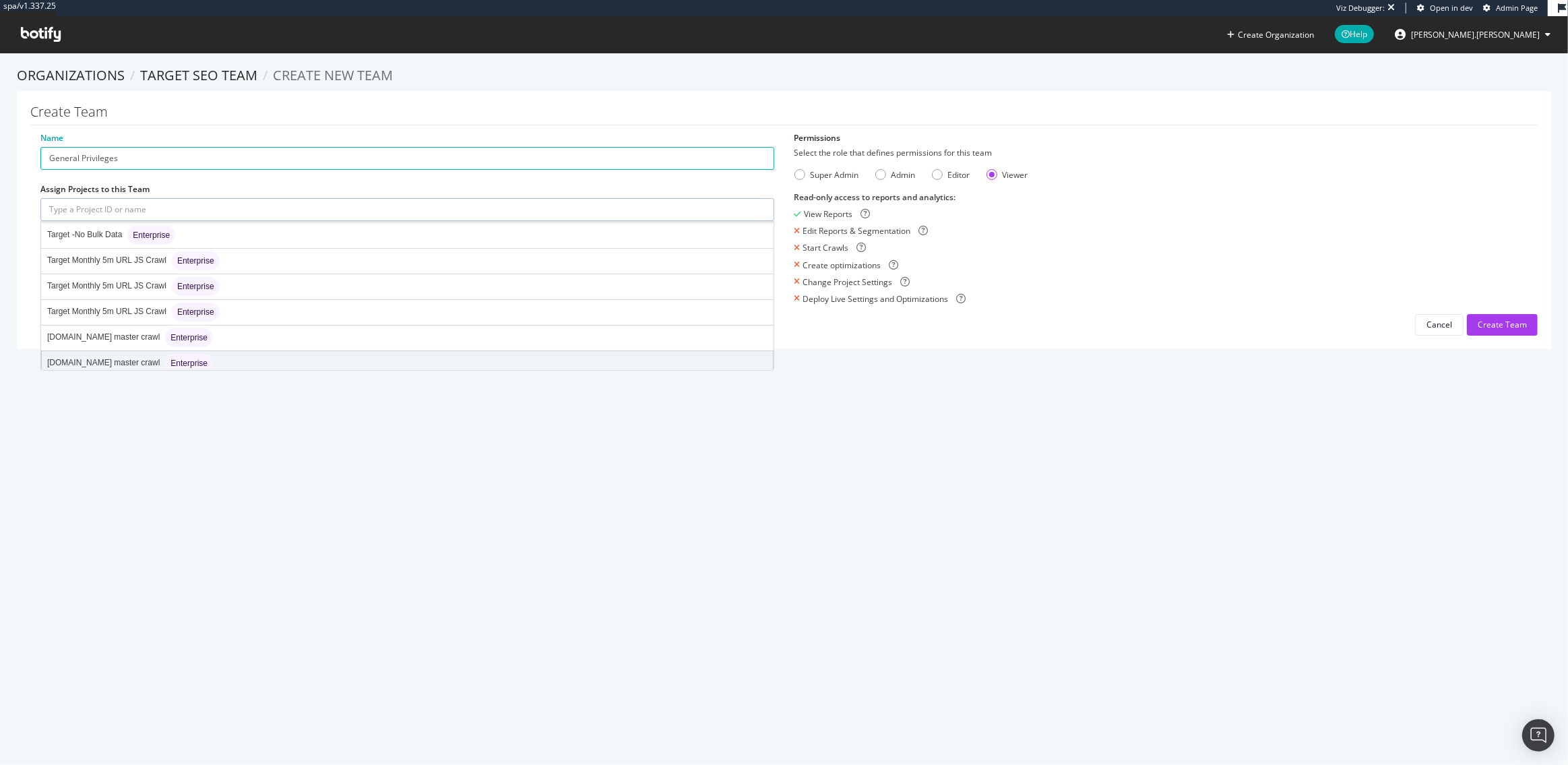
scroll to position [380, 0]
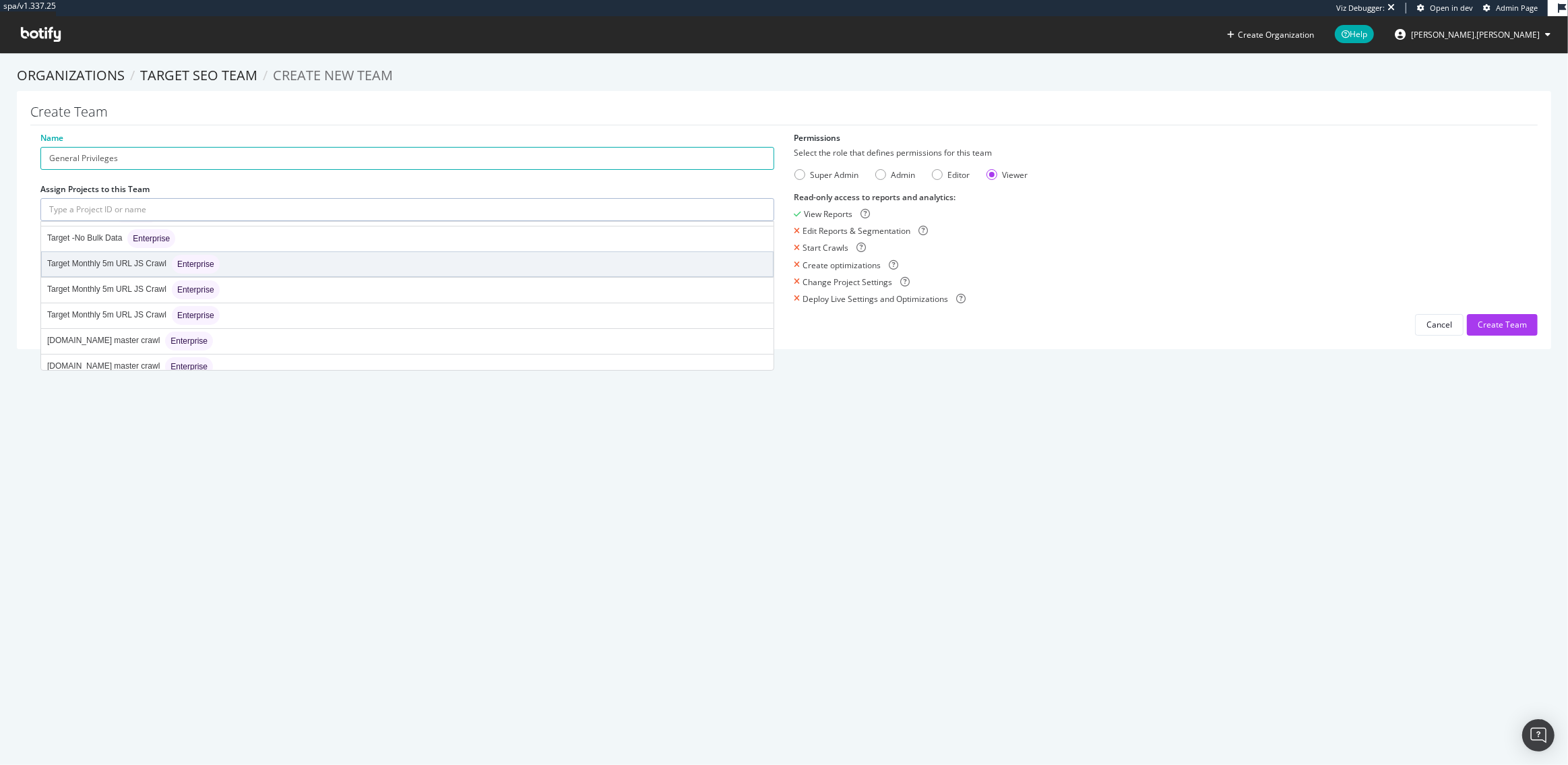
click at [145, 262] on div "Target Monthly 5m URL JS Crawl Enterprise" at bounding box center [133, 263] width 173 height 19
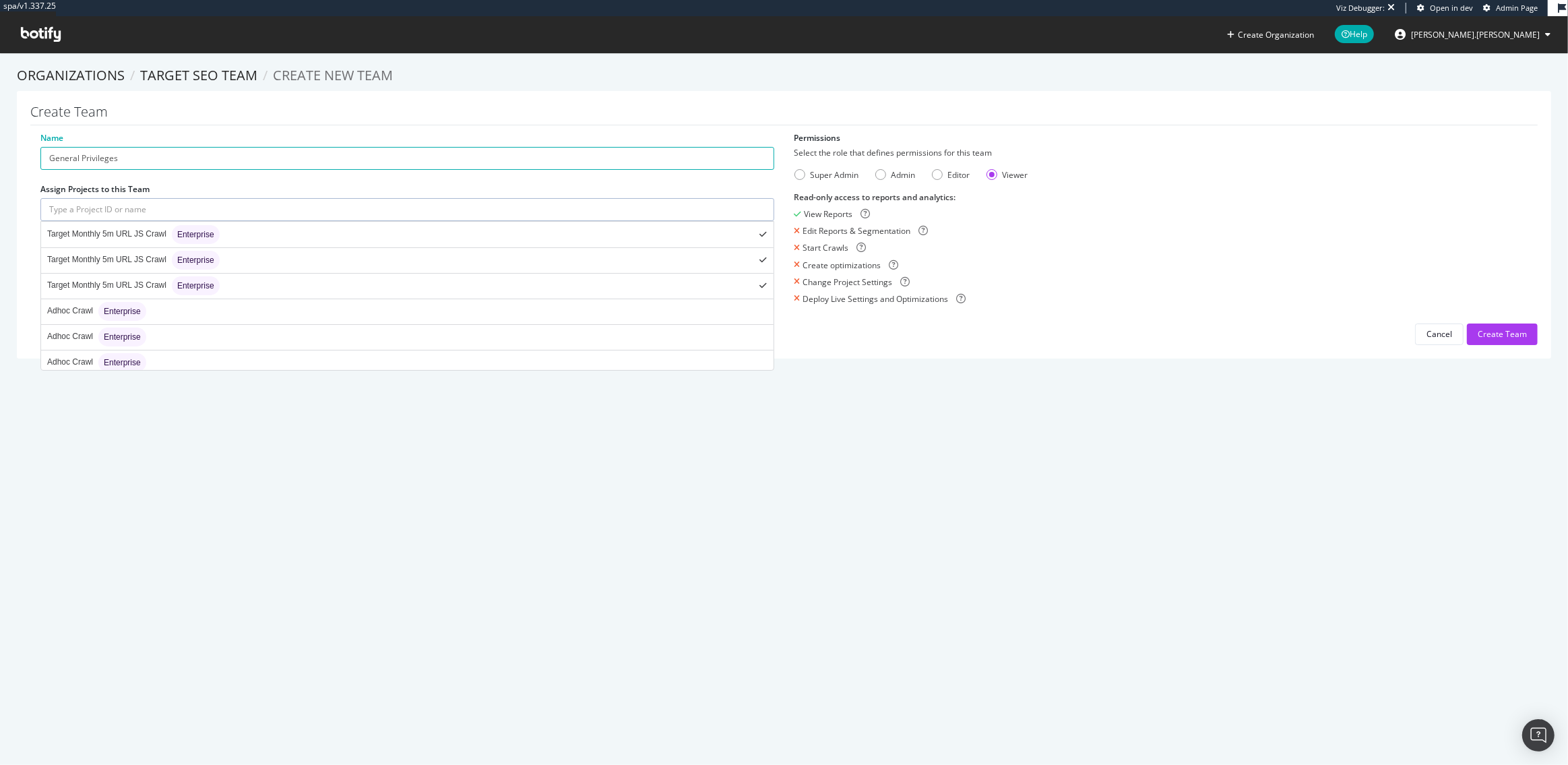
click at [238, 210] on input "text" at bounding box center [407, 209] width 733 height 23
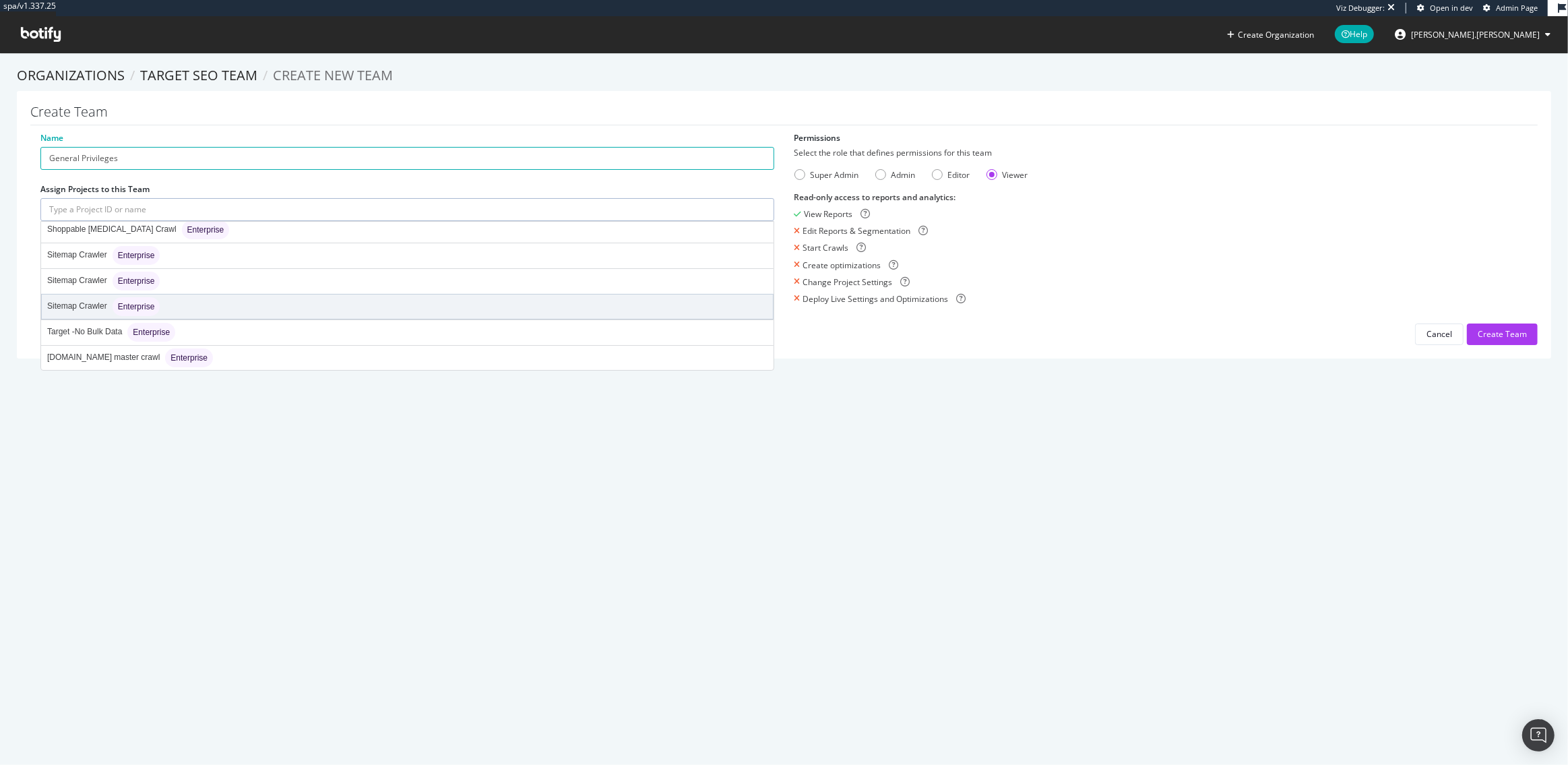
scroll to position [411, 0]
click at [114, 306] on div "target.com master crawl Enterprise" at bounding box center [129, 309] width 166 height 19
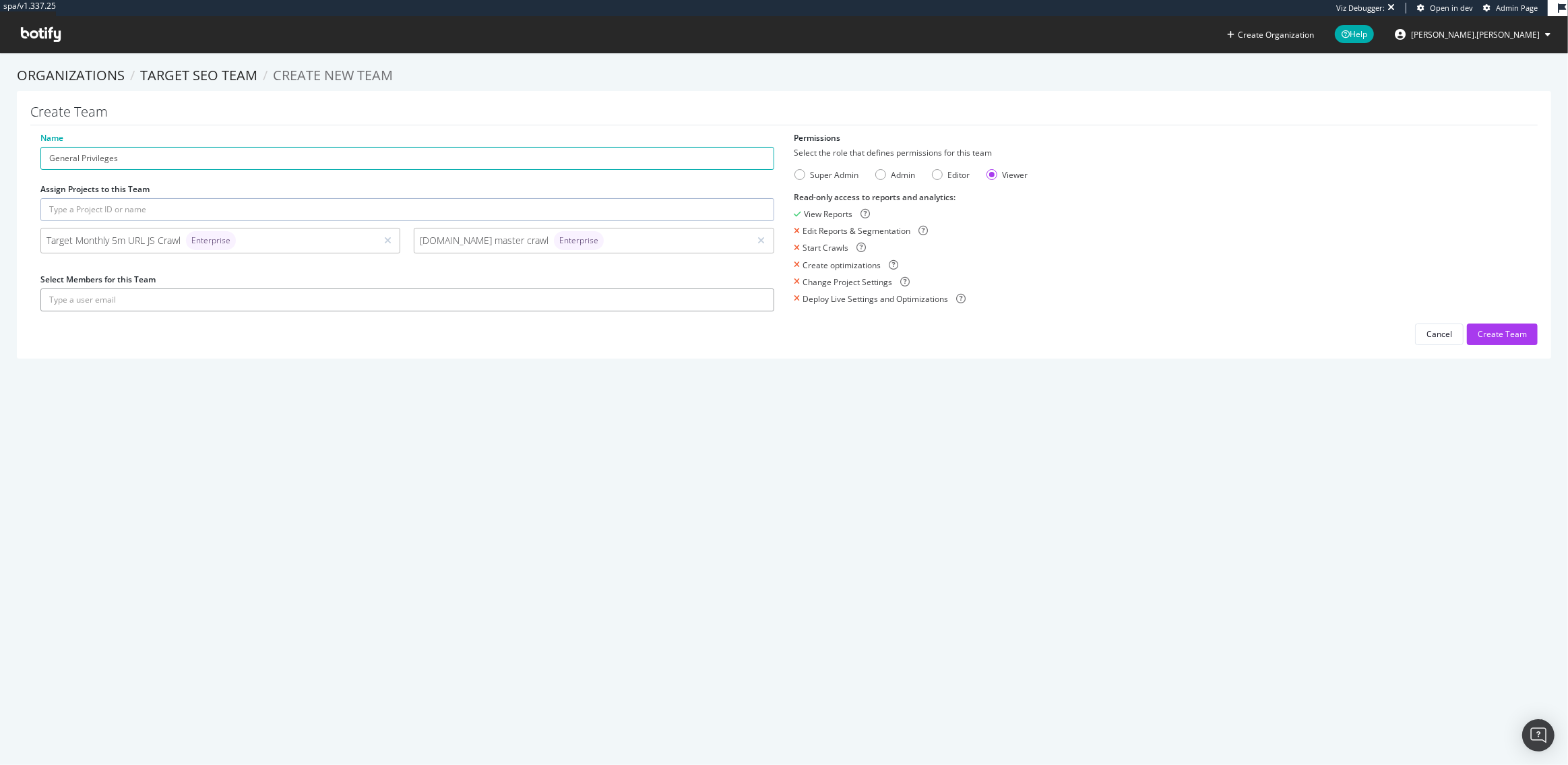
click at [248, 306] on input "text" at bounding box center [407, 299] width 733 height 23
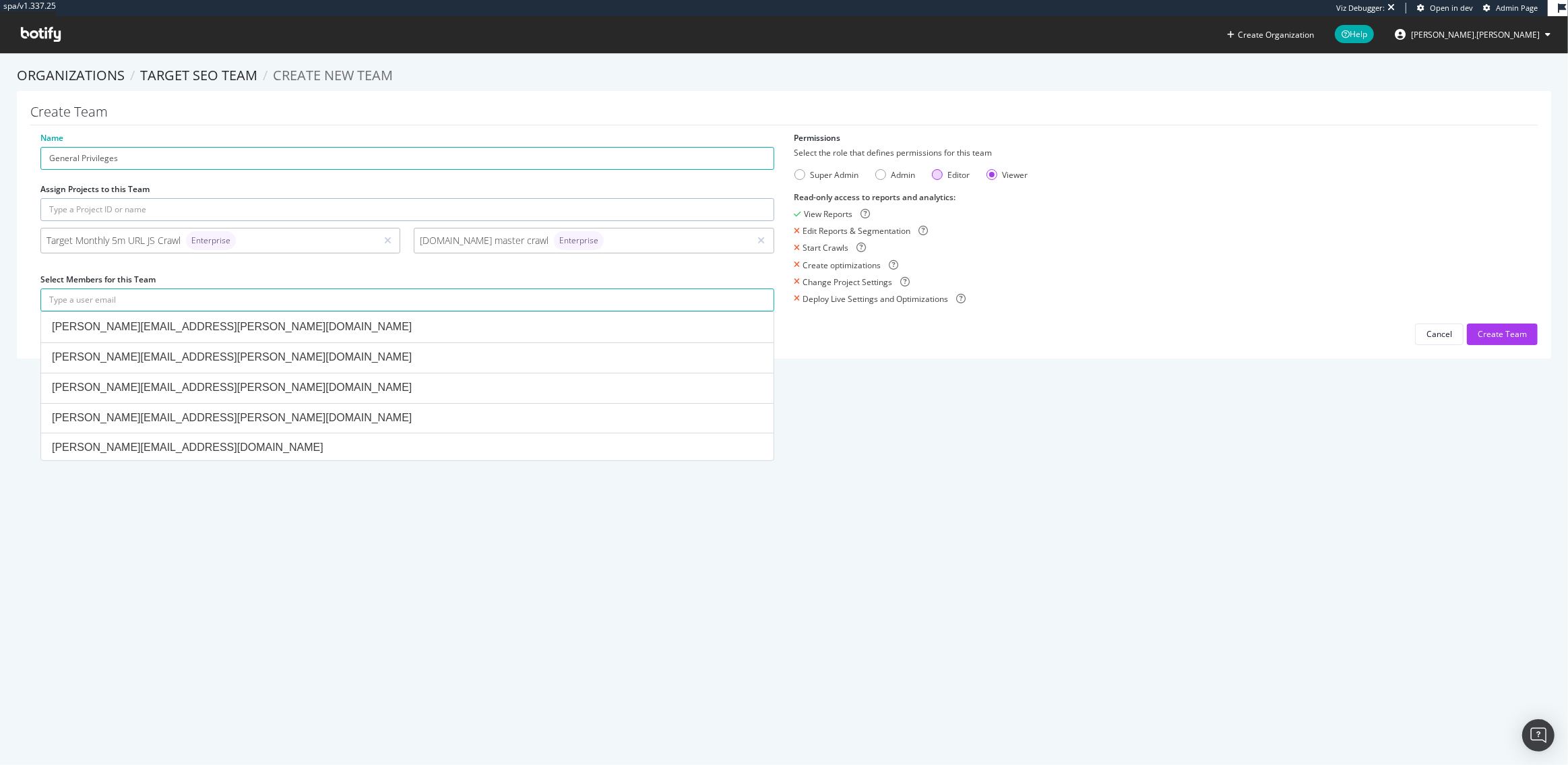
click at [936, 174] on div "Editor" at bounding box center [937, 174] width 11 height 11
click at [345, 304] on input "text" at bounding box center [407, 299] width 733 height 23
paste input "tanisha.bajaj@target.com"
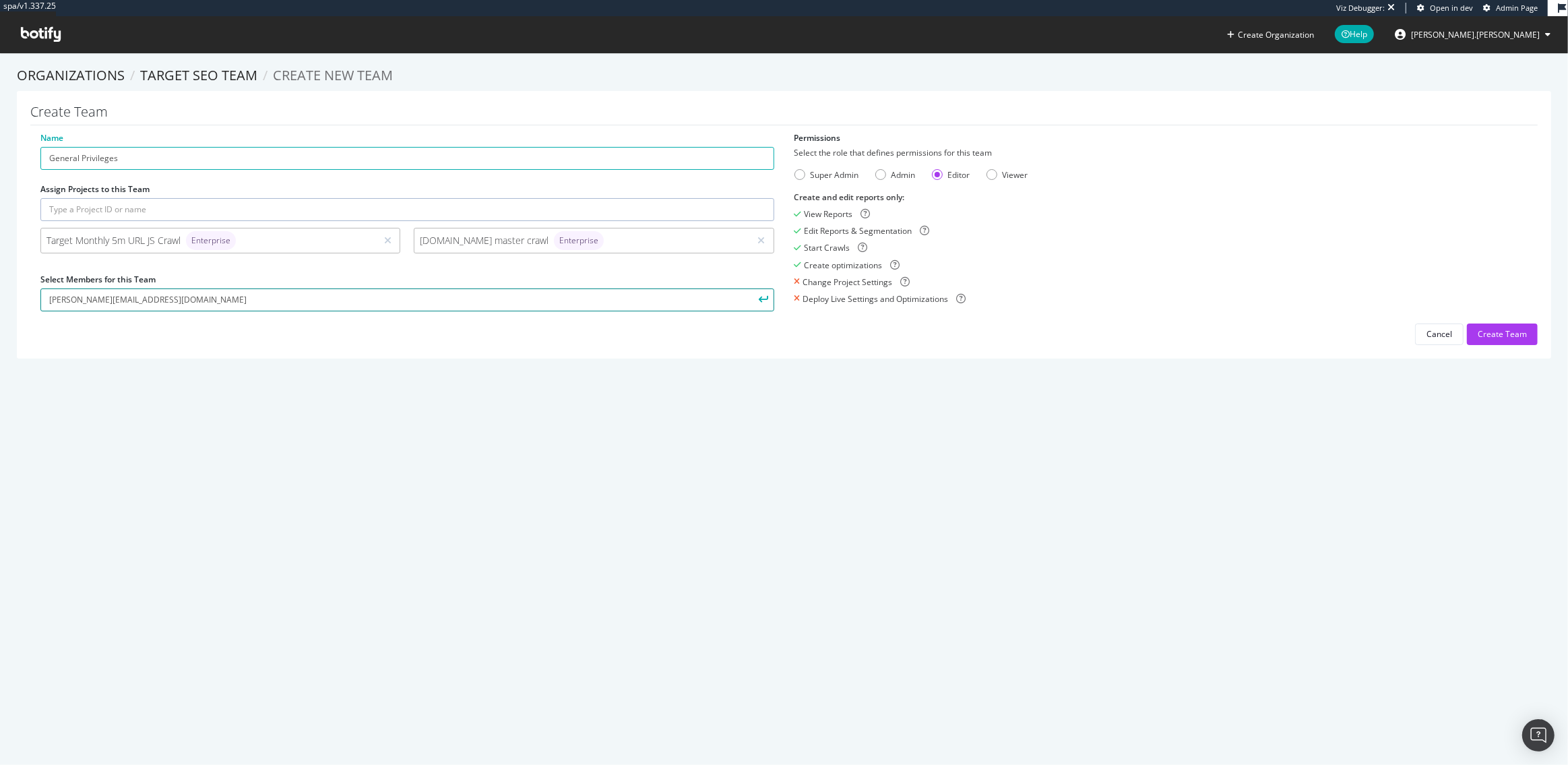
type input "tanisha.bajaj@target.com"
click at [763, 295] on button "submit" at bounding box center [762, 299] width 23 height 23
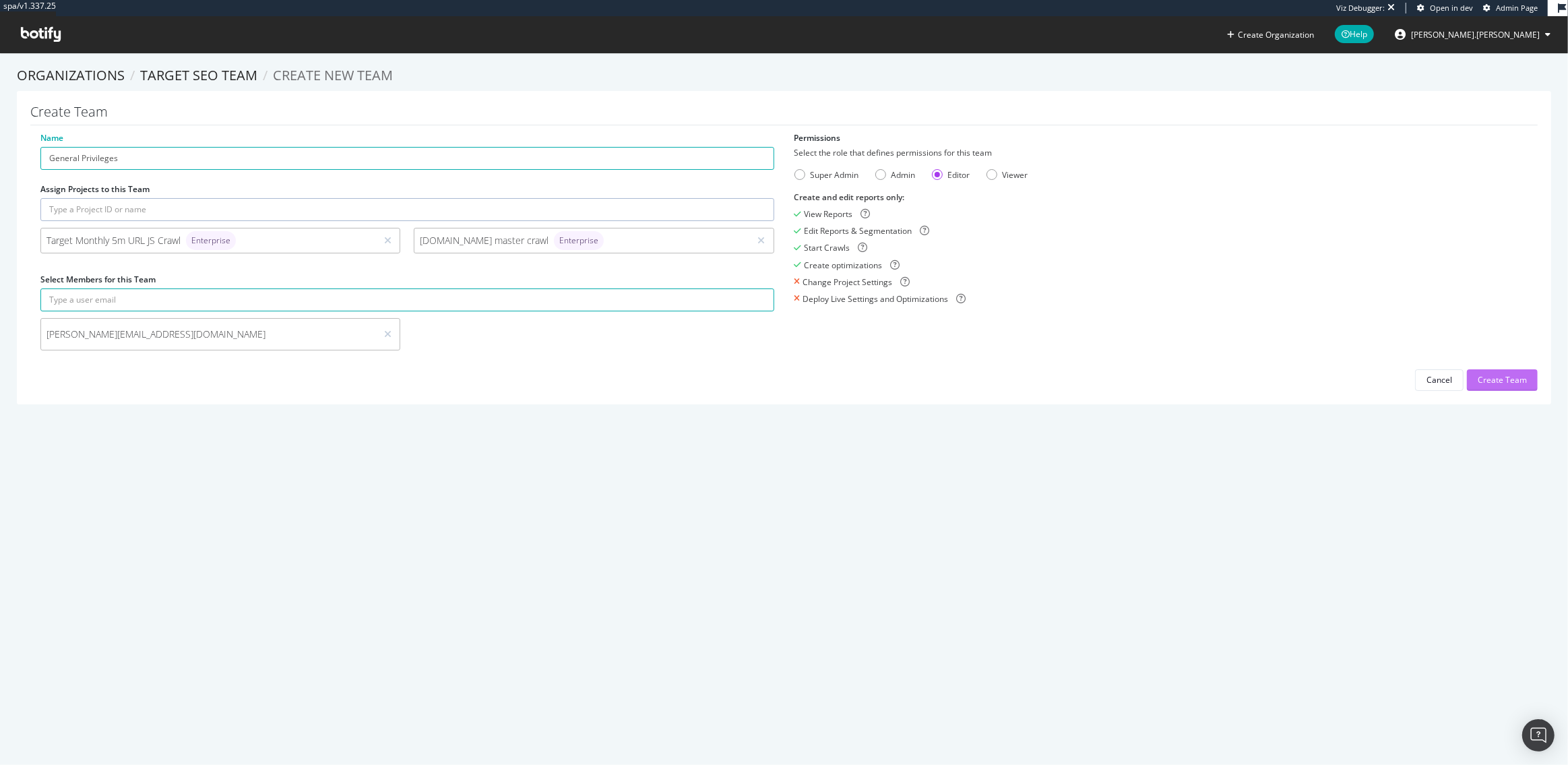
click at [1505, 380] on div "Create Team" at bounding box center [1501, 380] width 49 height 12
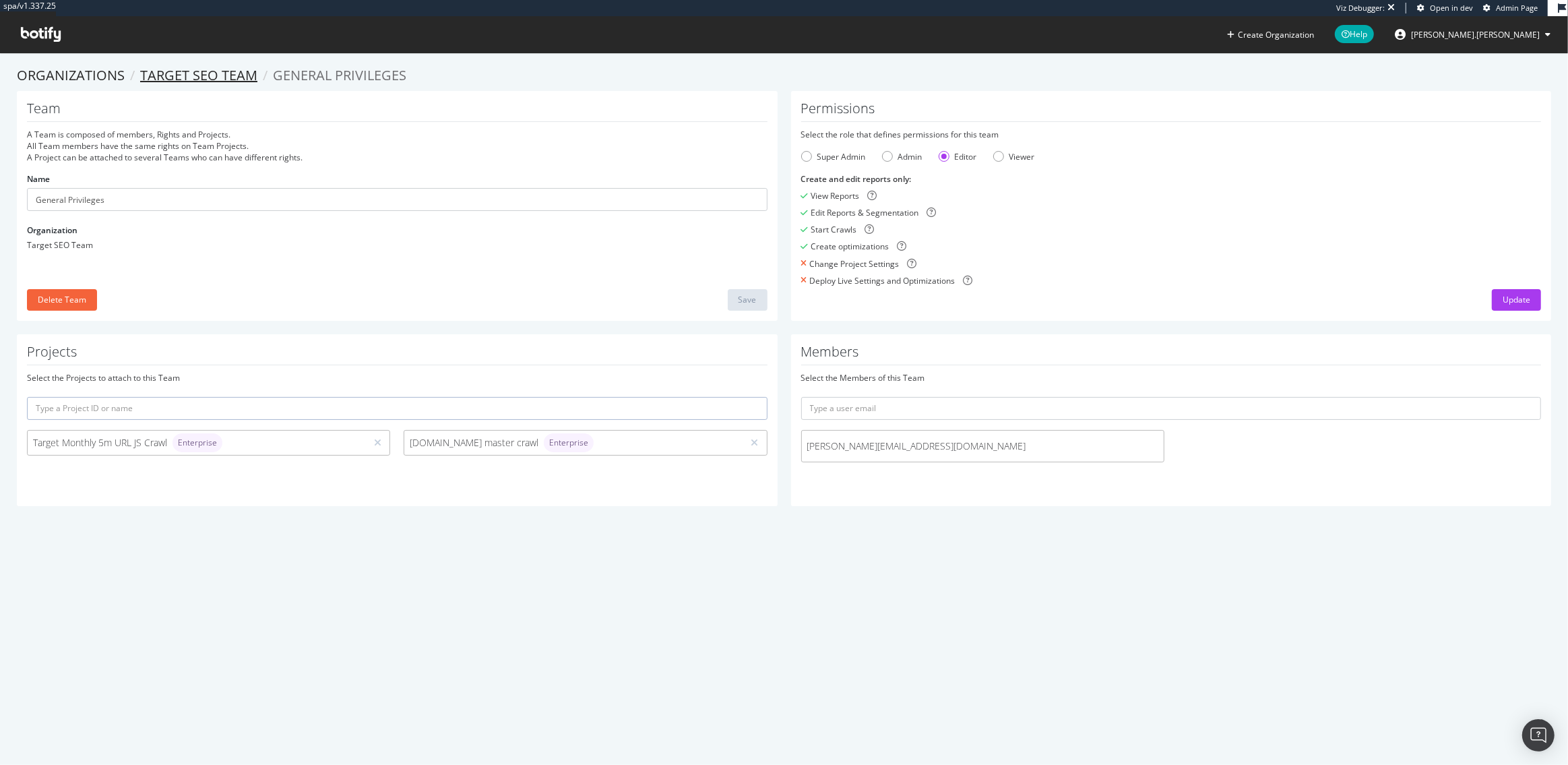
click at [215, 73] on link "Target SEO Team" at bounding box center [199, 75] width 117 height 18
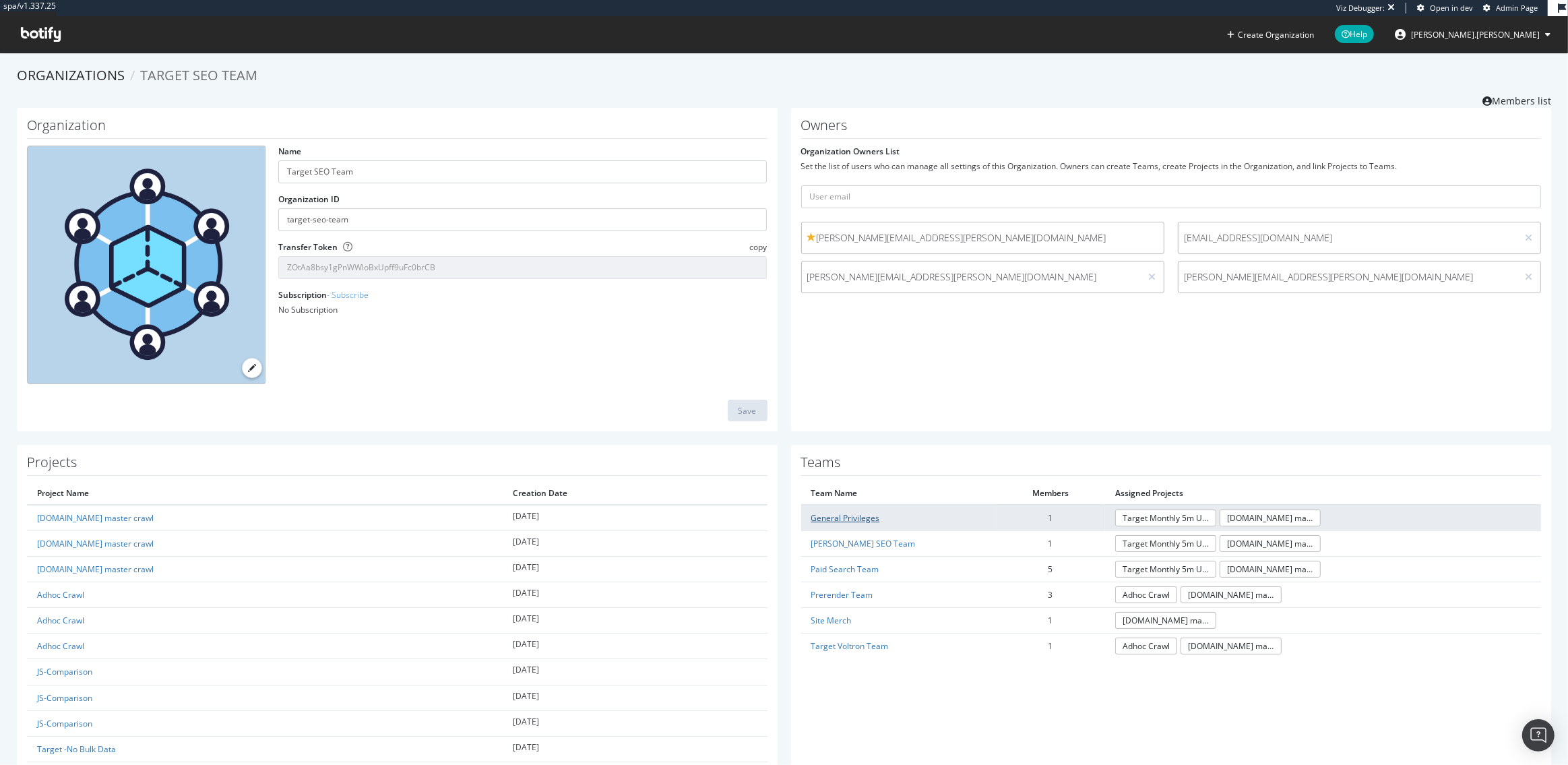
click at [854, 518] on link "General Privileges" at bounding box center [845, 518] width 69 height 12
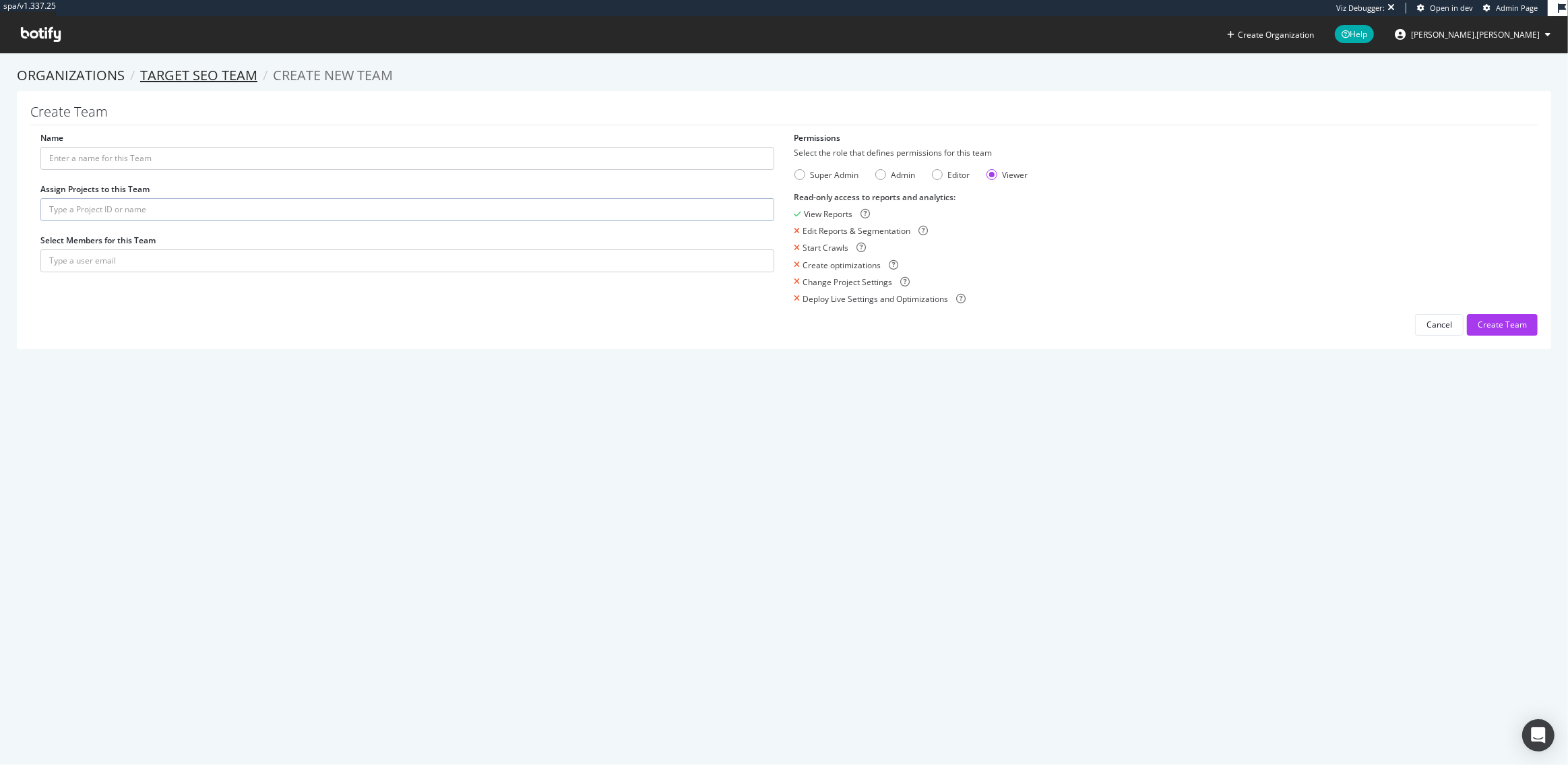
click at [175, 73] on link "Target SEO Team" at bounding box center [199, 75] width 117 height 18
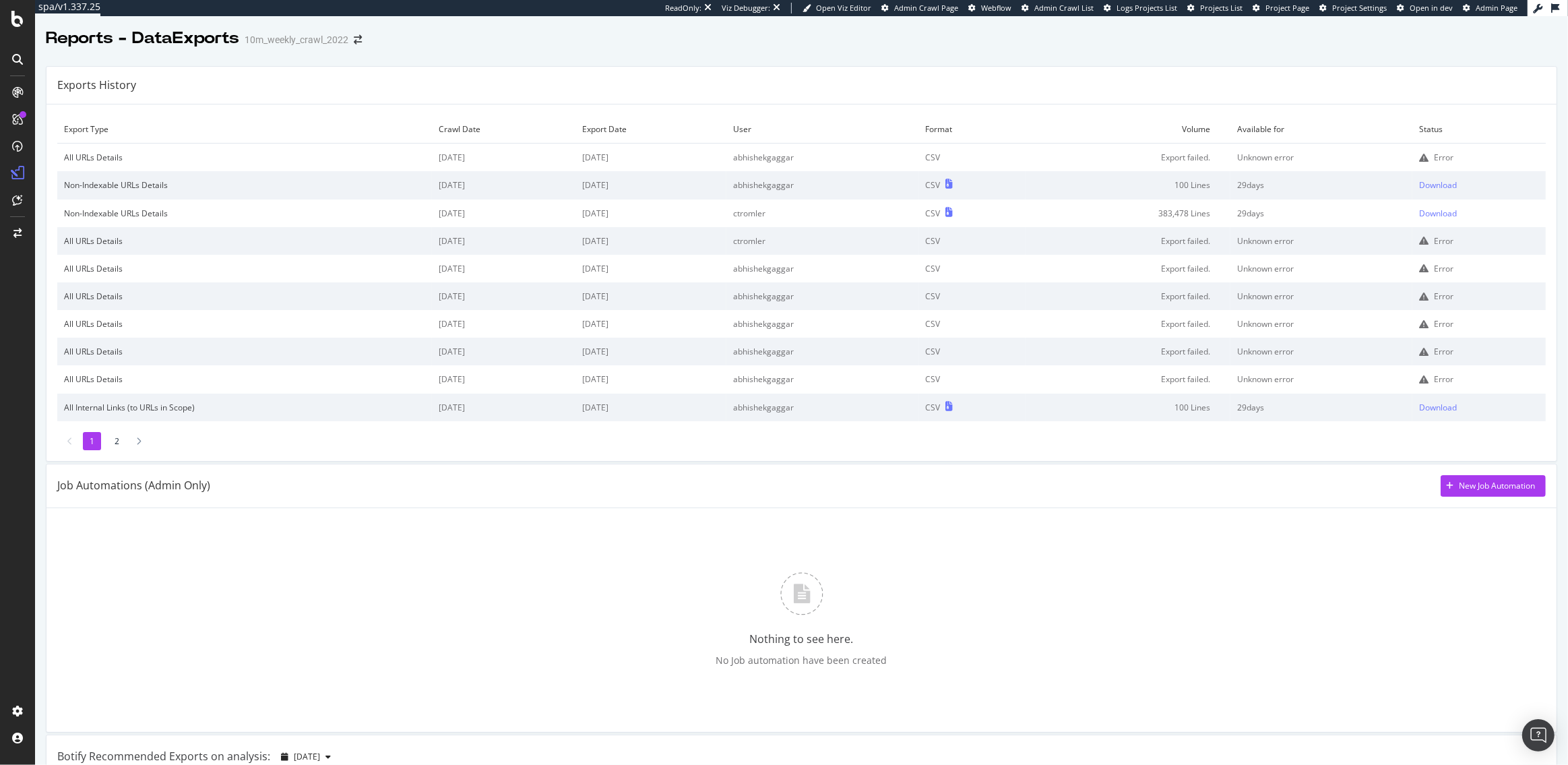
click at [111, 435] on li "2" at bounding box center [116, 441] width 18 height 18
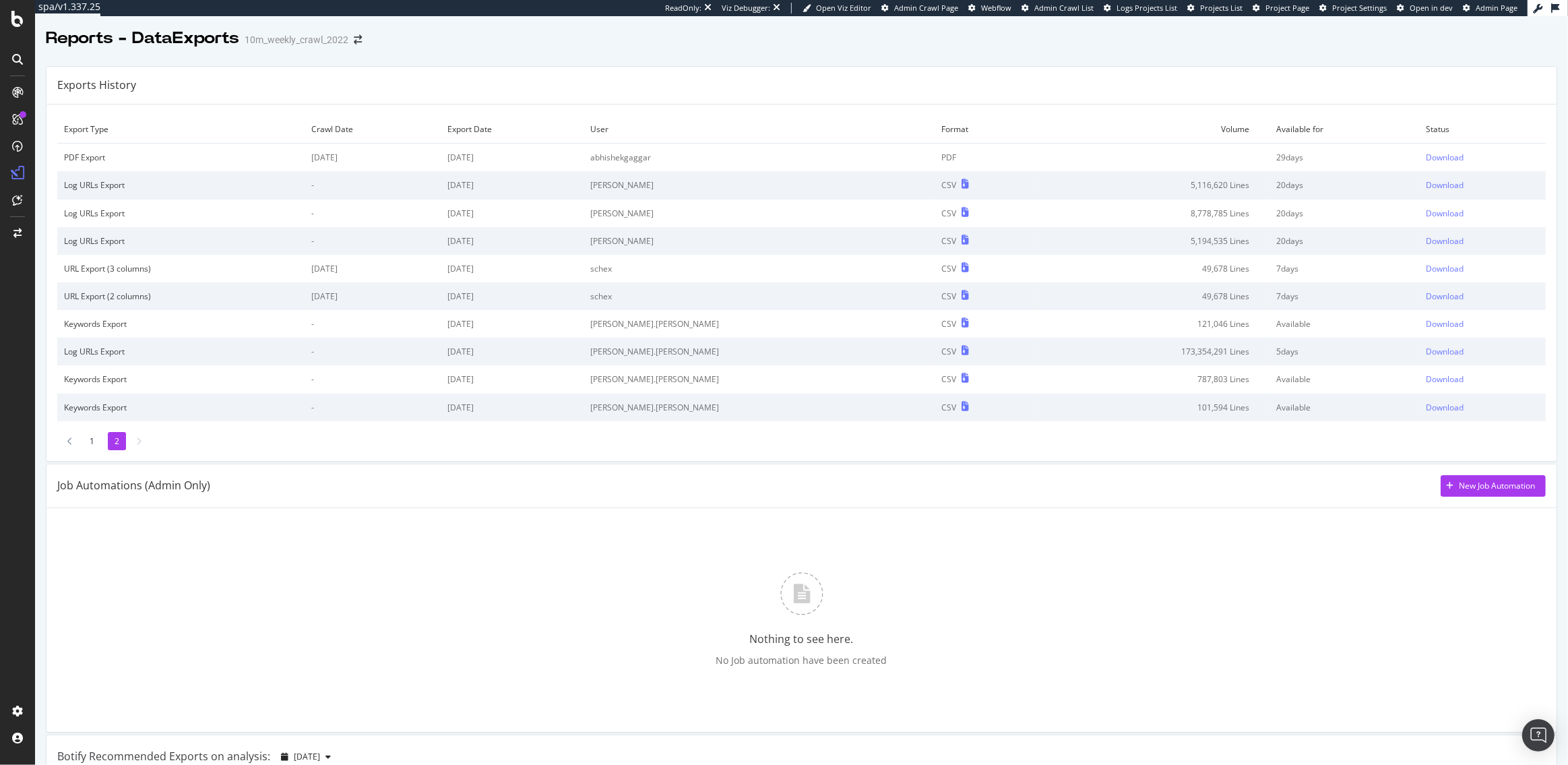
click at [92, 435] on li "1" at bounding box center [91, 441] width 18 height 18
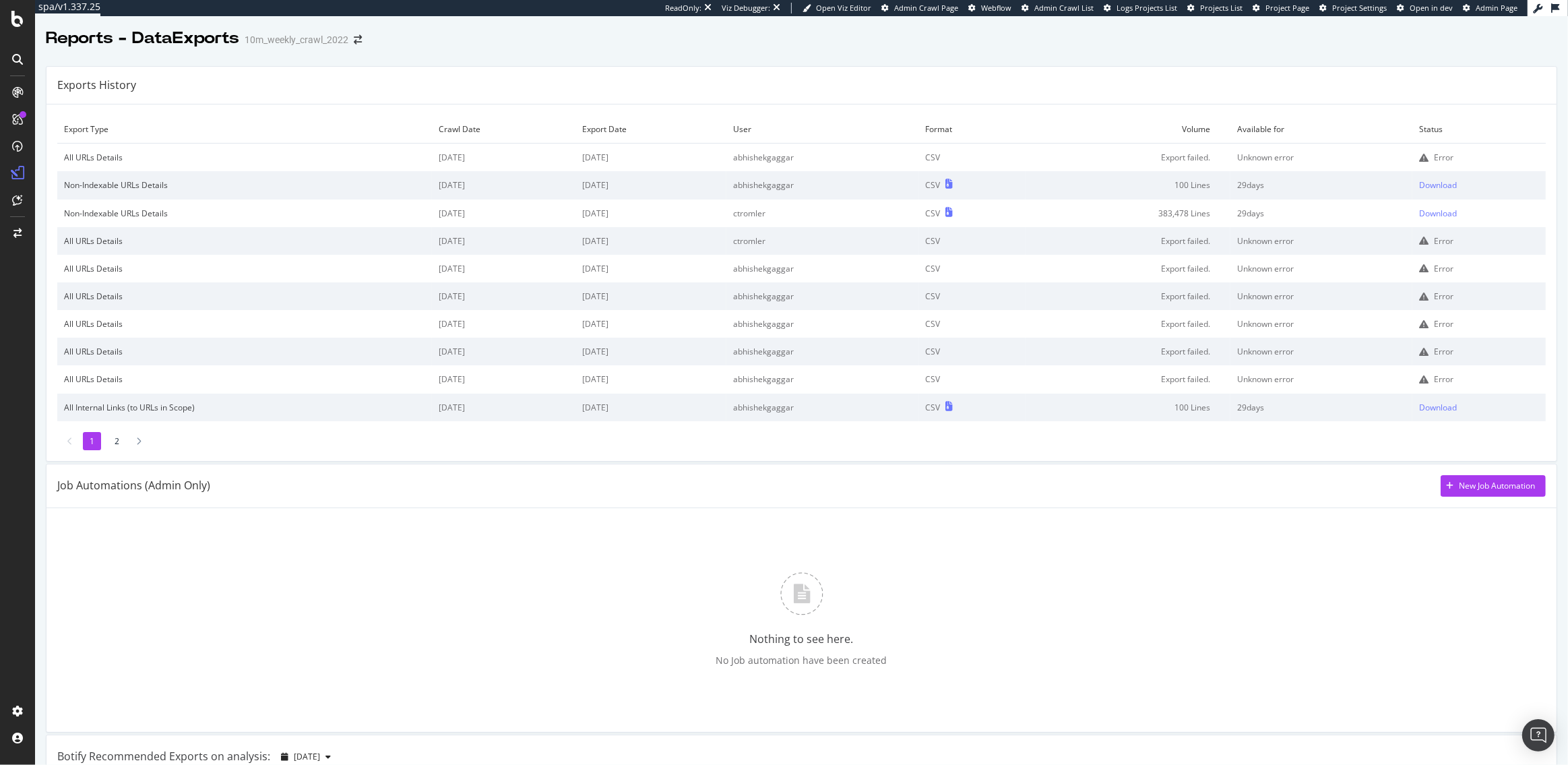
click at [1449, 243] on div "Error" at bounding box center [1444, 241] width 20 height 12
click at [1441, 156] on div "Error" at bounding box center [1444, 158] width 20 height 12
